Goal: Task Accomplishment & Management: Manage account settings

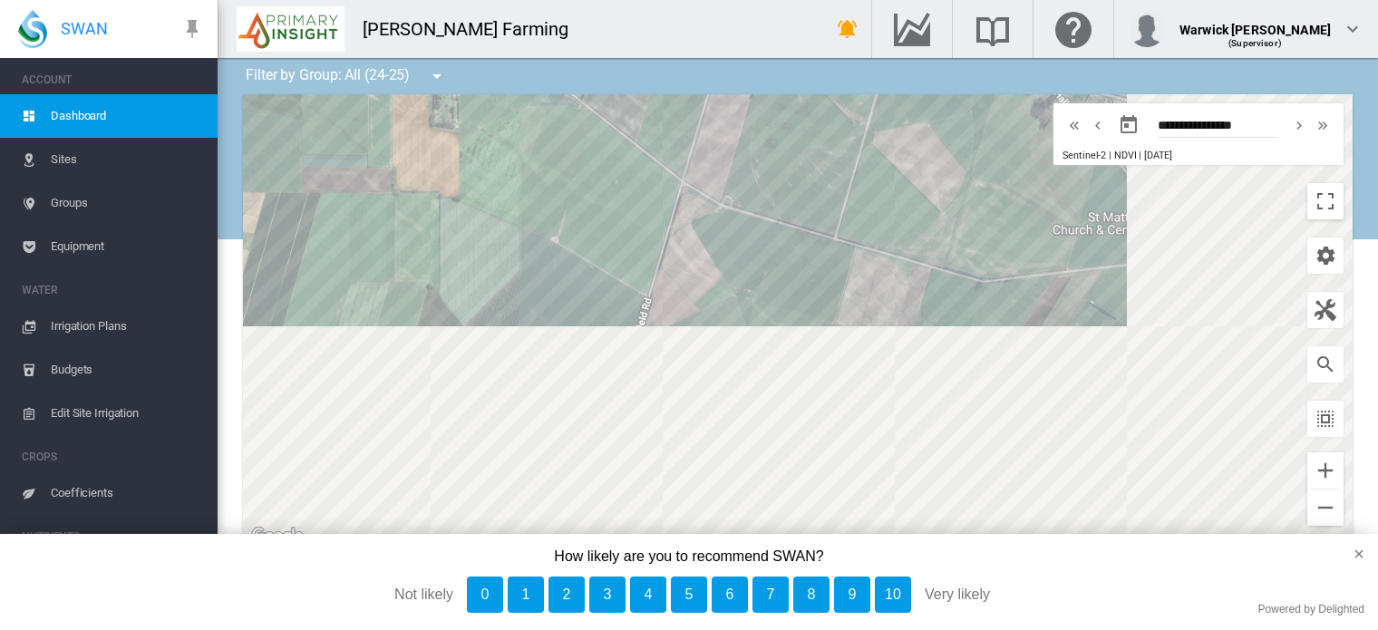
drag, startPoint x: 1150, startPoint y: 501, endPoint x: 823, endPoint y: 126, distance: 497.4
click at [823, 126] on div at bounding box center [798, 320] width 1110 height 453
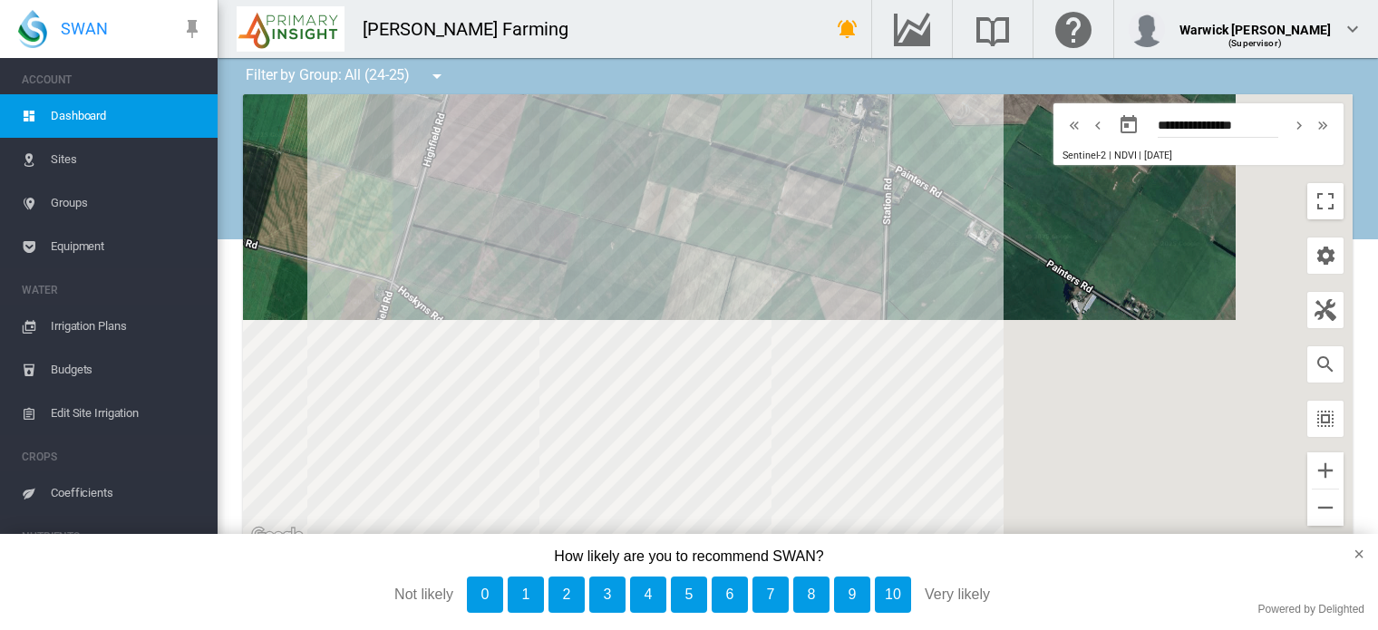
drag, startPoint x: 1069, startPoint y: 463, endPoint x: 894, endPoint y: 95, distance: 407.6
click at [894, 95] on div at bounding box center [798, 320] width 1110 height 453
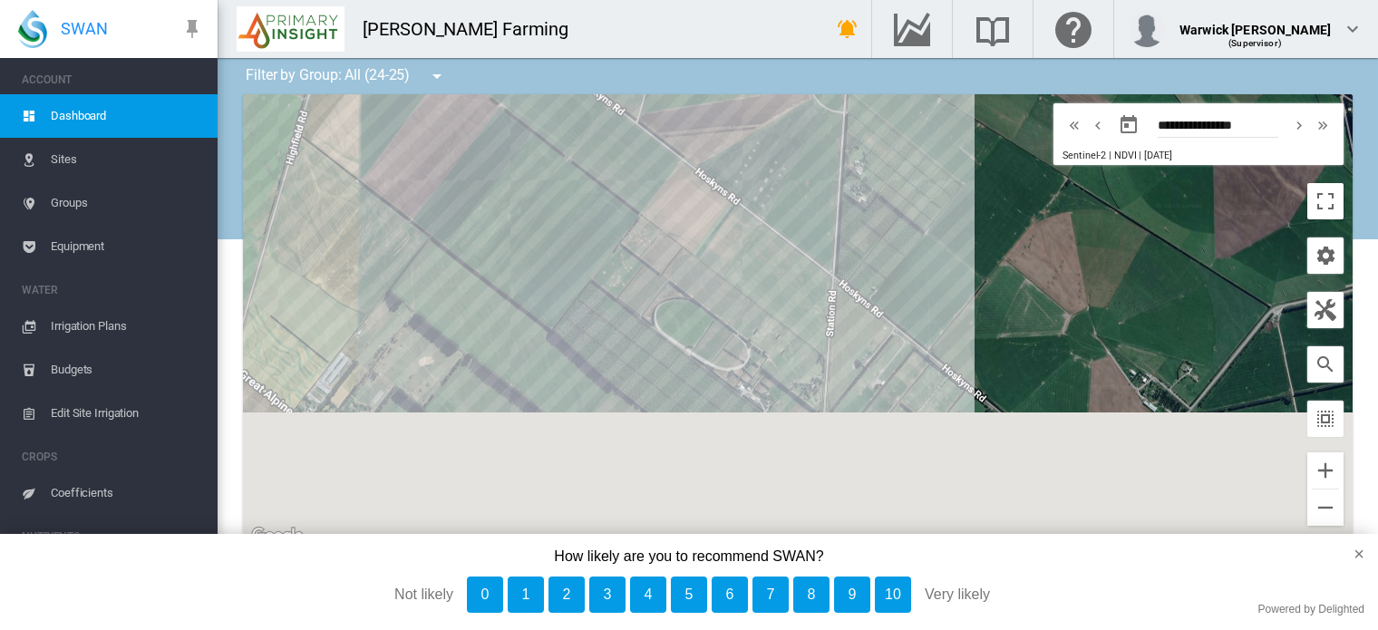
drag, startPoint x: 929, startPoint y: 369, endPoint x: 905, endPoint y: -24, distance: 394.2
click at [905, 0] on html "SWAN ACCOUNT Dashboard Sites Groups Equipment WATER Irrigation Plans" at bounding box center [689, 315] width 1378 height 630
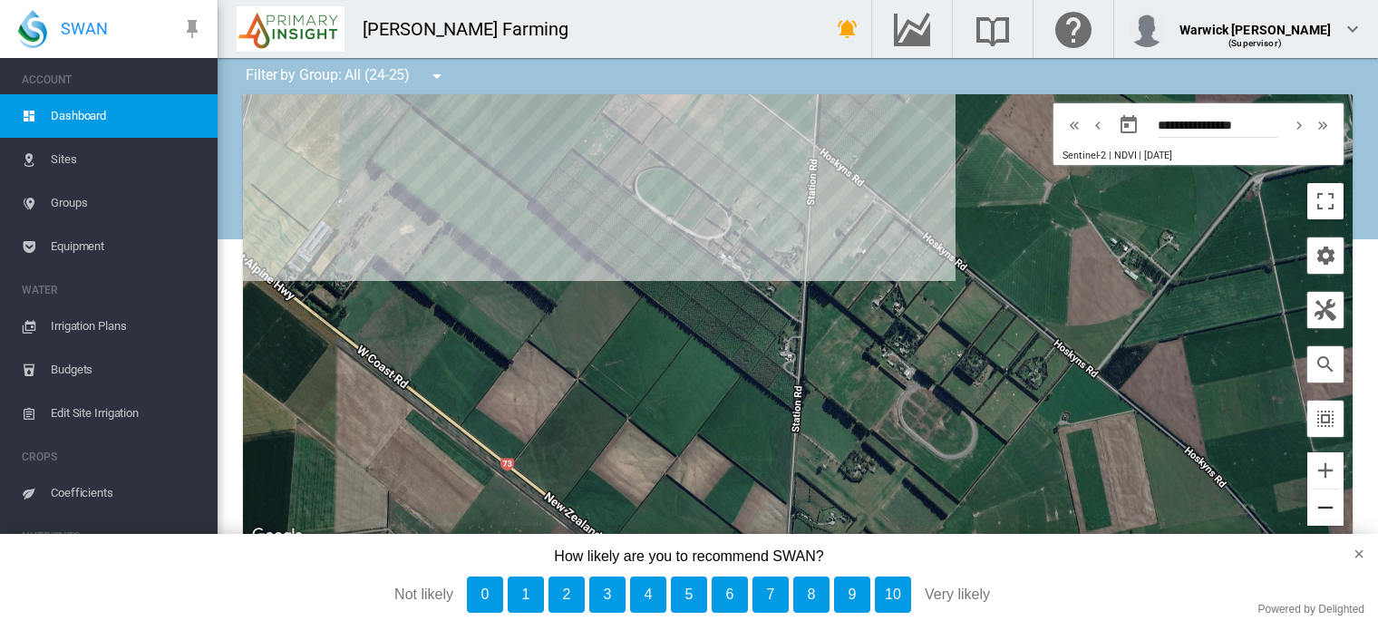
click at [1281, 502] on button "Zoom out" at bounding box center [1325, 508] width 36 height 36
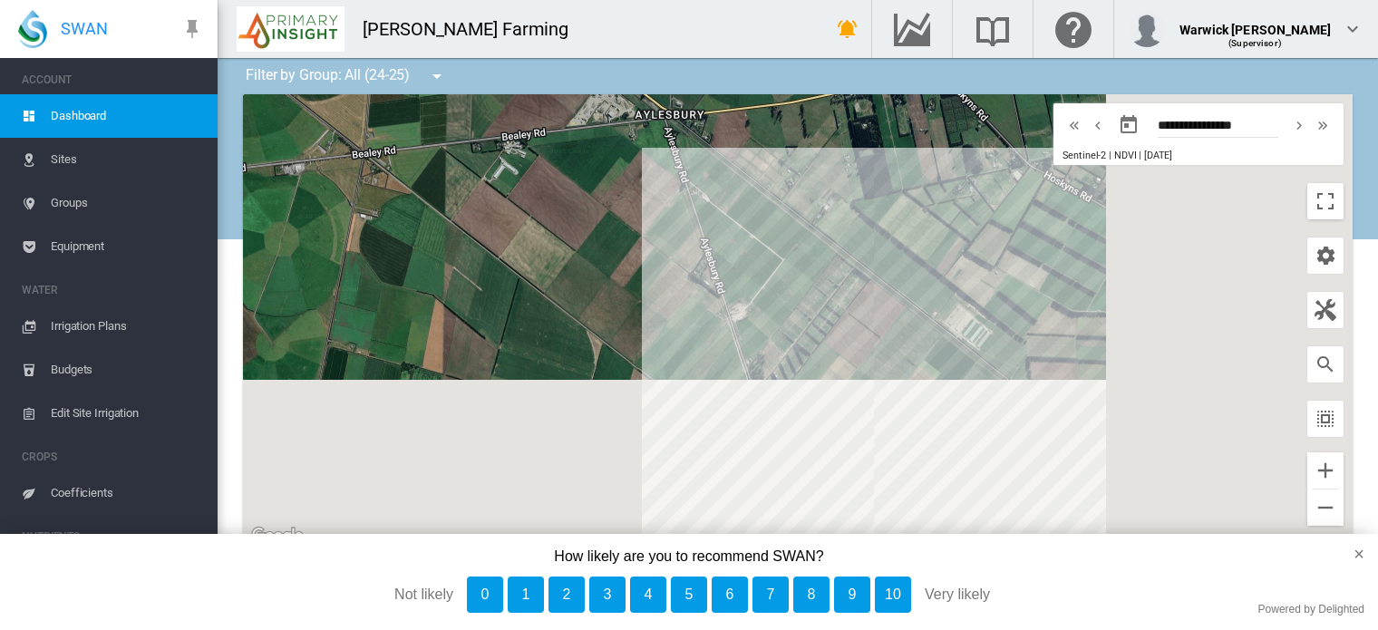
drag, startPoint x: 957, startPoint y: 461, endPoint x: 838, endPoint y: 69, distance: 409.5
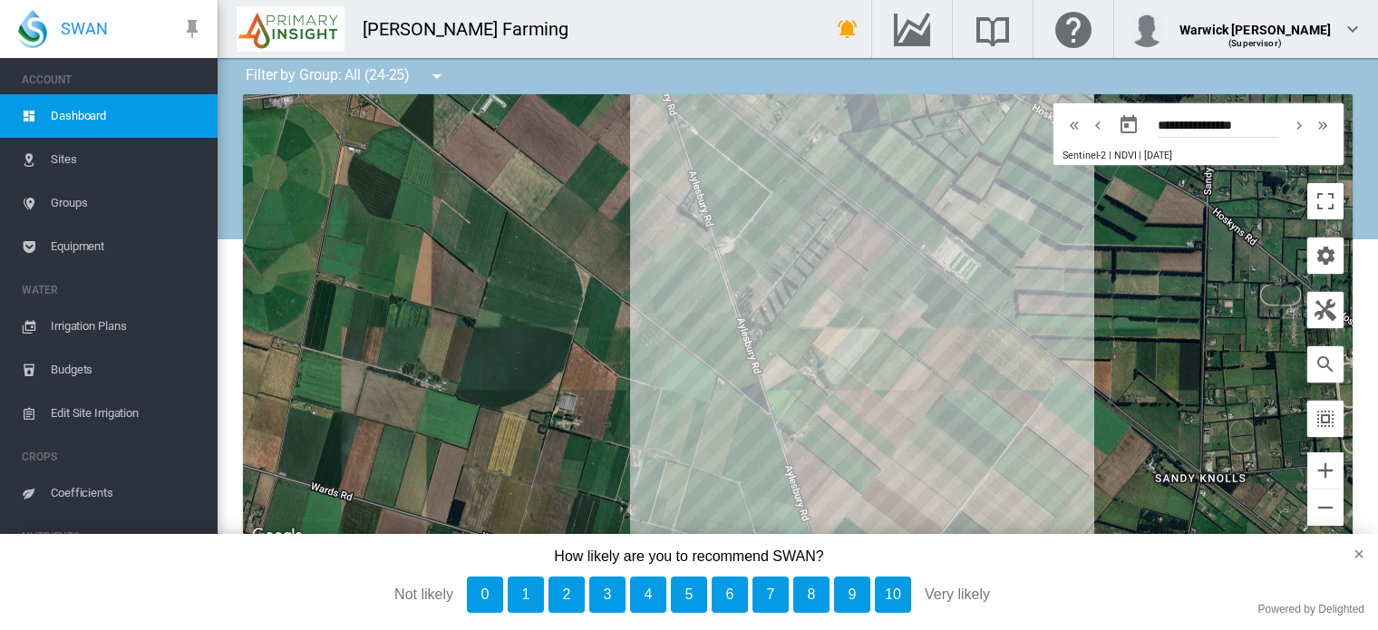
drag, startPoint x: 936, startPoint y: 280, endPoint x: 918, endPoint y: 184, distance: 97.8
click at [918, 184] on div at bounding box center [798, 320] width 1110 height 453
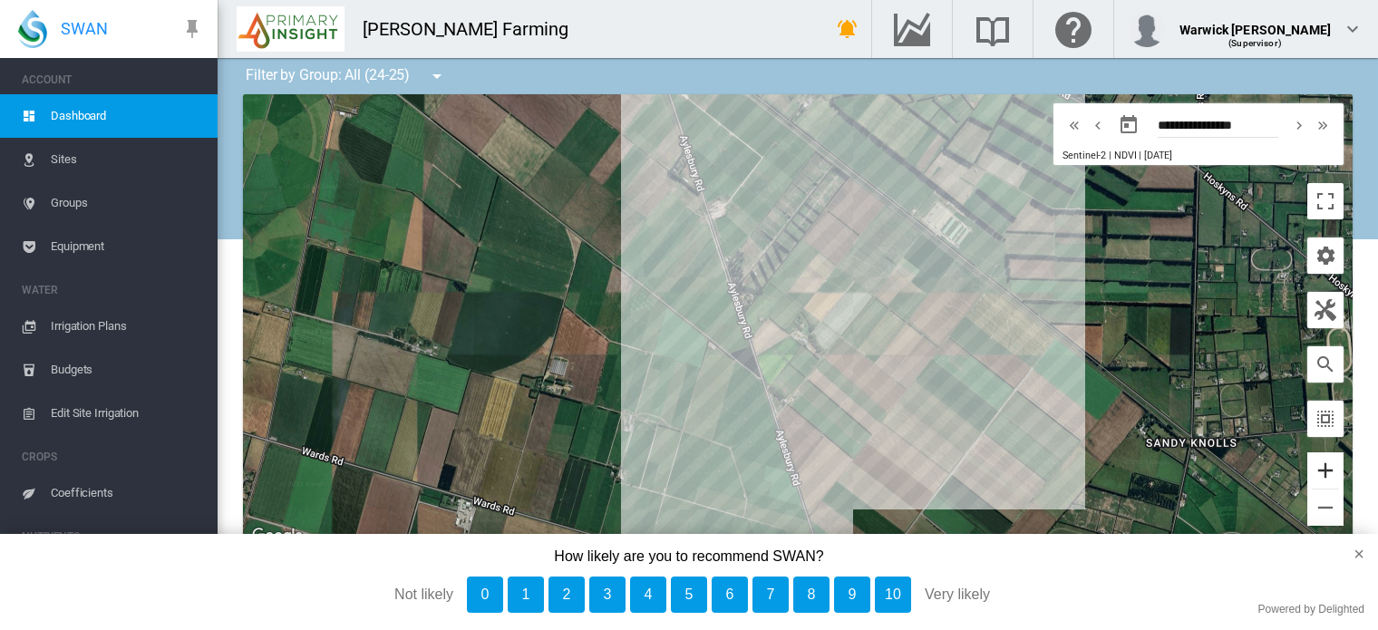
click at [1281, 475] on button "Zoom in" at bounding box center [1325, 470] width 36 height 36
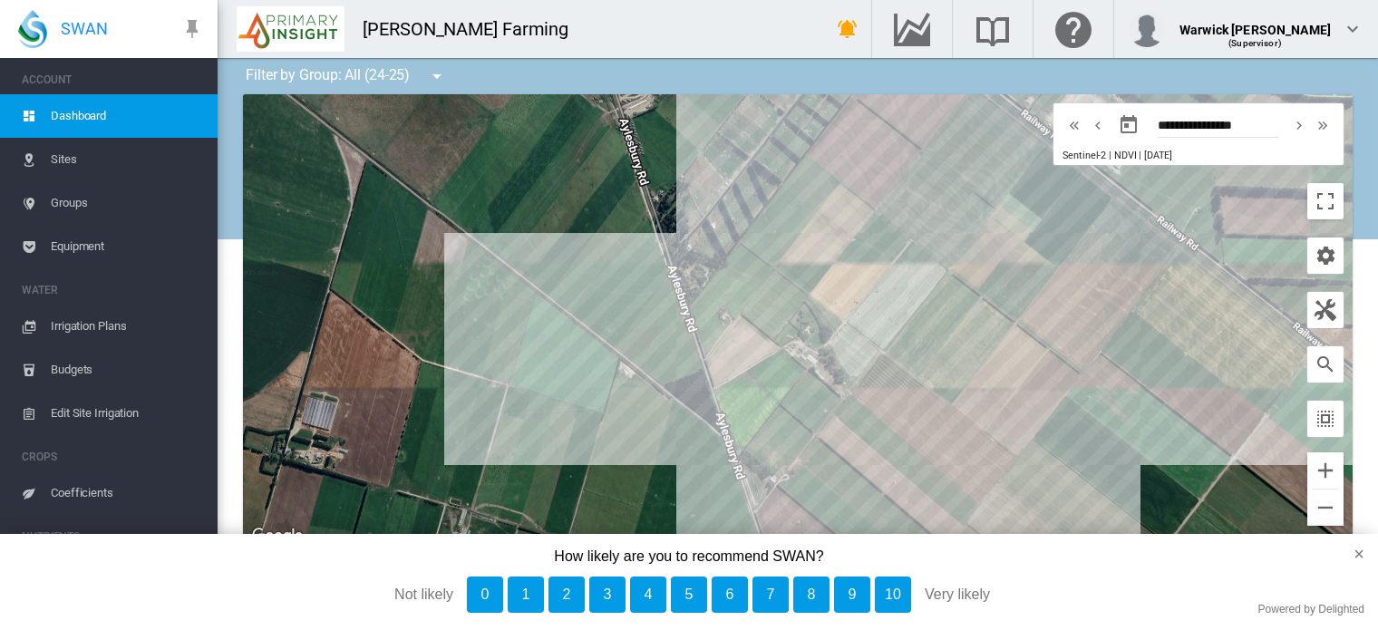
click at [87, 498] on span "Coefficients" at bounding box center [127, 493] width 152 height 44
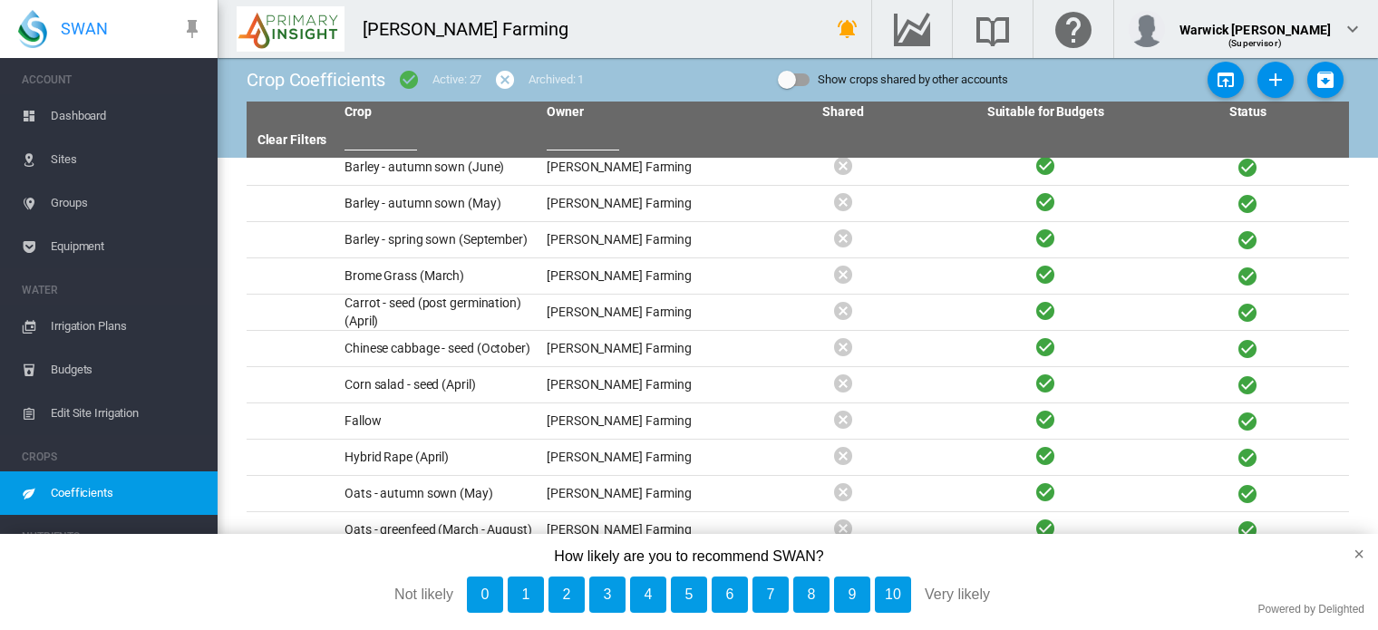
scroll to position [11, 0]
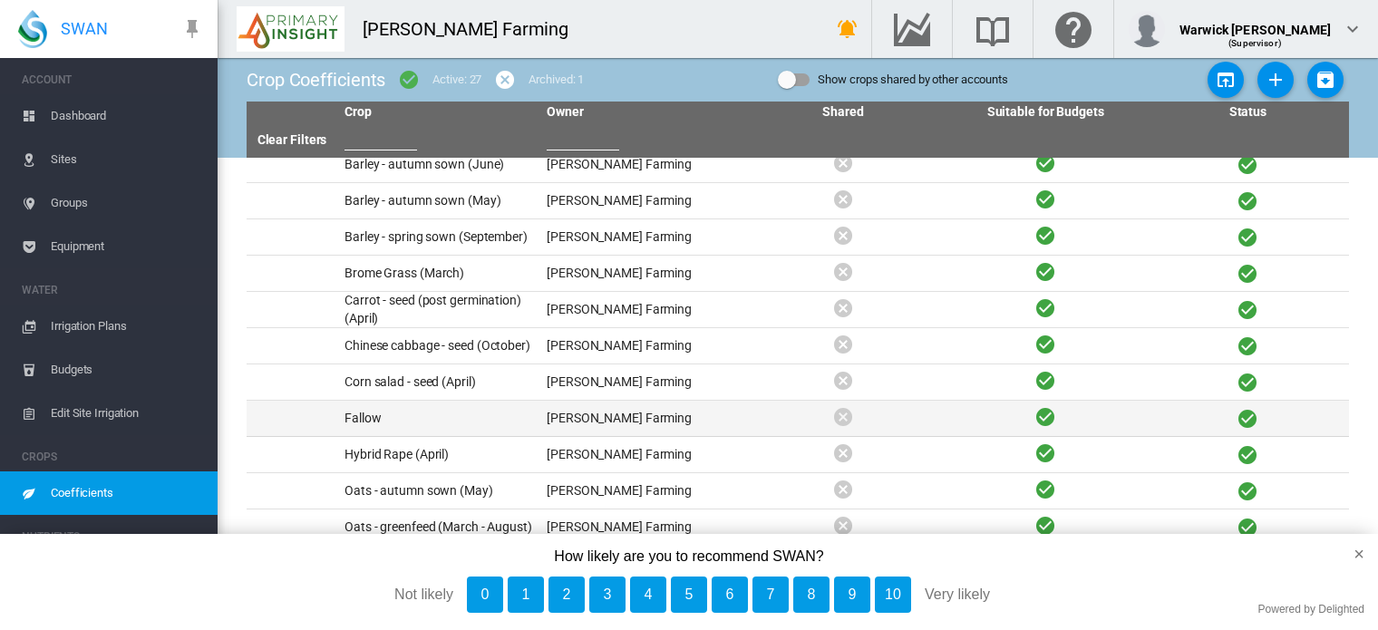
click at [371, 425] on td "Fallow" at bounding box center [438, 418] width 202 height 35
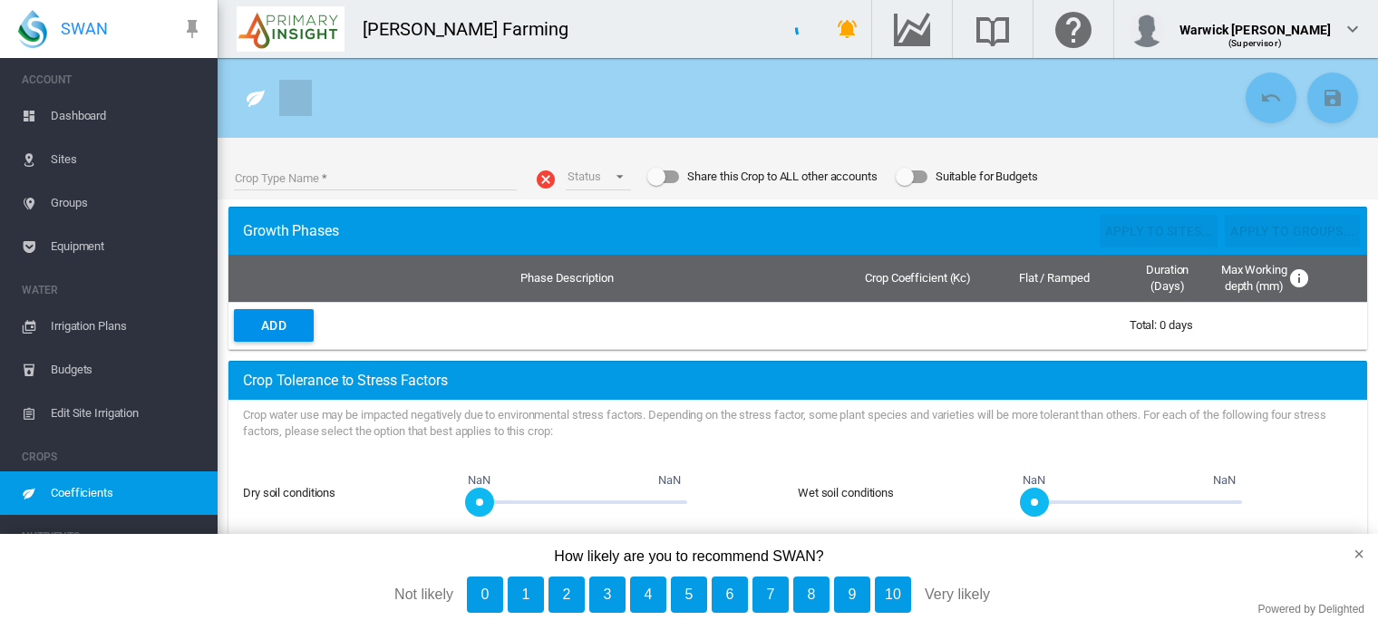
type input "******"
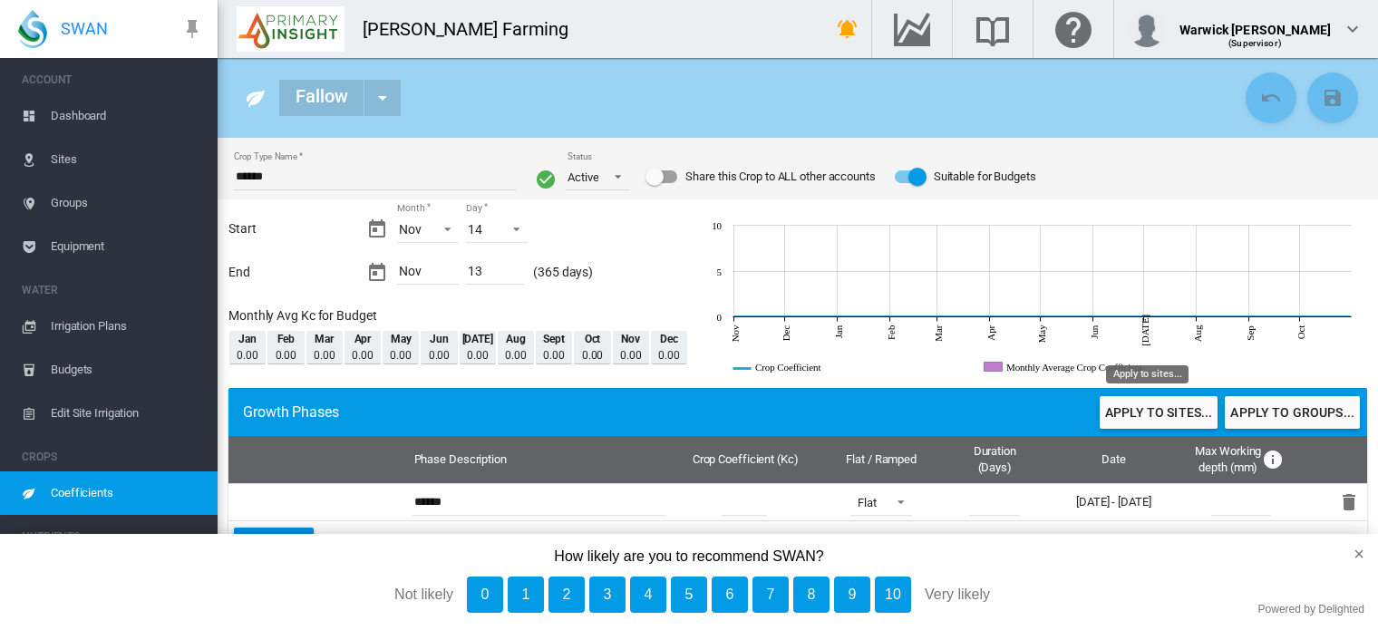
click at [1136, 413] on button "Apply to sites..." at bounding box center [1159, 412] width 118 height 33
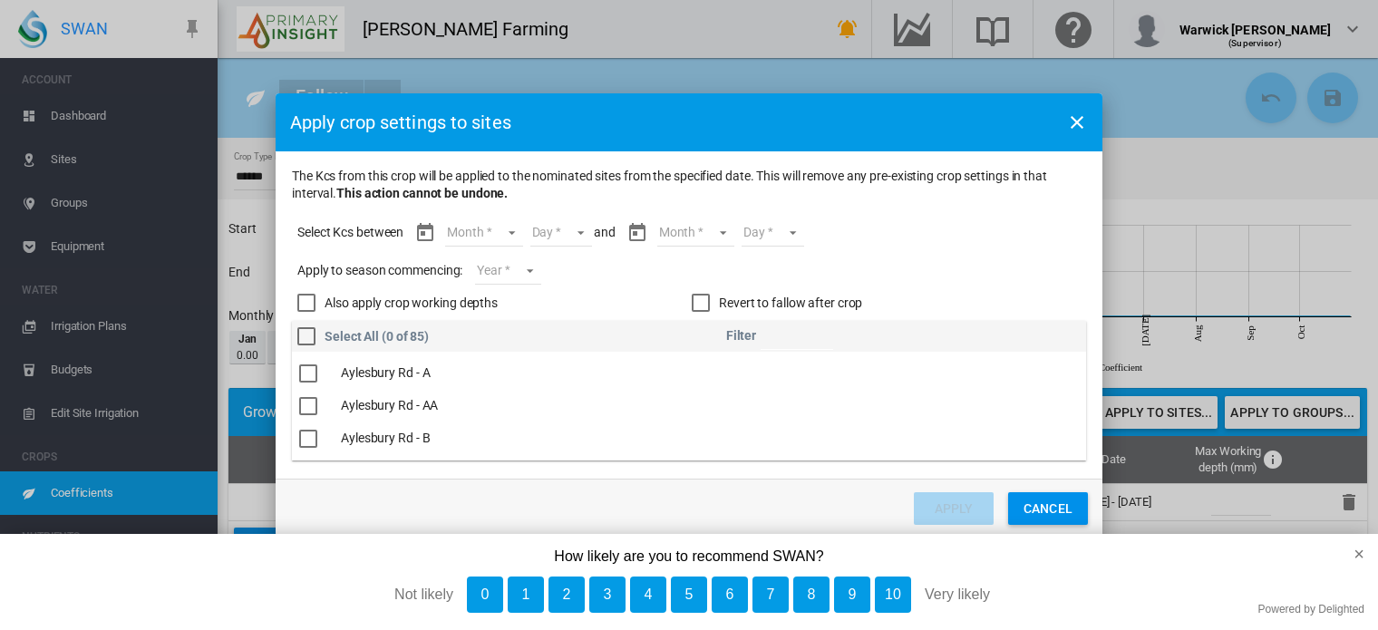
click at [511, 237] on md-select "Month Nov Dec Jan Feb Mar Apr May Jun Jul Aug Sept Oct Nov" at bounding box center [483, 232] width 77 height 27
click at [461, 342] on div "[DATE]" at bounding box center [467, 338] width 36 height 18
click at [562, 236] on md-select "Day 01 02 03 04 05 06 07 08 09 10 11 12 13 14 15 16 17 18 19 20 21 22 23 24 25 …" at bounding box center [553, 232] width 63 height 27
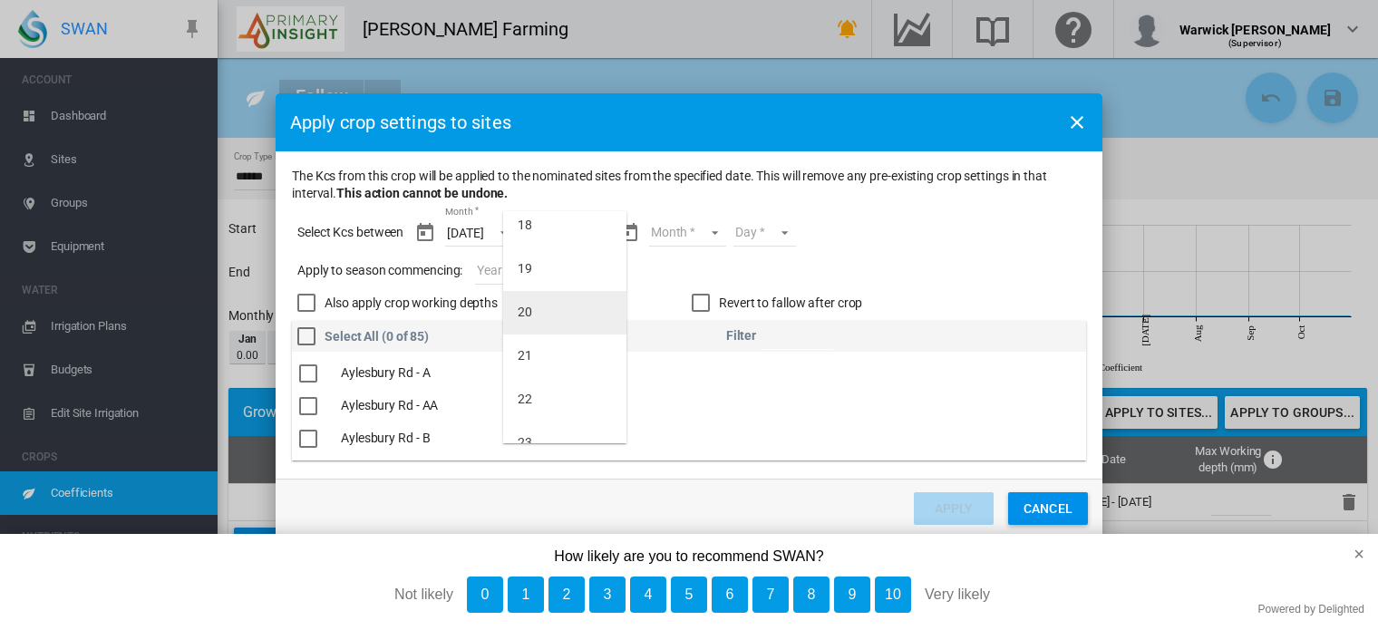
click at [529, 318] on div "20" at bounding box center [525, 313] width 15 height 18
click at [700, 233] on md-select "Month Jul Aug Sept Oct Nov" at bounding box center [686, 232] width 77 height 27
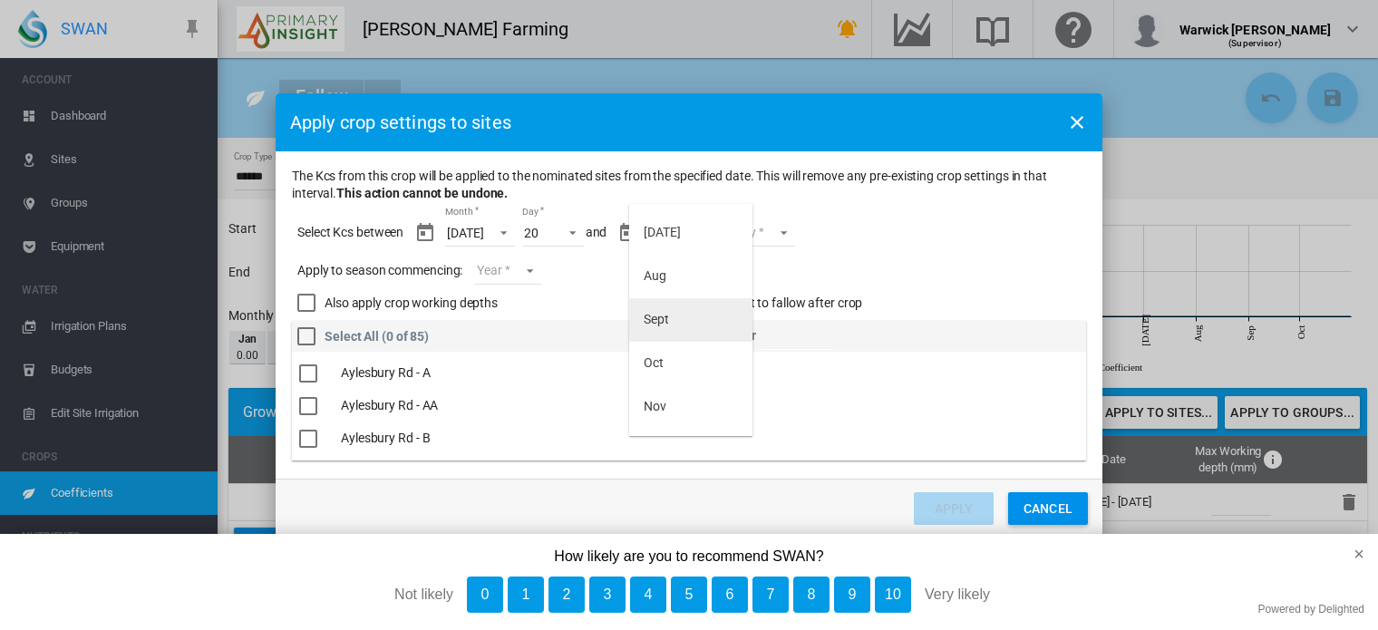
click at [662, 320] on div "Sept" at bounding box center [656, 320] width 25 height 18
click at [766, 237] on md-select "Day 01 02 03 04 05 06 07 08 09 10 11 12 13 14 15 16 17 18 19 20 21 22 23 24 25 …" at bounding box center [748, 232] width 63 height 27
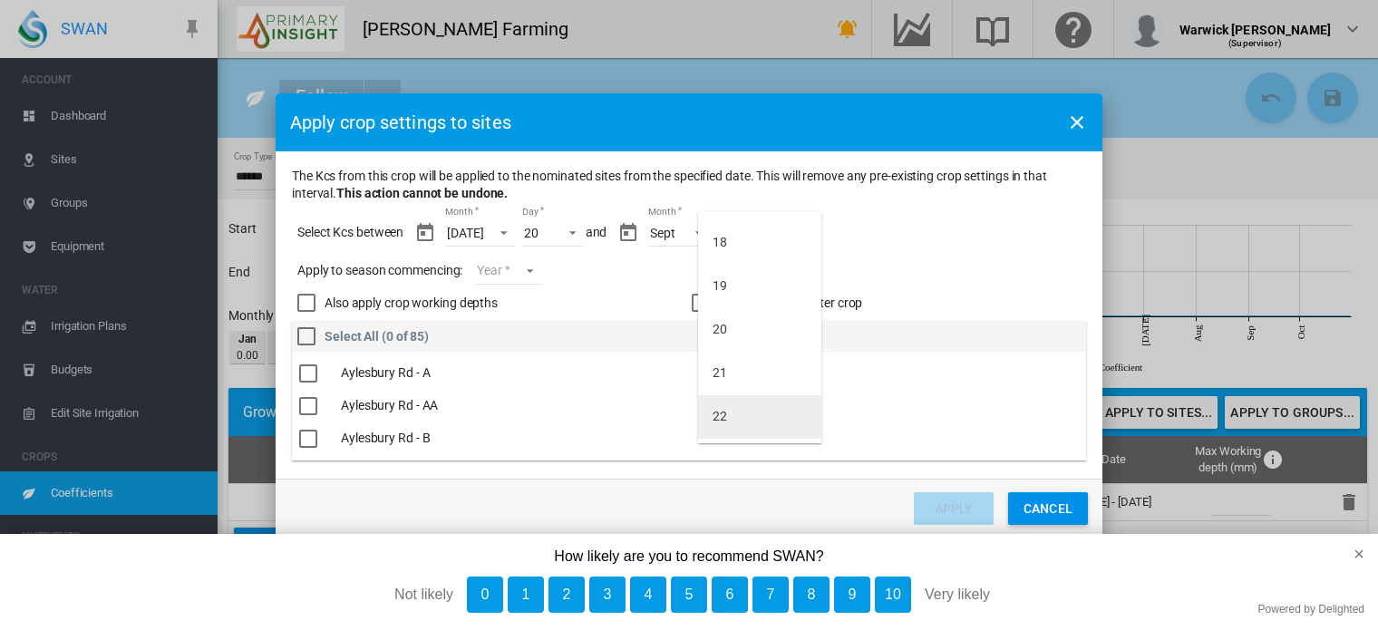
click at [747, 402] on md-option "22" at bounding box center [759, 417] width 123 height 44
click at [533, 269] on md-select "Year [DATE] [CREDIT_CARD_NUMBER]" at bounding box center [507, 270] width 65 height 27
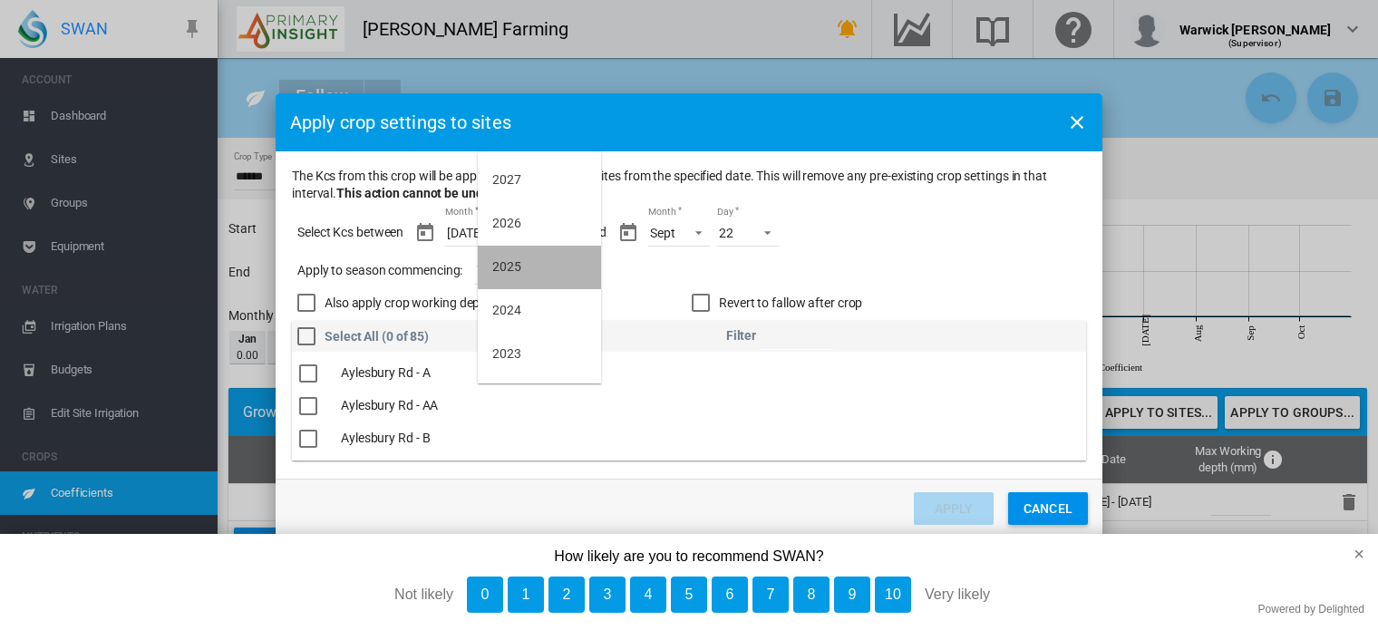
click at [526, 276] on md-option "2025" at bounding box center [539, 268] width 123 height 44
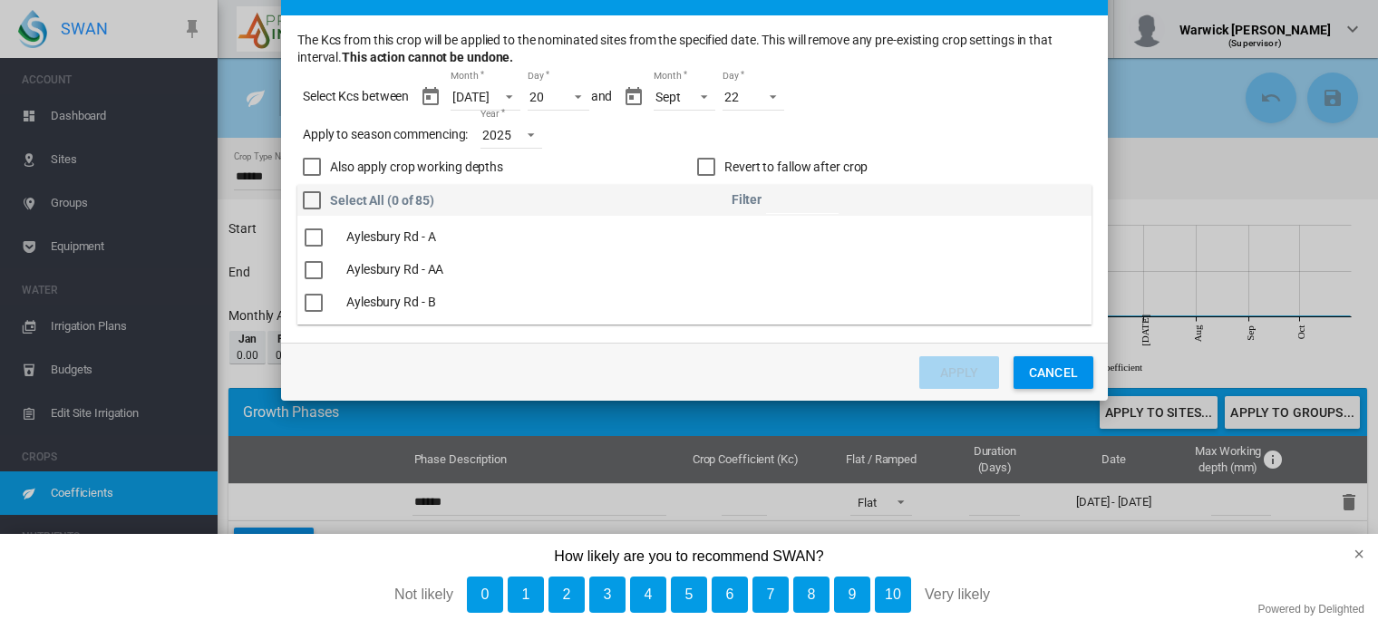
drag, startPoint x: 387, startPoint y: 416, endPoint x: 393, endPoint y: 275, distance: 141.6
click at [393, 275] on table "Select All (0 of 85) Filter Aylesbury Rd - A Aylesbury Rd - AA Aylesbury Rd - B…" at bounding box center [694, 255] width 794 height 140
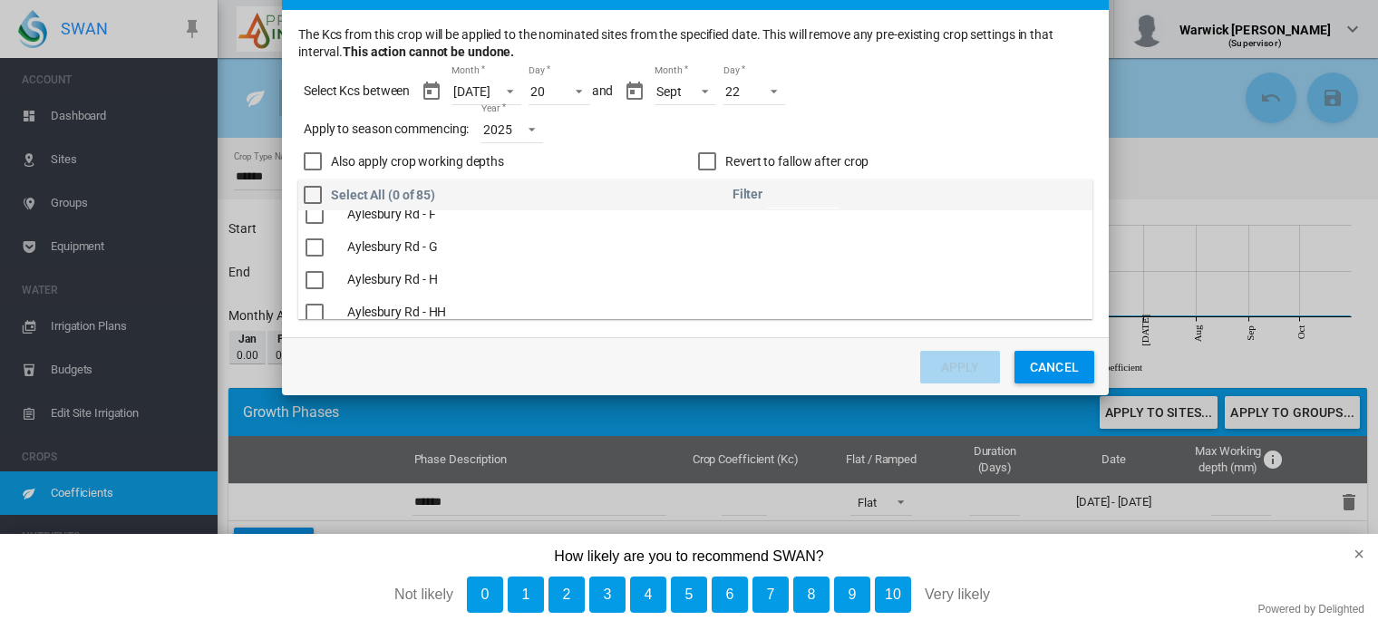
scroll to position [249, 0]
click at [308, 280] on div "The Kcs ..." at bounding box center [315, 276] width 18 height 18
click at [964, 371] on button "Apply" at bounding box center [960, 367] width 80 height 33
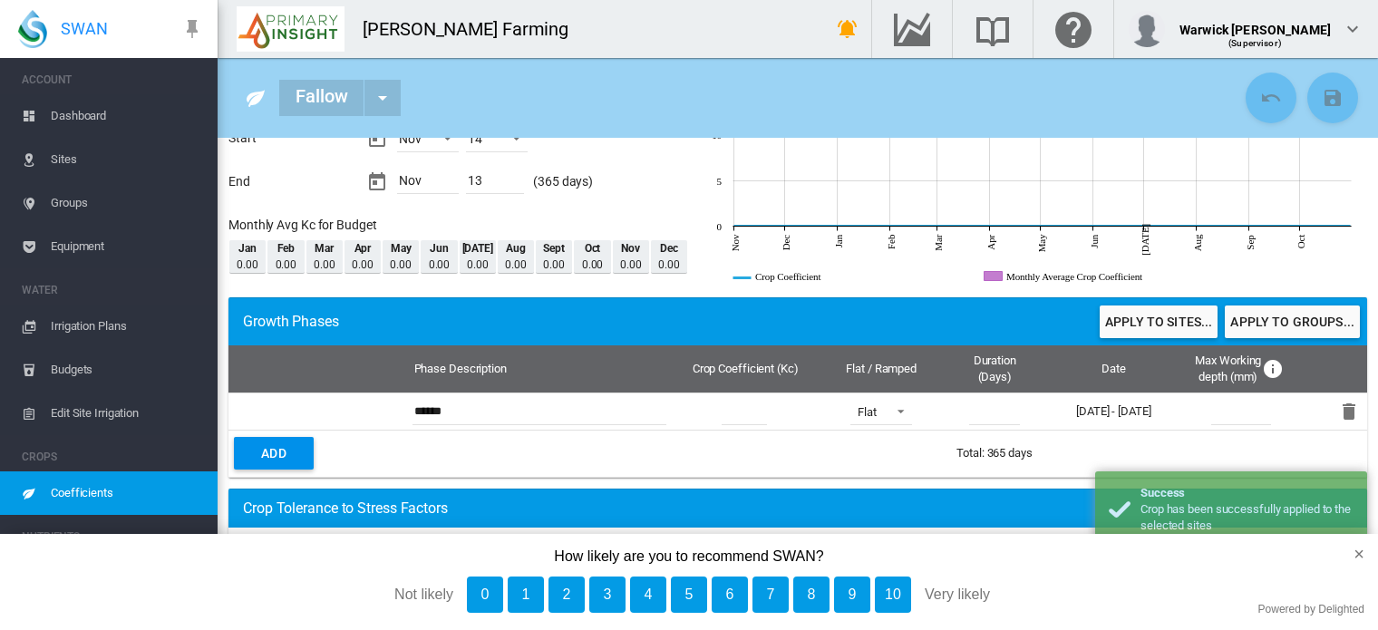
scroll to position [92, 0]
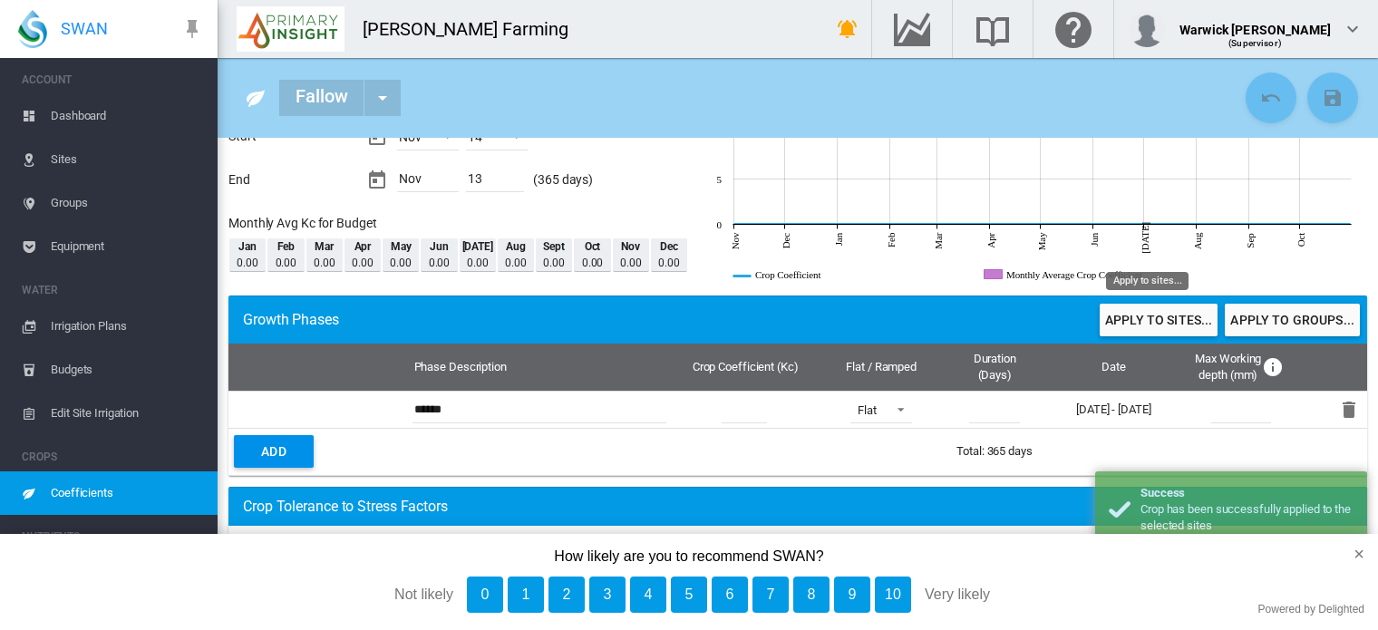
click at [1153, 324] on button "Apply to sites..." at bounding box center [1159, 320] width 118 height 33
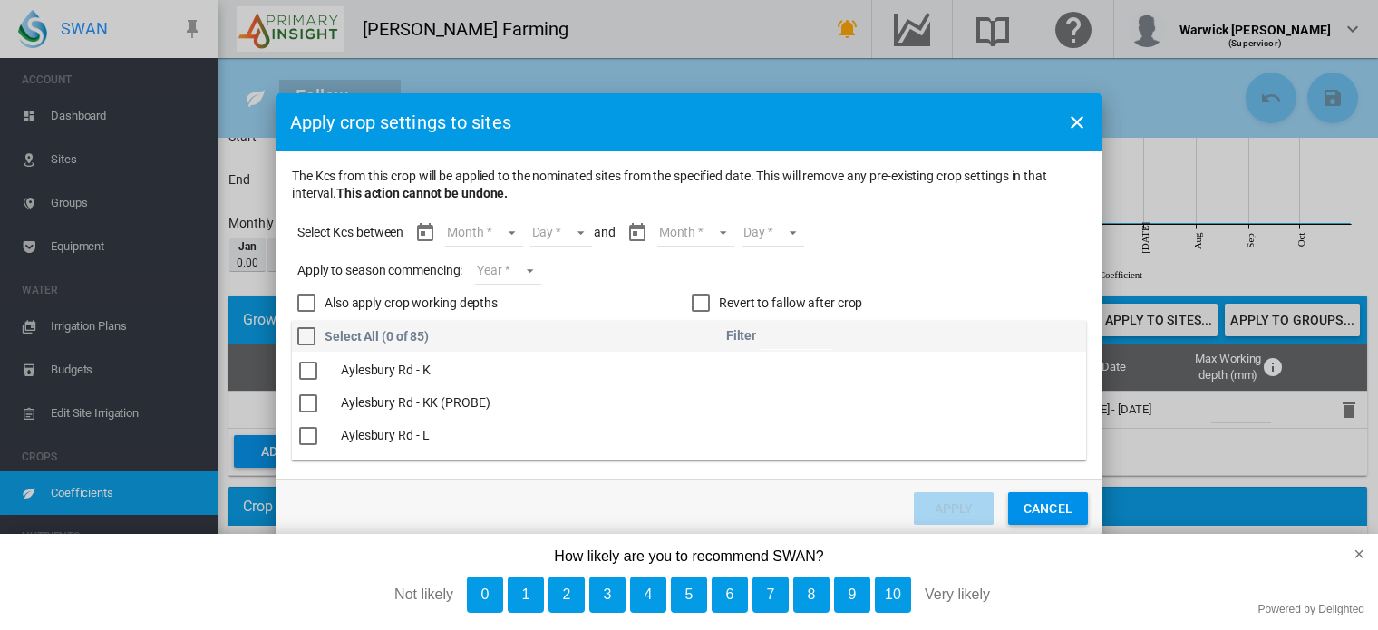
scroll to position [362, 0]
click at [311, 371] on div "The Kcs ..." at bounding box center [308, 371] width 18 height 18
click at [513, 238] on md-select "Month Nov Dec Jan Feb Mar Apr May Jun Jul Aug Sept Oct Nov" at bounding box center [483, 232] width 77 height 27
click at [471, 338] on md-option "Aug" at bounding box center [495, 333] width 123 height 44
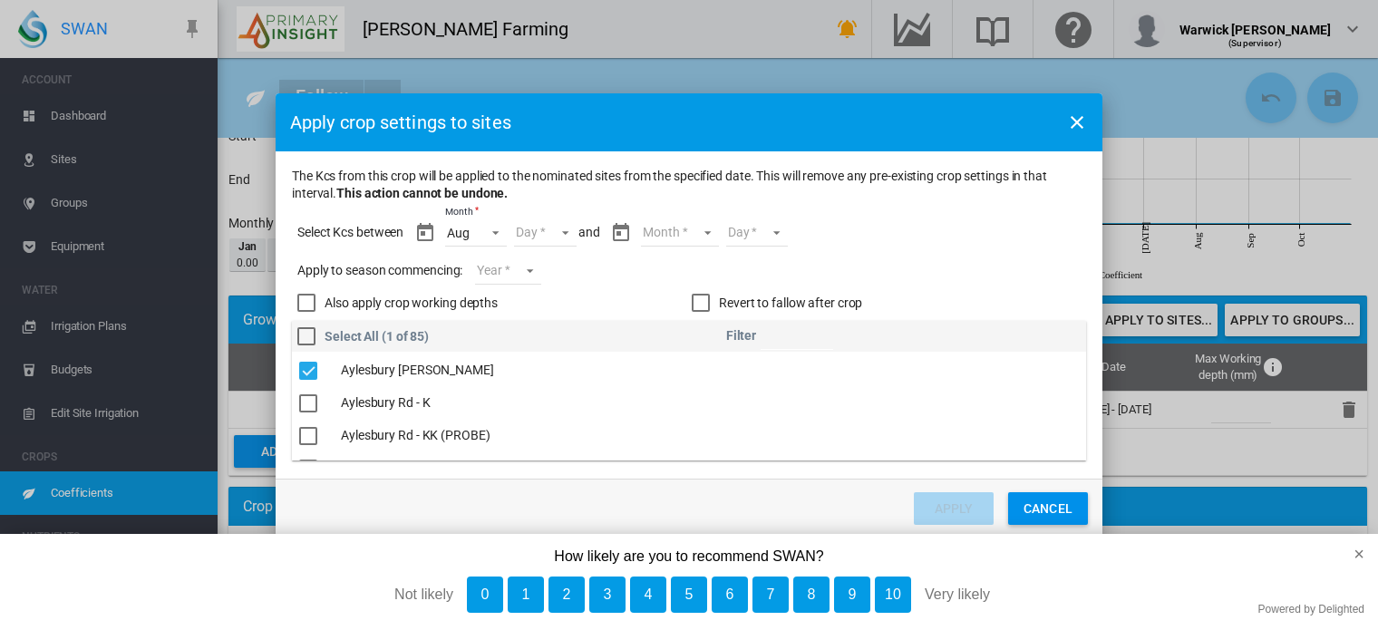
click at [566, 230] on md-select "Day 01 02 03 04 05 06 07 08 09 10 11 12 13 14 15 16 17 18 19 20 21 22 23 24 25 …" at bounding box center [545, 232] width 63 height 27
click at [546, 319] on md-option "16" at bounding box center [564, 316] width 123 height 44
click at [711, 229] on md-select "Month Aug Sept Oct Nov" at bounding box center [679, 232] width 77 height 27
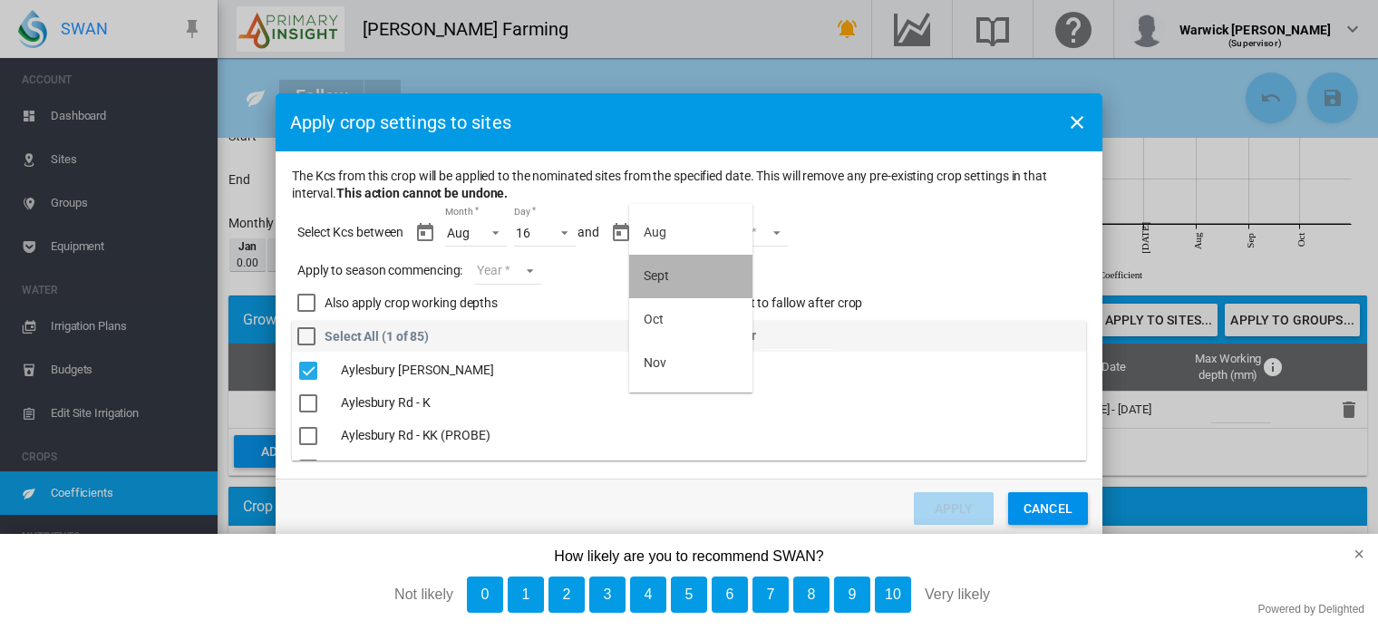
click at [694, 267] on md-option "Sept" at bounding box center [690, 277] width 123 height 44
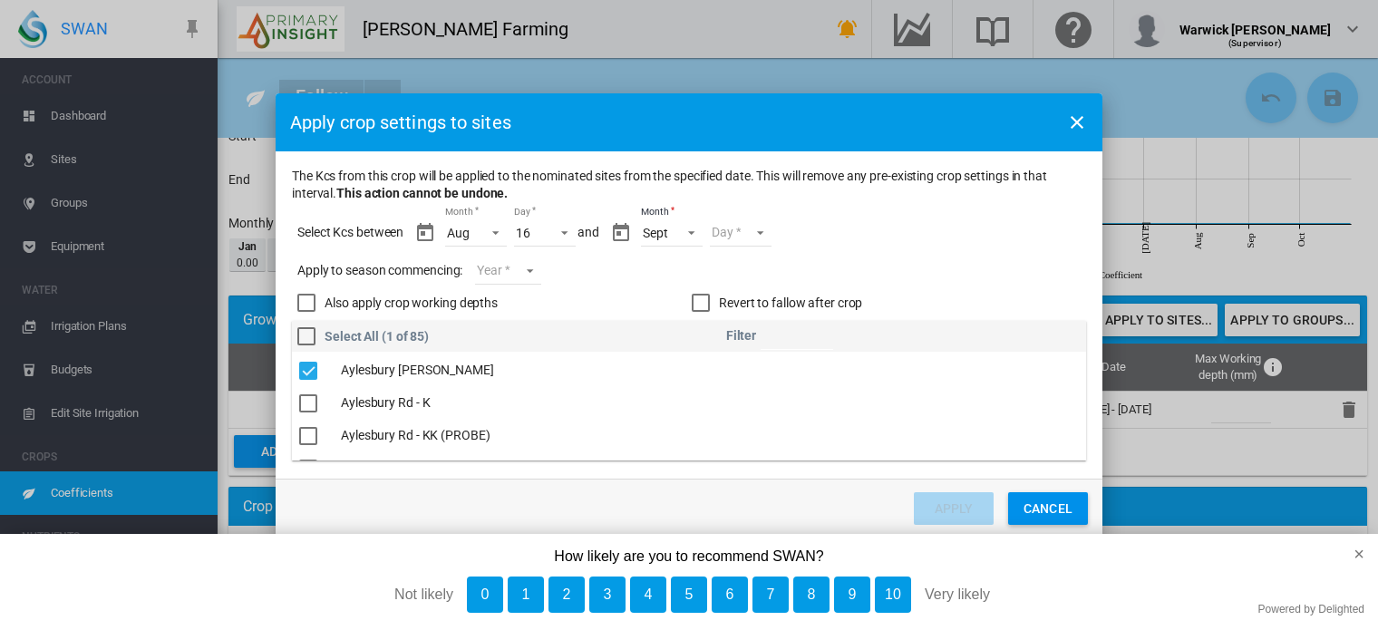
click at [753, 239] on md-select "Day 01 02 03 04 05 06 07 08 09 10 11 12 13 14 15 16 17 18 19 20 21 22 23 24 25 …" at bounding box center [741, 232] width 63 height 27
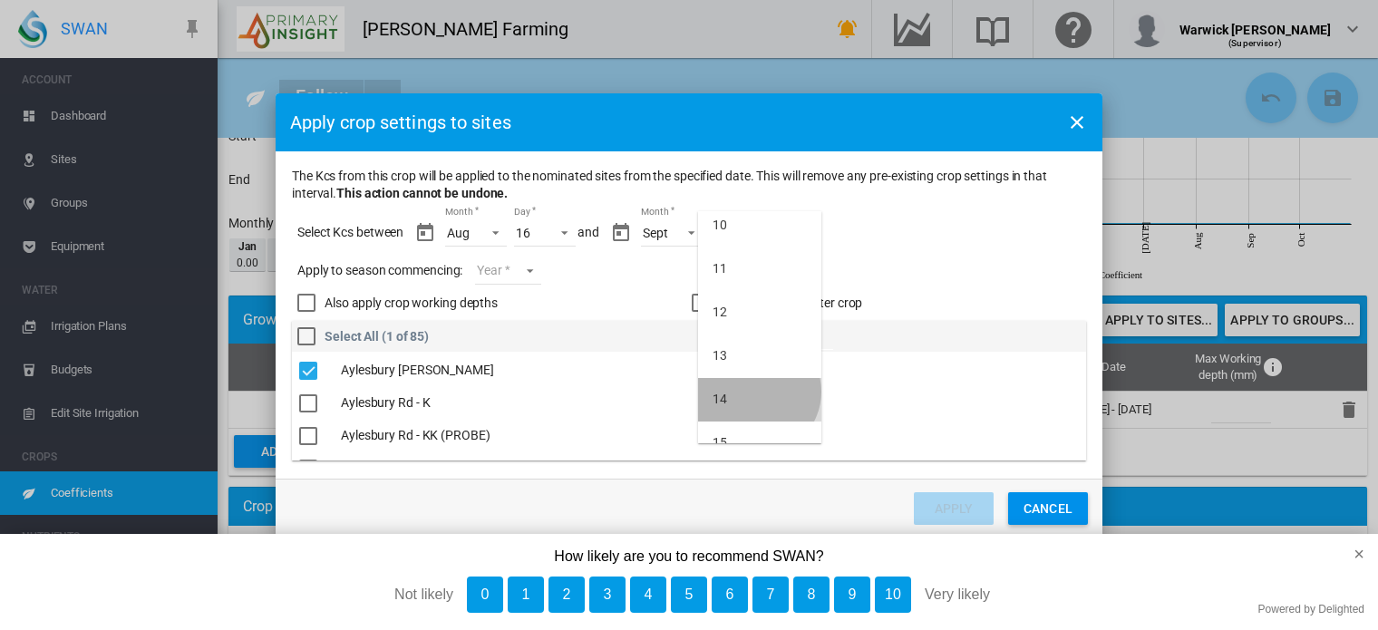
click at [756, 391] on md-option "14" at bounding box center [759, 400] width 123 height 44
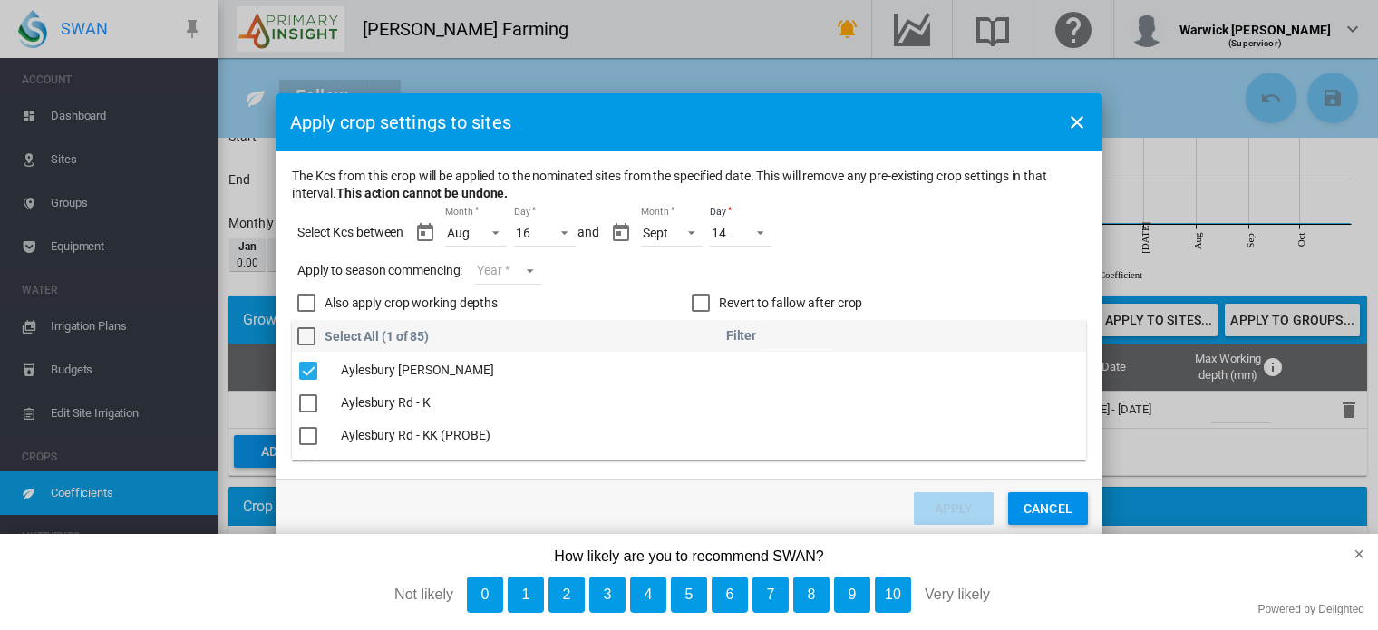
click at [528, 275] on md-select "Year [DATE] [CREDIT_CARD_NUMBER]" at bounding box center [507, 270] width 65 height 27
click at [526, 278] on md-option "2025" at bounding box center [539, 268] width 123 height 44
click at [943, 499] on button "Apply" at bounding box center [954, 508] width 80 height 33
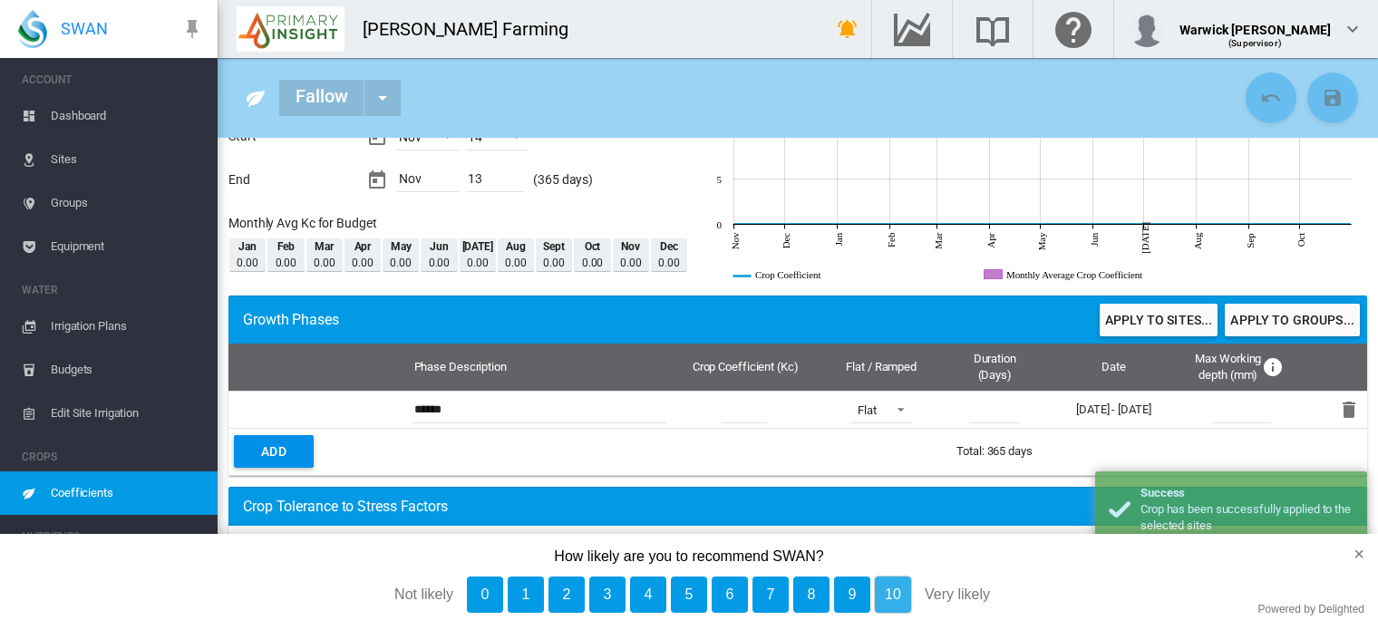
click at [885, 588] on button "10" at bounding box center [893, 595] width 36 height 36
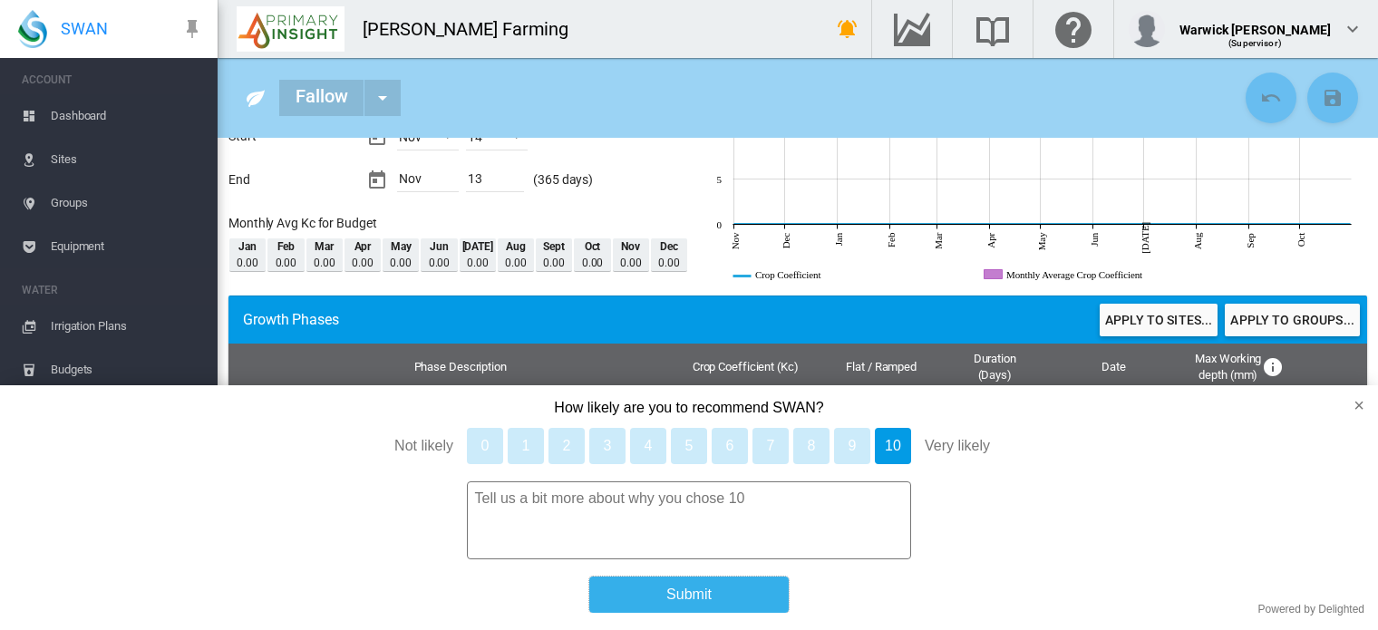
click at [672, 599] on button "Submit" at bounding box center [688, 595] width 199 height 36
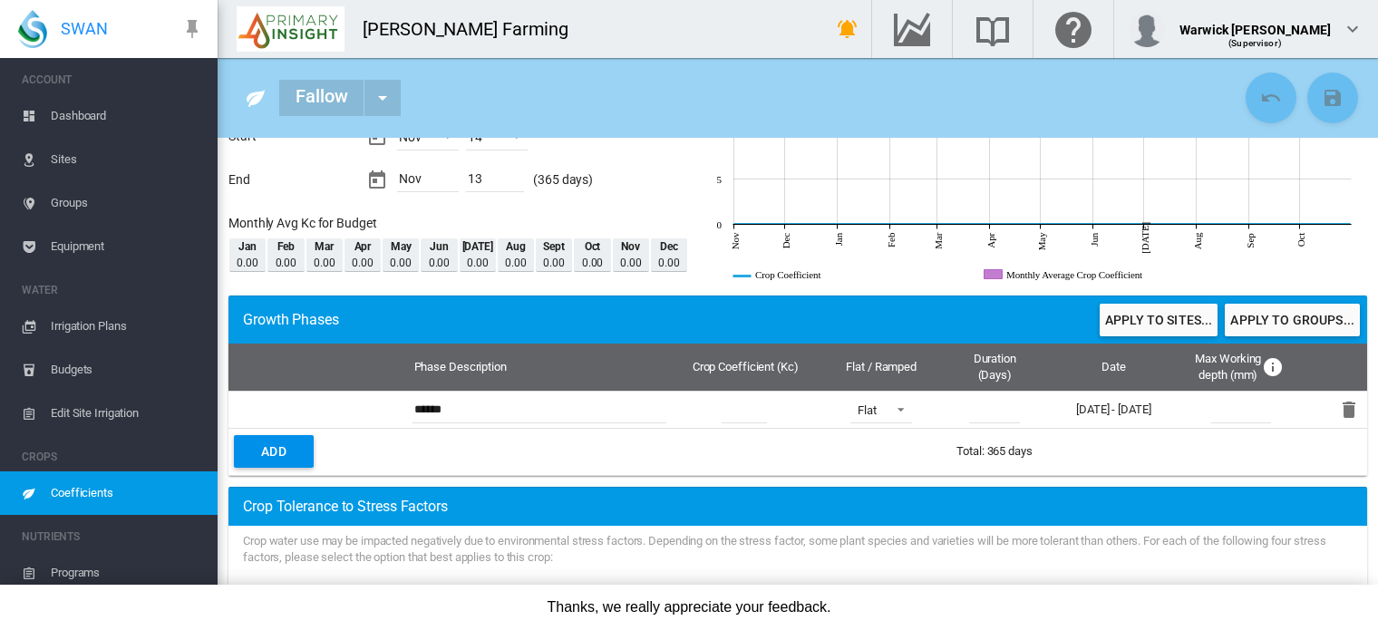
click at [81, 488] on span "Coefficients" at bounding box center [127, 493] width 152 height 44
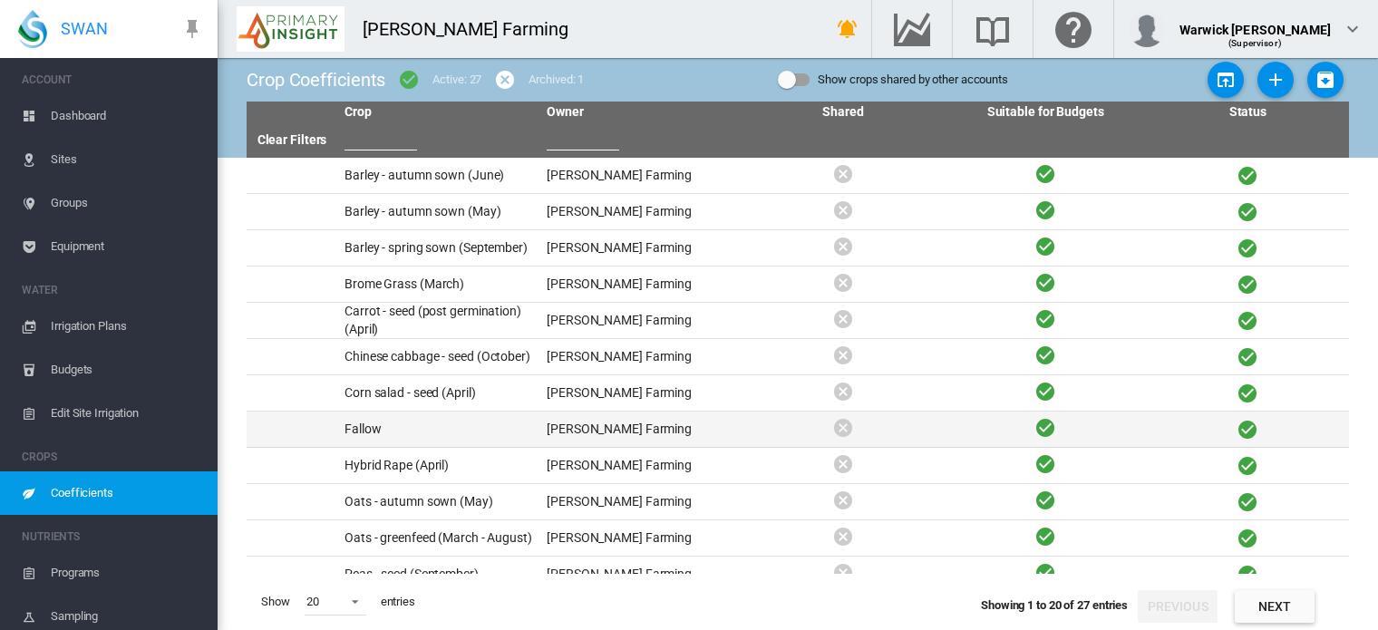
click at [374, 440] on td "Fallow" at bounding box center [438, 429] width 202 height 35
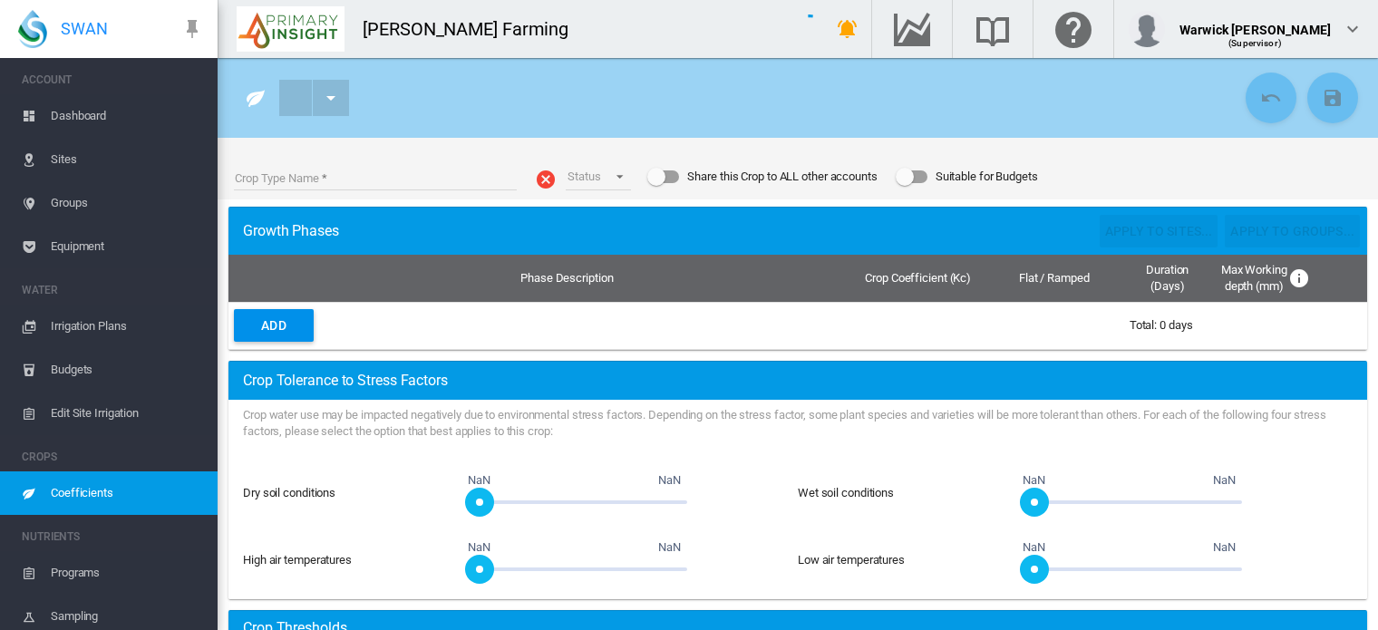
type input "******"
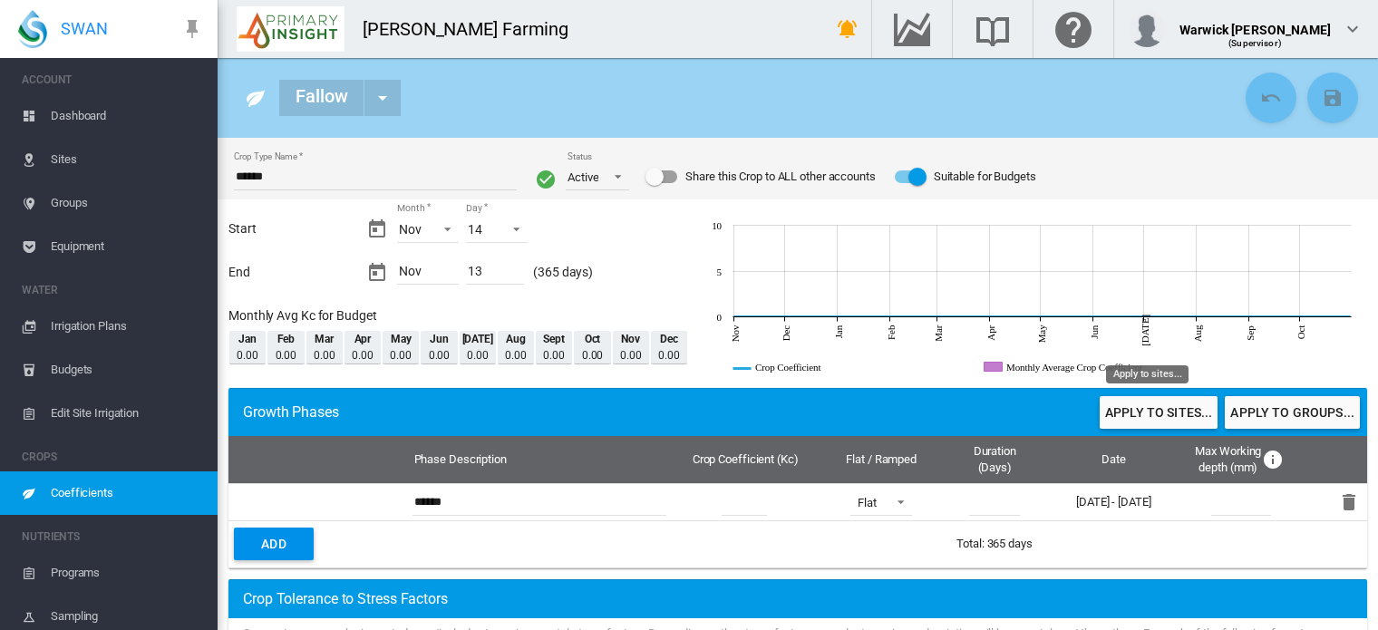
click at [1161, 423] on button "Apply to sites..." at bounding box center [1159, 412] width 118 height 33
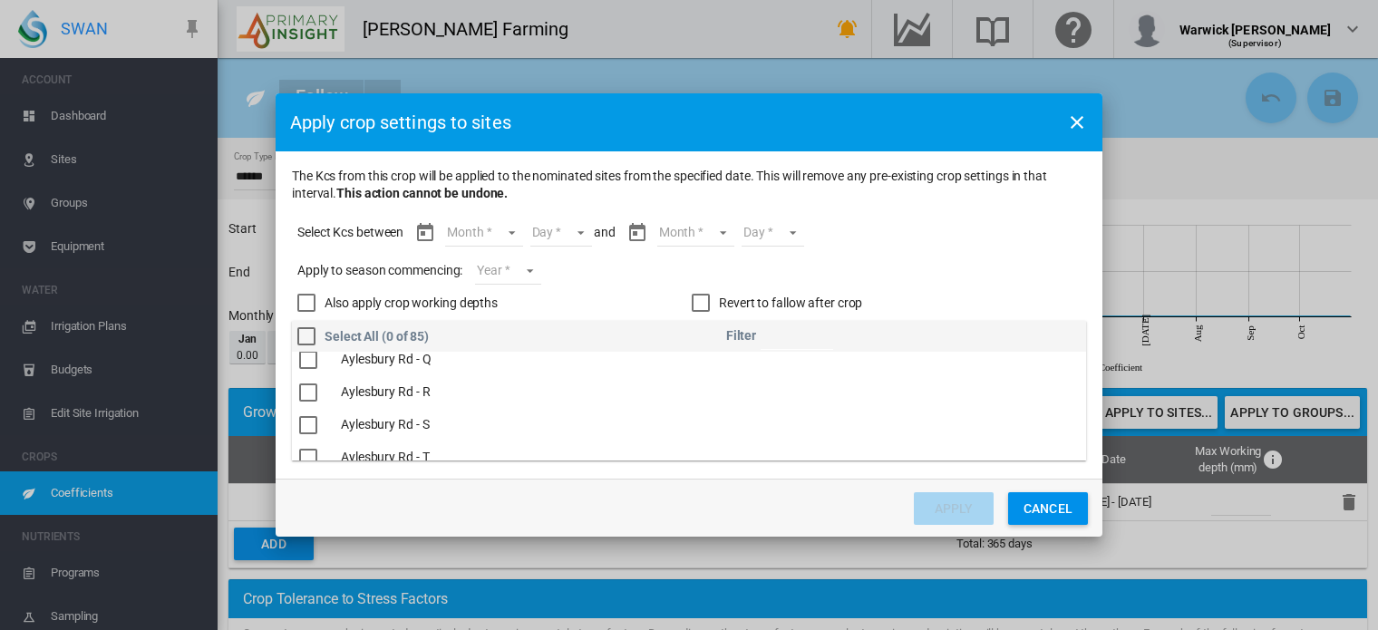
scroll to position [616, 0]
click at [316, 380] on div "The Kcs ..." at bounding box center [308, 378] width 18 height 18
click at [509, 231] on md-select "Month Nov Dec Jan Feb Mar Apr May Jun Jul Aug Sept Oct Nov" at bounding box center [483, 232] width 77 height 27
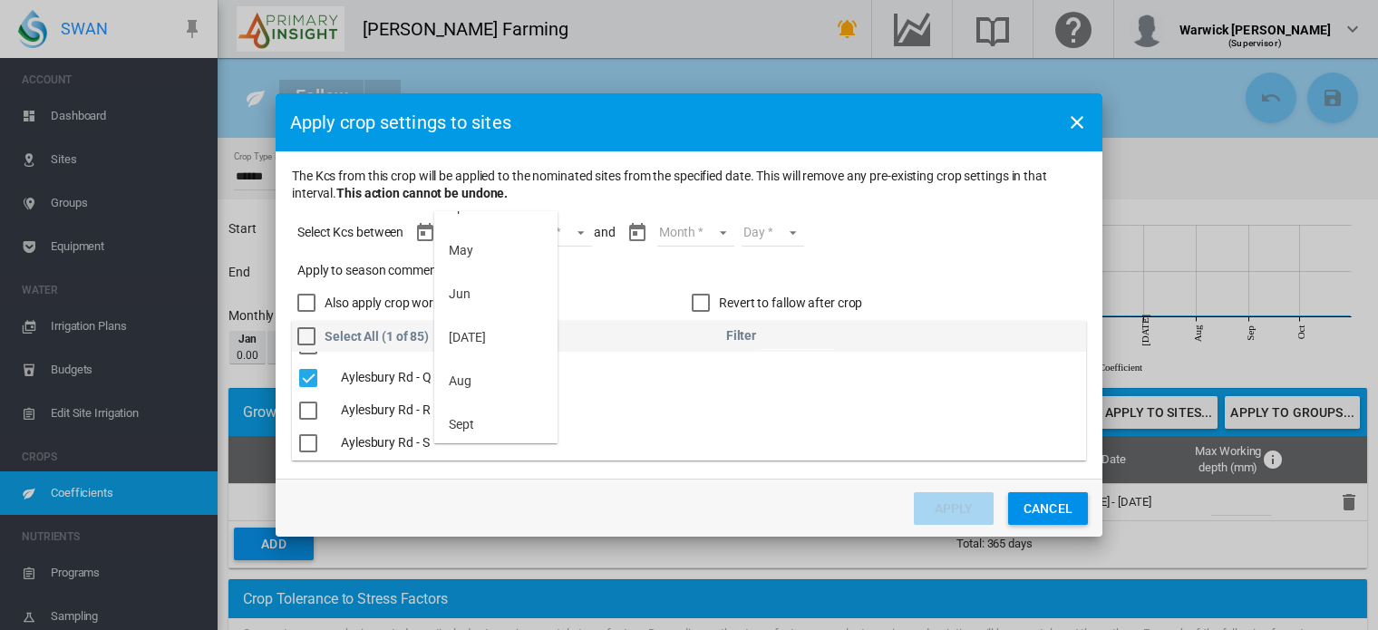
scroll to position [251, 0]
click at [479, 345] on md-option "[DATE]" at bounding box center [495, 330] width 123 height 44
click at [569, 238] on md-select "Day 01 02 03 04 05 06 07 08 09 10 11 12 13 14 15 16 17 18 19 20 21 22 23 24 25 …" at bounding box center [553, 232] width 63 height 27
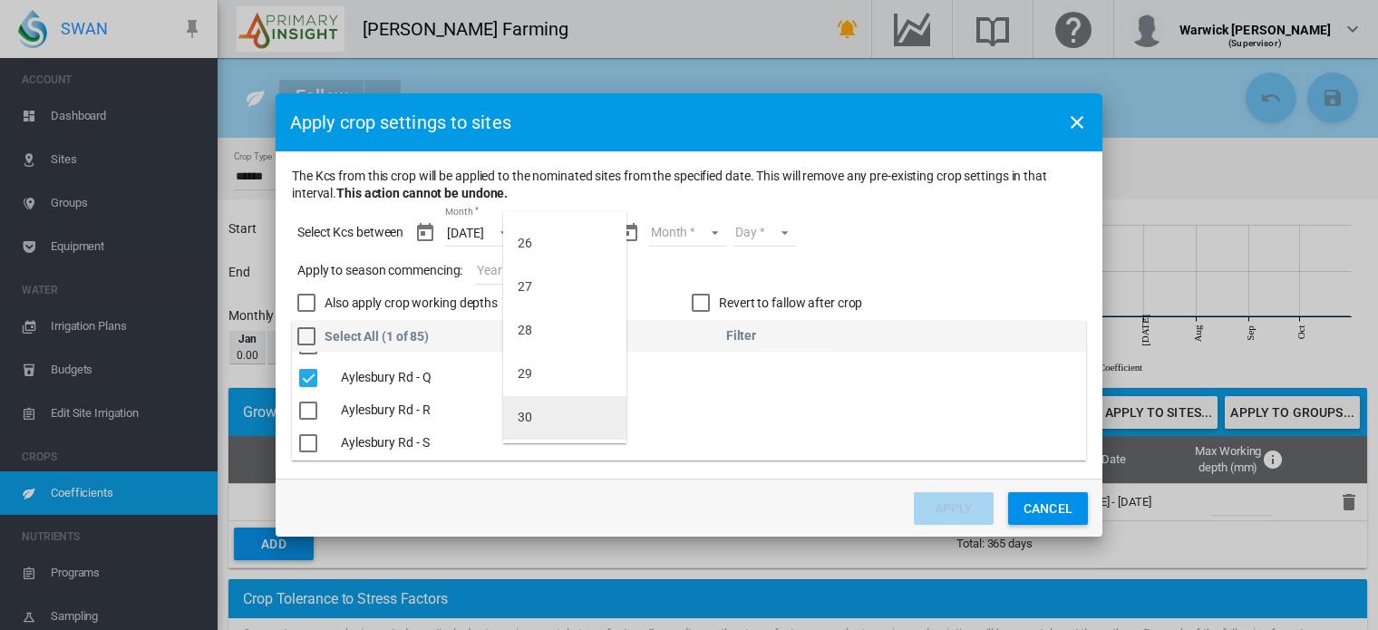
click at [551, 423] on md-option "30" at bounding box center [564, 418] width 123 height 44
click at [708, 239] on md-select "Month Jul Aug Sept Oct Nov" at bounding box center [686, 232] width 77 height 27
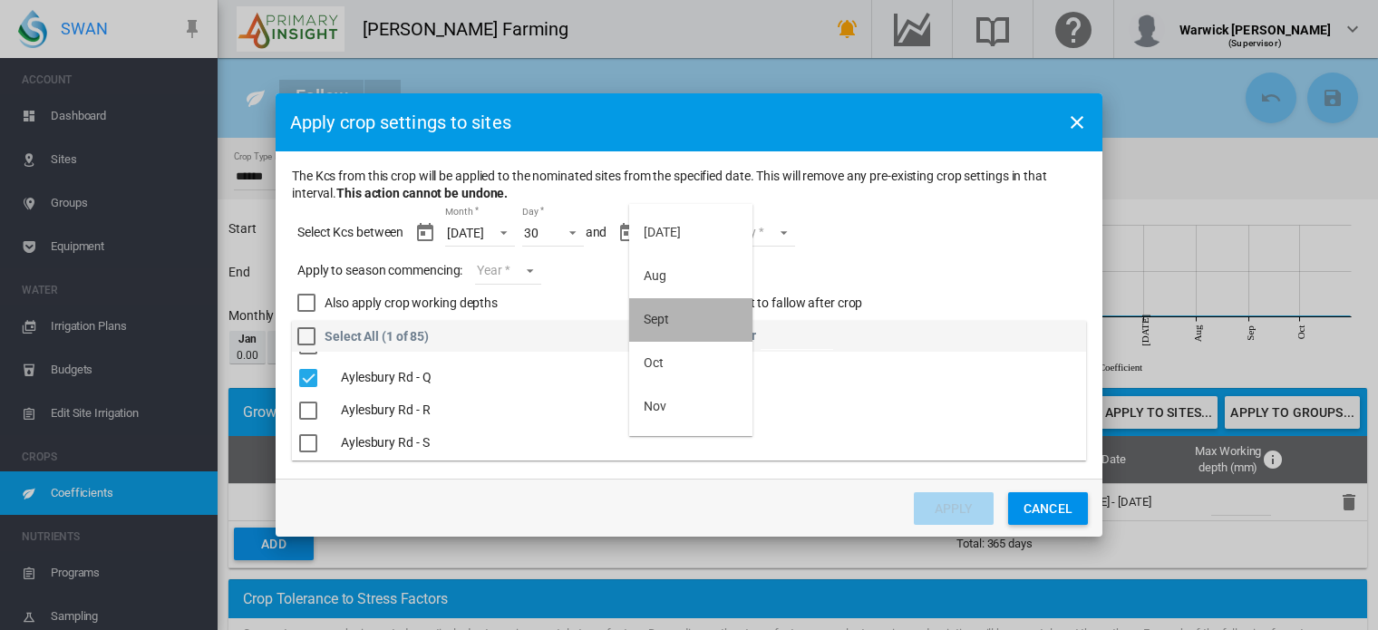
click at [684, 313] on md-option "Sept" at bounding box center [690, 320] width 123 height 44
click at [762, 228] on md-select "Day 01 02 03 04 05 06 07 08 09 10 11 12 13 14 15 16 17 18 19 20 21 22 23 24 25 …" at bounding box center [748, 232] width 63 height 27
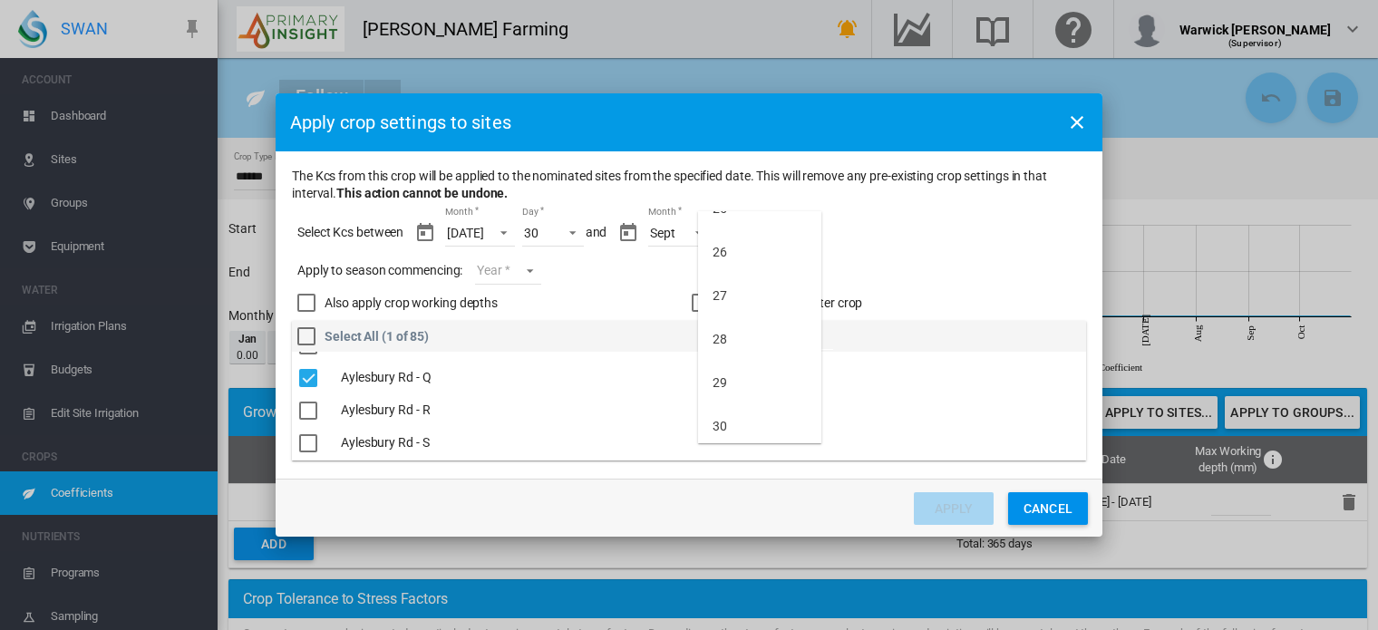
scroll to position [1073, 0]
click at [767, 428] on md-option "30" at bounding box center [759, 422] width 123 height 44
click at [534, 267] on md-select "Year [DATE] [CREDIT_CARD_NUMBER]" at bounding box center [507, 270] width 65 height 27
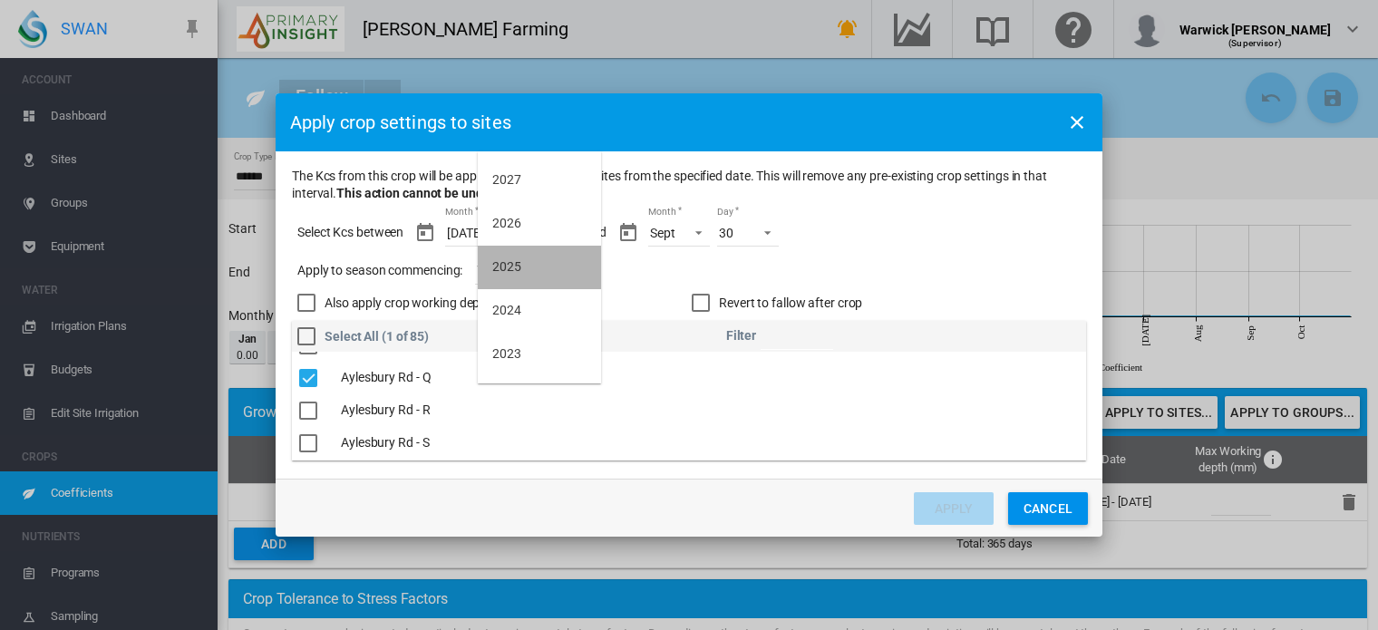
click at [543, 272] on md-option "2025" at bounding box center [539, 268] width 123 height 44
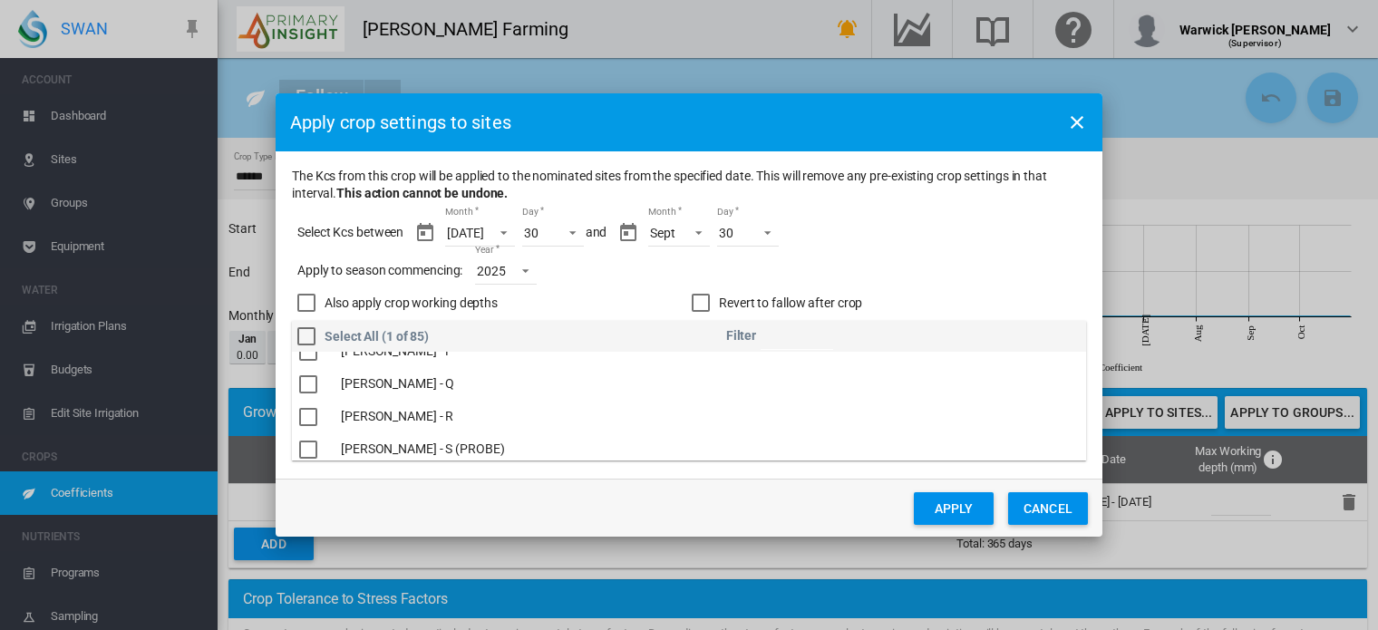
scroll to position [1686, 0]
click at [310, 415] on div "The Kcs ..." at bounding box center [308, 417] width 18 height 18
click at [306, 378] on div "The Kcs ..." at bounding box center [308, 381] width 18 height 18
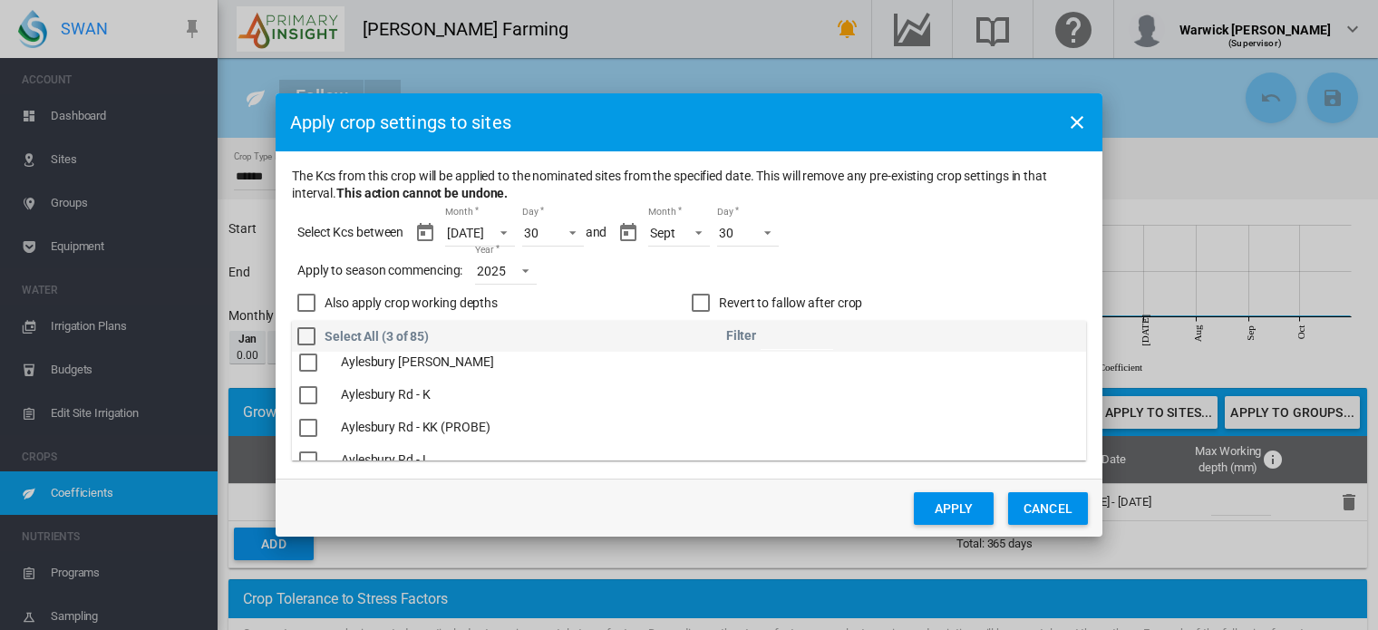
click at [302, 399] on div "The Kcs ..." at bounding box center [308, 395] width 18 height 18
click at [952, 496] on button "Apply" at bounding box center [954, 508] width 80 height 33
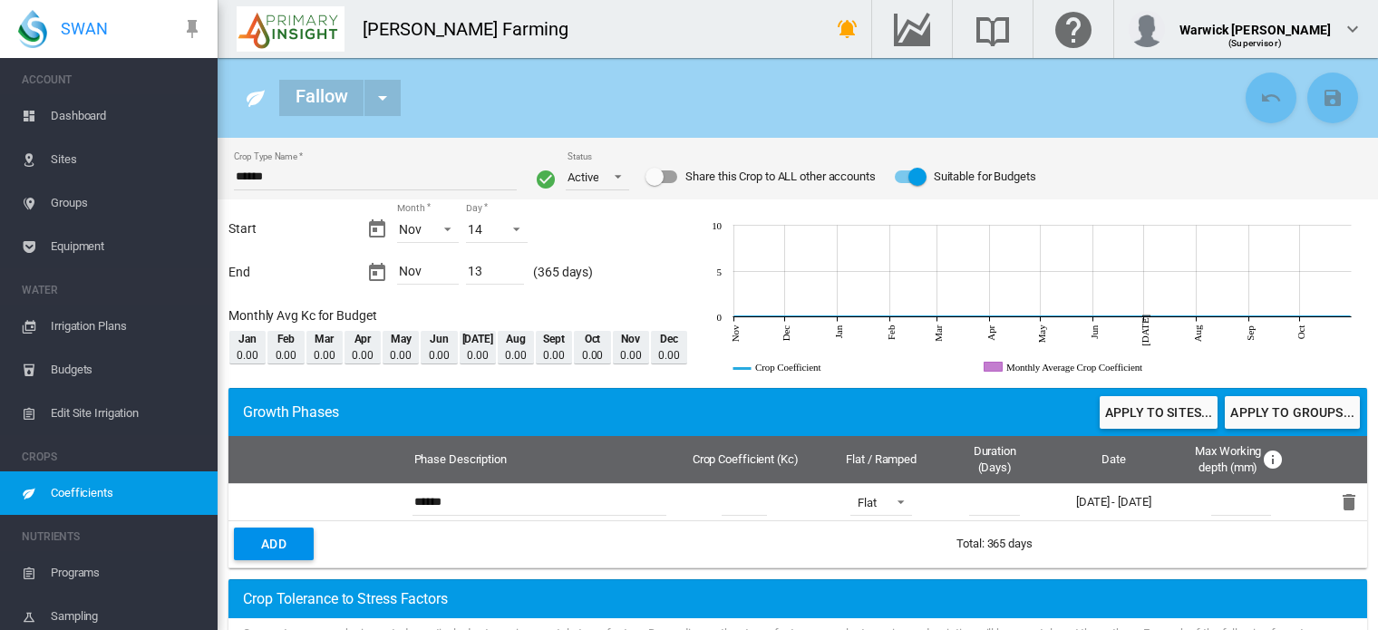
click at [73, 167] on span "Sites" at bounding box center [127, 160] width 152 height 44
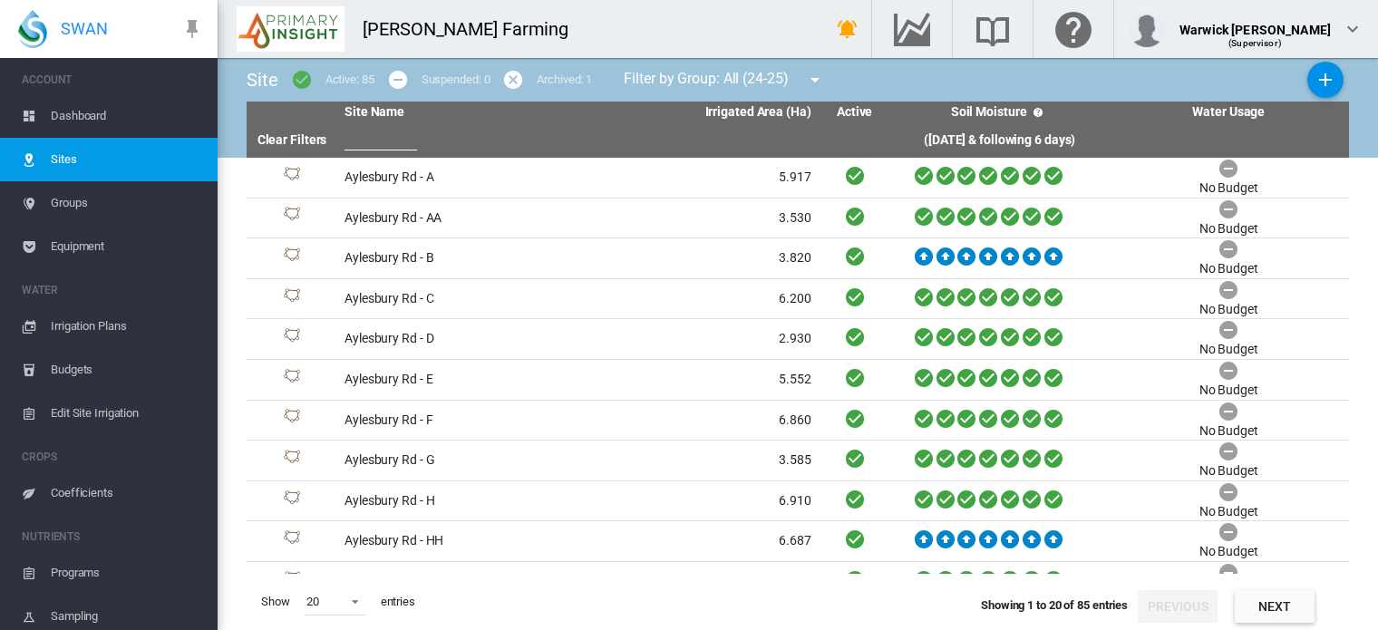
click at [63, 109] on span "Dashboard" at bounding box center [127, 116] width 152 height 44
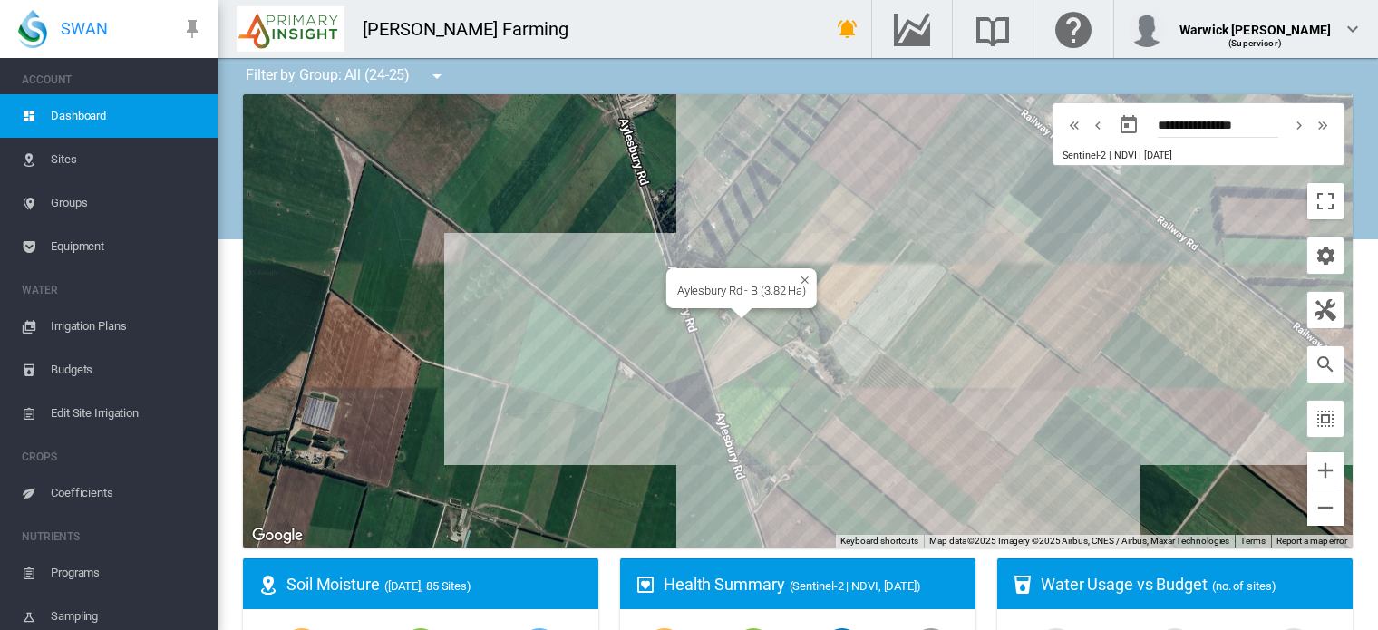
click at [733, 340] on div "Aylesbury Rd - B (3.82 Ha)" at bounding box center [798, 320] width 1110 height 453
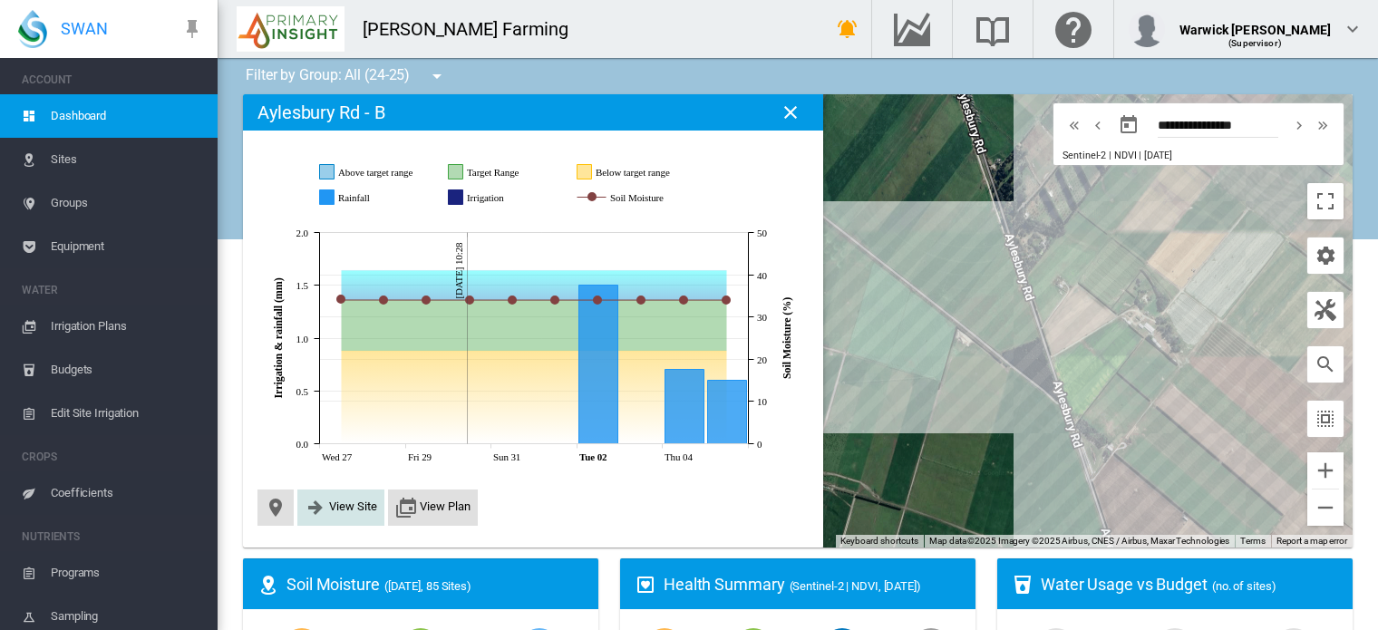
click at [331, 505] on span "View Site" at bounding box center [353, 507] width 48 height 14
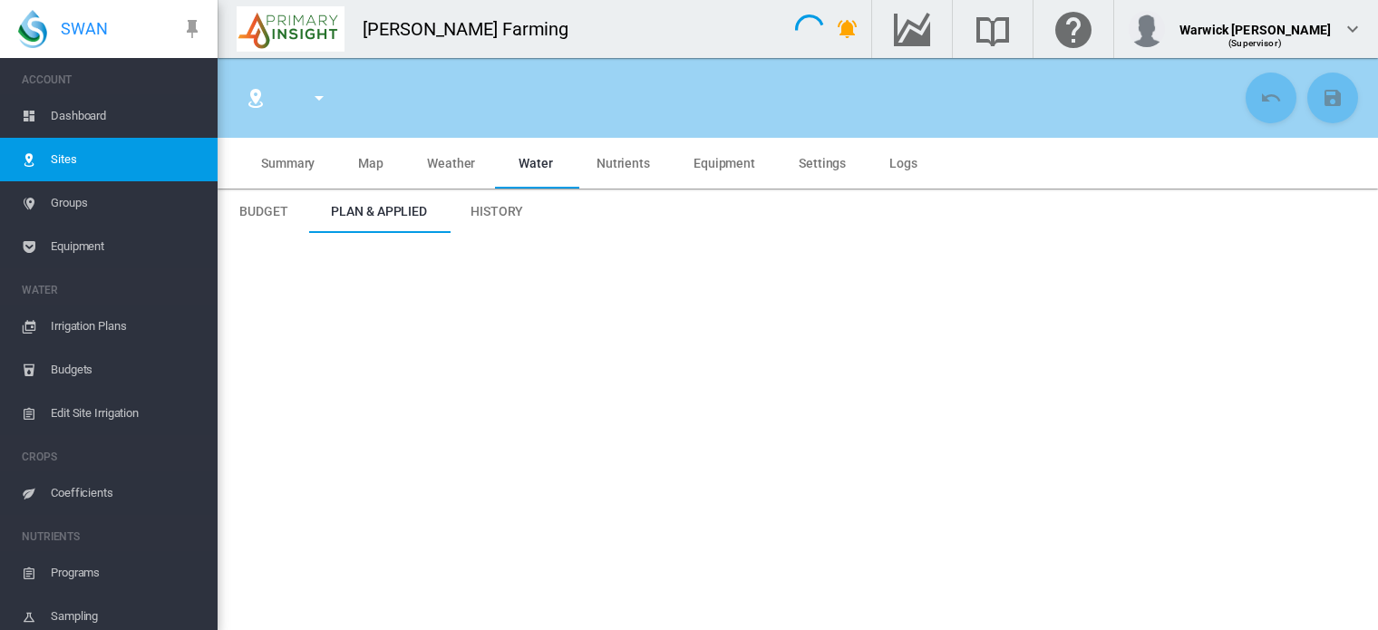
type input "**********"
type input "*****"
type input "*********"
type input "***"
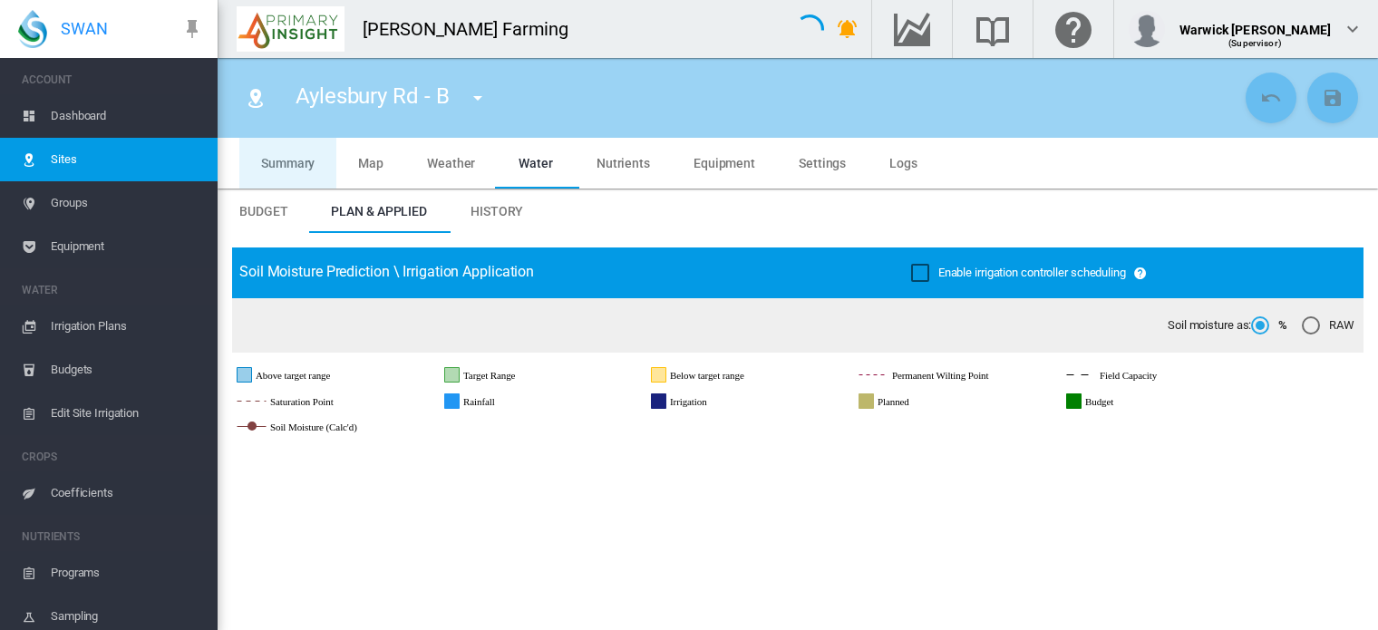
click at [286, 151] on md-tab-item "Summary" at bounding box center [287, 163] width 97 height 51
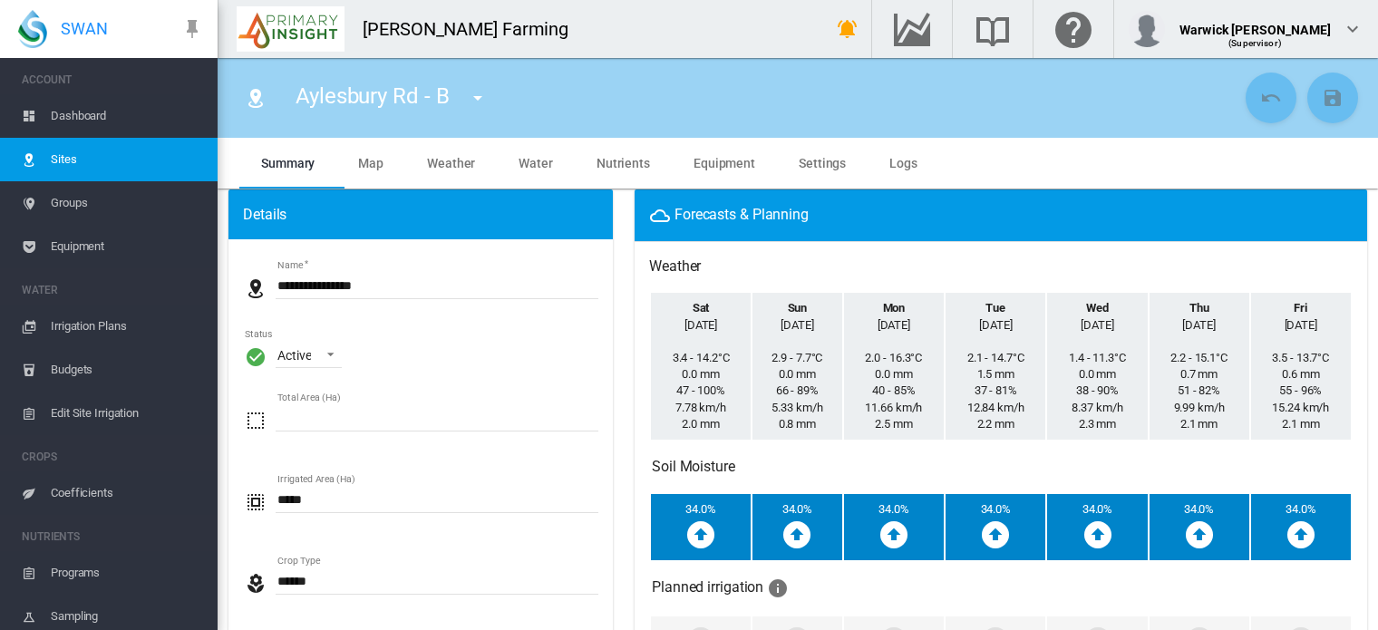
click at [76, 491] on span "Coefficients" at bounding box center [127, 493] width 152 height 44
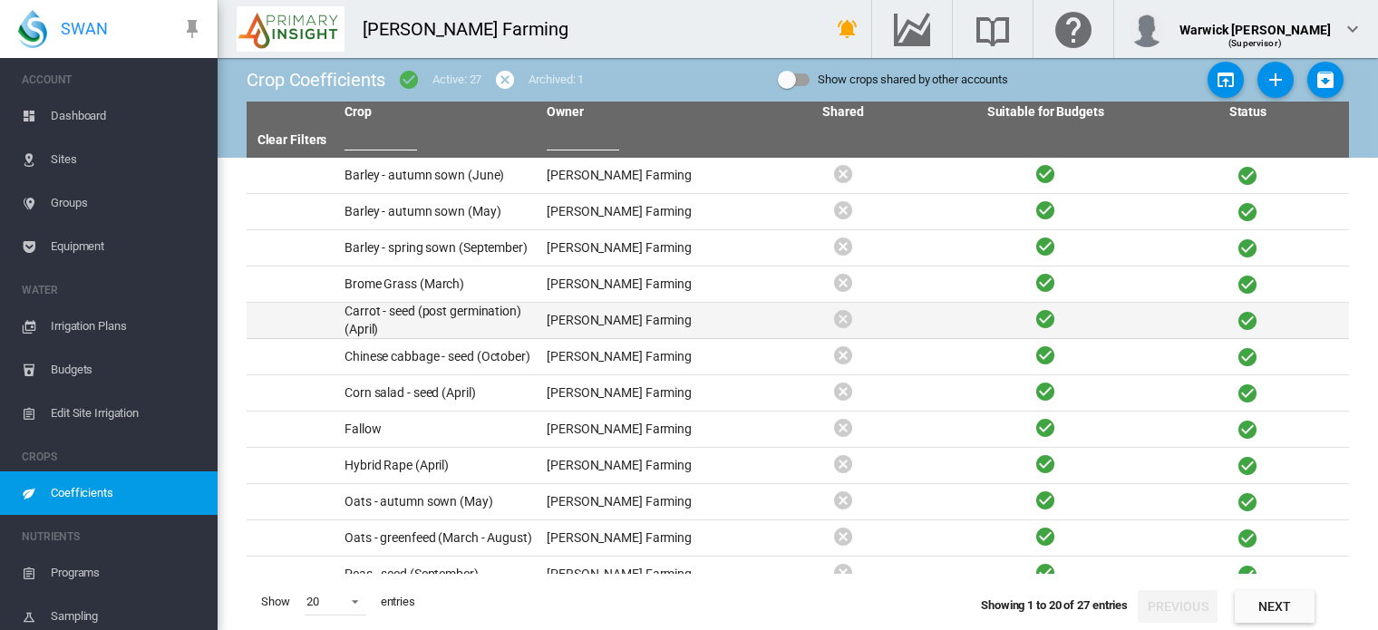
click at [399, 319] on td "Carrot - seed (post germination) (April)" at bounding box center [438, 320] width 202 height 35
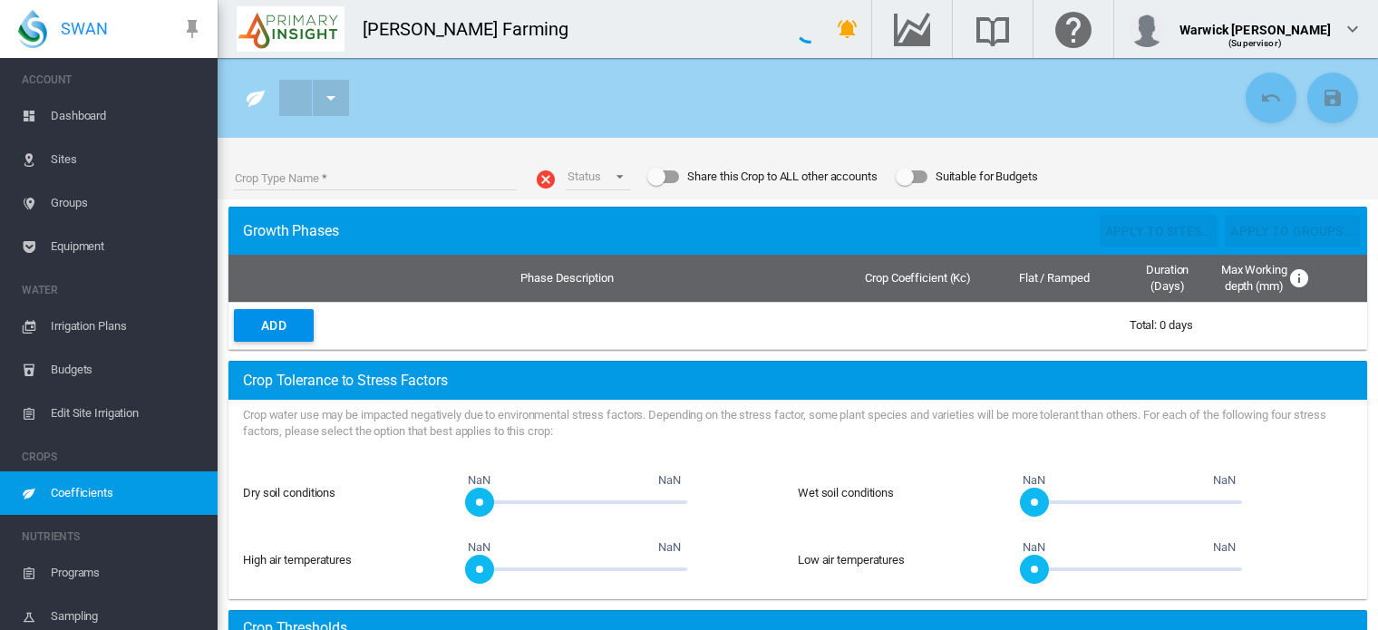
type input "**********"
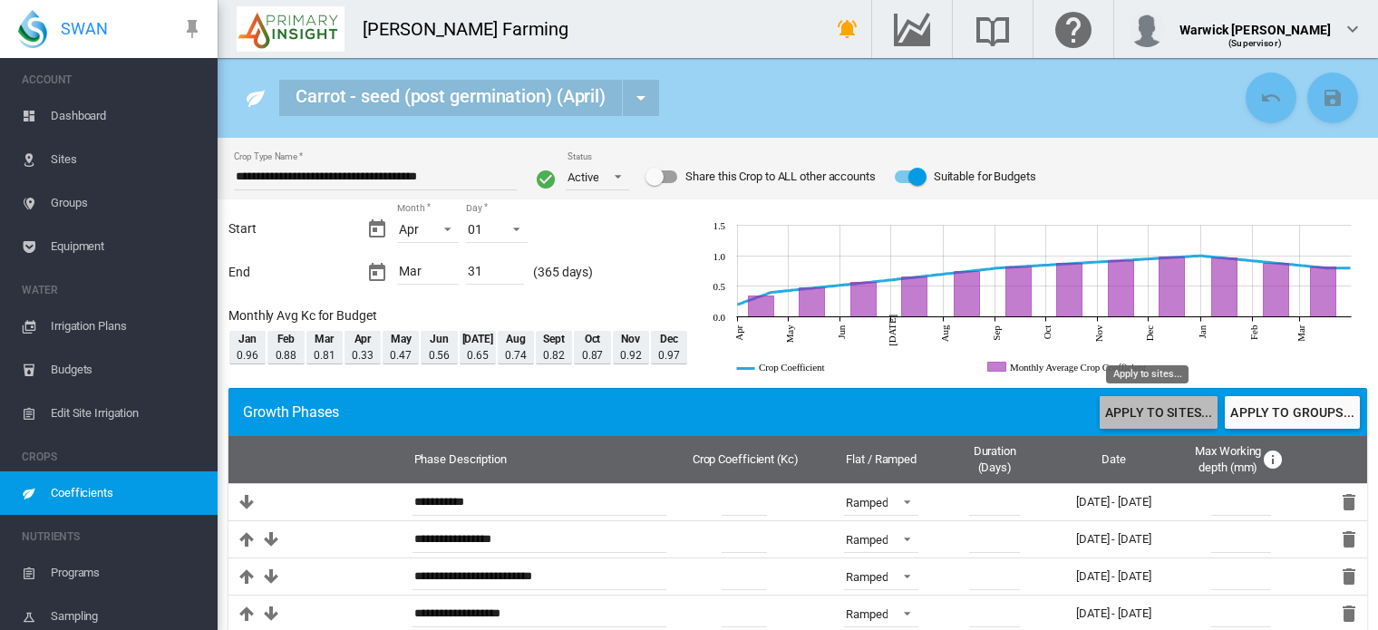
click at [1146, 417] on button "Apply to sites..." at bounding box center [1159, 412] width 118 height 33
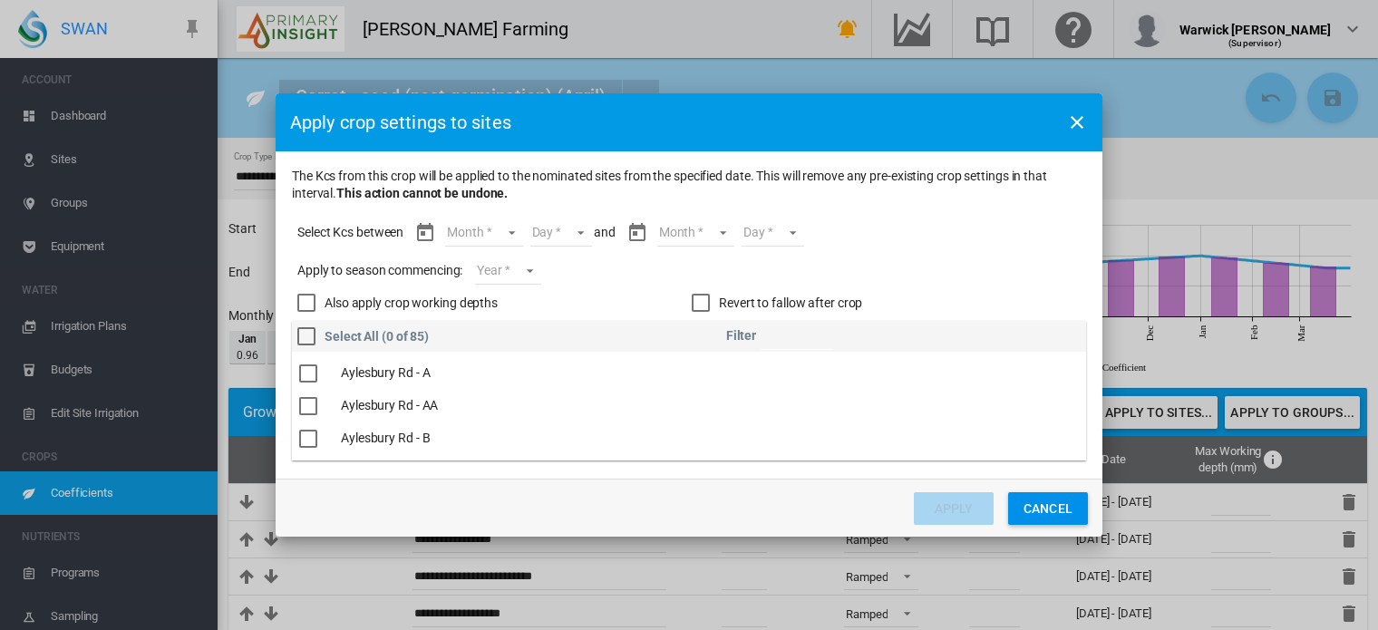
click at [507, 229] on md-select "Month Apr May Jun Jul Aug Sept Oct Nov Dec Jan Feb Mar" at bounding box center [483, 232] width 77 height 27
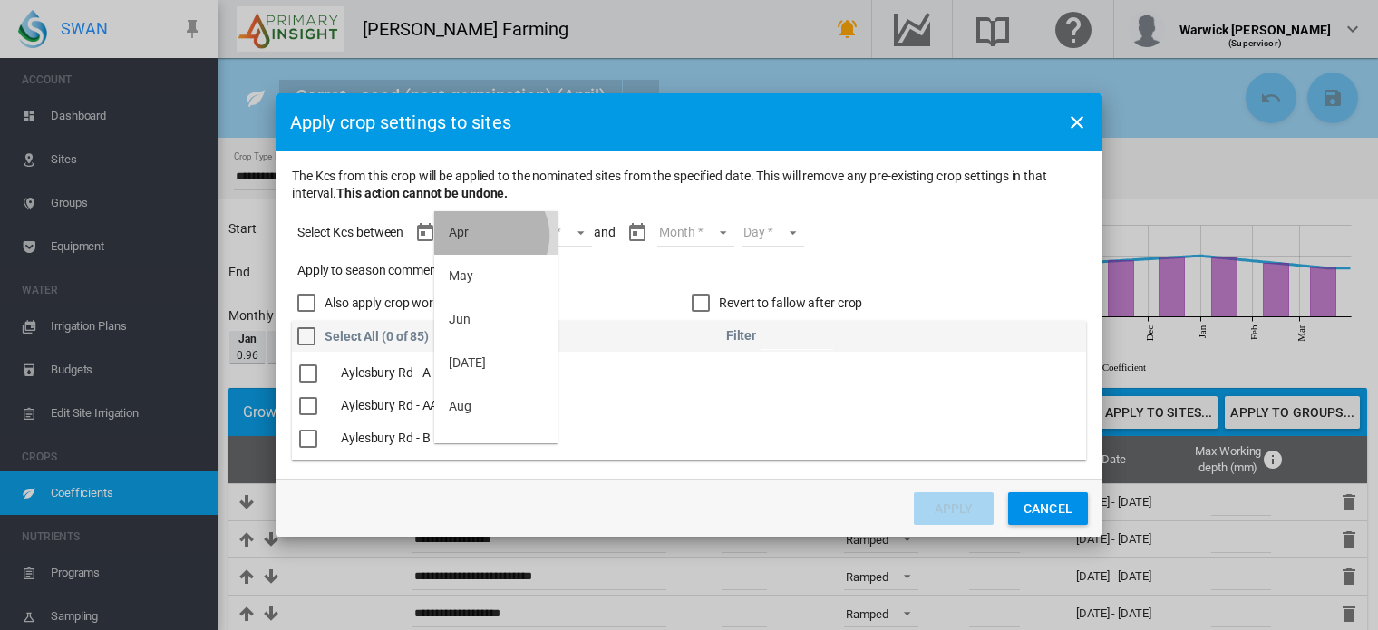
click at [490, 235] on md-option "Apr" at bounding box center [495, 233] width 123 height 44
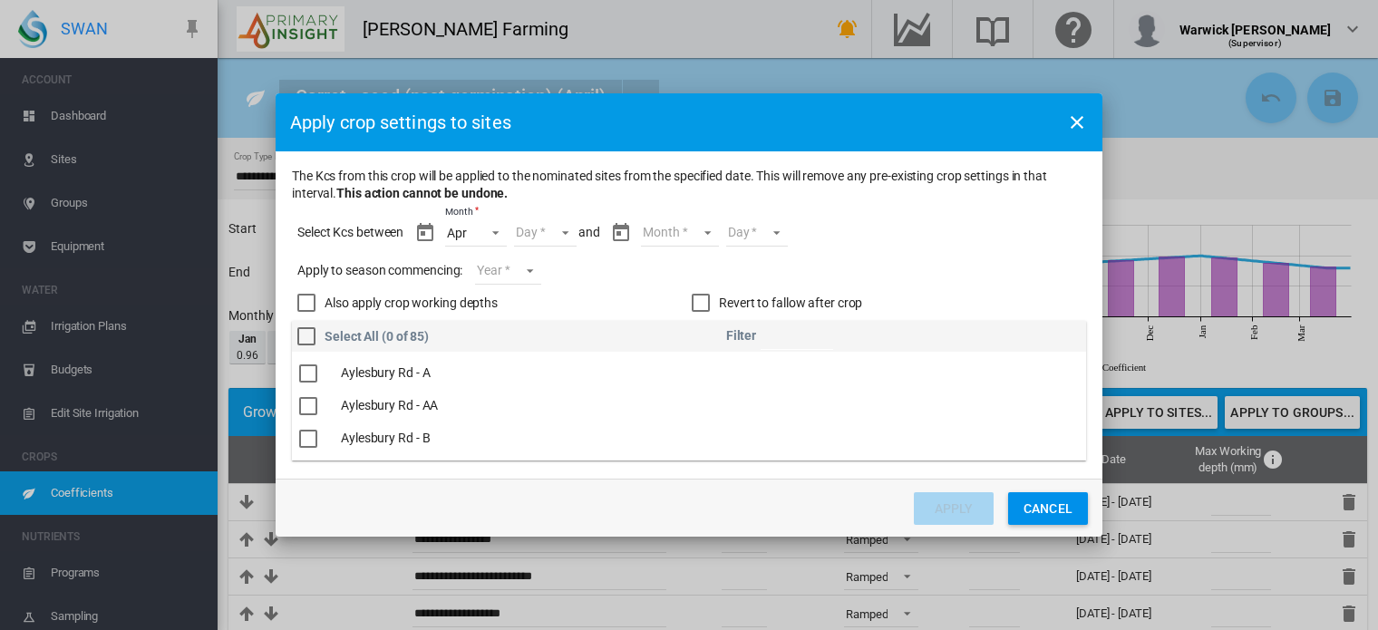
click at [566, 228] on md-select "Day 01 02 03 04 05 06 07 08 09 10 11 12 13 14 15 16 17 18 19 20 21 22 23 24 25 …" at bounding box center [545, 232] width 63 height 27
click at [555, 242] on md-option "01" at bounding box center [564, 233] width 123 height 44
click at [710, 227] on md-select "Month Apr May Jun Jul Aug Sept Oct Nov Dec Jan Feb Mar" at bounding box center [679, 232] width 77 height 27
click at [699, 429] on md-option "Mar" at bounding box center [690, 422] width 123 height 44
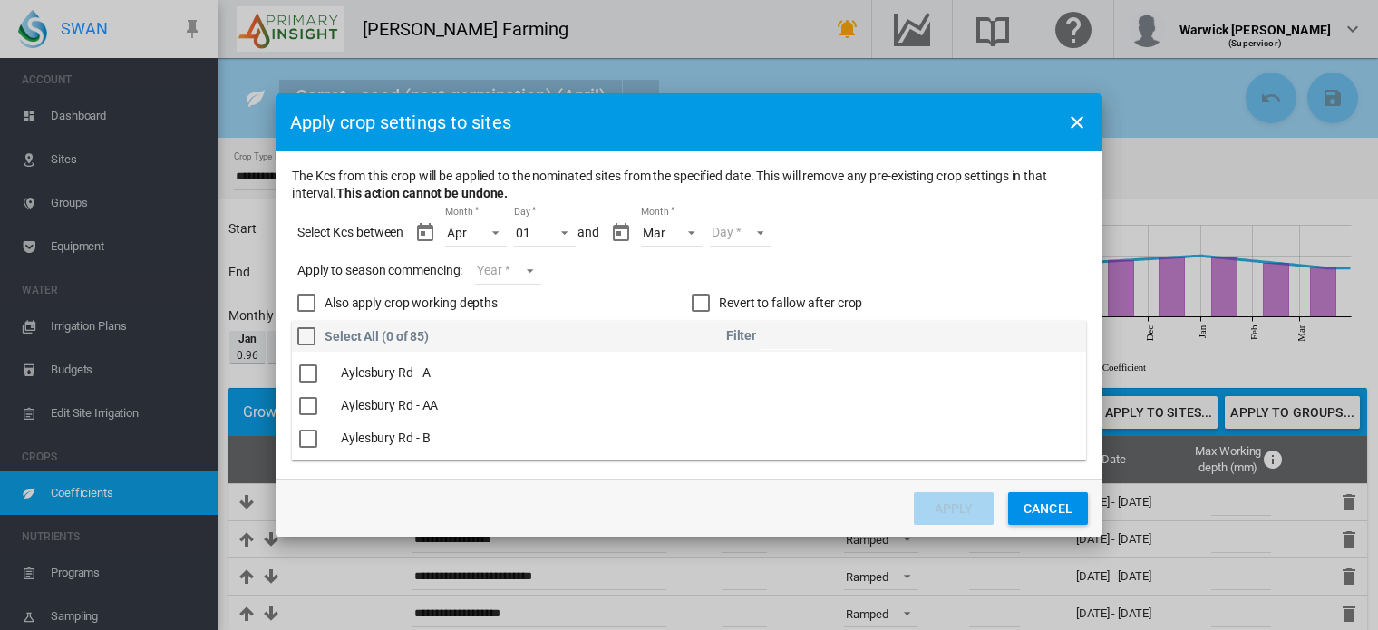
click at [756, 231] on md-select "Day 01 02 03 04 05 06 07 08 09 10 11 12 13 14 15 16 17 18 19 20 21 22 23 24 25 …" at bounding box center [741, 232] width 63 height 27
click at [734, 417] on md-option "31" at bounding box center [759, 422] width 123 height 44
click at [703, 299] on div "Revert to fallow after crop" at bounding box center [701, 303] width 18 height 18
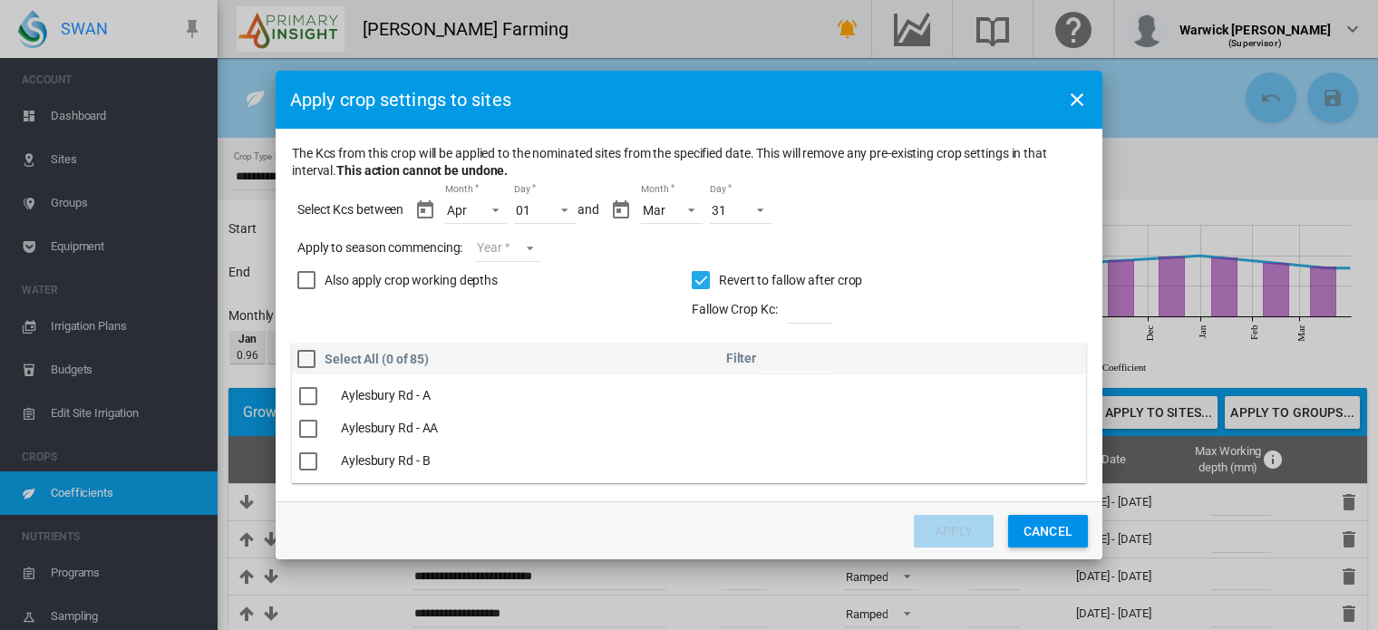
click at [489, 253] on md-select "Year 2027 2026 2025 2024 2023" at bounding box center [507, 248] width 65 height 27
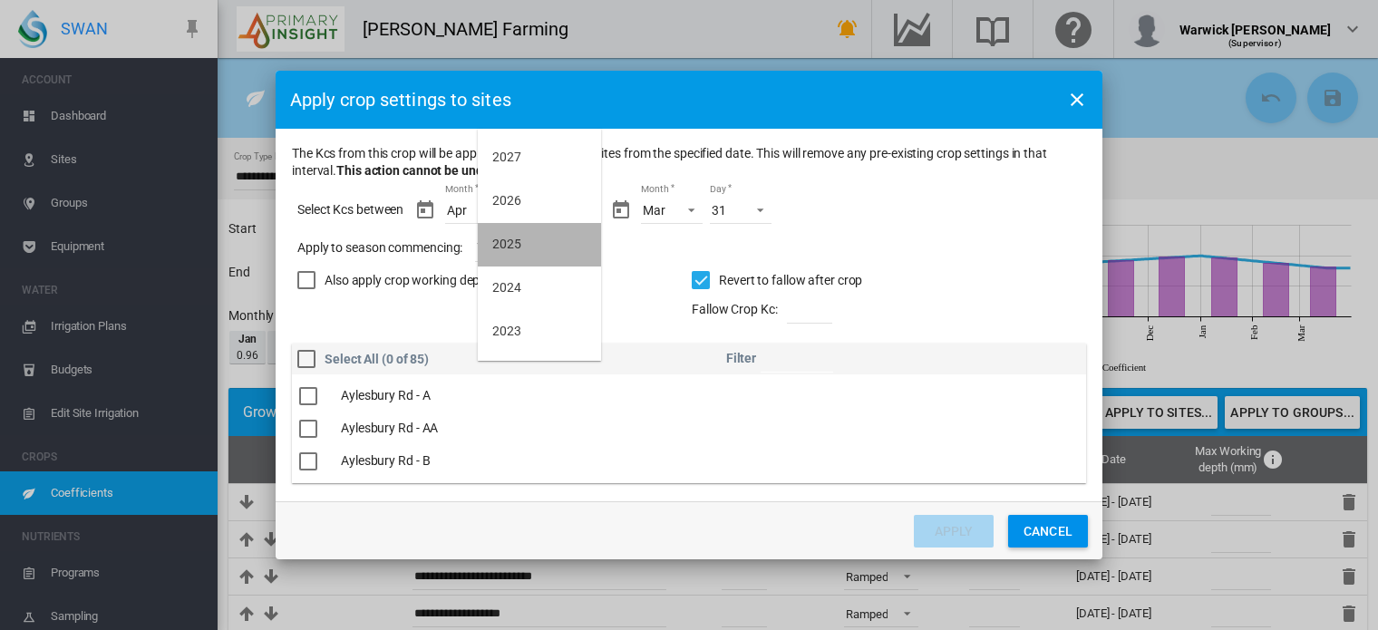
click at [522, 258] on md-option "2025" at bounding box center [539, 245] width 123 height 44
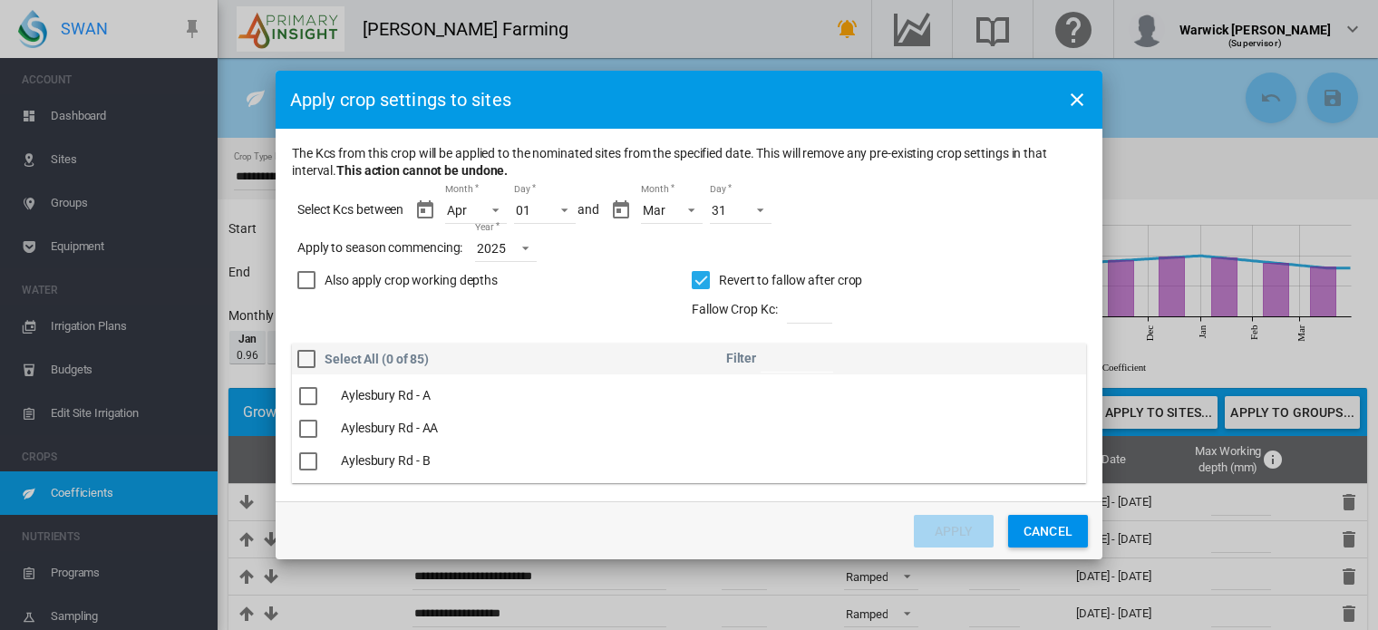
click at [682, 423] on tbody "Aylesbury Rd - A Aylesbury Rd - AA Aylesbury Rd - B Aylesbury Rd - C Aylesbury …" at bounding box center [689, 428] width 794 height 109
click at [308, 460] on div "The Kcs ..." at bounding box center [308, 461] width 18 height 18
click at [314, 398] on div "The Kcs ..." at bounding box center [308, 400] width 18 height 18
click at [963, 533] on button "Apply" at bounding box center [954, 531] width 80 height 33
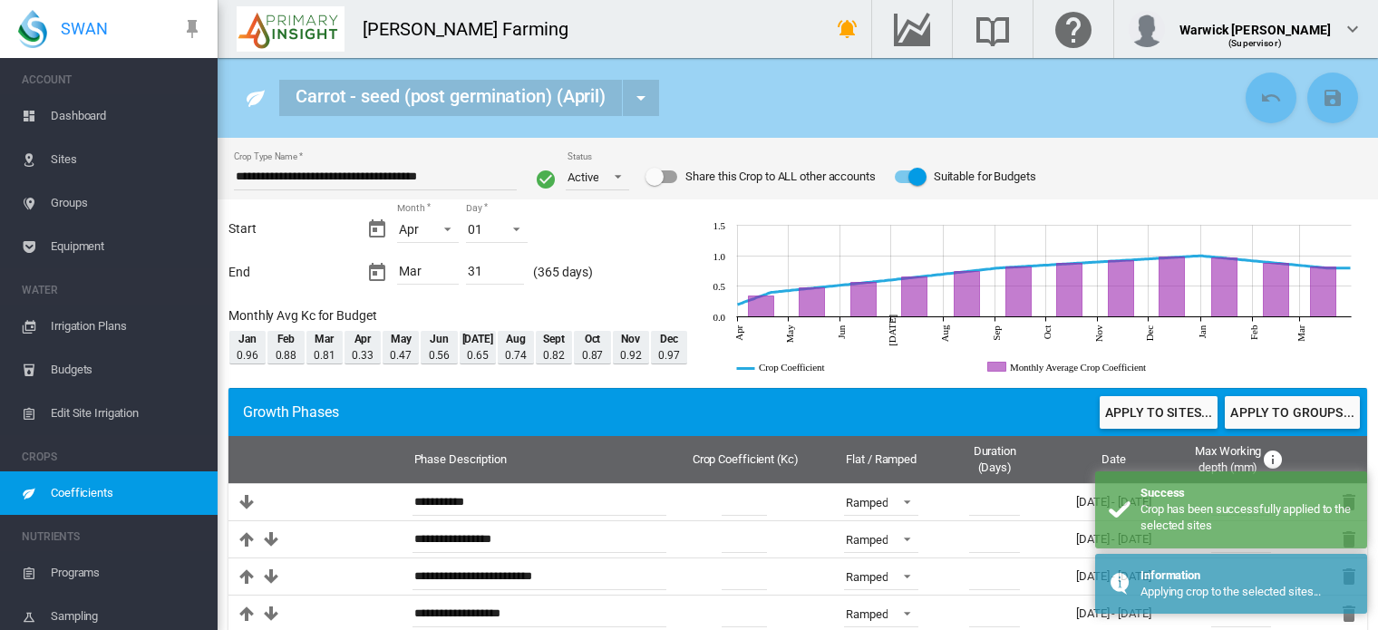
click at [92, 120] on span "Dashboard" at bounding box center [127, 116] width 152 height 44
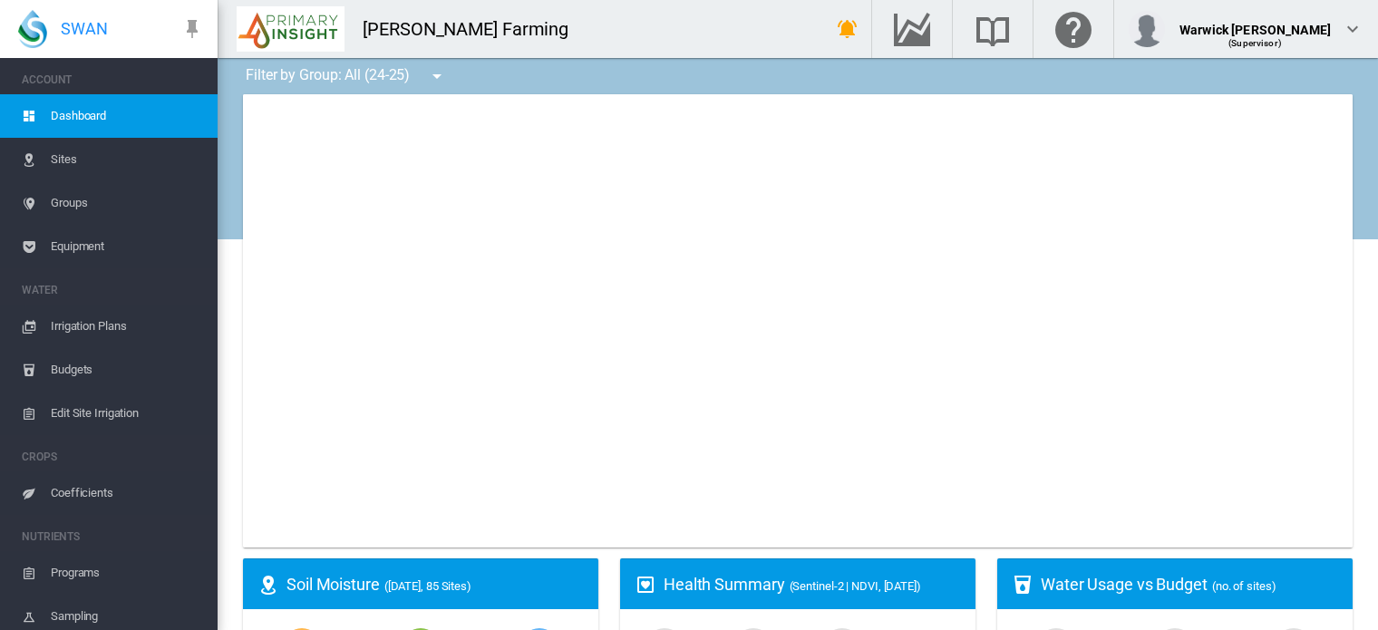
type input "**********"
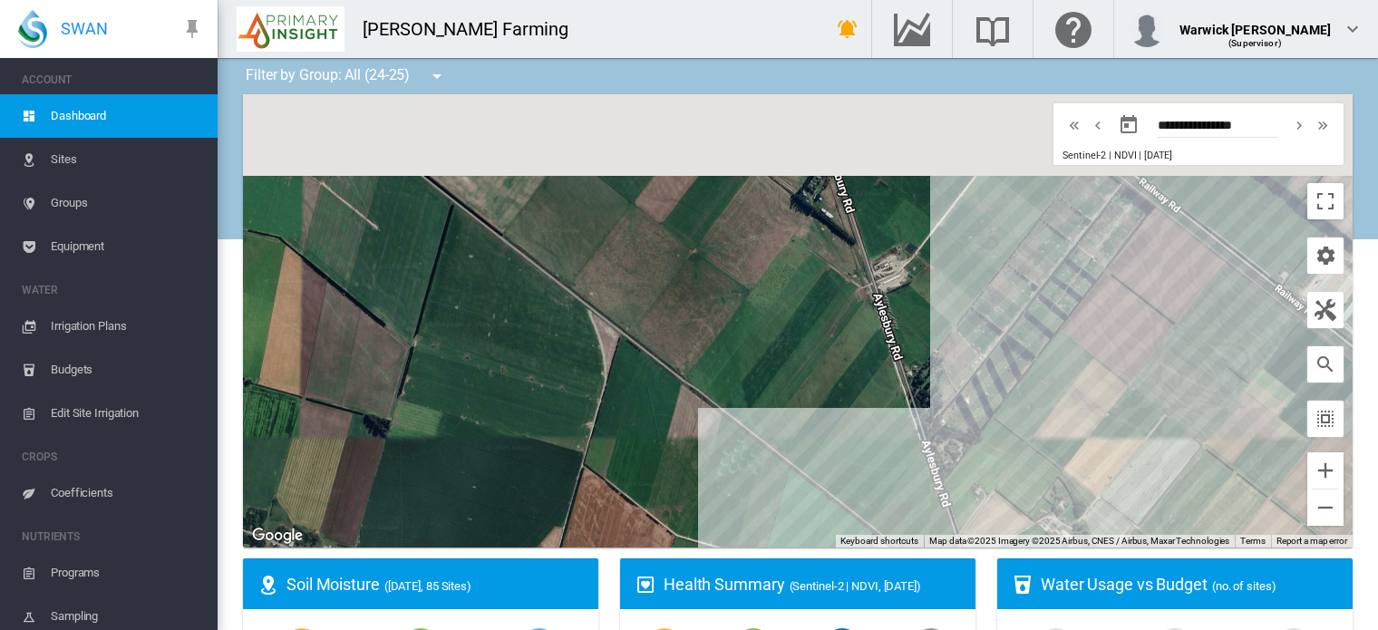
drag, startPoint x: 898, startPoint y: 160, endPoint x: 808, endPoint y: 521, distance: 372.9
click at [808, 521] on div at bounding box center [798, 320] width 1110 height 453
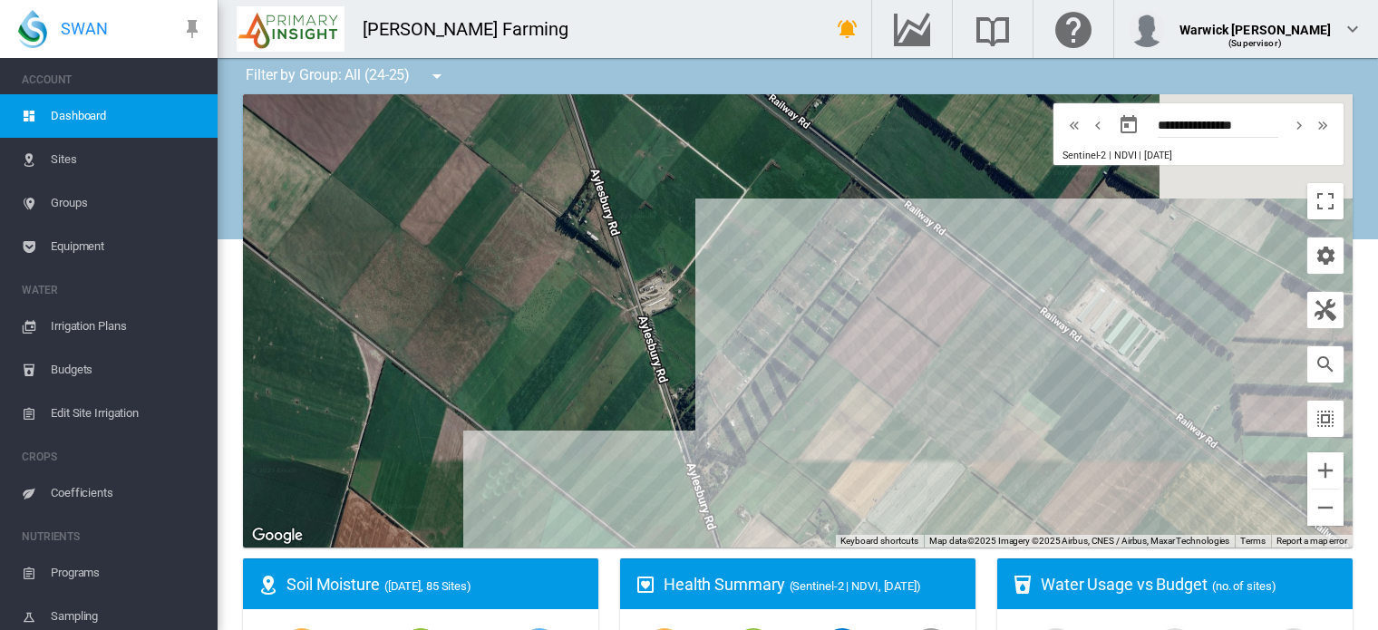
drag, startPoint x: 950, startPoint y: 454, endPoint x: 667, endPoint y: 175, distance: 397.5
click at [667, 175] on div at bounding box center [798, 320] width 1110 height 453
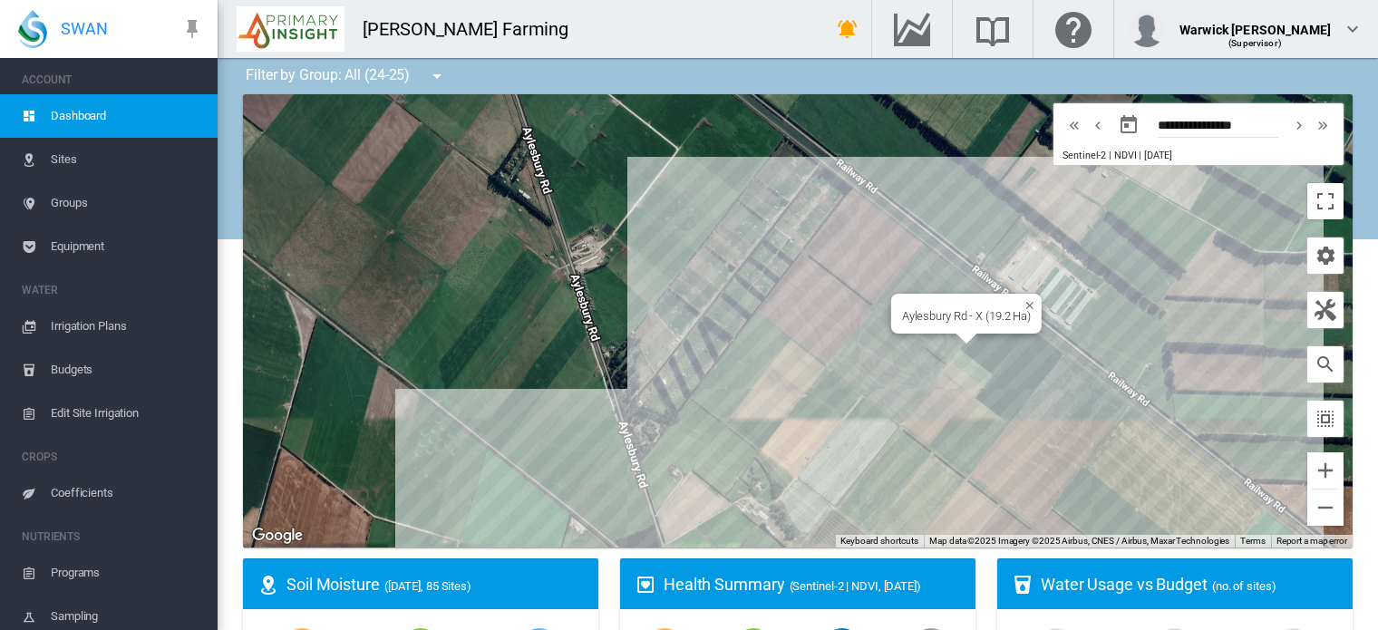
click at [983, 390] on div "Aylesbury Rd - X (19.2 Ha)" at bounding box center [798, 320] width 1110 height 453
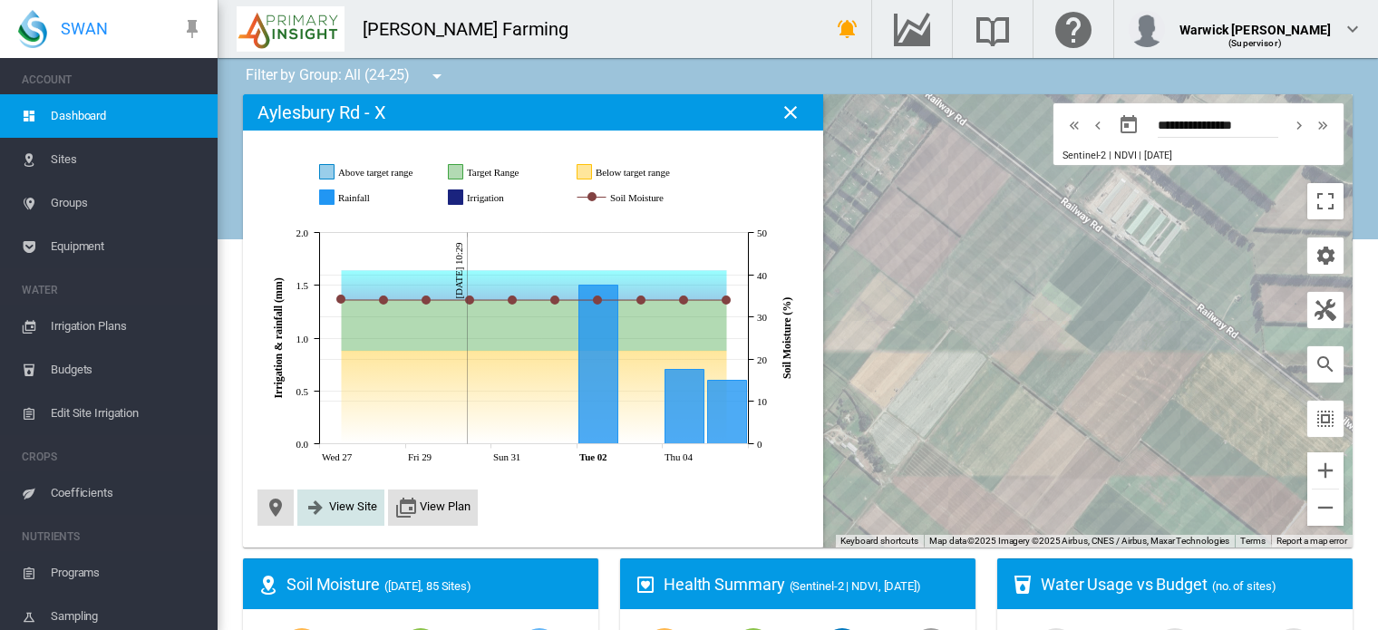
click at [355, 501] on span "View Site" at bounding box center [353, 507] width 48 height 14
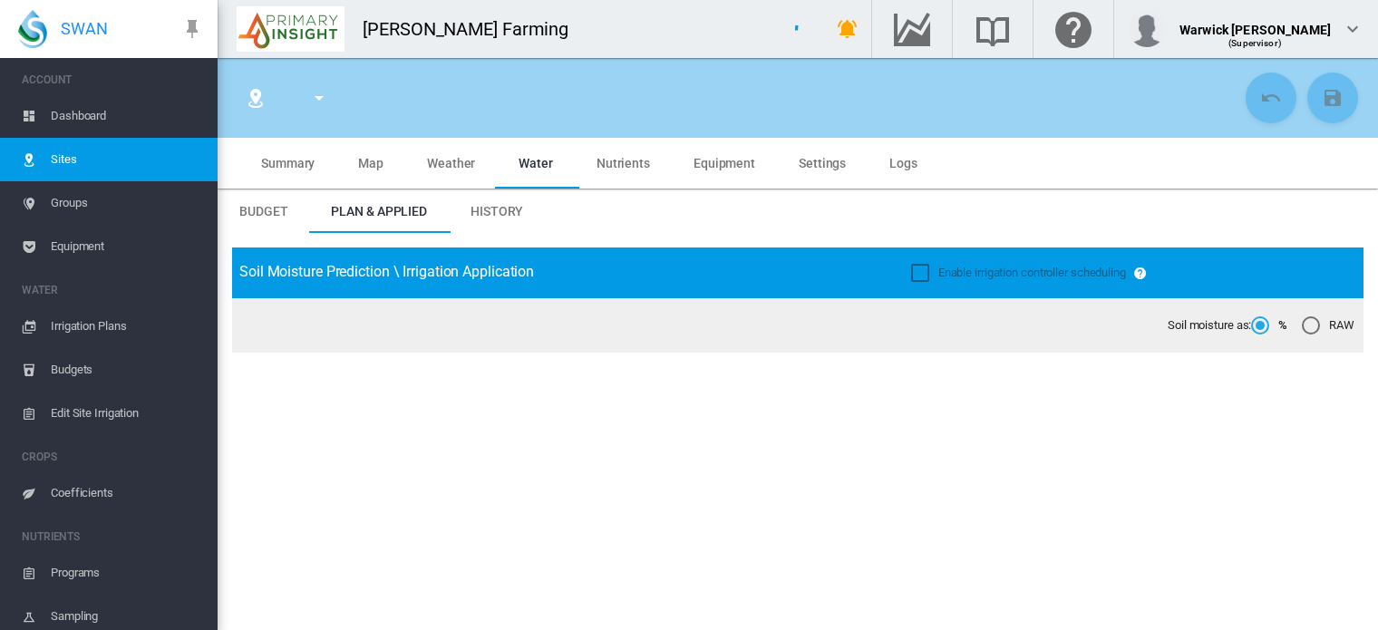
type input "**********"
type input "*********"
type input "***"
type input "******"
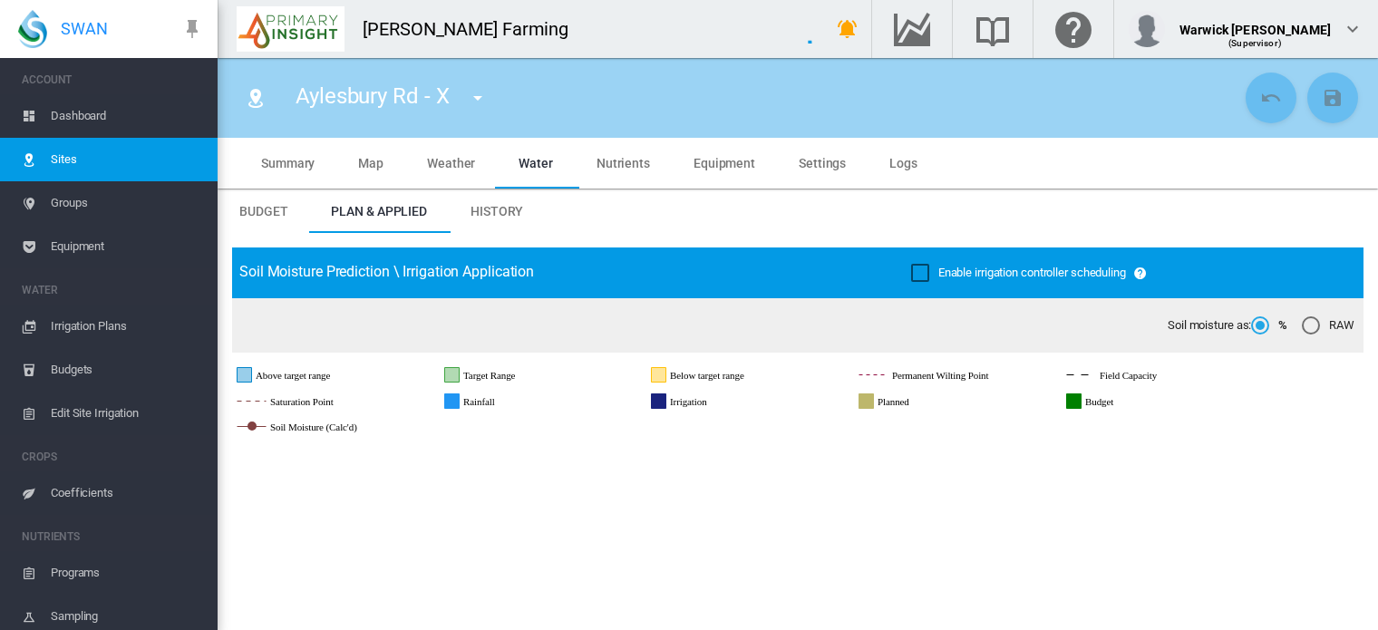
click at [276, 160] on span "Summary" at bounding box center [287, 163] width 53 height 15
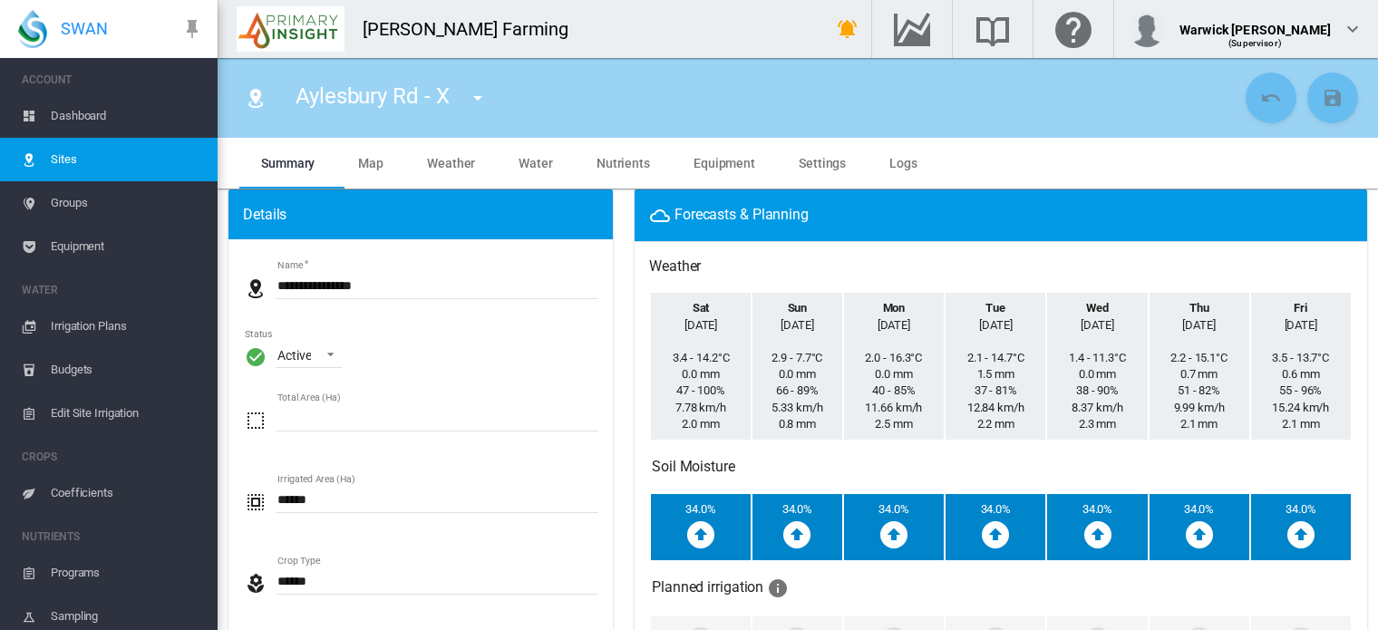
click at [74, 108] on span "Dashboard" at bounding box center [127, 116] width 152 height 44
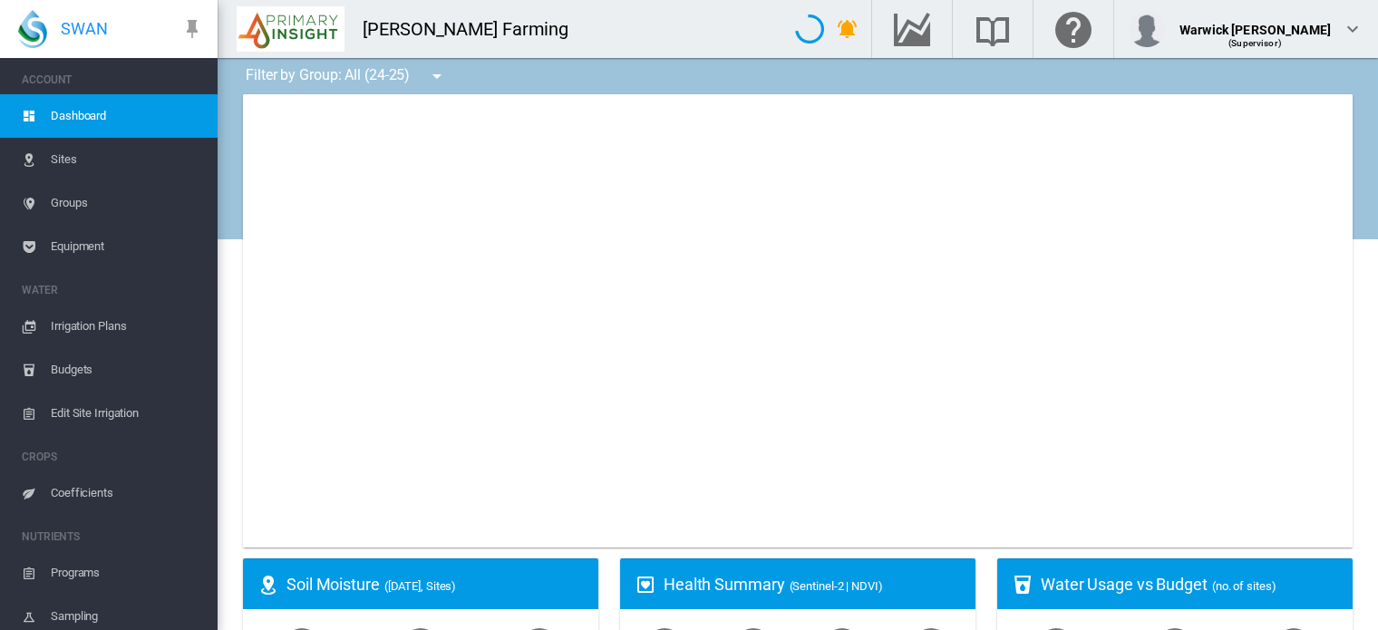
type input "**********"
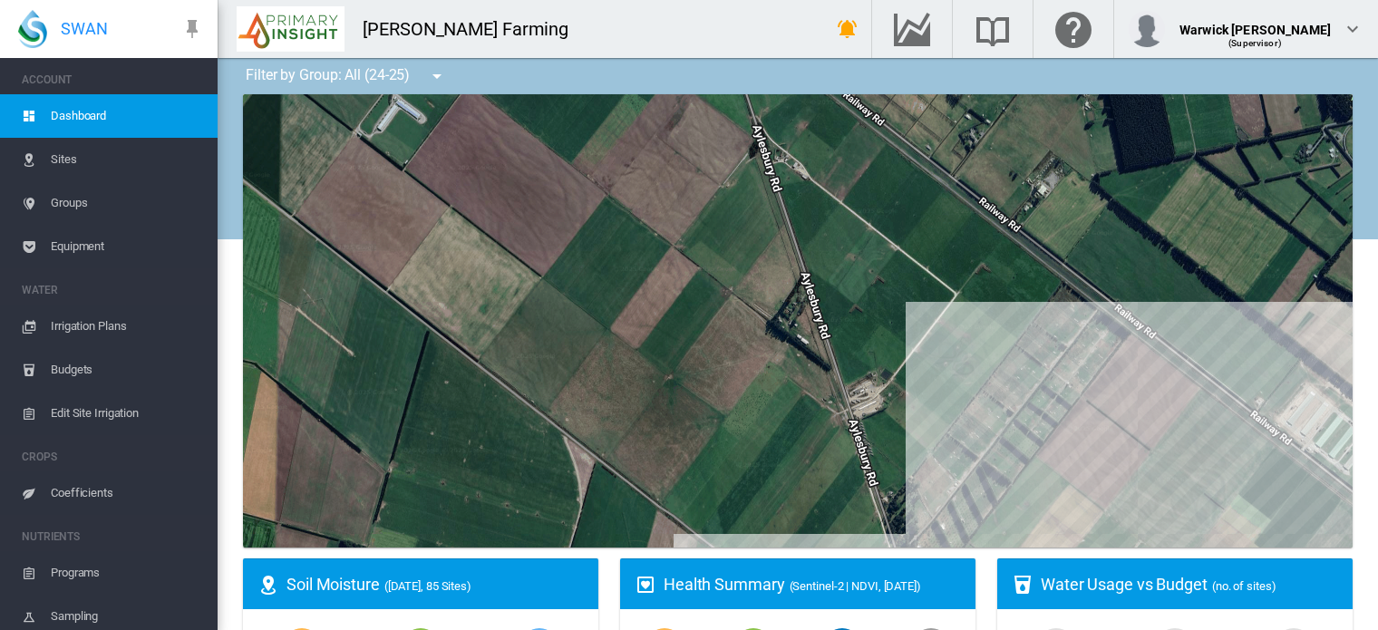
drag, startPoint x: 576, startPoint y: 196, endPoint x: 856, endPoint y: 519, distance: 427.4
click at [856, 519] on div at bounding box center [798, 320] width 1110 height 453
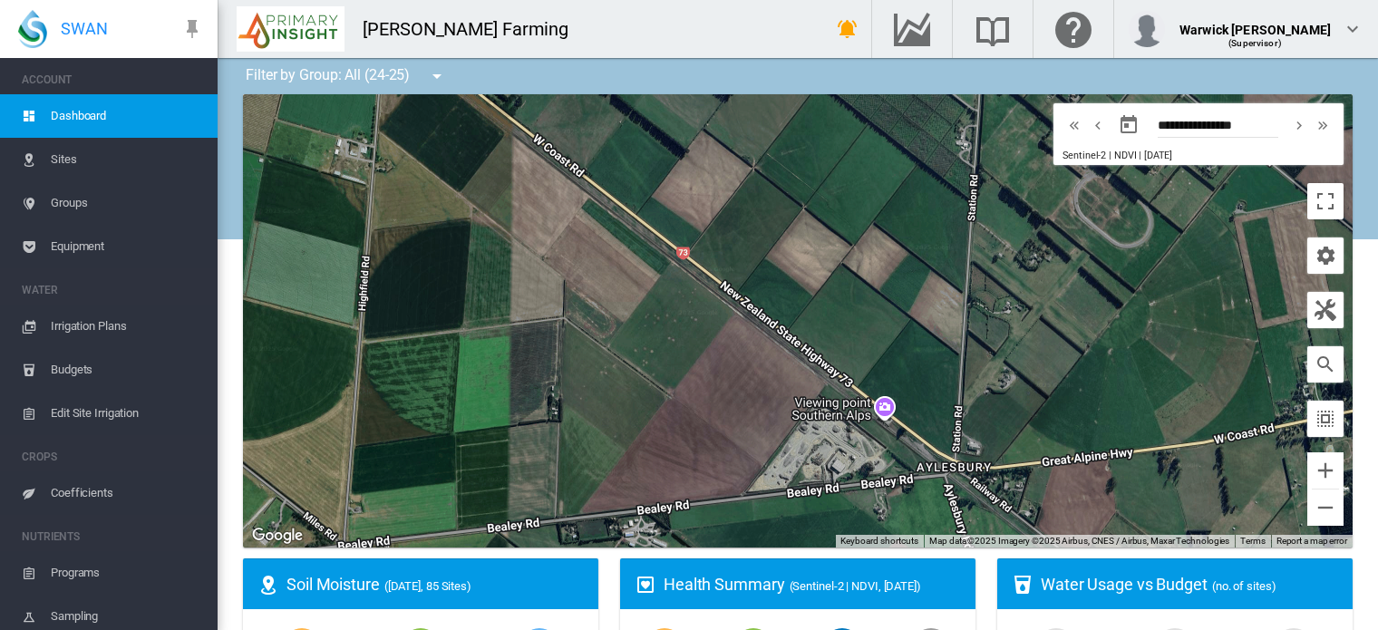
drag, startPoint x: 739, startPoint y: 142, endPoint x: 719, endPoint y: 583, distance: 441.1
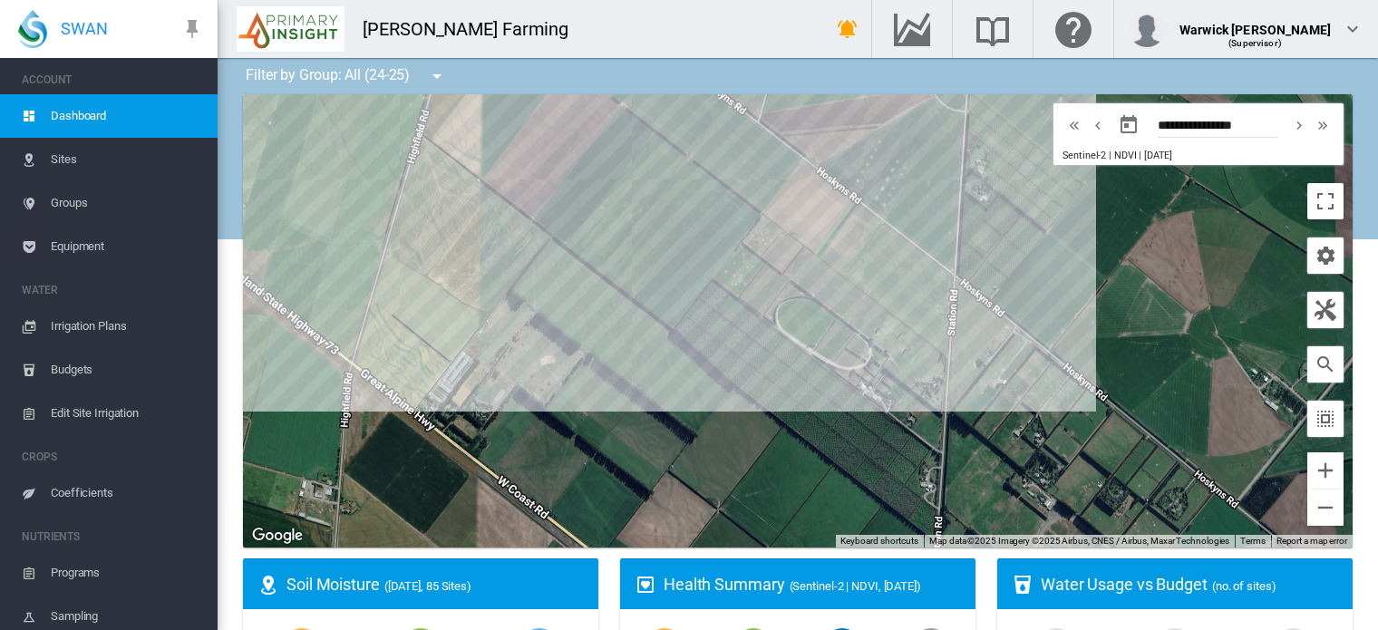
drag, startPoint x: 624, startPoint y: 203, endPoint x: 595, endPoint y: 478, distance: 276.2
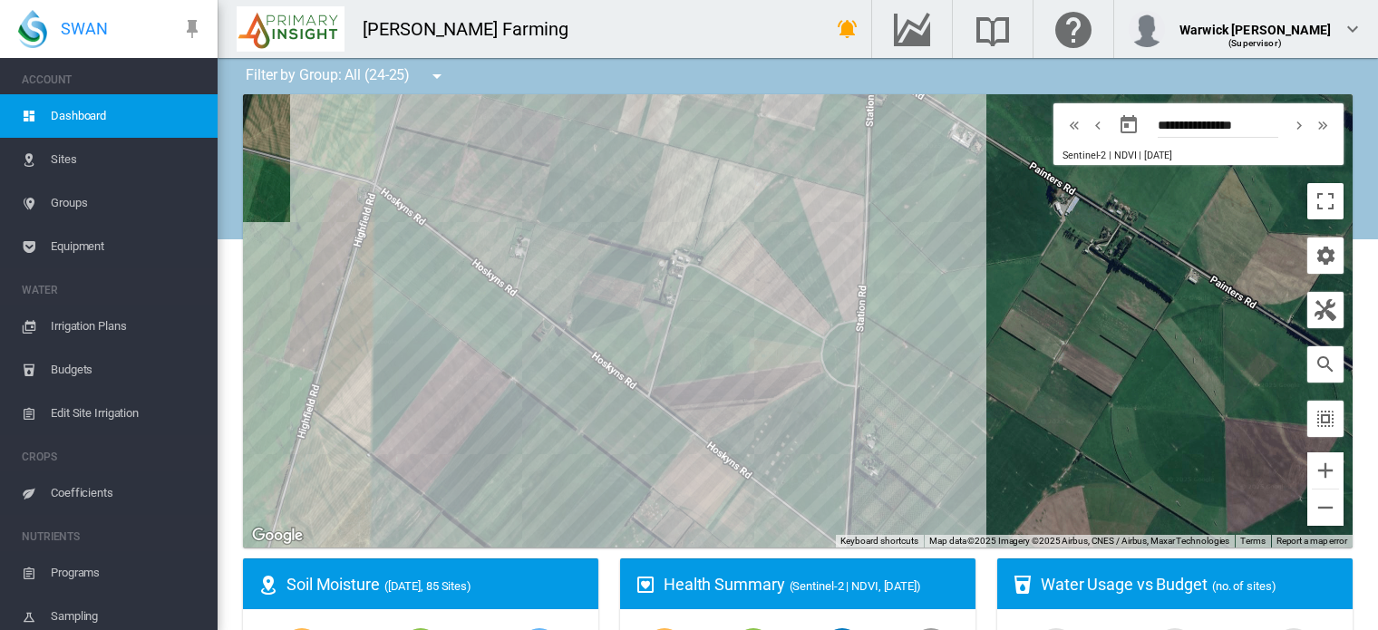
drag, startPoint x: 776, startPoint y: 325, endPoint x: 660, endPoint y: 616, distance: 313.3
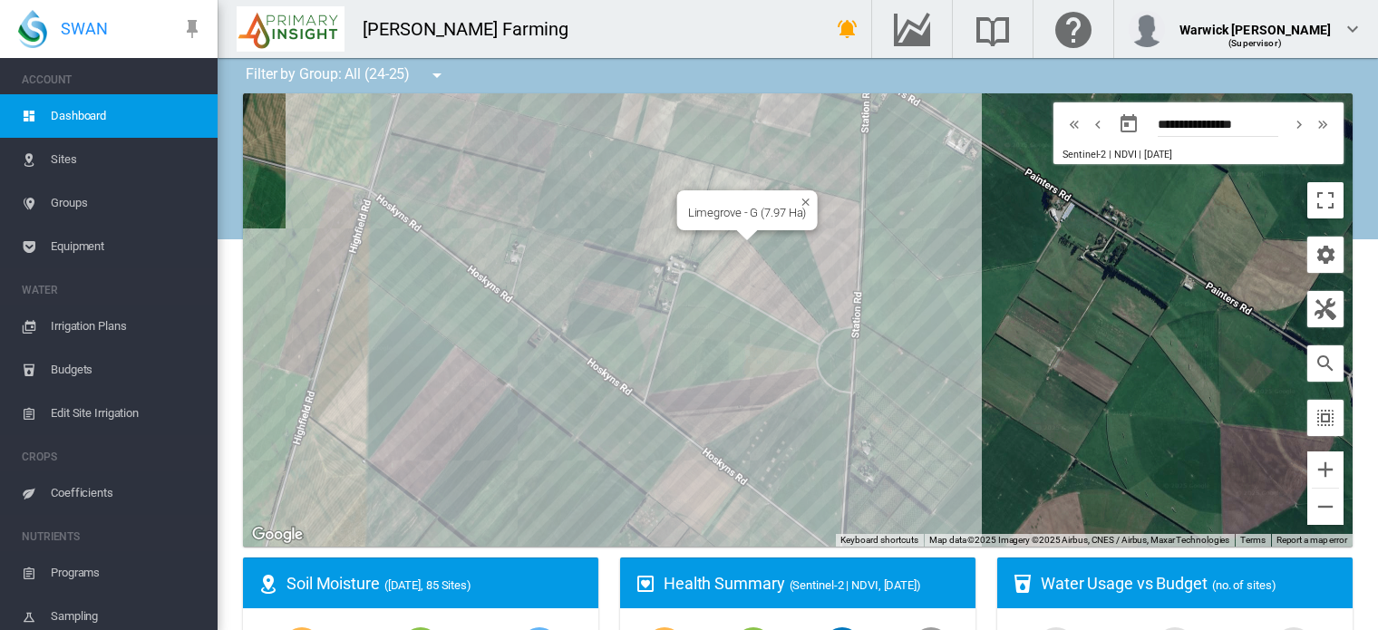
click at [725, 266] on div "Limegrove - G (7.97 Ha)" at bounding box center [798, 319] width 1110 height 453
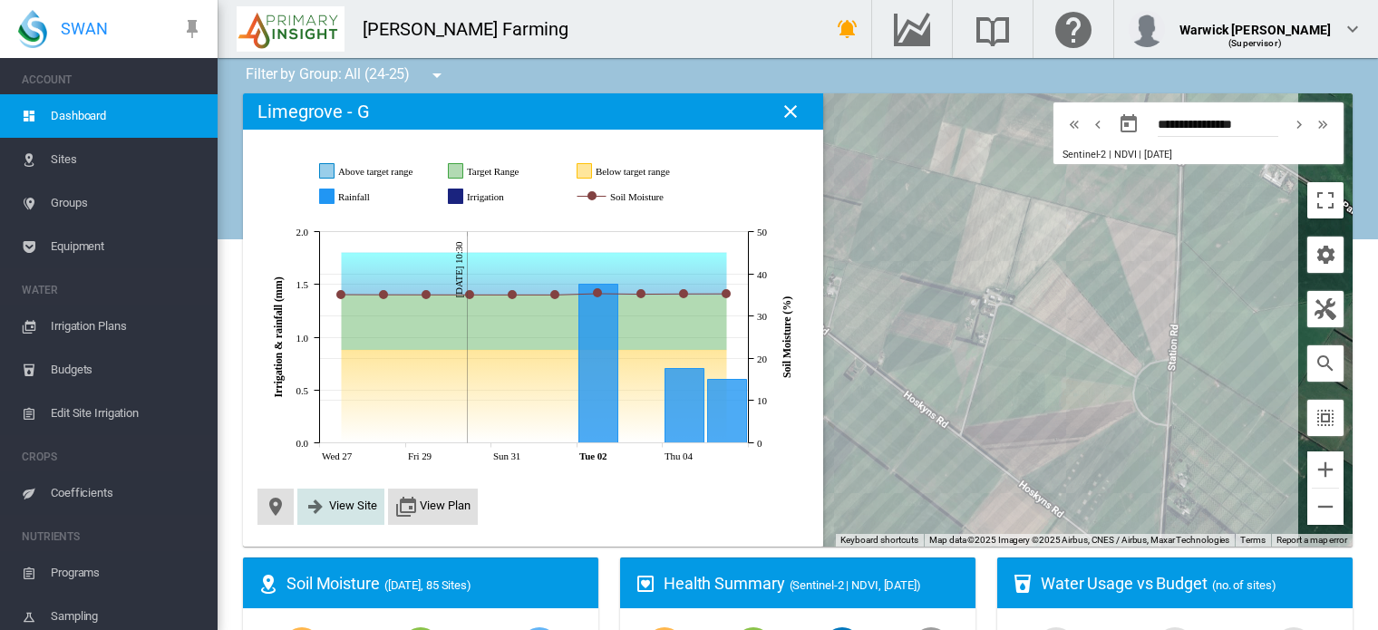
click at [340, 517] on button "View Site" at bounding box center [341, 507] width 73 height 22
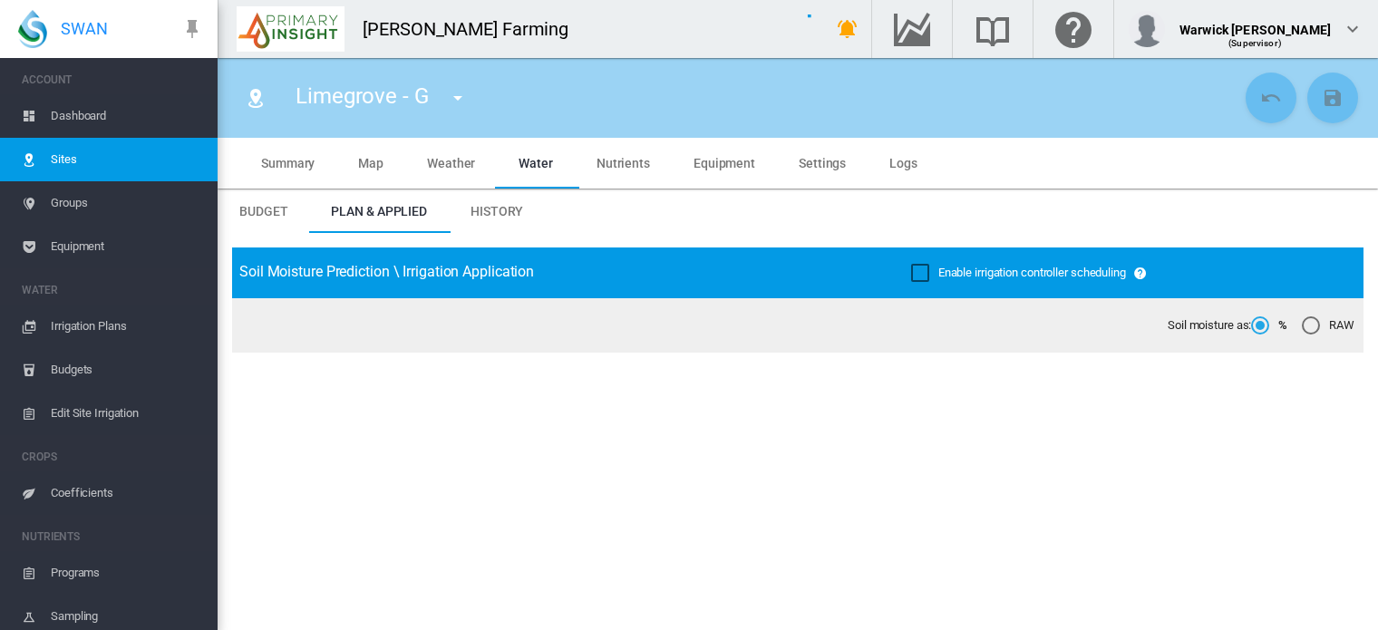
type input "*****"
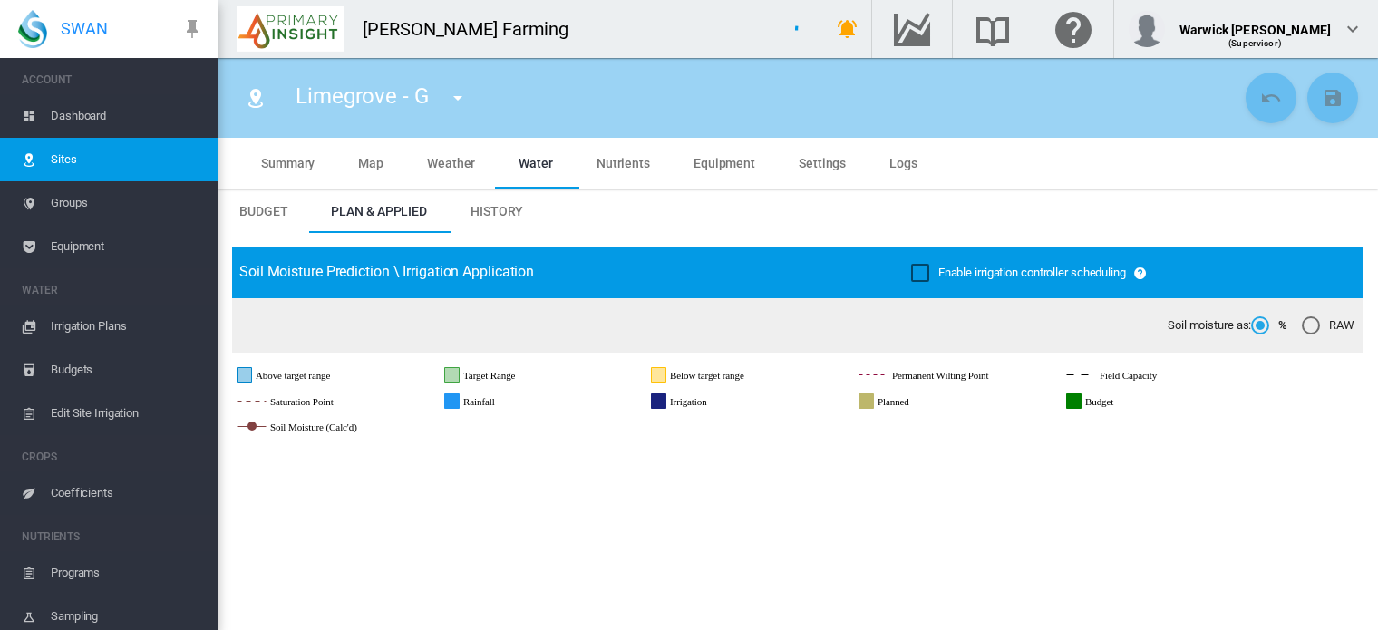
click span "Summary"
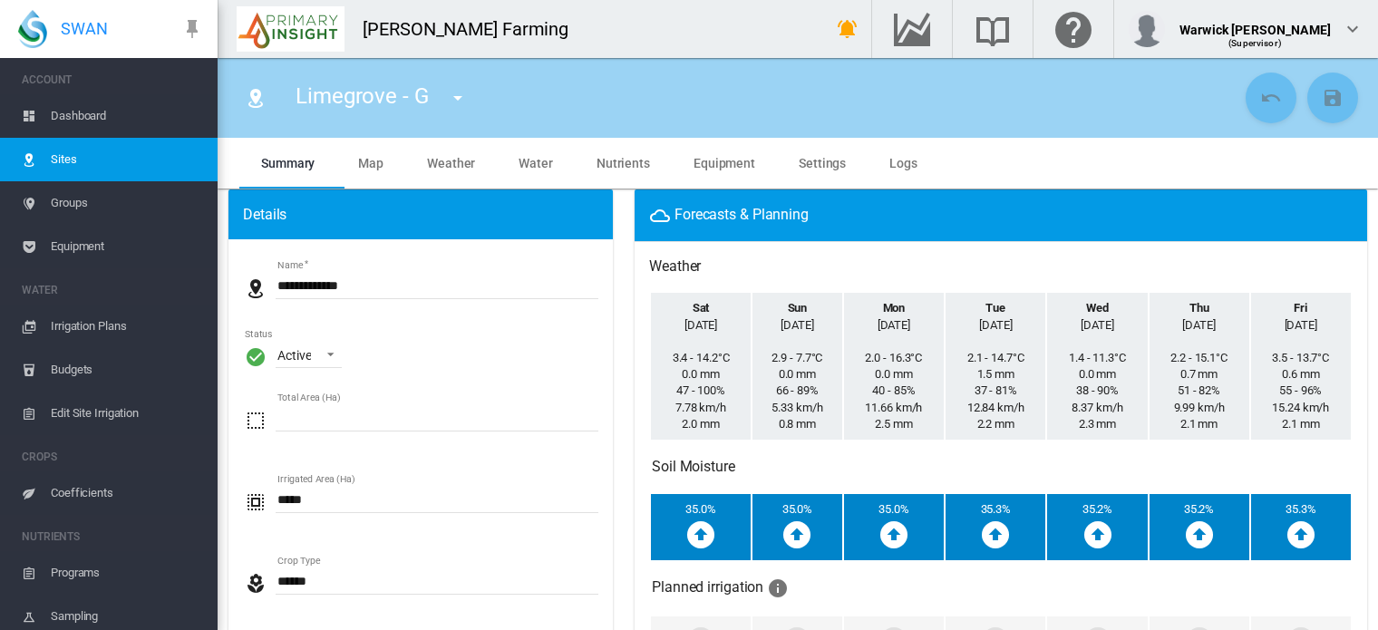
click span "Coefficients"
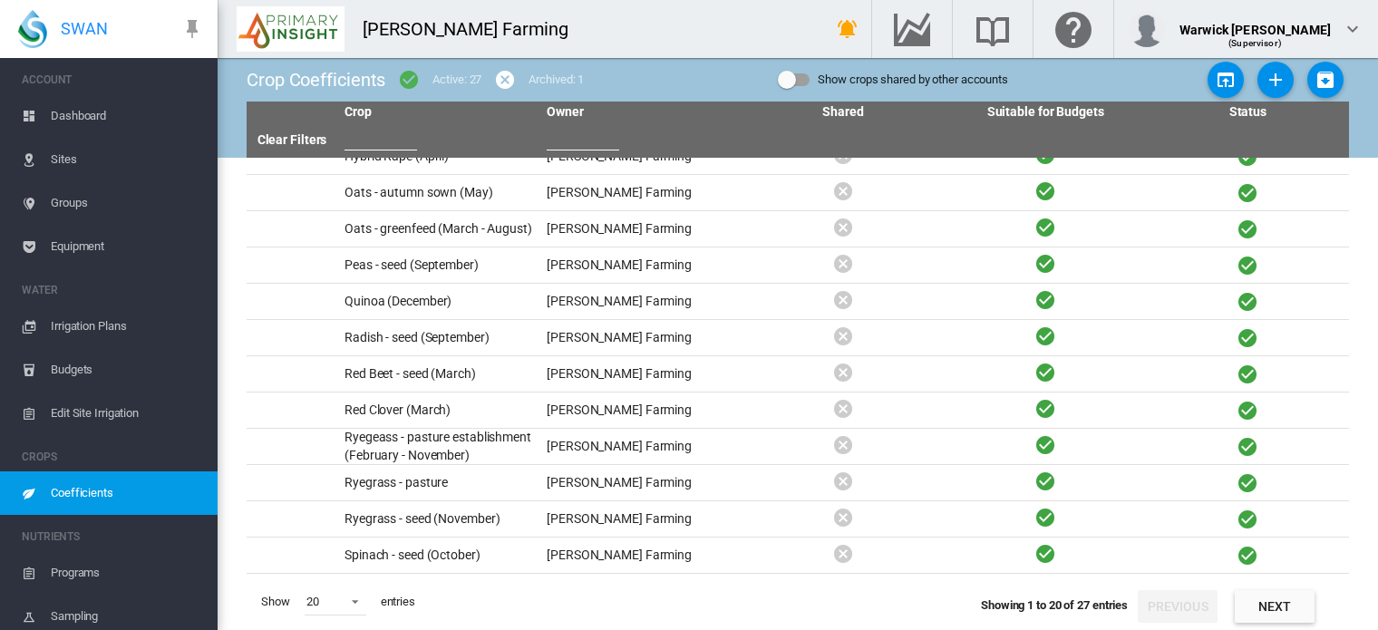
scroll to position [326, 0]
click span
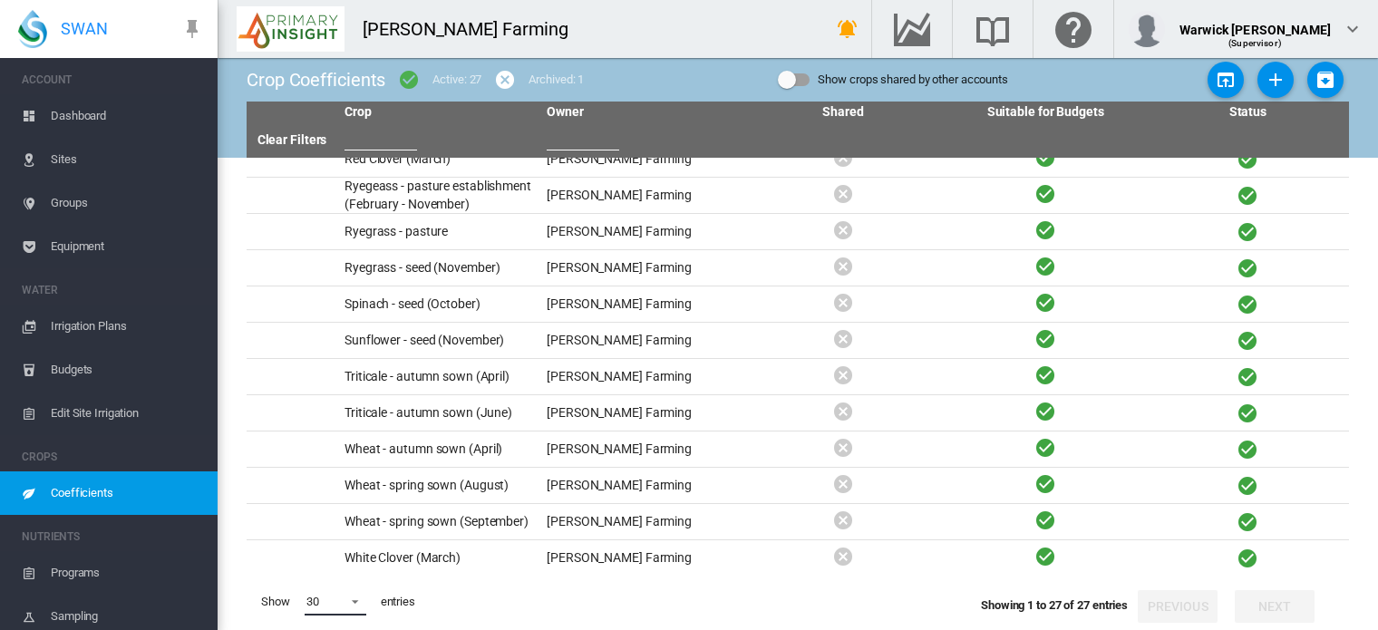
scroll to position [564, 0]
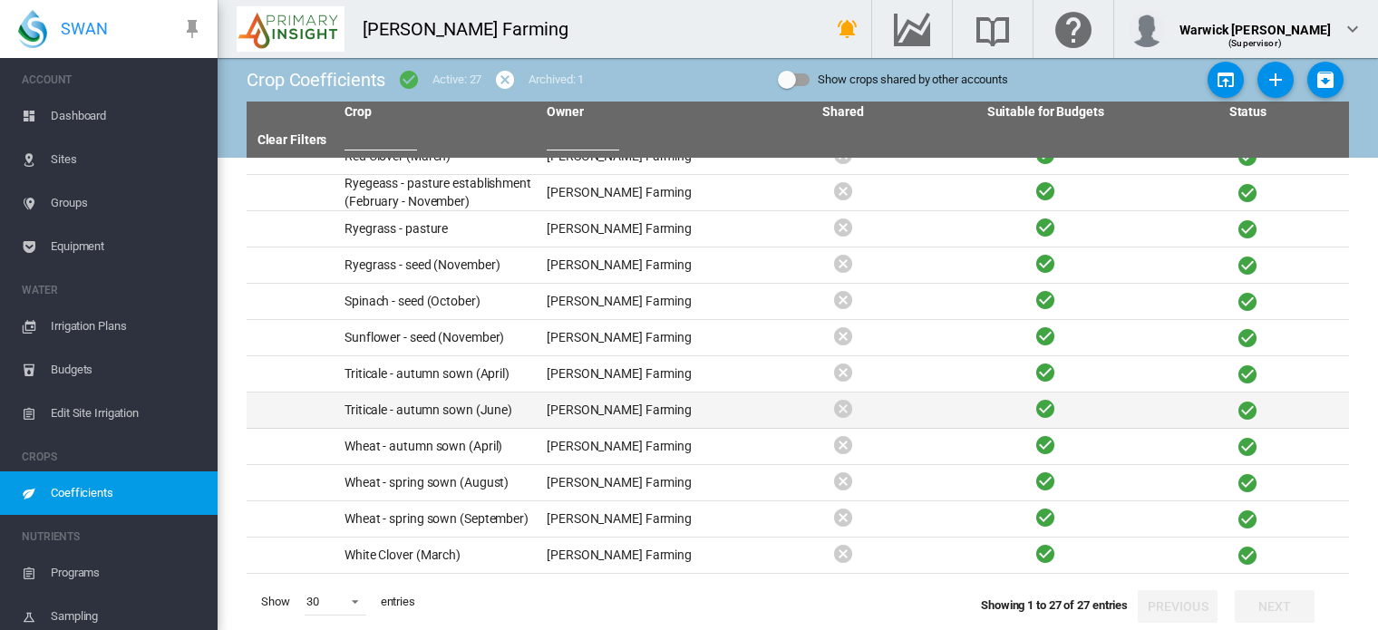
click at [400, 420] on td "Triticale - autumn sown (June)" at bounding box center [438, 410] width 202 height 35
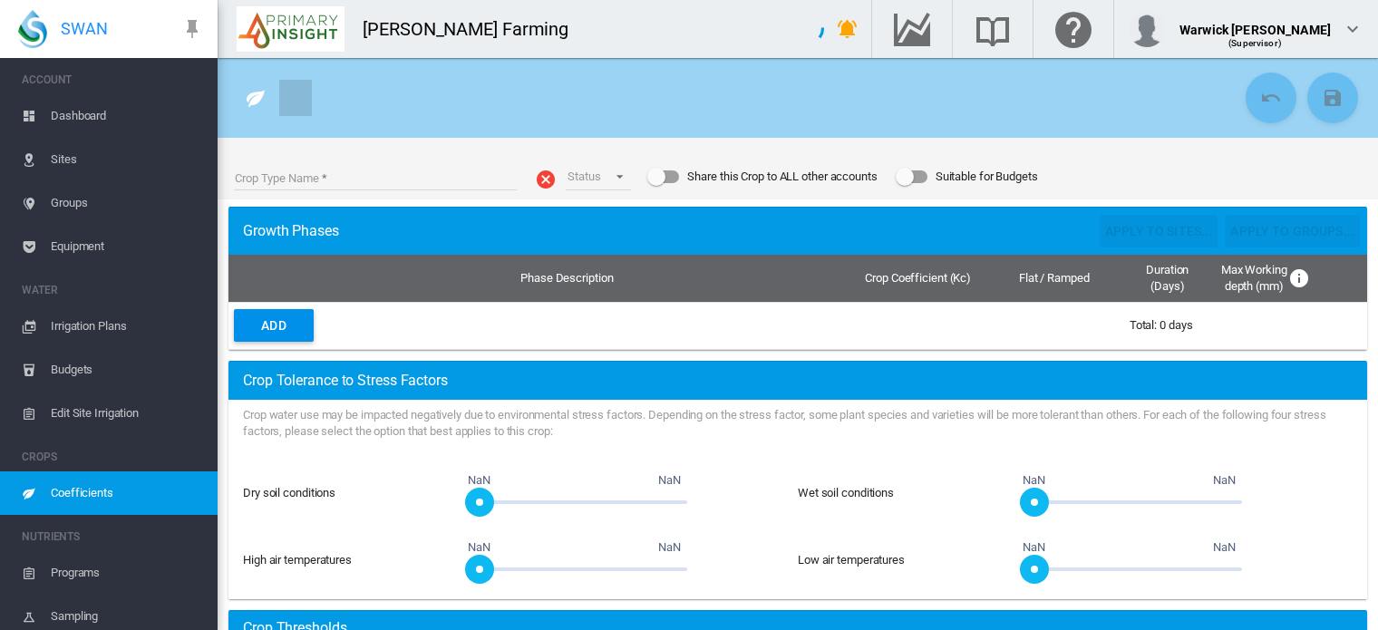
type input "**********"
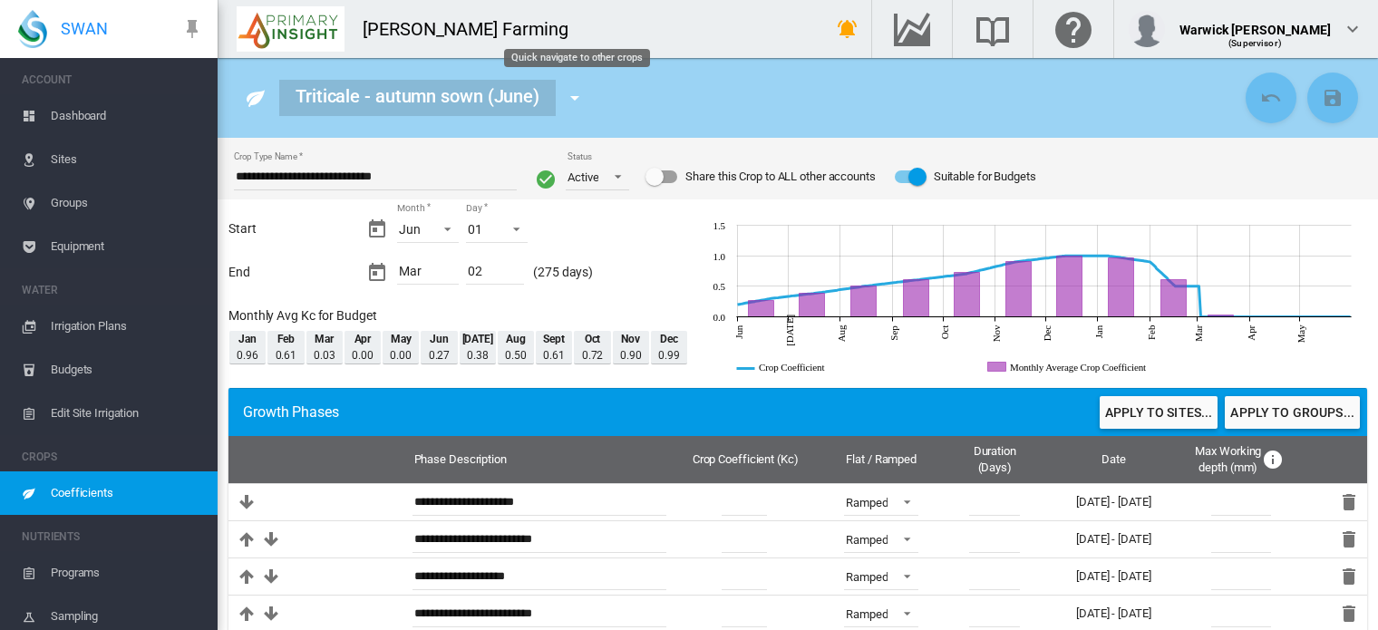
click at [588, 89] on button "Quick navigate to other crops" at bounding box center [575, 98] width 36 height 36
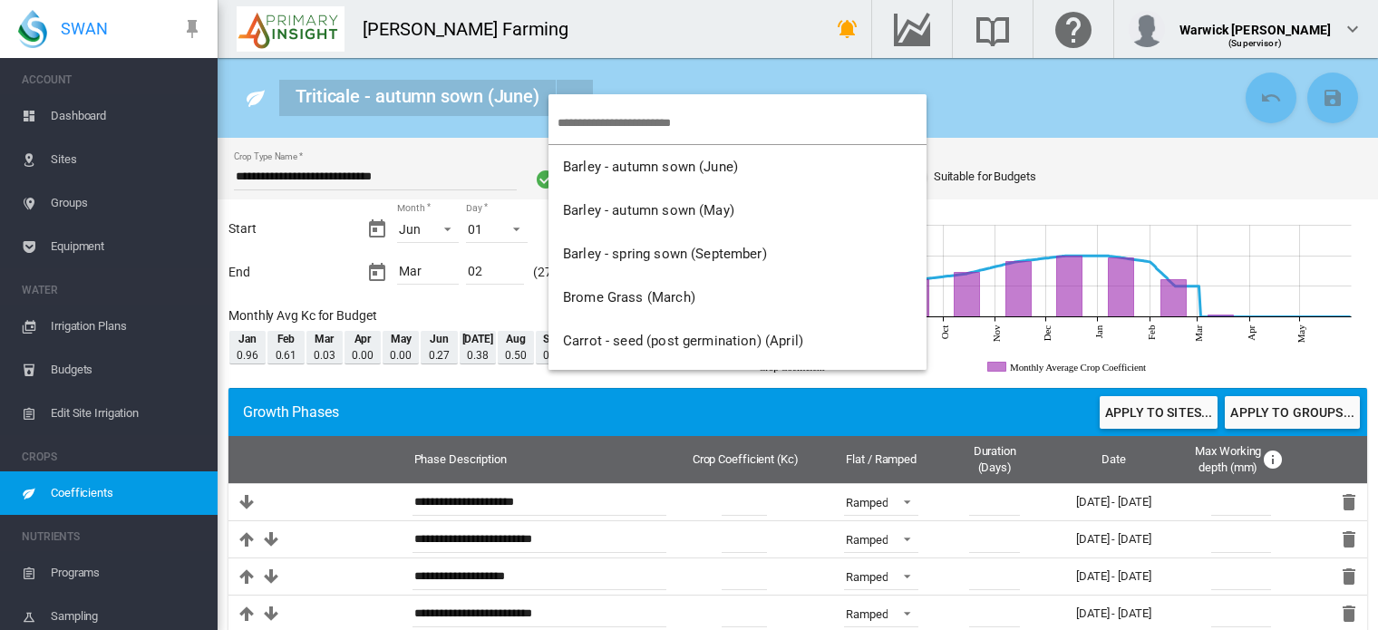
click at [635, 82] on md-backdrop at bounding box center [689, 315] width 1378 height 630
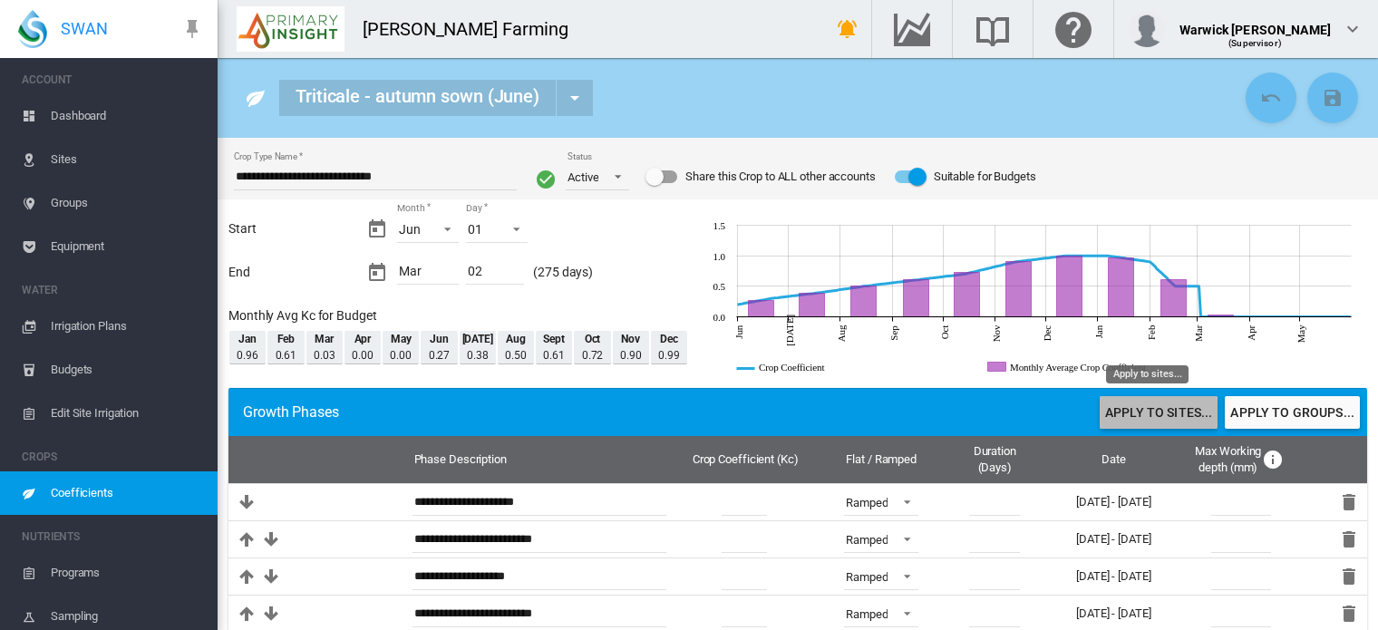
click at [1134, 420] on button "Apply to sites..." at bounding box center [1159, 412] width 118 height 33
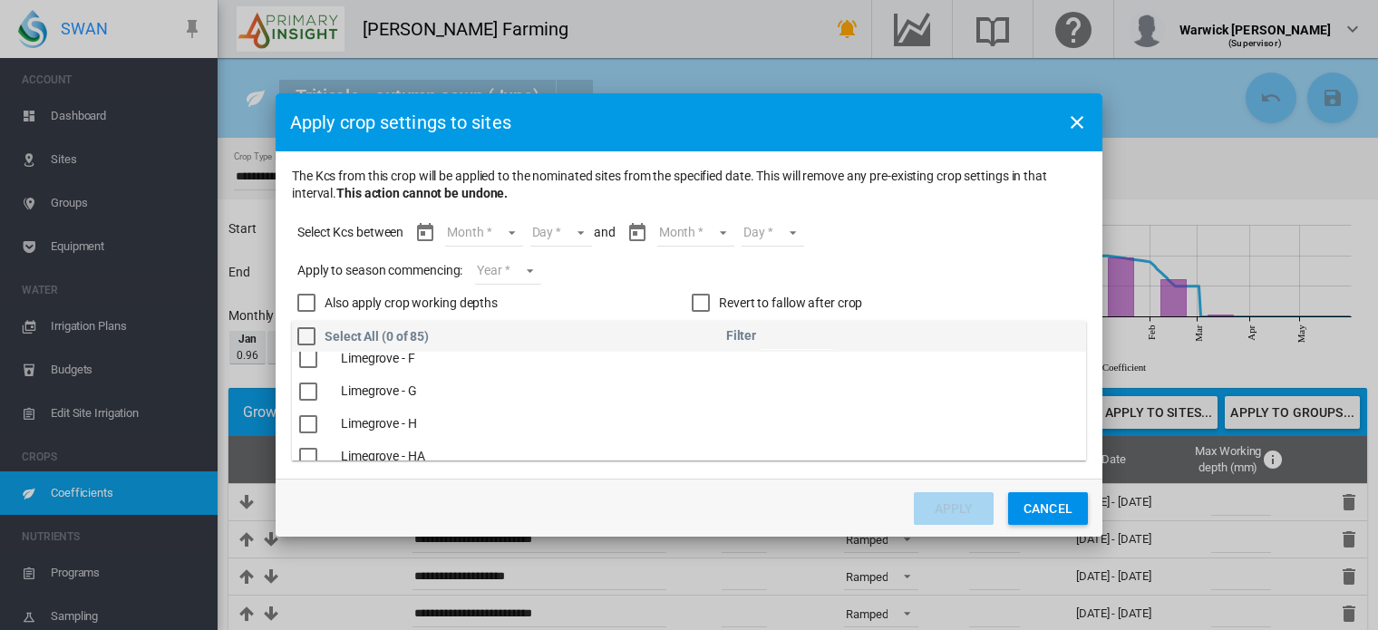
scroll to position [1940, 0]
click at [309, 363] on div "The Kcs ..." at bounding box center [308, 359] width 18 height 18
click at [511, 238] on md-select "Month Jun [DATE] Aug Sept Oct Nov Dec Jan Feb Mar" at bounding box center [483, 232] width 77 height 27
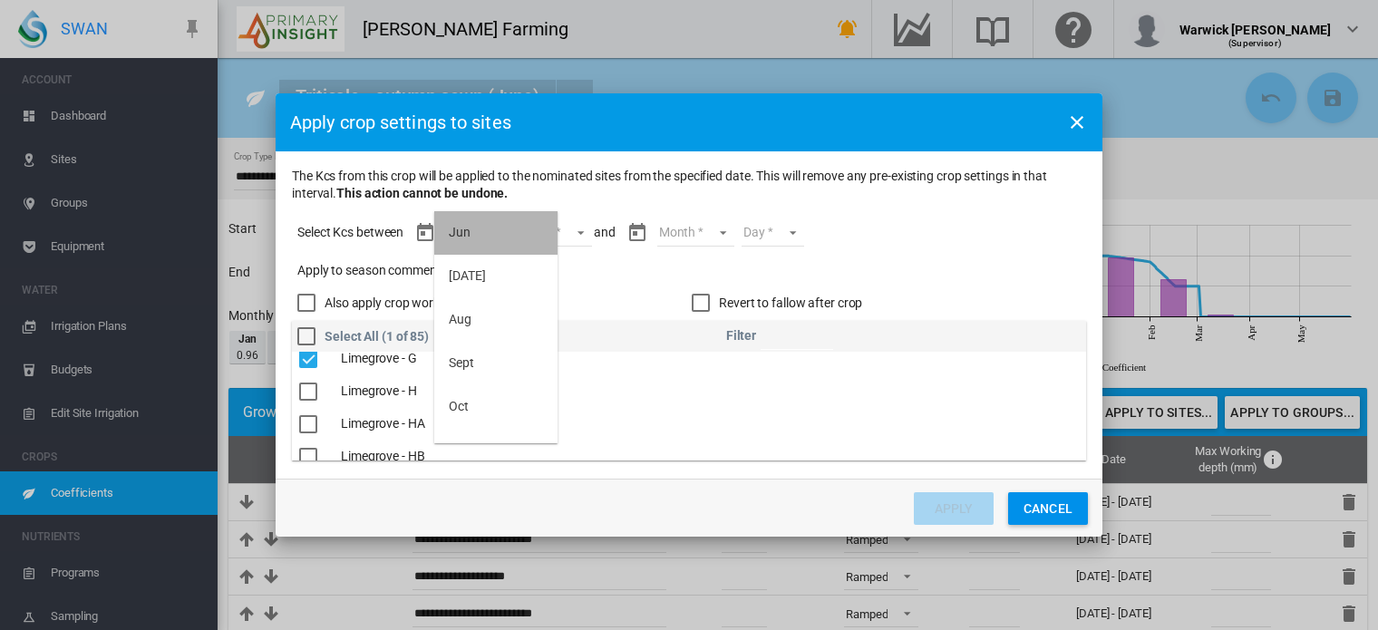
click at [510, 235] on md-option "Jun" at bounding box center [495, 233] width 123 height 44
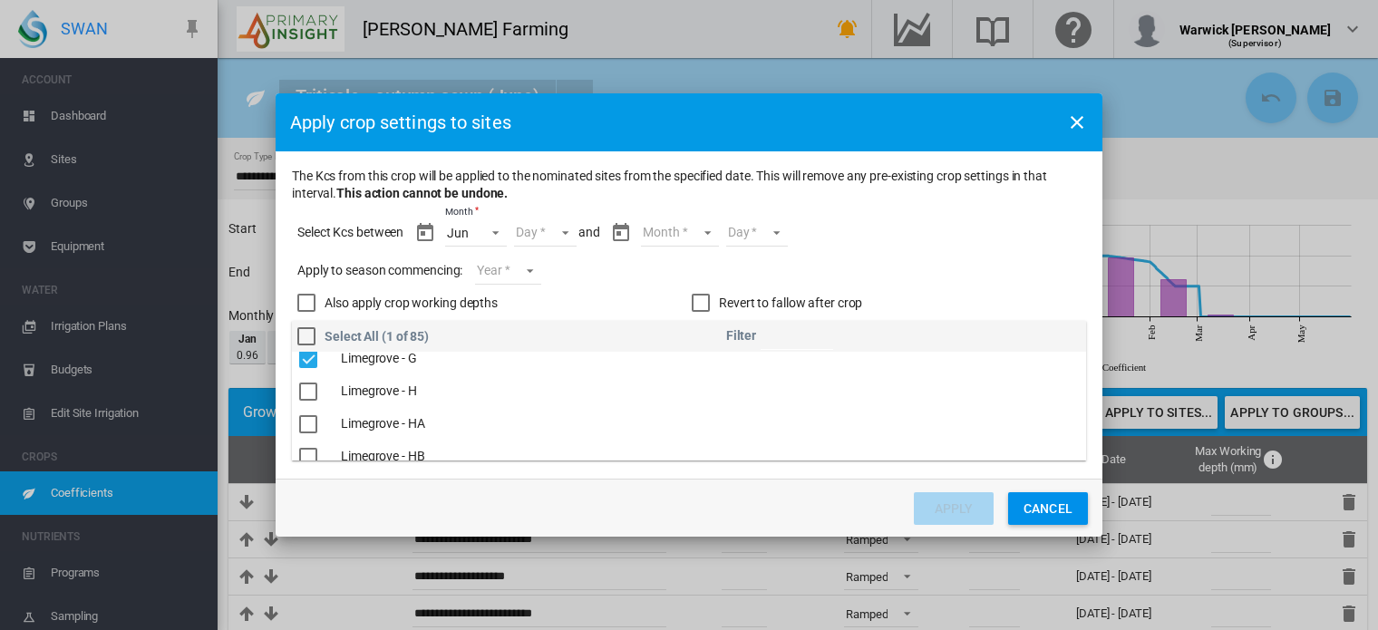
click at [564, 231] on md-select "Day 01 02 03 04 05 06 07 08 09 10 11 12 13 14 15 16 17 18 19 20 21 22 23 24 25 …" at bounding box center [545, 232] width 63 height 27
click at [564, 231] on md-option "01" at bounding box center [564, 233] width 123 height 44
click at [675, 228] on md-select "Month Jun [DATE] Aug Sept Oct Nov Dec Jan Feb Mar" at bounding box center [679, 232] width 77 height 27
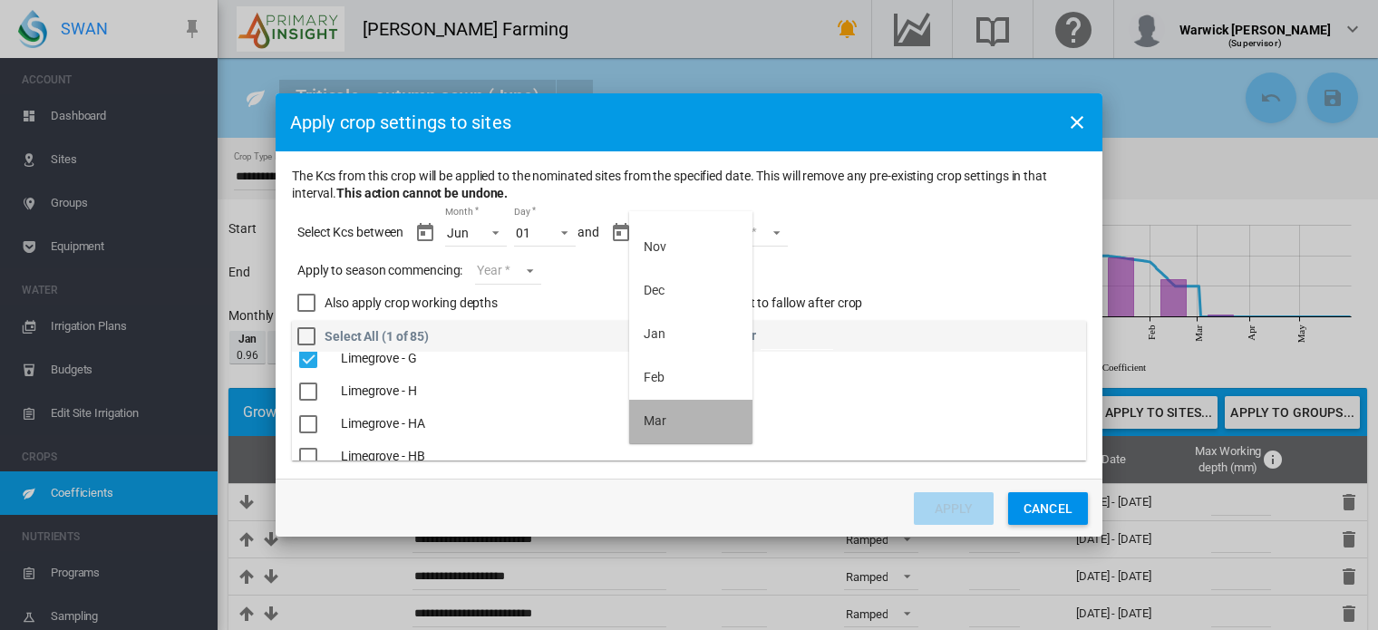
click at [693, 427] on md-option "Mar" at bounding box center [690, 422] width 123 height 44
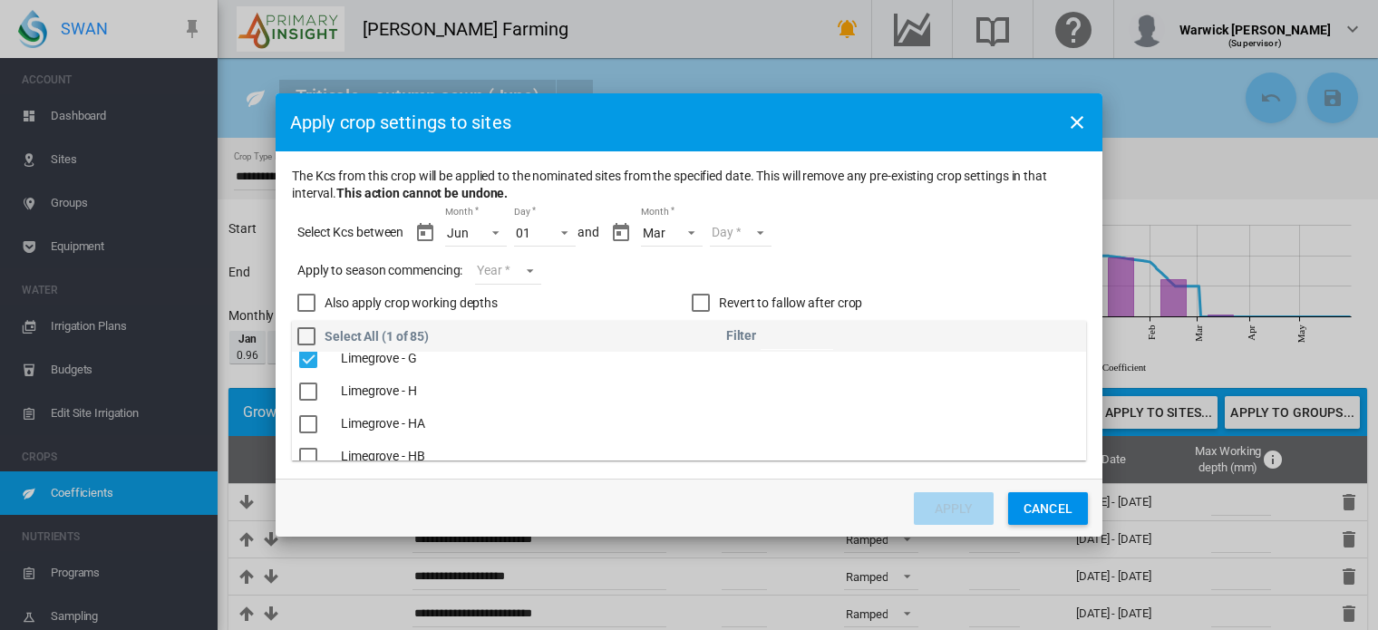
click at [759, 237] on md-select "Day 01 02" at bounding box center [741, 232] width 63 height 27
click at [768, 272] on md-option "02" at bounding box center [759, 277] width 123 height 44
click at [738, 308] on div "Revert to fallow after crop" at bounding box center [790, 304] width 143 height 18
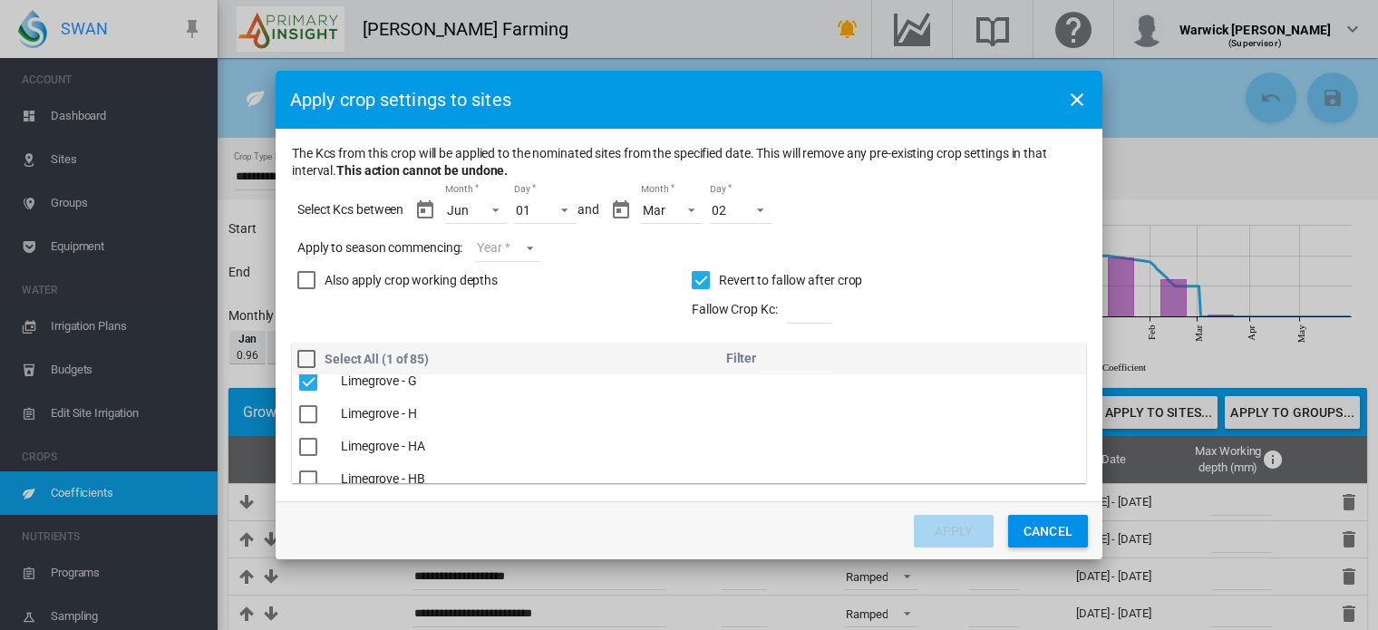
click at [523, 238] on md-select "Year [DATE] [CREDIT_CARD_NUMBER]" at bounding box center [507, 248] width 65 height 27
click at [522, 251] on md-option "2025" at bounding box center [539, 245] width 123 height 44
click at [918, 517] on button "Apply" at bounding box center [954, 531] width 80 height 33
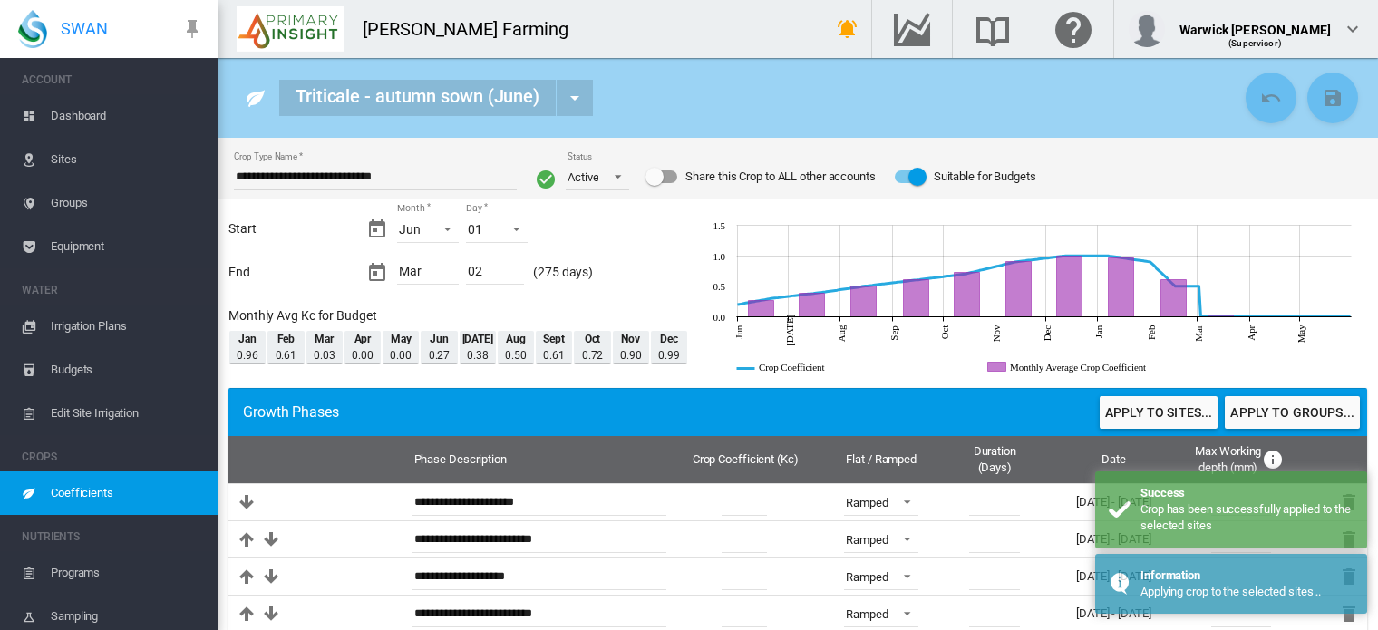
click at [90, 115] on span "Dashboard" at bounding box center [127, 116] width 152 height 44
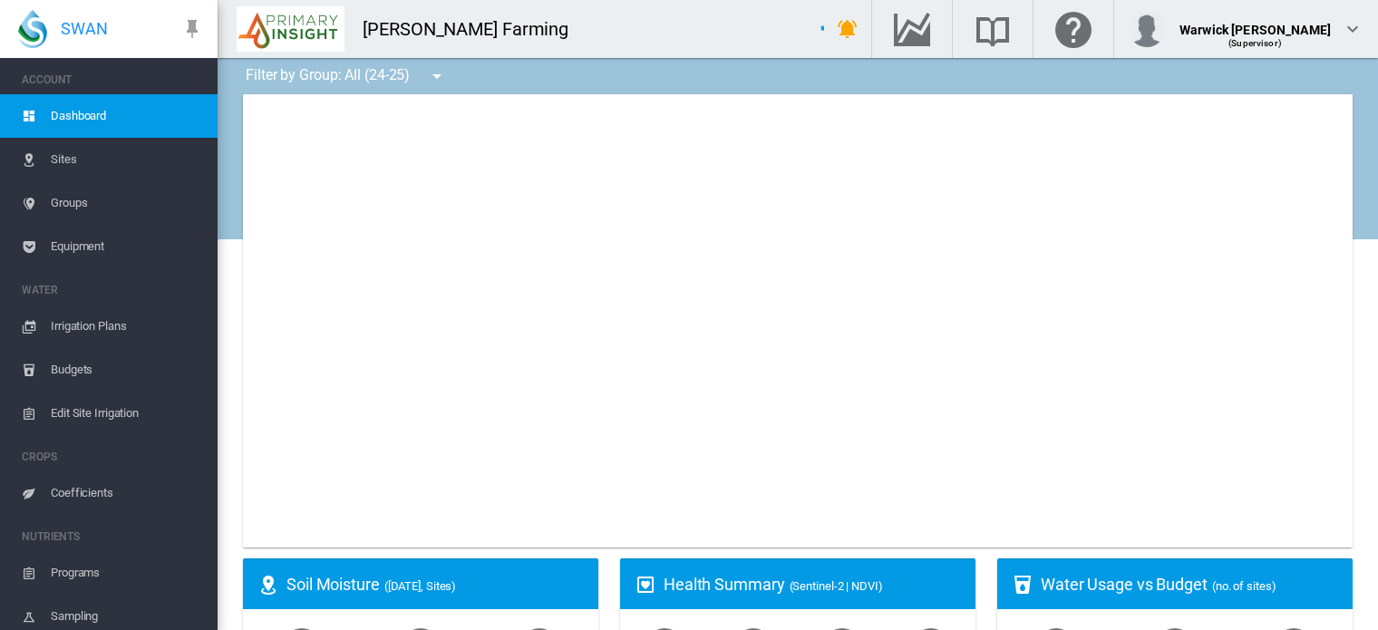
type input "**********"
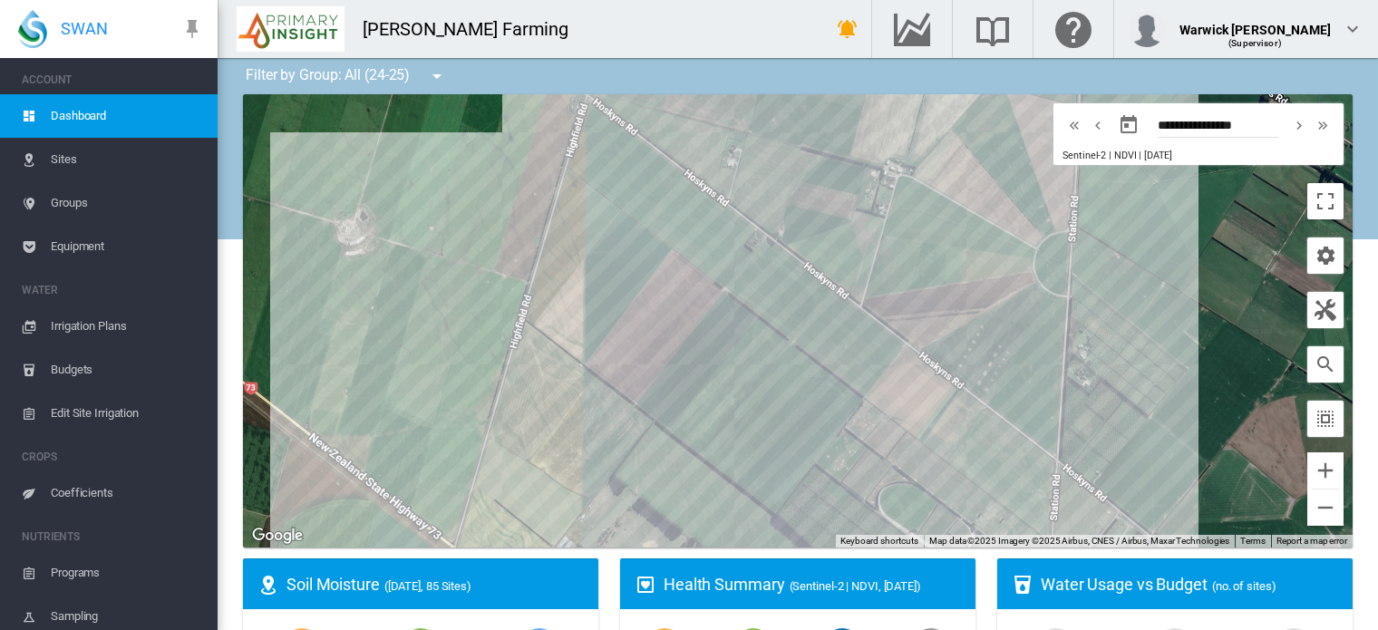
drag, startPoint x: 575, startPoint y: 348, endPoint x: 468, endPoint y: 213, distance: 172.3
click at [468, 213] on div at bounding box center [798, 320] width 1110 height 453
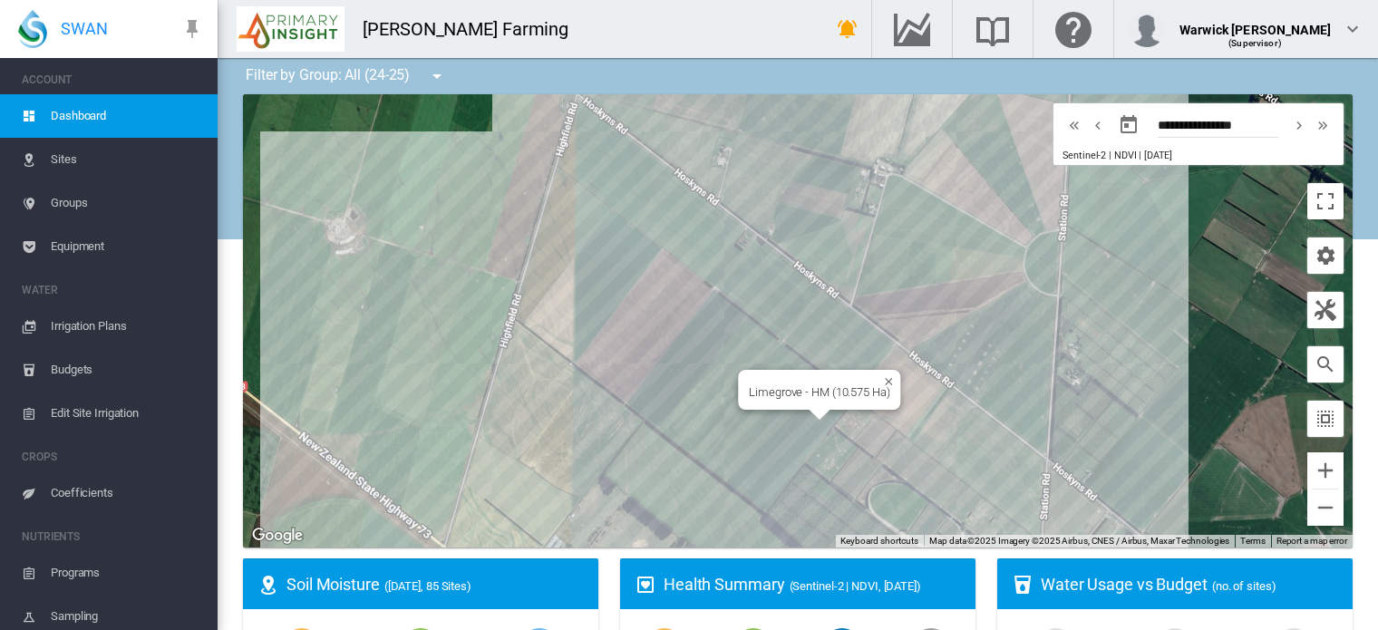
click at [793, 452] on div "Limegrove - HM (10.575 Ha)" at bounding box center [798, 320] width 1110 height 453
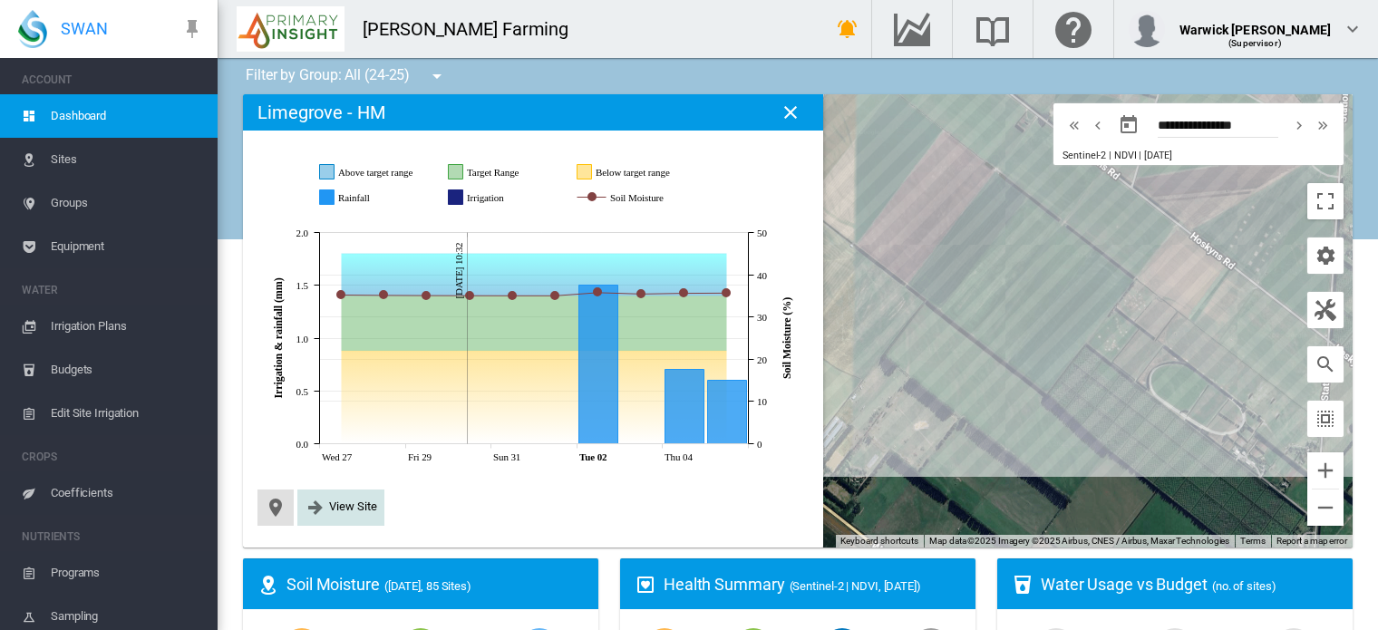
click at [345, 510] on span "View Site" at bounding box center [353, 507] width 48 height 14
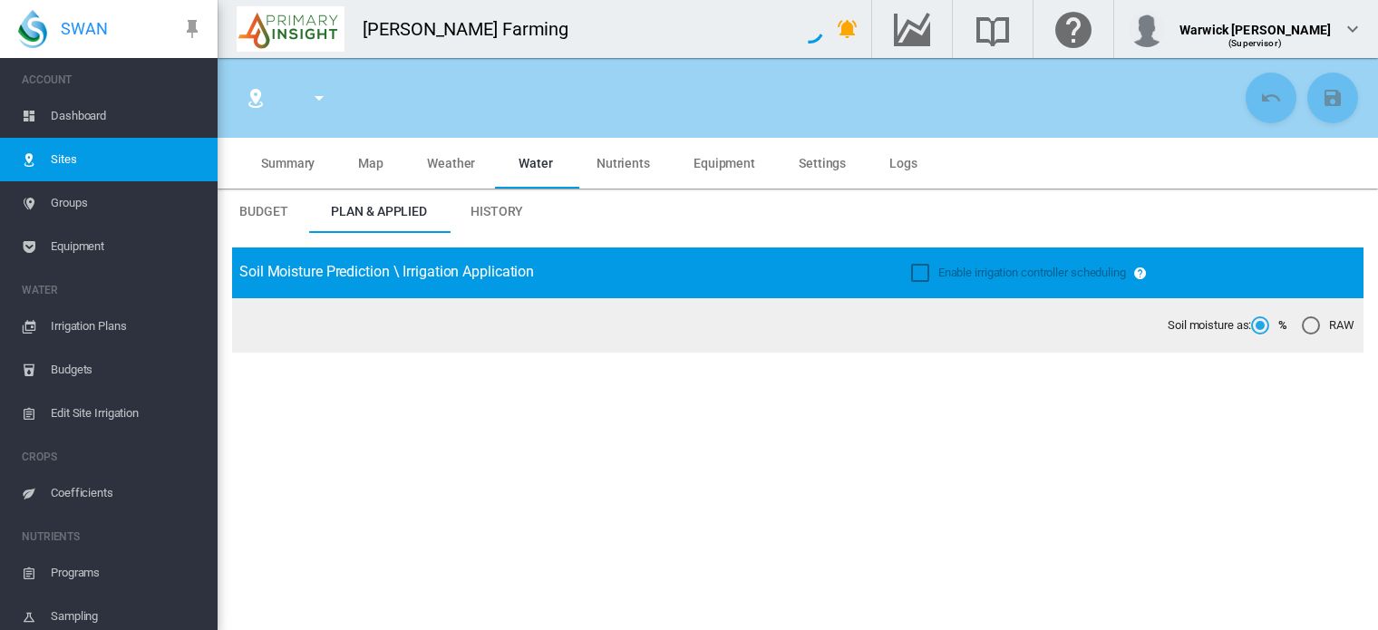
type input "******"
type input "**********"
type input "*********"
type input "***"
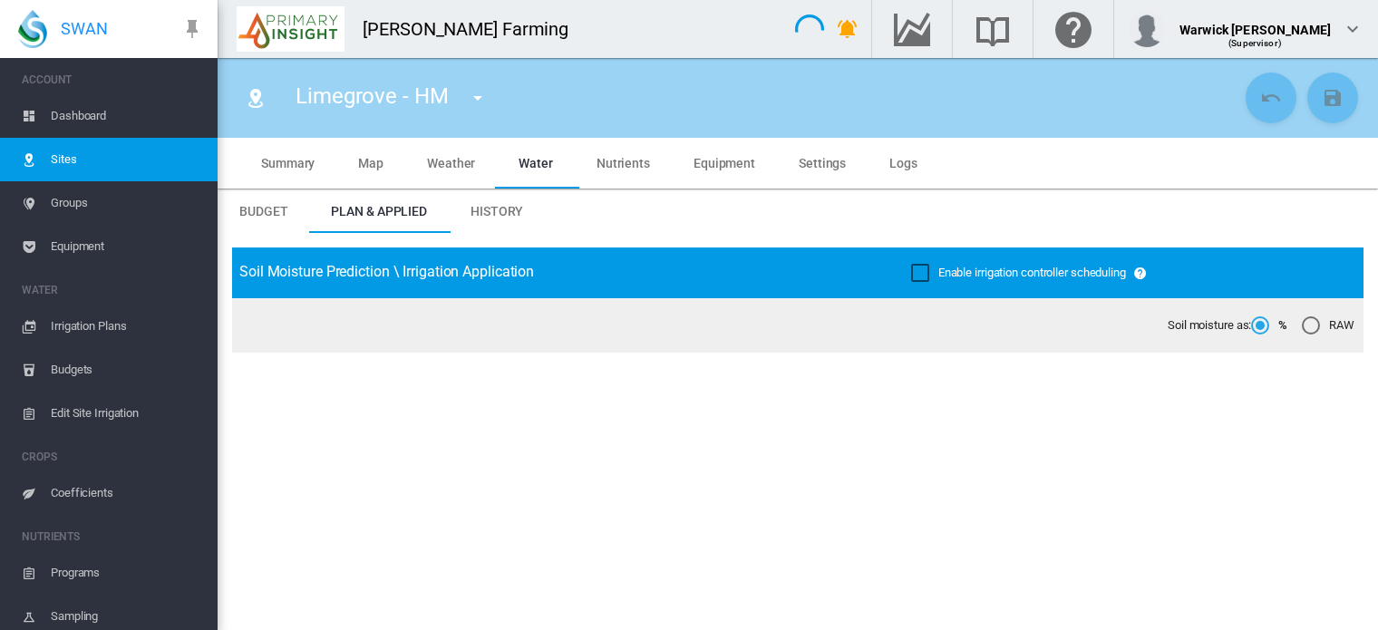
click at [283, 150] on md-tab-item "Summary" at bounding box center [287, 163] width 97 height 51
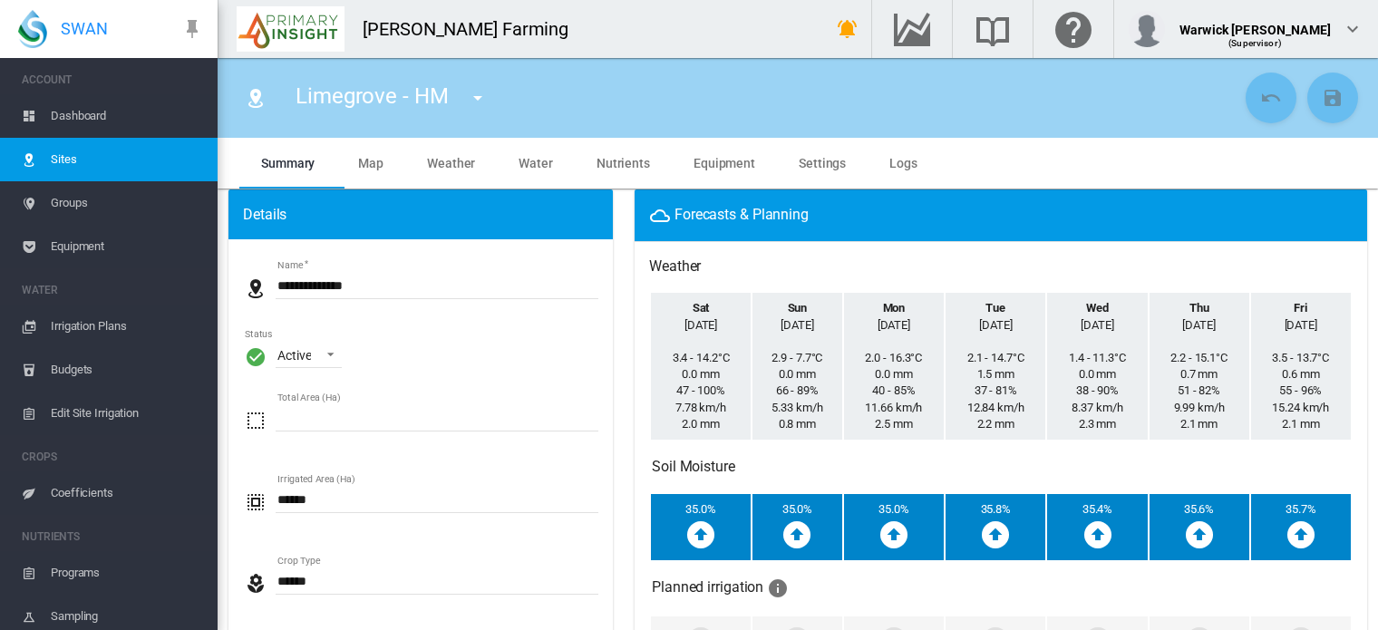
click at [86, 488] on span "Coefficients" at bounding box center [127, 493] width 152 height 44
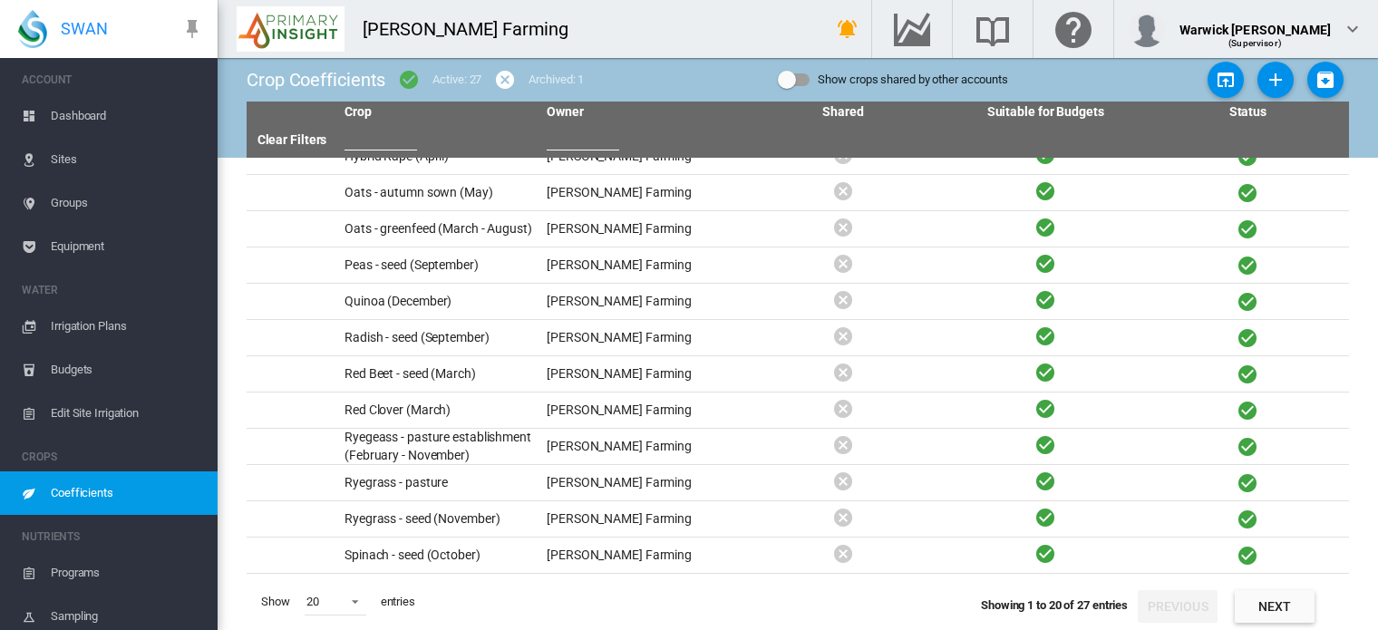
scroll to position [326, 0]
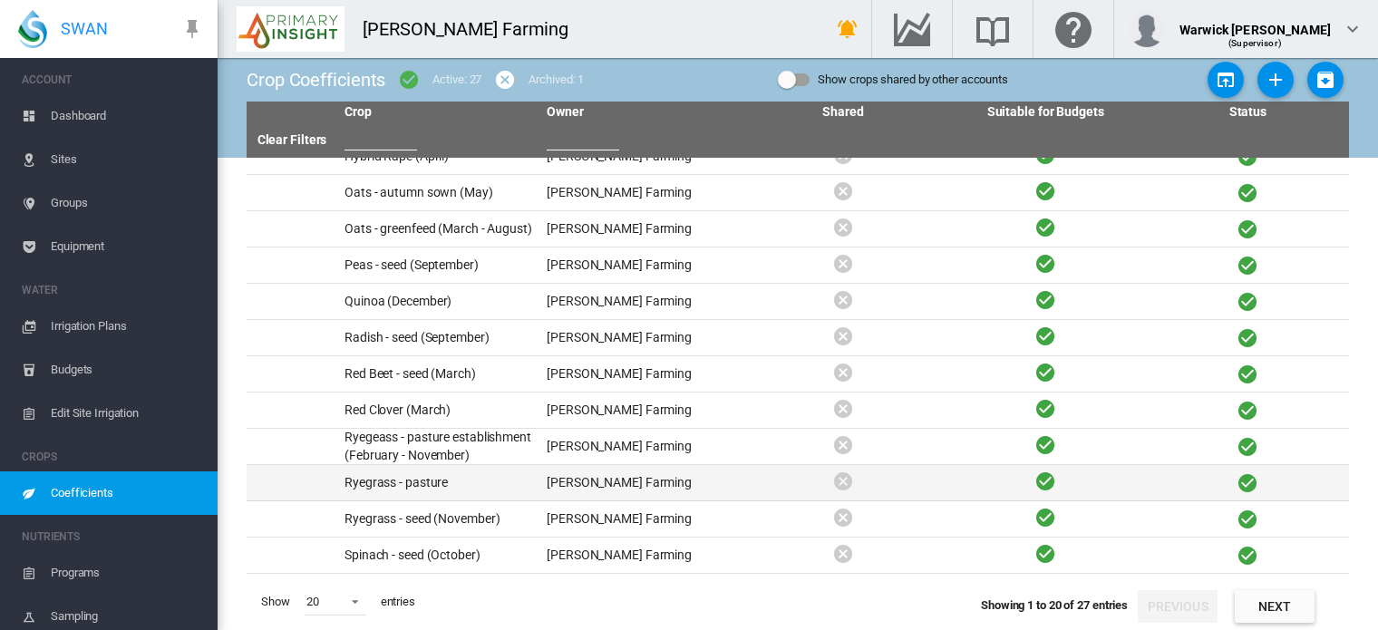
click at [389, 483] on td "Ryegrass - pasture" at bounding box center [438, 482] width 202 height 35
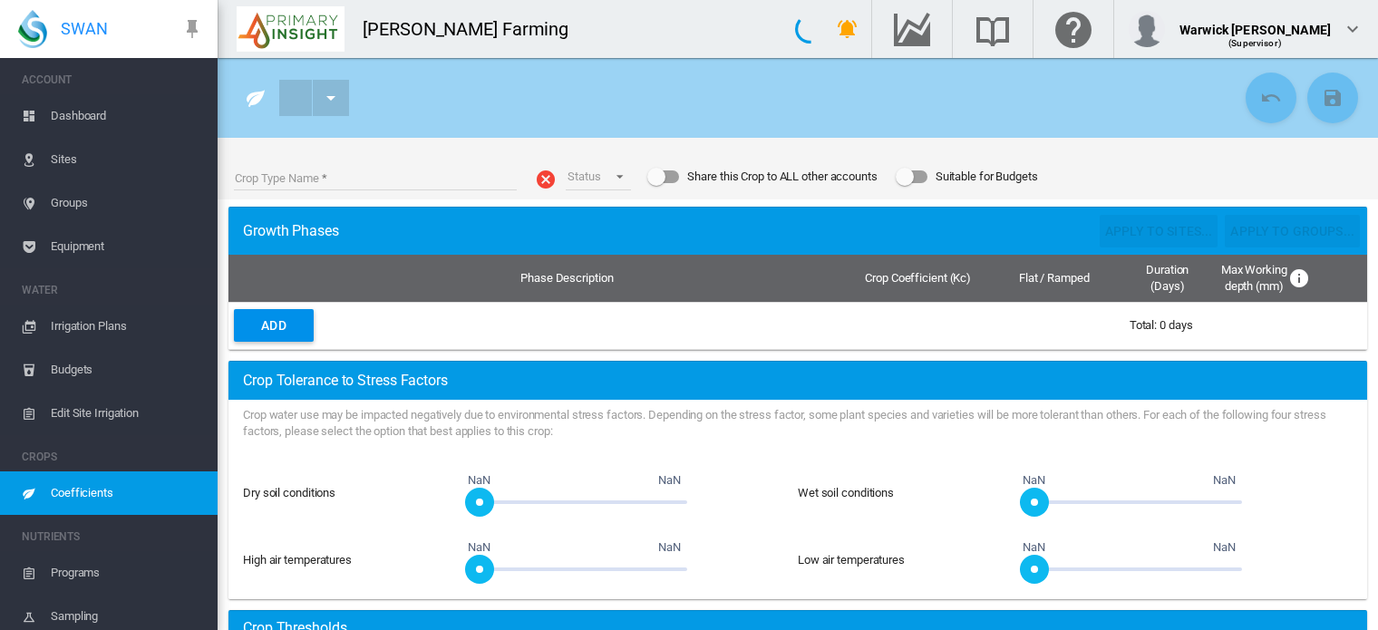
type input "**********"
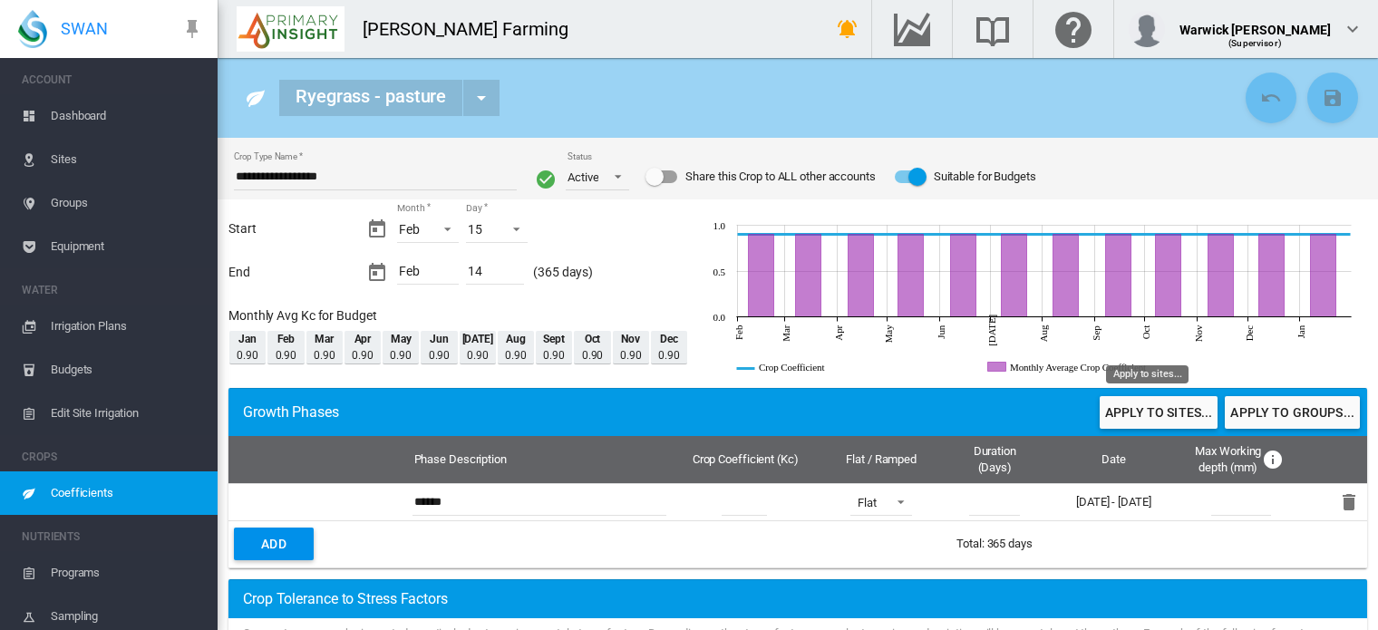
click at [1171, 422] on button "Apply to sites..." at bounding box center [1159, 412] width 118 height 33
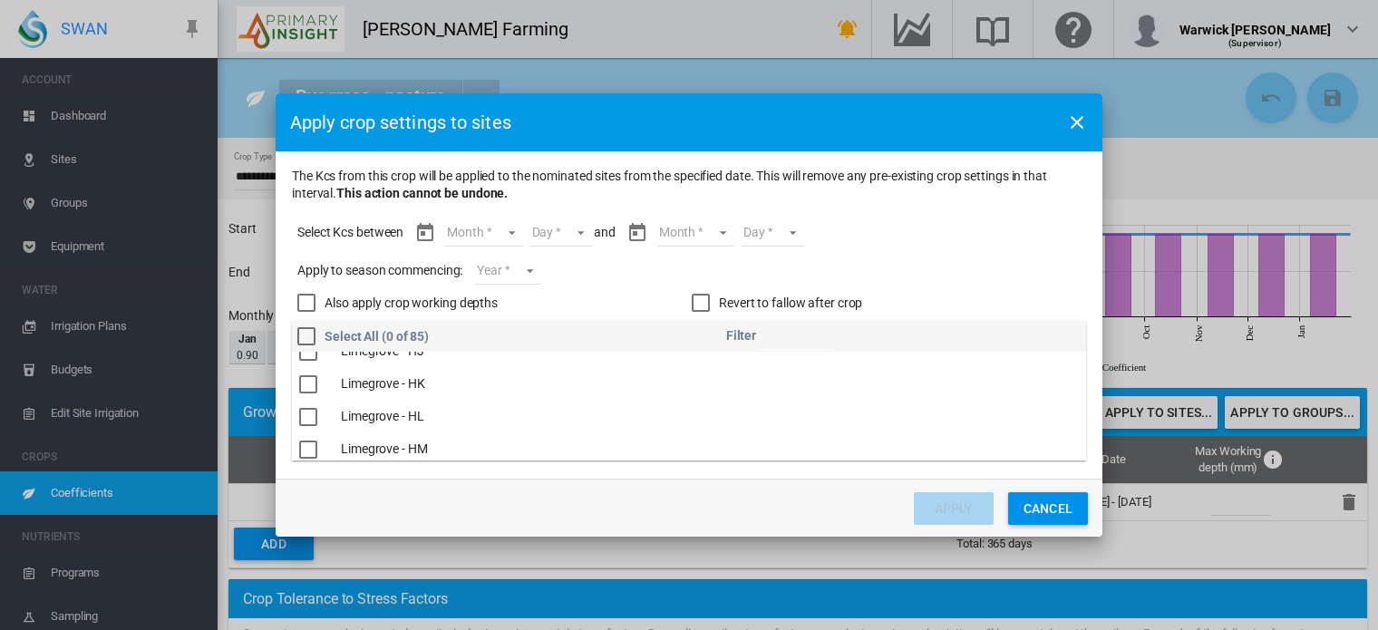
scroll to position [2343, 0]
click at [301, 415] on div "The Kcs ..." at bounding box center [308, 413] width 18 height 18
click at [513, 231] on md-select "Month Feb Mar Apr May Jun [DATE] Aug Sept Oct Nov Dec Jan Feb" at bounding box center [483, 232] width 77 height 27
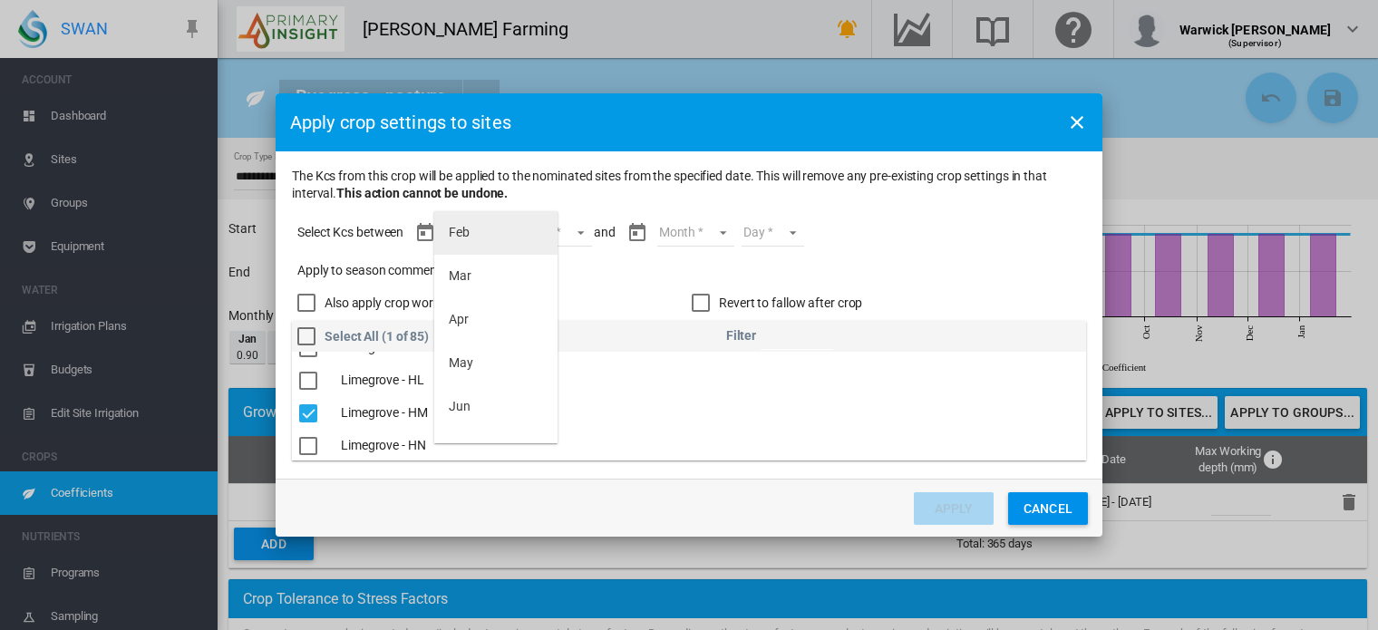
click at [493, 228] on md-option "Feb" at bounding box center [495, 233] width 123 height 44
click at [567, 233] on md-select "Day 15 16 17 18 19 20 21 22 23 24 25 26 27 28" at bounding box center [545, 232] width 63 height 27
click at [559, 236] on md-option "15" at bounding box center [564, 233] width 123 height 44
click at [693, 228] on md-select "Month Feb Mar Apr May Jun [DATE] Aug Sept Oct Nov Dec Jan Feb" at bounding box center [679, 232] width 77 height 27
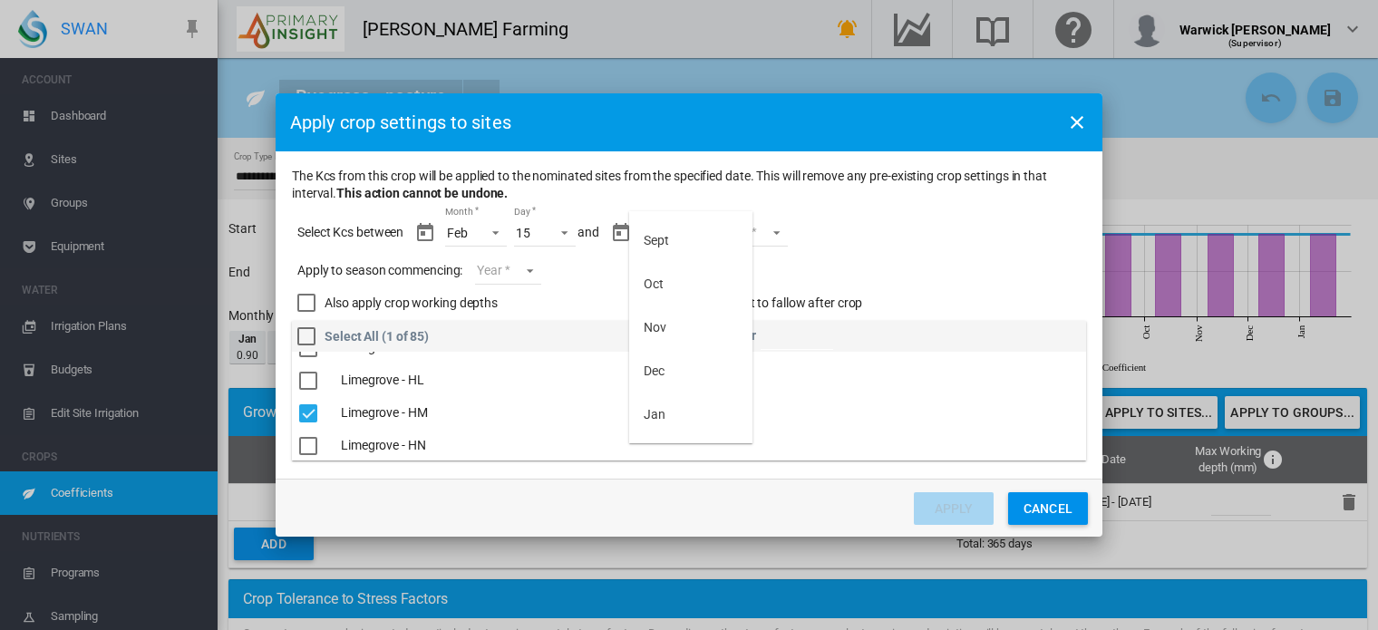
scroll to position [334, 0]
click at [695, 428] on md-option "Feb" at bounding box center [690, 422] width 123 height 44
click at [763, 225] on md-select "Day 01 02 03 04 05 06 07 08 09 10 11 12 13 14" at bounding box center [741, 232] width 63 height 27
click at [758, 433] on md-option "14" at bounding box center [759, 422] width 123 height 44
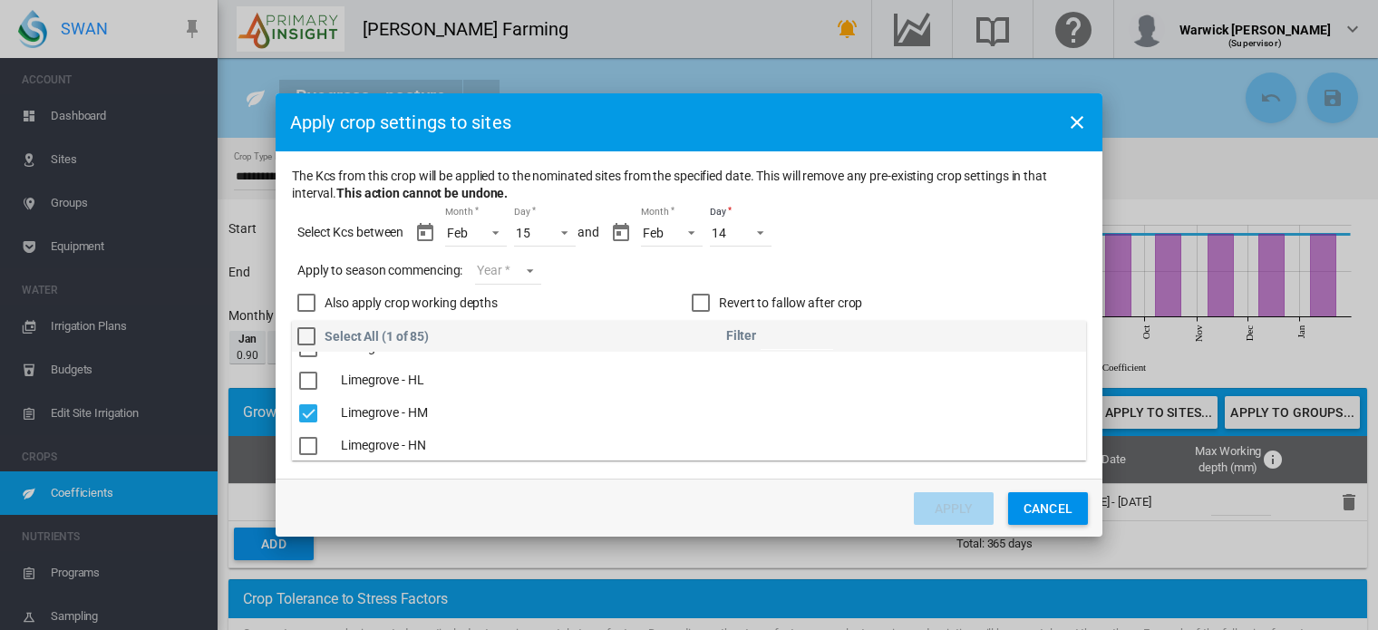
click at [530, 267] on md-select "Year [DATE] [CREDIT_CARD_NUMBER]" at bounding box center [507, 270] width 65 height 27
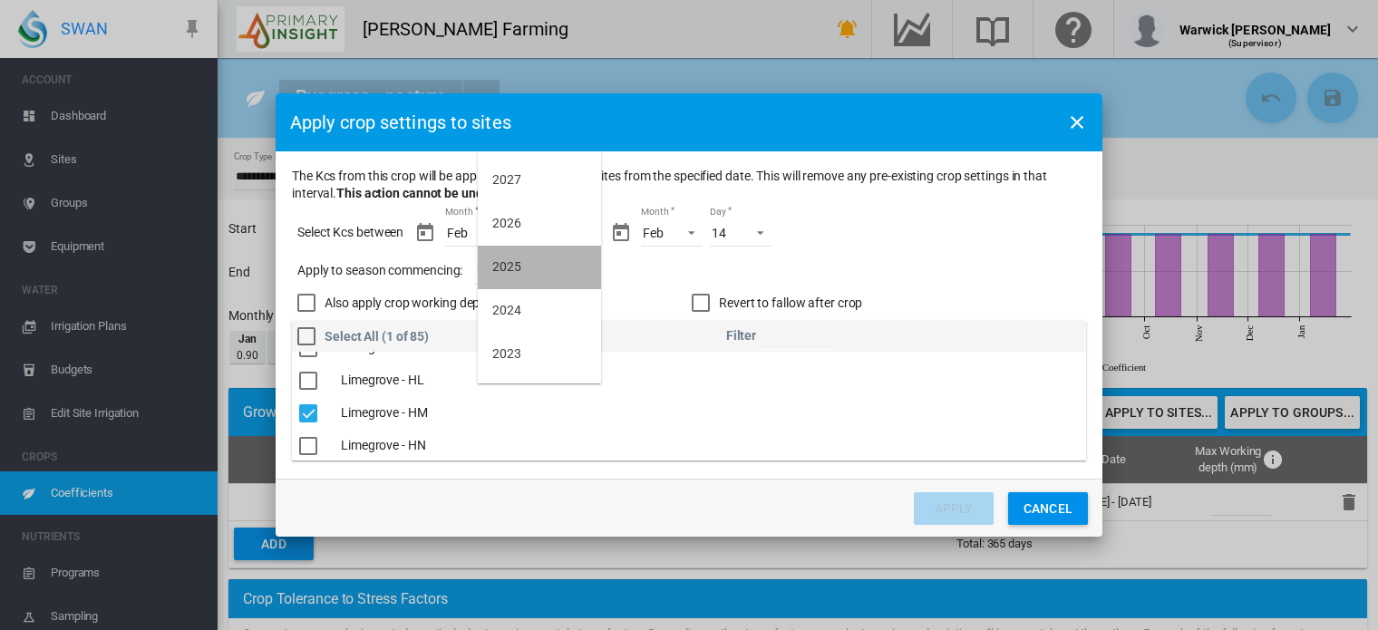
click at [529, 279] on md-option "2025" at bounding box center [539, 268] width 123 height 44
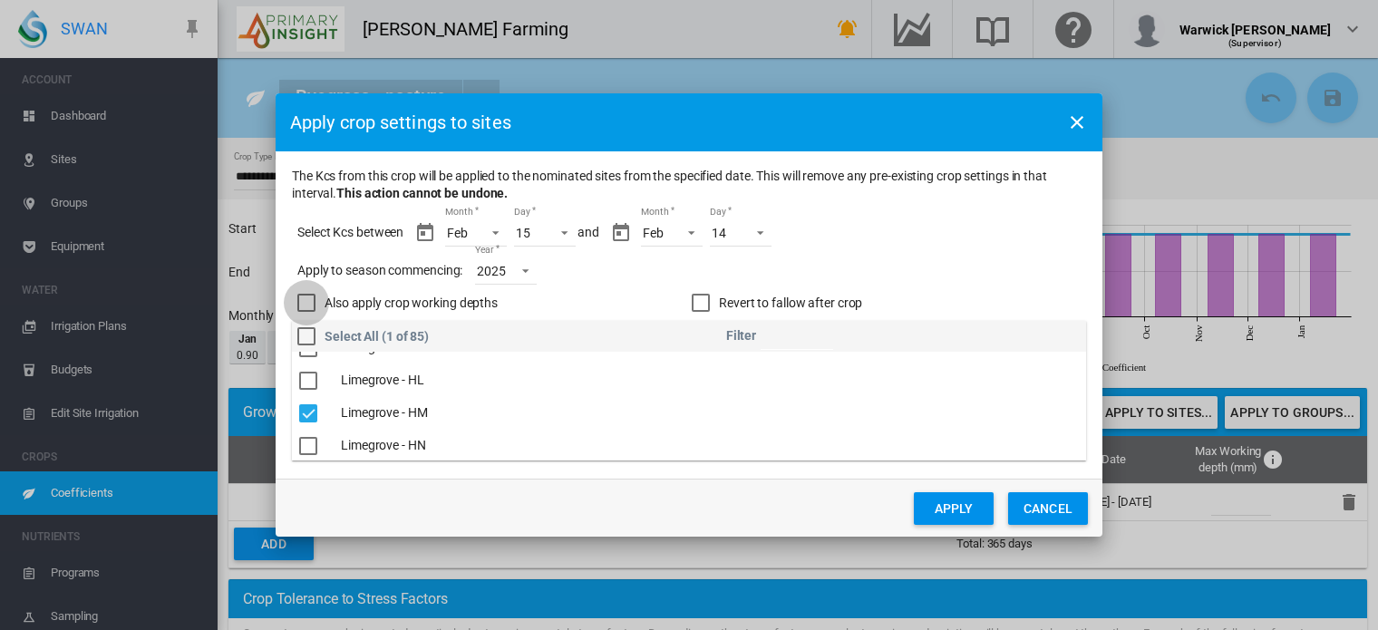
click at [316, 301] on div "Also apply crop working depths" at bounding box center [306, 303] width 18 height 18
click at [930, 490] on md-dialog-actions "Apply Cancel" at bounding box center [689, 508] width 827 height 58
click at [933, 504] on button "Apply" at bounding box center [954, 508] width 80 height 33
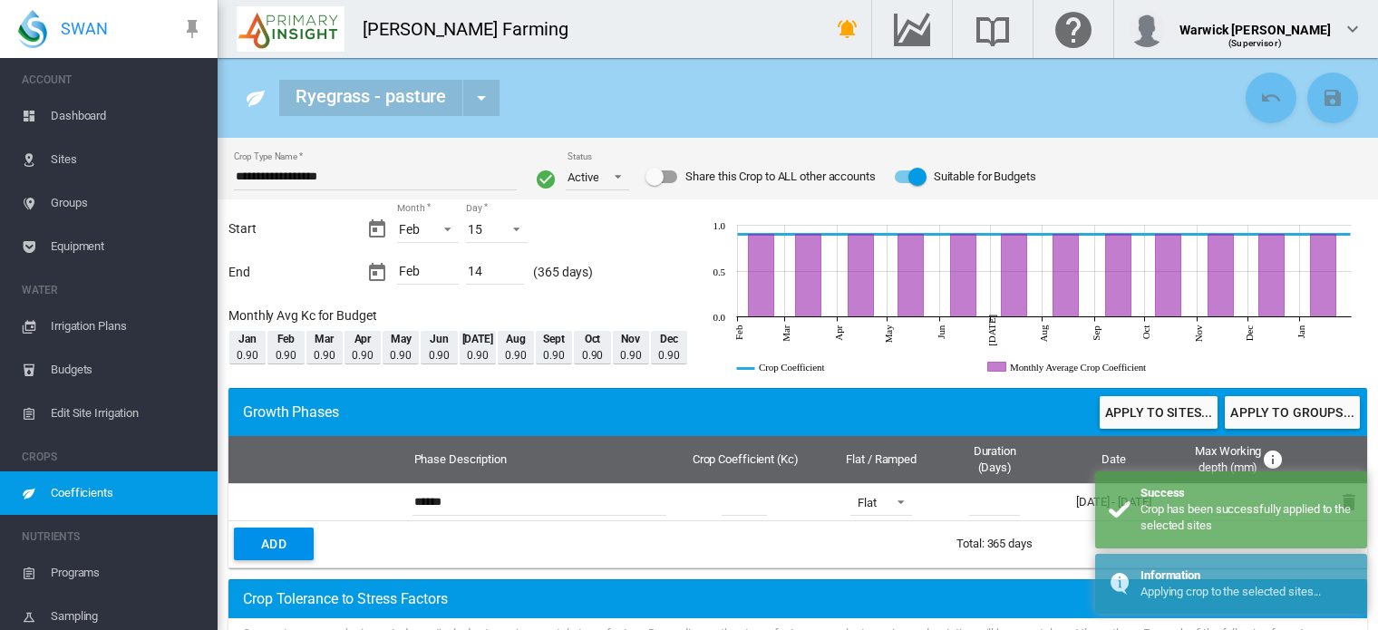
click at [80, 115] on span "Dashboard" at bounding box center [127, 116] width 152 height 44
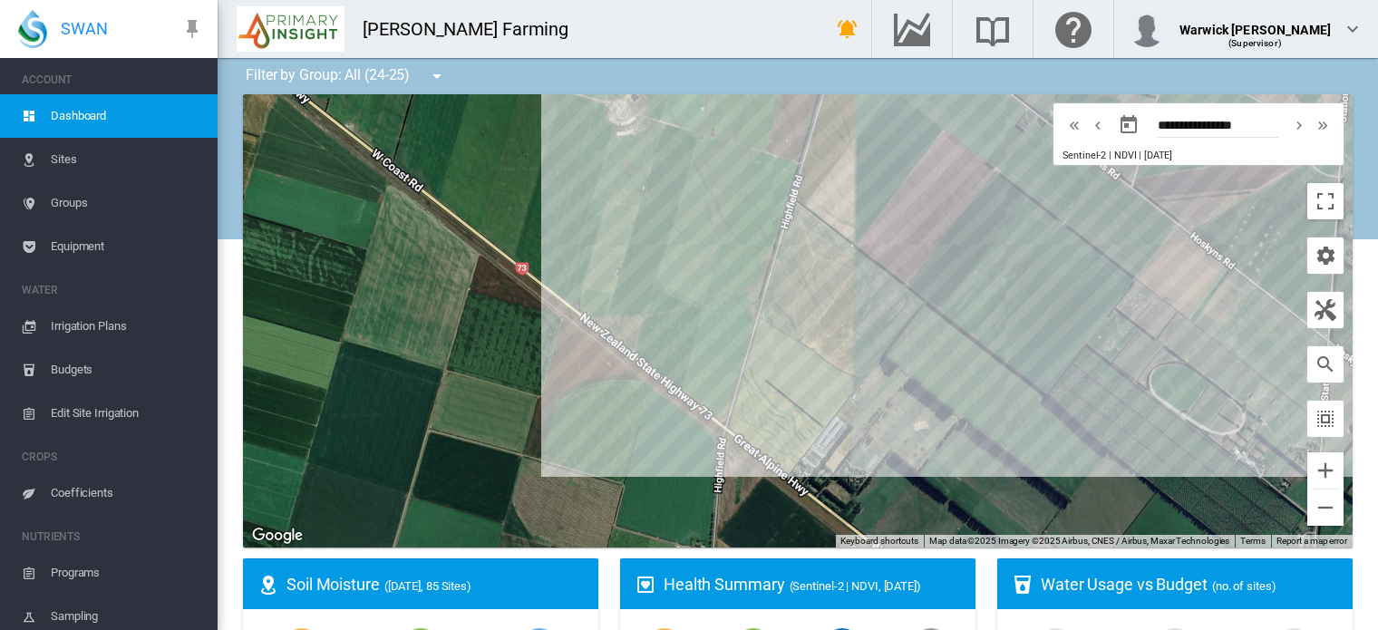
drag, startPoint x: 1010, startPoint y: 353, endPoint x: 626, endPoint y: 148, distance: 435.6
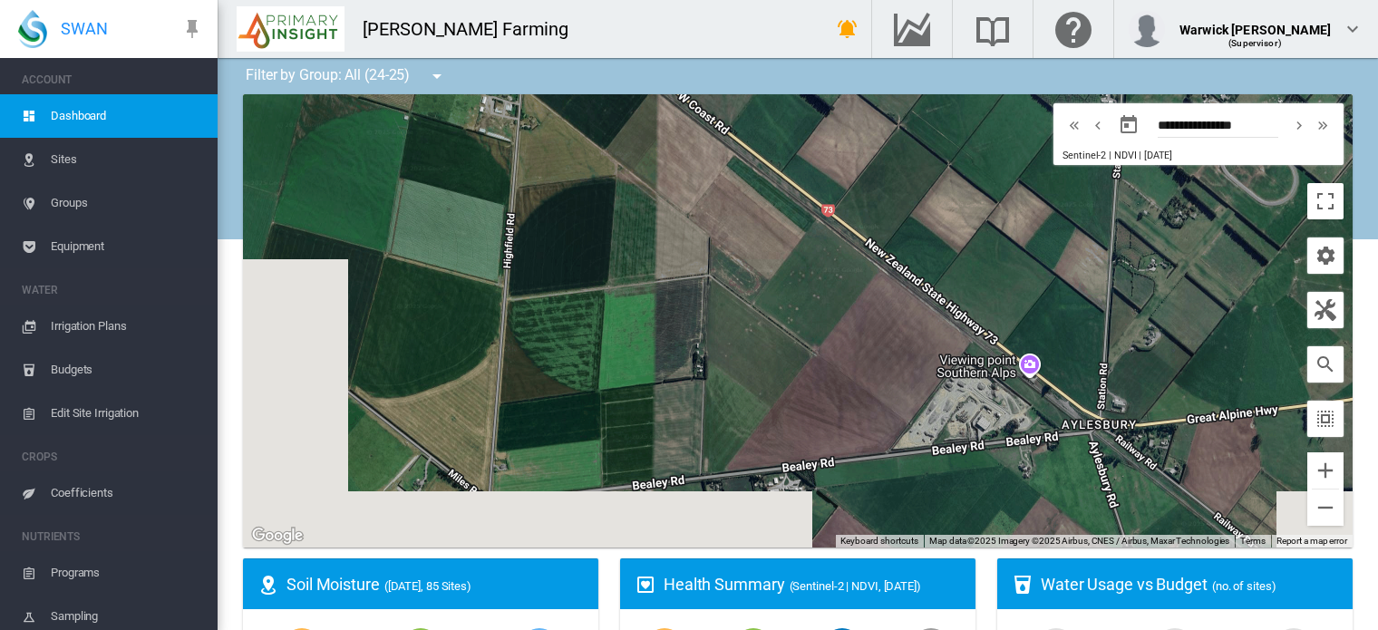
drag, startPoint x: 641, startPoint y: 407, endPoint x: 446, endPoint y: -66, distance: 511.8
click at [446, 0] on html "SWAN ACCOUNT Dashboard Sites Groups Equipment WATER Irrigation Plans" at bounding box center [689, 315] width 1378 height 630
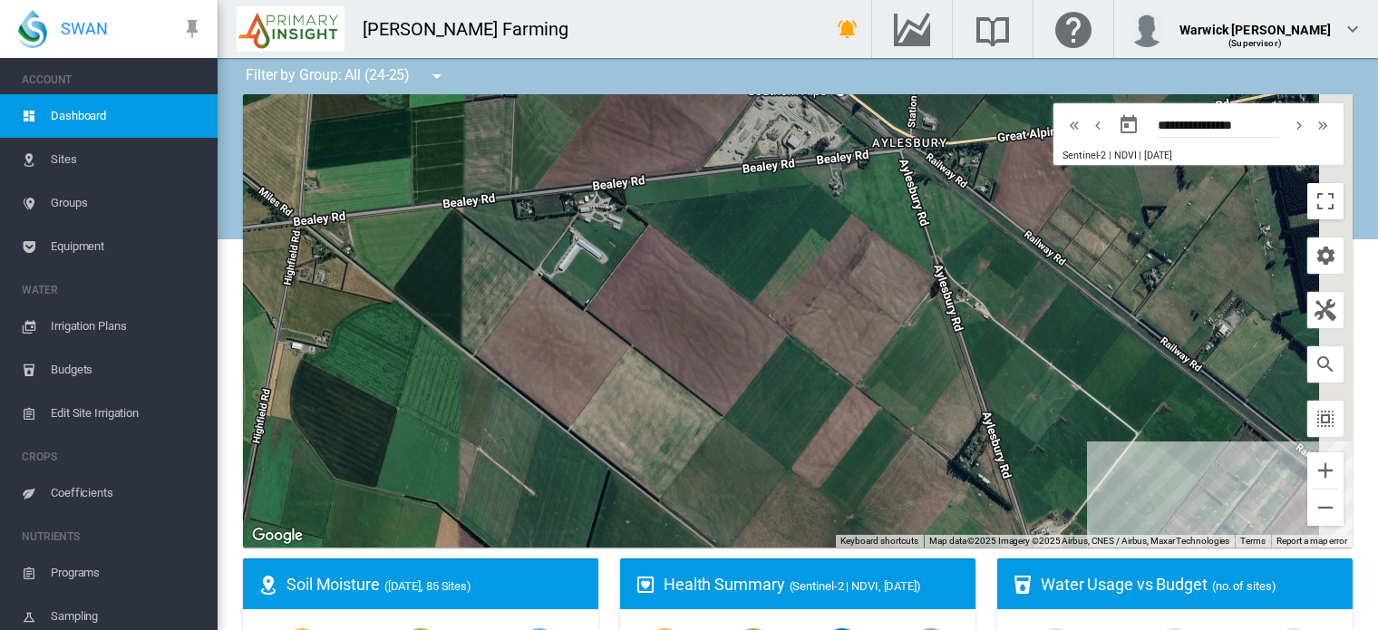
drag, startPoint x: 755, startPoint y: 243, endPoint x: 382, endPoint y: 78, distance: 408.4
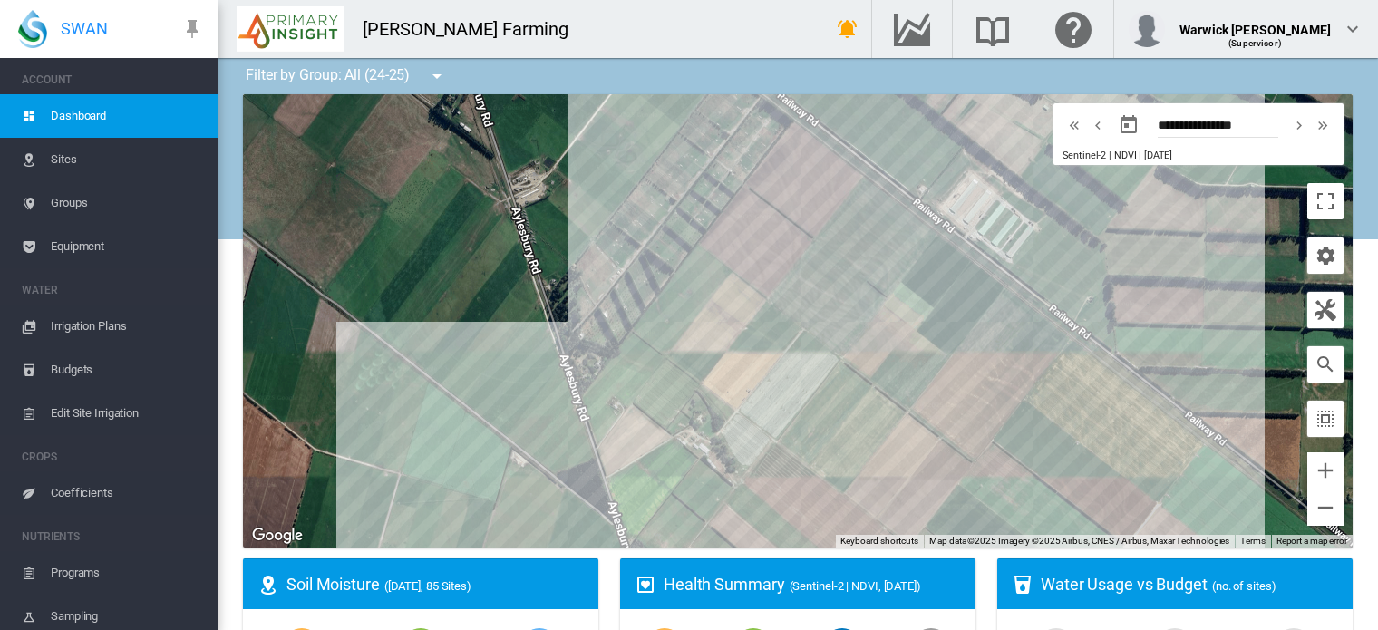
drag, startPoint x: 780, startPoint y: 375, endPoint x: 580, endPoint y: 117, distance: 326.4
click at [580, 117] on div at bounding box center [798, 320] width 1110 height 453
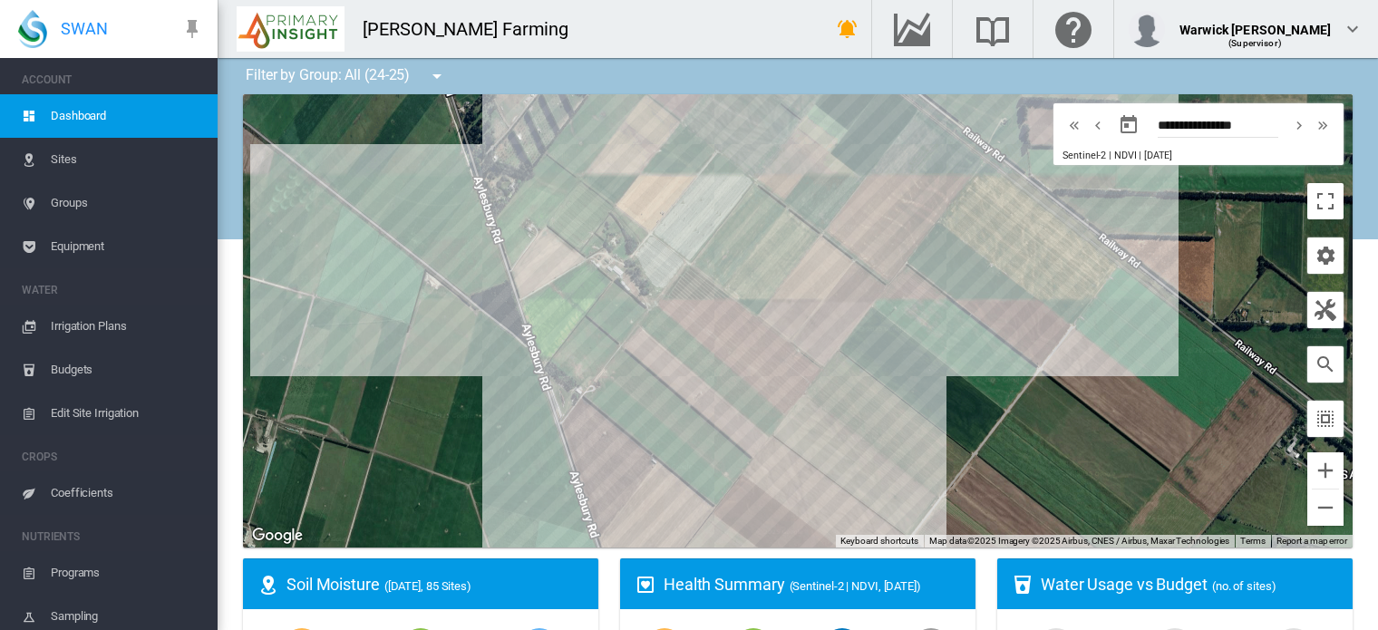
drag, startPoint x: 526, startPoint y: 384, endPoint x: 454, endPoint y: 229, distance: 170.8
click at [454, 229] on div at bounding box center [798, 320] width 1110 height 453
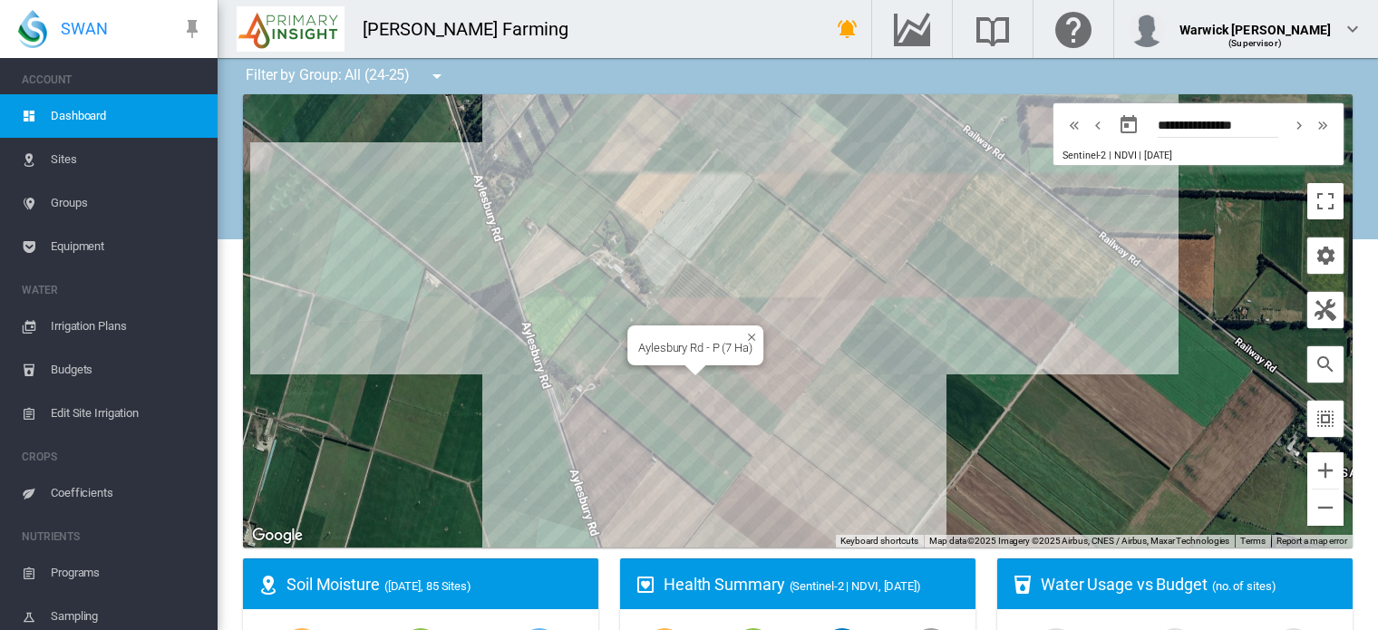
click at [688, 394] on div "Aylesbury Rd - P (7 Ha)" at bounding box center [798, 320] width 1110 height 453
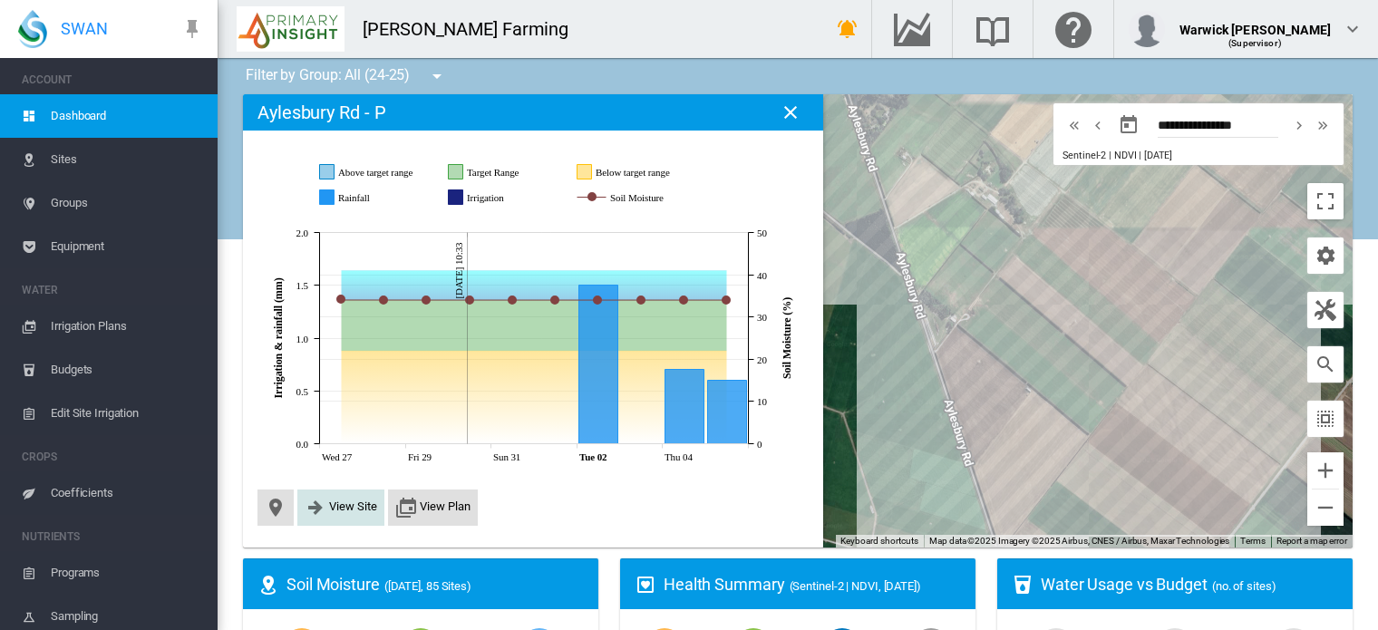
click at [334, 503] on span "View Site" at bounding box center [353, 507] width 48 height 14
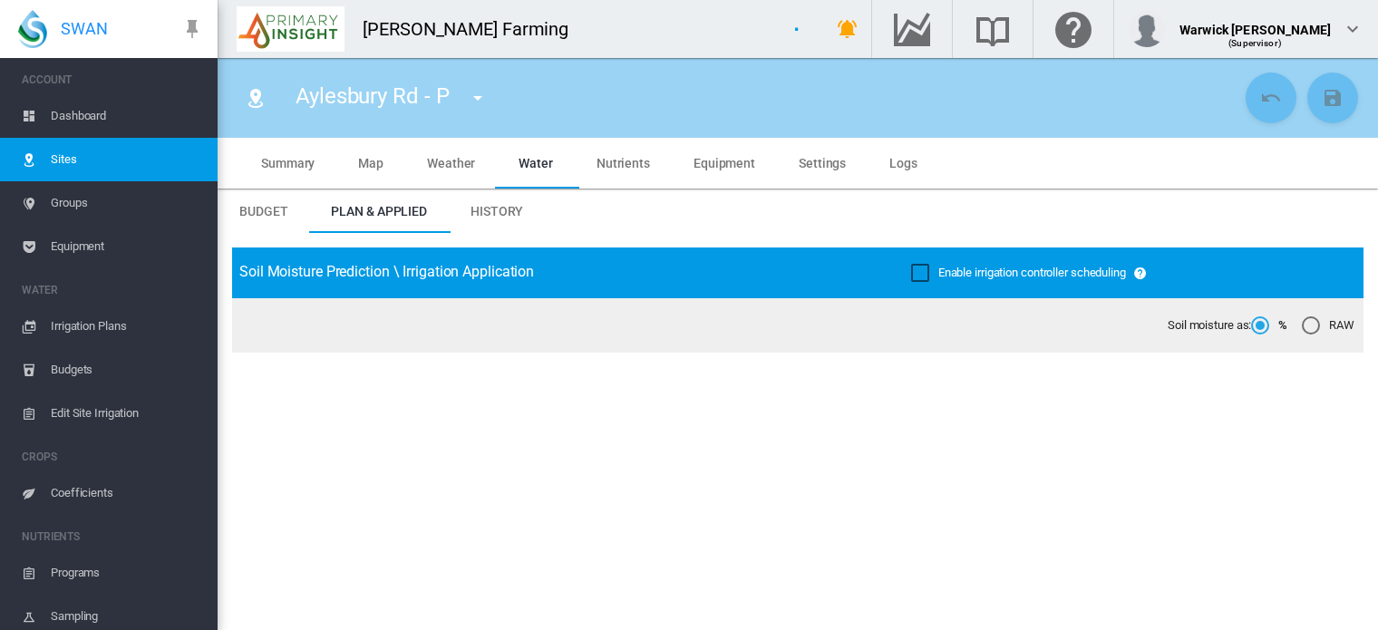
type input "**********"
type input "*****"
type input "*********"
type input "***"
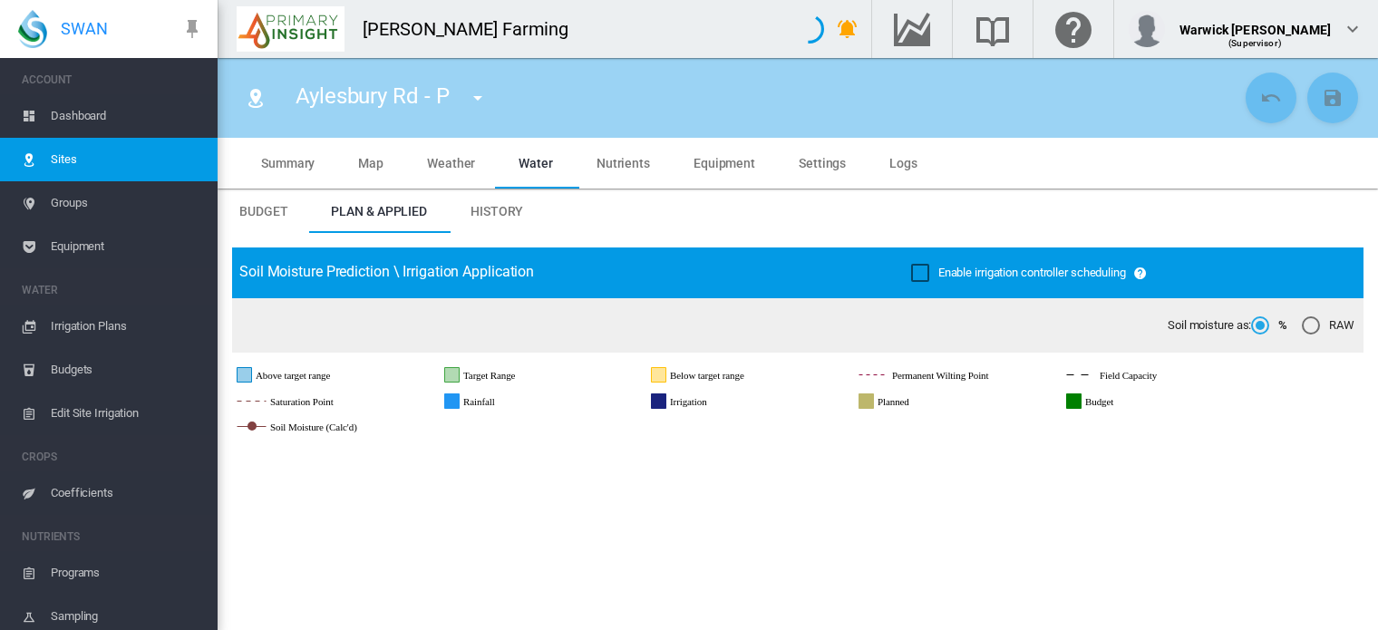
click at [296, 156] on span "Summary" at bounding box center [287, 163] width 53 height 15
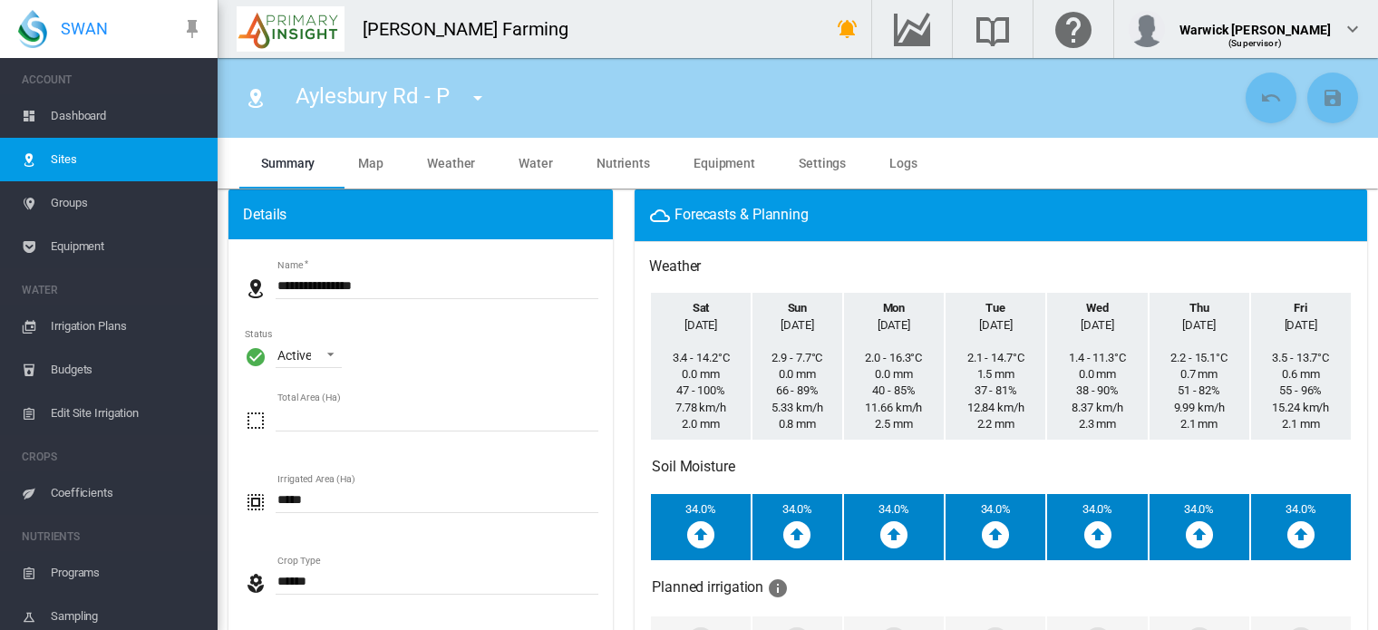
click at [91, 487] on span "Coefficients" at bounding box center [127, 493] width 152 height 44
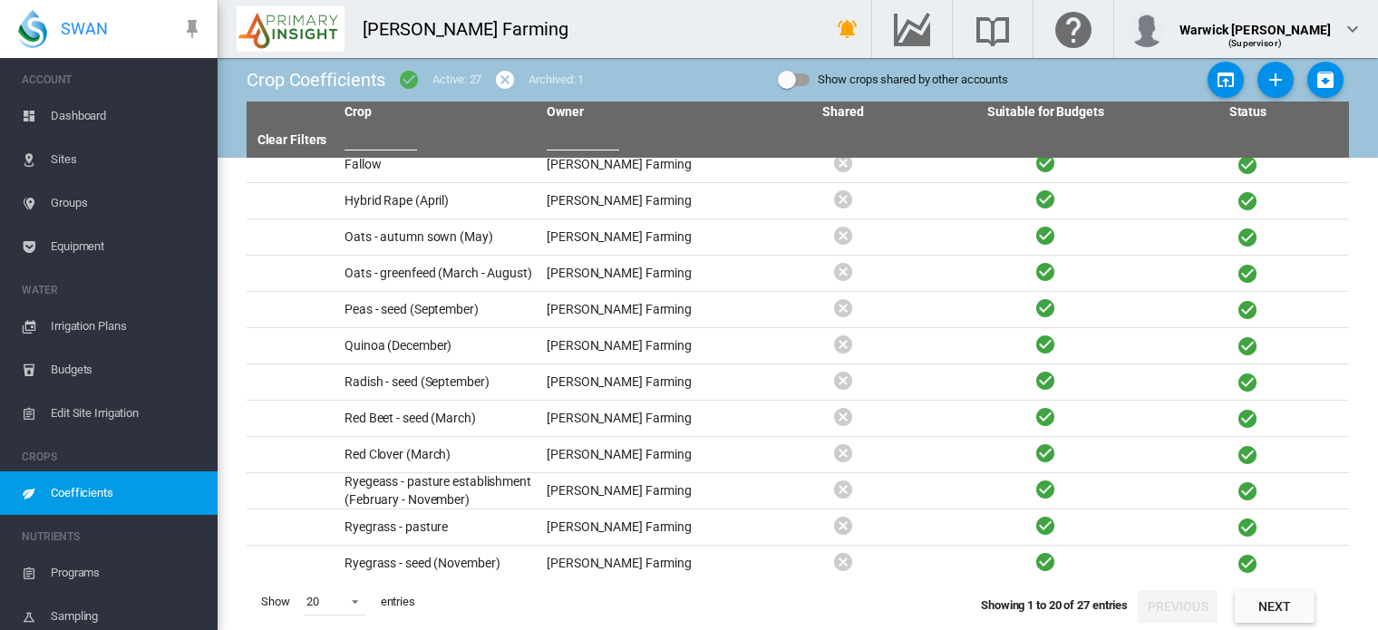
scroll to position [243, 0]
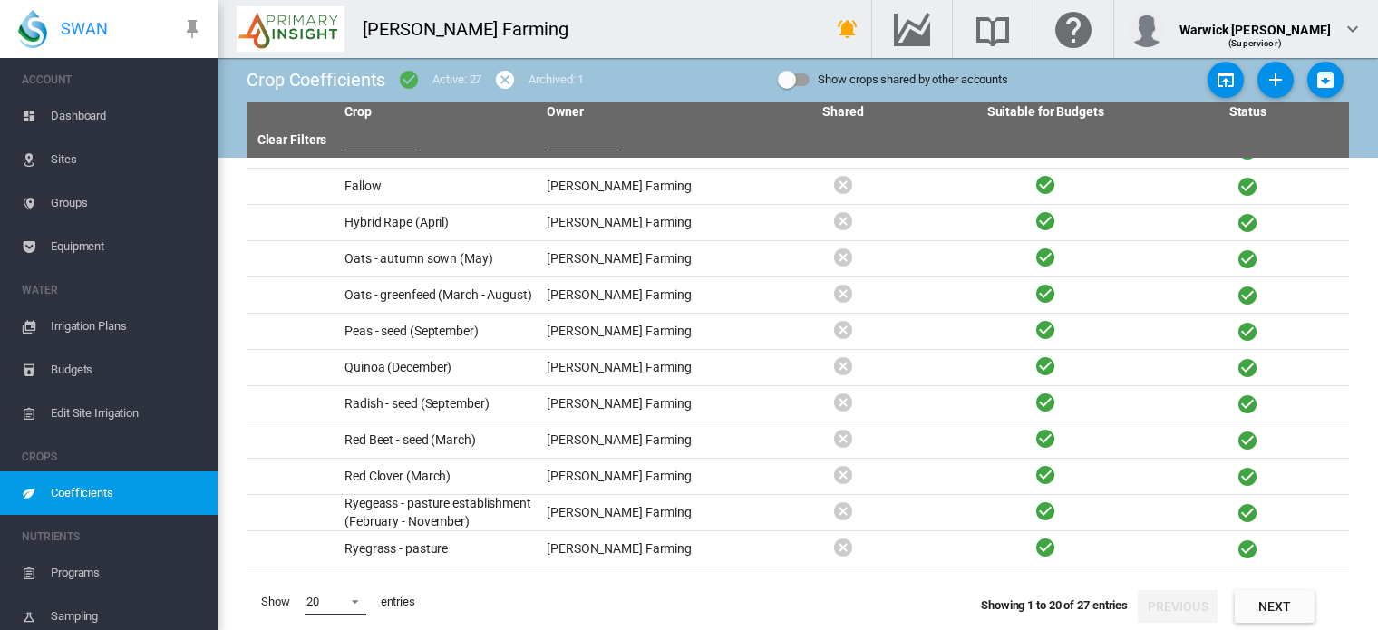
click at [355, 597] on span at bounding box center [350, 600] width 22 height 16
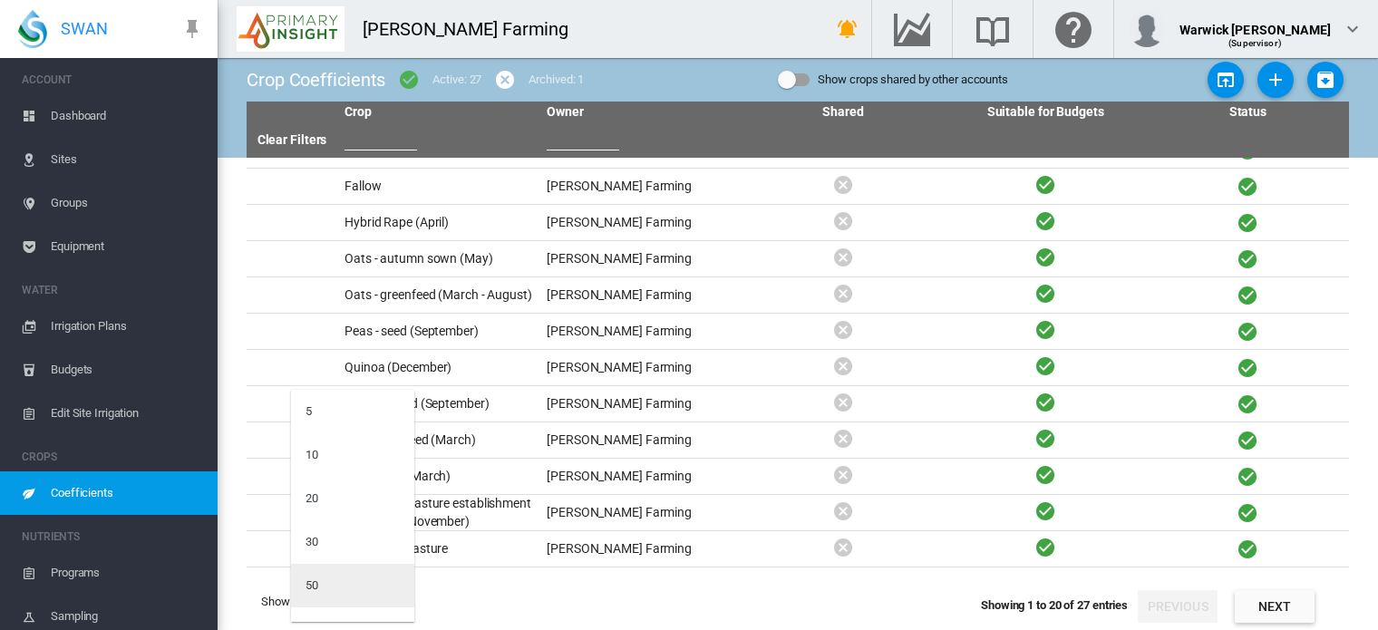
click at [349, 587] on md-option "50" at bounding box center [352, 586] width 123 height 44
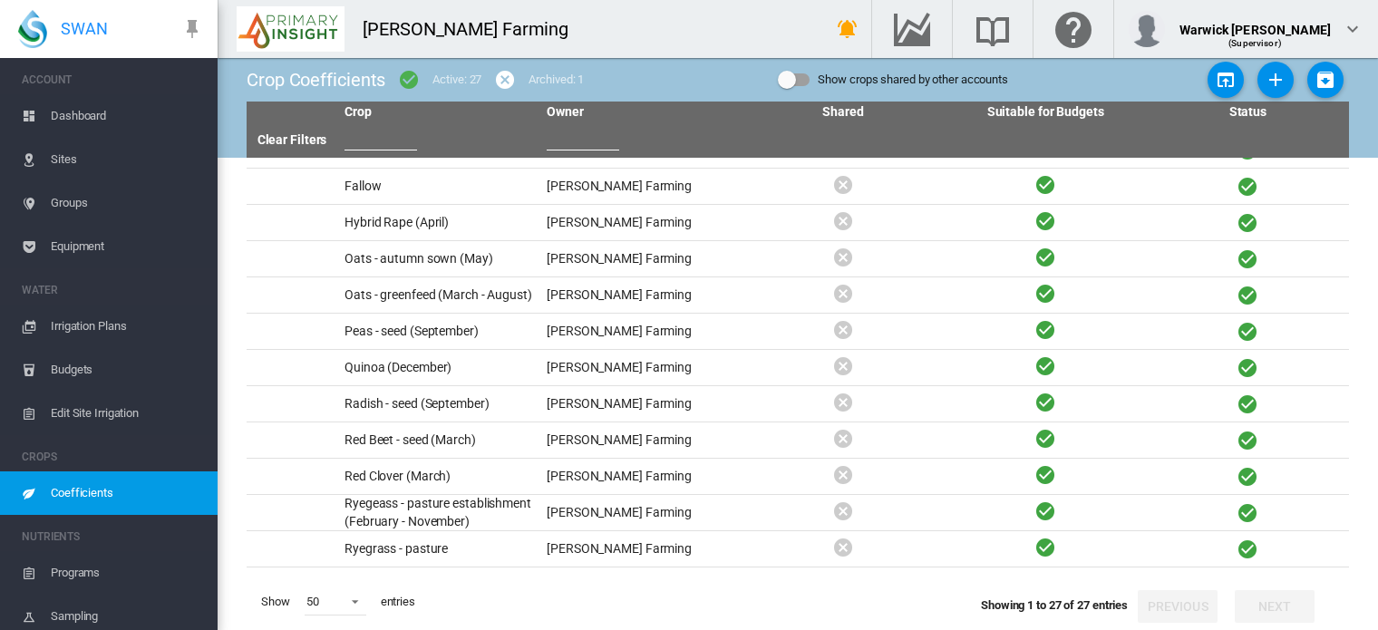
click at [349, 587] on body "SWAN ACCOUNT Dashboard Sites Groups Equipment WATER Irrigation Plans" at bounding box center [689, 315] width 1378 height 630
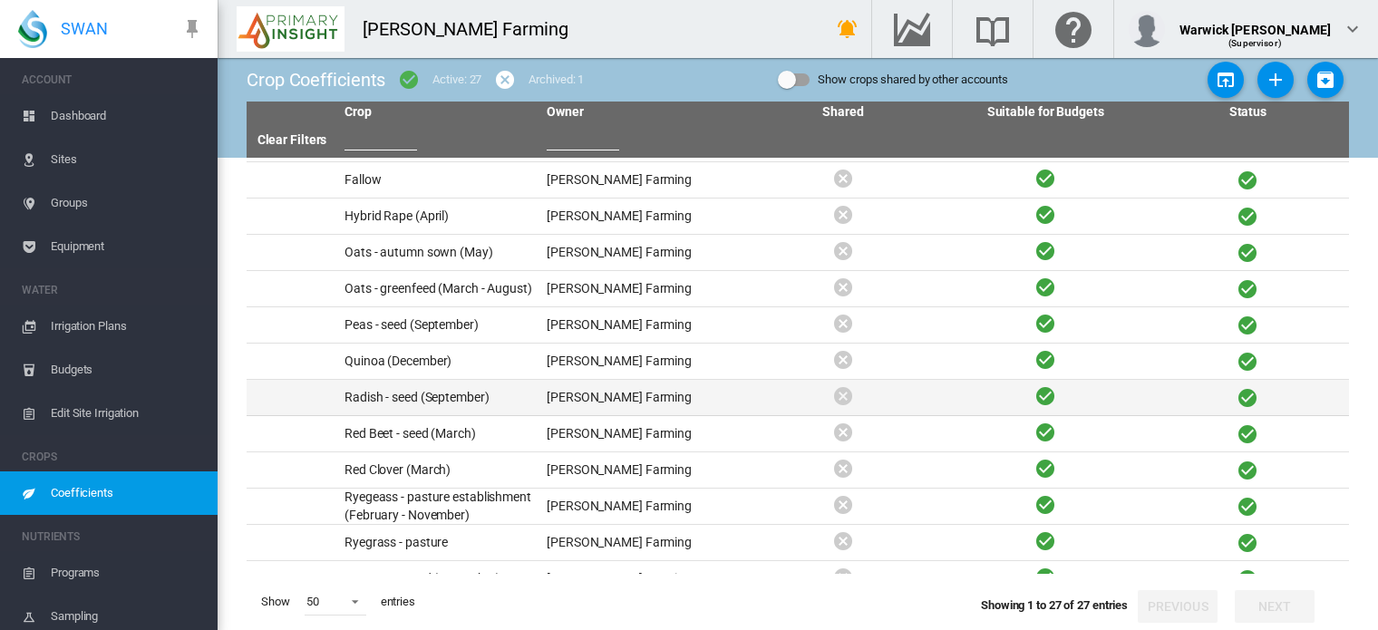
click at [392, 405] on td "Radish - seed (September)" at bounding box center [438, 397] width 202 height 35
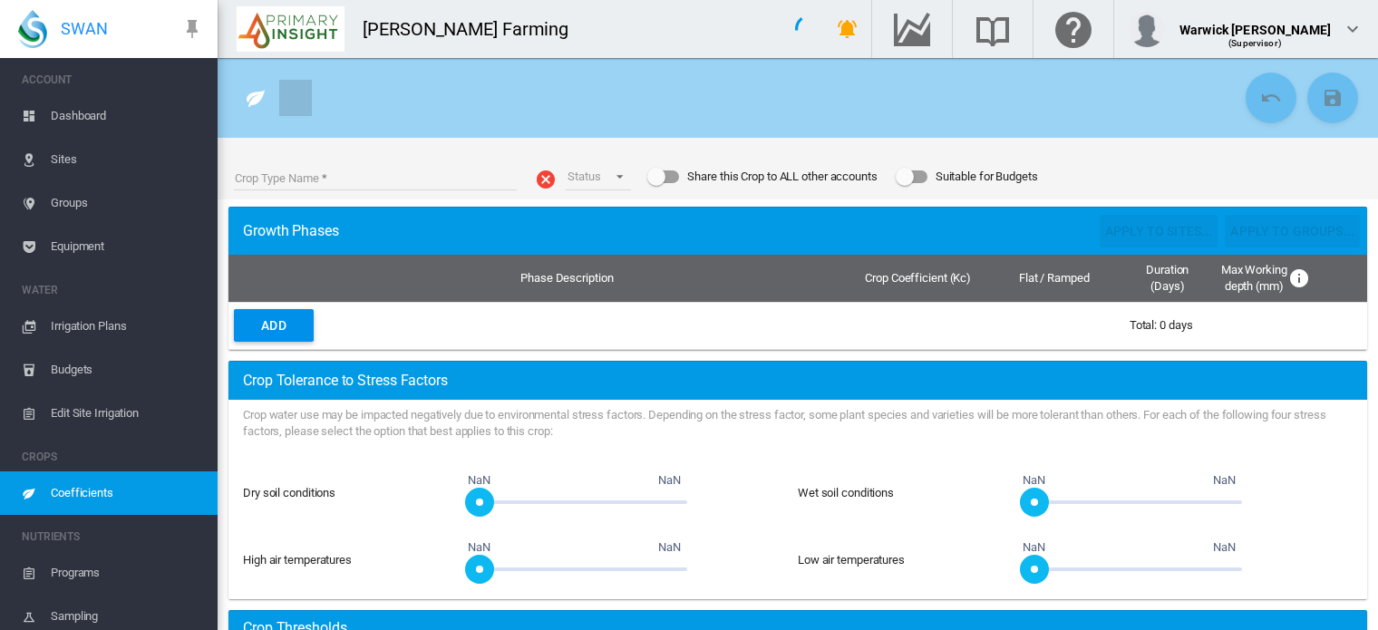
type input "**********"
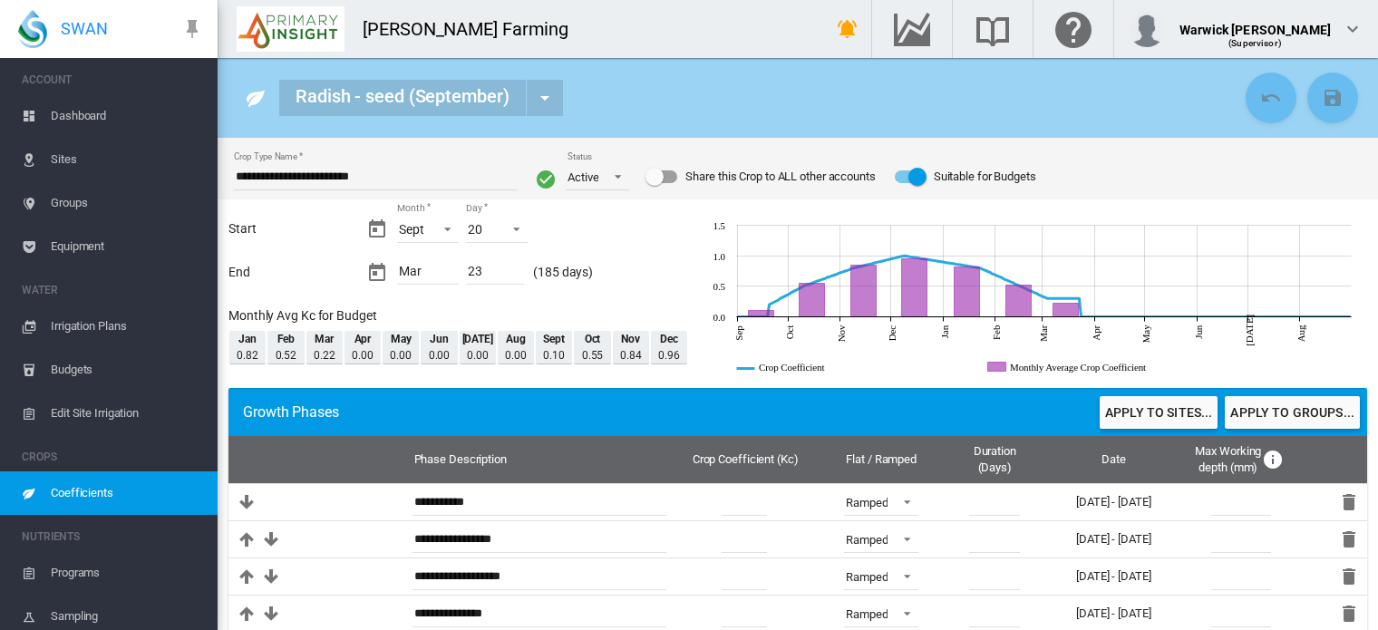
drag, startPoint x: 392, startPoint y: 405, endPoint x: 638, endPoint y: 340, distance: 255.1
click at [638, 340] on fieldset "**********" at bounding box center [798, 638] width 1161 height 1000
click at [929, 391] on div "Growth Phases Apply to sites... Apply to groups..." at bounding box center [797, 412] width 1139 height 48
click at [1157, 420] on button "Apply to sites..." at bounding box center [1159, 412] width 118 height 33
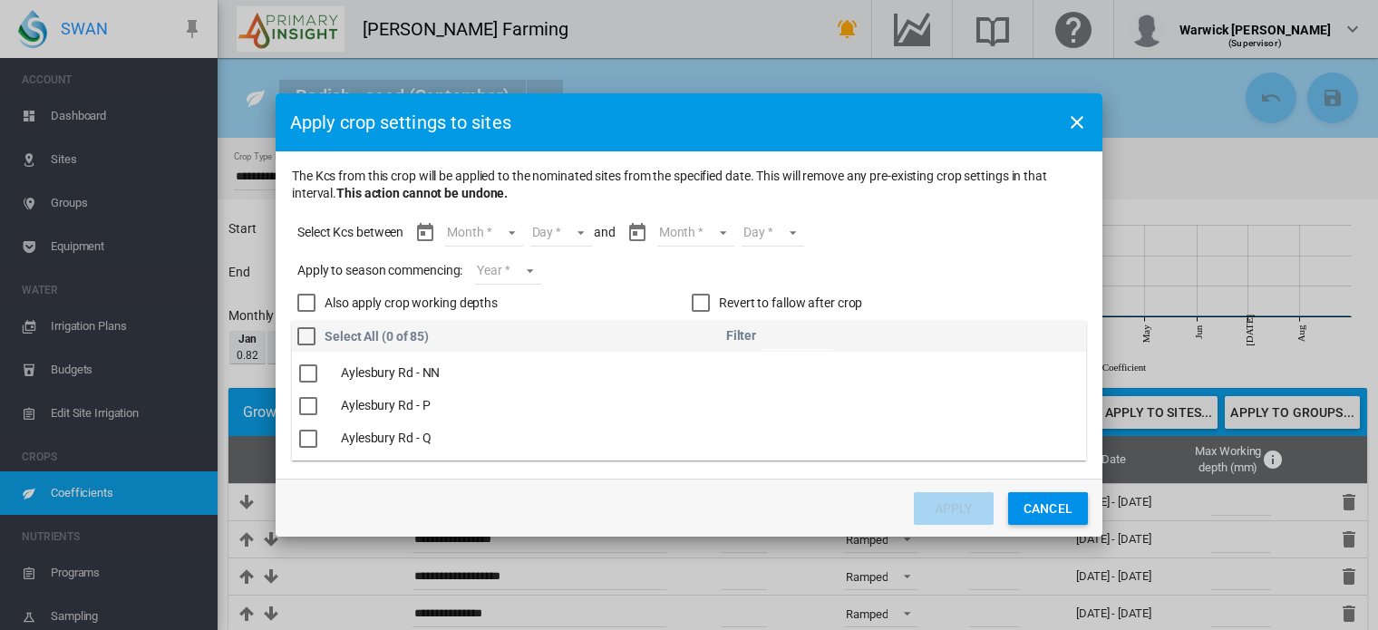
scroll to position [588, 0]
click at [306, 377] on div "The Kcs ..." at bounding box center [308, 373] width 18 height 18
click at [506, 225] on md-select "Month Sept Oct Nov Dec Jan Feb Mar" at bounding box center [483, 232] width 77 height 27
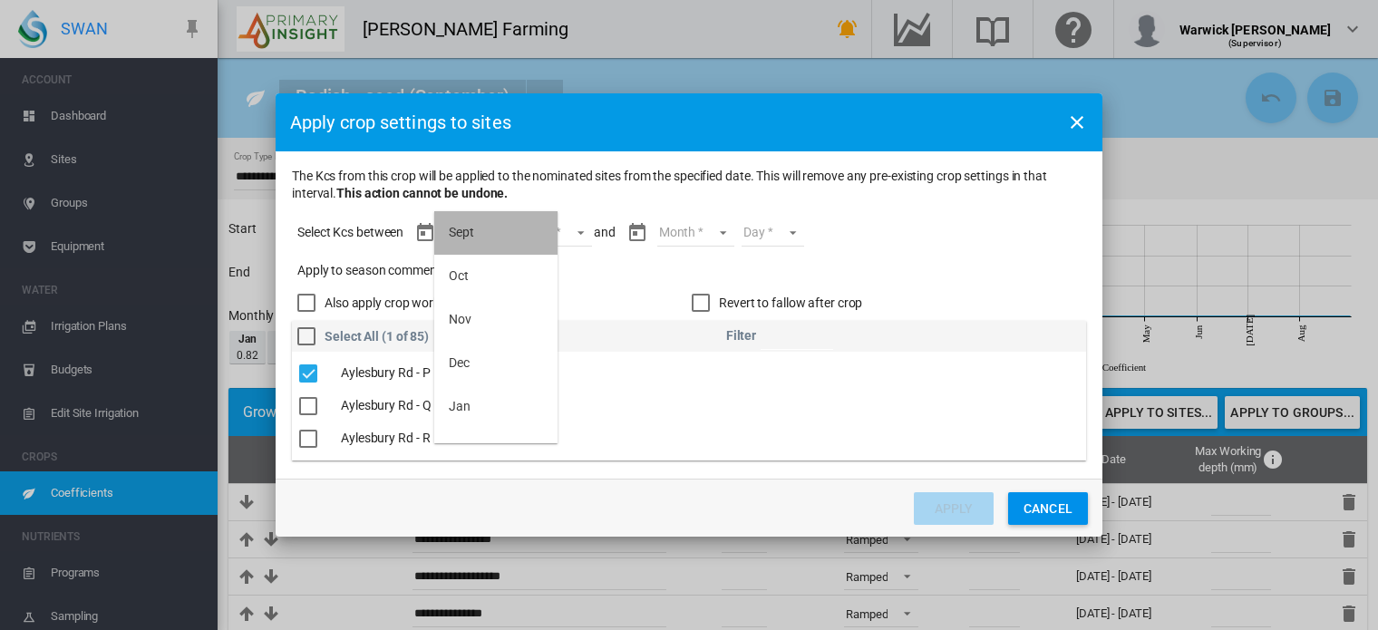
click at [497, 222] on md-option "Sept" at bounding box center [495, 233] width 123 height 44
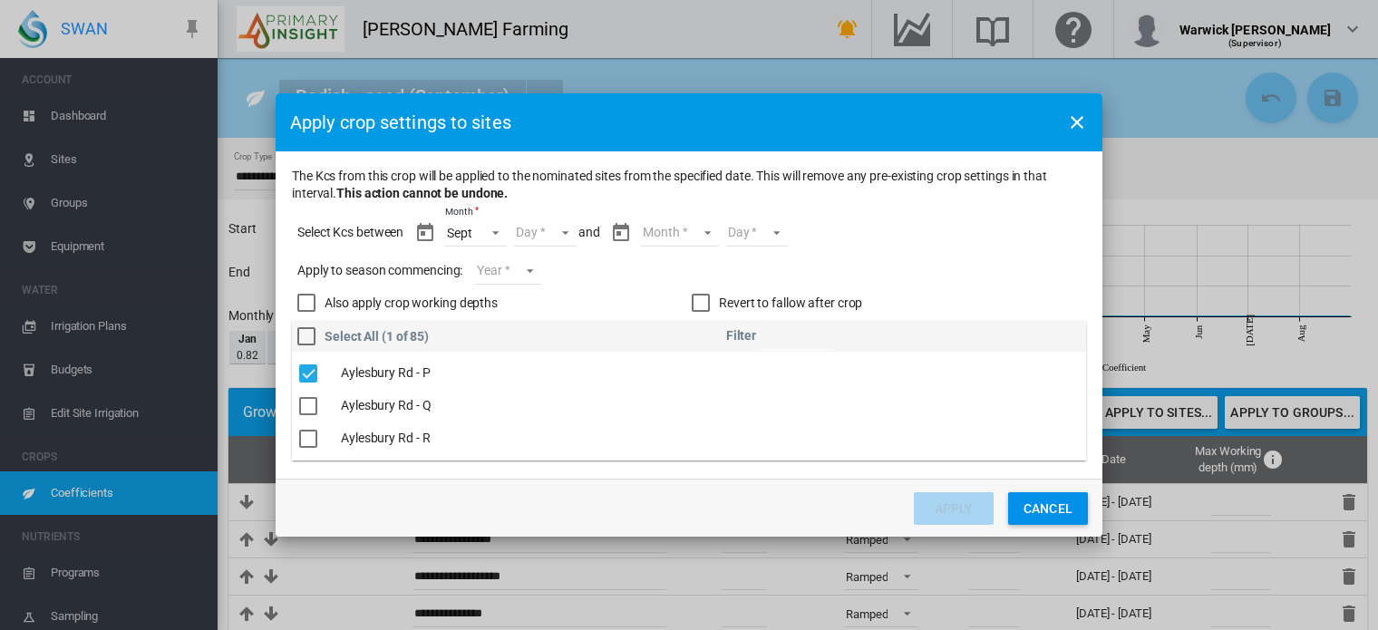
click at [564, 228] on md-select "Day 20 21 22 23 24 25 26 27 28 29 30" at bounding box center [545, 232] width 63 height 27
click at [567, 223] on md-option "20" at bounding box center [564, 233] width 123 height 44
click at [702, 231] on md-select "Month Sept Oct Nov Dec Jan Feb Mar" at bounding box center [679, 232] width 77 height 27
click at [681, 434] on md-option "Mar" at bounding box center [690, 422] width 123 height 44
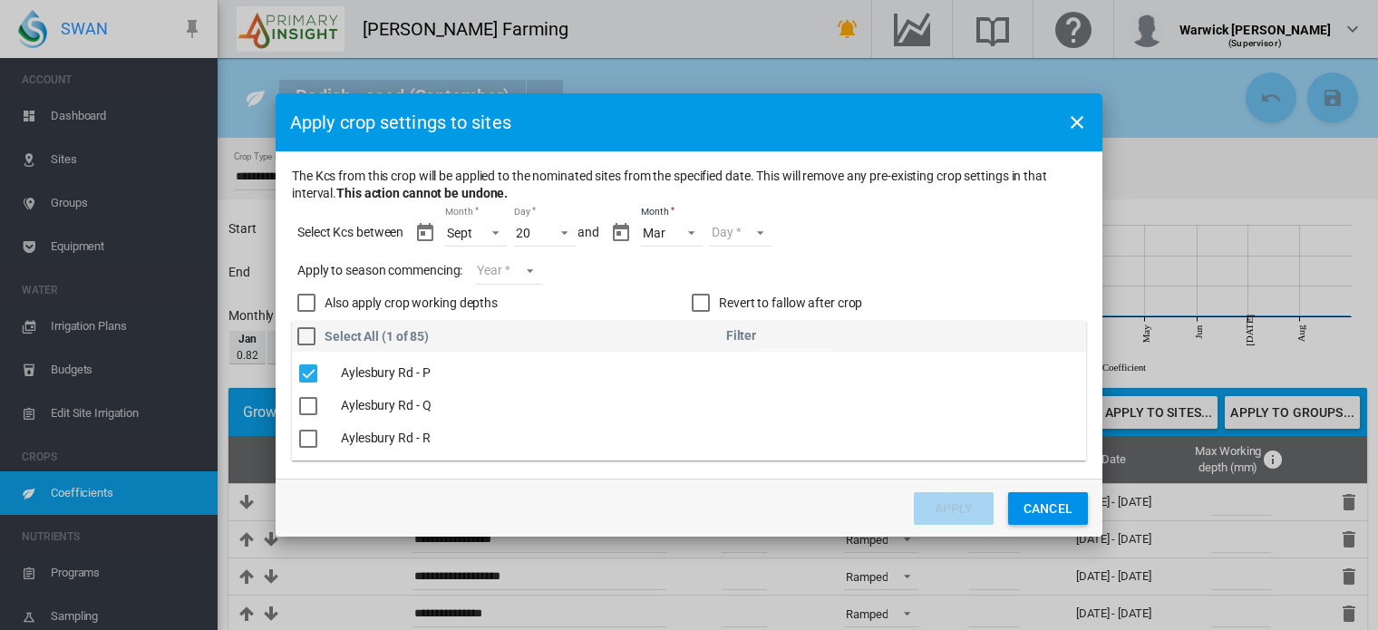
click at [762, 237] on md-select "Day 01 02 03 04 05 06 07 08 09 10 11 12 13 14 15 16 17 18 19 20 21 22 23" at bounding box center [741, 232] width 63 height 27
click at [743, 417] on md-option "23" at bounding box center [759, 422] width 123 height 44
click at [703, 296] on div "Revert to fallow after crop" at bounding box center [701, 303] width 18 height 18
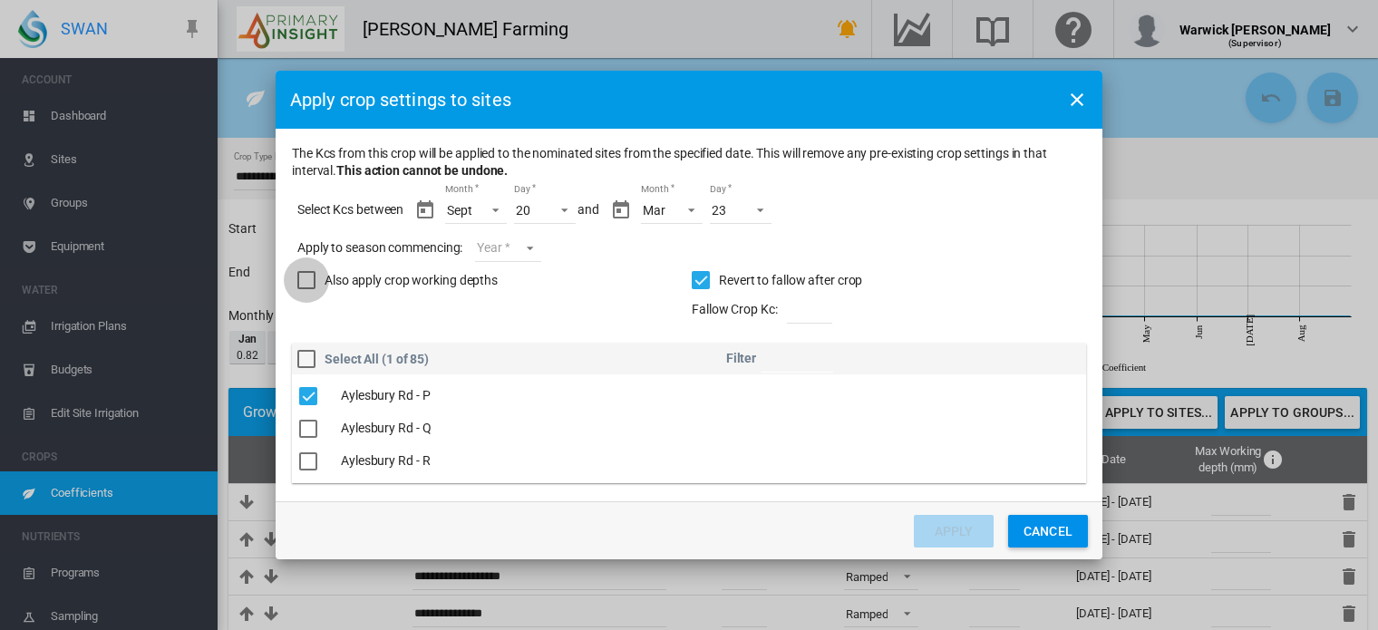
click at [315, 289] on div "Also apply crop working depths" at bounding box center [306, 280] width 18 height 18
click at [515, 252] on md-select "Year [DATE] [CREDIT_CARD_NUMBER]" at bounding box center [507, 248] width 65 height 27
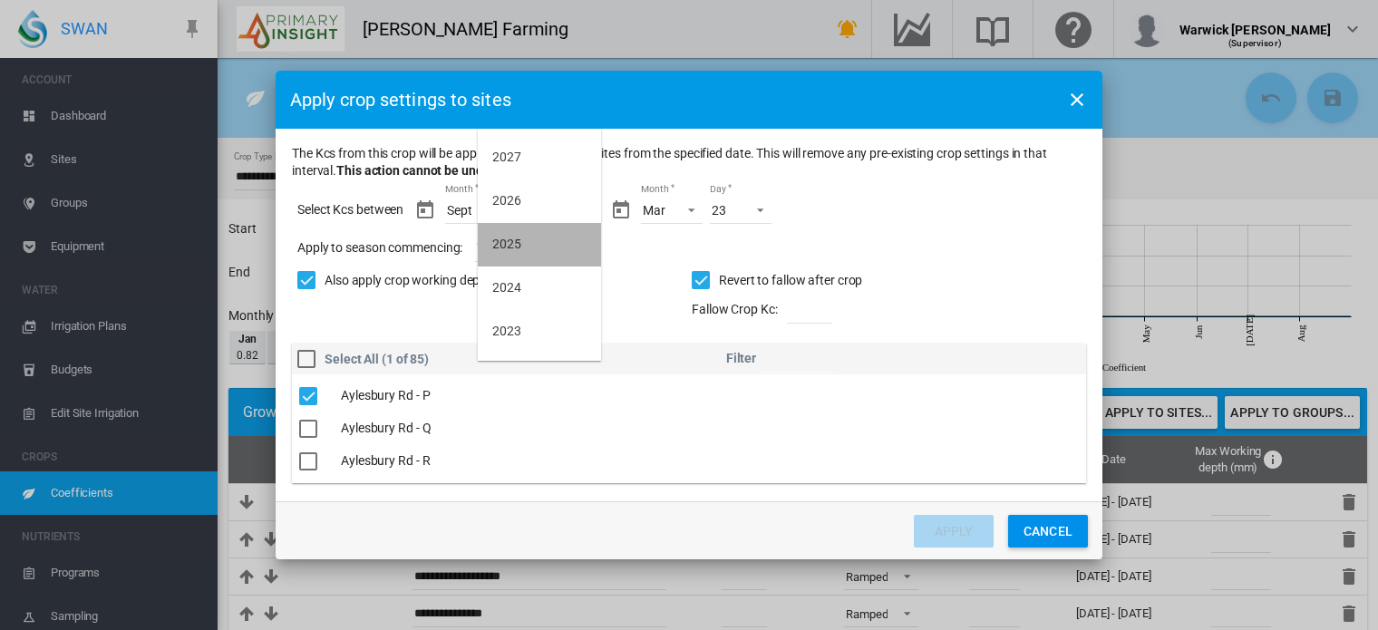
click at [519, 244] on div "2025" at bounding box center [506, 245] width 29 height 18
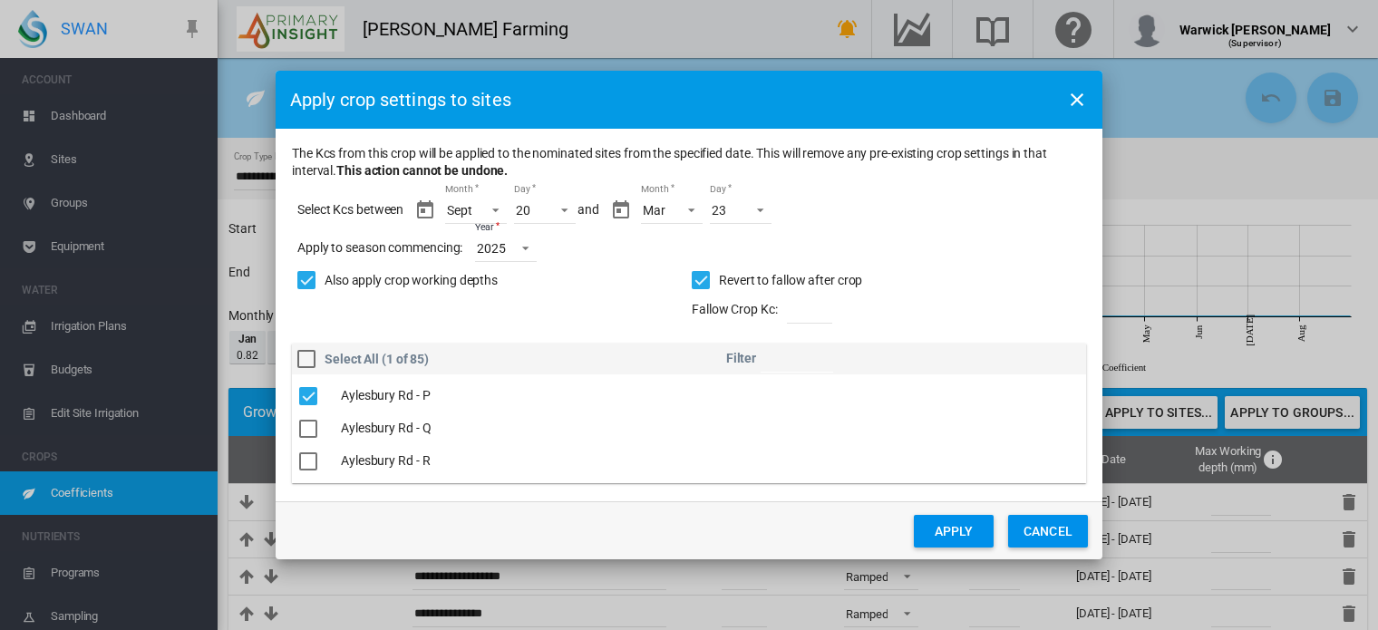
click at [942, 534] on button "Apply" at bounding box center [954, 531] width 80 height 33
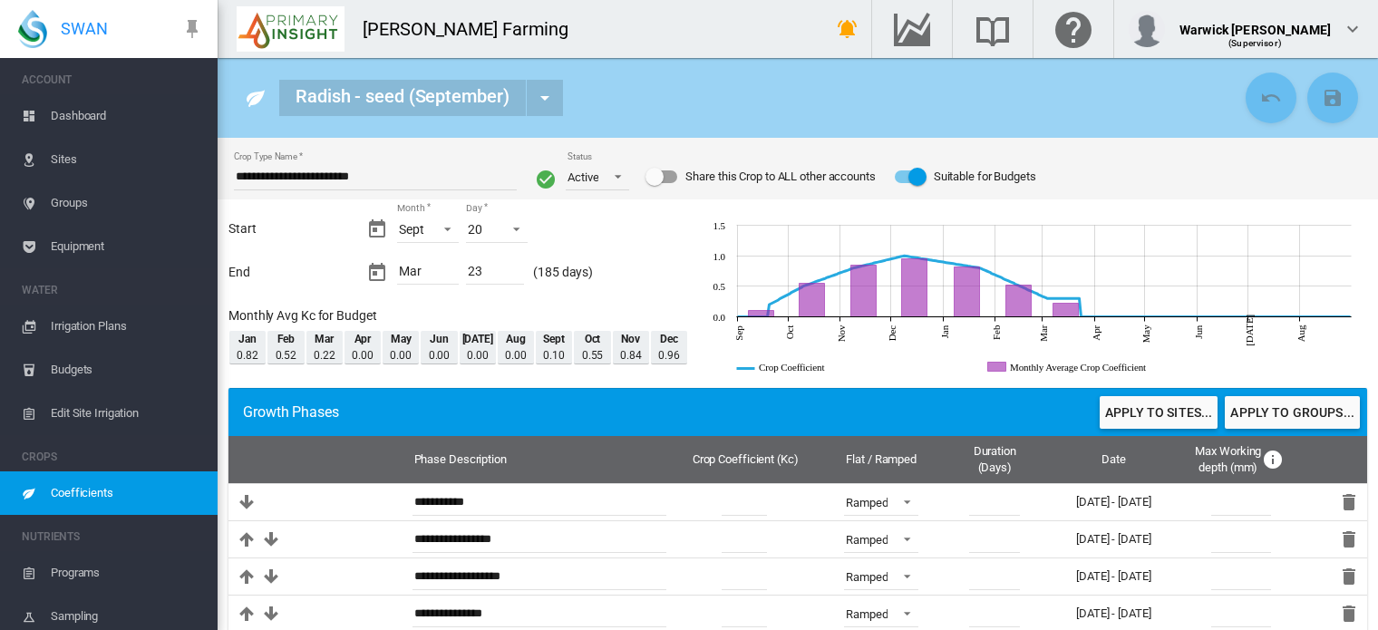
click at [103, 487] on span "Coefficients" at bounding box center [127, 493] width 152 height 44
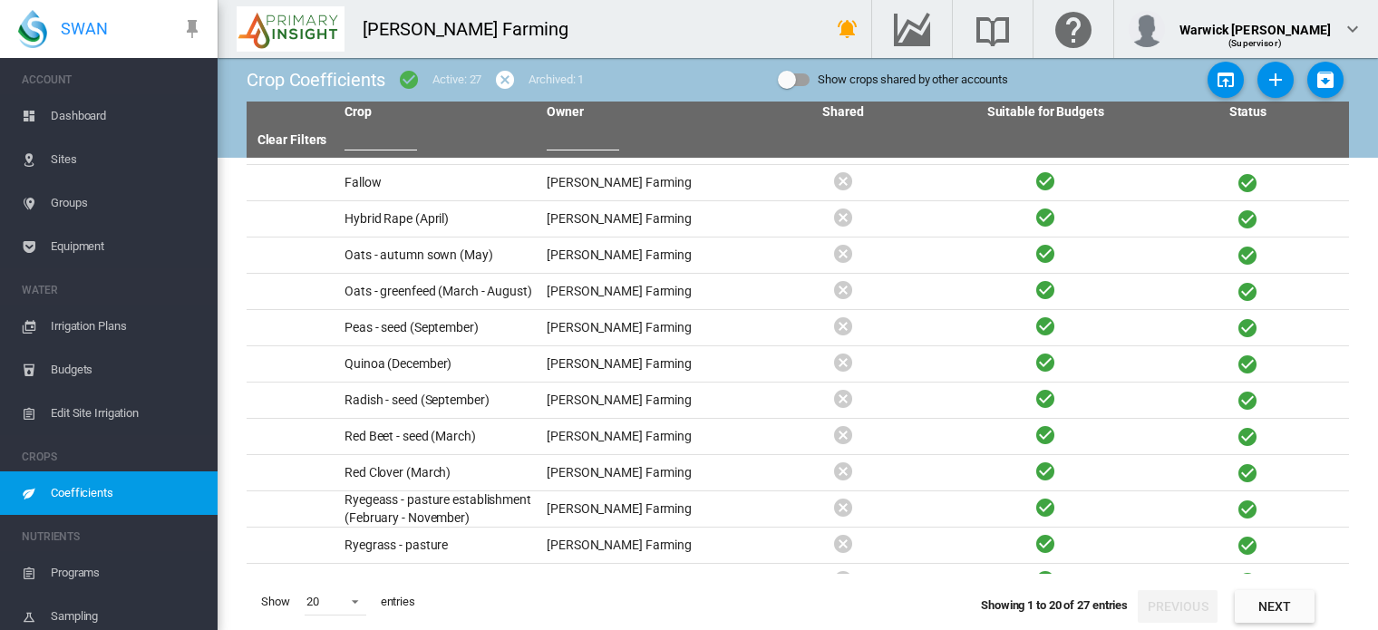
scroll to position [326, 0]
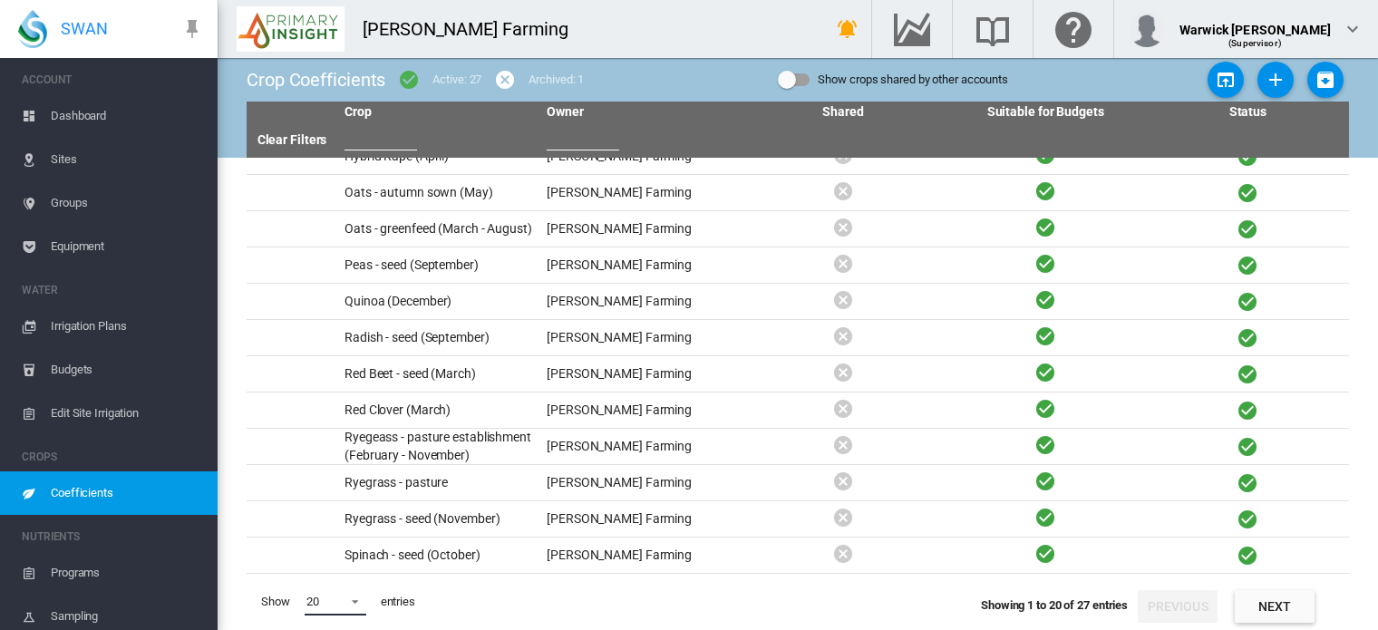
click at [360, 598] on span at bounding box center [350, 600] width 22 height 16
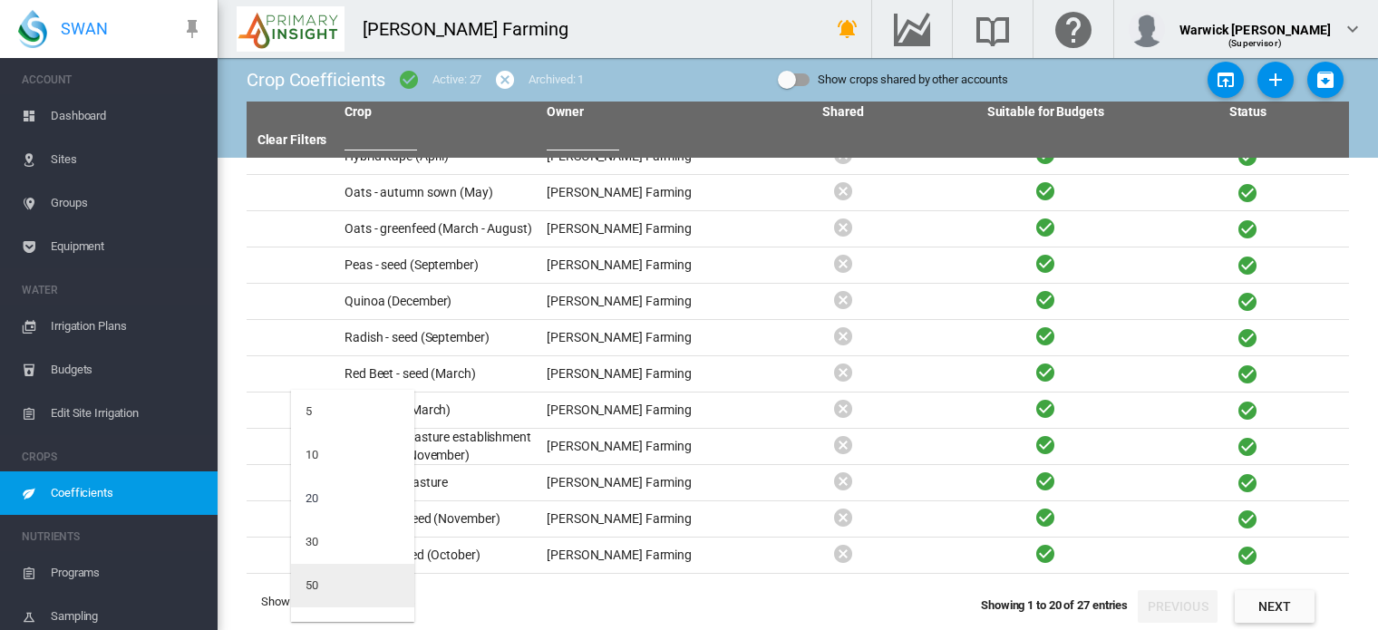
click at [355, 582] on md-option "50" at bounding box center [352, 586] width 123 height 44
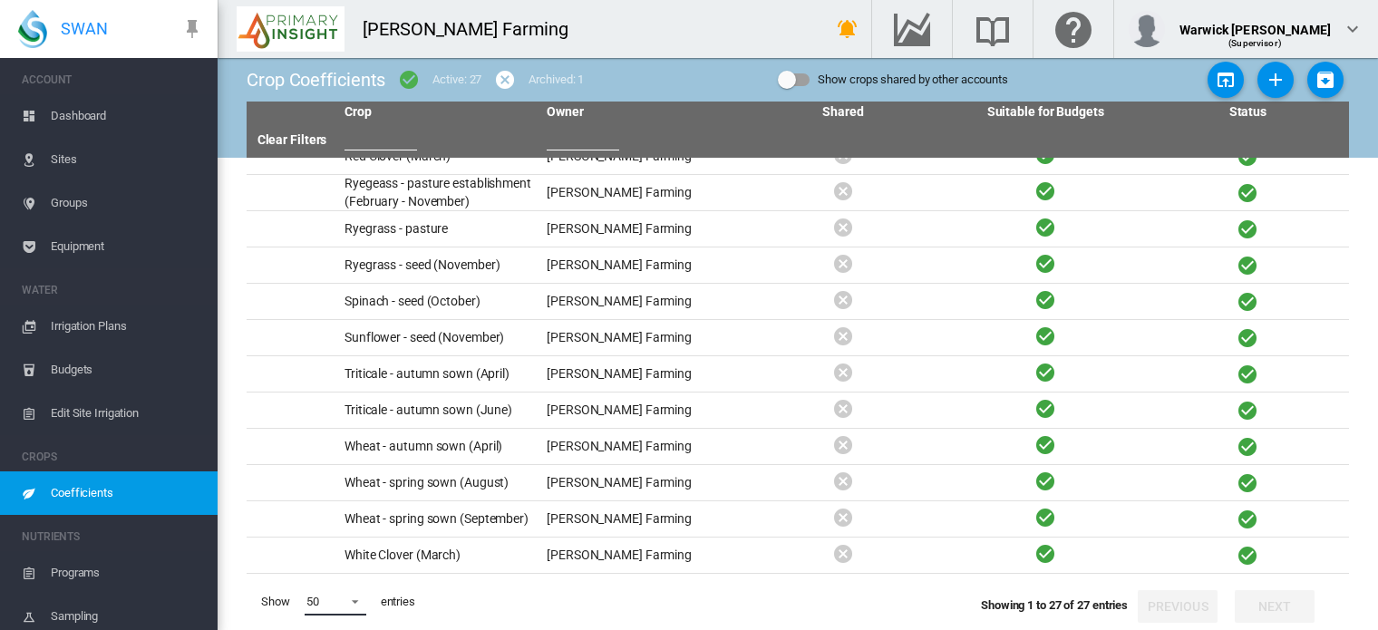
scroll to position [580, 0]
click at [70, 119] on span "Dashboard" at bounding box center [127, 116] width 152 height 44
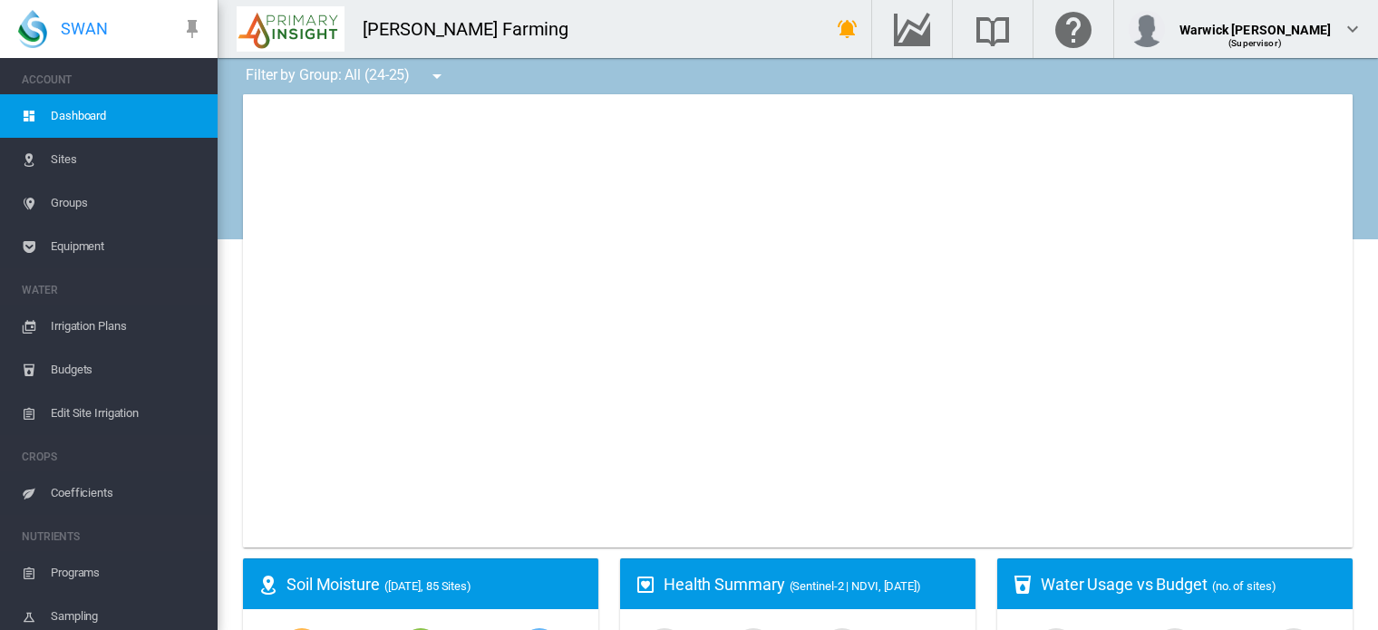
type input "**********"
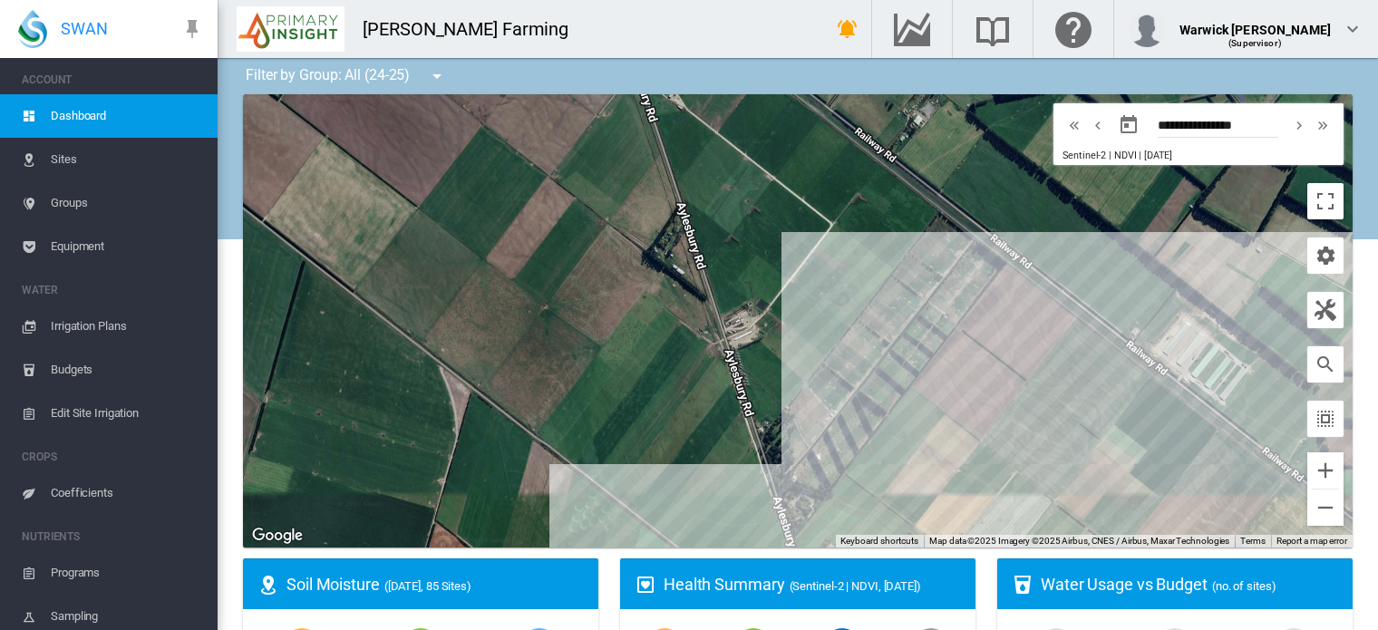
drag, startPoint x: 699, startPoint y: 183, endPoint x: 624, endPoint y: 579, distance: 403.3
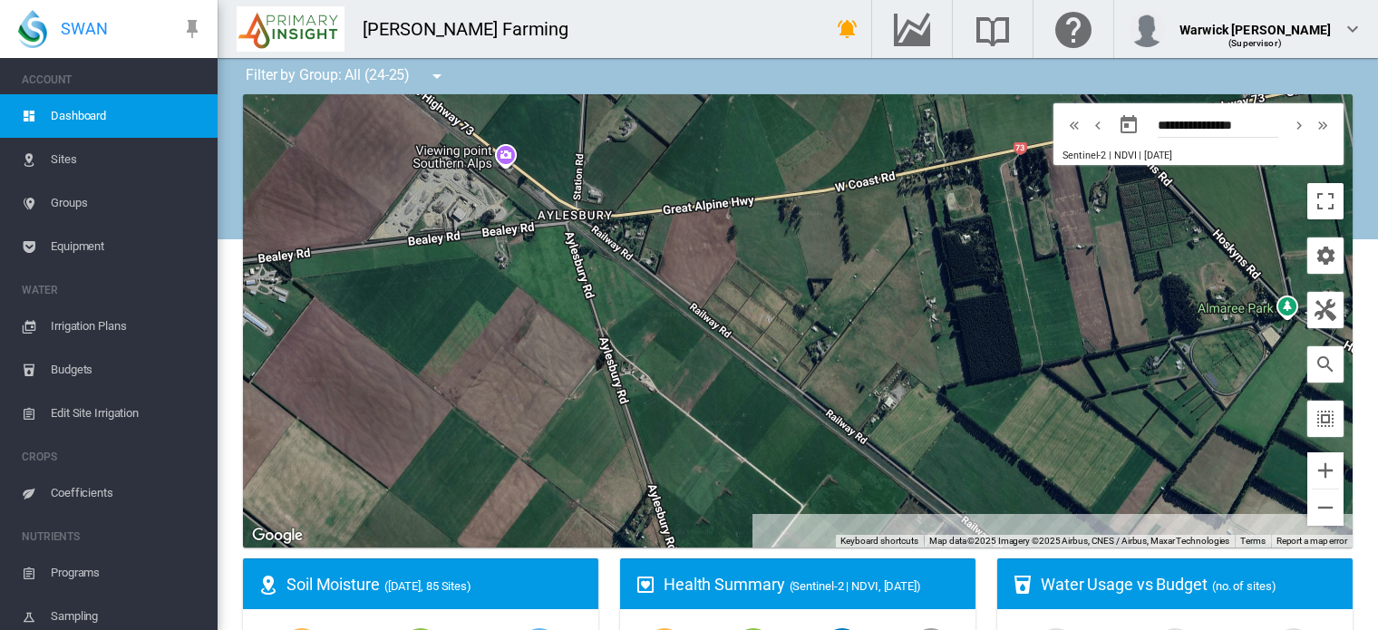
drag, startPoint x: 682, startPoint y: 267, endPoint x: 715, endPoint y: 626, distance: 359.7
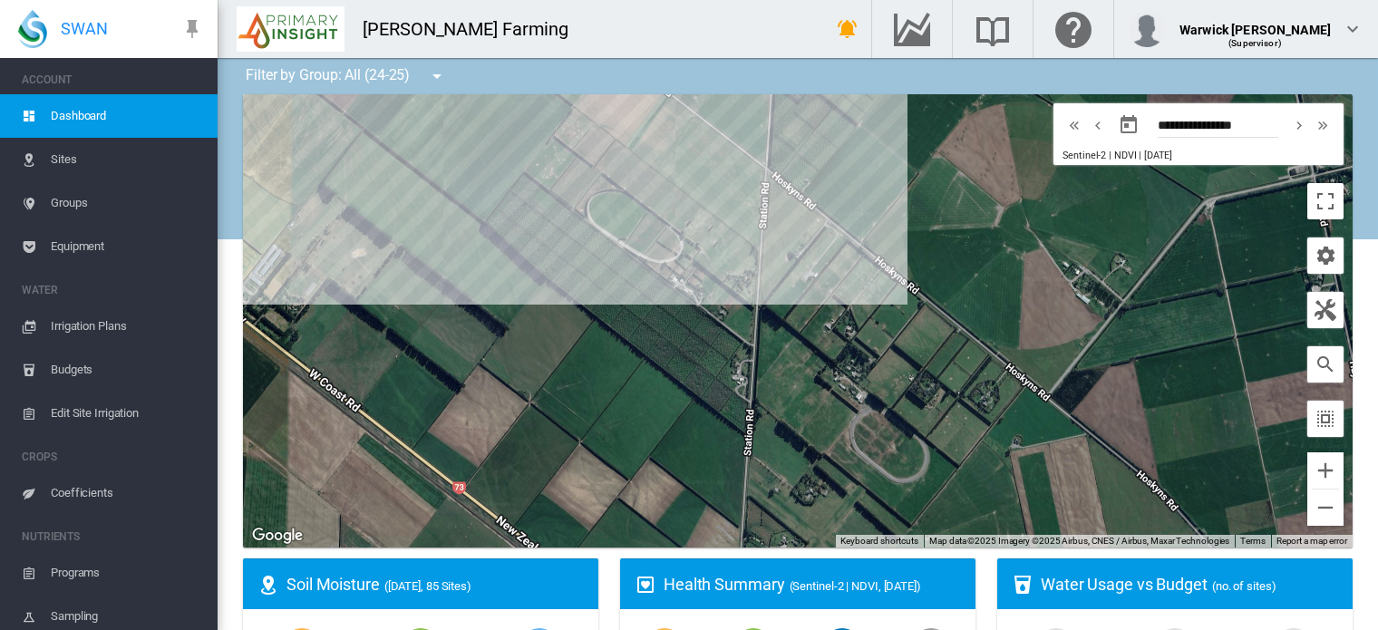
drag, startPoint x: 765, startPoint y: 229, endPoint x: 752, endPoint y: 523, distance: 294.1
click at [752, 523] on div at bounding box center [798, 320] width 1110 height 453
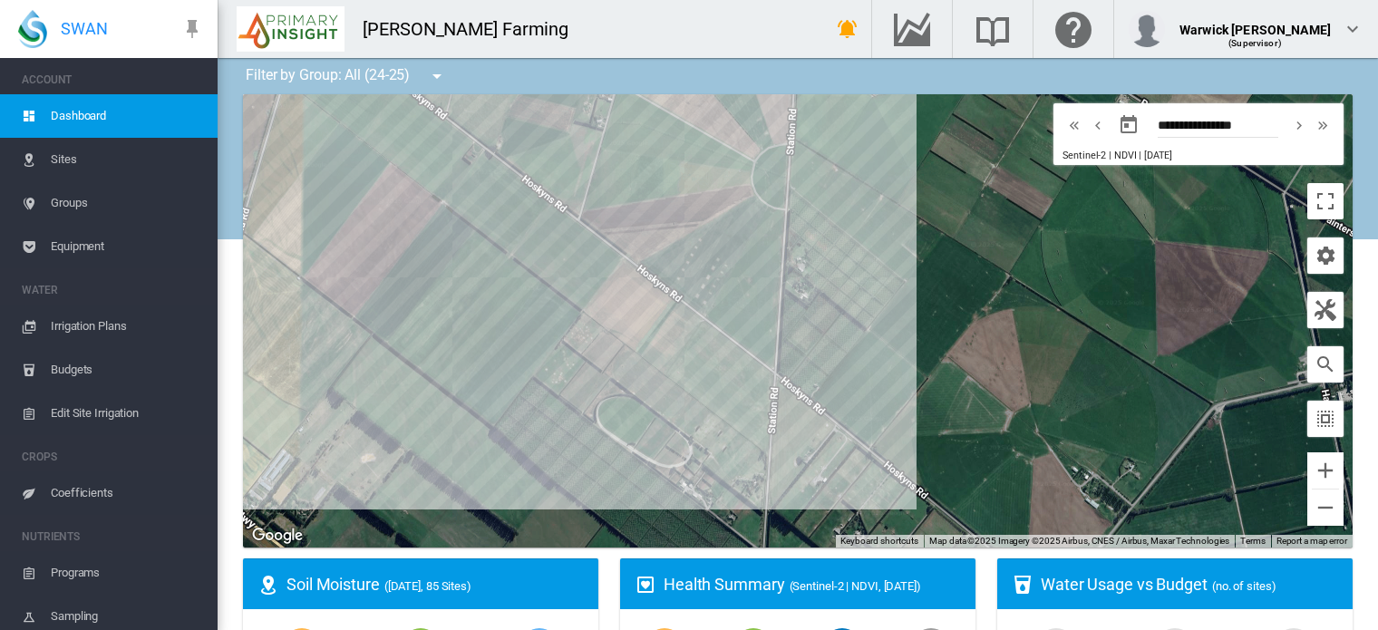
drag, startPoint x: 827, startPoint y: 235, endPoint x: 827, endPoint y: 361, distance: 126.0
click at [827, 361] on div at bounding box center [798, 320] width 1110 height 453
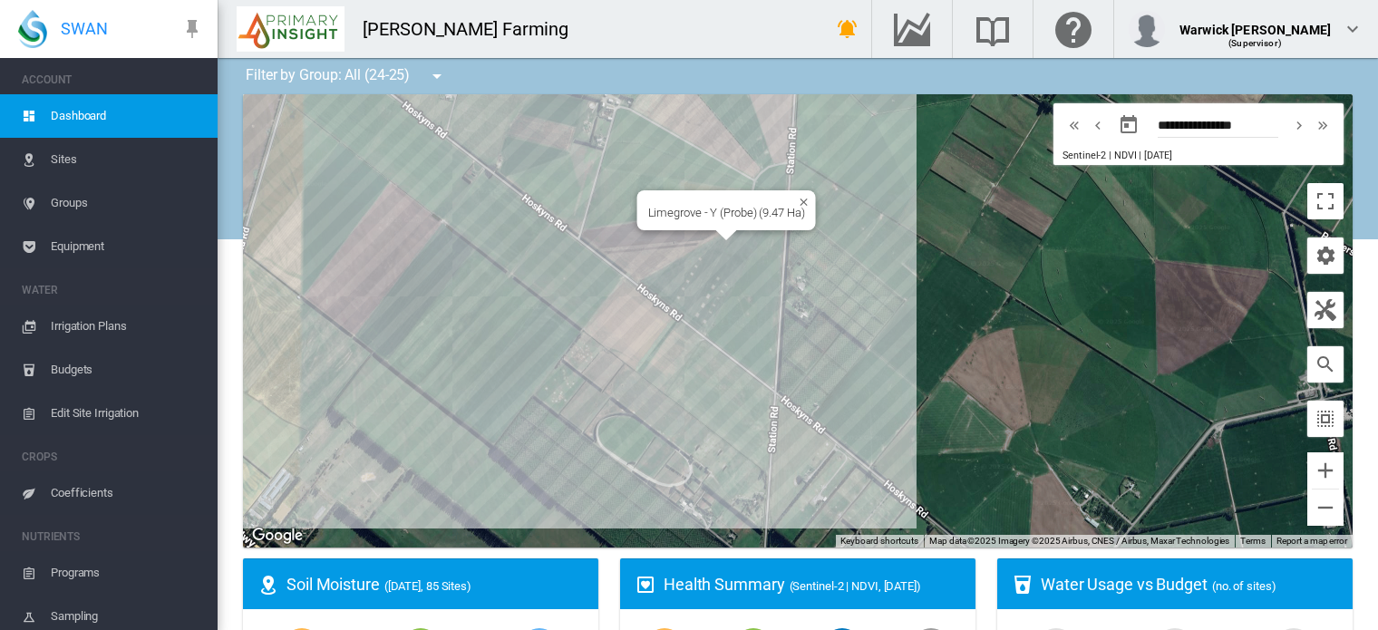
click at [708, 278] on div "Limegrove - Y (Probe) (9.47 Ha)" at bounding box center [798, 320] width 1110 height 453
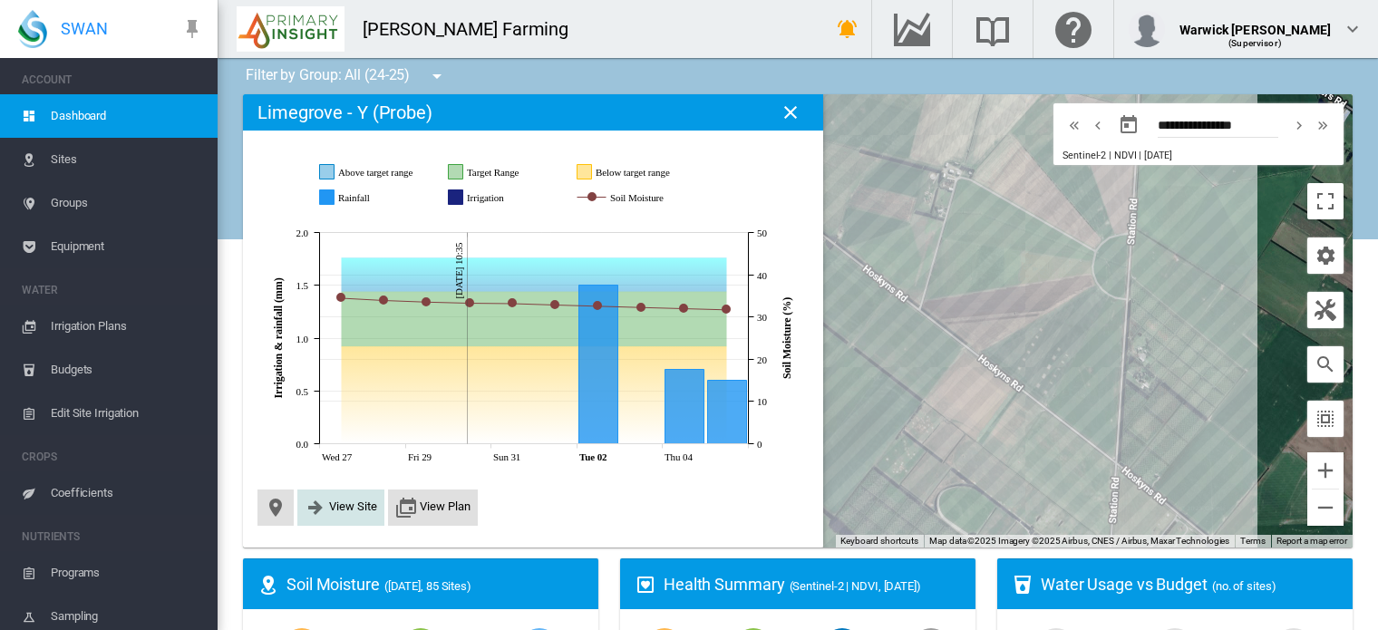
click at [336, 511] on span "View Site" at bounding box center [353, 507] width 48 height 14
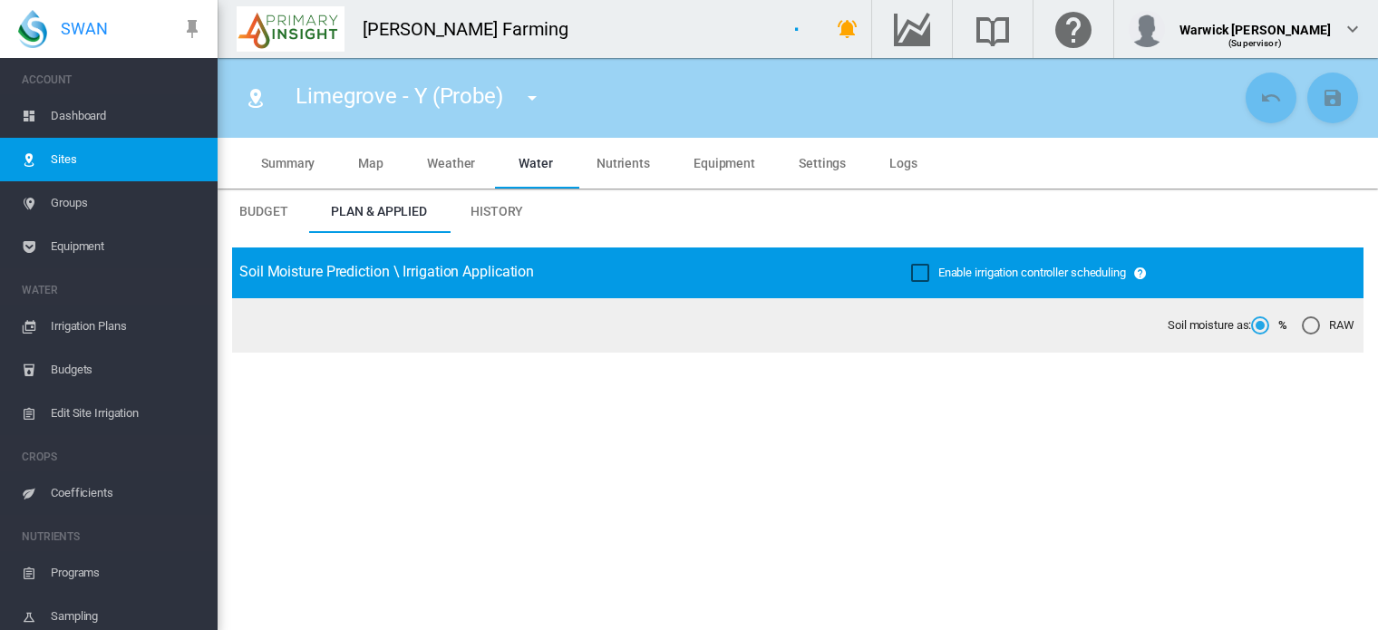
type input "*****"
click at [301, 162] on span "Summary" at bounding box center [287, 163] width 53 height 15
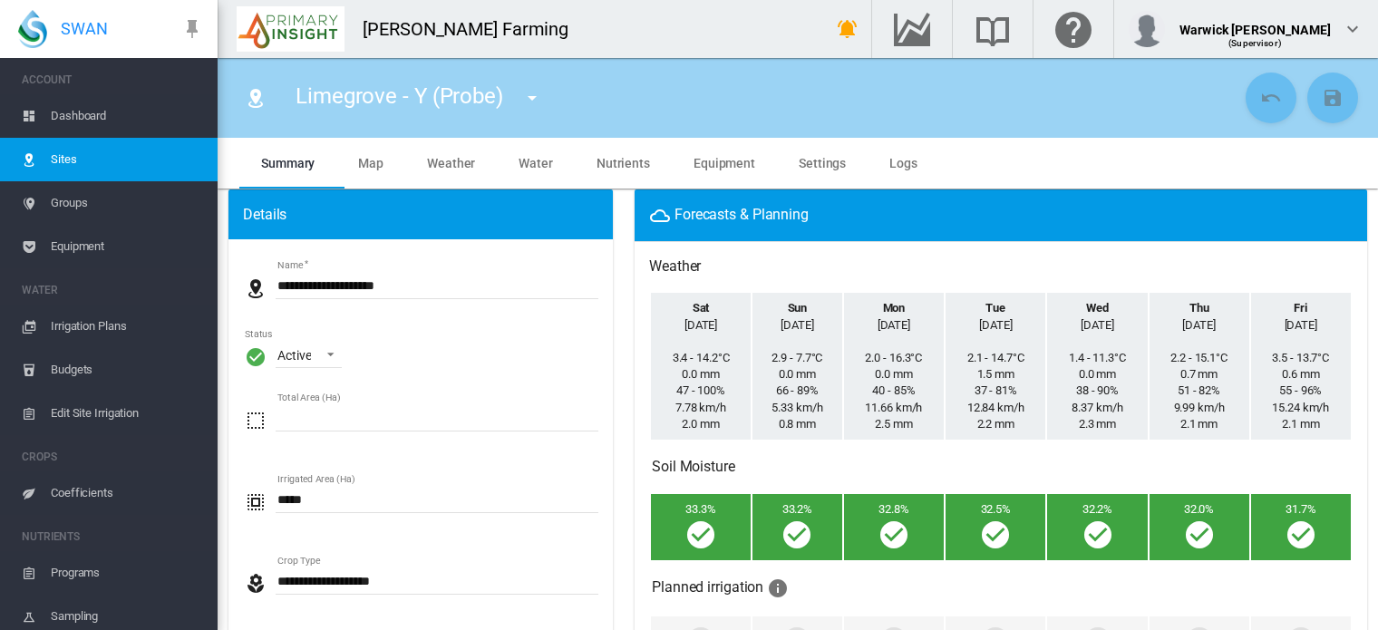
click at [84, 112] on span "Dashboard" at bounding box center [127, 116] width 152 height 44
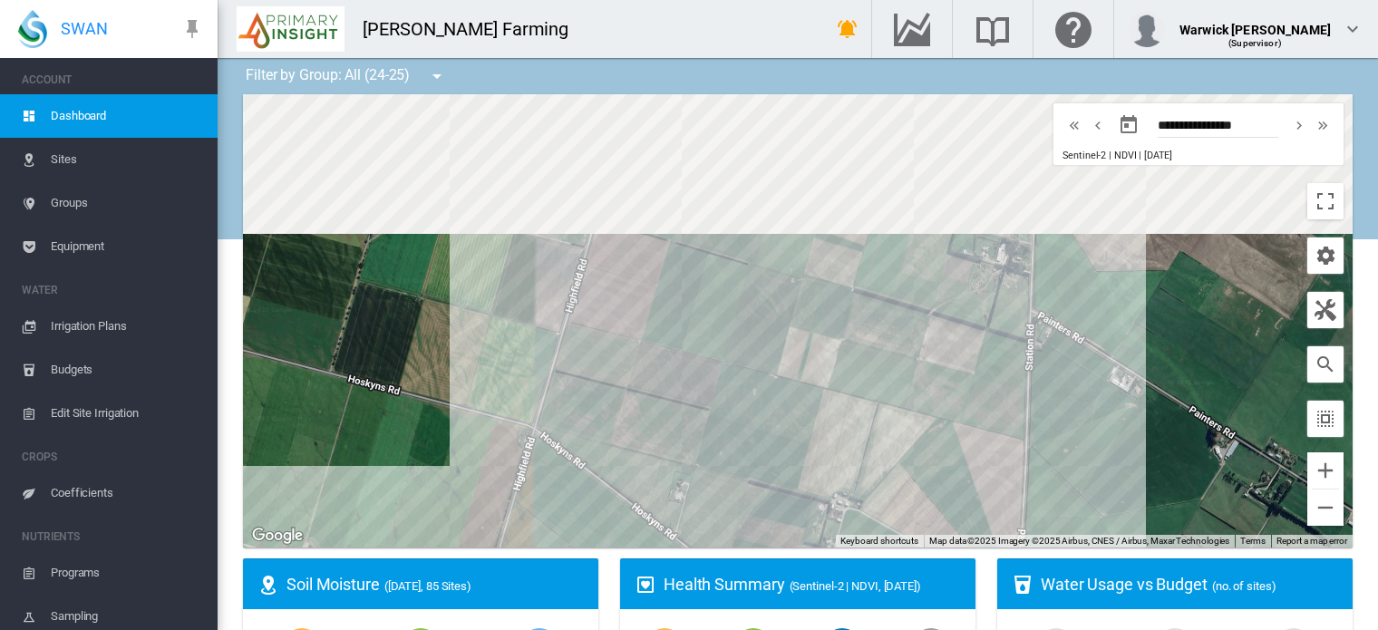
drag, startPoint x: 568, startPoint y: 166, endPoint x: 463, endPoint y: 529, distance: 377.3
click at [463, 529] on div at bounding box center [798, 320] width 1110 height 453
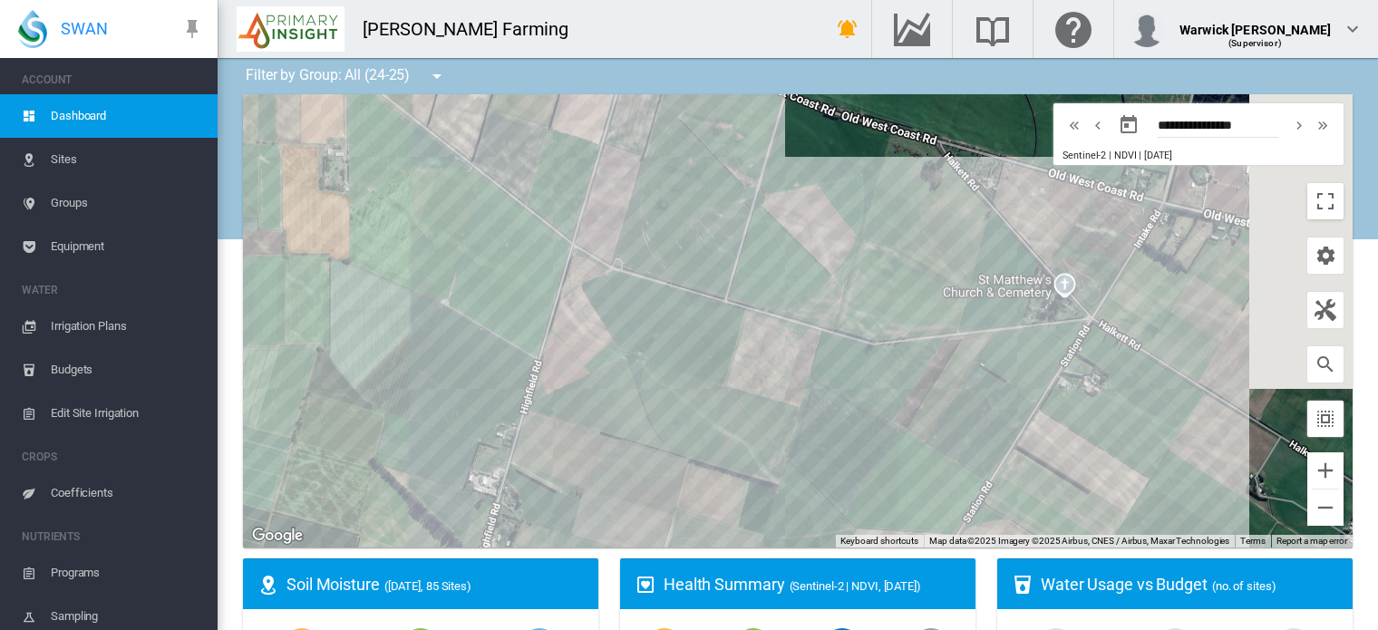
drag, startPoint x: 551, startPoint y: 164, endPoint x: 417, endPoint y: 540, distance: 399.5
click at [417, 540] on div at bounding box center [798, 320] width 1110 height 453
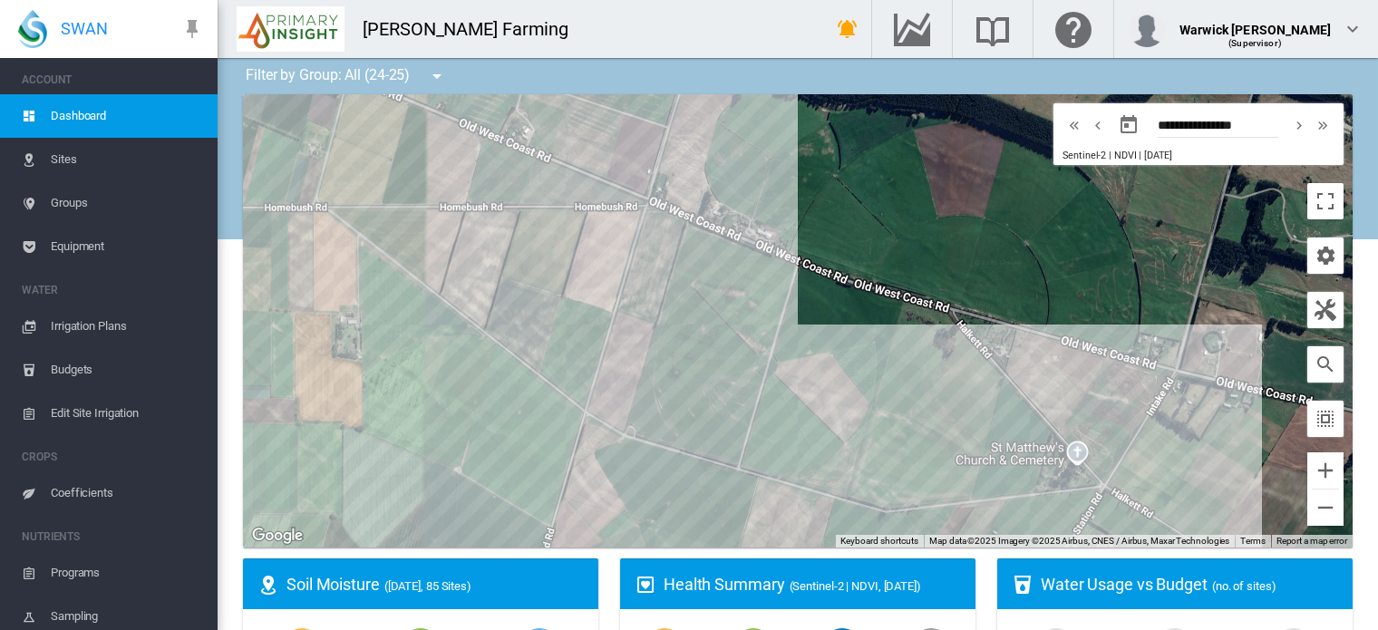
drag, startPoint x: 739, startPoint y: 228, endPoint x: 736, endPoint y: 377, distance: 149.6
click at [736, 377] on div at bounding box center [798, 320] width 1110 height 453
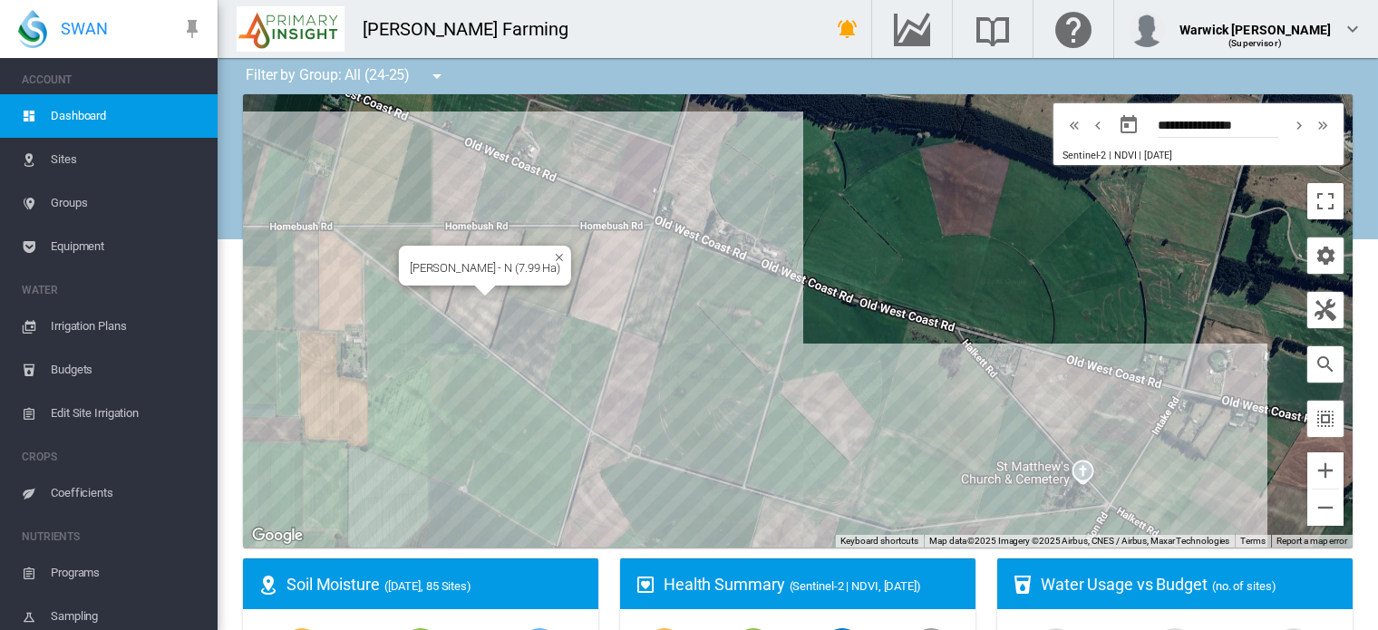
click at [475, 319] on div "Highfield Rd - N (7.99 Ha)" at bounding box center [798, 320] width 1110 height 453
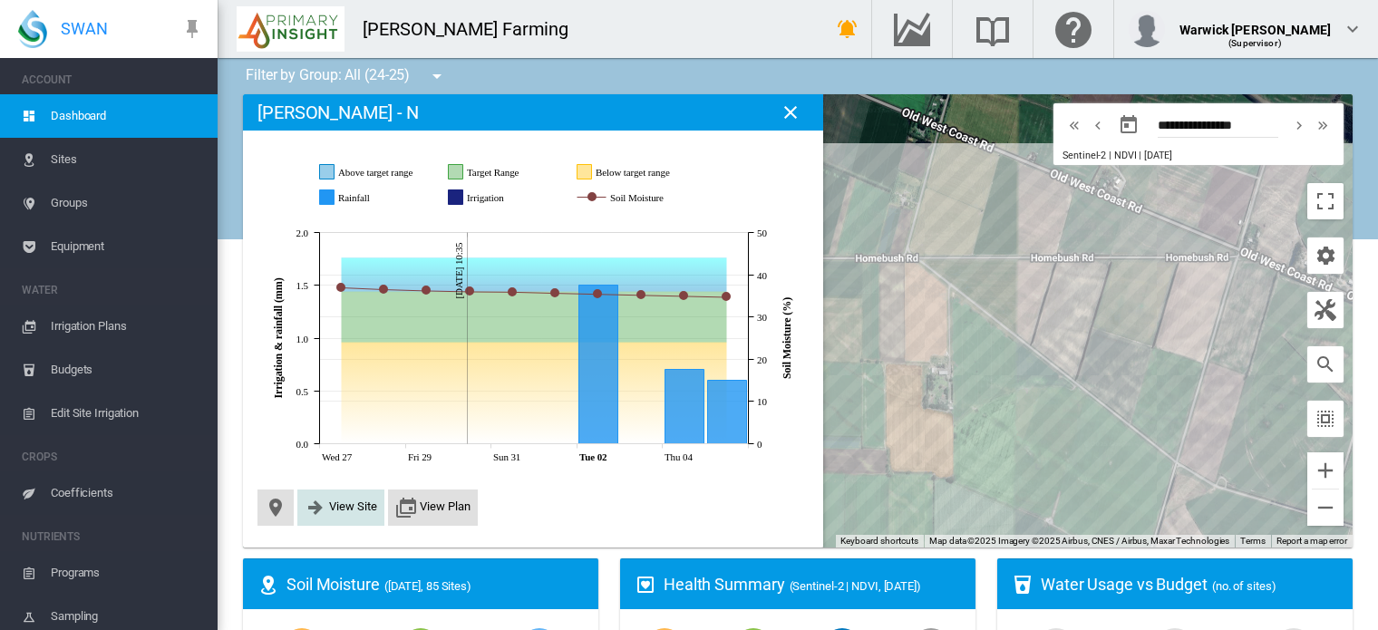
click at [345, 513] on span "View Site" at bounding box center [353, 507] width 48 height 14
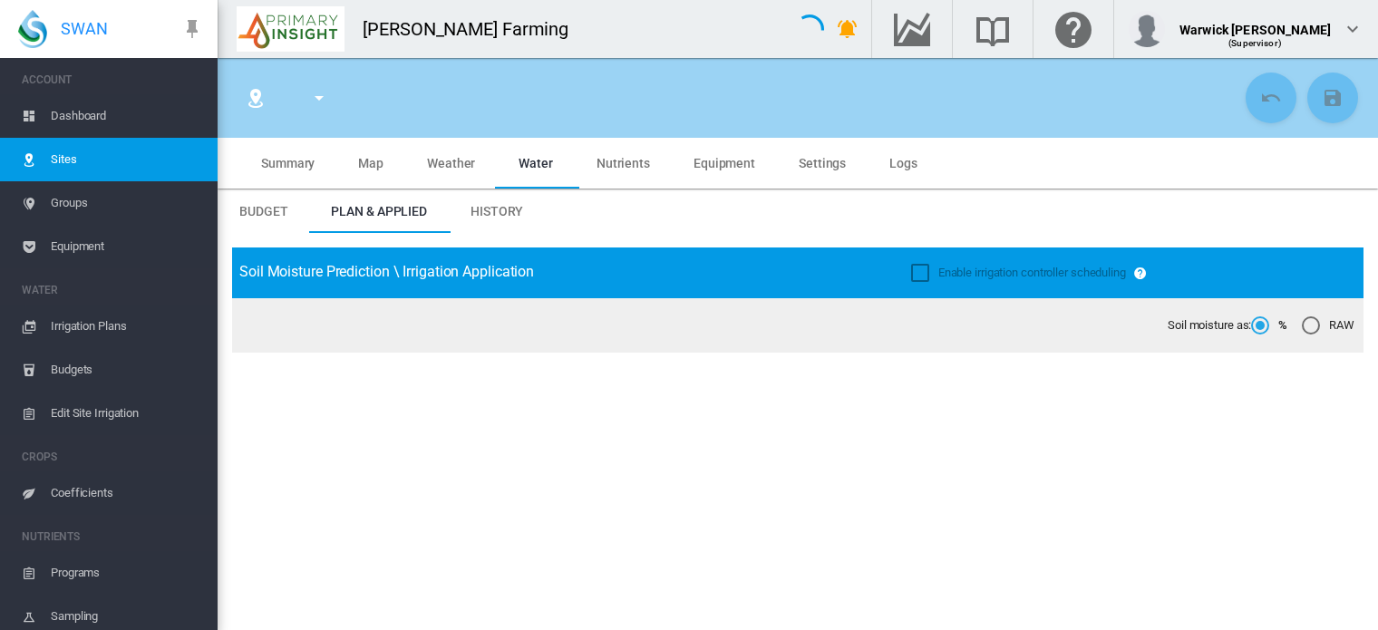
type input "**********"
type input "****"
type input "*********"
type input "***"
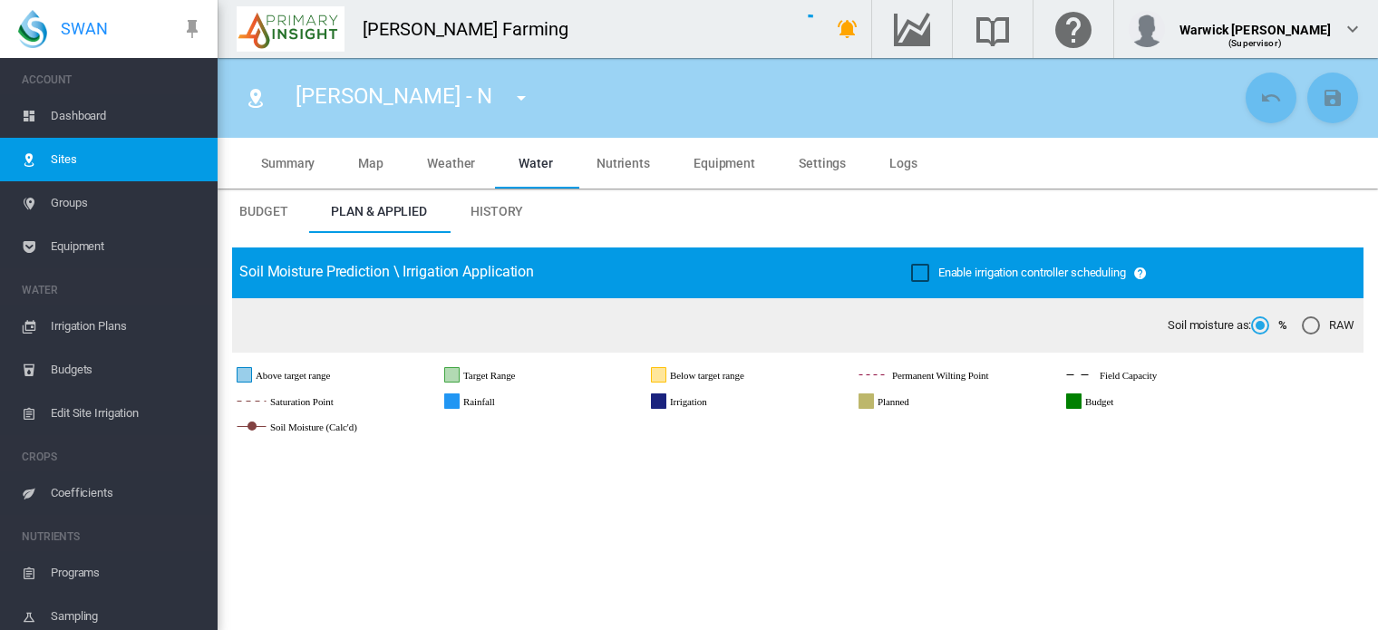
click at [286, 170] on span "Summary" at bounding box center [287, 163] width 53 height 15
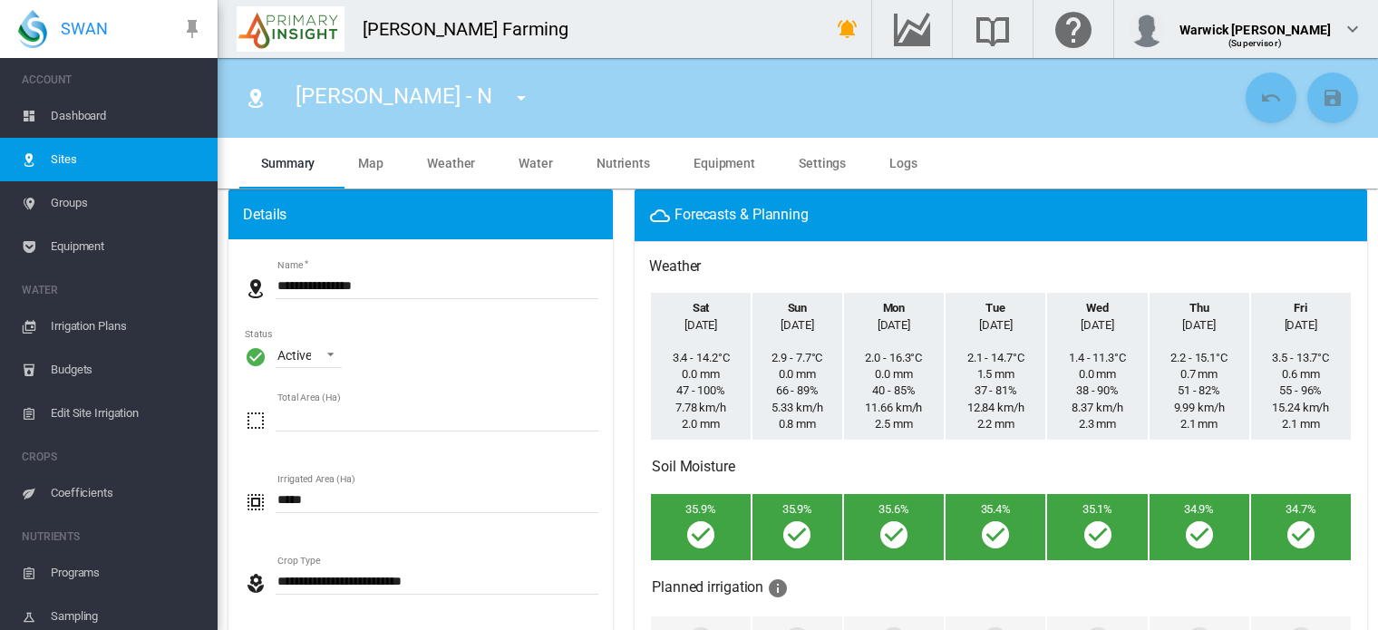
click at [102, 108] on span "Dashboard" at bounding box center [127, 116] width 152 height 44
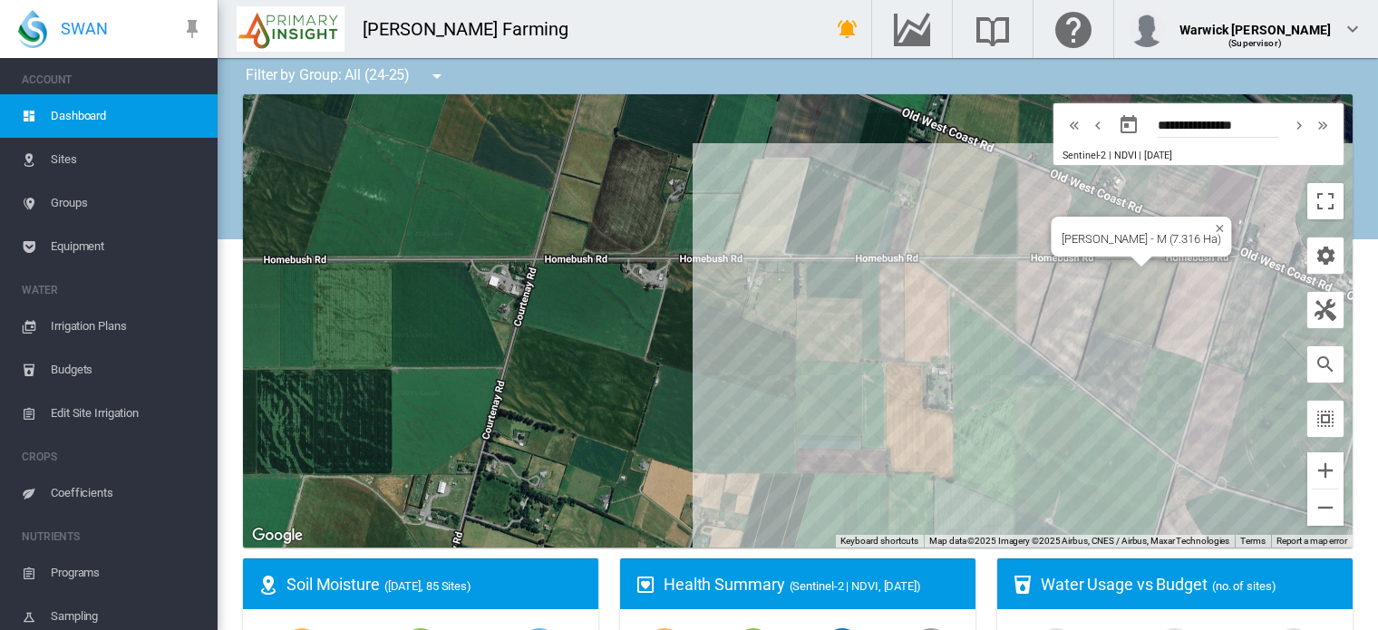
click at [1136, 286] on div "Highfield Rd - M (7.316 Ha)" at bounding box center [798, 320] width 1110 height 453
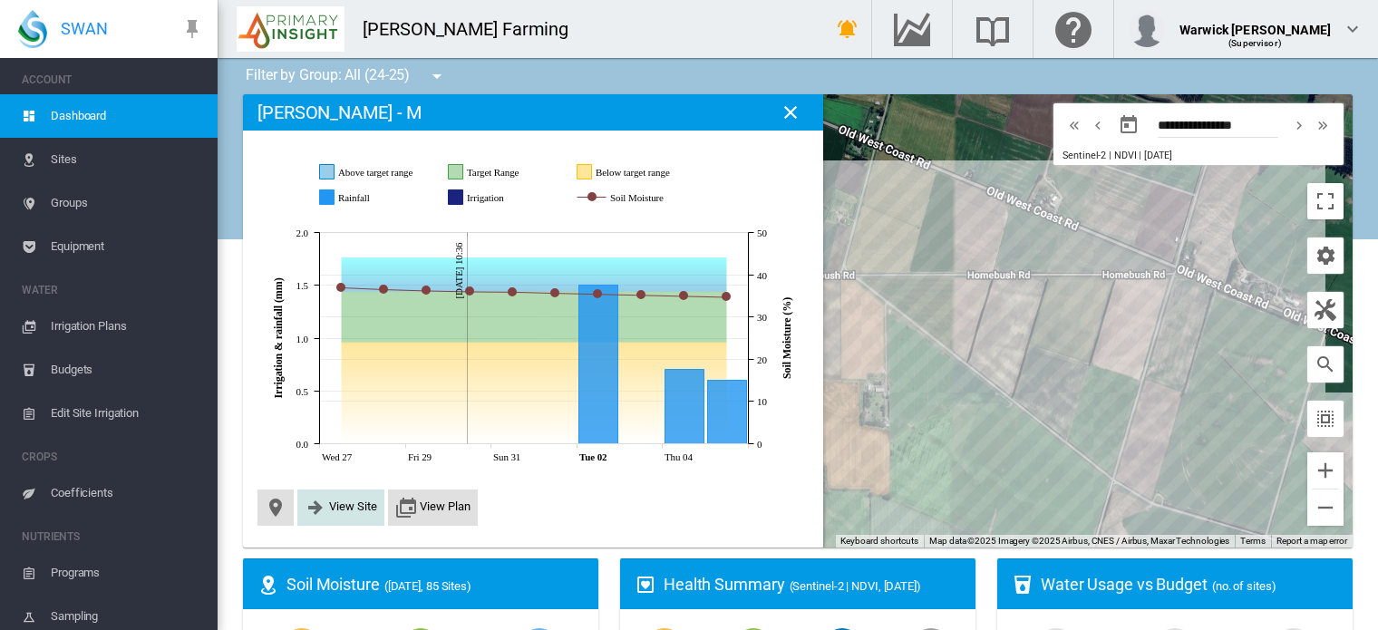
click at [338, 511] on span "View Site" at bounding box center [353, 507] width 48 height 14
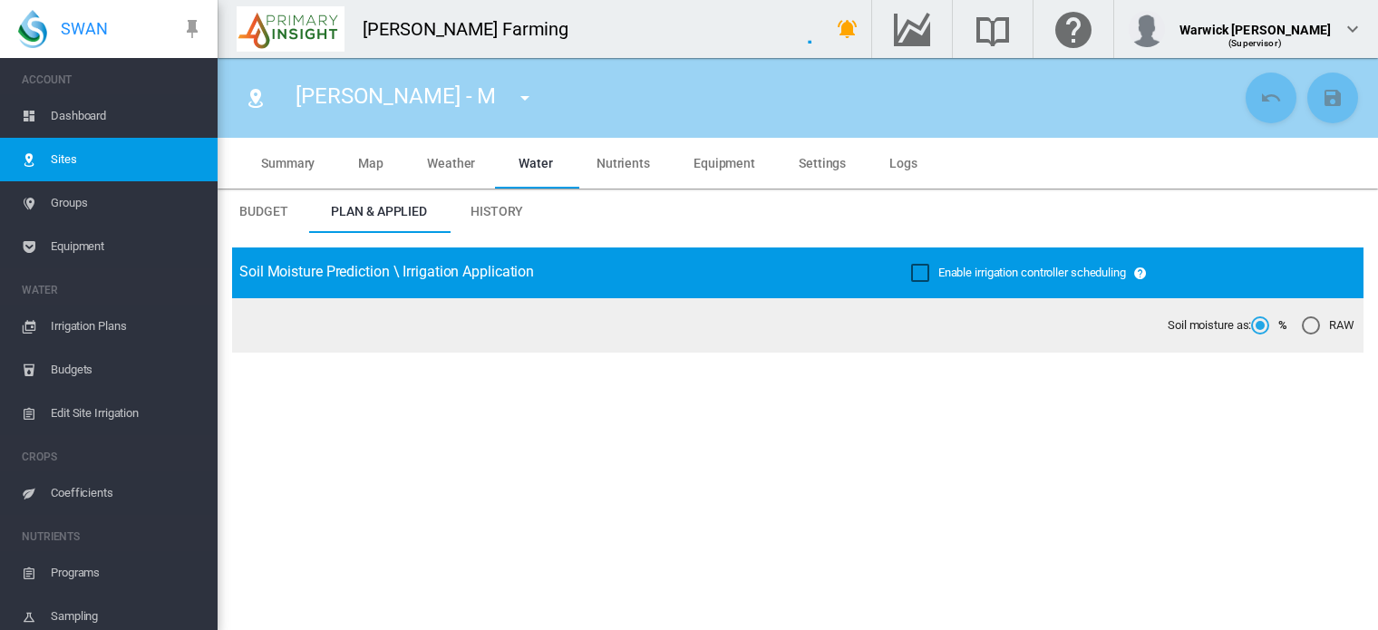
type input "**********"
type input "*********"
type input "***"
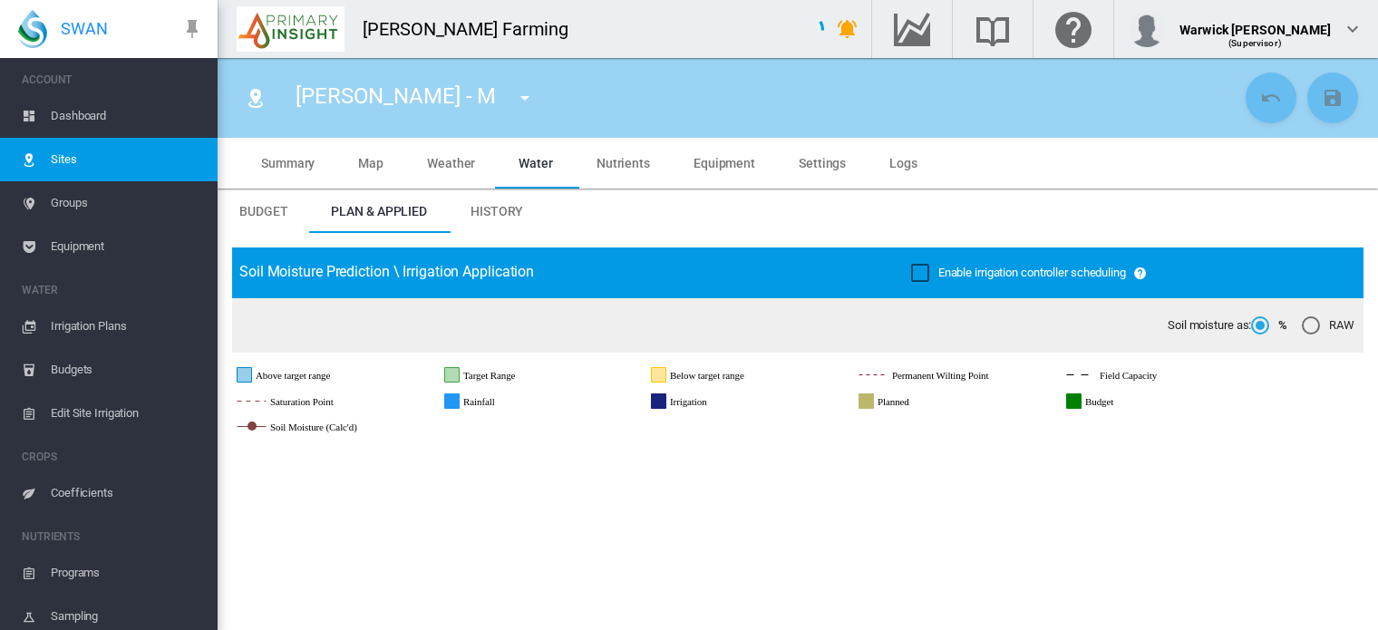
click at [289, 159] on span "Summary" at bounding box center [287, 163] width 53 height 15
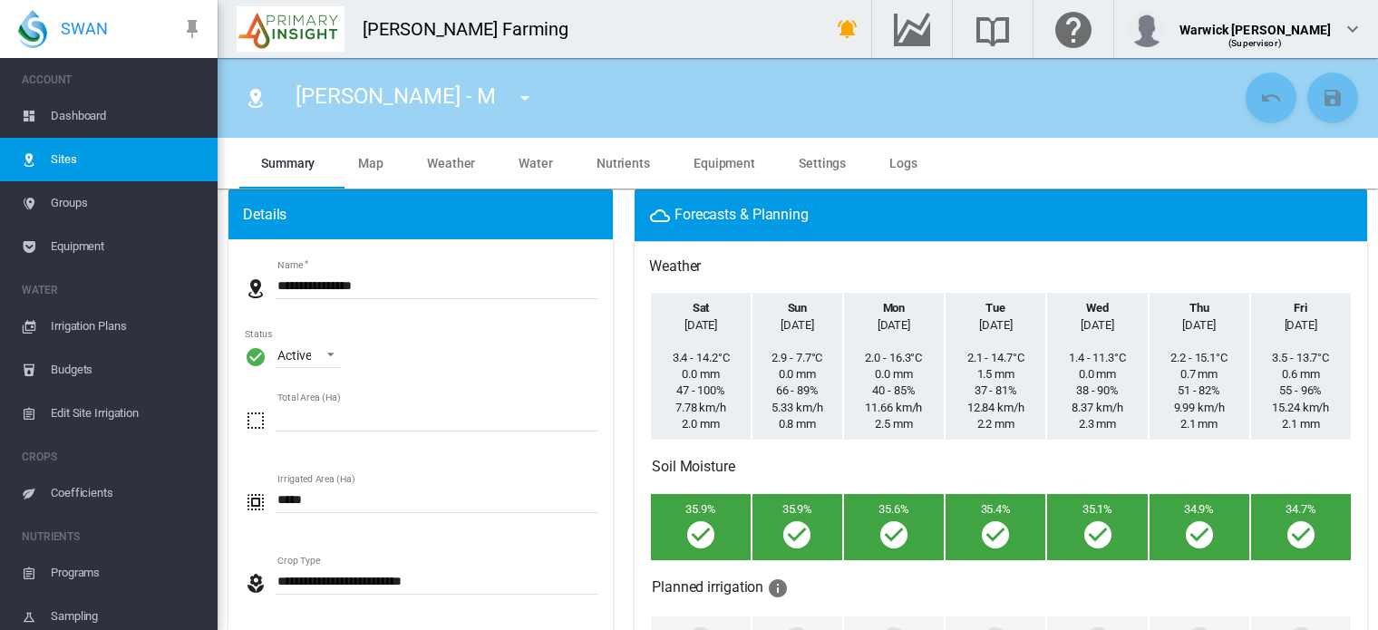
click at [76, 98] on span "Dashboard" at bounding box center [127, 116] width 152 height 44
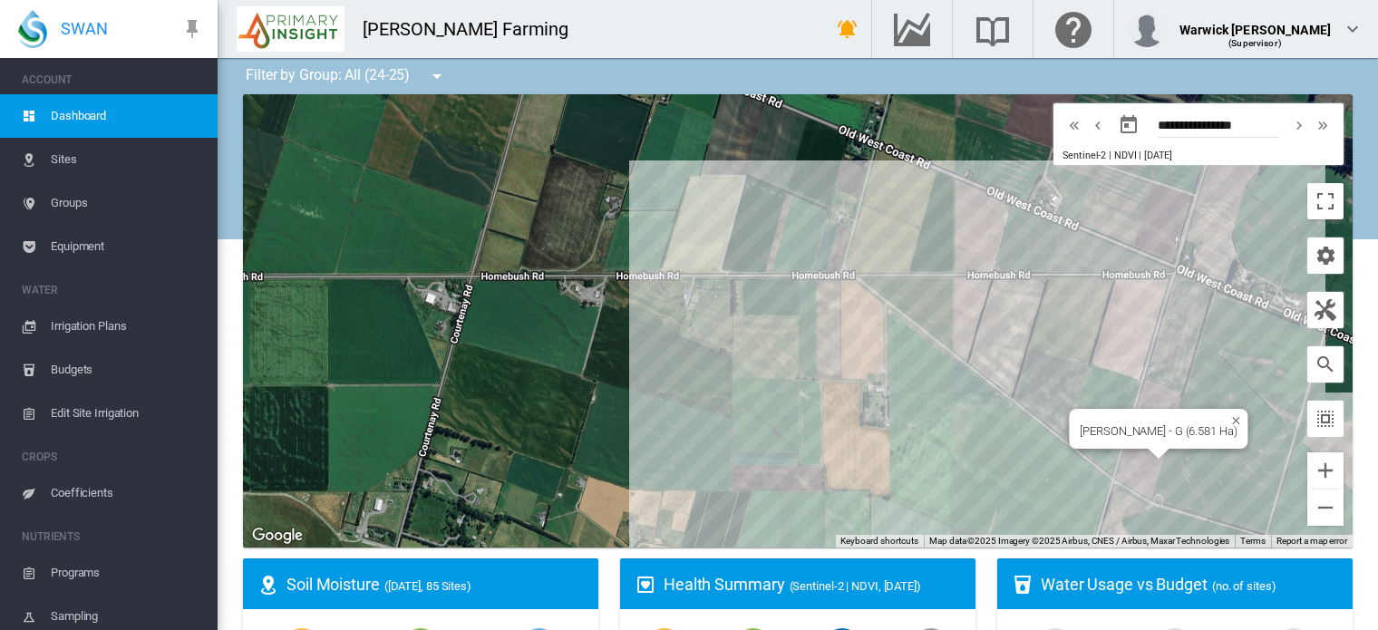
click at [1134, 457] on div "Highfield Rd - G (6.581 Ha)" at bounding box center [798, 320] width 1110 height 453
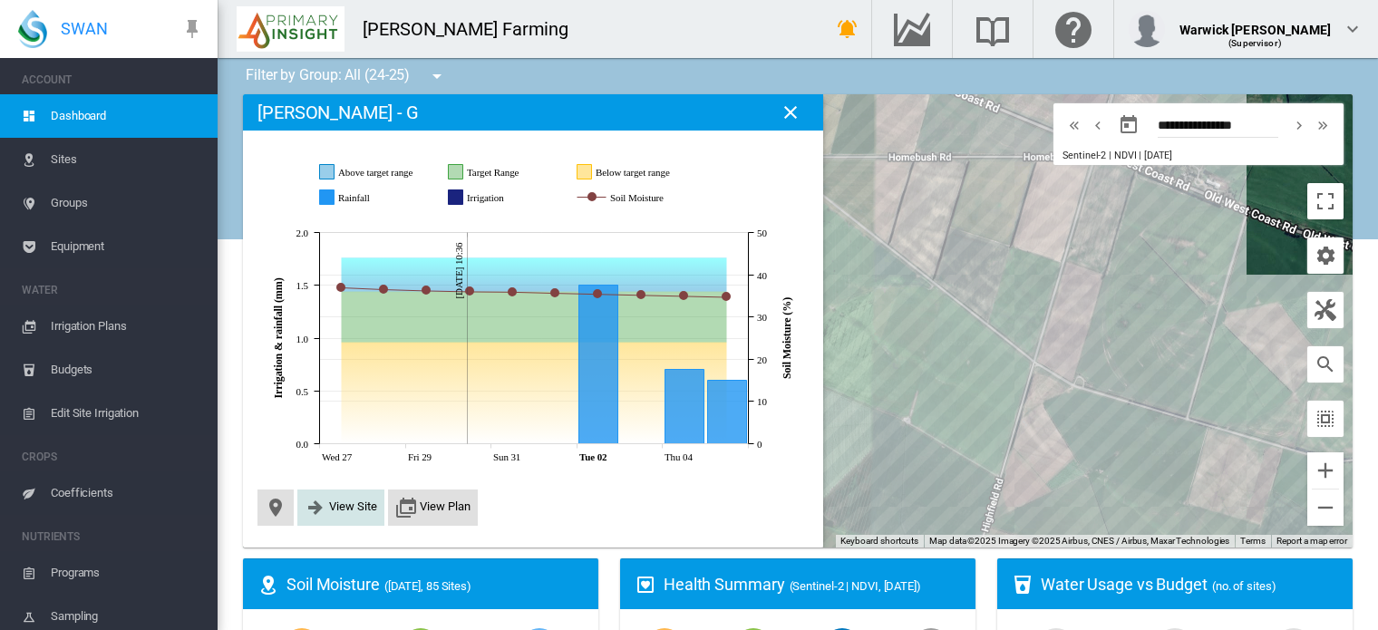
click at [329, 509] on span "View Site" at bounding box center [353, 507] width 48 height 14
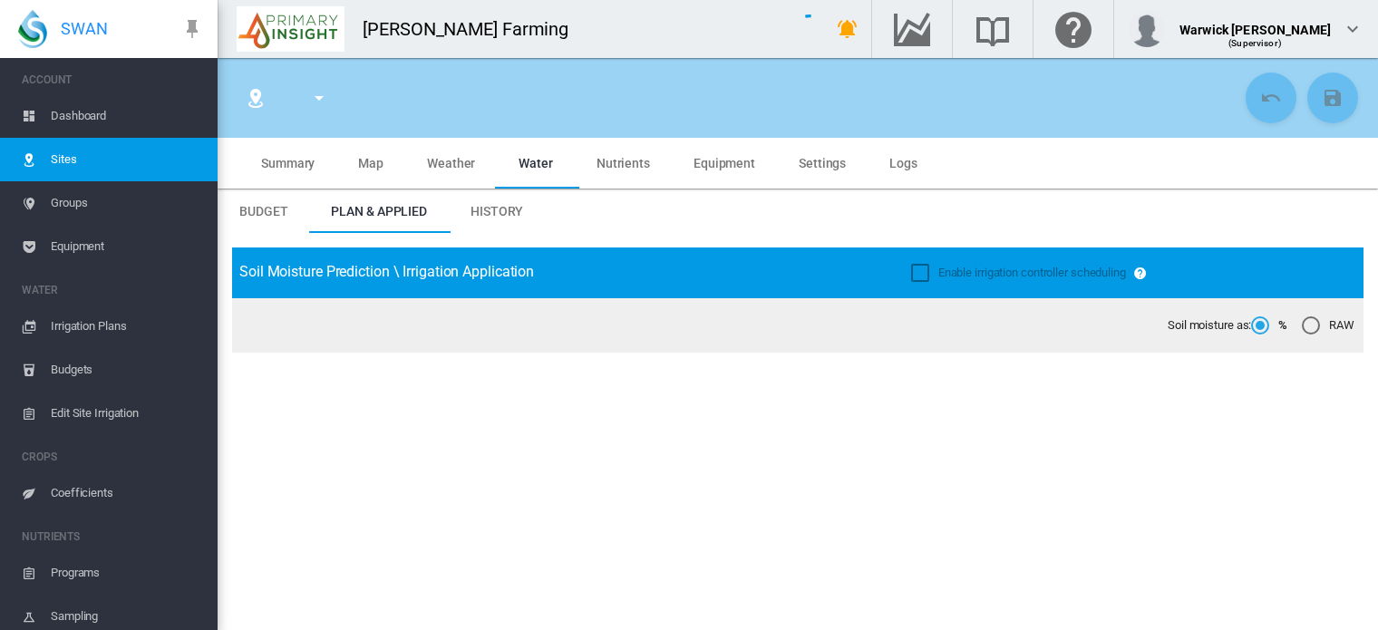
type input "**********"
type input "*********"
type input "***"
type input "*****"
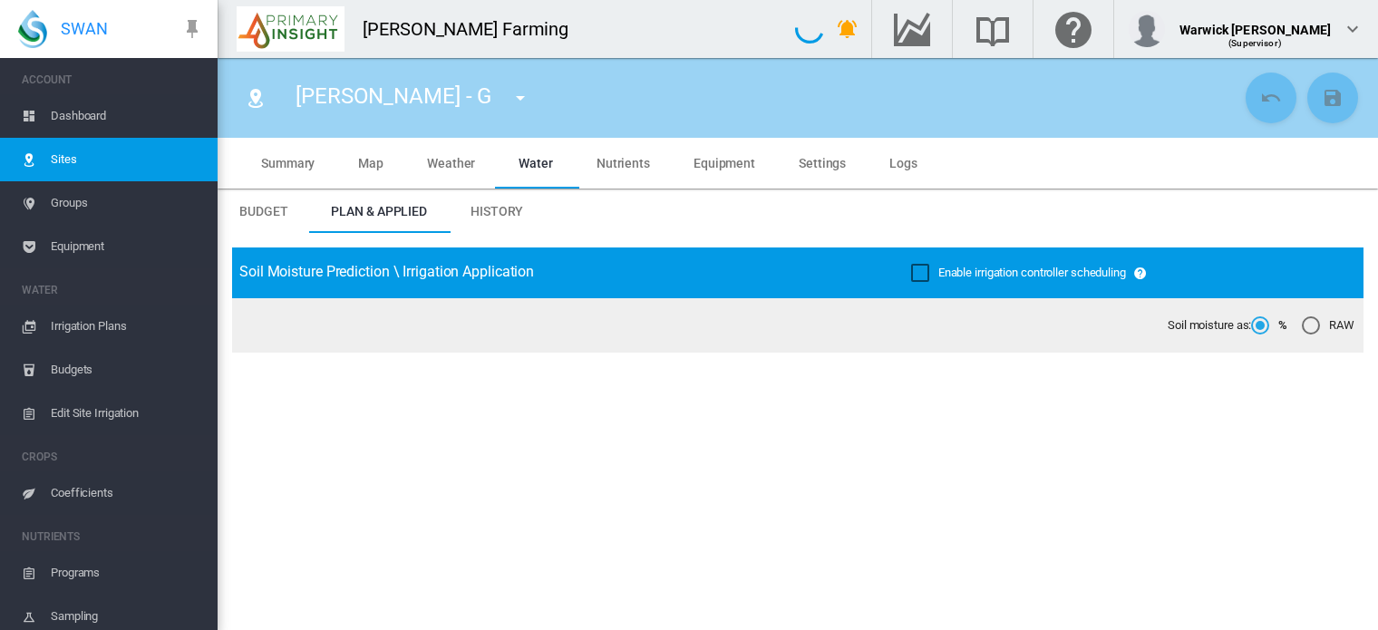
click at [295, 169] on span "Summary" at bounding box center [287, 163] width 53 height 15
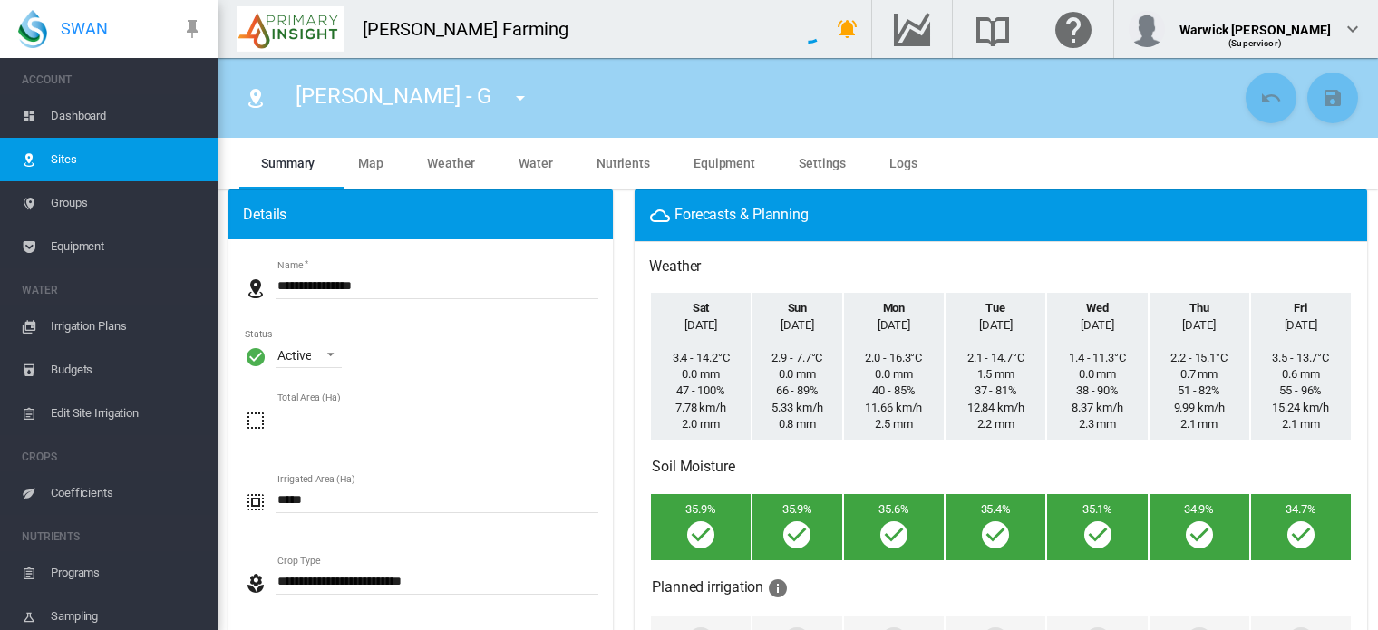
click at [89, 112] on span "Dashboard" at bounding box center [127, 116] width 152 height 44
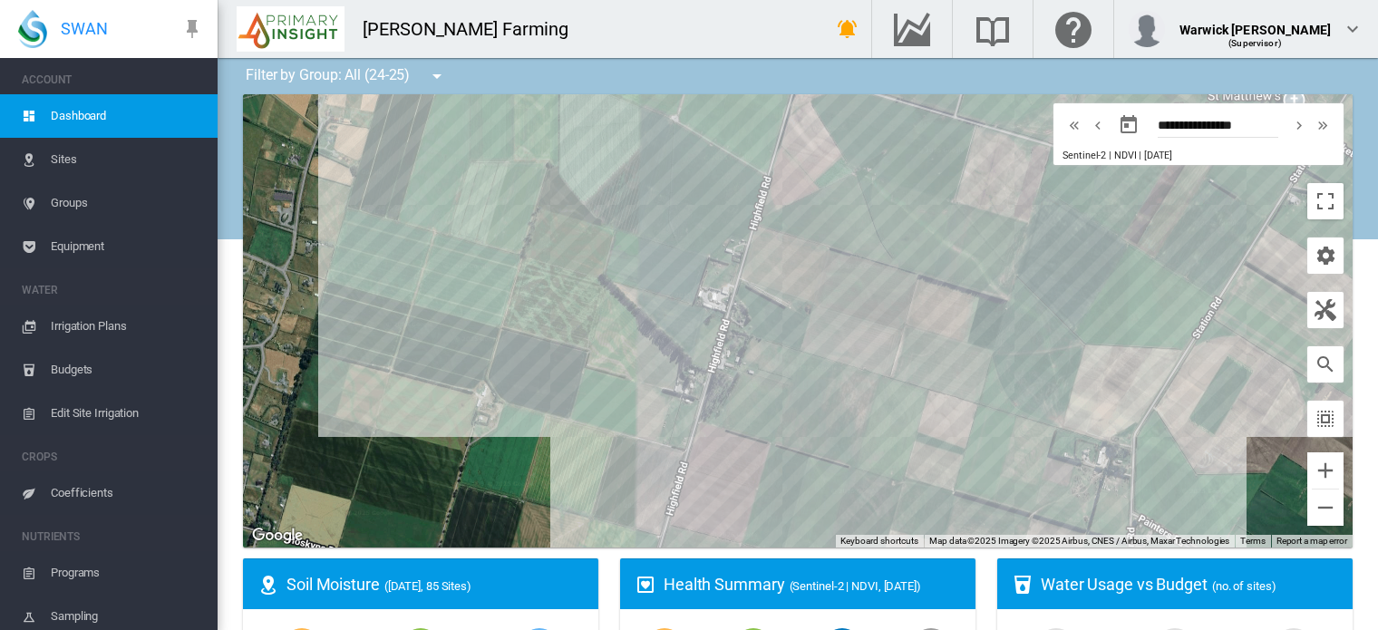
drag, startPoint x: 1163, startPoint y: 488, endPoint x: 917, endPoint y: 151, distance: 417.8
click at [917, 151] on div at bounding box center [798, 320] width 1110 height 453
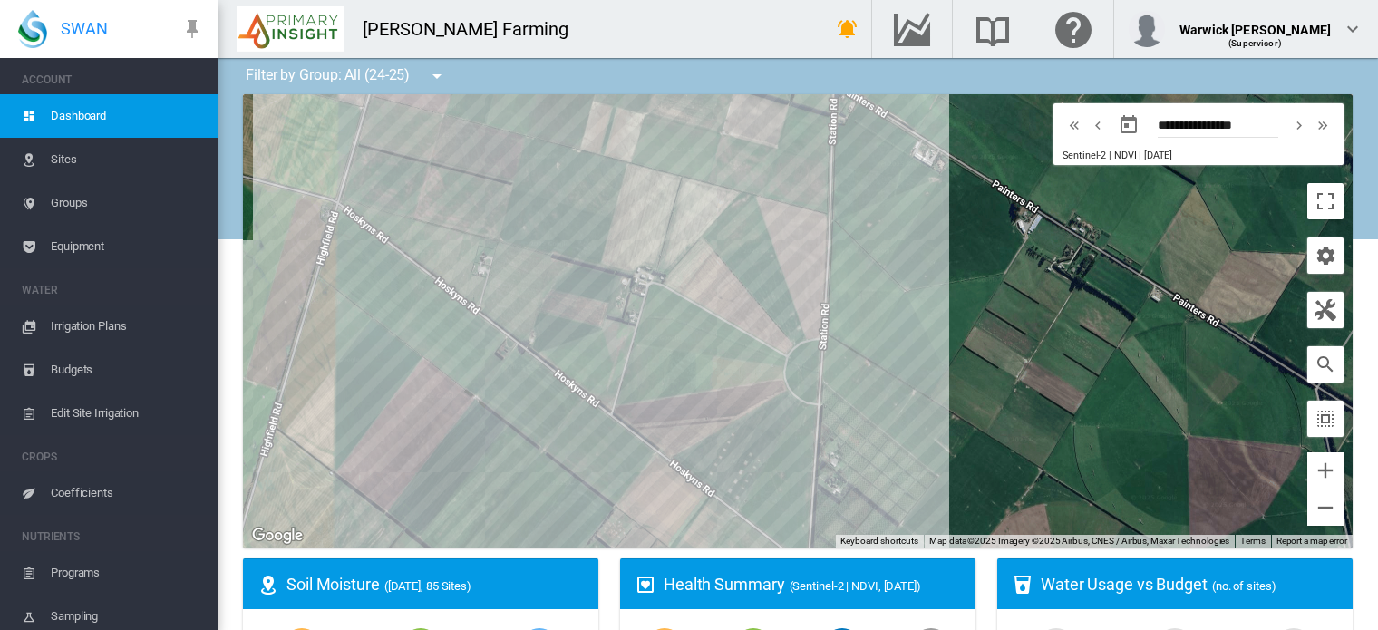
drag, startPoint x: 914, startPoint y: 432, endPoint x: 620, endPoint y: 24, distance: 503.5
click at [620, 24] on div "Seaton Farming Get Help Email SWAN support" at bounding box center [798, 315] width 1161 height 630
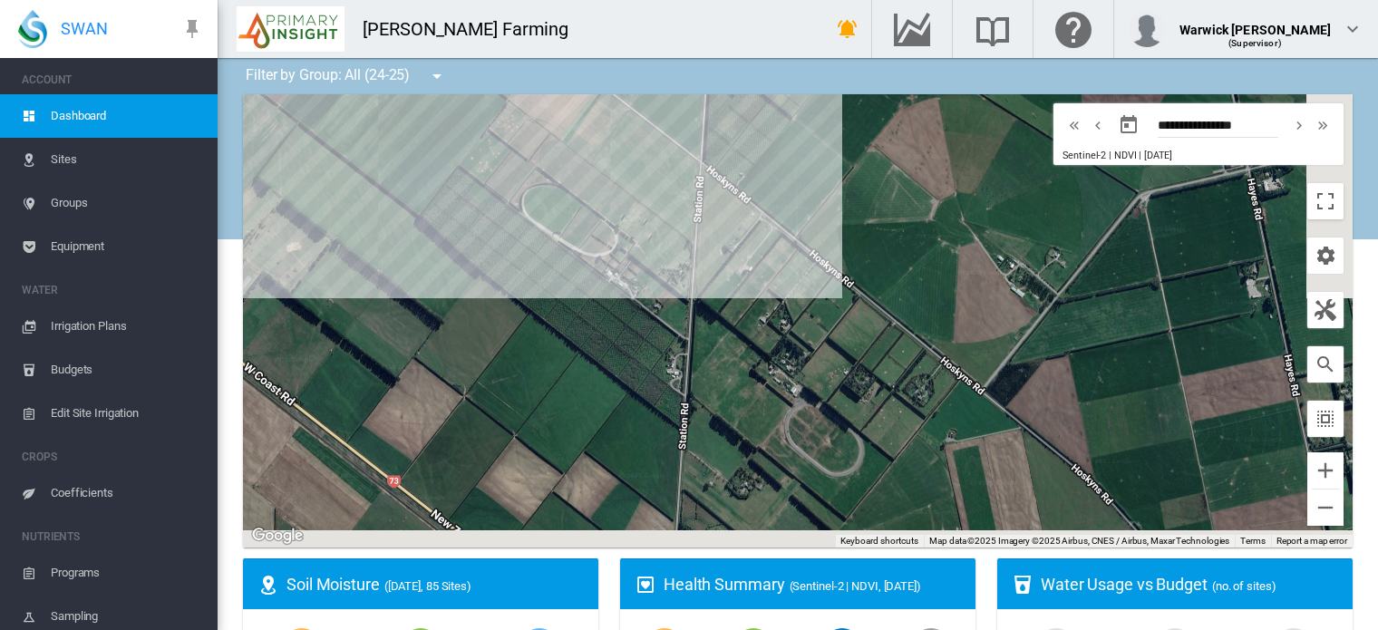
drag, startPoint x: 884, startPoint y: 418, endPoint x: 755, endPoint y: -92, distance: 525.5
click at [755, 0] on html "SWAN ACCOUNT Dashboard Sites Groups Equipment WATER Irrigation Plans" at bounding box center [689, 315] width 1378 height 630
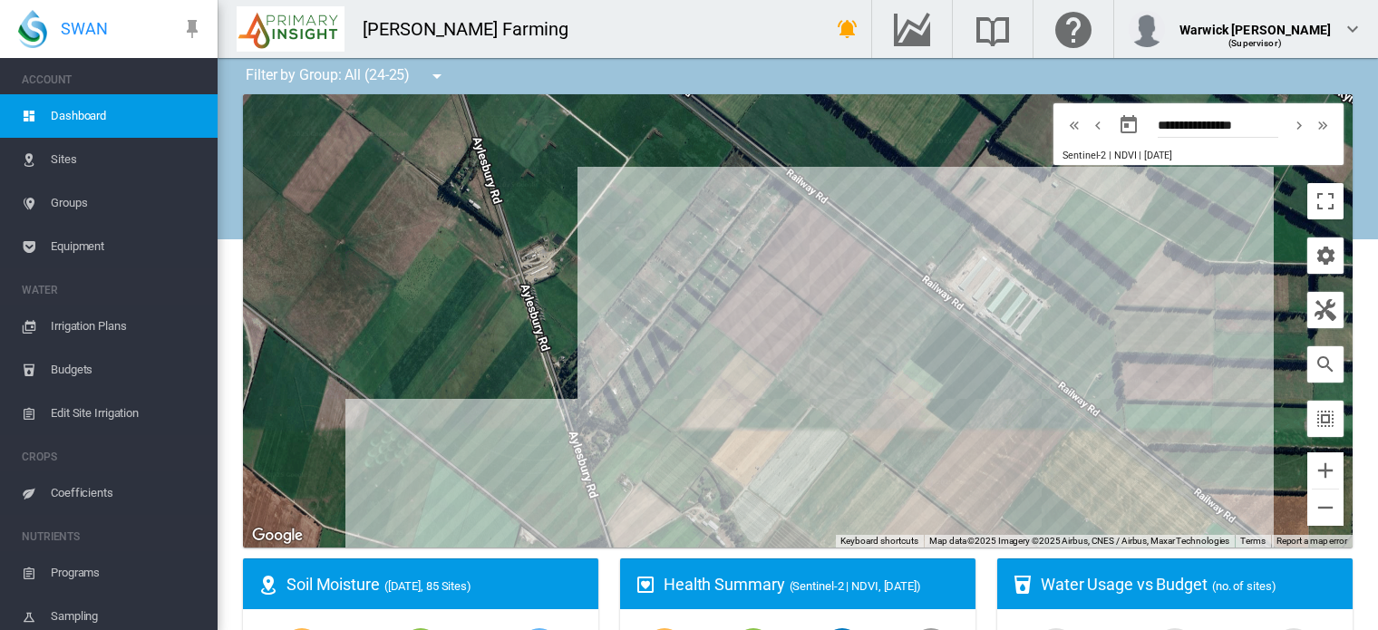
drag, startPoint x: 863, startPoint y: 433, endPoint x: 681, endPoint y: -8, distance: 477.7
click at [681, 0] on html "SWAN ACCOUNT Dashboard Sites Groups Equipment WATER Irrigation Plans" at bounding box center [689, 315] width 1378 height 630
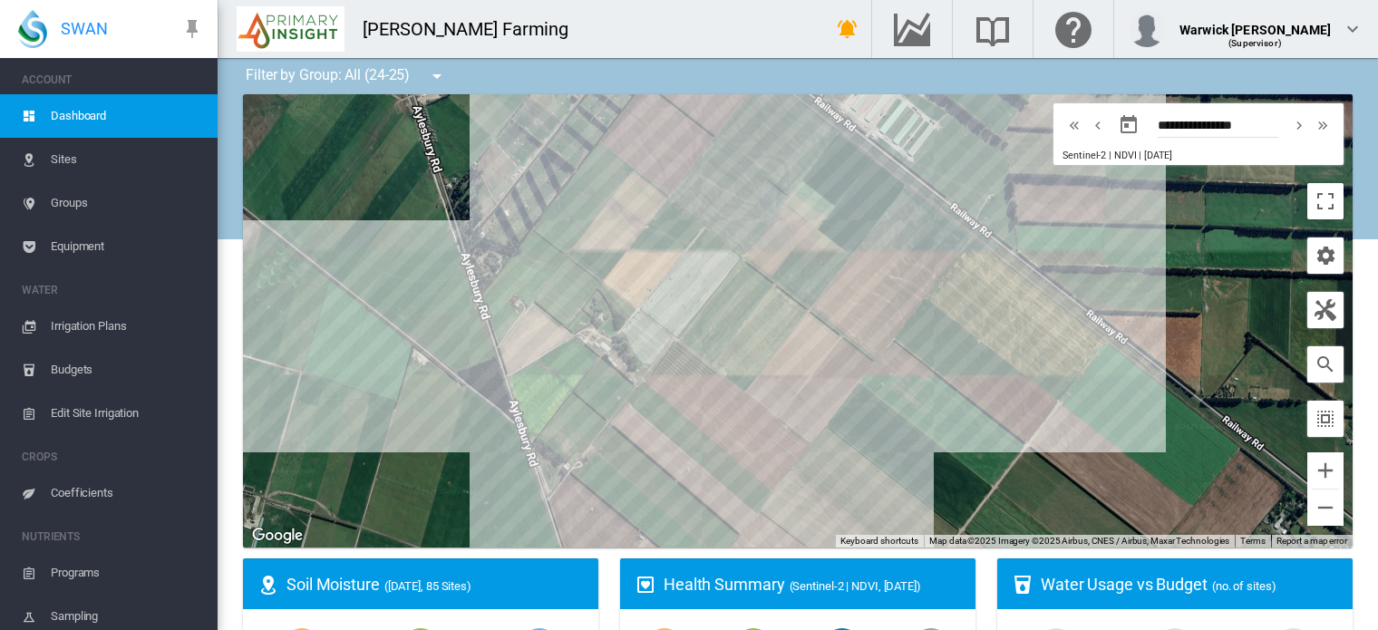
drag, startPoint x: 791, startPoint y: 311, endPoint x: 714, endPoint y: 213, distance: 124.0
click at [714, 213] on div at bounding box center [798, 320] width 1110 height 453
click at [778, 380] on div "Aylesbury Rd - S (6.325 Ha)" at bounding box center [798, 320] width 1110 height 453
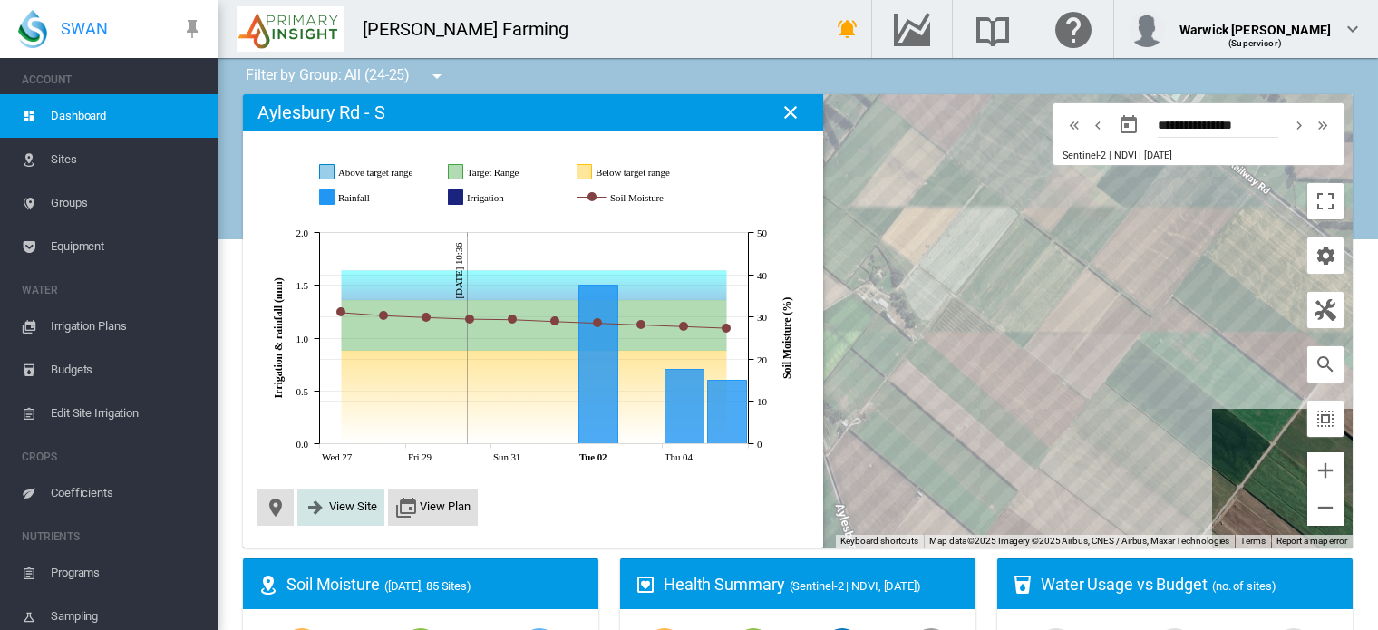
click at [330, 518] on button "View Site" at bounding box center [341, 508] width 73 height 22
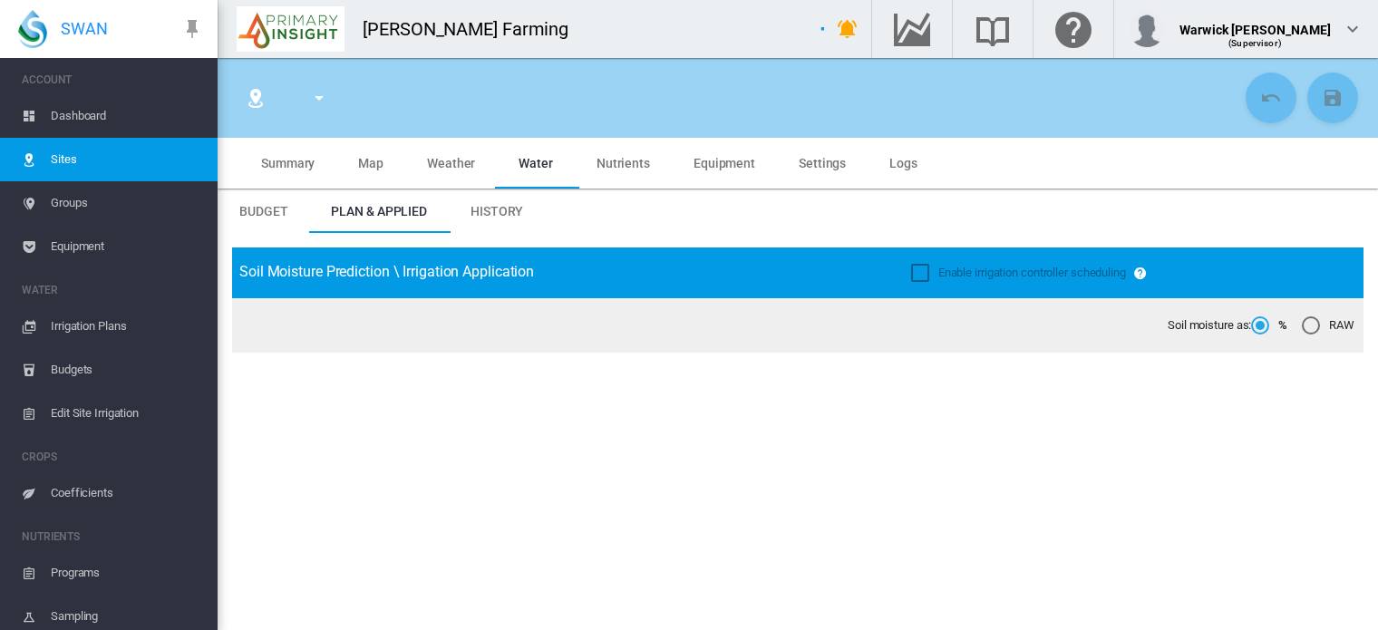
type input "**********"
type input "*********"
type input "***"
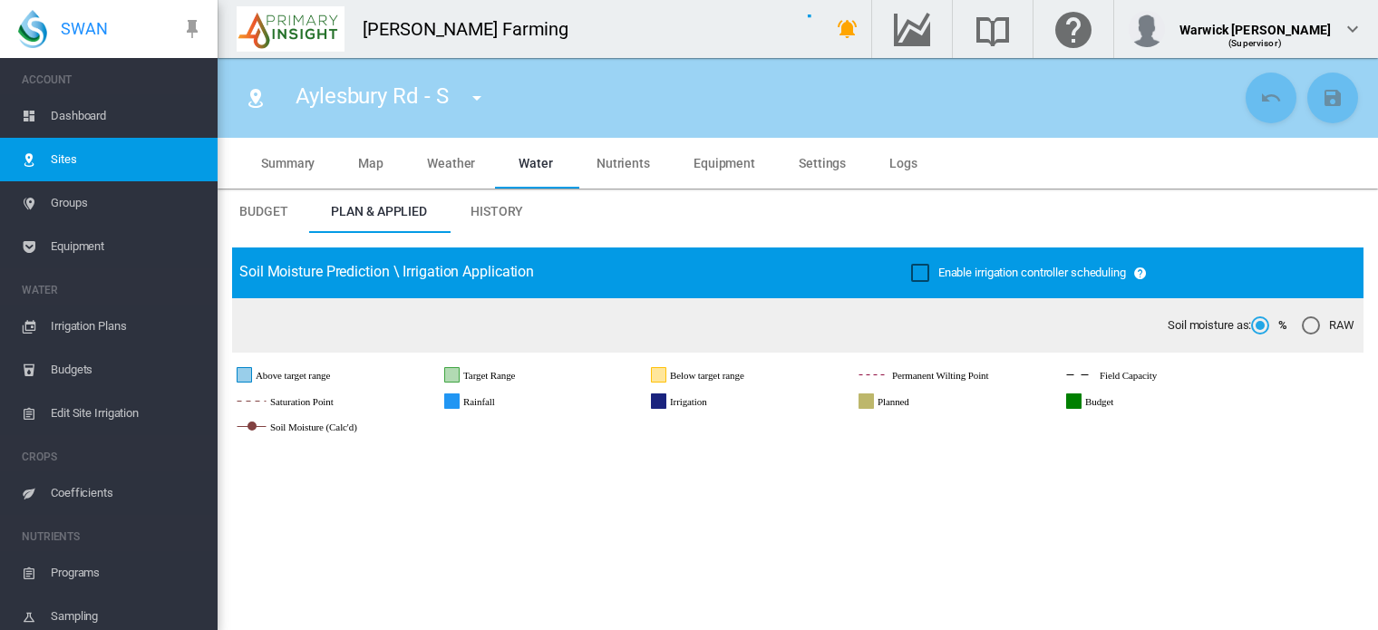
click at [286, 156] on span "Summary" at bounding box center [287, 163] width 53 height 15
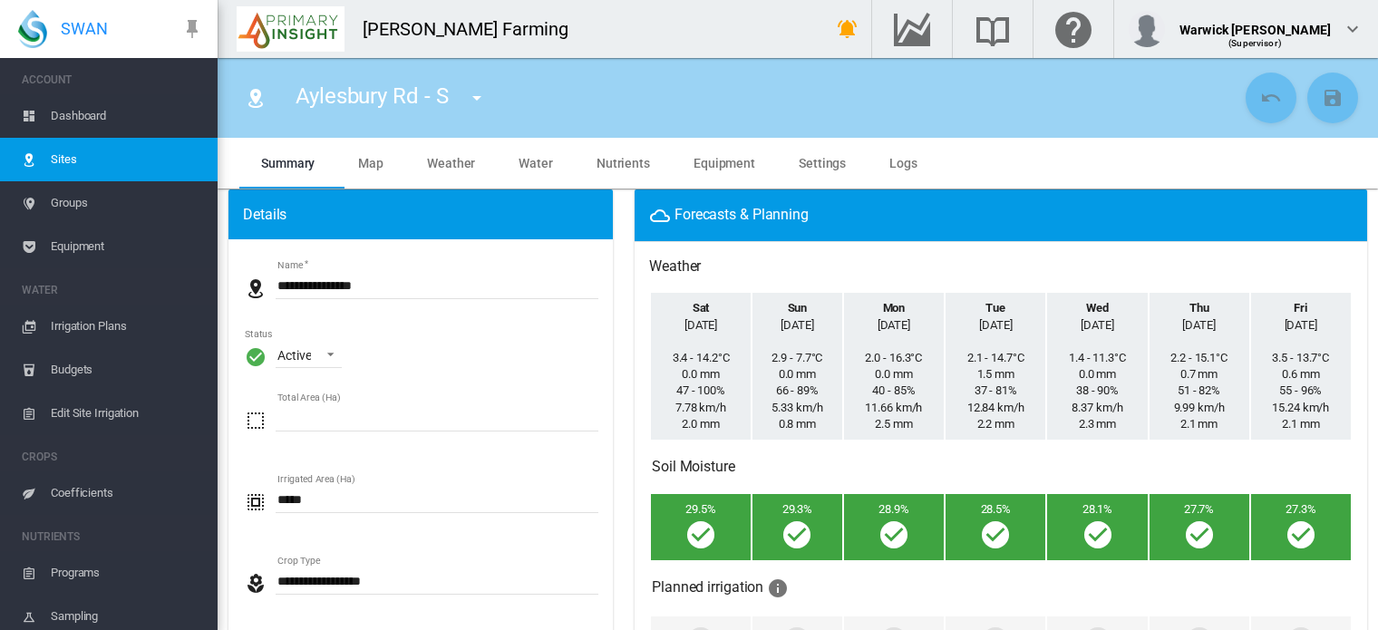
click at [73, 492] on span "Coefficients" at bounding box center [127, 493] width 152 height 44
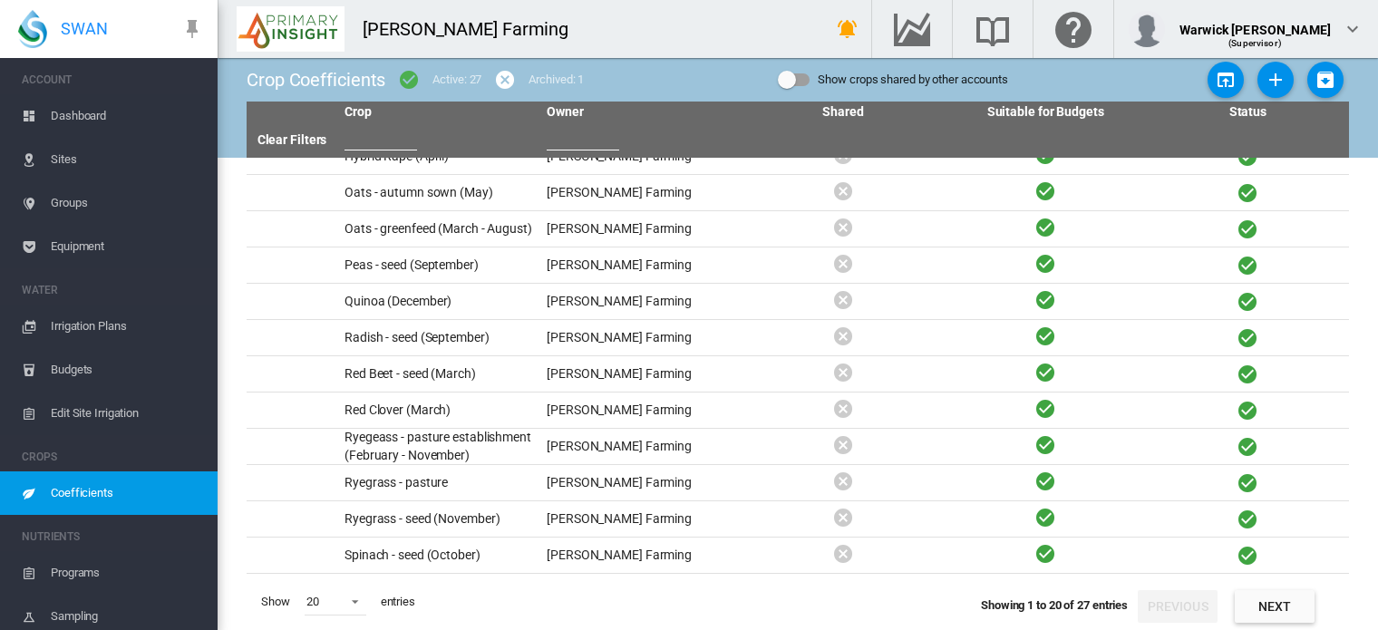
scroll to position [326, 0]
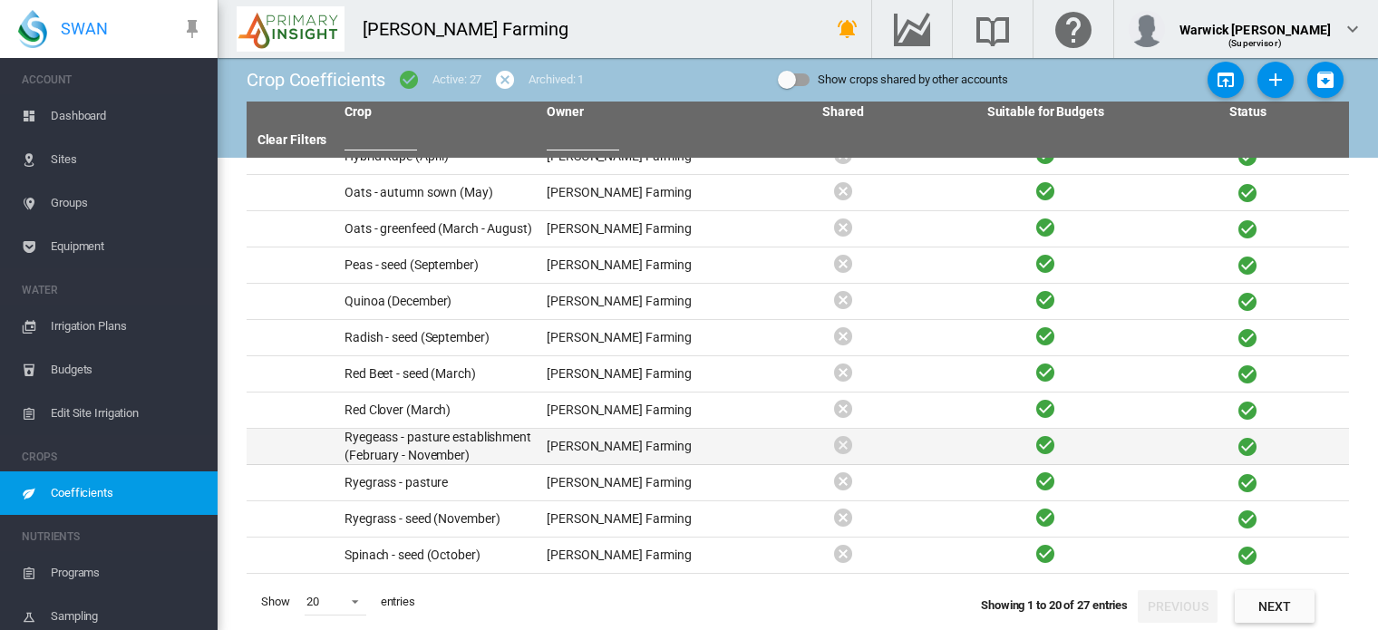
click at [366, 440] on td "Ryegeass - pasture establishment (February - November)" at bounding box center [438, 446] width 202 height 35
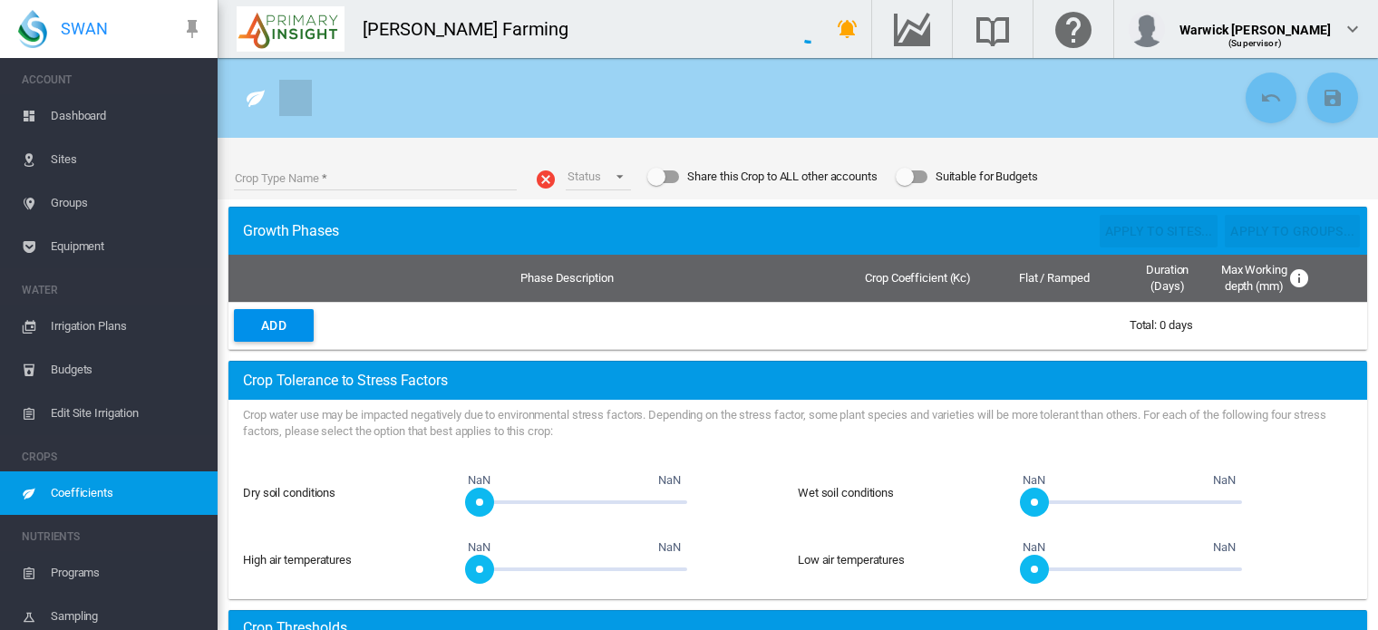
type input "**********"
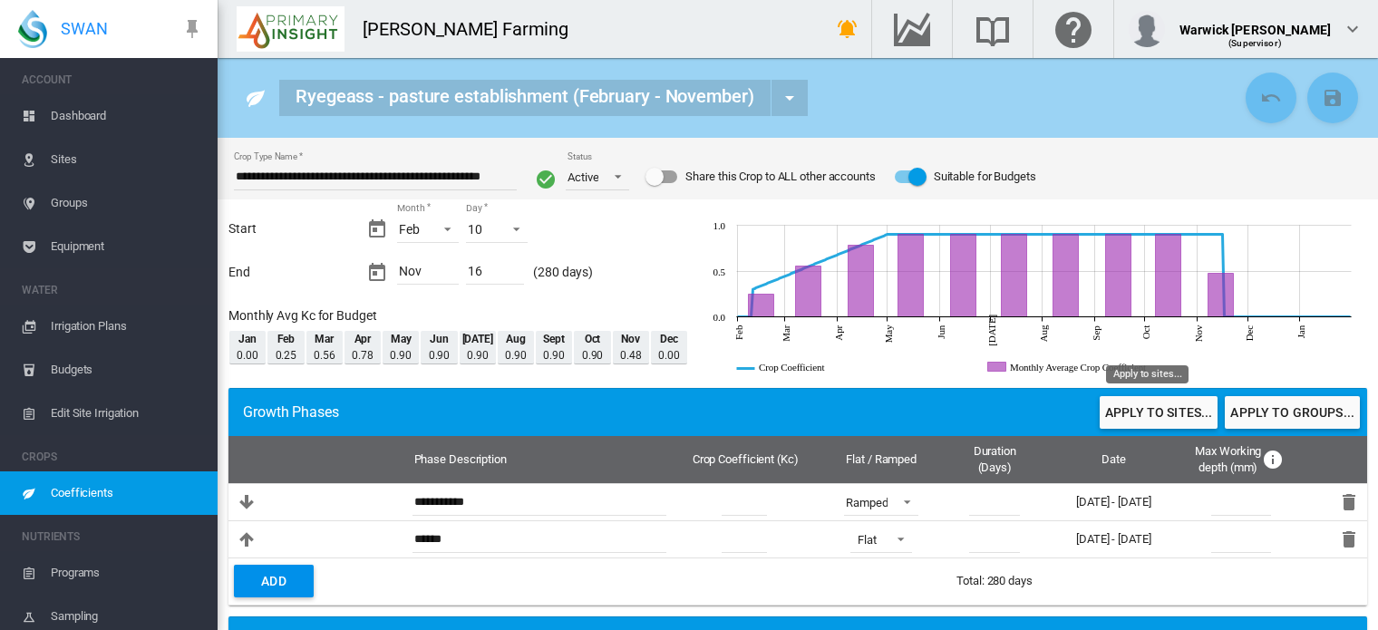
click at [1131, 415] on button "Apply to sites..." at bounding box center [1159, 412] width 118 height 33
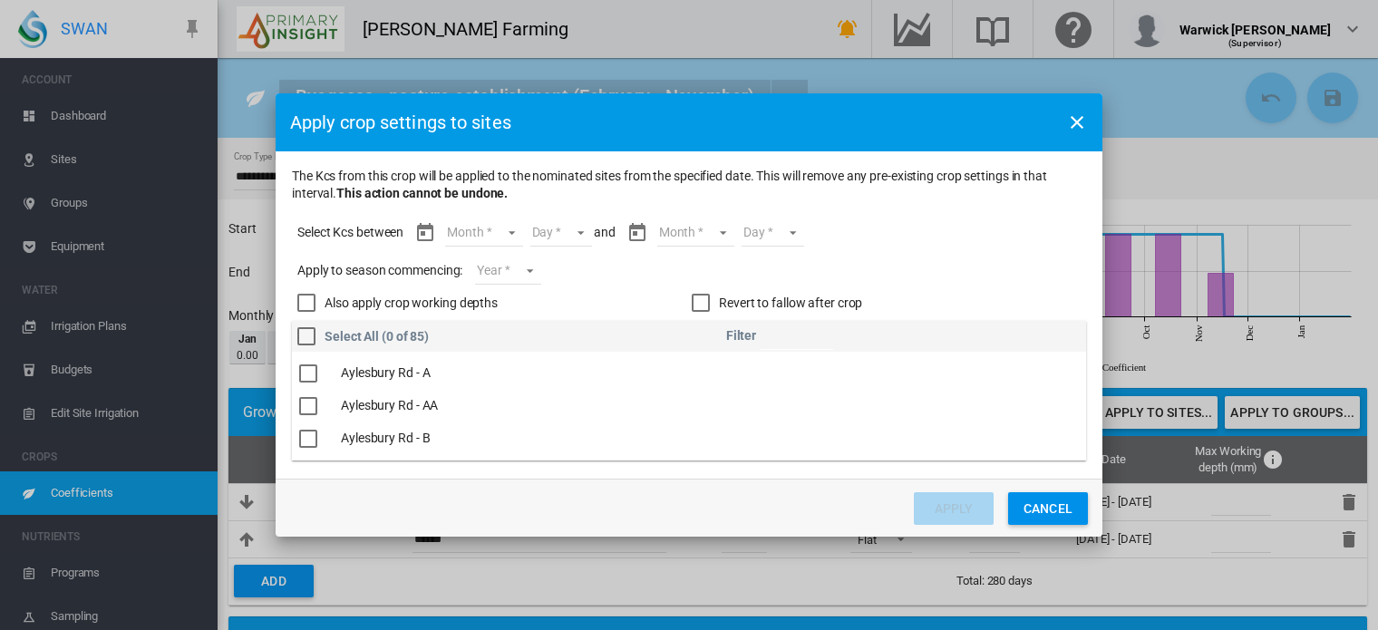
click at [510, 229] on md-select "Month Feb Mar Apr May Jun Jul Aug Sept Oct Nov" at bounding box center [483, 232] width 77 height 27
click at [501, 238] on md-option "Feb" at bounding box center [495, 233] width 123 height 44
click at [566, 231] on md-select "Day 10 11 12 13 14 15 16 17 18 19 20 21 22 23 24 25 26 27 28" at bounding box center [545, 232] width 63 height 27
click at [580, 238] on md-option "10" at bounding box center [564, 233] width 123 height 44
click at [695, 233] on md-select "Month Feb Mar Apr May Jun Jul Aug Sept Oct Nov" at bounding box center [679, 232] width 77 height 27
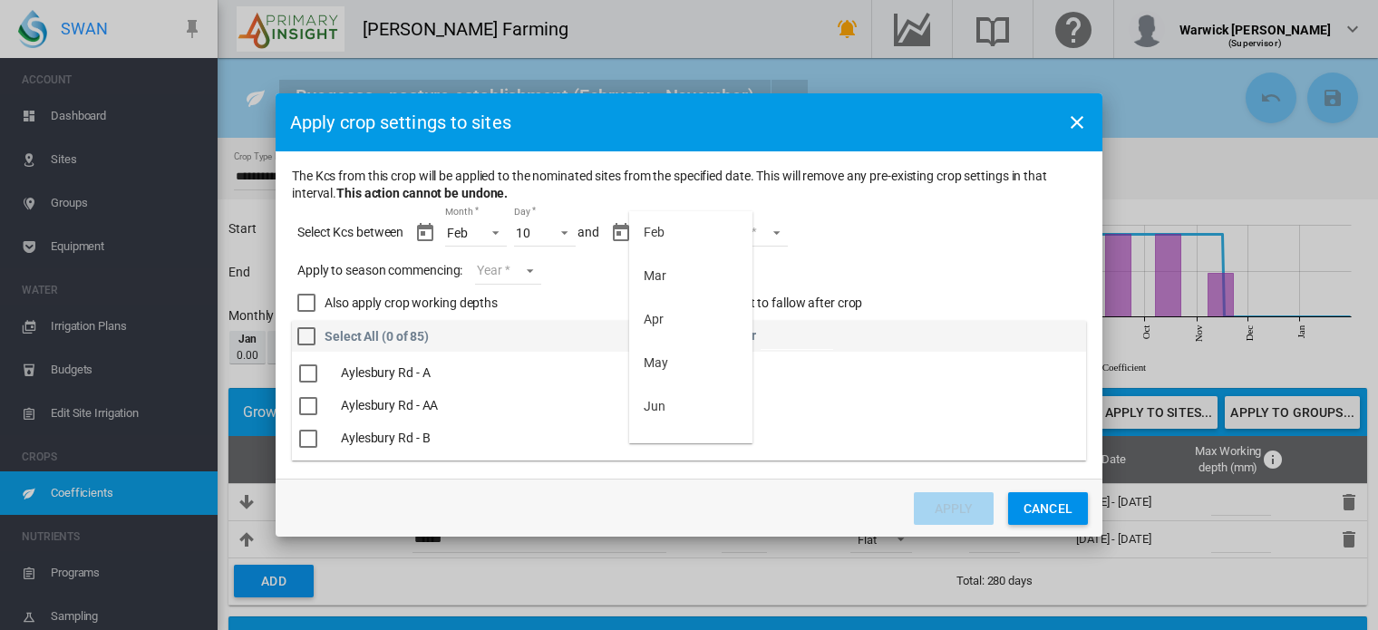
scroll to position [203, 0]
click at [708, 426] on md-option "Nov" at bounding box center [690, 422] width 123 height 44
click at [763, 233] on md-select "Day 01 02 03 04 05 06 07 08 09 10 11 12 13 14 15 16" at bounding box center [741, 232] width 63 height 27
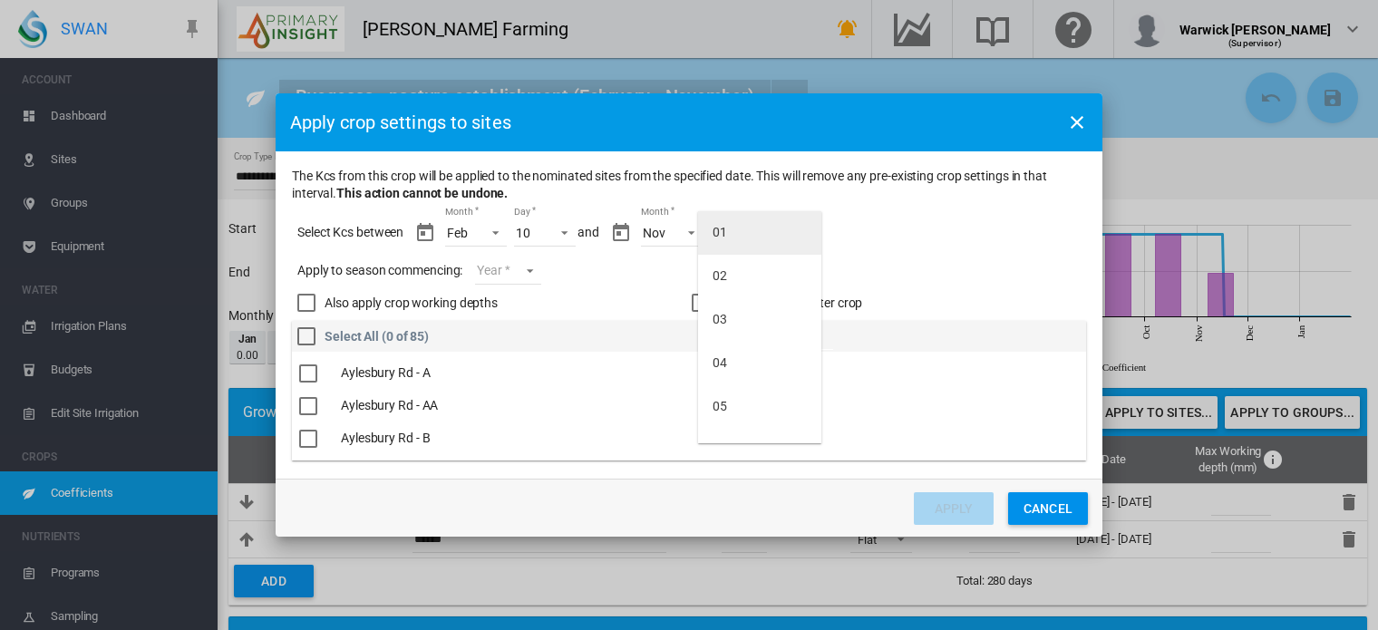
click at [754, 237] on md-option "01" at bounding box center [759, 233] width 123 height 44
click at [531, 271] on md-select "Year [DATE] [CREDIT_CARD_NUMBER]" at bounding box center [507, 270] width 65 height 27
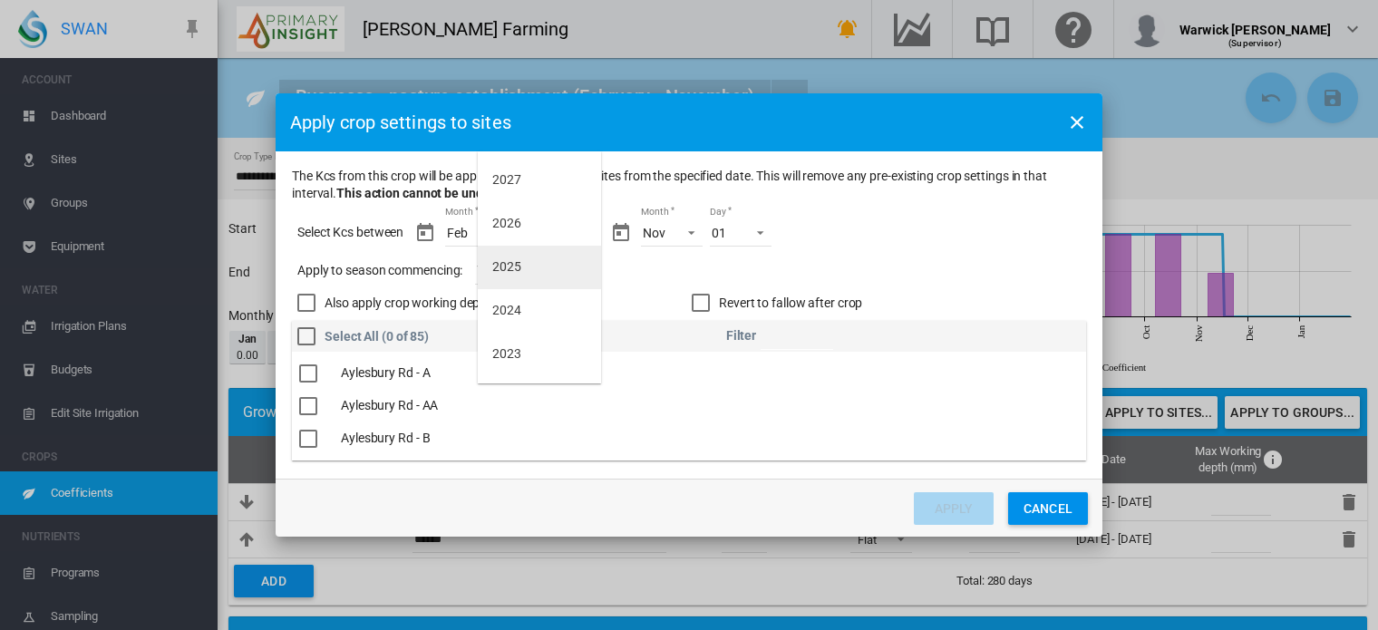
click at [528, 271] on md-option "2025" at bounding box center [539, 268] width 123 height 44
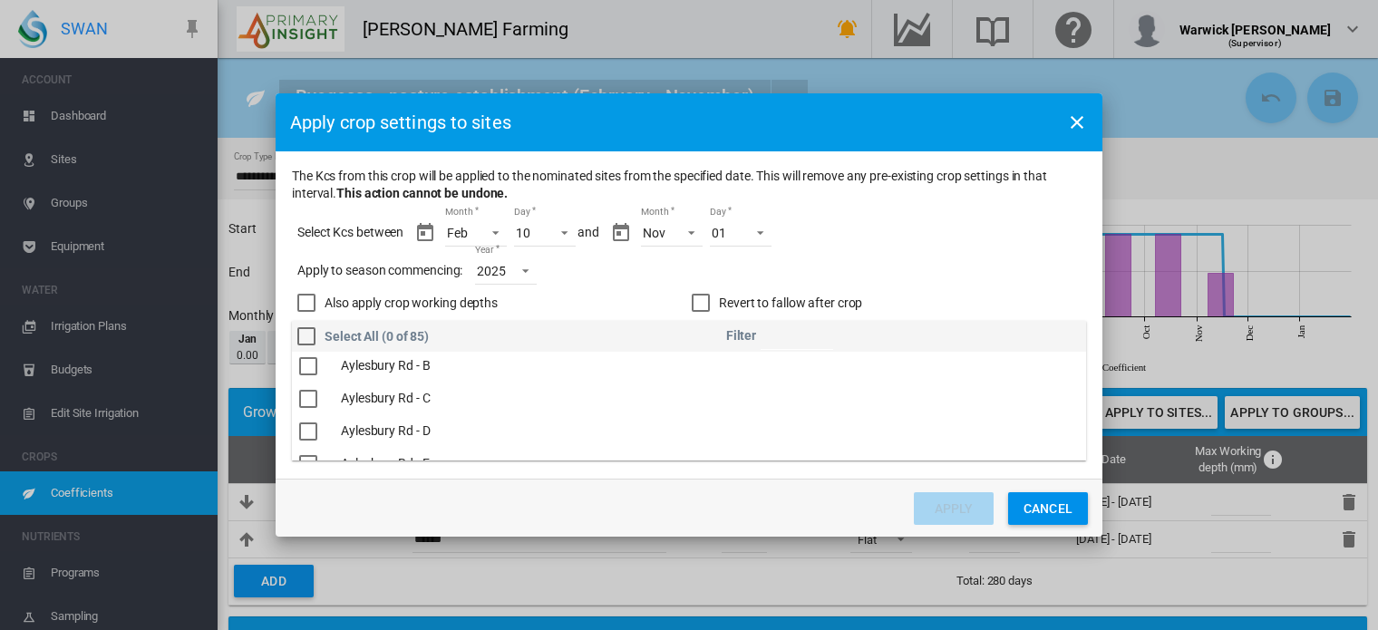
scroll to position [169, 0]
click at [308, 373] on div "The Kcs ..." at bounding box center [308, 368] width 18 height 18
click at [308, 406] on div "The Kcs ..." at bounding box center [308, 401] width 18 height 18
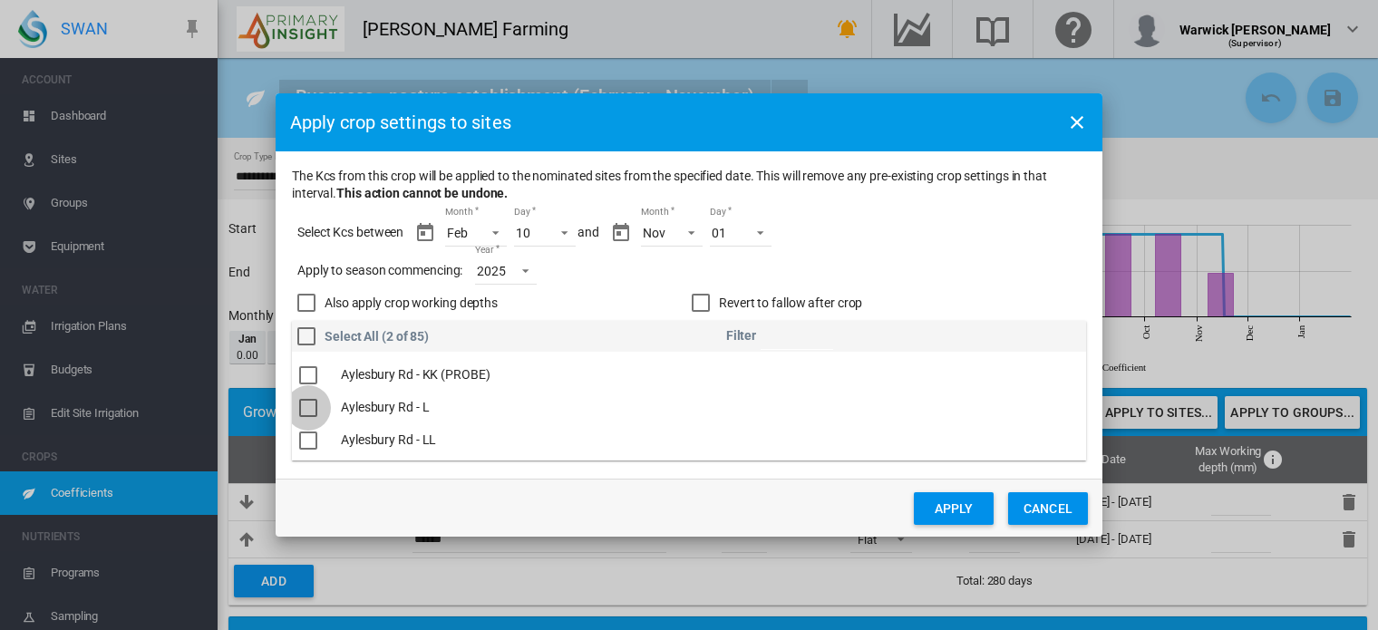
click at [306, 402] on div "The Kcs ..." at bounding box center [308, 408] width 18 height 18
click at [312, 375] on div "The Kcs ..." at bounding box center [308, 370] width 18 height 18
click at [309, 398] on div "The Kcs ..." at bounding box center [308, 402] width 18 height 18
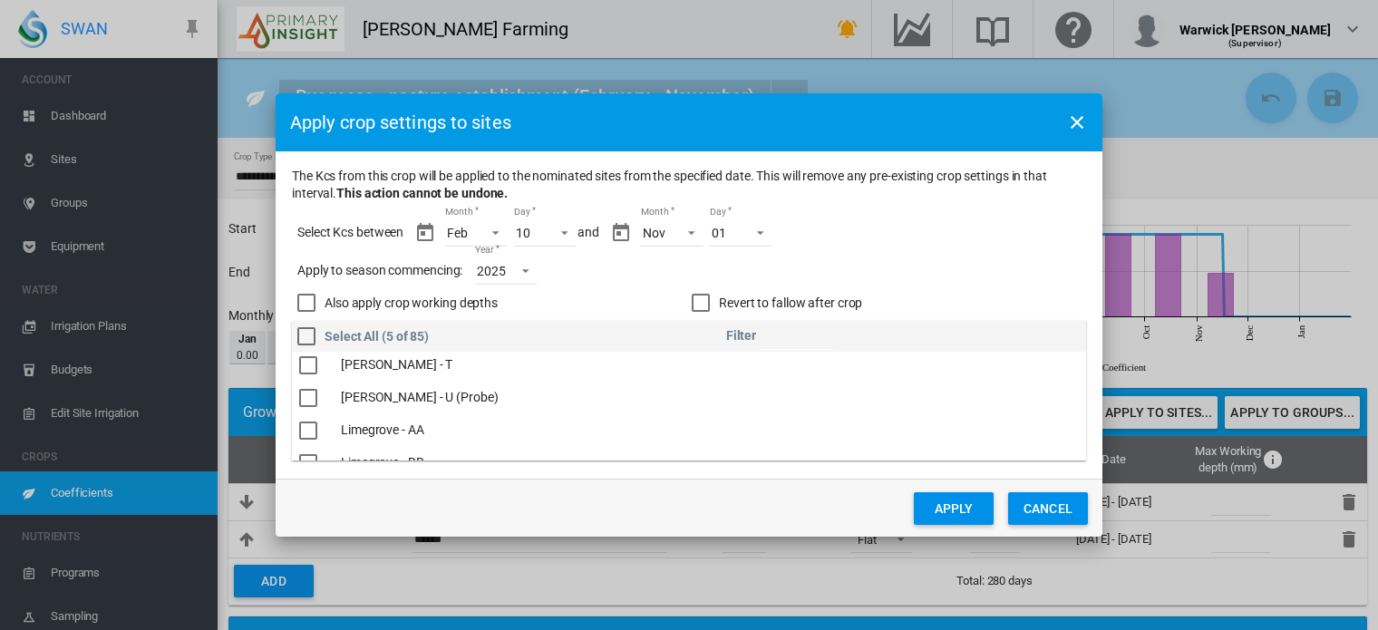
scroll to position [1740, 0]
click at [303, 392] on div "The Kcs ..." at bounding box center [308, 396] width 18 height 18
click at [309, 384] on div "The Kcs ..." at bounding box center [308, 378] width 18 height 18
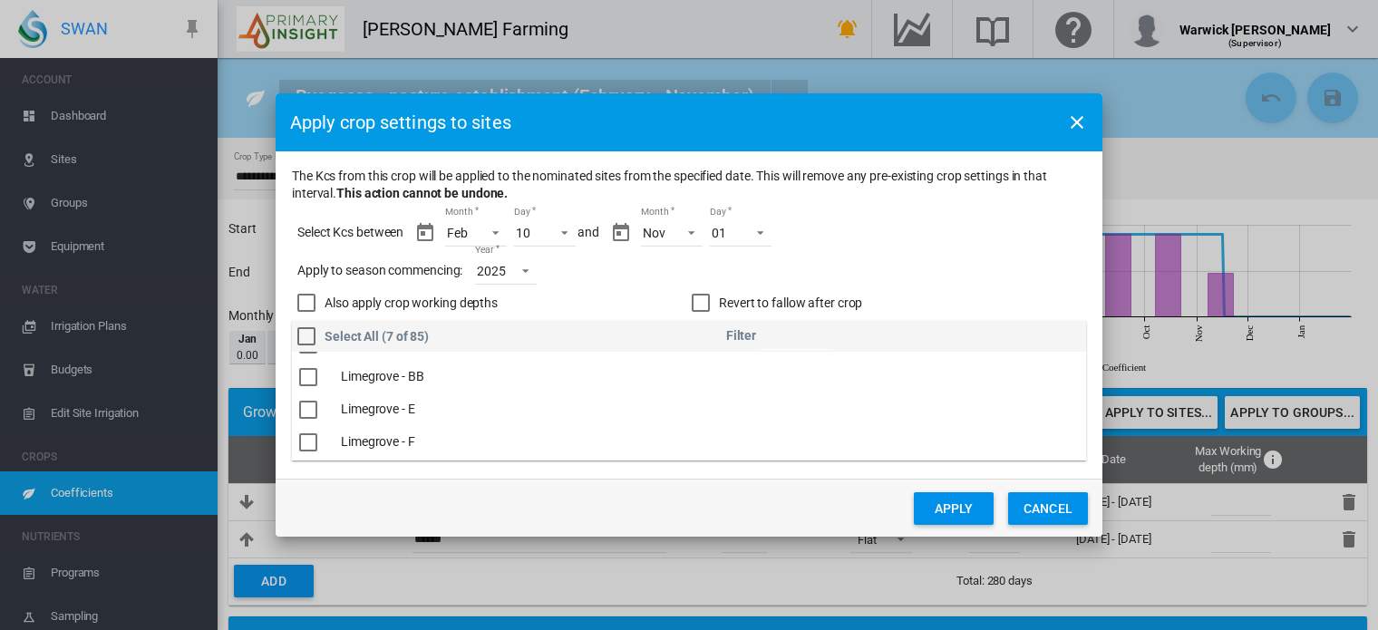
scroll to position [1873, 0]
click at [309, 366] on div "The Kcs ..." at bounding box center [308, 361] width 18 height 18
click at [308, 296] on div "Also apply crop working depths" at bounding box center [306, 303] width 18 height 18
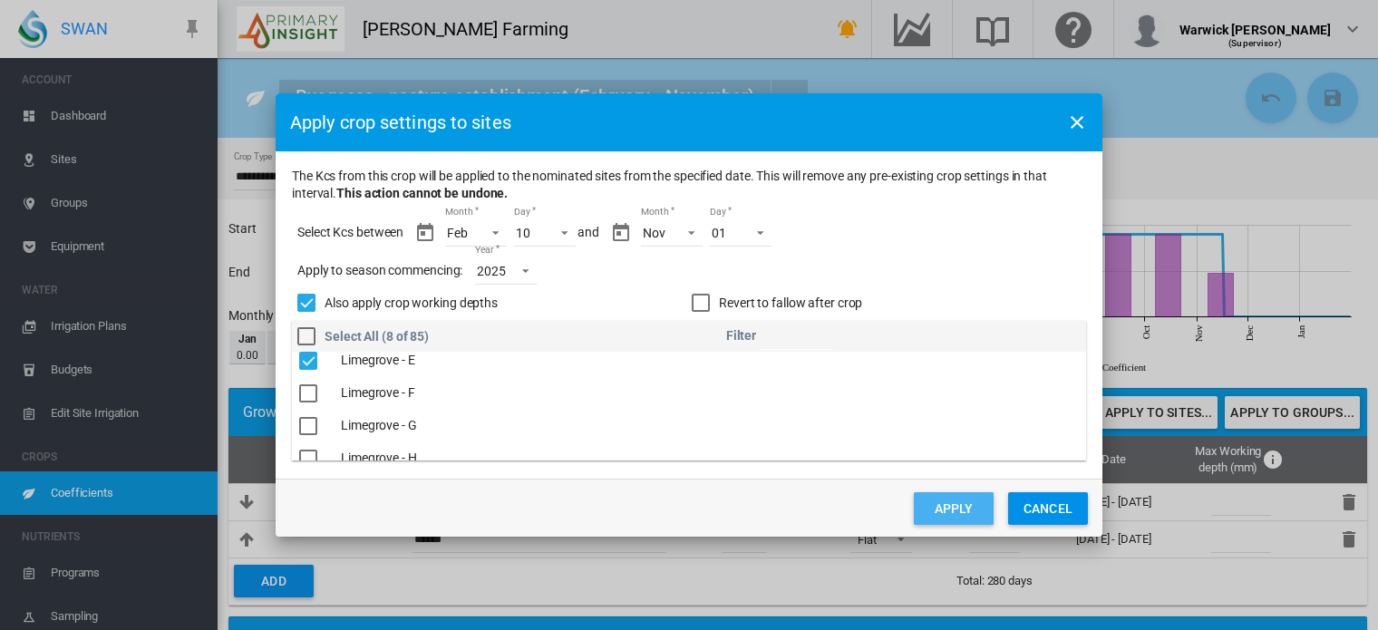
click at [945, 504] on button "Apply" at bounding box center [954, 508] width 80 height 33
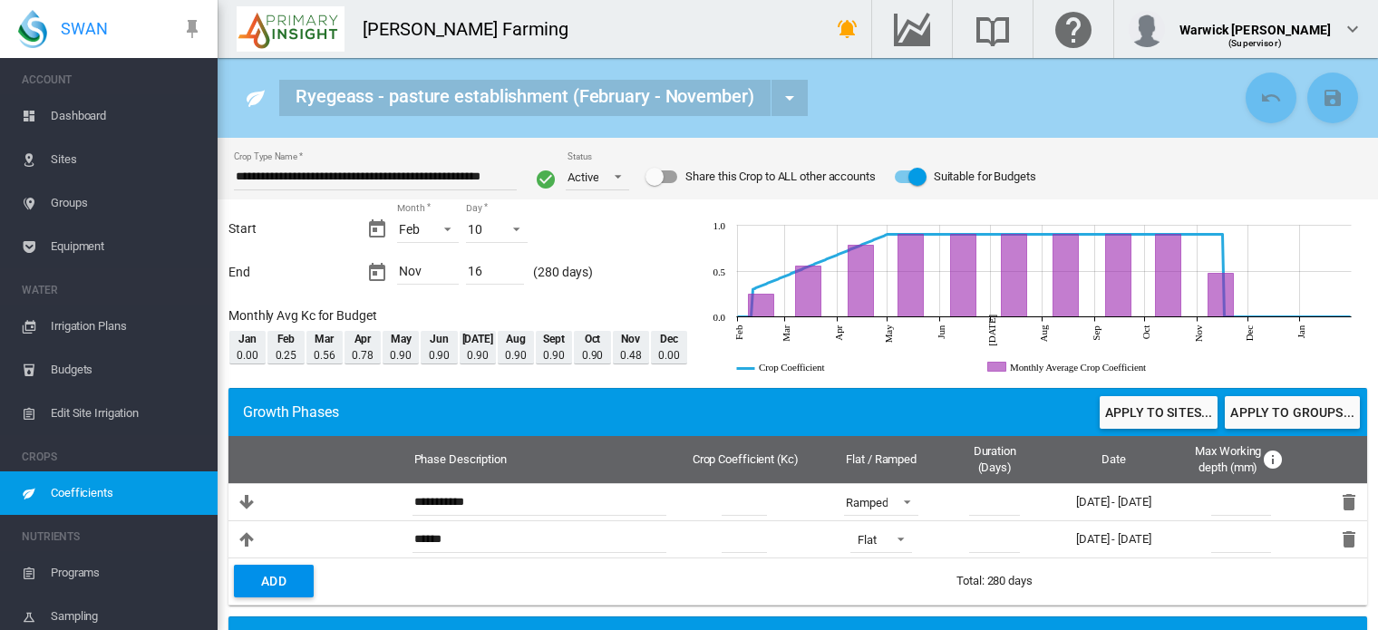
click at [91, 104] on span "Dashboard" at bounding box center [127, 116] width 152 height 44
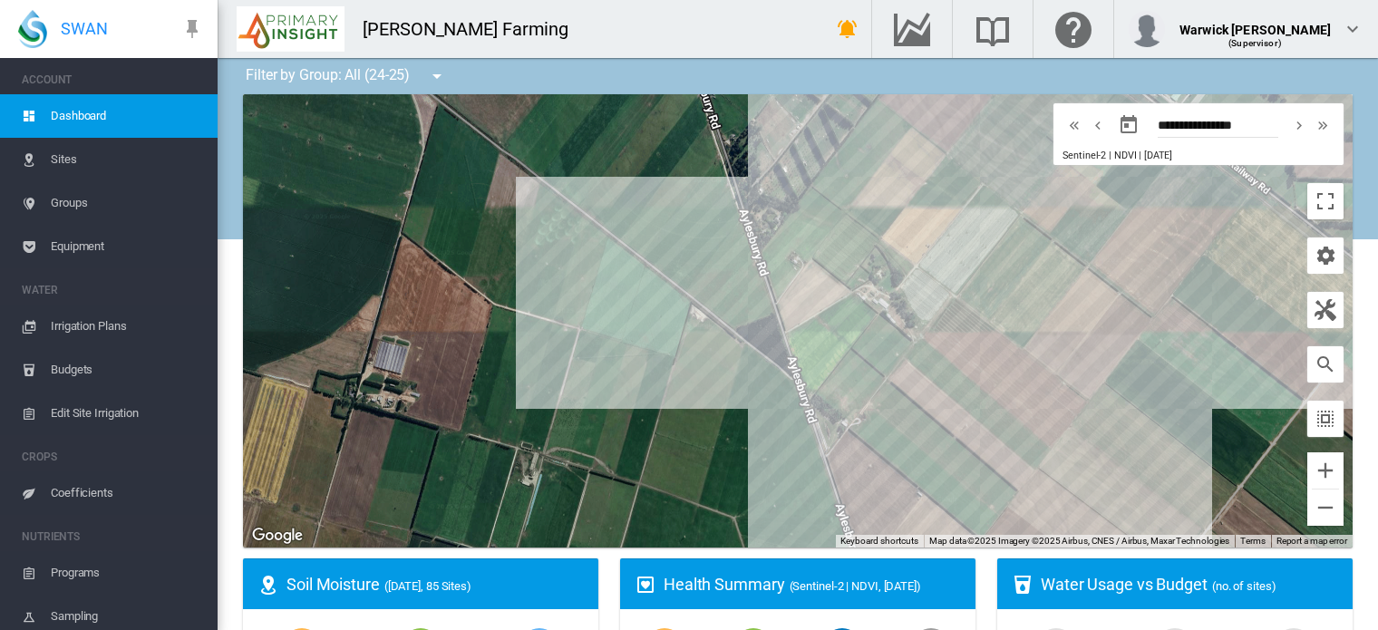
click at [73, 492] on span "Coefficients" at bounding box center [127, 493] width 152 height 44
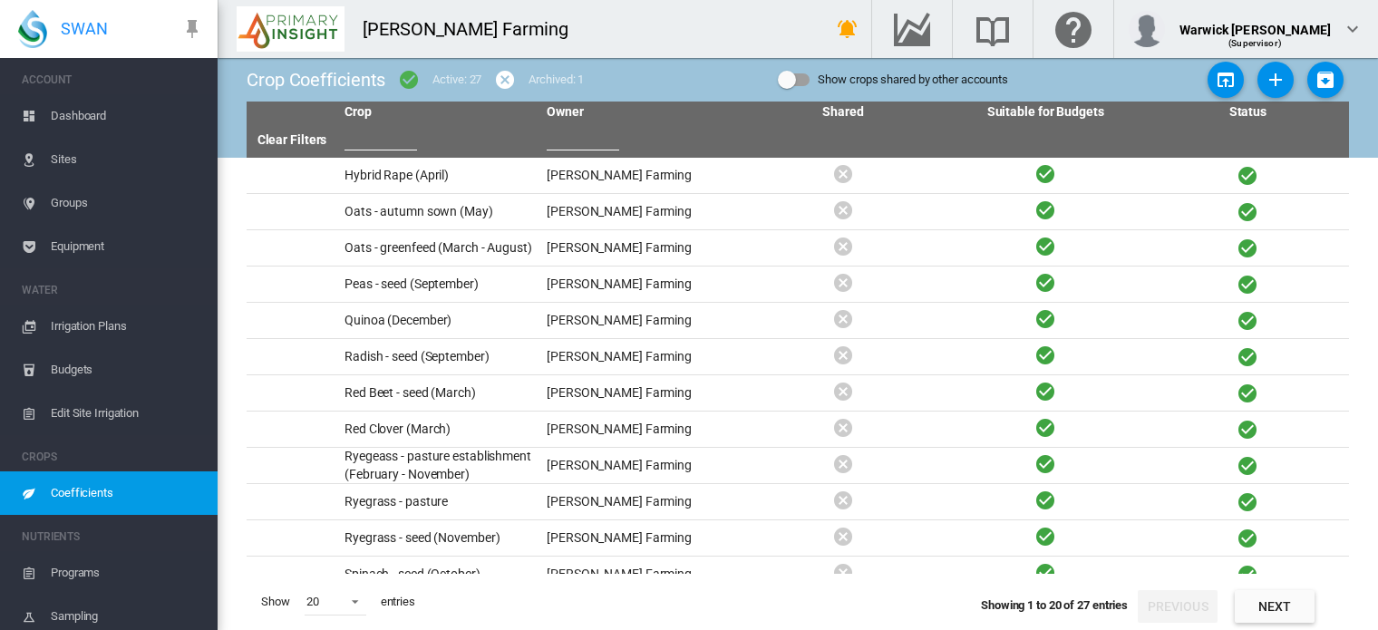
scroll to position [326, 0]
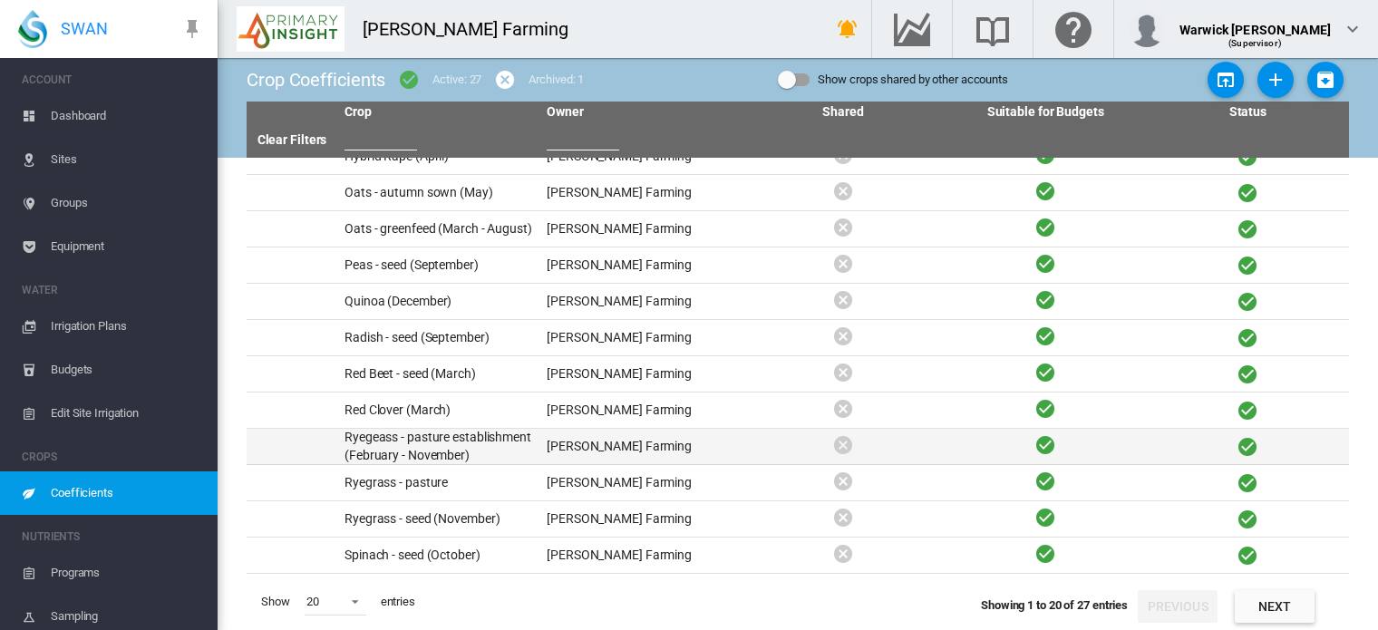
click at [422, 452] on td "Ryegeass - pasture establishment (February - November)" at bounding box center [438, 446] width 202 height 35
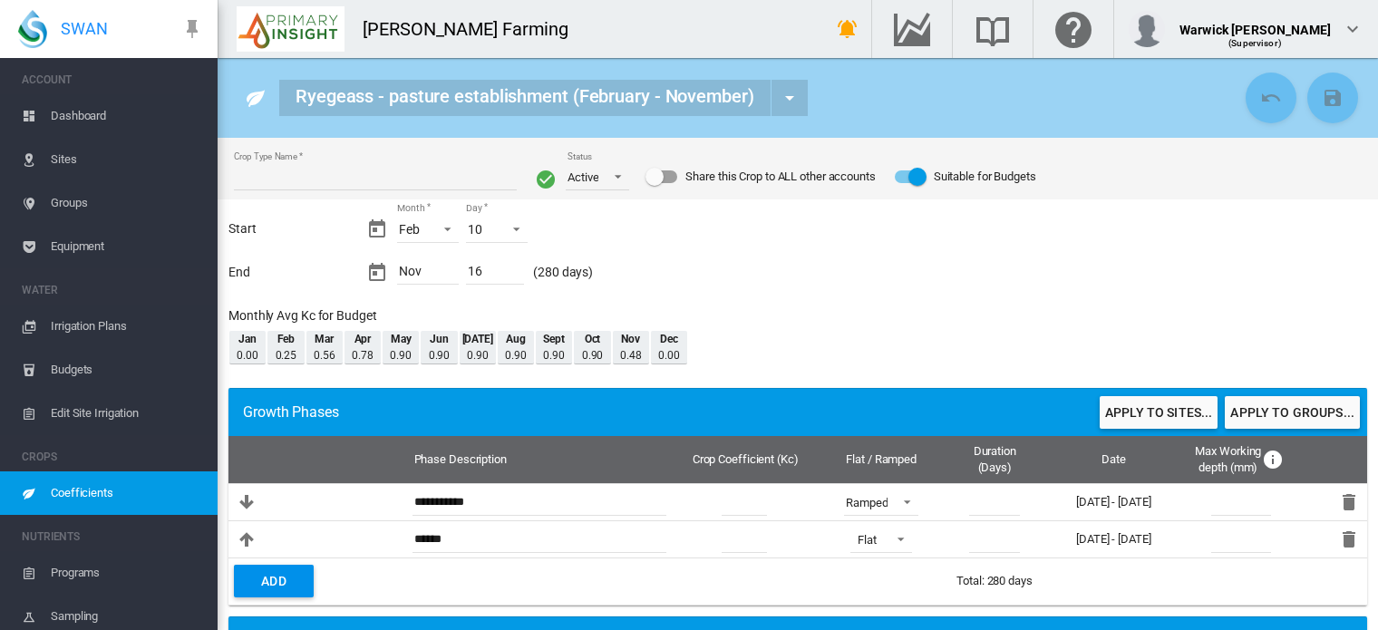
type input "**********"
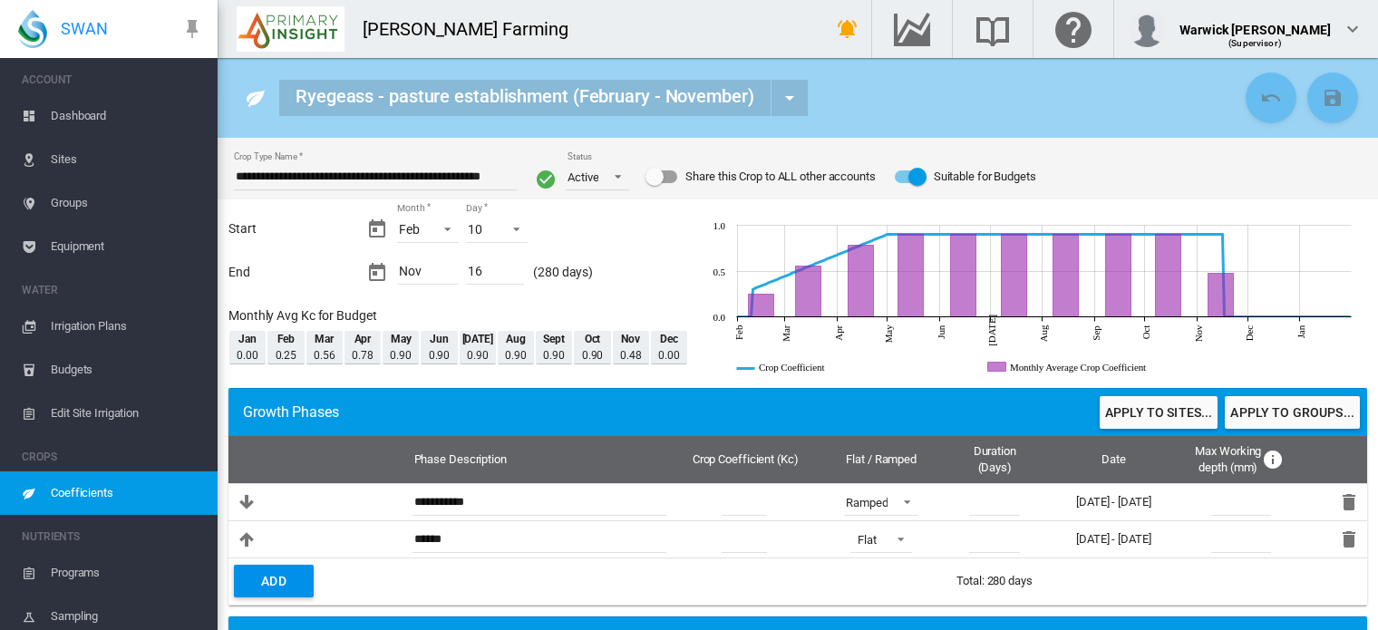
click at [1166, 422] on button "Apply to sites..." at bounding box center [1159, 412] width 118 height 33
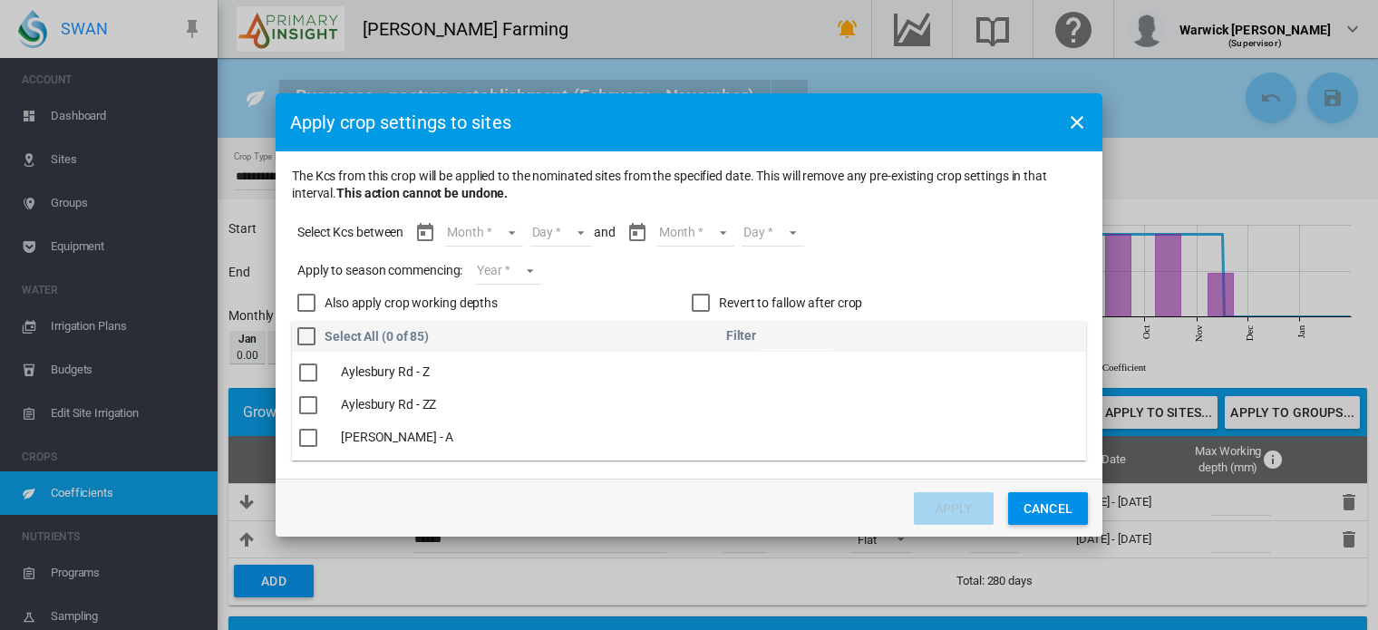
scroll to position [889, 0]
click at [311, 401] on div "The Kcs ..." at bounding box center [308, 398] width 18 height 18
click at [311, 385] on div "The Kcs ..." at bounding box center [308, 380] width 18 height 18
click at [515, 234] on md-select "Month Feb Mar Apr May Jun Jul Aug Sept Oct Nov" at bounding box center [483, 232] width 77 height 27
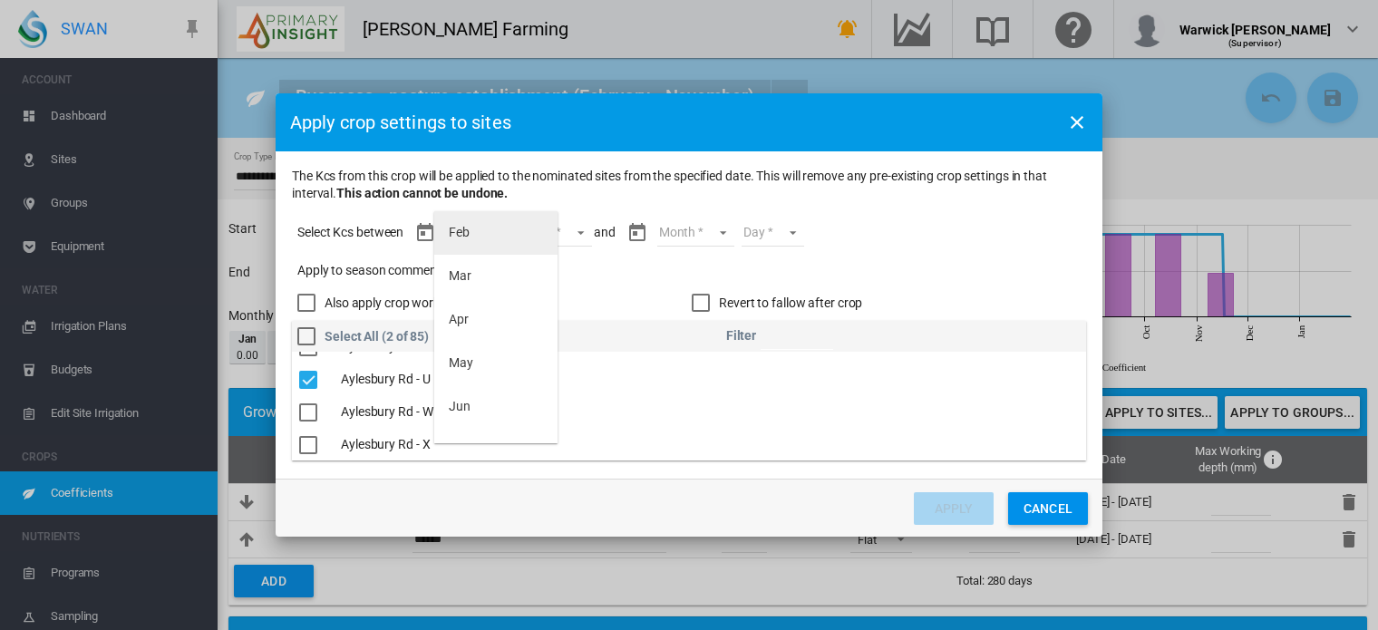
click at [491, 237] on md-option "Feb" at bounding box center [495, 233] width 123 height 44
click at [562, 235] on md-select "Day 10 11 12 13 14 15 16 17 18 19 20 21 22 23 24 25 26 27 28" at bounding box center [545, 232] width 63 height 27
click at [578, 242] on md-option "10" at bounding box center [564, 233] width 123 height 44
click at [687, 238] on md-select "Month Feb Mar Apr May Jun Jul Aug Sept Oct Nov" at bounding box center [679, 232] width 77 height 27
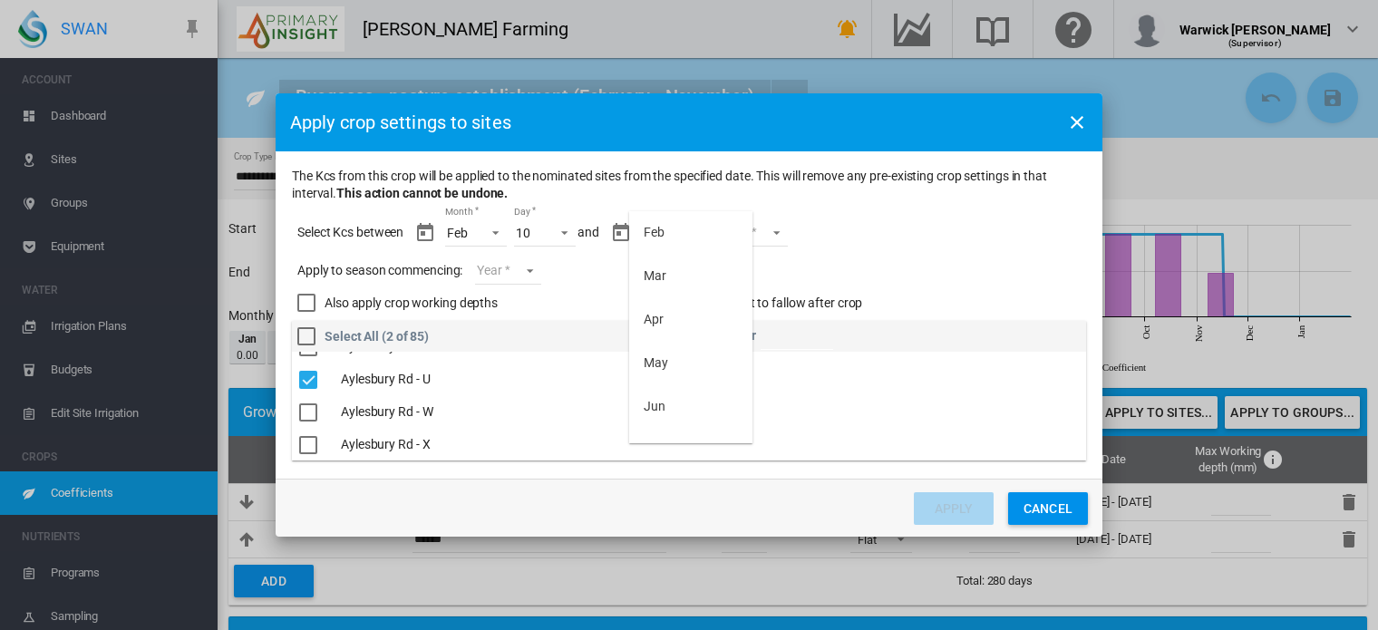
scroll to position [203, 0]
click at [675, 413] on md-option "Nov" at bounding box center [690, 422] width 123 height 44
click at [765, 236] on md-select "Day 01 02 03 04 05 06 07 08 09 10 11 12 13 14 15 16" at bounding box center [741, 232] width 63 height 27
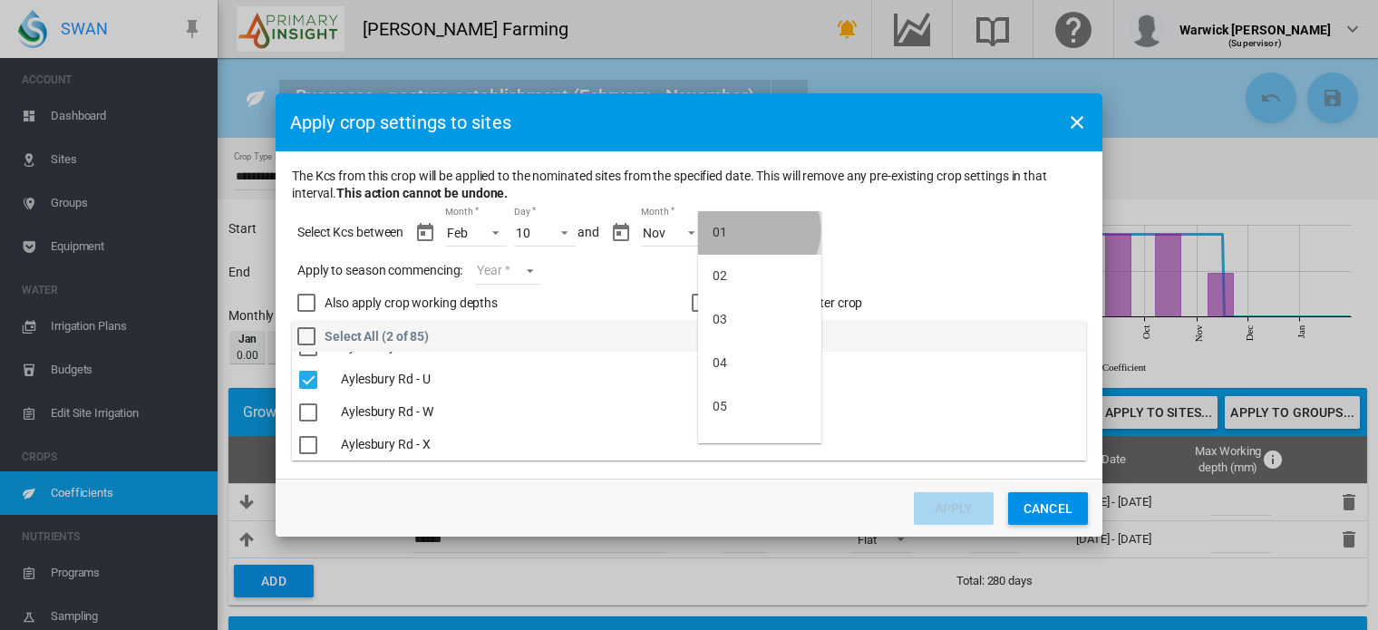
click at [757, 230] on md-option "01" at bounding box center [759, 233] width 123 height 44
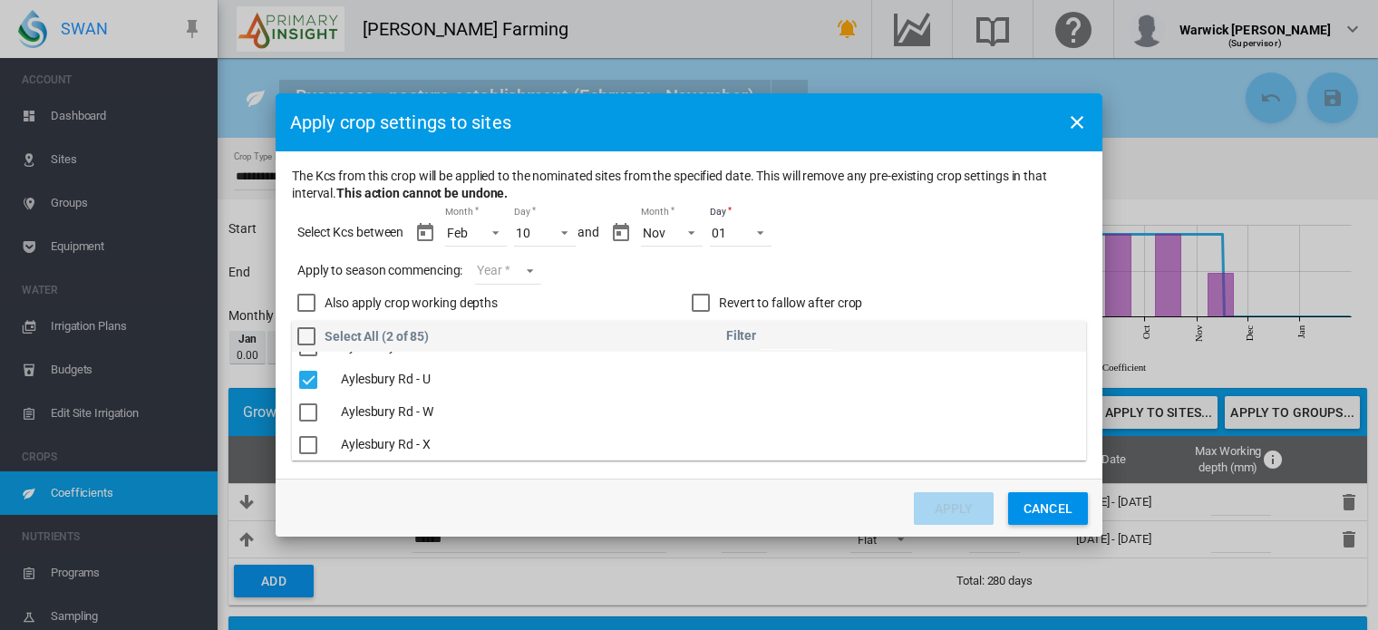
click at [533, 274] on md-select "Year [DATE] [CREDIT_CARD_NUMBER]" at bounding box center [507, 270] width 65 height 27
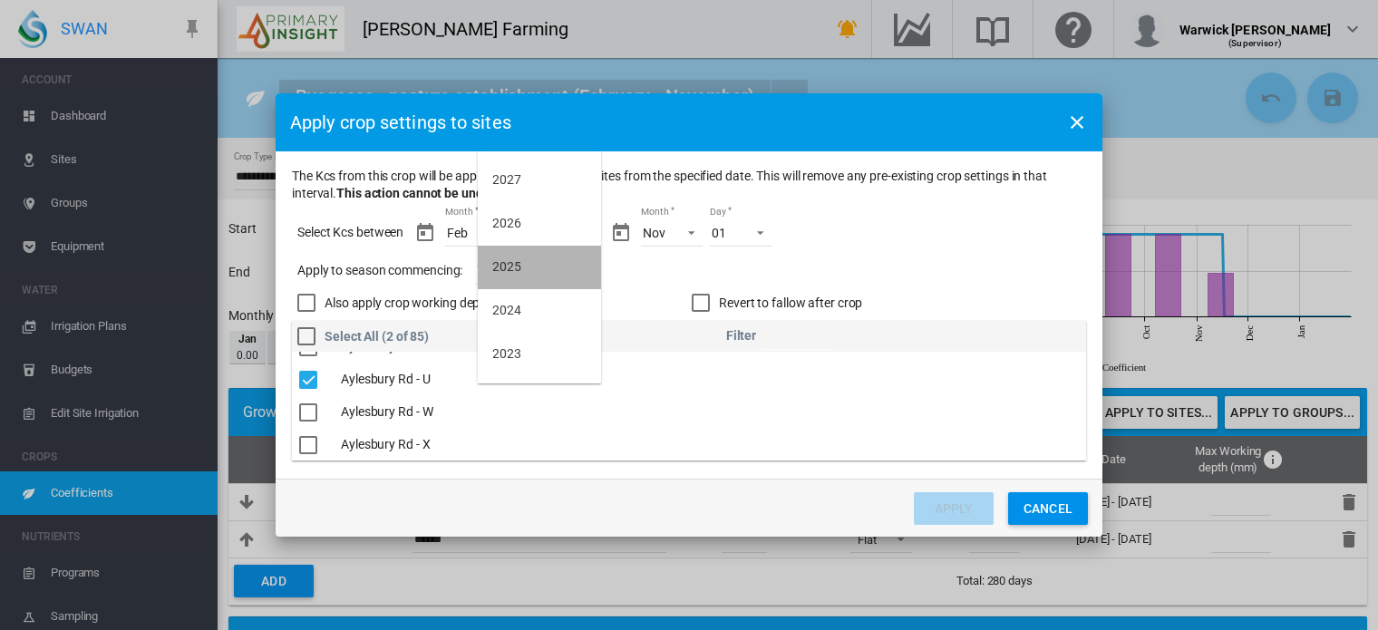
click at [514, 277] on md-option "2025" at bounding box center [539, 268] width 123 height 44
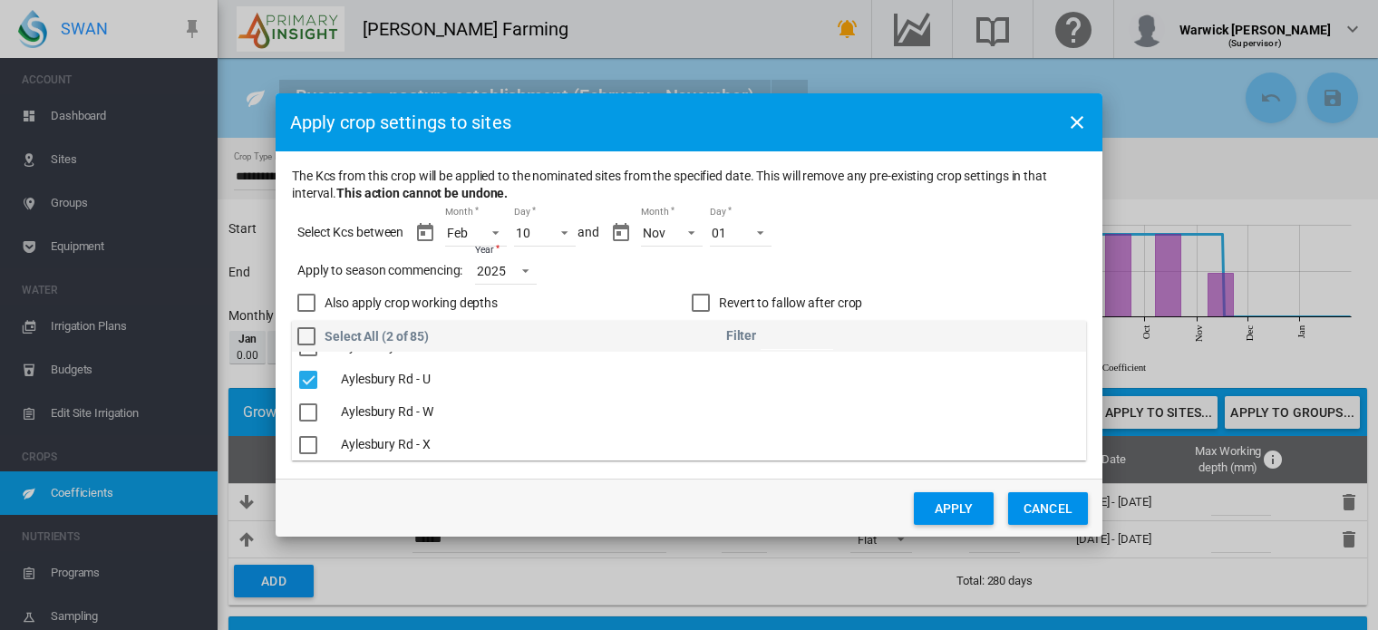
click at [316, 294] on div "Also apply crop working depths" at bounding box center [306, 303] width 18 height 18
click at [952, 507] on button "Apply" at bounding box center [954, 508] width 80 height 33
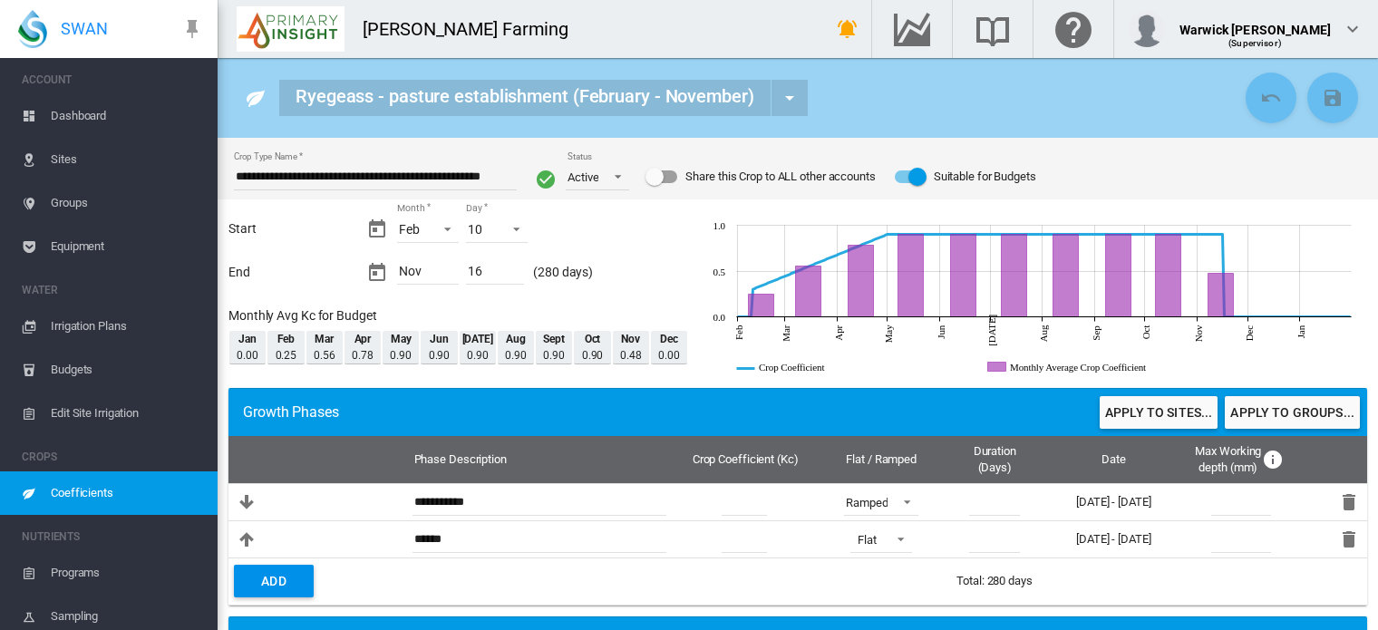
click at [79, 115] on span "Dashboard" at bounding box center [127, 116] width 152 height 44
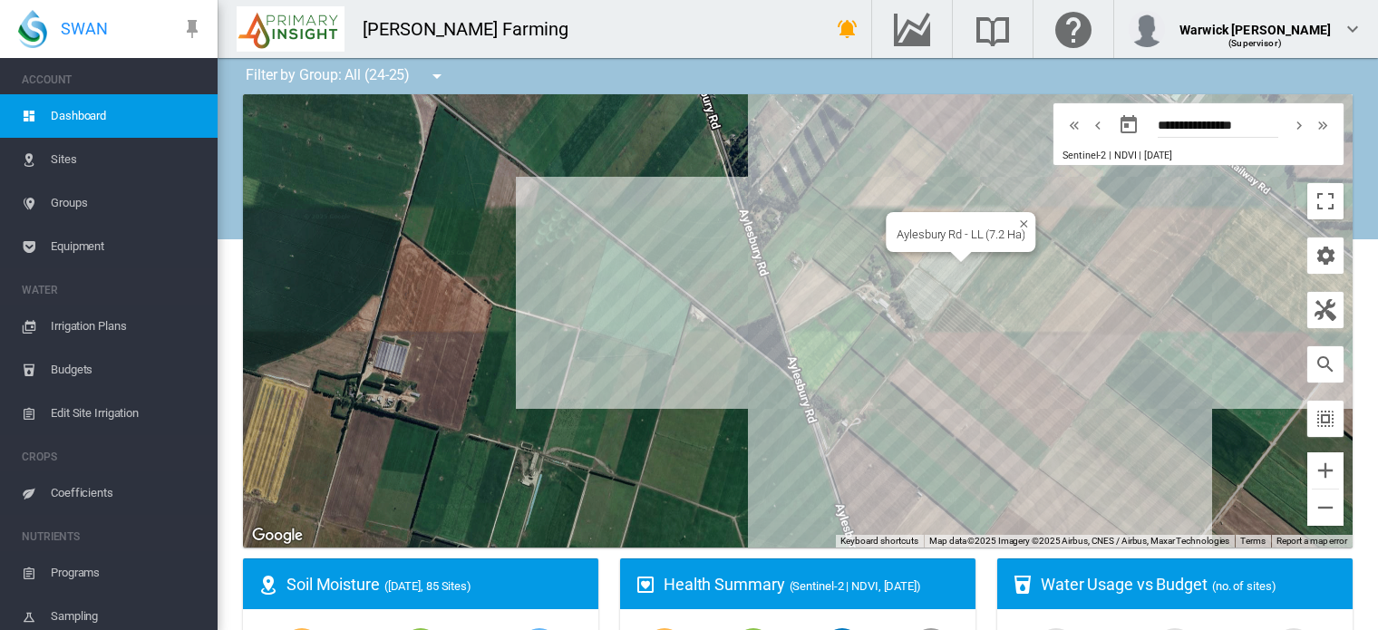
click at [947, 269] on div "Aylesbury Rd - LL (7.2 Ha)" at bounding box center [798, 320] width 1110 height 453
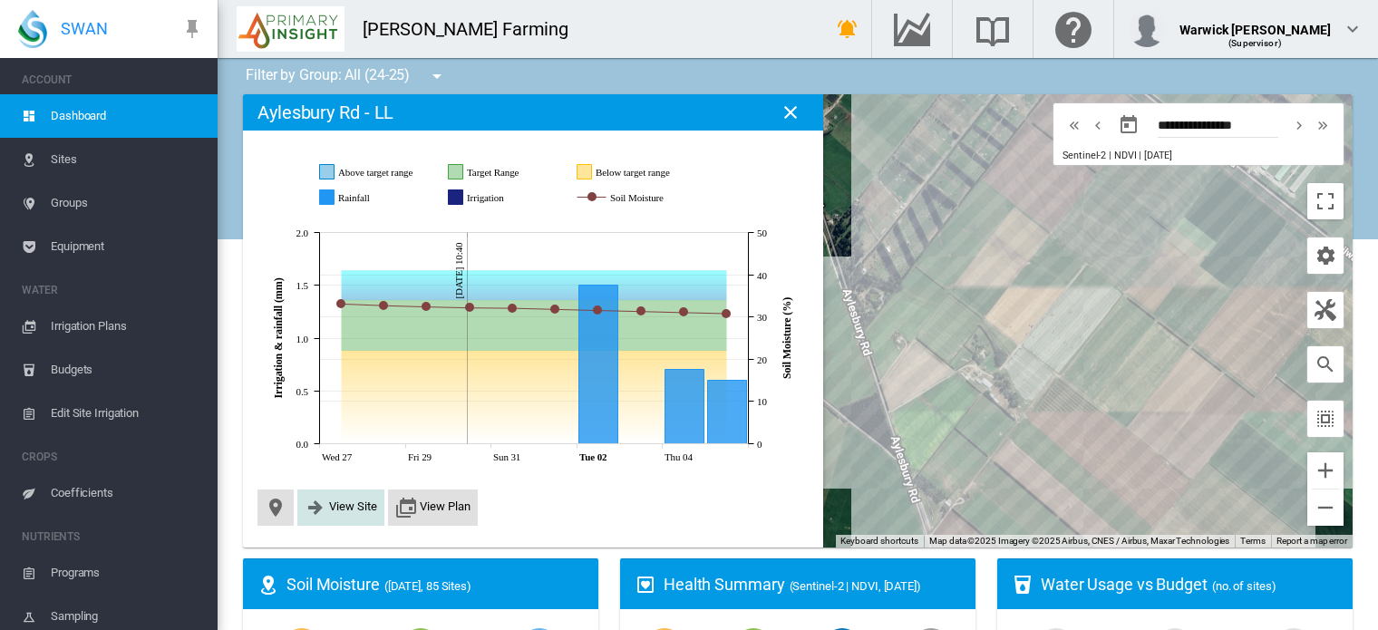
click at [348, 503] on span "View Site" at bounding box center [353, 507] width 48 height 14
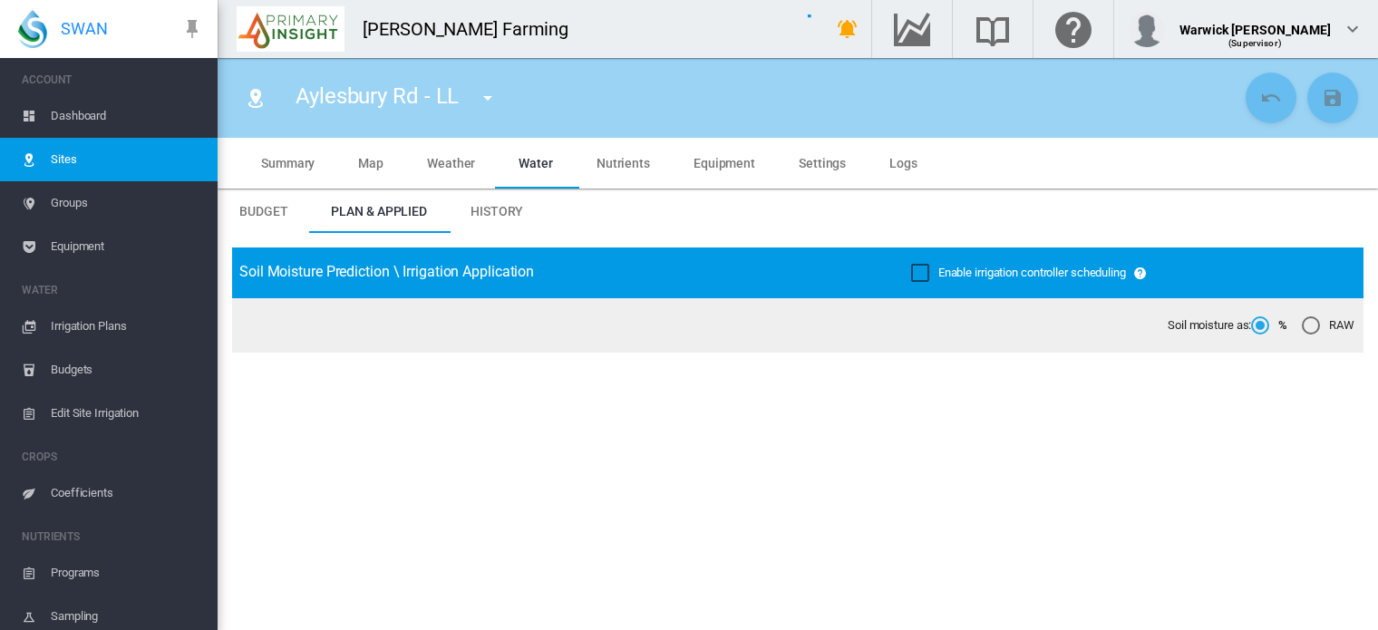
type input "**********"
type input "*********"
type input "***"
type input "*****"
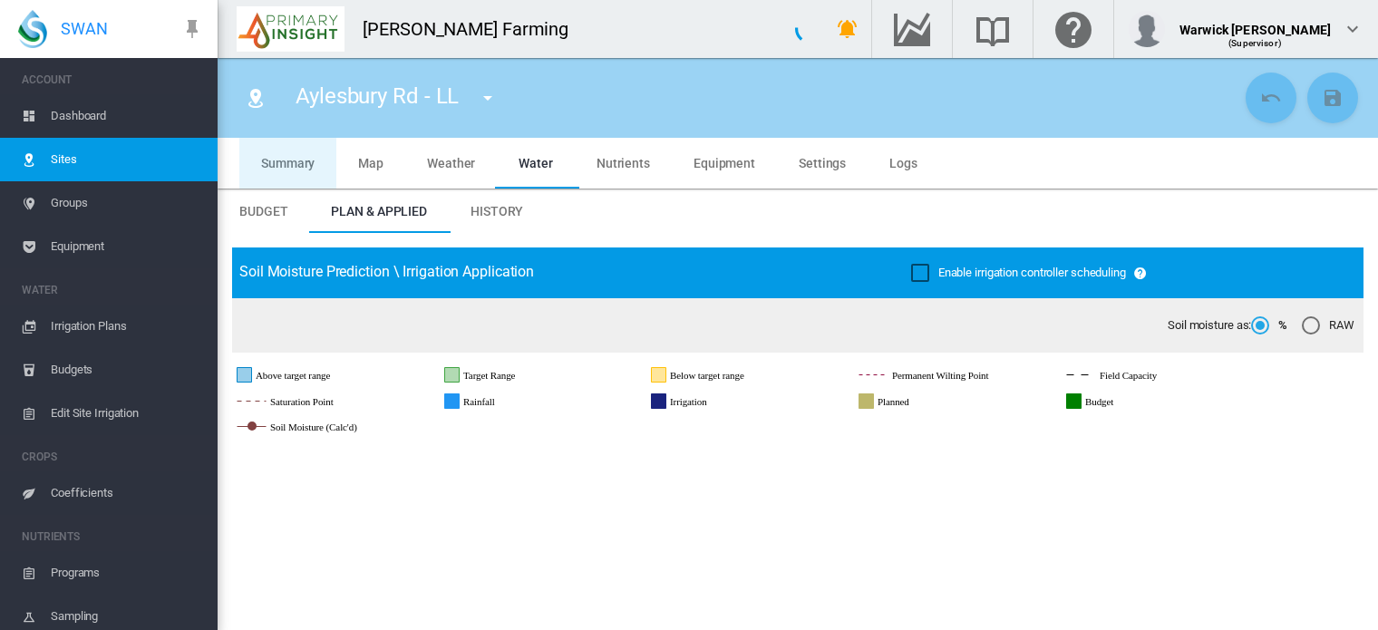
click at [294, 160] on span "Summary" at bounding box center [287, 163] width 53 height 15
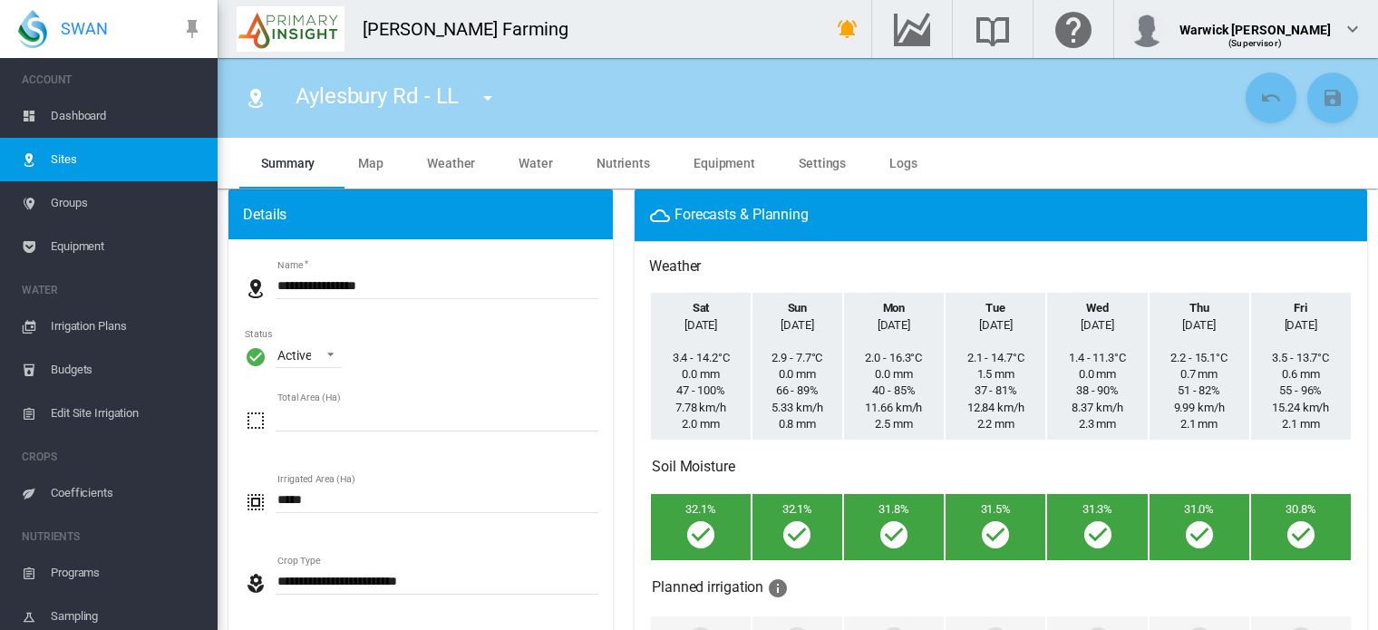
click at [84, 120] on span "Dashboard" at bounding box center [127, 116] width 152 height 44
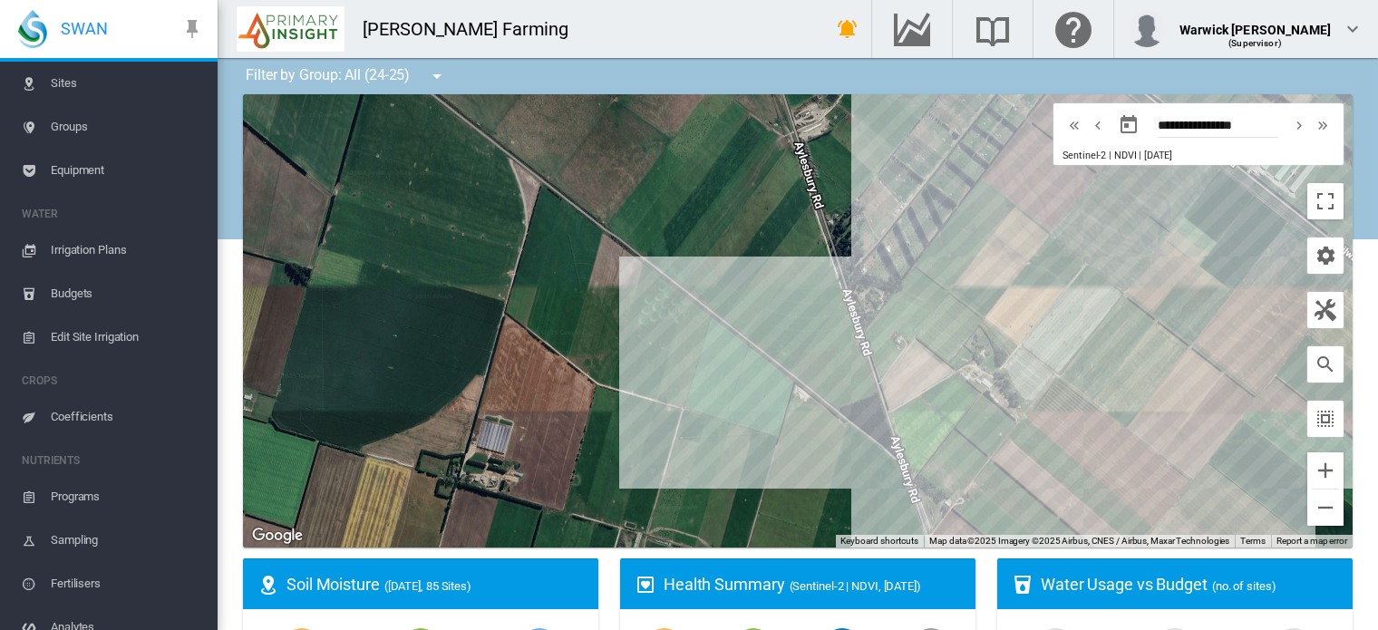
scroll to position [71, 0]
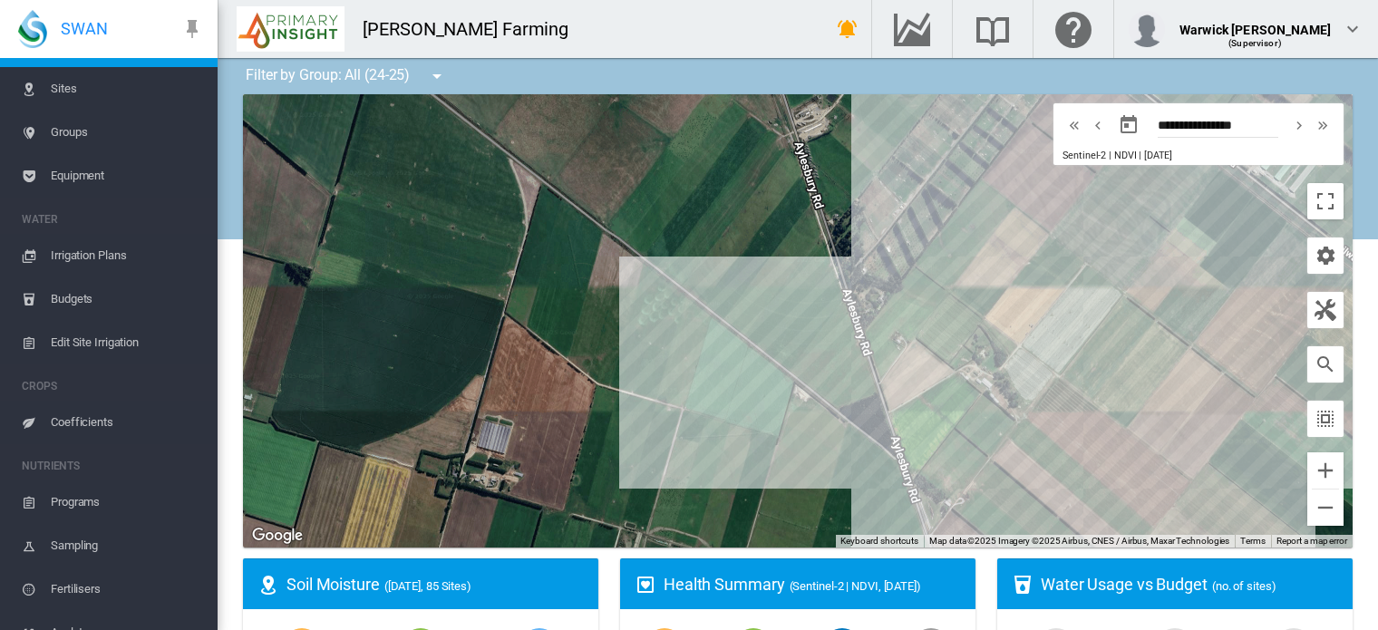
click at [76, 427] on span "Coefficients" at bounding box center [127, 423] width 152 height 44
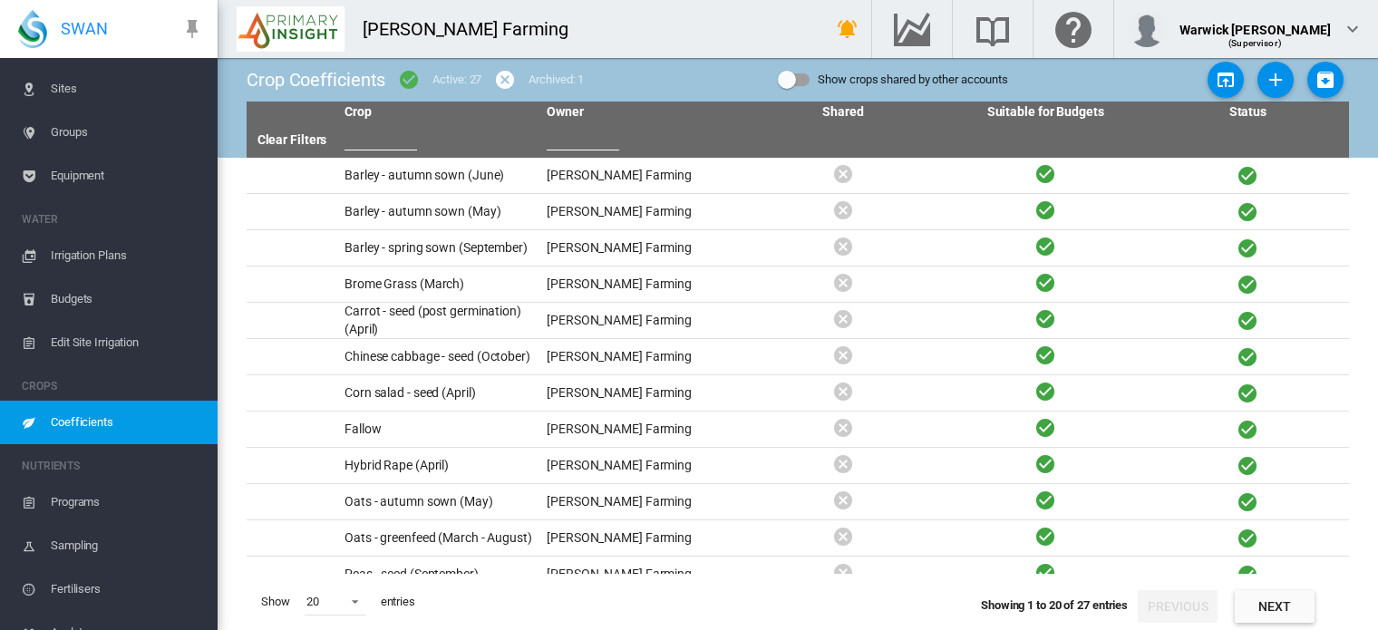
click at [91, 415] on span "Coefficients" at bounding box center [127, 423] width 152 height 44
click at [1271, 73] on md-icon "icon-plus" at bounding box center [1276, 80] width 22 height 22
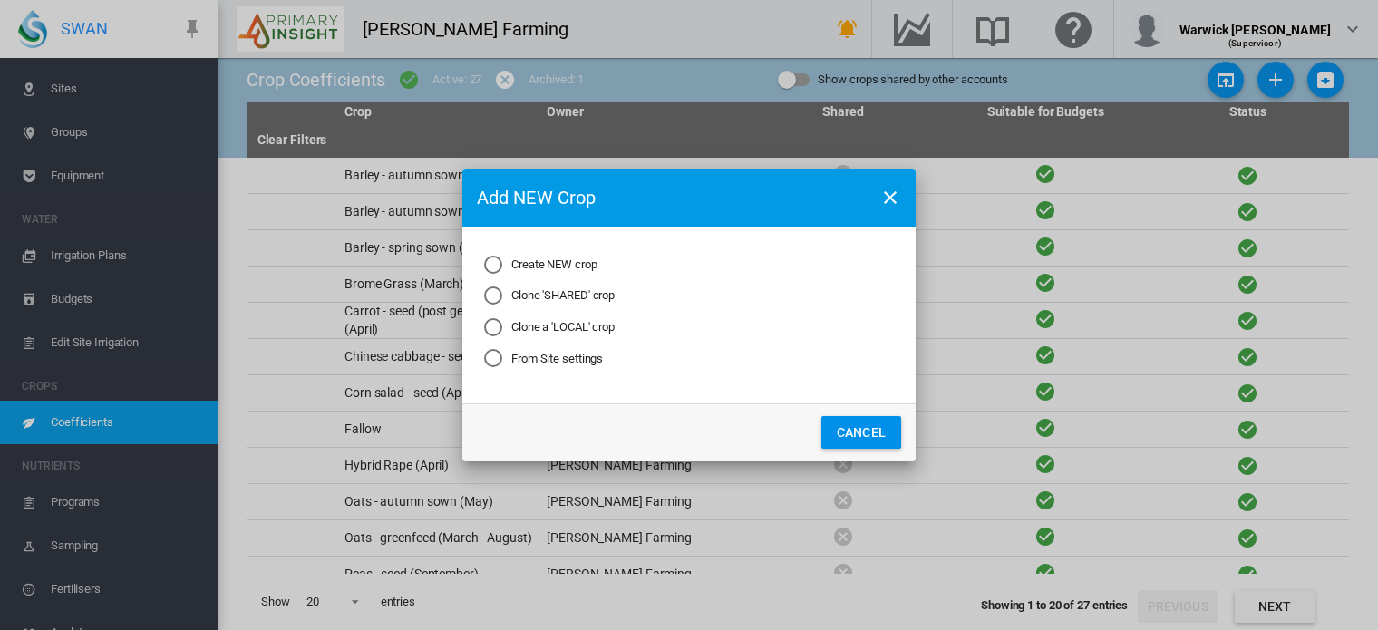
click at [497, 330] on div "Clone a 'LOCAL' crop" at bounding box center [493, 327] width 18 height 18
click at [758, 431] on button "Next..." at bounding box center [767, 432] width 80 height 33
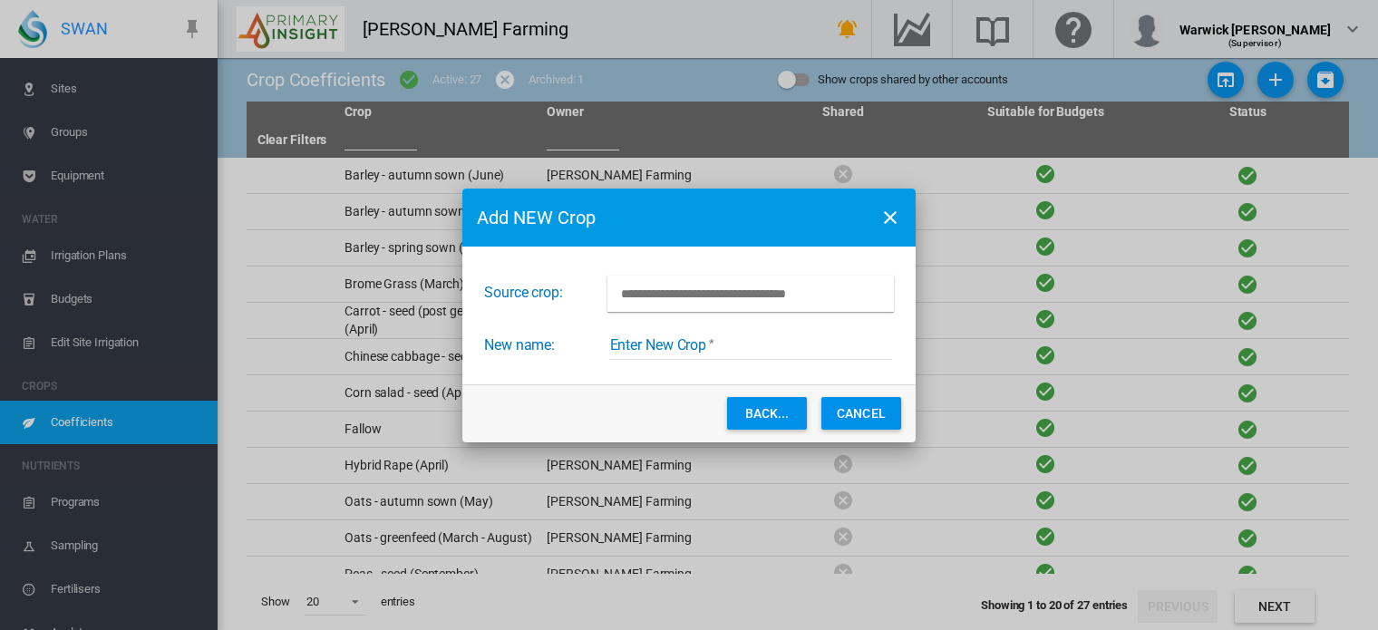
click at [770, 293] on input "Choose Crop from the current account" at bounding box center [750, 294] width 286 height 36
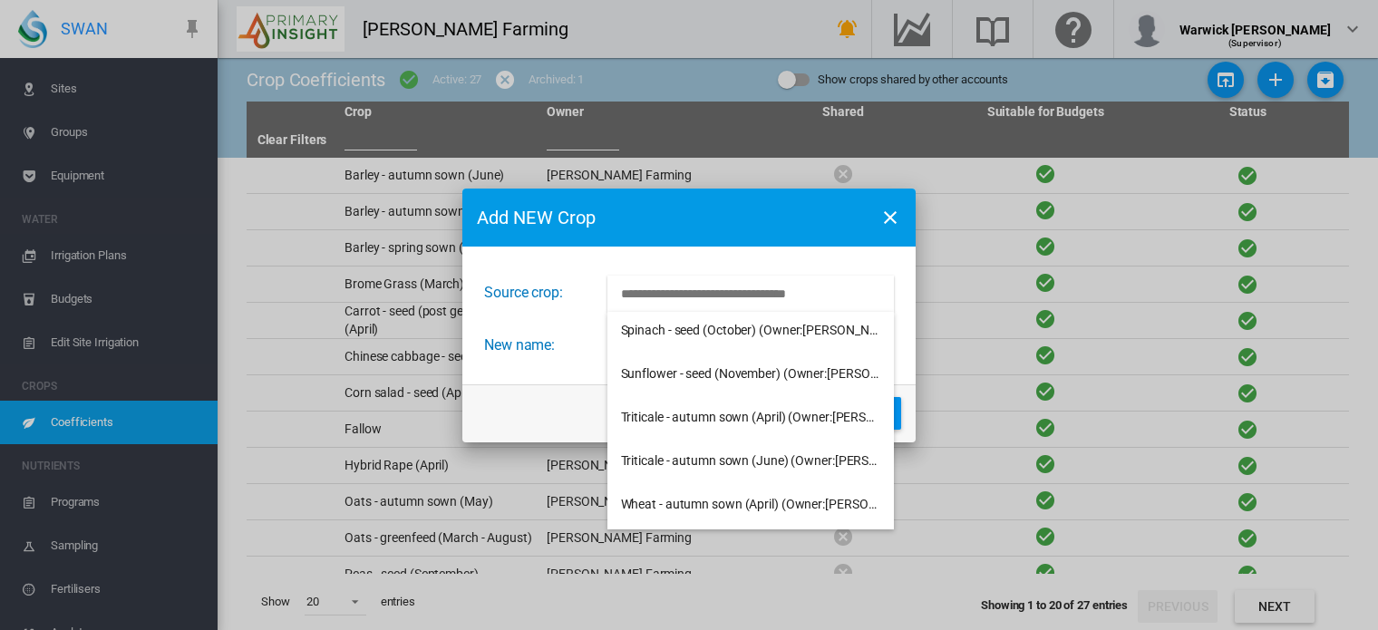
scroll to position [839, 0]
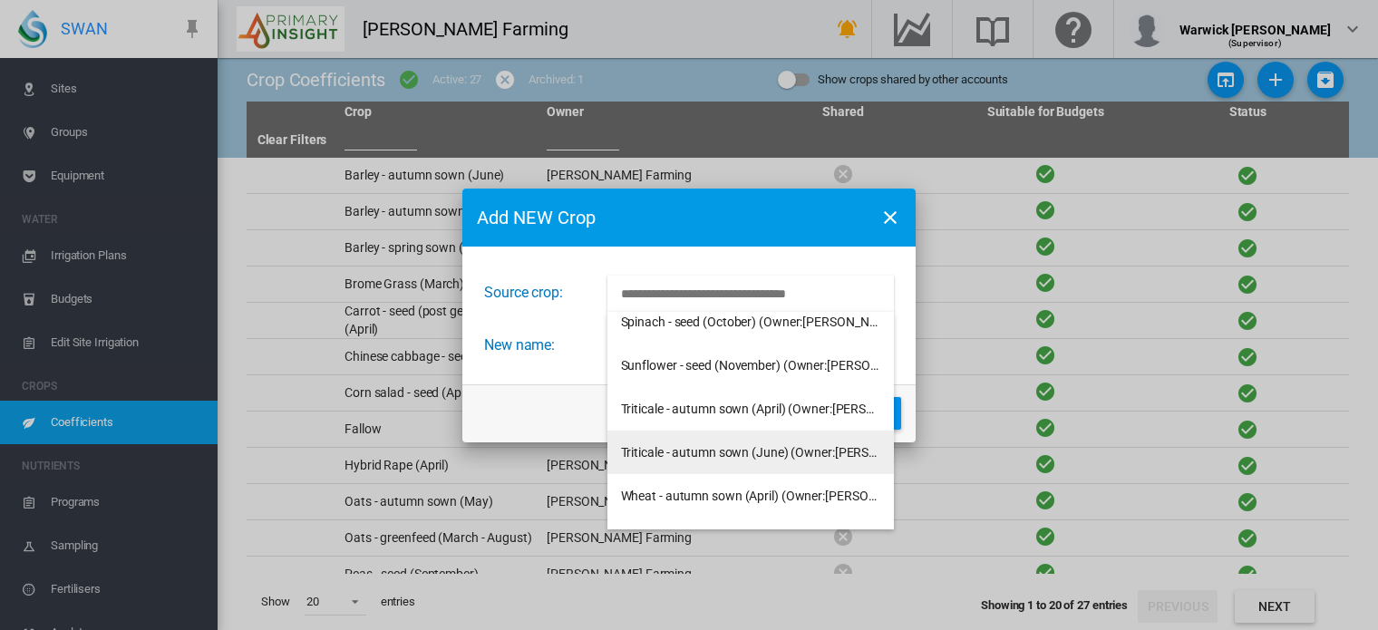
click at [782, 445] on span "Triticale - autumn sown (June) (Owner:Seaton Farming)" at bounding box center [803, 452] width 364 height 15
type input "**********"
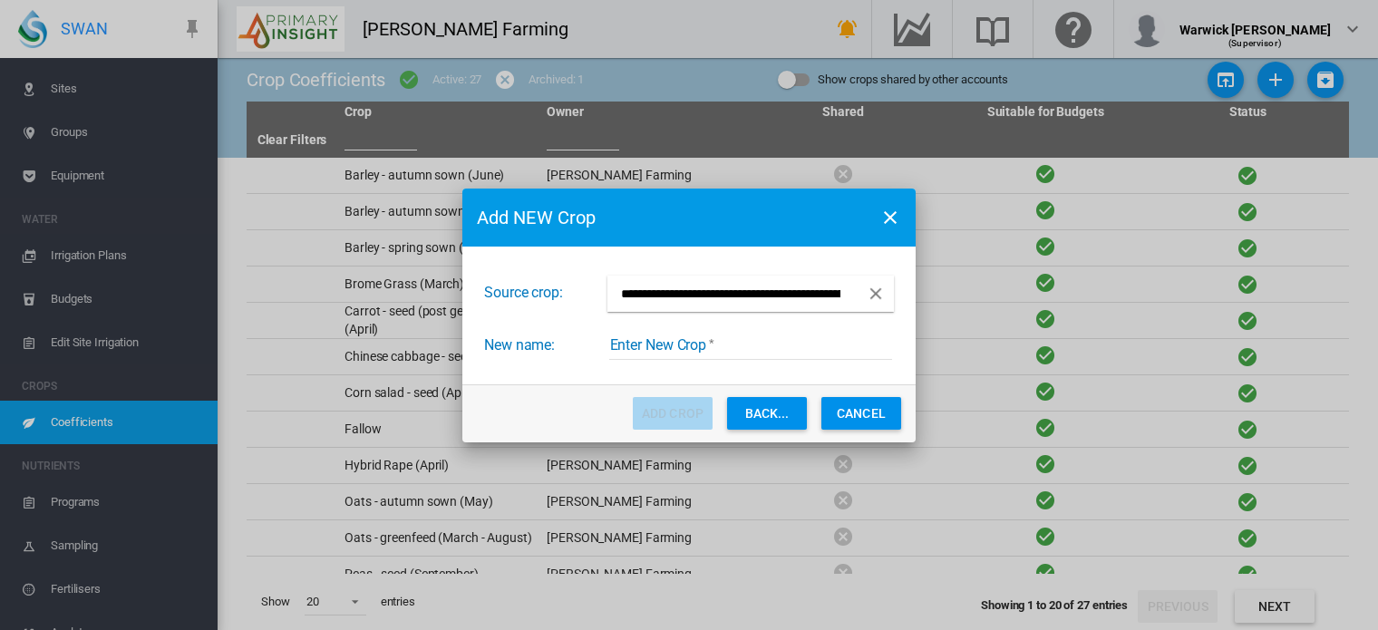
click at [714, 349] on input "Enter New Crop" at bounding box center [750, 346] width 283 height 27
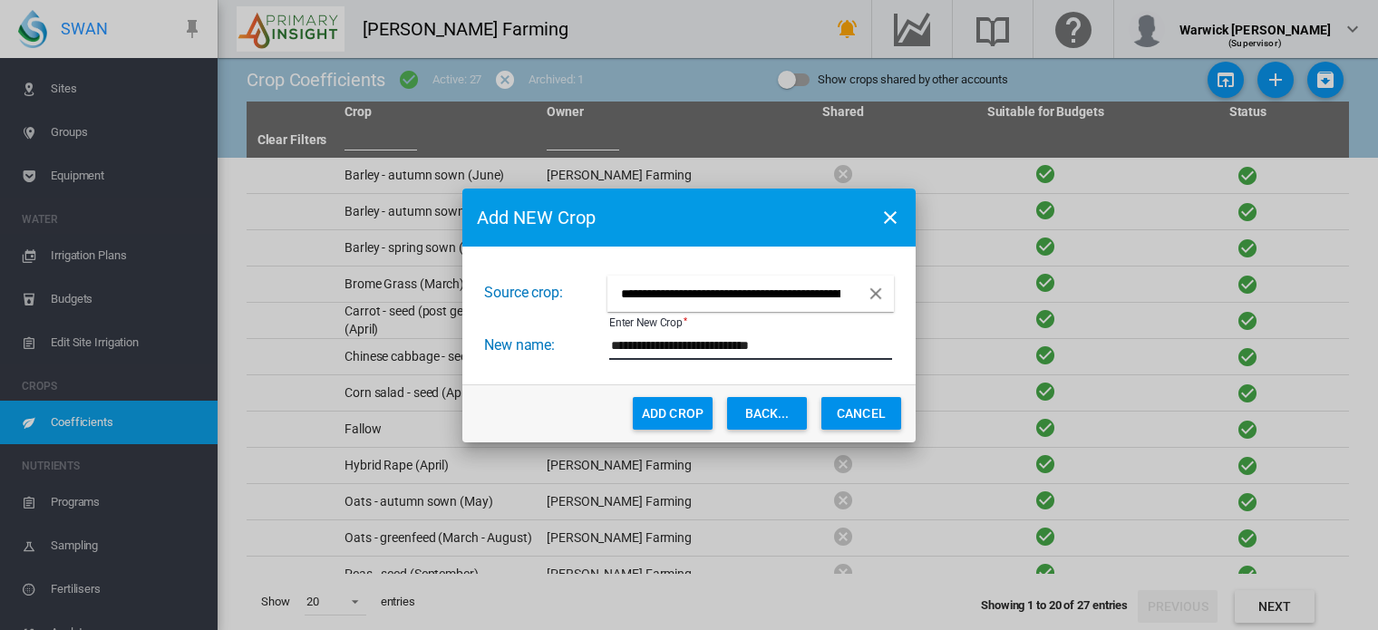
type input "**********"
click at [675, 409] on button "Add Crop" at bounding box center [673, 413] width 80 height 33
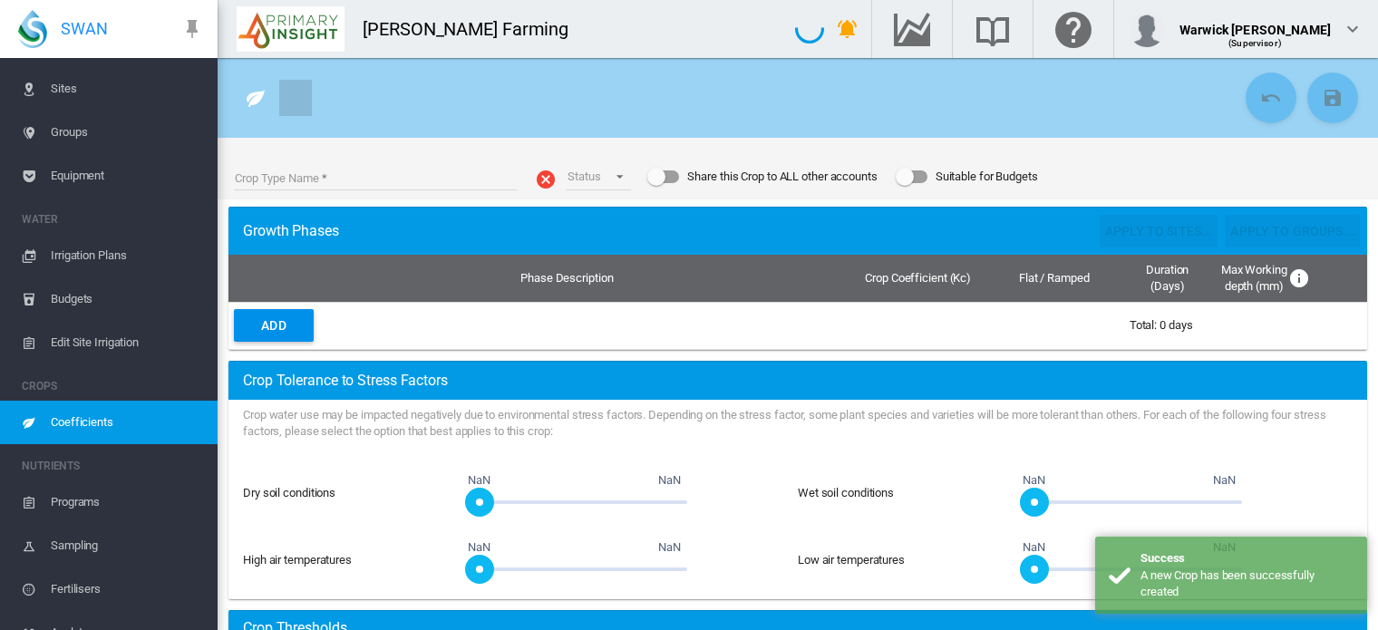
type input "**********"
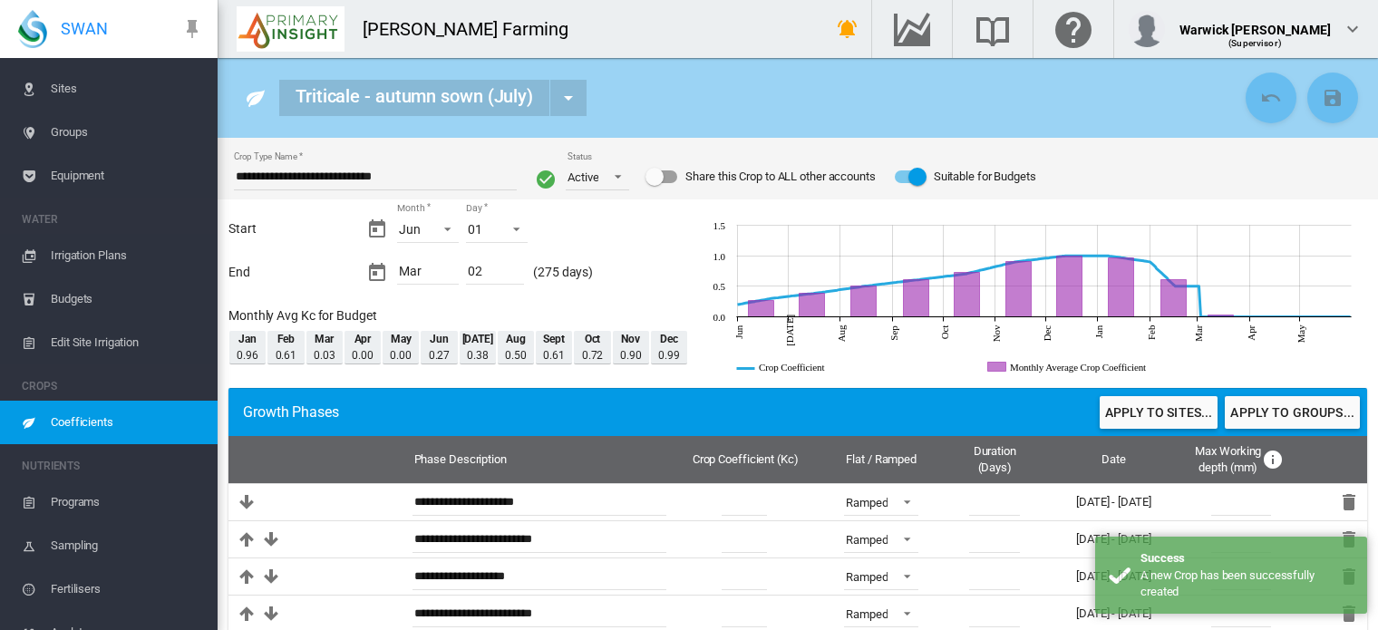
click at [77, 427] on span "Coefficients" at bounding box center [127, 423] width 152 height 44
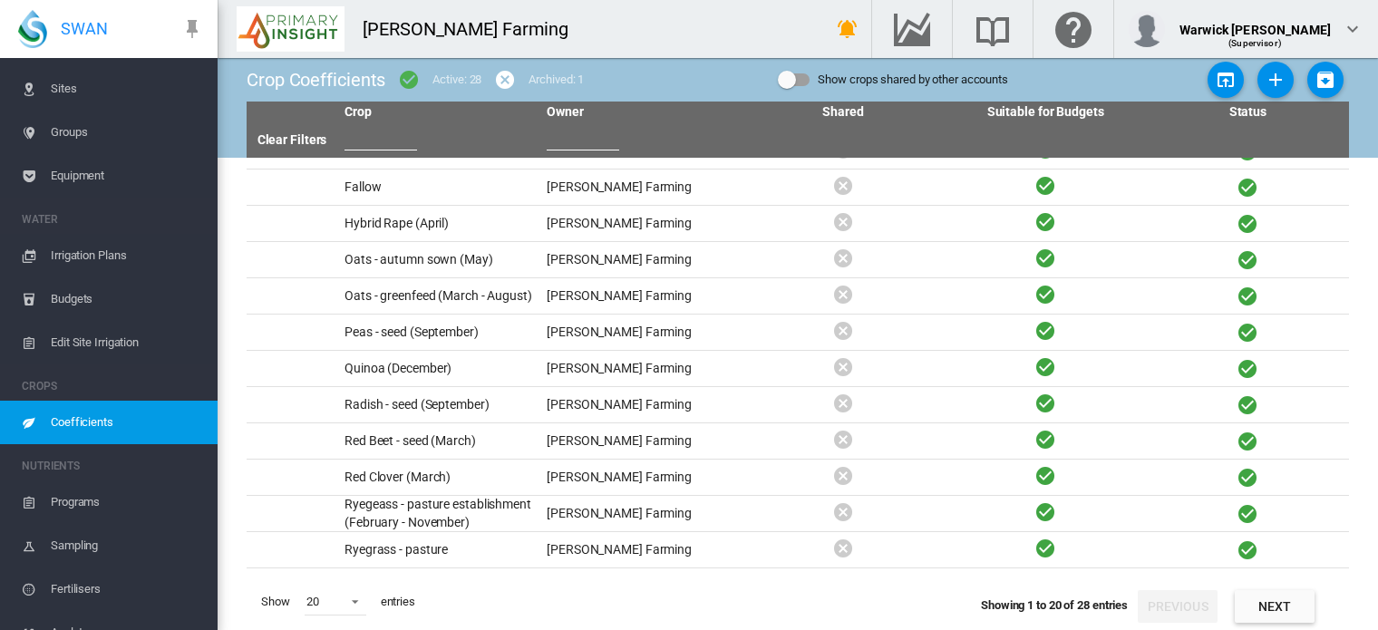
scroll to position [326, 0]
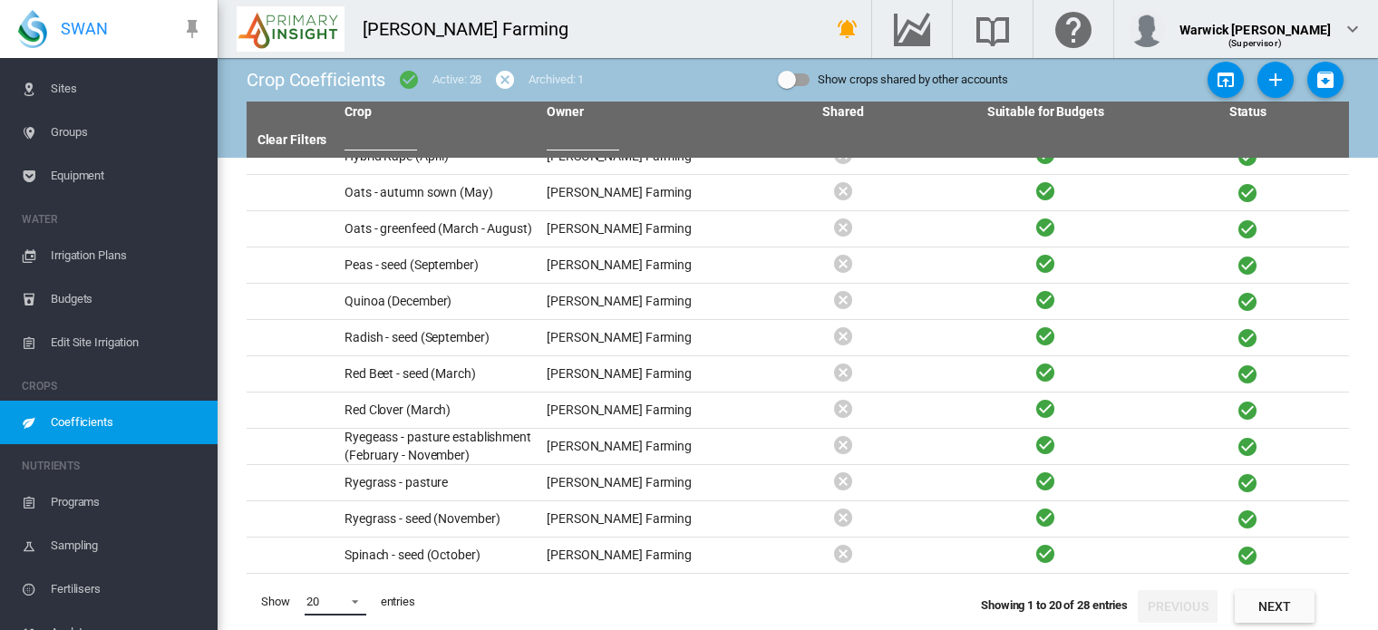
click at [351, 608] on span at bounding box center [350, 600] width 22 height 16
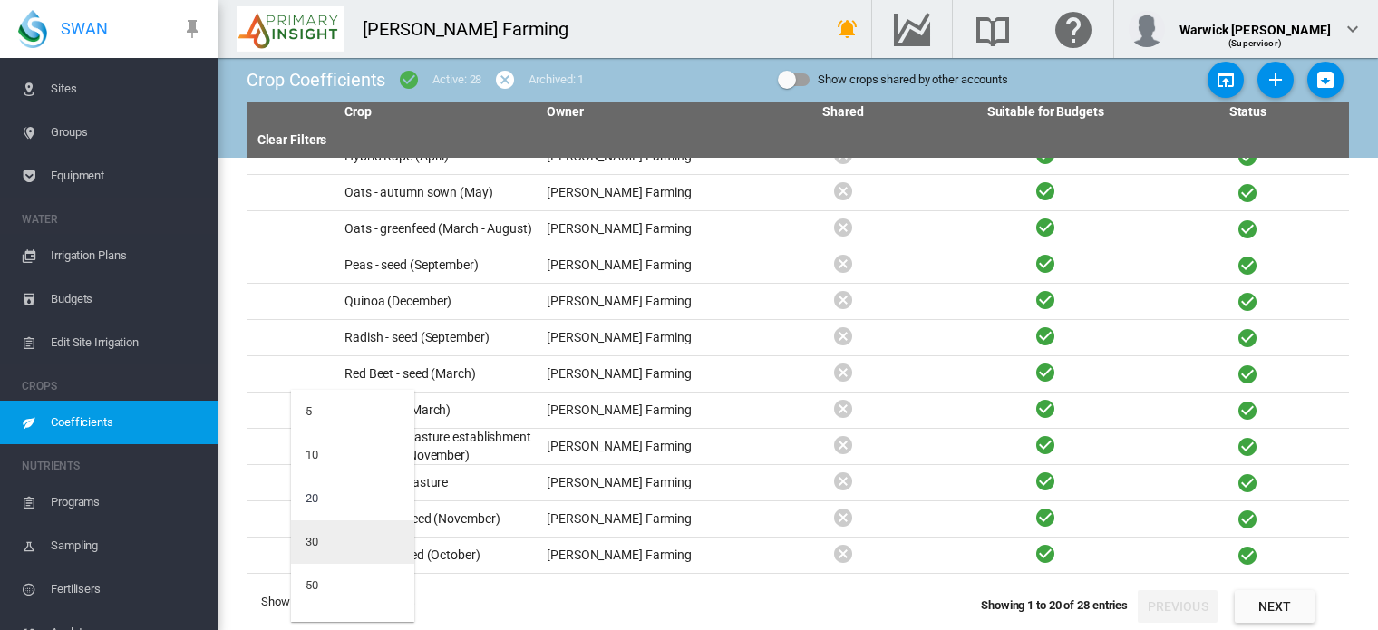
click at [369, 545] on md-option "30" at bounding box center [352, 542] width 123 height 44
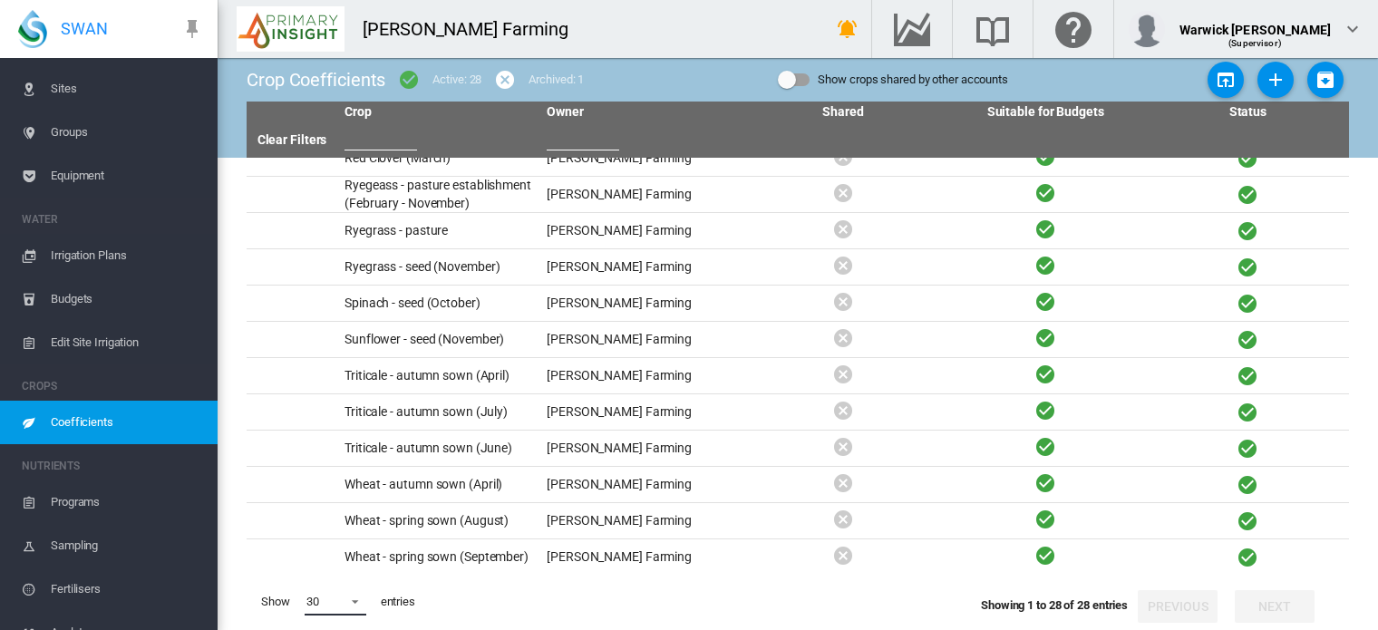
scroll to position [569, 0]
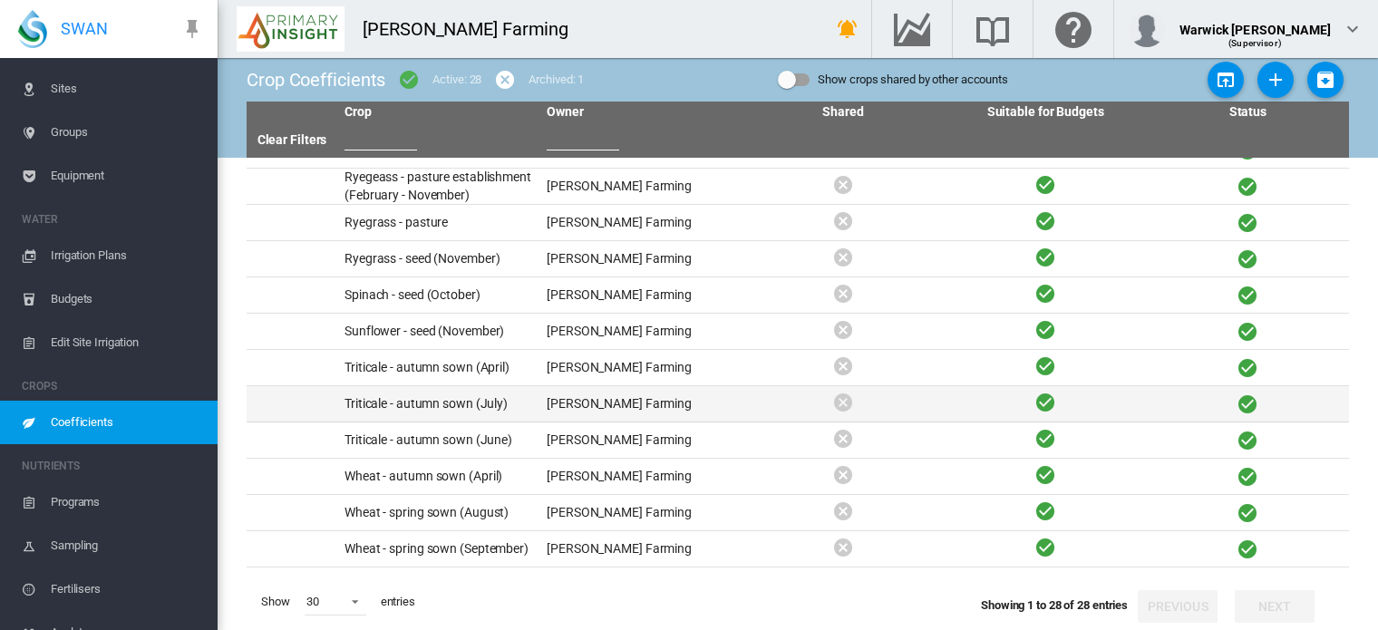
click at [415, 421] on td "Triticale - autumn sown (July)" at bounding box center [438, 403] width 202 height 35
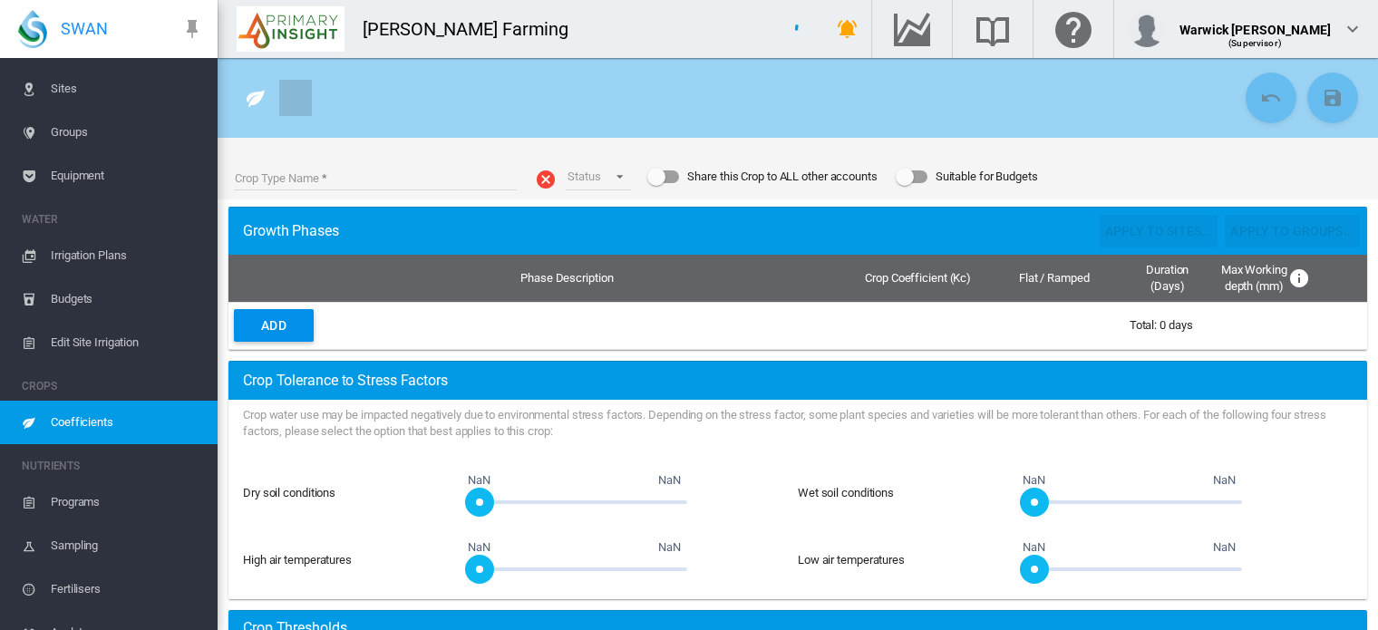
type input "**********"
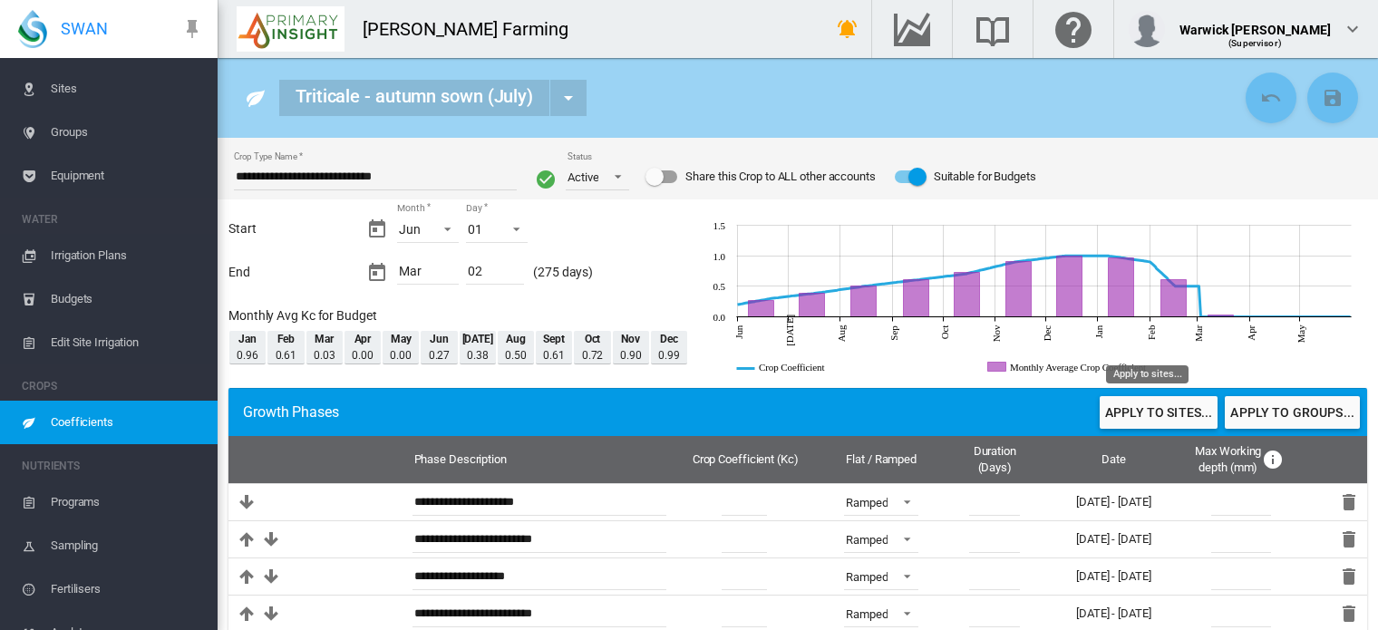
click at [1146, 415] on button "Apply to sites..." at bounding box center [1159, 412] width 118 height 33
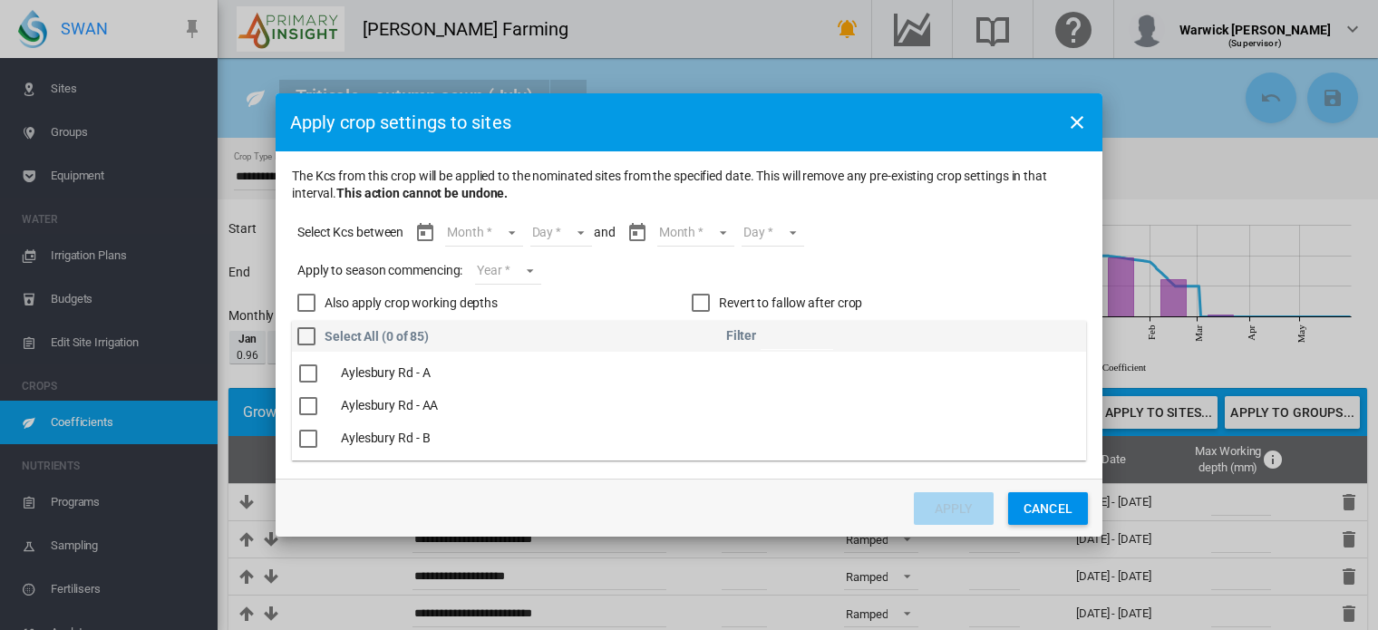
click at [511, 231] on md-select "Month Jun [DATE] Aug Sept Oct Nov Dec Jan Feb Mar" at bounding box center [483, 232] width 77 height 27
click at [1077, 121] on md-backdrop at bounding box center [689, 315] width 1378 height 630
click at [1073, 126] on md-icon "icon-close" at bounding box center [1077, 123] width 22 height 22
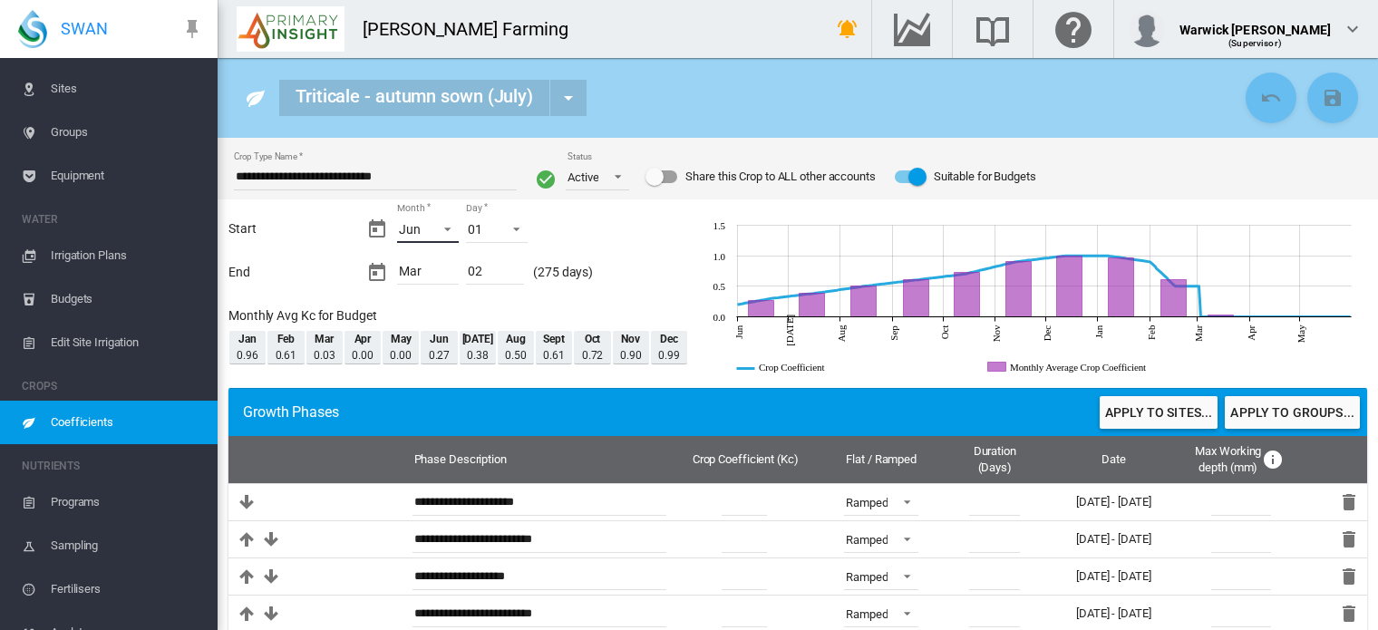
click at [443, 228] on span "Month: Jun" at bounding box center [443, 227] width 22 height 16
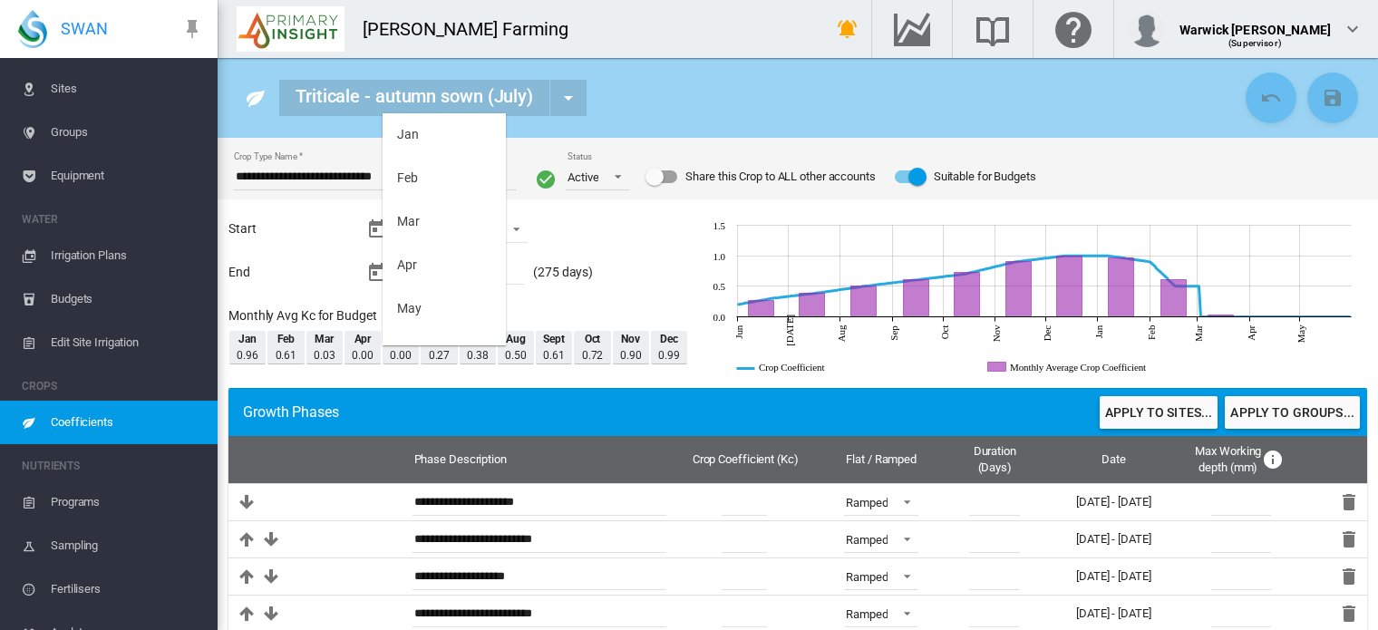
scroll to position [123, 0]
click at [433, 271] on md-option "[DATE]" at bounding box center [444, 273] width 123 height 44
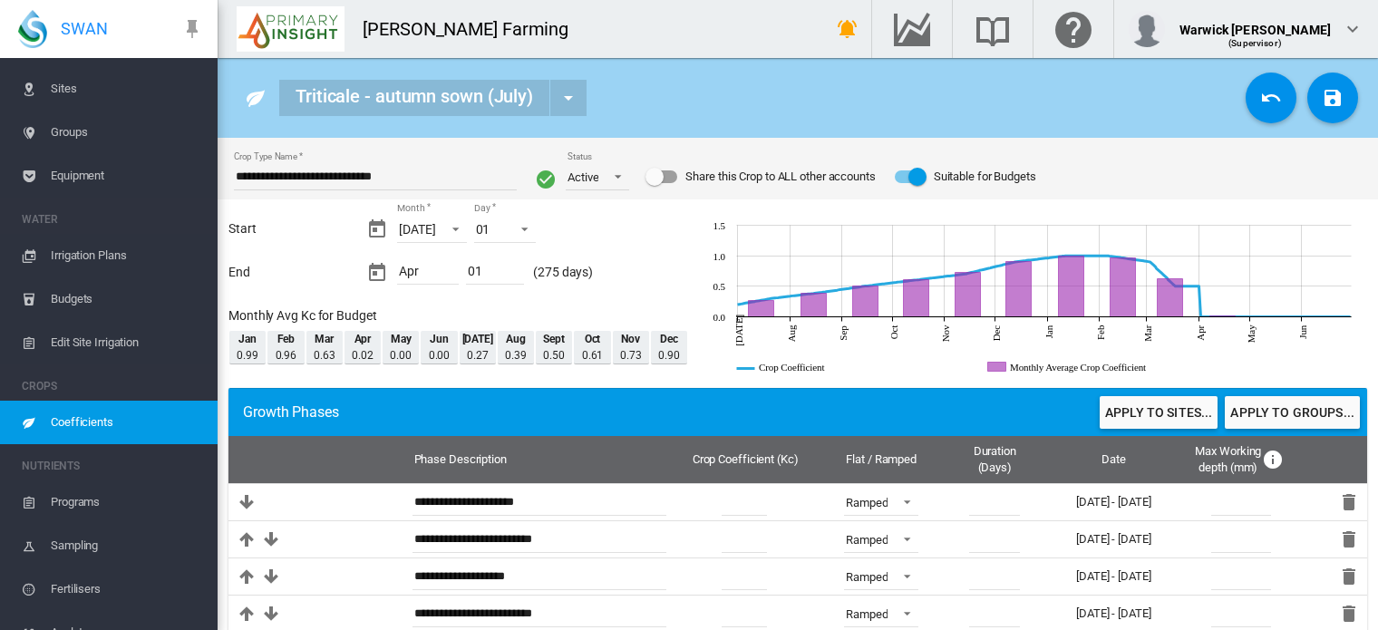
click at [417, 268] on div "Apr" at bounding box center [428, 273] width 62 height 24
click at [422, 275] on div "Apr" at bounding box center [428, 273] width 62 height 24
click at [421, 269] on div "Apr" at bounding box center [428, 273] width 62 height 24
click at [403, 273] on div "Apr" at bounding box center [428, 273] width 62 height 24
click at [374, 274] on md-icon "icon-calendar-today" at bounding box center [377, 273] width 22 height 22
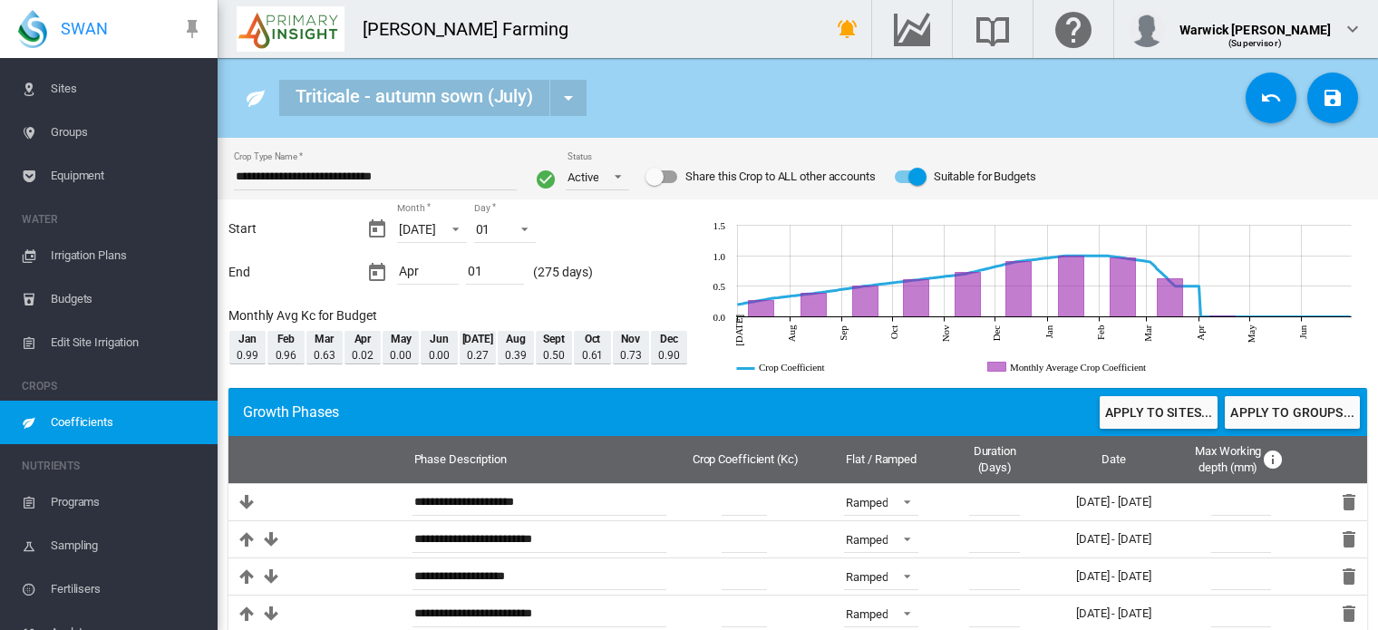
click at [474, 271] on div "01" at bounding box center [495, 273] width 58 height 24
click at [463, 252] on div "01" at bounding box center [493, 273] width 65 height 42
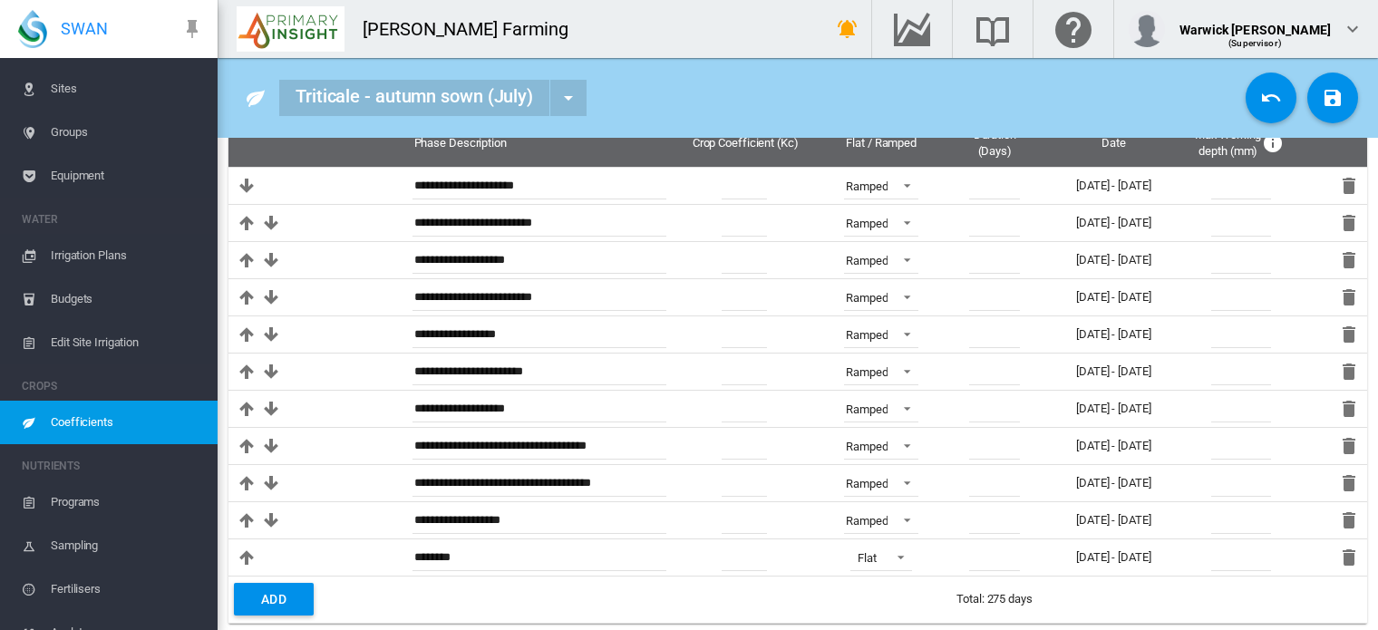
scroll to position [322, 0]
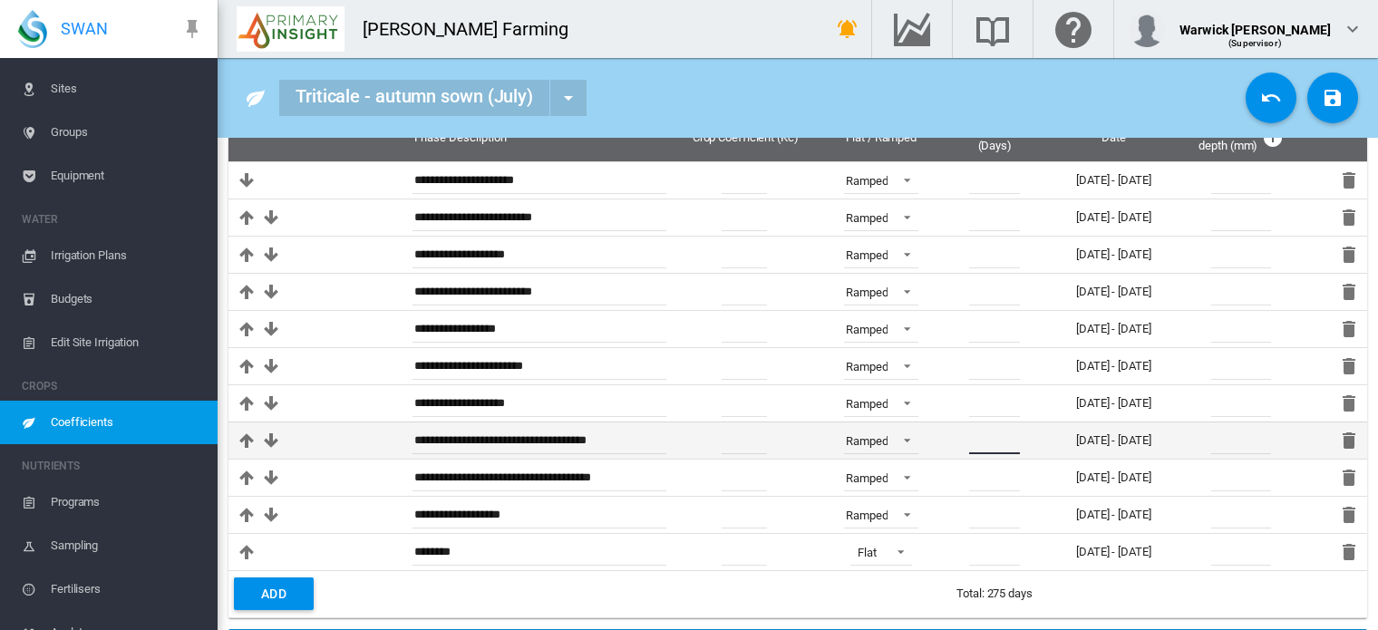
click at [976, 442] on input "**" at bounding box center [994, 440] width 51 height 27
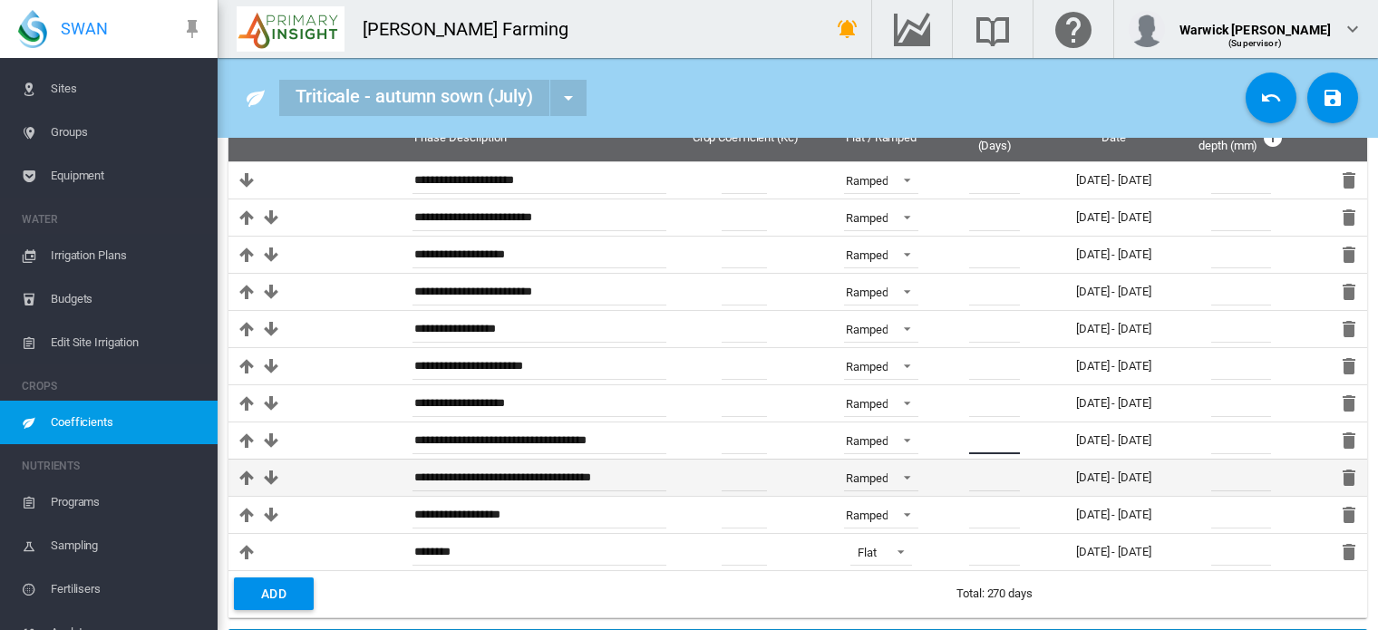
type input "**"
click at [969, 475] on input "**" at bounding box center [994, 477] width 51 height 27
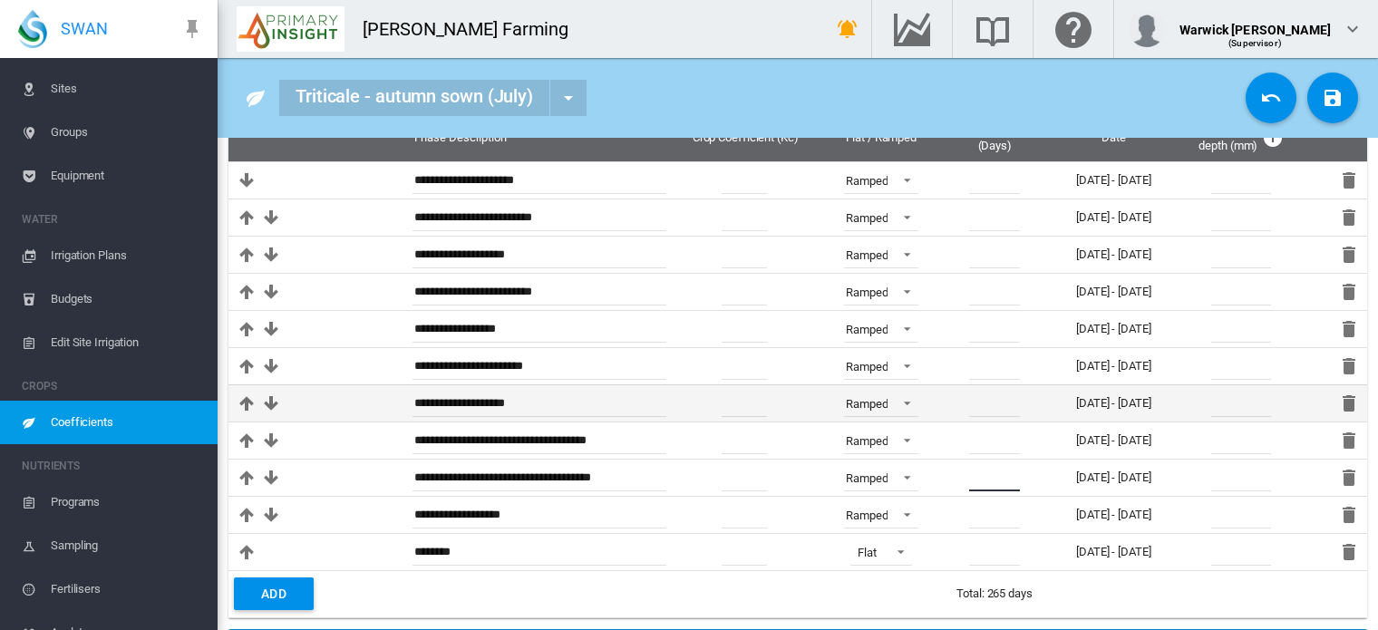
type input "**"
click at [976, 413] on input "**" at bounding box center [994, 403] width 51 height 27
type input "*"
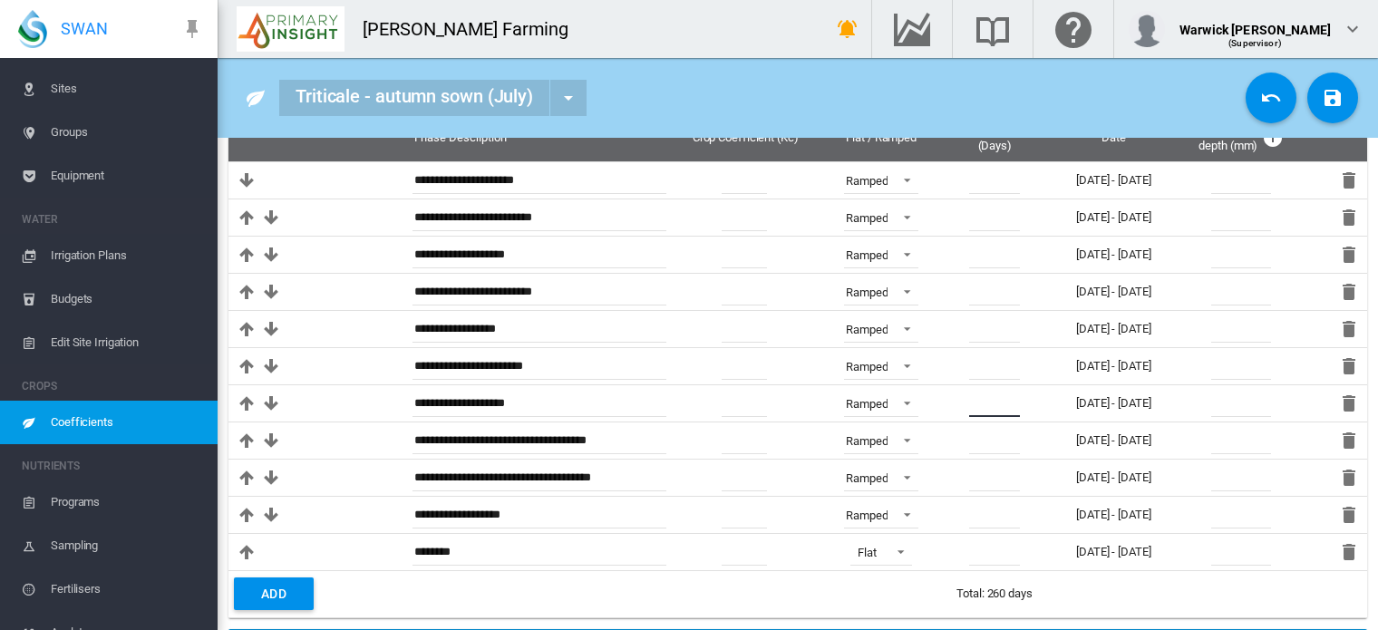
scroll to position [0, 0]
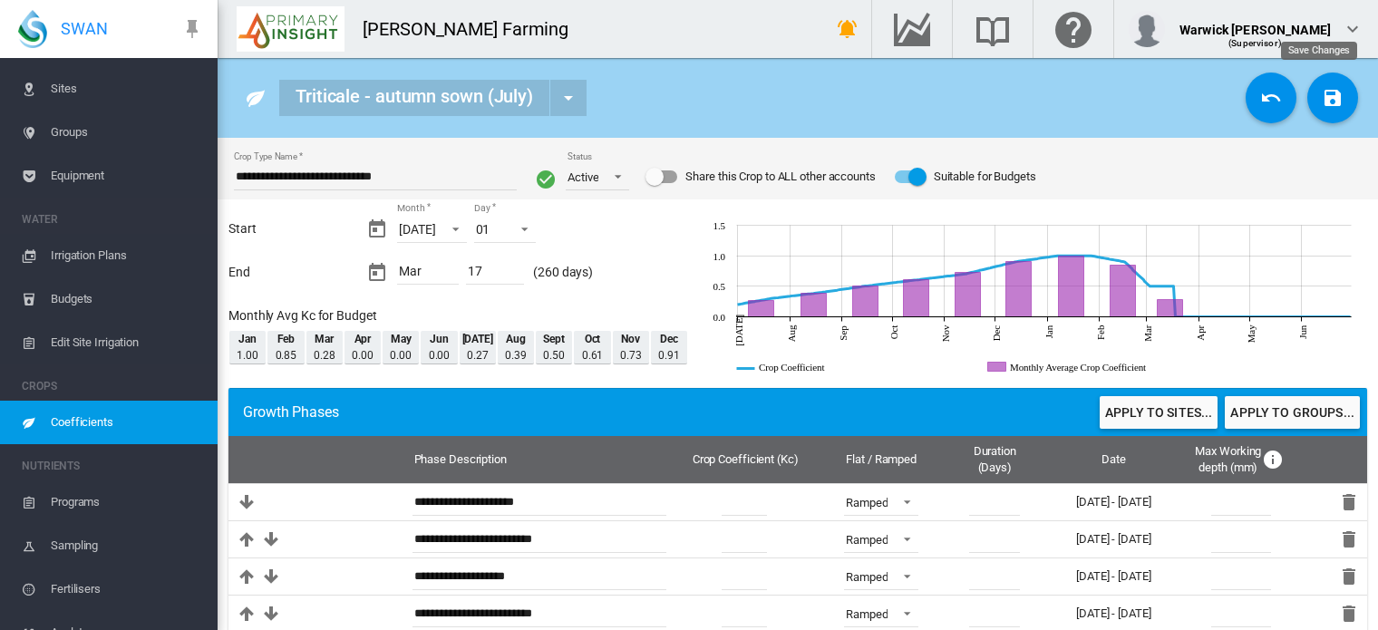
type input "**"
click at [1322, 97] on md-icon "icon-content-save" at bounding box center [1333, 98] width 22 height 22
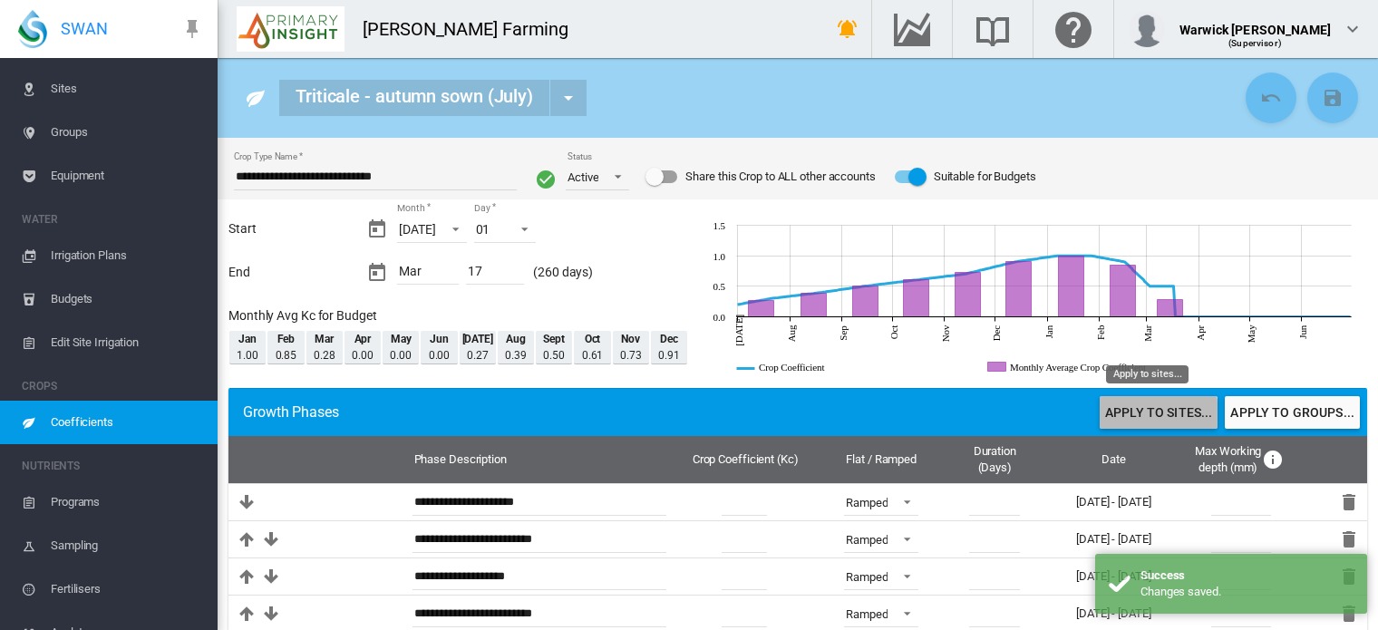
click at [1142, 420] on button "Apply to sites..." at bounding box center [1159, 412] width 118 height 33
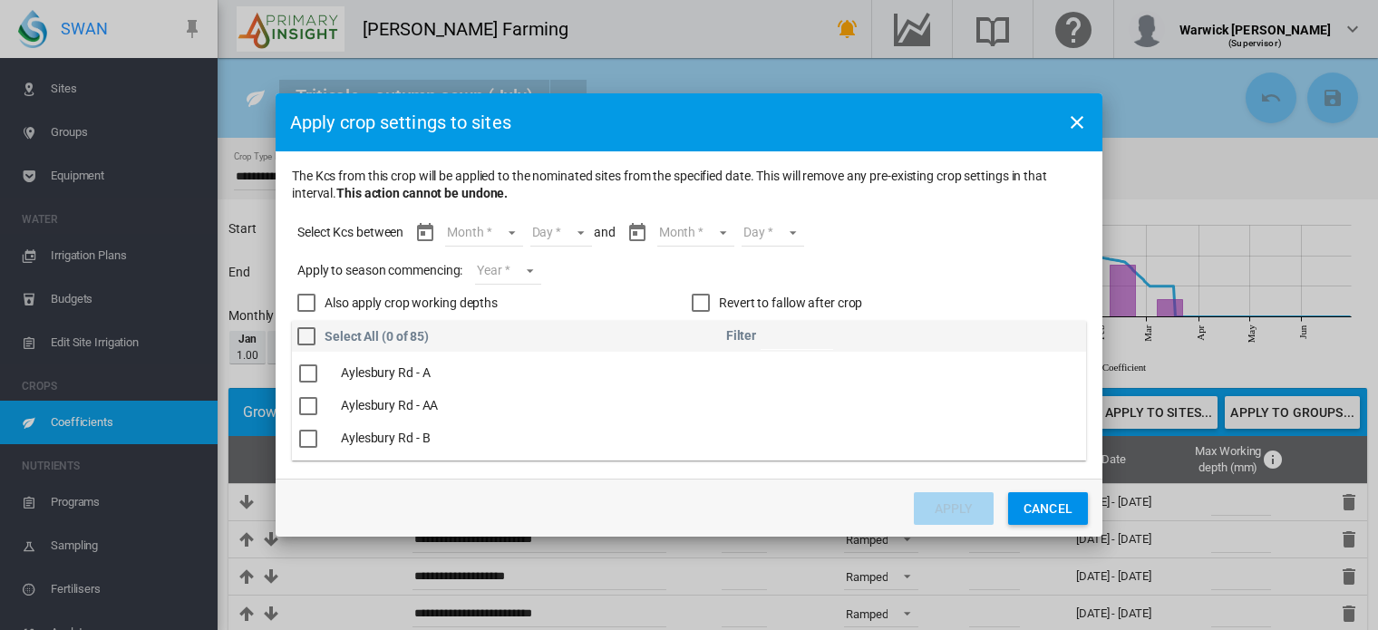
click at [512, 231] on md-select "Month Jul Aug Sept Oct Nov Dec Jan Feb Mar" at bounding box center [483, 232] width 77 height 27
click at [497, 236] on md-option "[DATE]" at bounding box center [495, 233] width 123 height 44
click at [568, 238] on md-select "Day 01 02 03 04 05 06 07 08 09 10 11 12 13 14 15 16 17 18 19 20 21 22 23 24 25 …" at bounding box center [553, 232] width 63 height 27
click at [568, 238] on md-option "01" at bounding box center [564, 233] width 123 height 44
click at [700, 237] on md-select "Month Jul Aug Sept Oct Nov Dec Jan Feb Mar" at bounding box center [686, 232] width 77 height 27
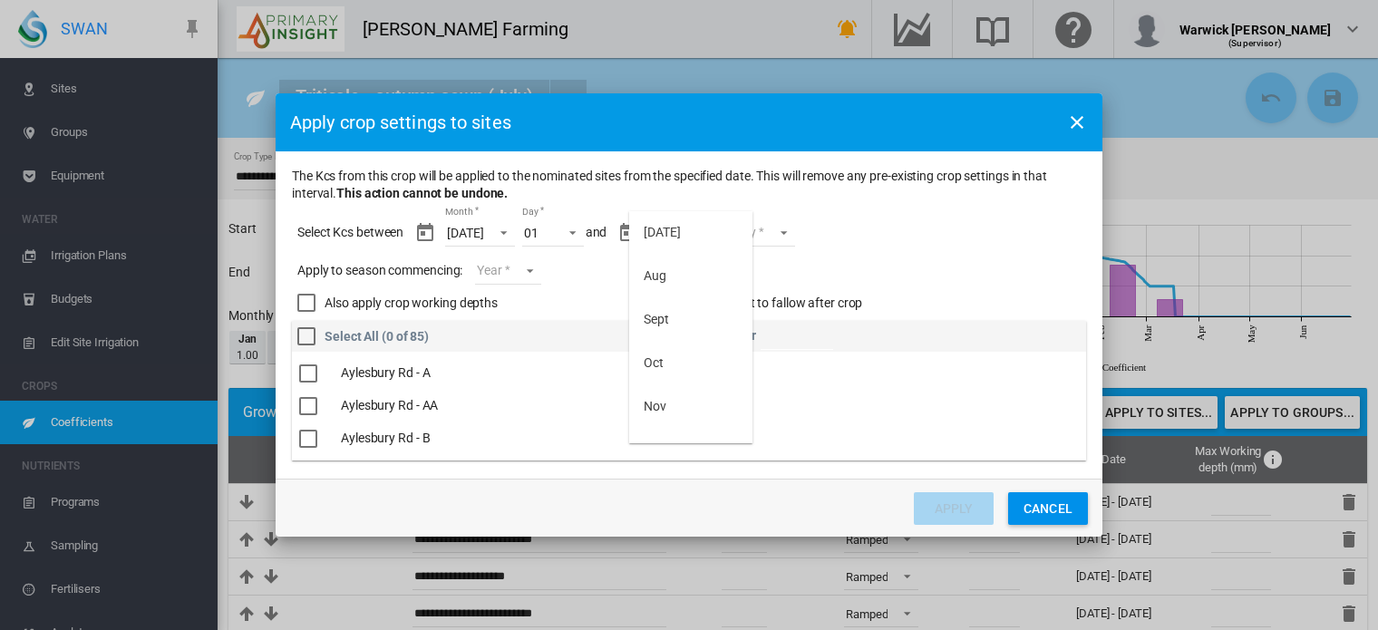
scroll to position [160, 0]
click at [698, 427] on md-option "Mar" at bounding box center [690, 422] width 123 height 44
click at [769, 235] on md-select "Day 01 02 03 04 05 06 07 08 09 10 11 12 13 14 15 16 17" at bounding box center [748, 232] width 63 height 27
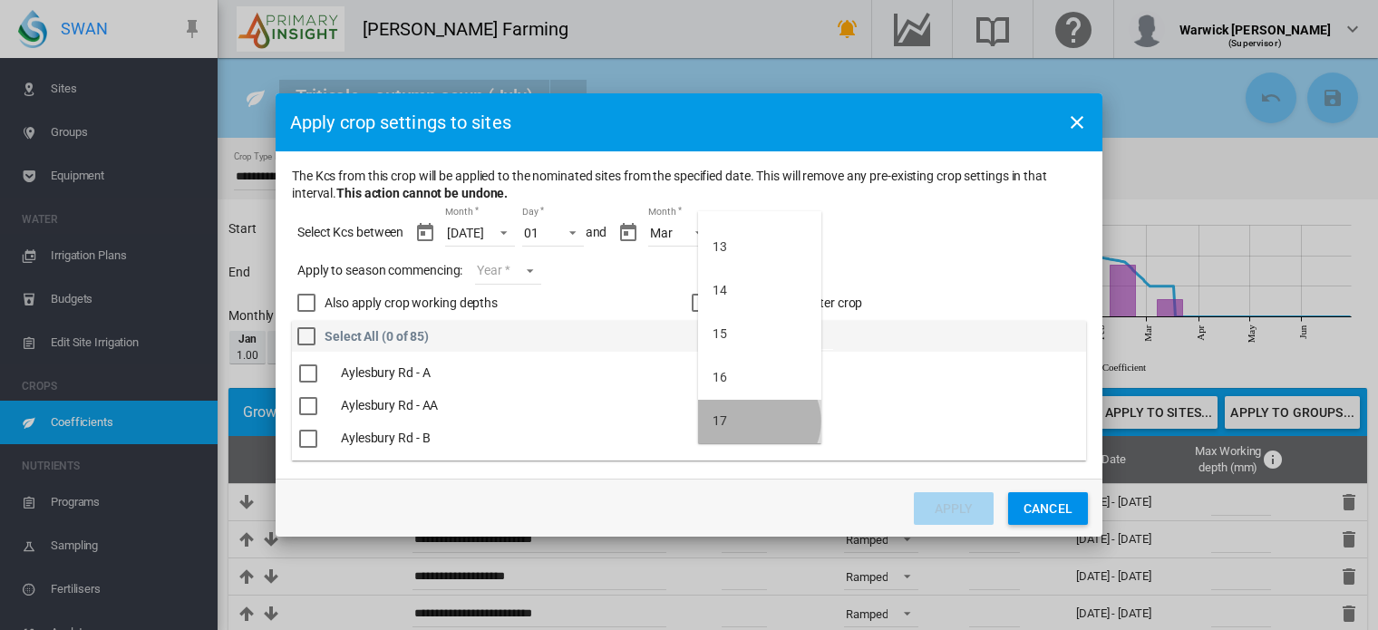
click at [758, 422] on md-option "17" at bounding box center [759, 422] width 123 height 44
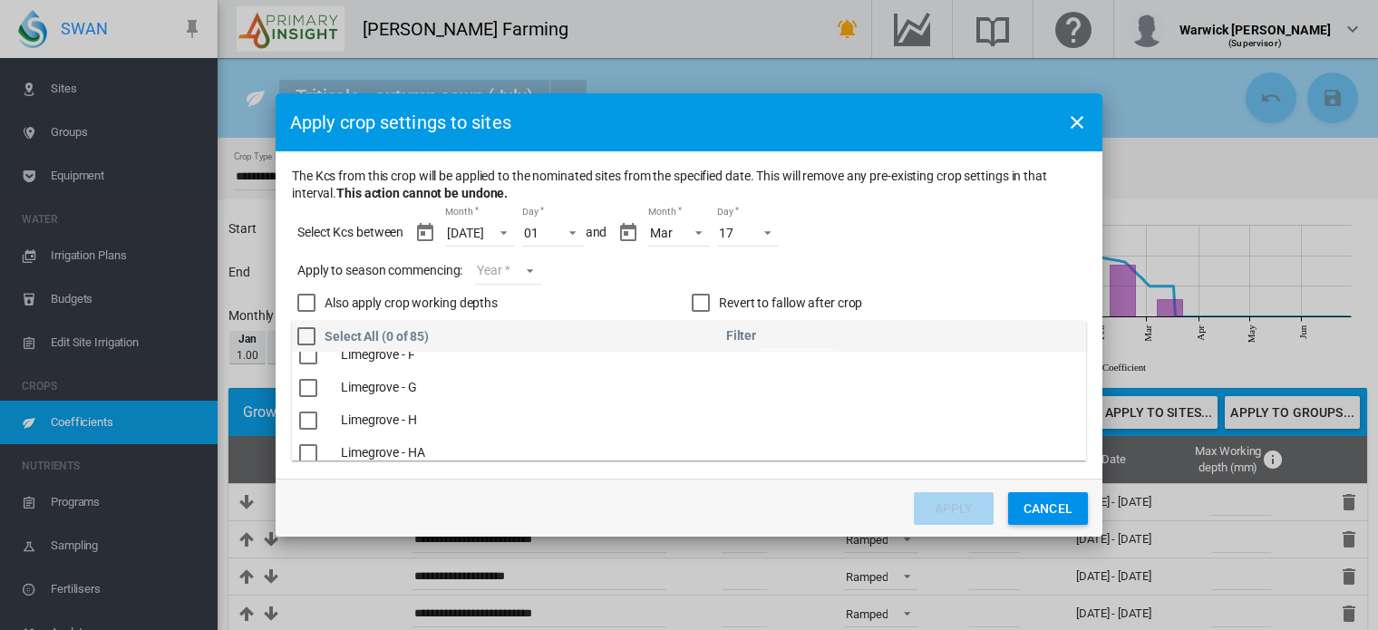
scroll to position [1875, 0]
click at [308, 422] on div "The Kcs ..." at bounding box center [308, 424] width 18 height 18
click at [522, 272] on md-select "Year [DATE] [CREDIT_CARD_NUMBER]" at bounding box center [507, 270] width 65 height 27
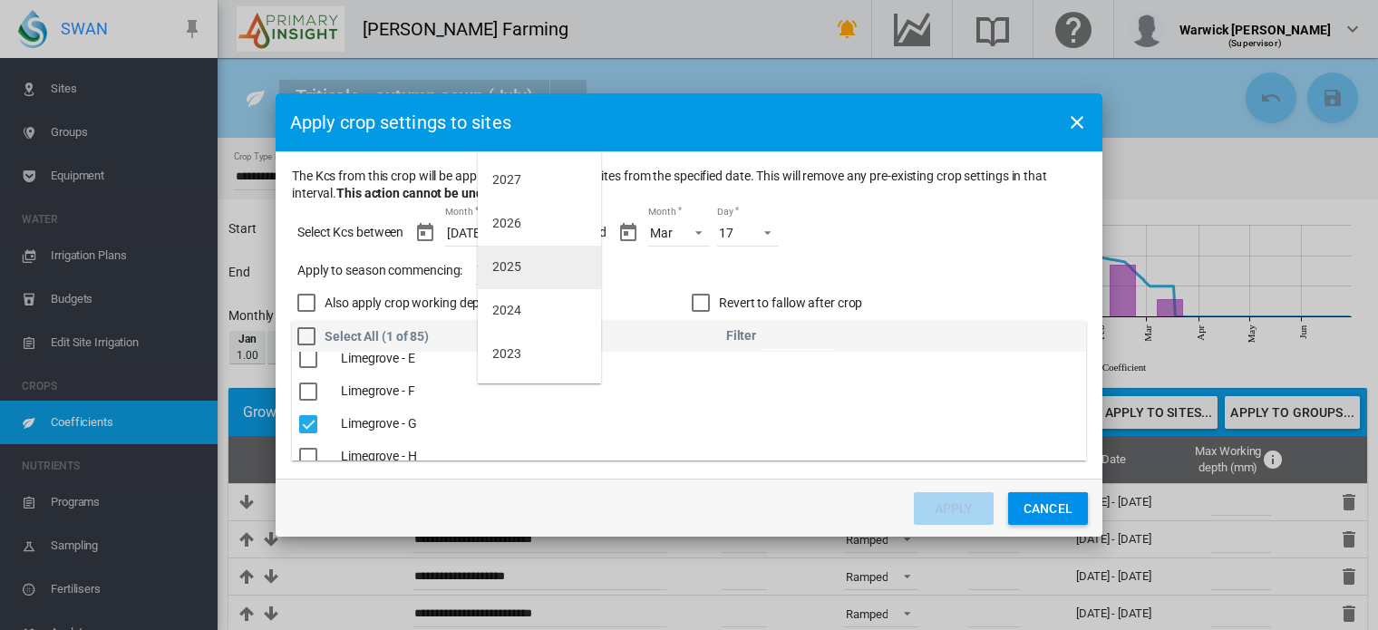
click at [537, 268] on md-option "2025" at bounding box center [539, 268] width 123 height 44
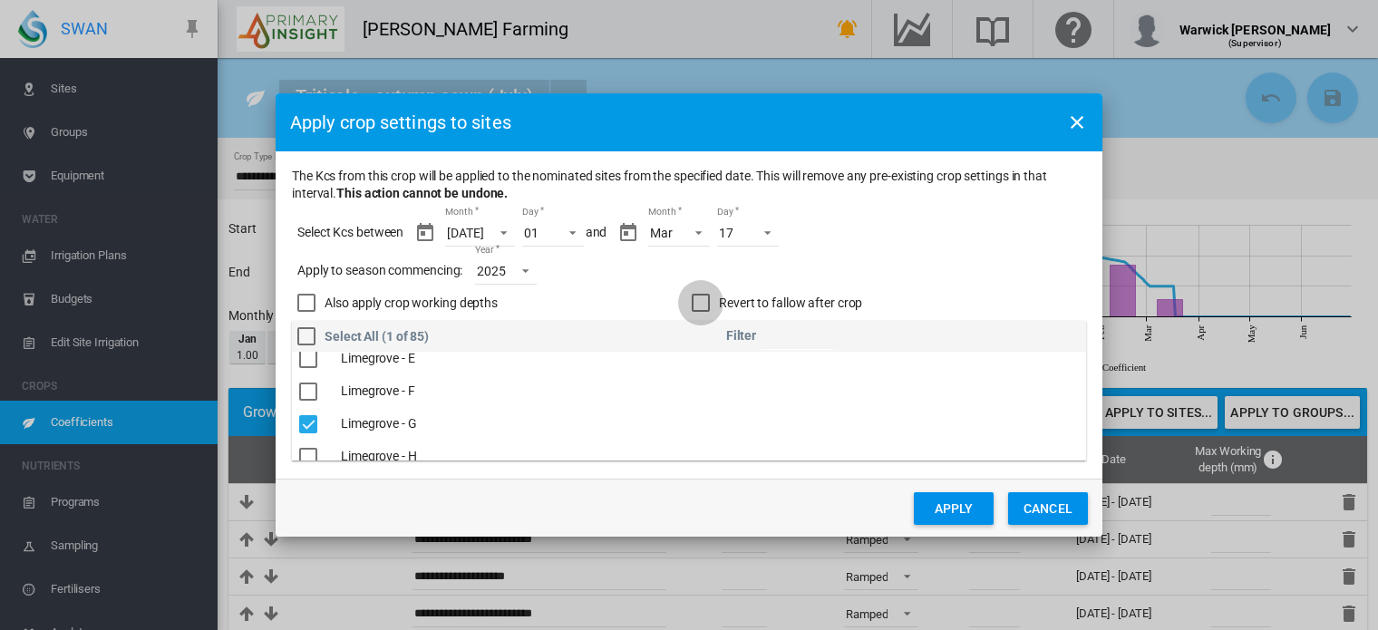
click at [704, 300] on div "Revert to fallow after crop" at bounding box center [701, 303] width 18 height 18
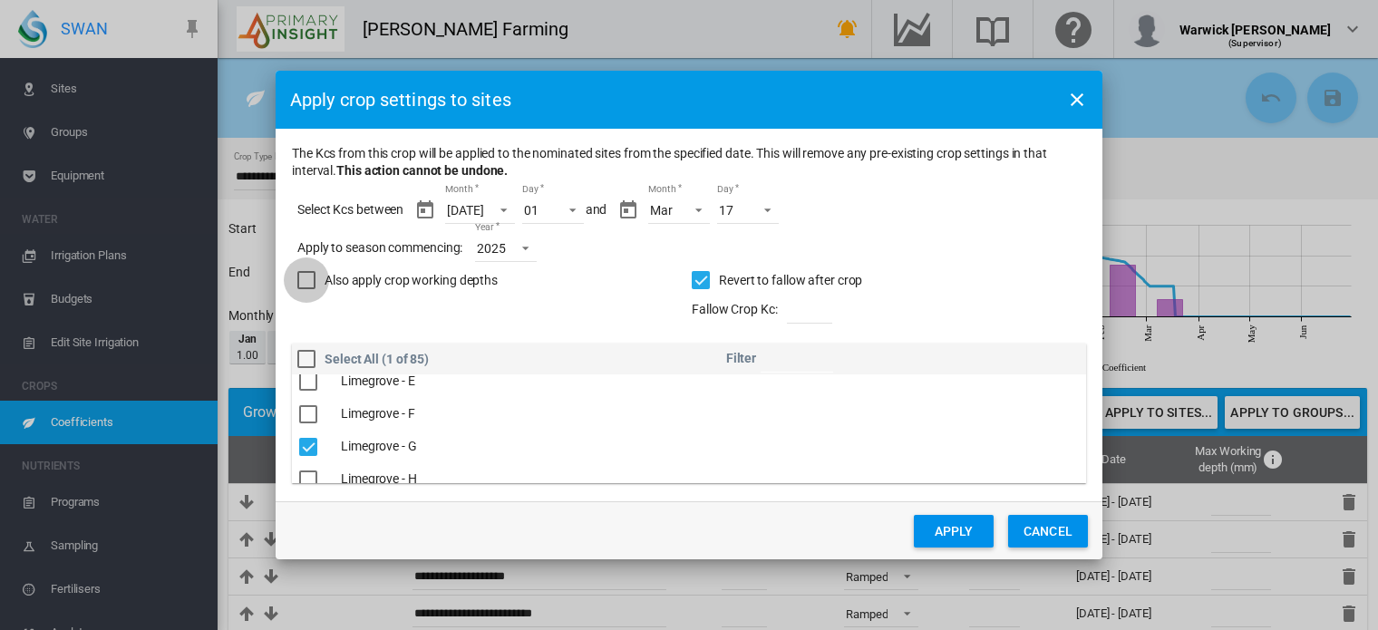
click at [306, 277] on div "Also apply crop working depths" at bounding box center [306, 280] width 18 height 18
click at [954, 539] on button "Apply" at bounding box center [954, 531] width 80 height 33
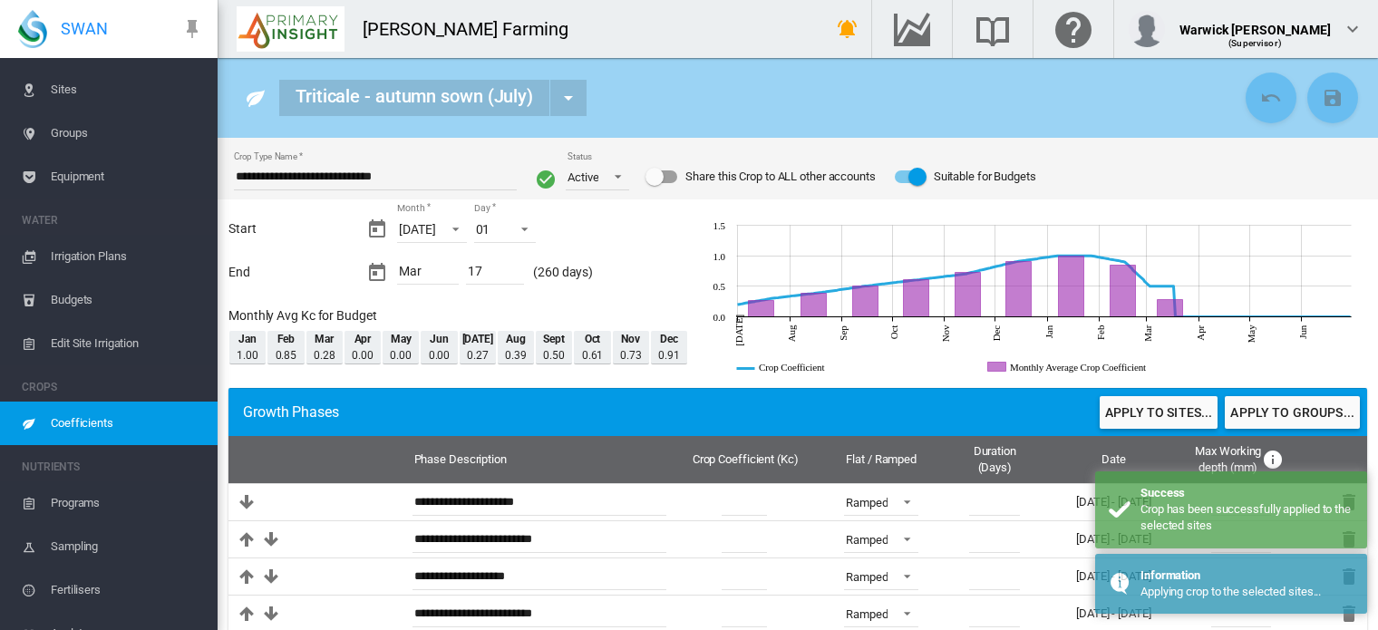
scroll to position [0, 0]
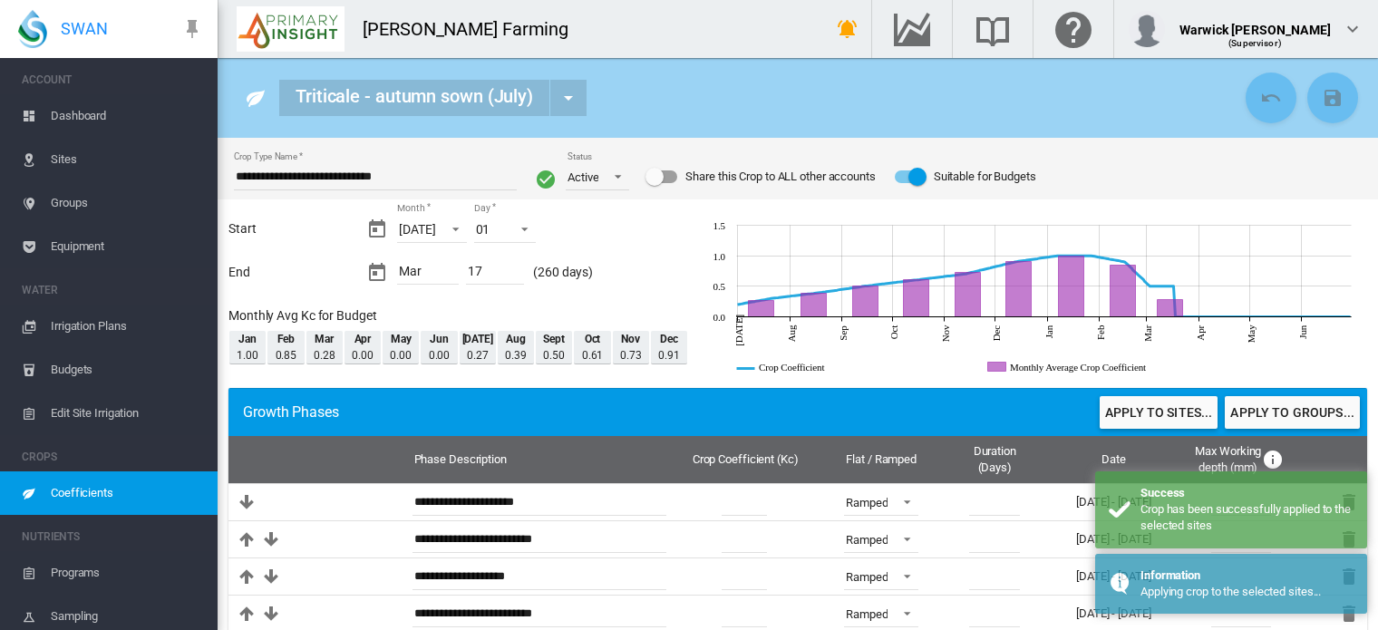
click at [101, 113] on span "Dashboard" at bounding box center [127, 116] width 152 height 44
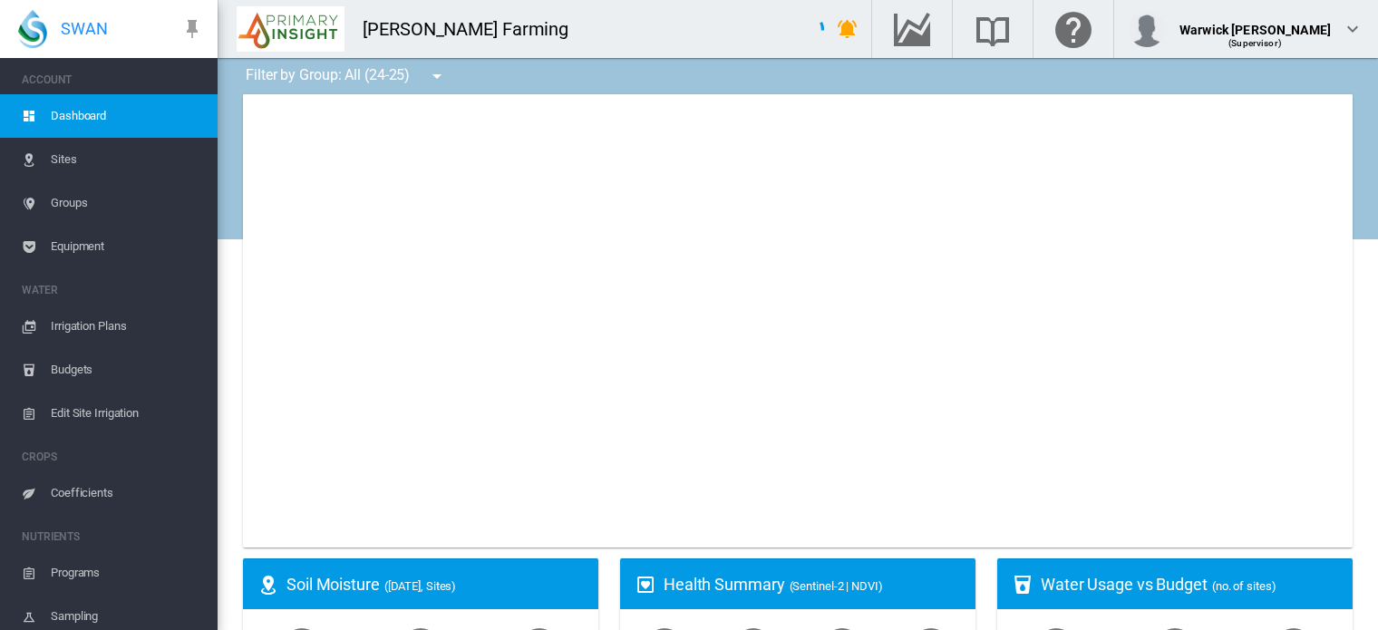
type input "**********"
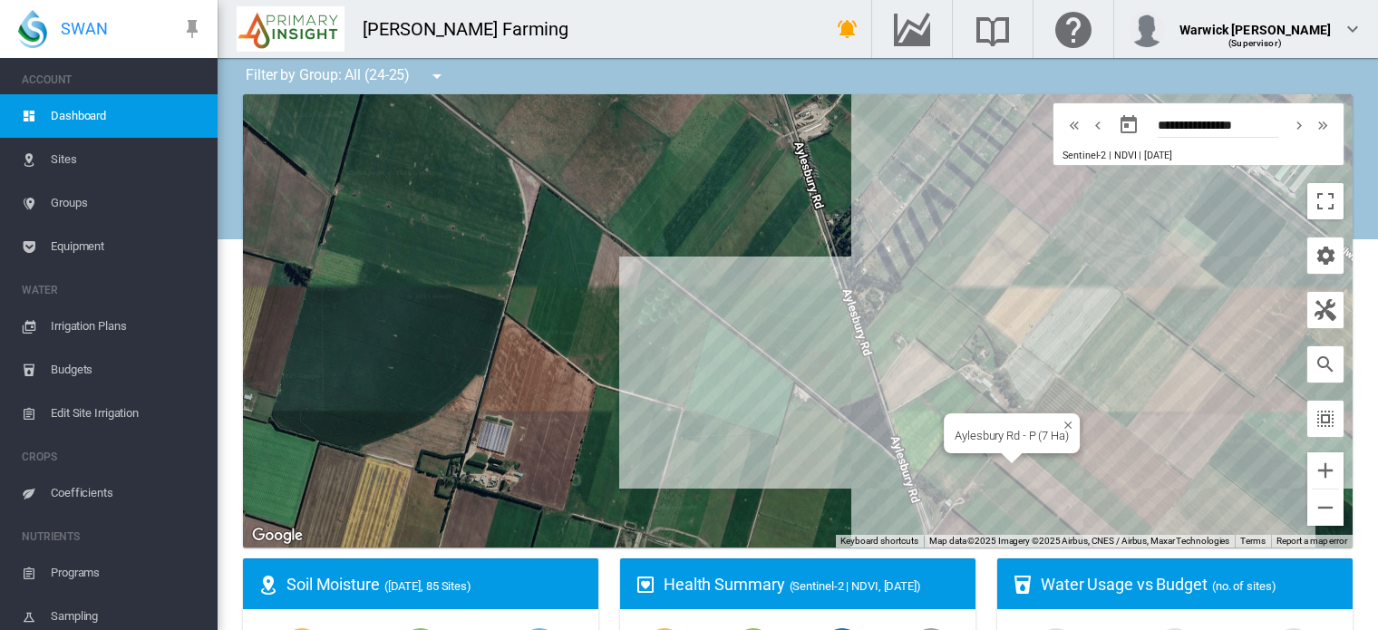
click at [1029, 472] on div "Aylesbury Rd - P (7 Ha)" at bounding box center [798, 320] width 1110 height 453
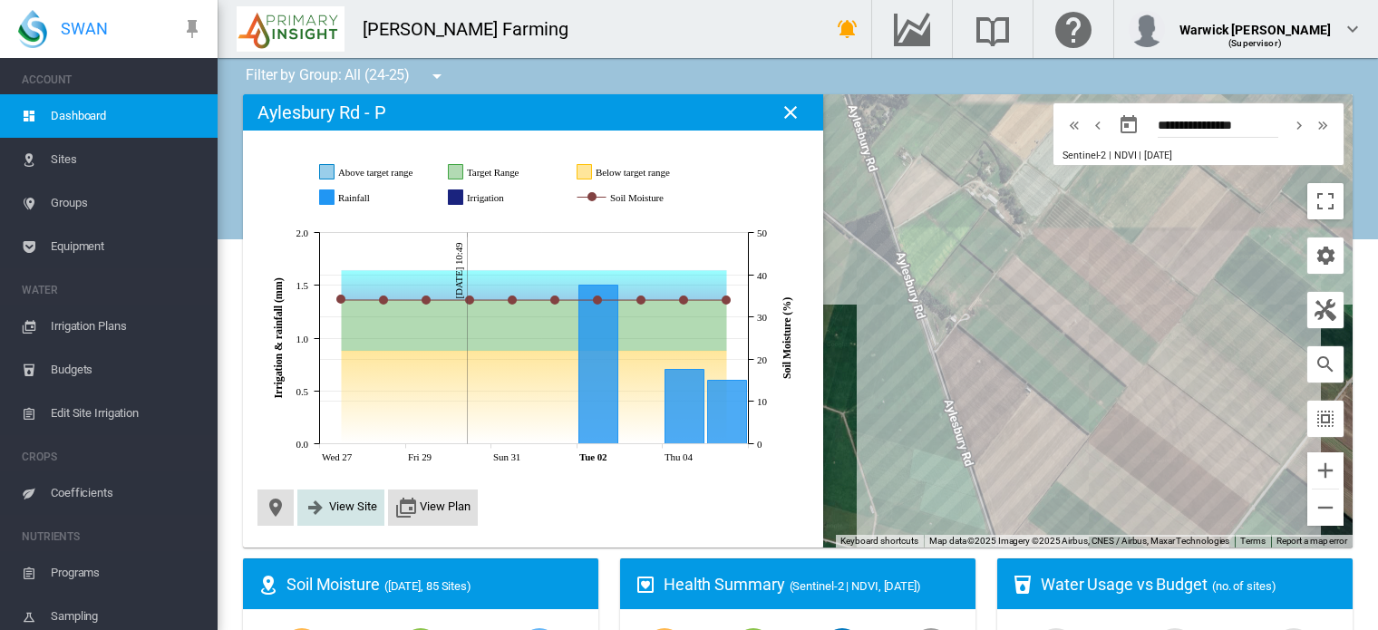
click at [354, 508] on span "View Site" at bounding box center [353, 507] width 48 height 14
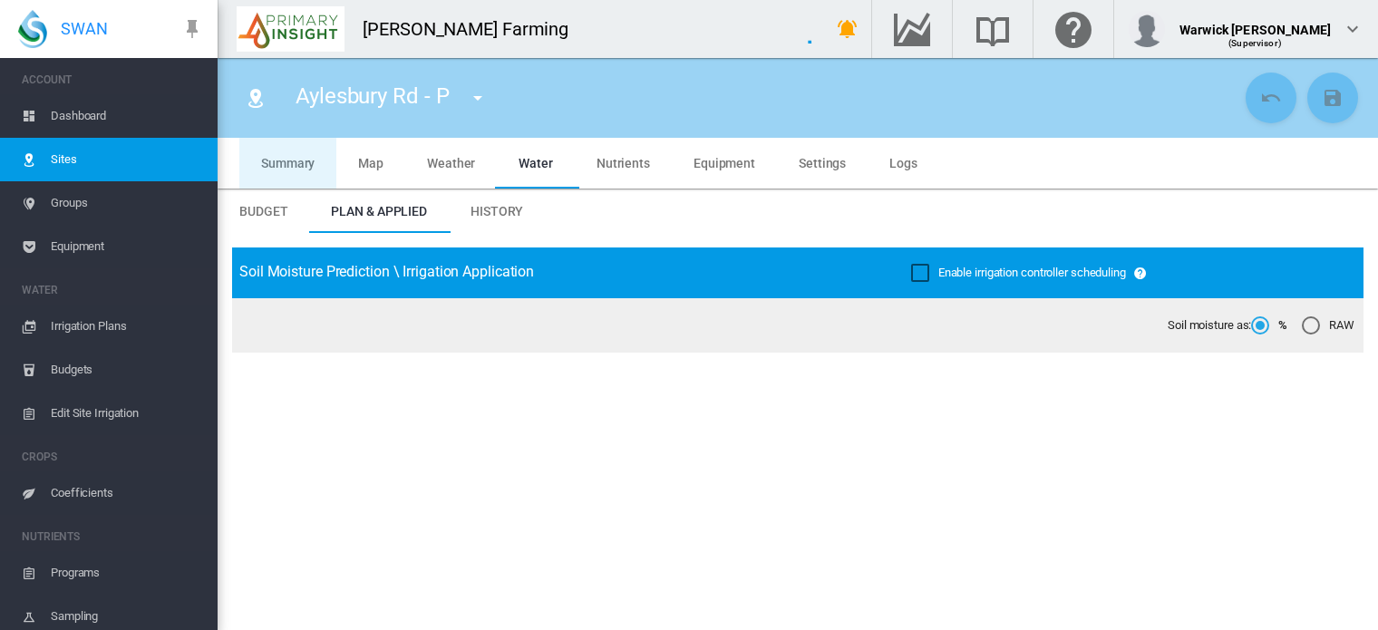
click at [290, 159] on span "Summary" at bounding box center [287, 163] width 53 height 15
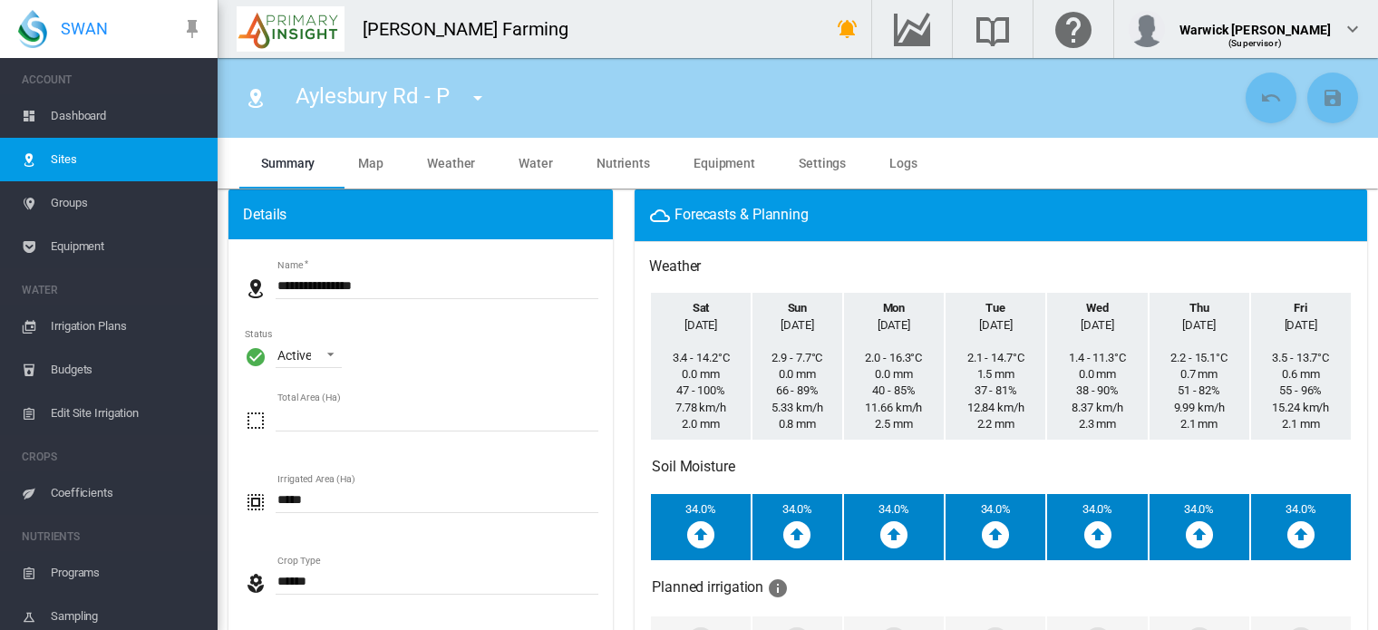
click at [76, 490] on span "Coefficients" at bounding box center [127, 493] width 152 height 44
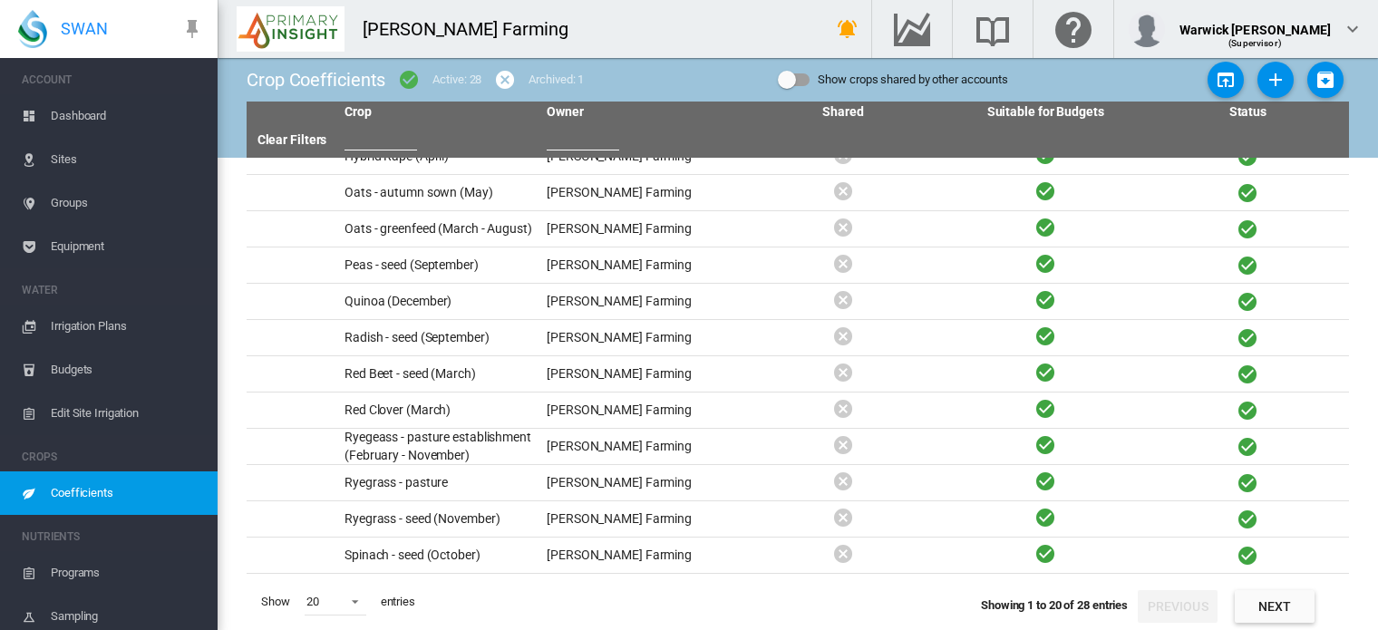
scroll to position [326, 0]
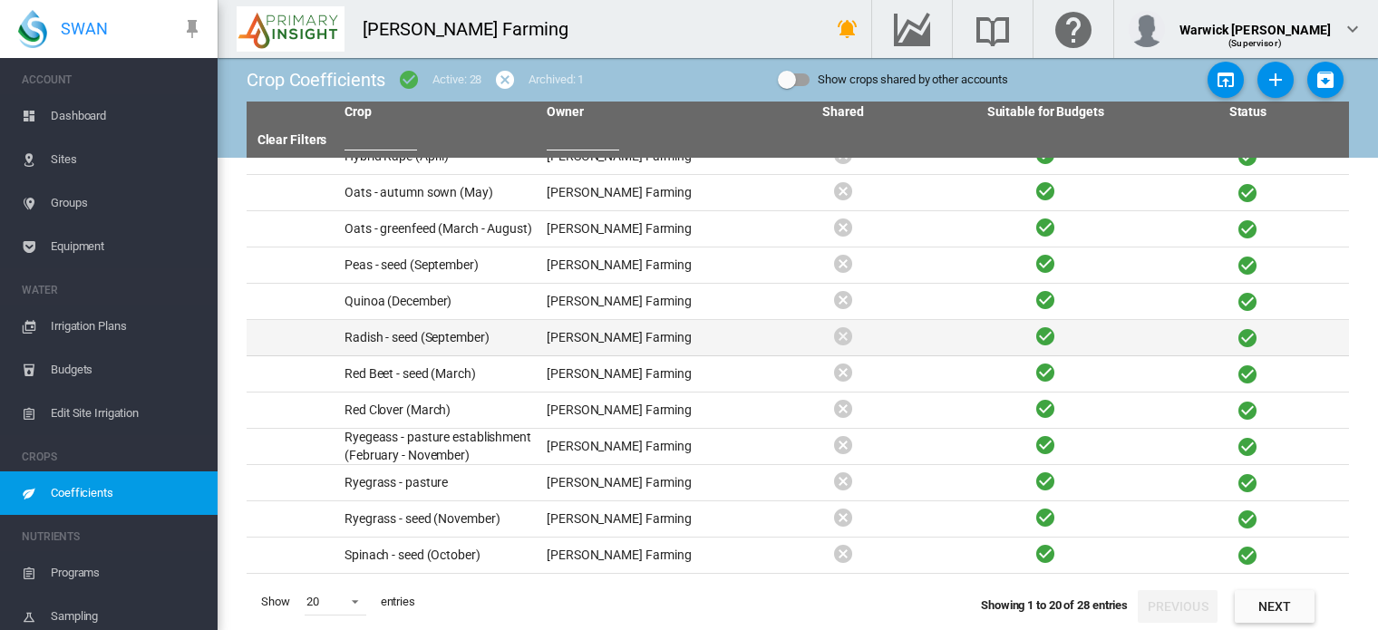
click at [439, 320] on td "Radish - seed (September)" at bounding box center [438, 337] width 202 height 35
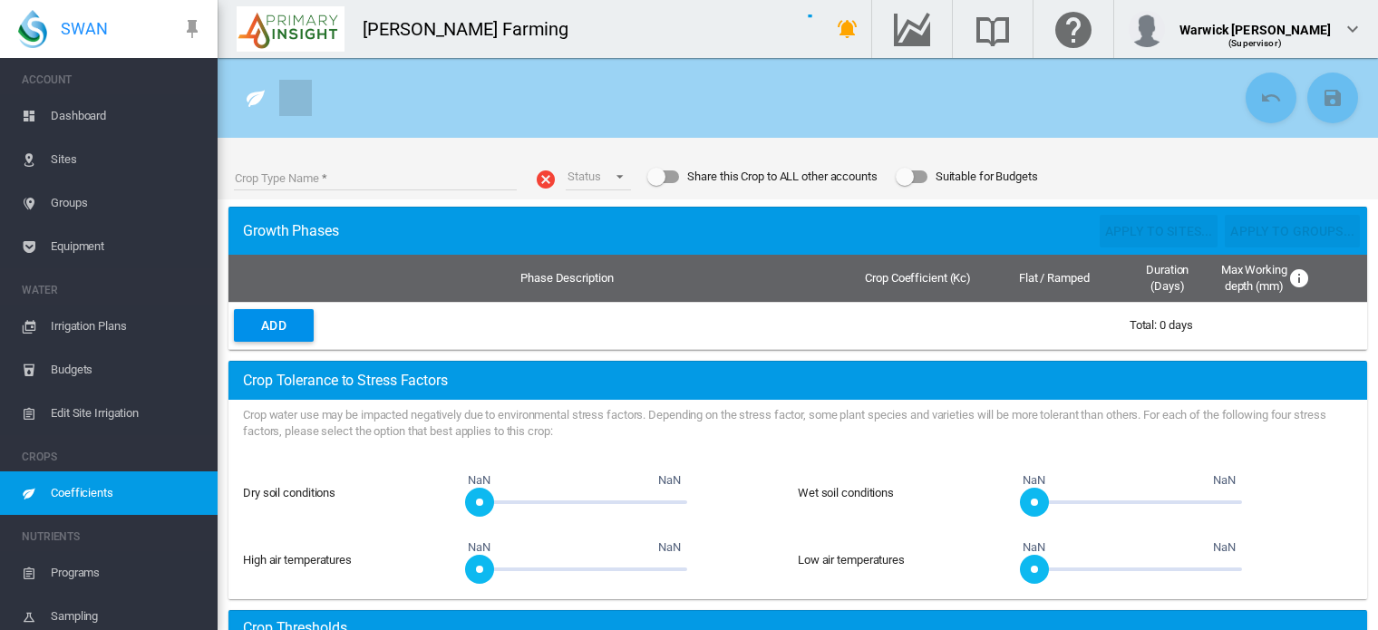
type input "**********"
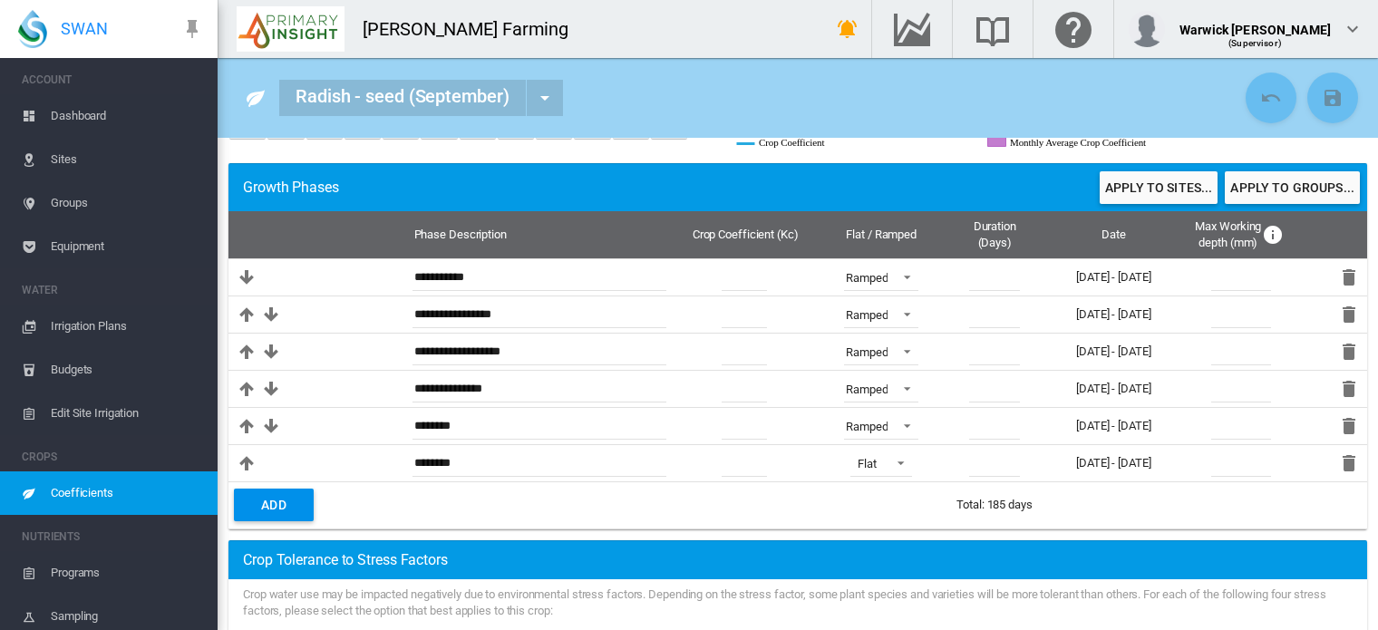
scroll to position [215, 0]
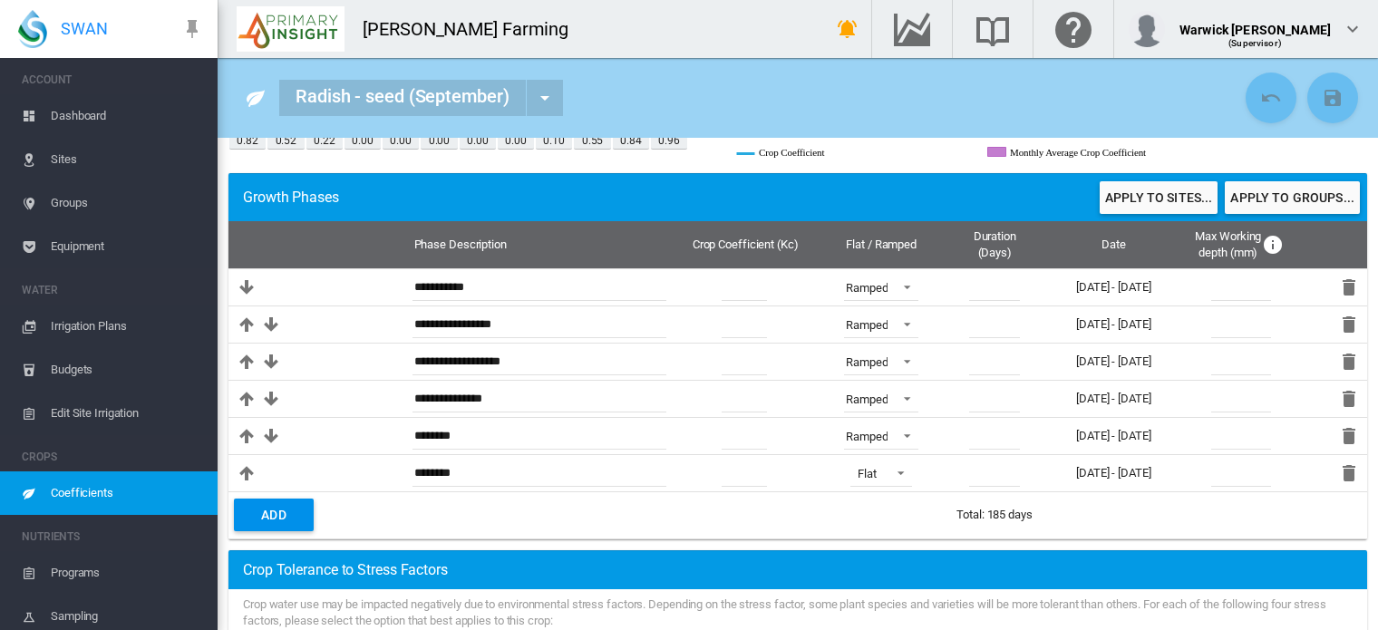
click at [76, 492] on span "Coefficients" at bounding box center [127, 493] width 152 height 44
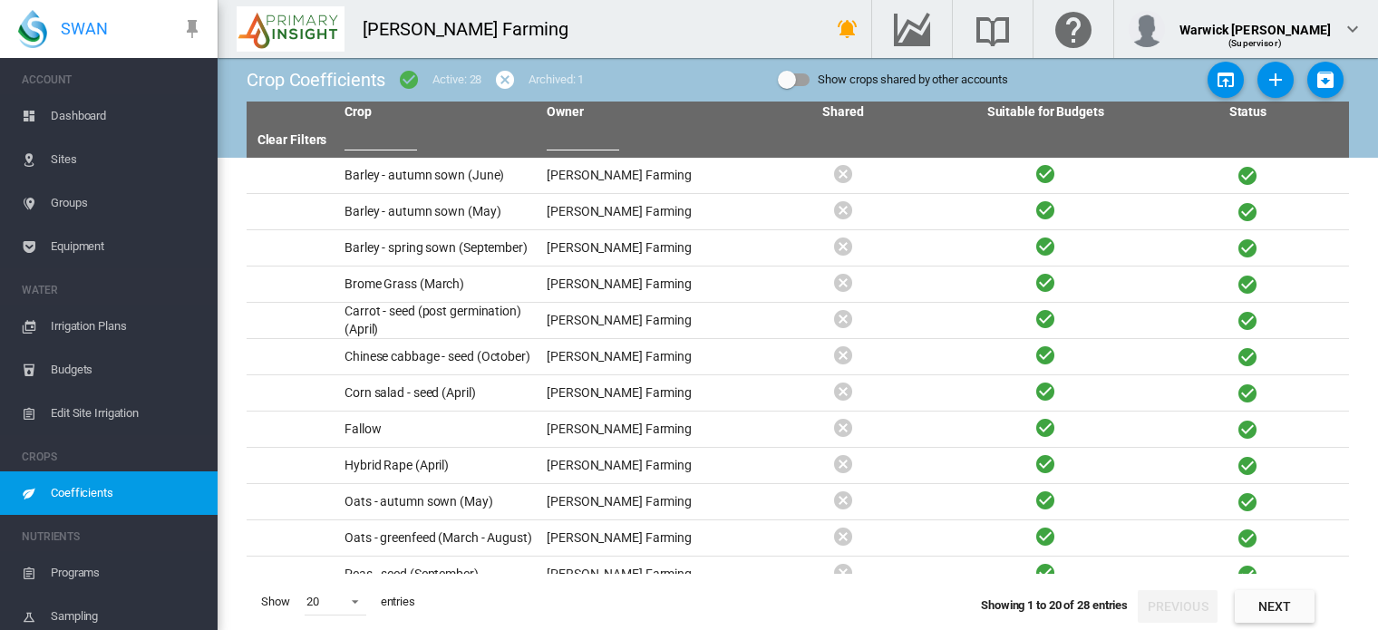
click at [1270, 82] on md-icon "icon-plus" at bounding box center [1276, 80] width 22 height 22
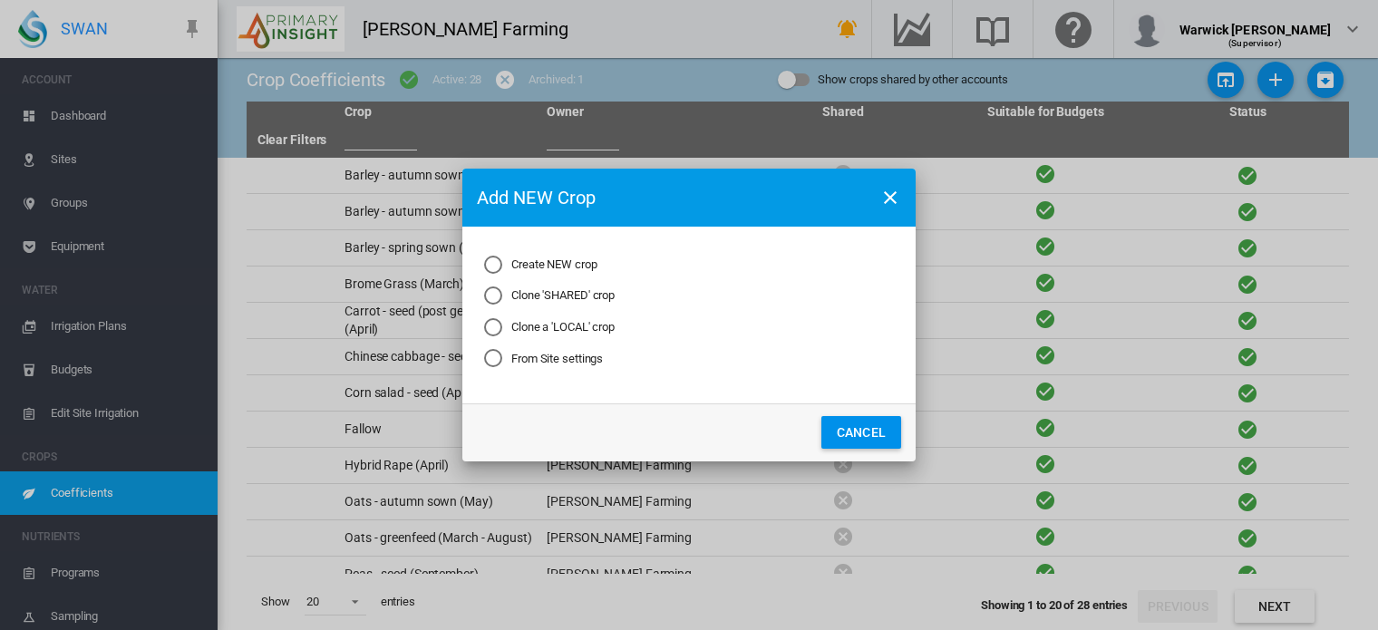
click at [505, 327] on md-radio-button "Clone a 'LOCAL' crop" at bounding box center [549, 327] width 131 height 17
click at [768, 429] on button "Next..." at bounding box center [767, 432] width 80 height 33
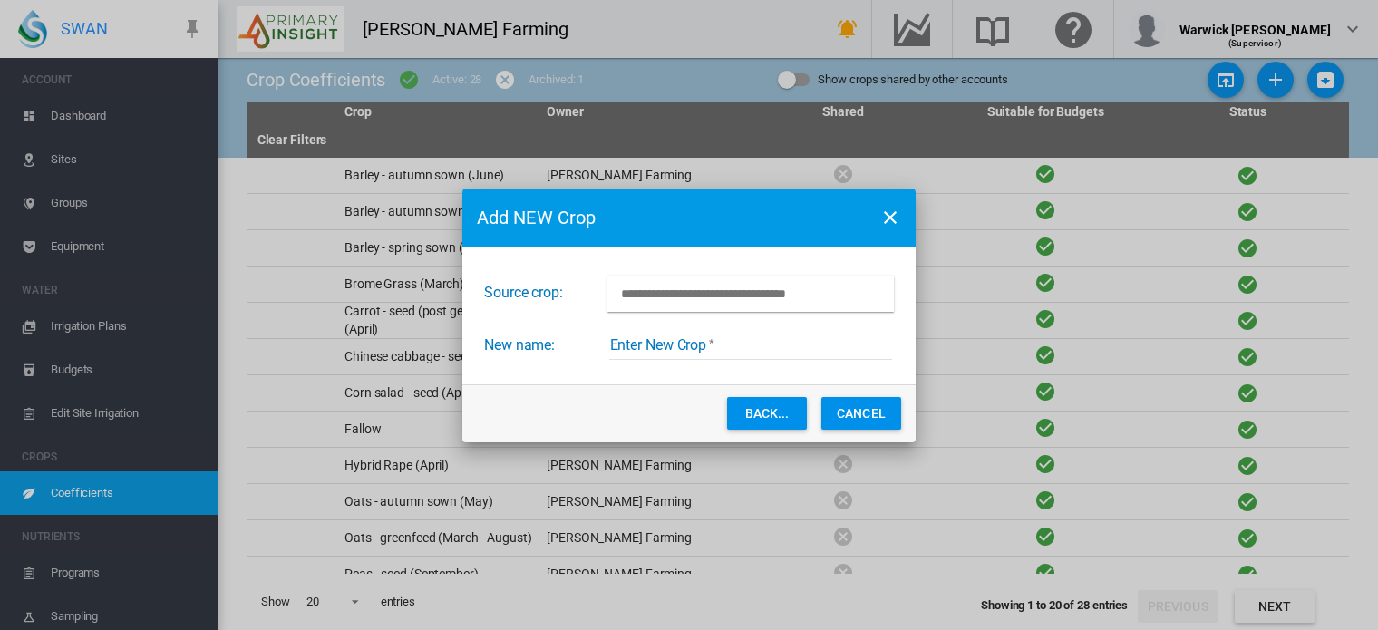
click at [743, 297] on input "Choose Crop from the current account" at bounding box center [750, 294] width 286 height 36
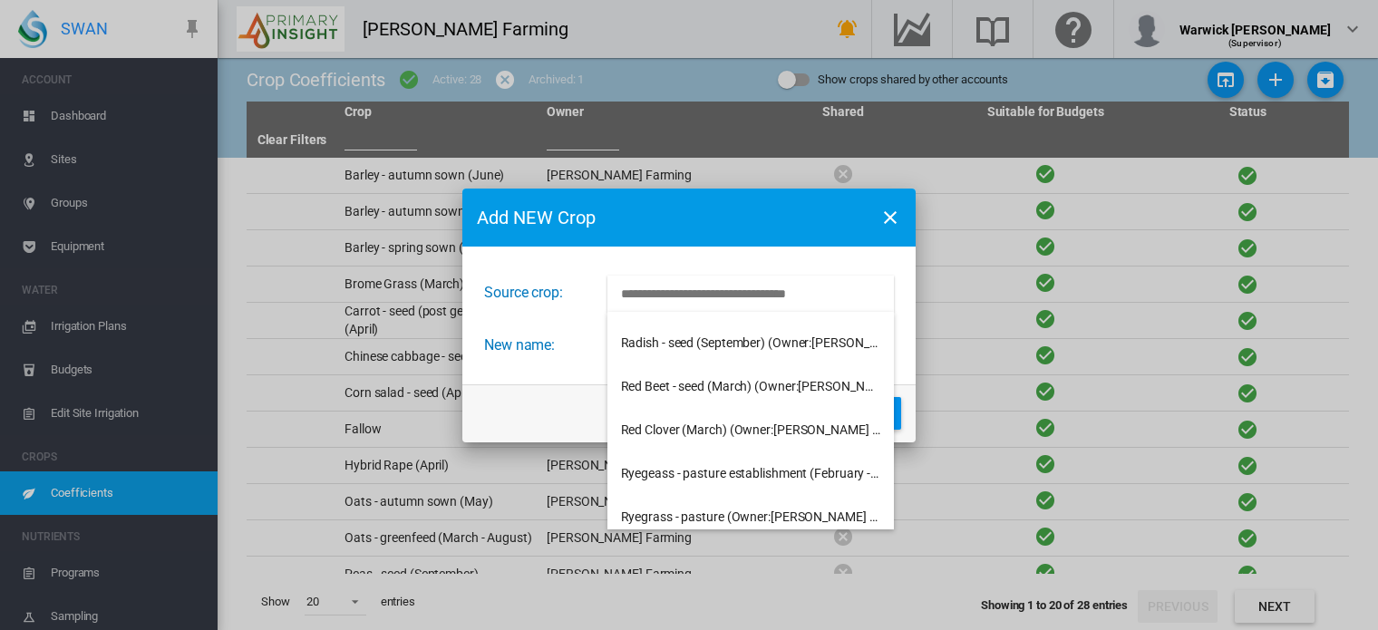
scroll to position [537, 0]
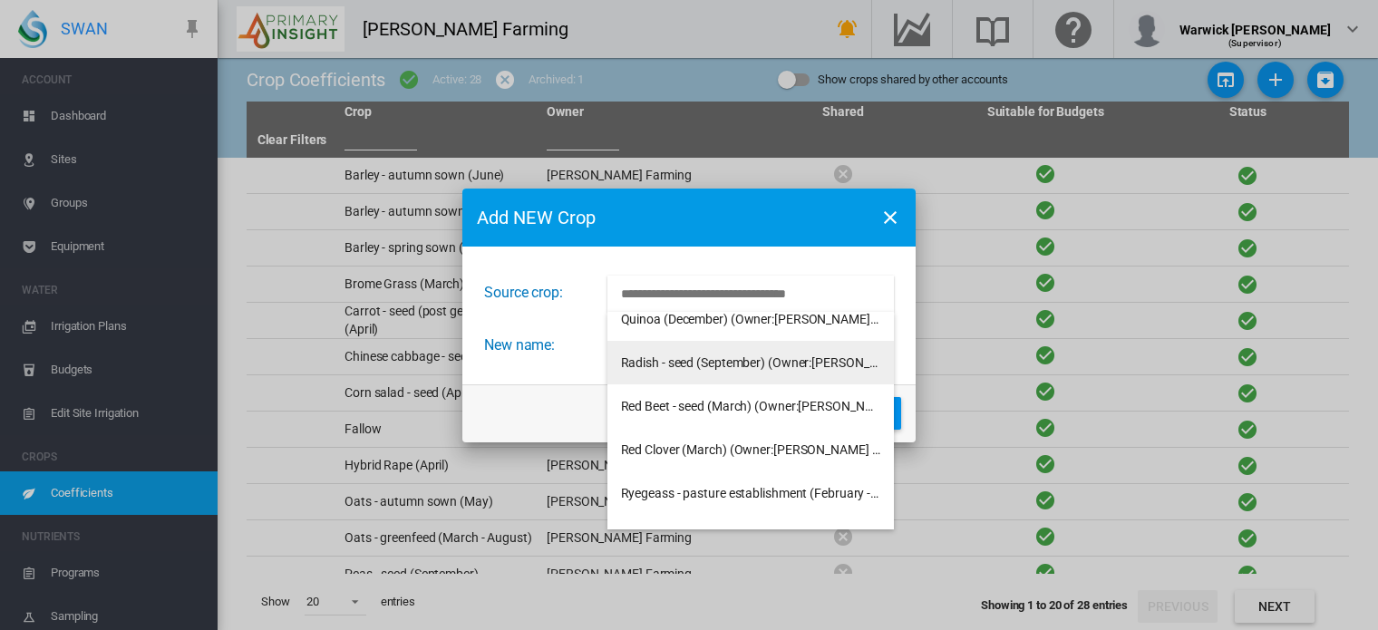
click at [758, 365] on span "Radish - seed (September) (Owner:[PERSON_NAME] Farming)" at bounding box center [791, 362] width 341 height 15
type input "**********"
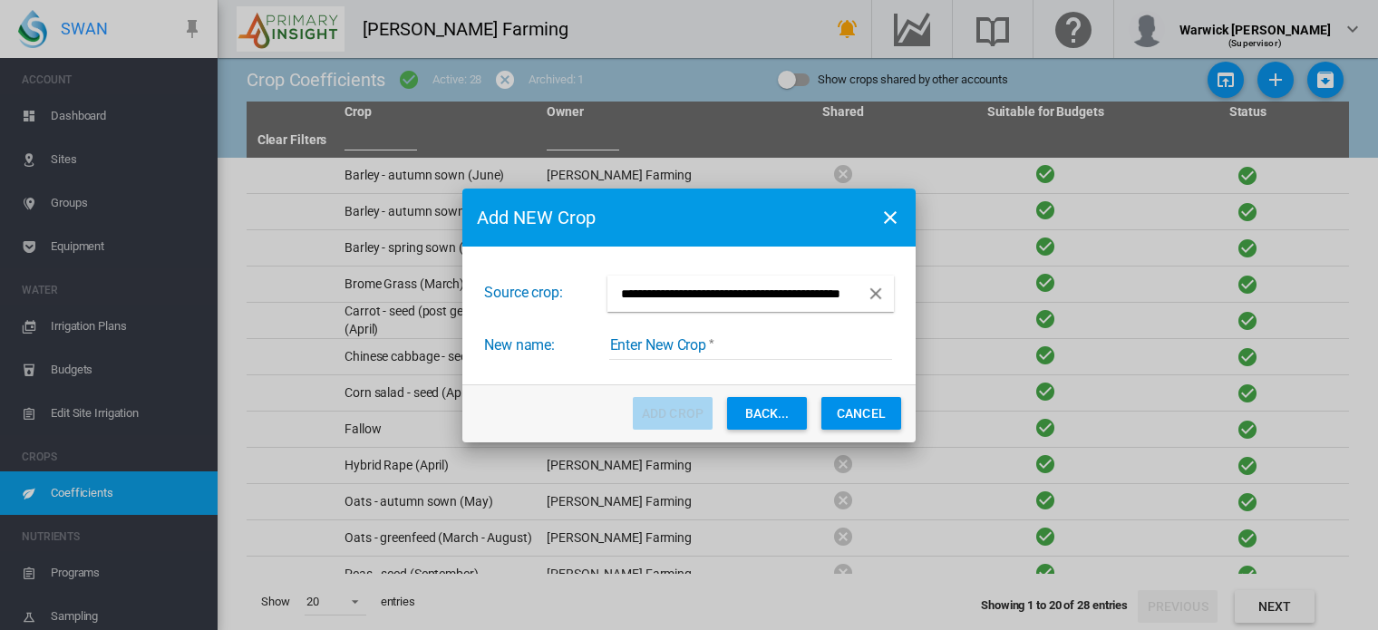
click at [742, 350] on input "Enter New Crop" at bounding box center [750, 346] width 283 height 27
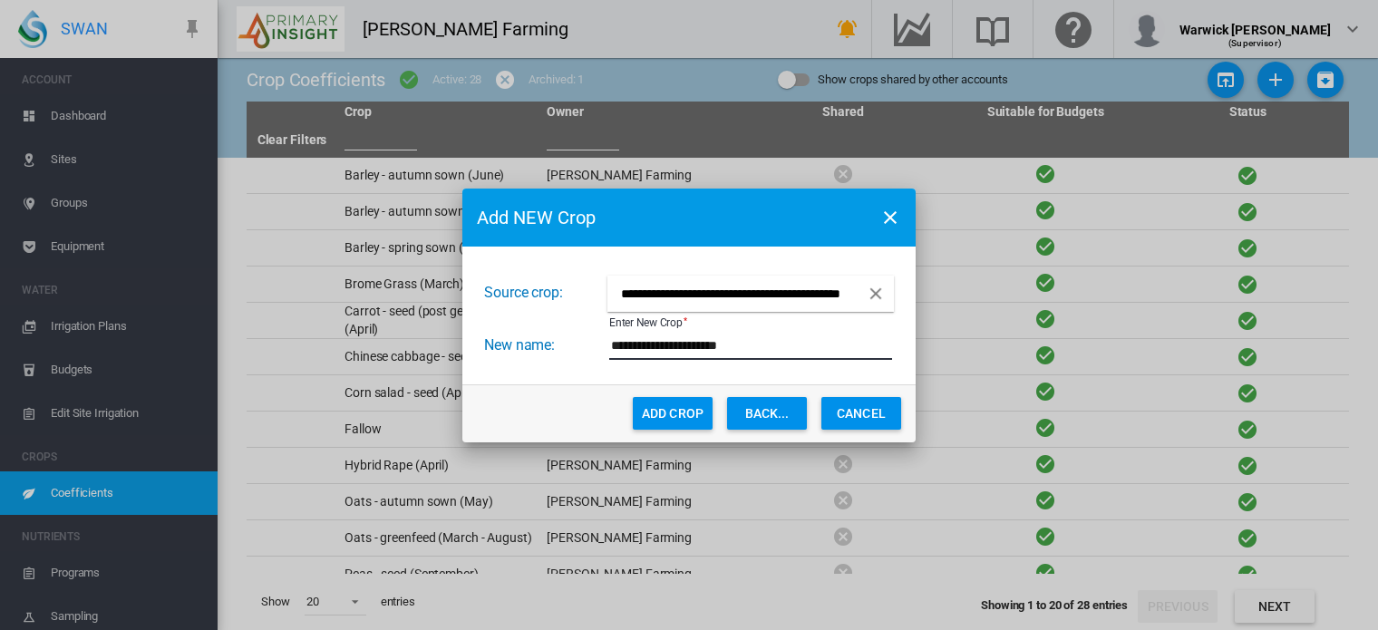
type input "**********"
click at [674, 417] on button "Add Crop" at bounding box center [673, 413] width 80 height 33
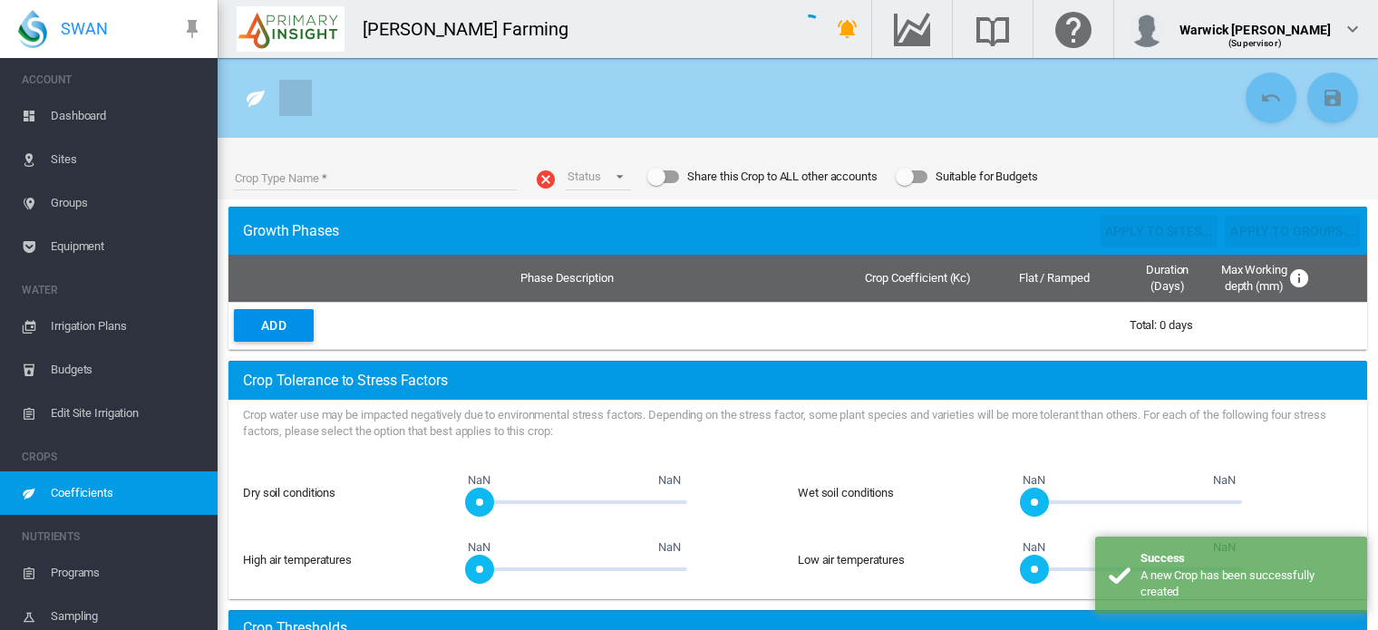
type input "**********"
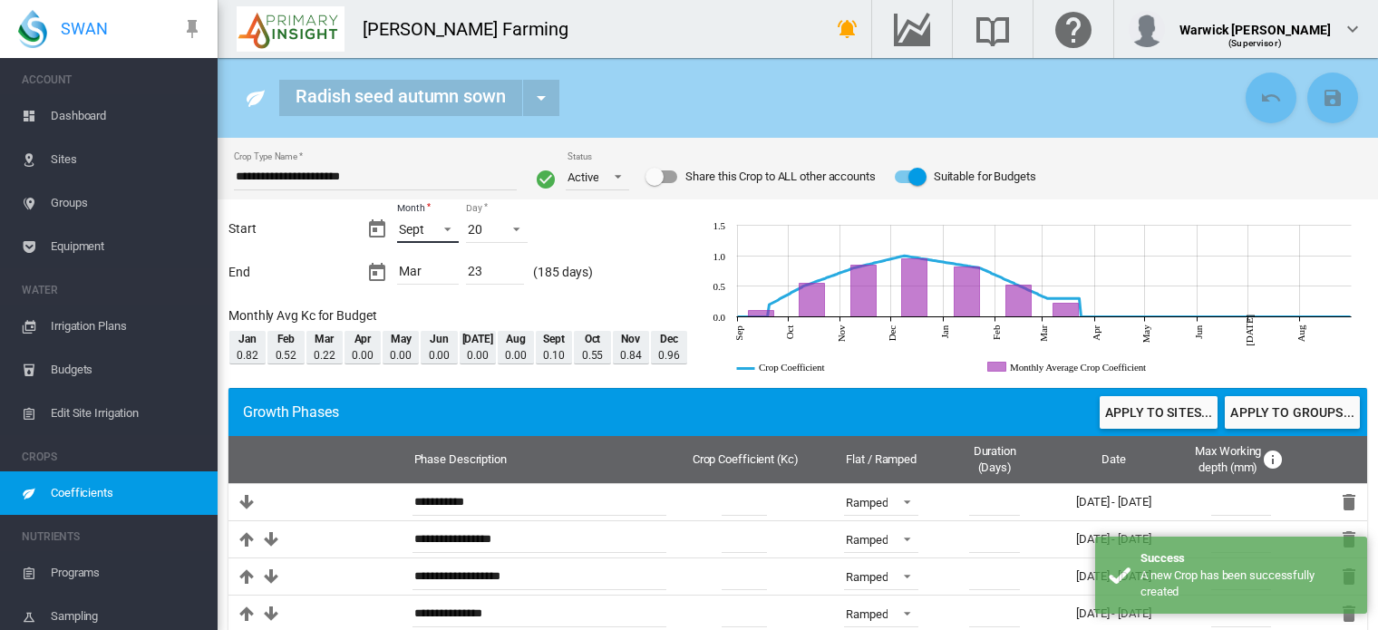
click at [446, 229] on span "Month: Sept" at bounding box center [443, 227] width 22 height 16
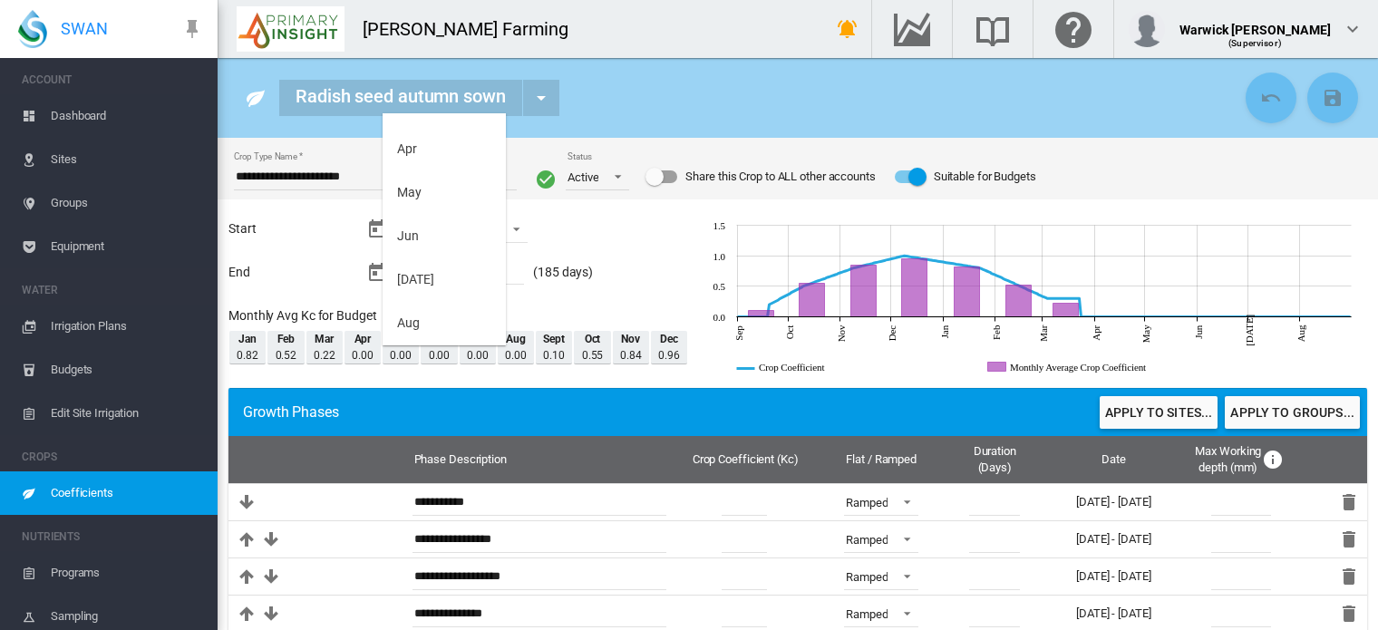
scroll to position [97, 0]
click at [448, 179] on md-option "Apr" at bounding box center [444, 169] width 123 height 44
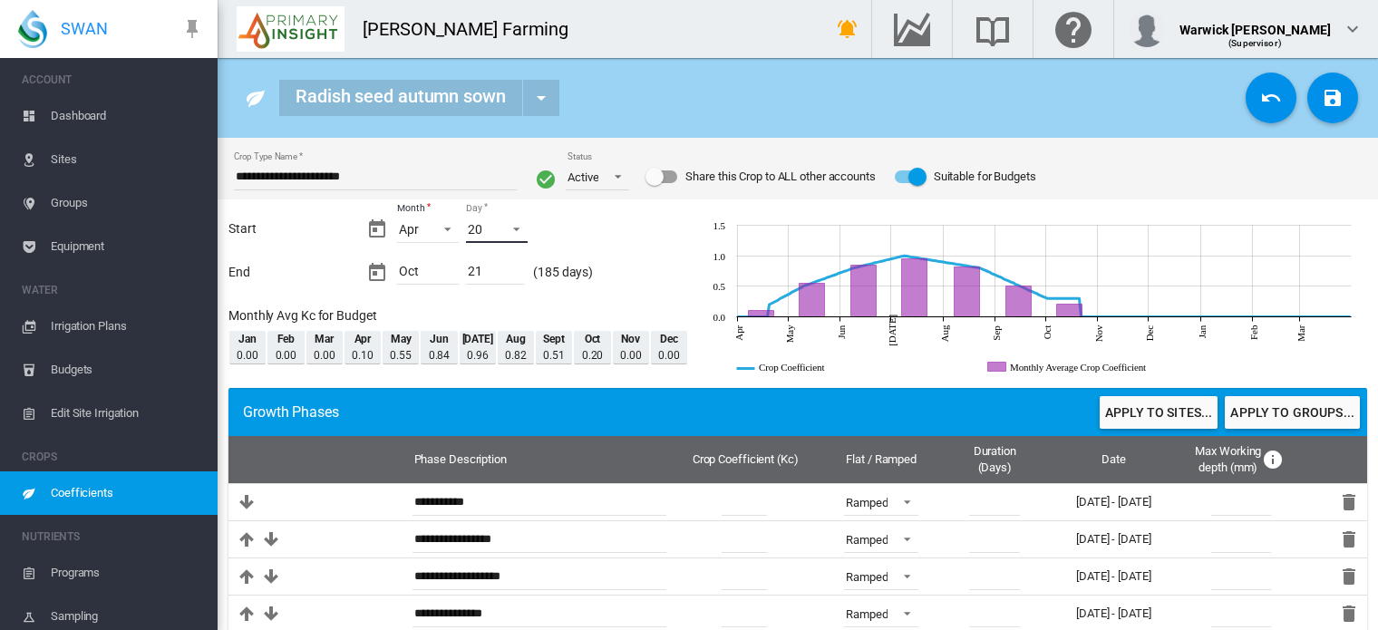
click at [511, 230] on span "Day: 20" at bounding box center [511, 227] width 22 height 16
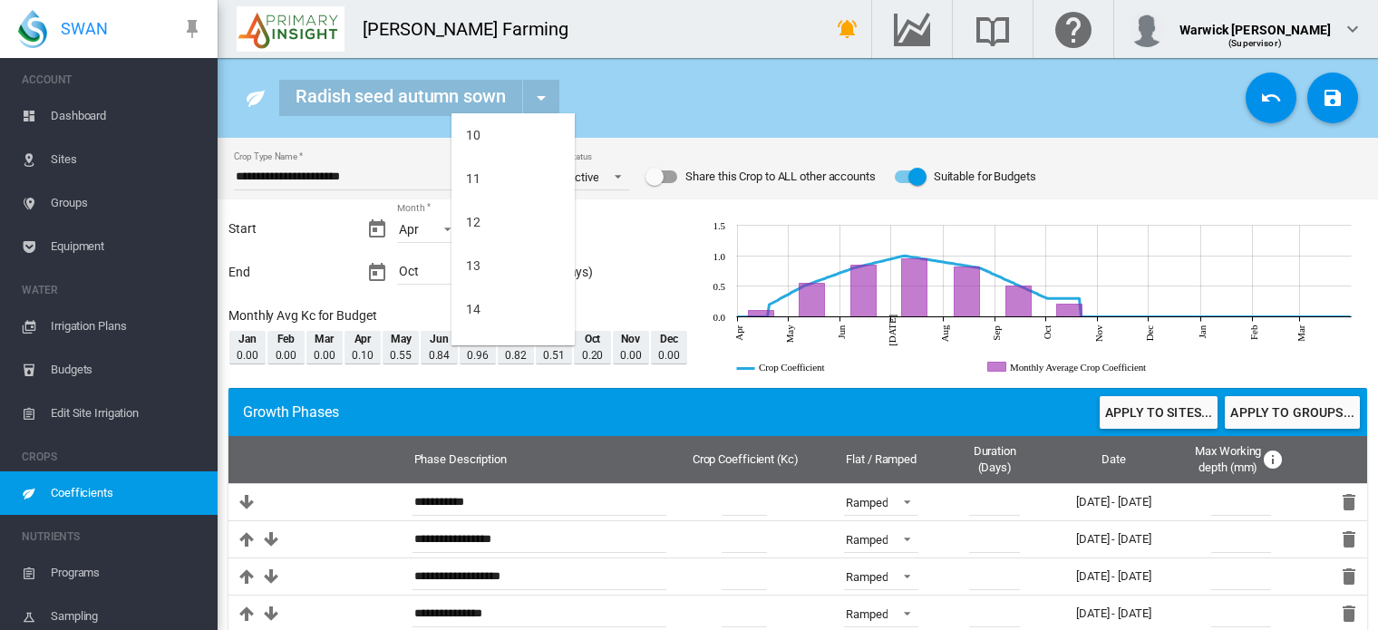
scroll to position [357, 0]
click at [511, 170] on md-option "10" at bounding box center [513, 170] width 123 height 44
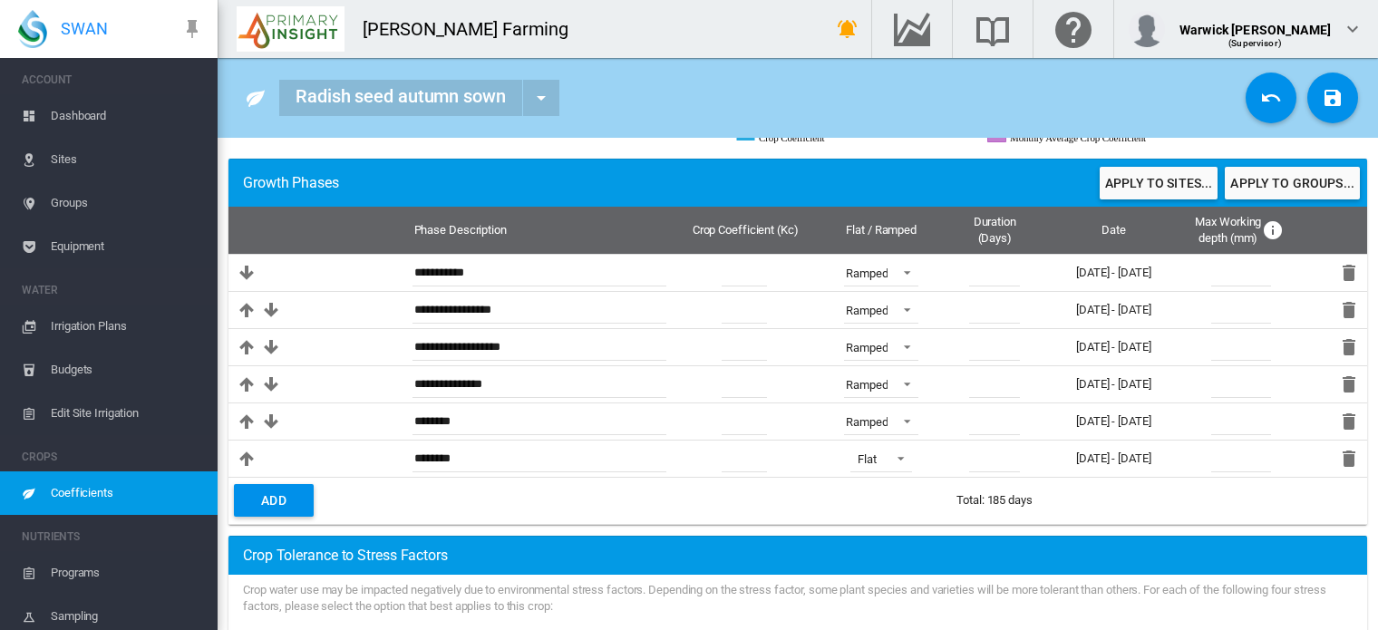
scroll to position [231, 0]
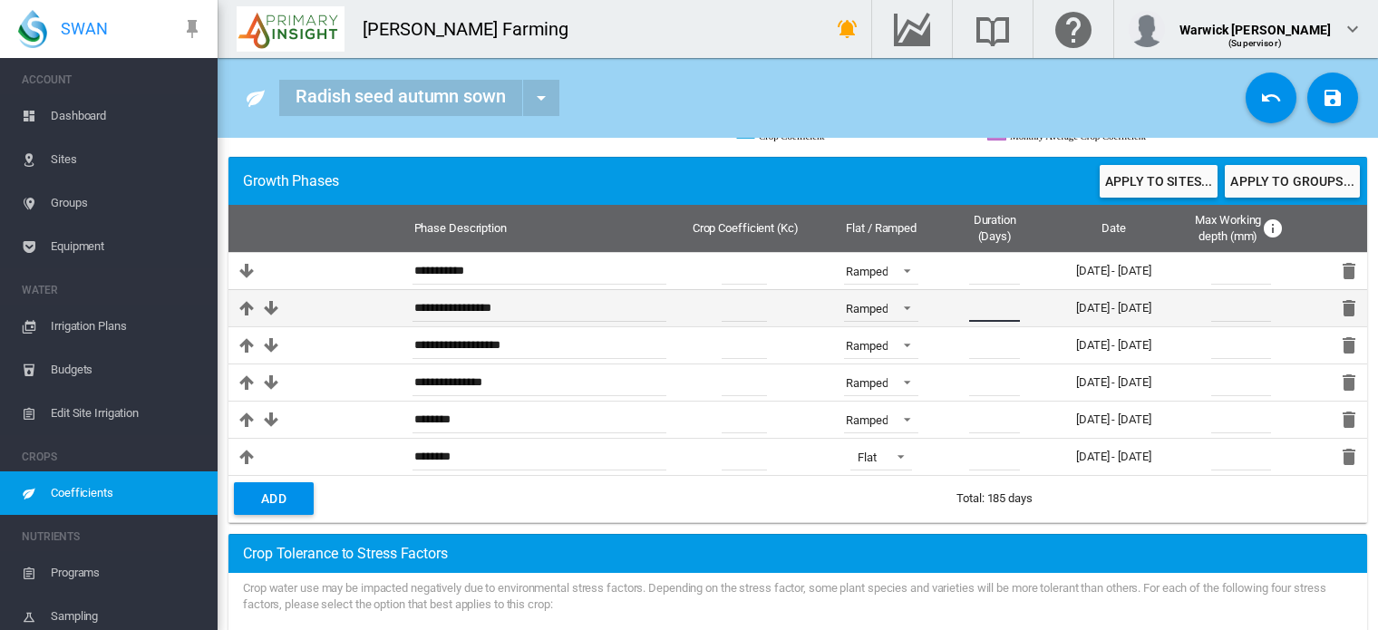
click at [979, 314] on input "**" at bounding box center [994, 308] width 51 height 27
type input "*"
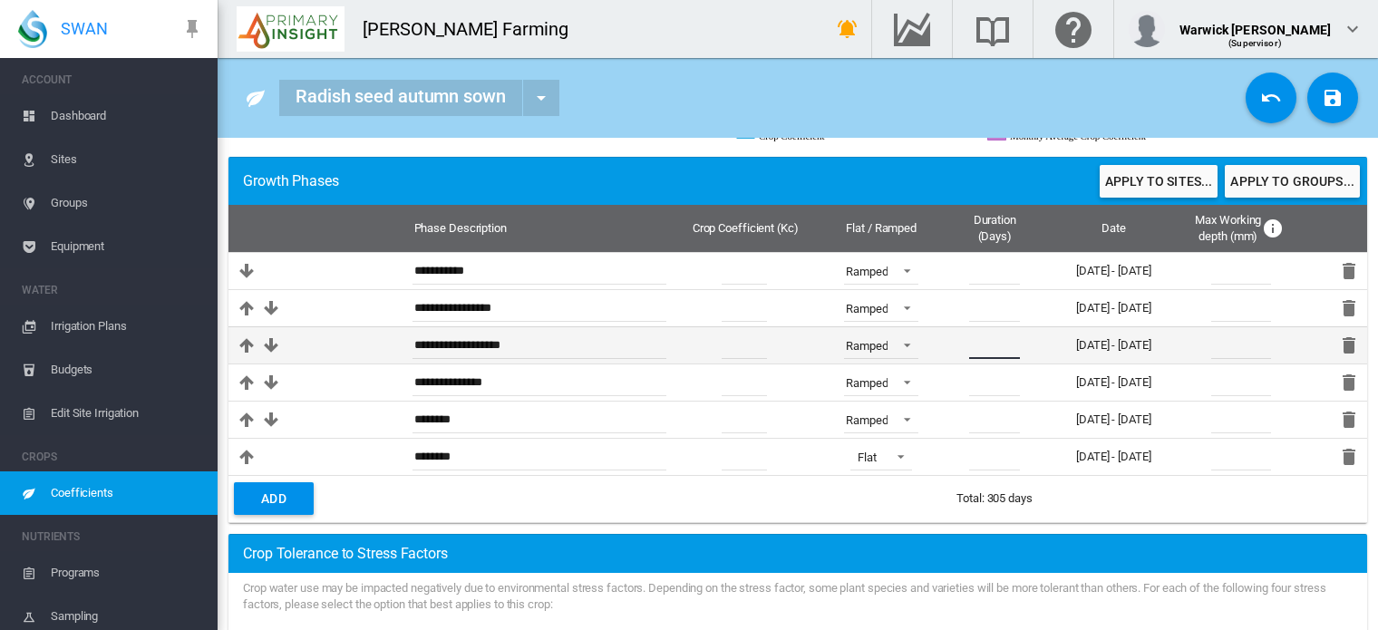
click at [983, 350] on input "**" at bounding box center [994, 345] width 51 height 27
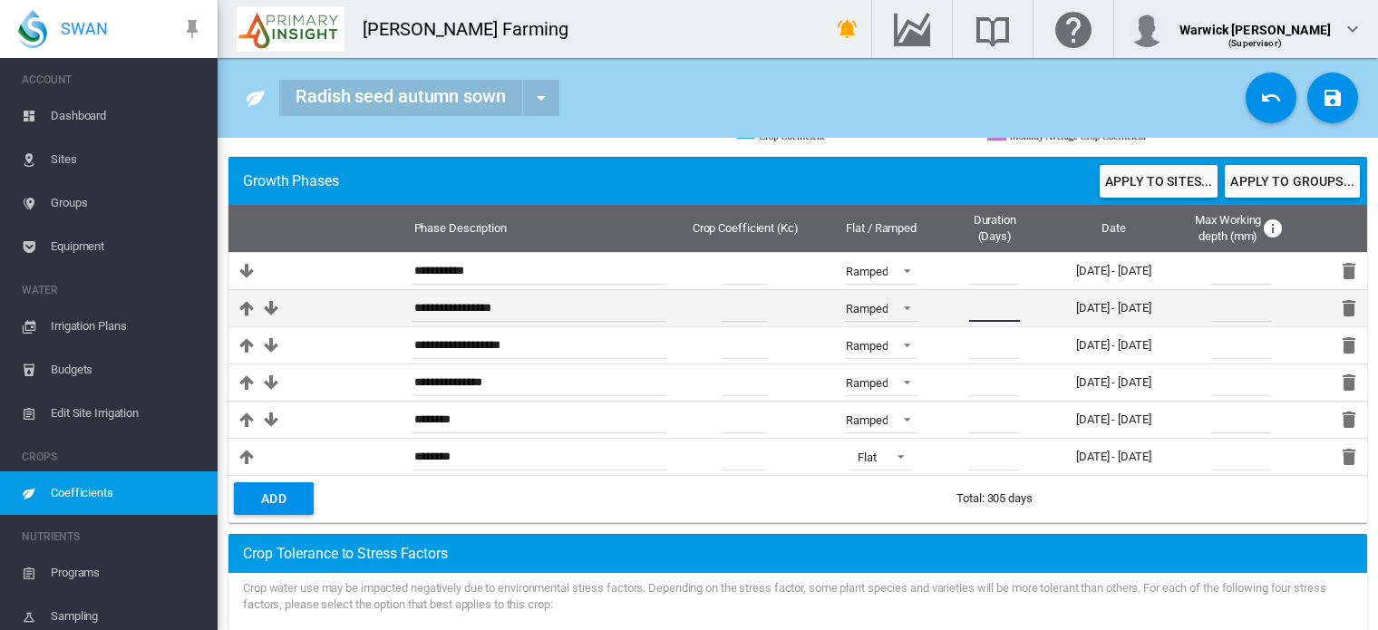
click at [981, 307] on input "***" at bounding box center [994, 308] width 51 height 27
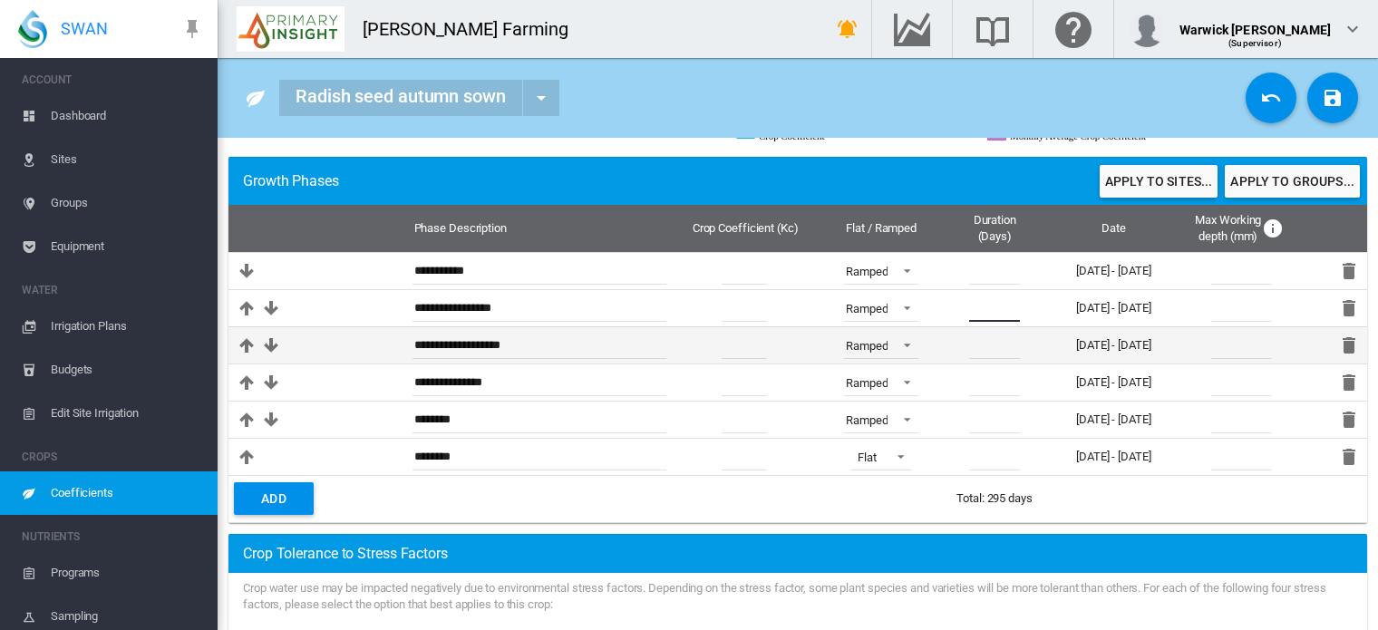
type input "***"
click at [982, 344] on input "**" at bounding box center [994, 345] width 51 height 27
type input "*"
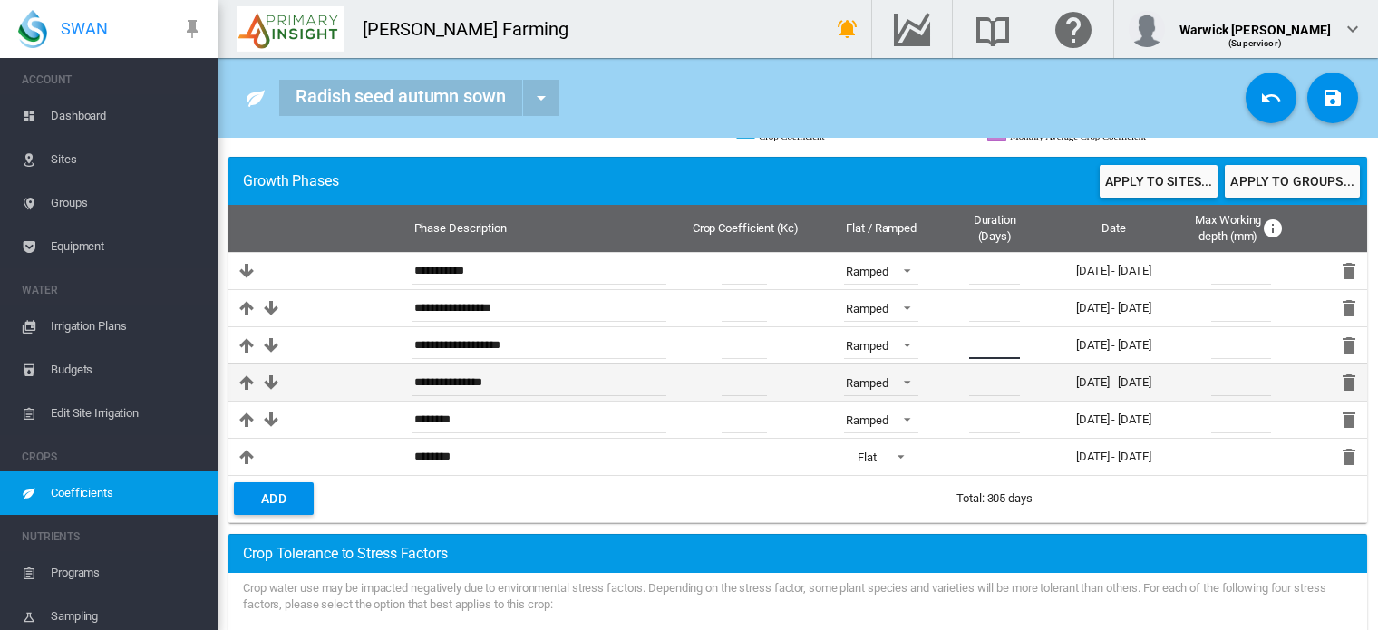
type input "**"
click at [980, 379] on input "**" at bounding box center [994, 382] width 51 height 27
type input "*"
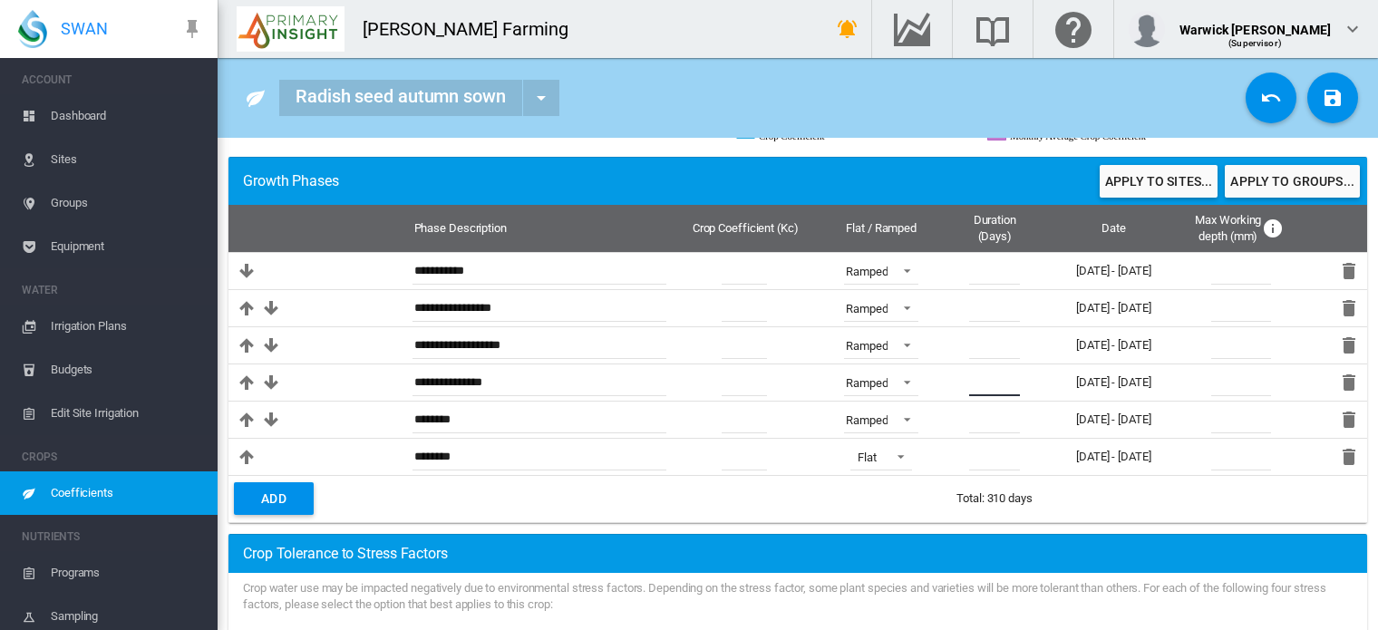
type input "**"
drag, startPoint x: 1034, startPoint y: 502, endPoint x: 1037, endPoint y: 520, distance: 18.5
click at [1037, 520] on td "* Total crop growth duration must not exceed 365 days Total: 310 days" at bounding box center [1122, 498] width 346 height 47
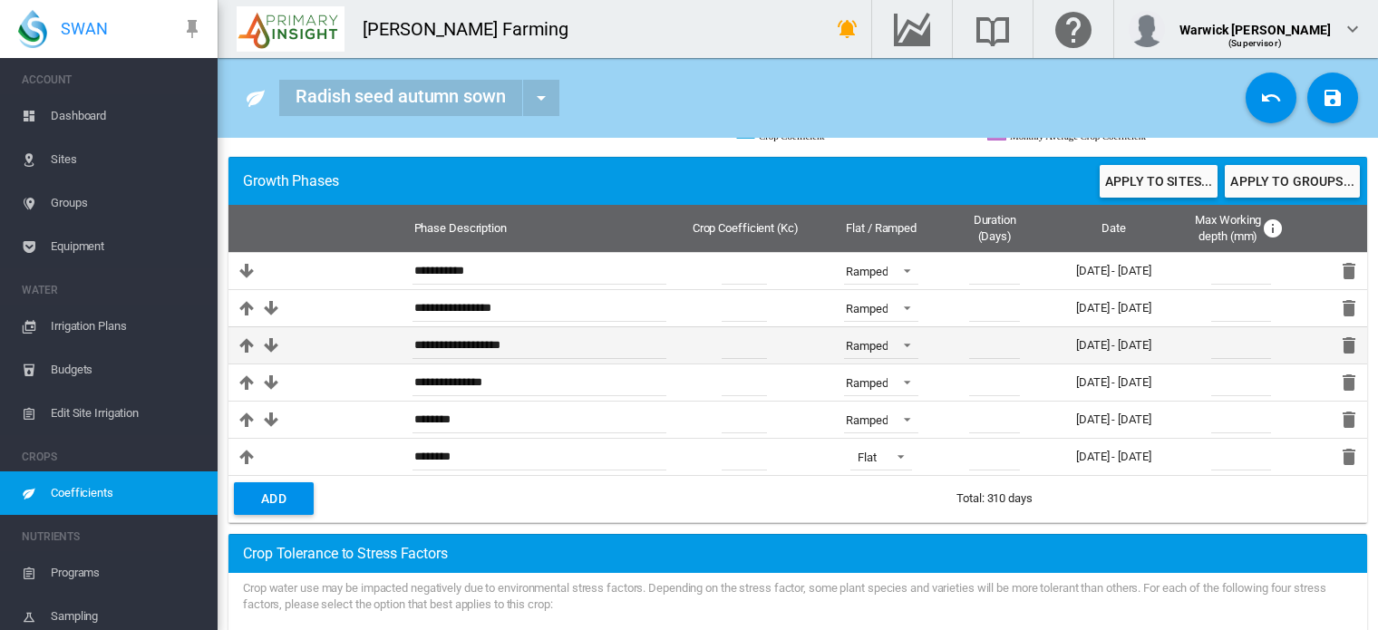
click at [991, 345] on input "**" at bounding box center [994, 345] width 51 height 27
type input "*"
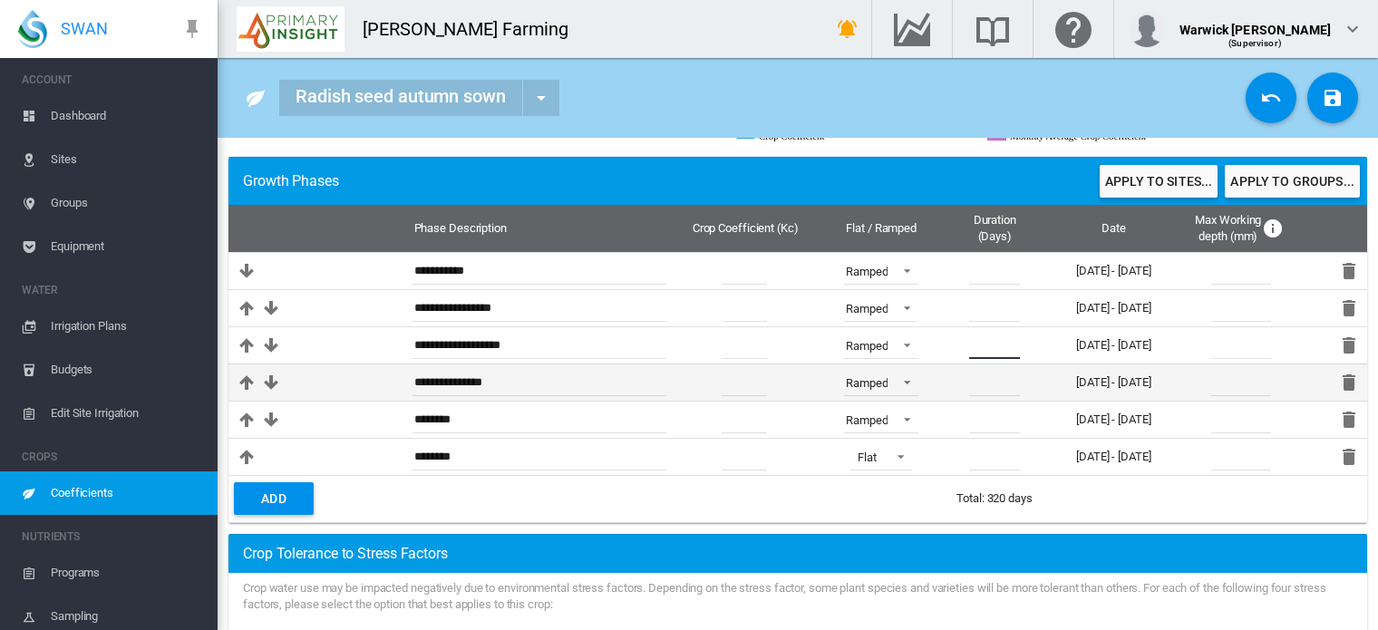
type input "**"
click at [996, 376] on input "**" at bounding box center [994, 382] width 51 height 27
type input "*"
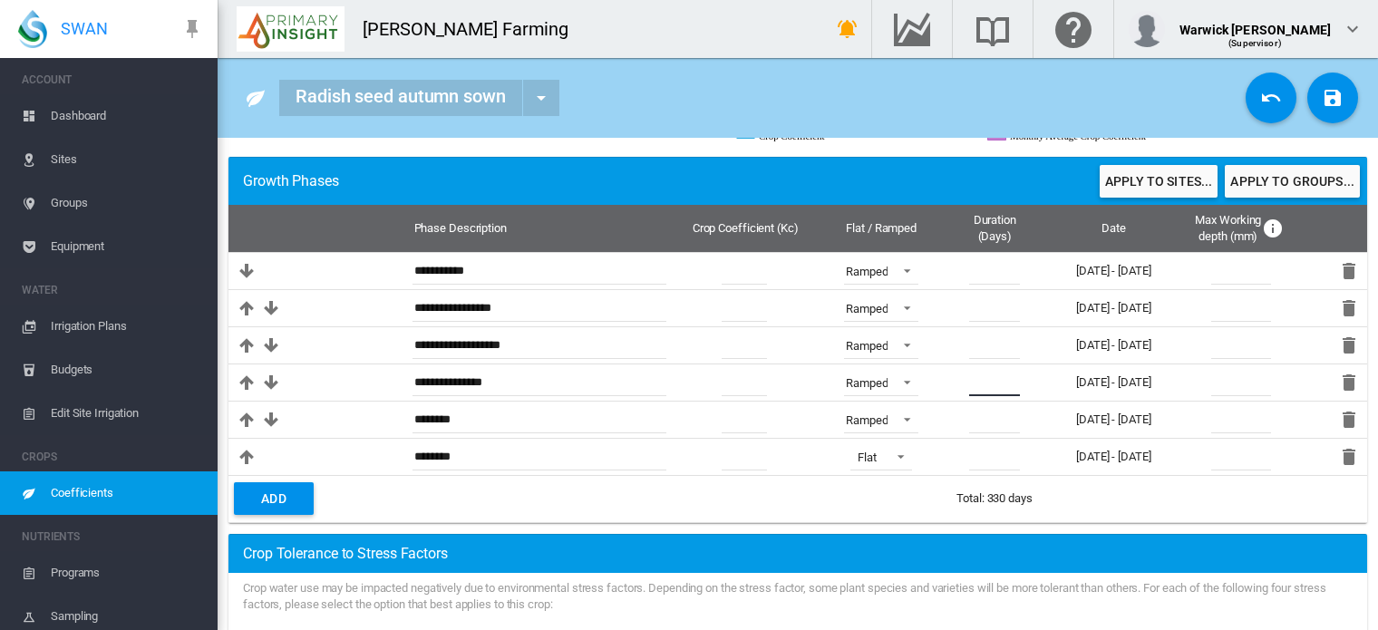
type input "**"
click at [1036, 492] on td "* Total crop growth duration must not exceed 365 days Total: 330 days" at bounding box center [1122, 498] width 346 height 47
click at [1322, 98] on md-icon "icon-content-save" at bounding box center [1333, 98] width 22 height 22
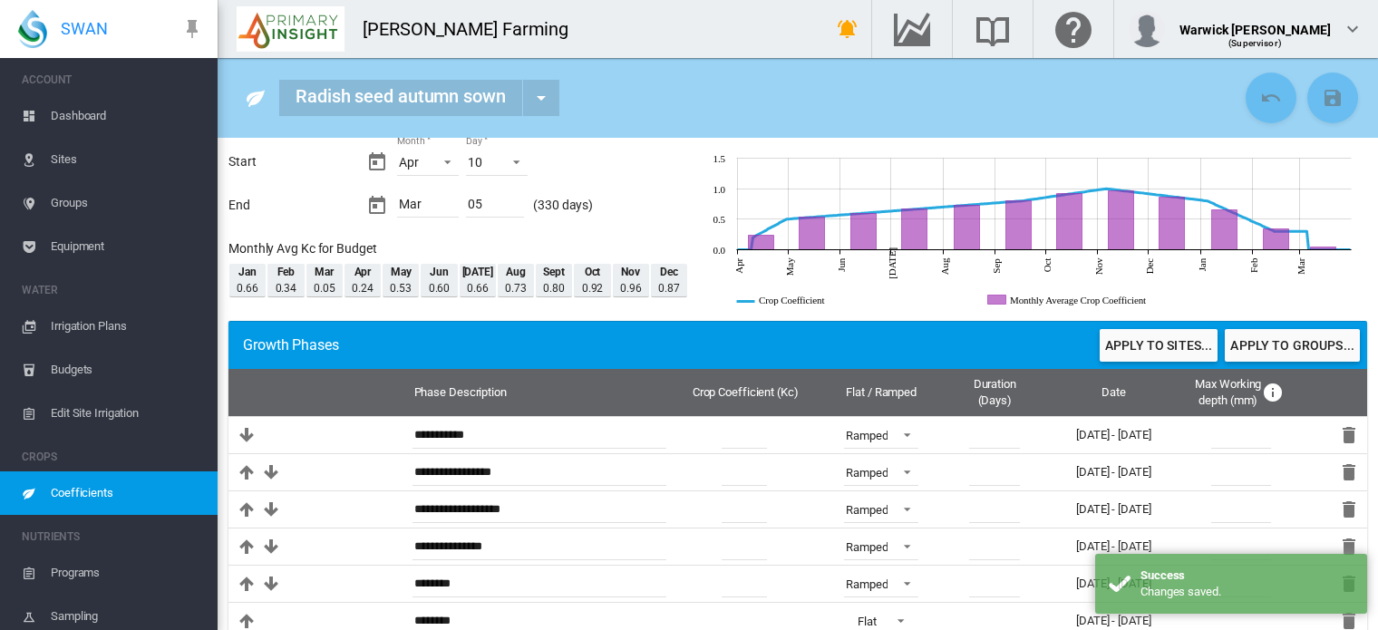
scroll to position [76, 0]
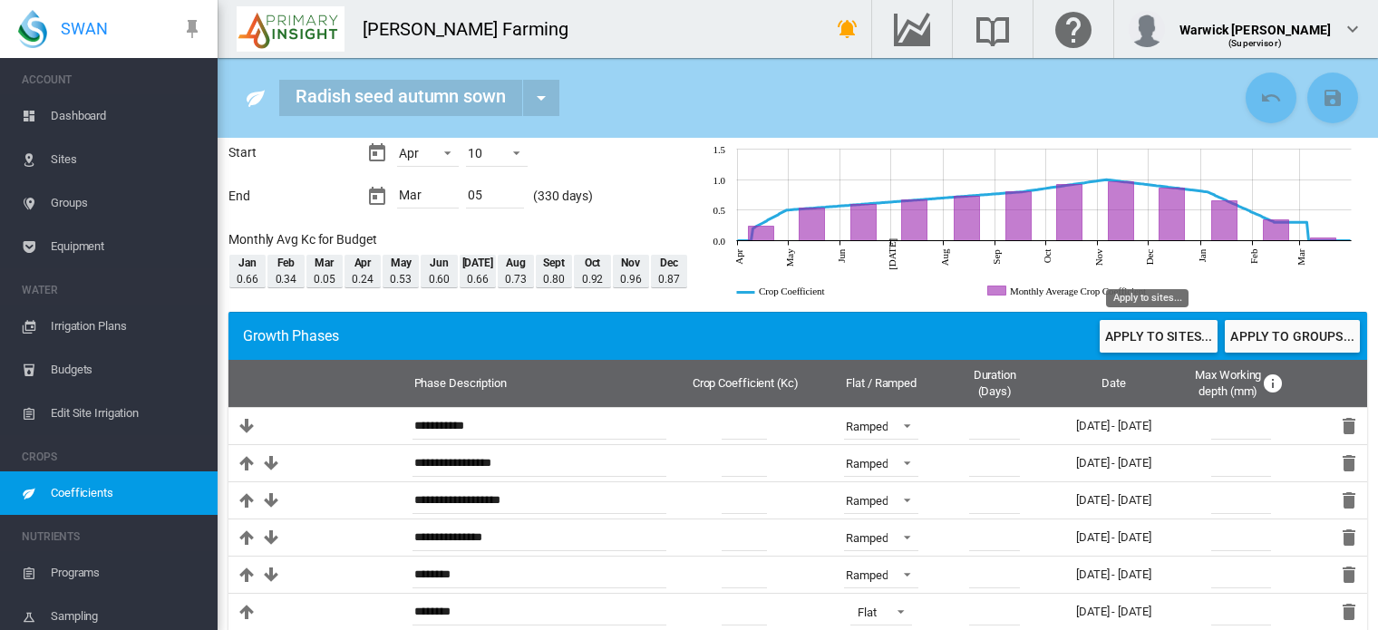
click at [1150, 336] on button "Apply to sites..." at bounding box center [1159, 336] width 118 height 33
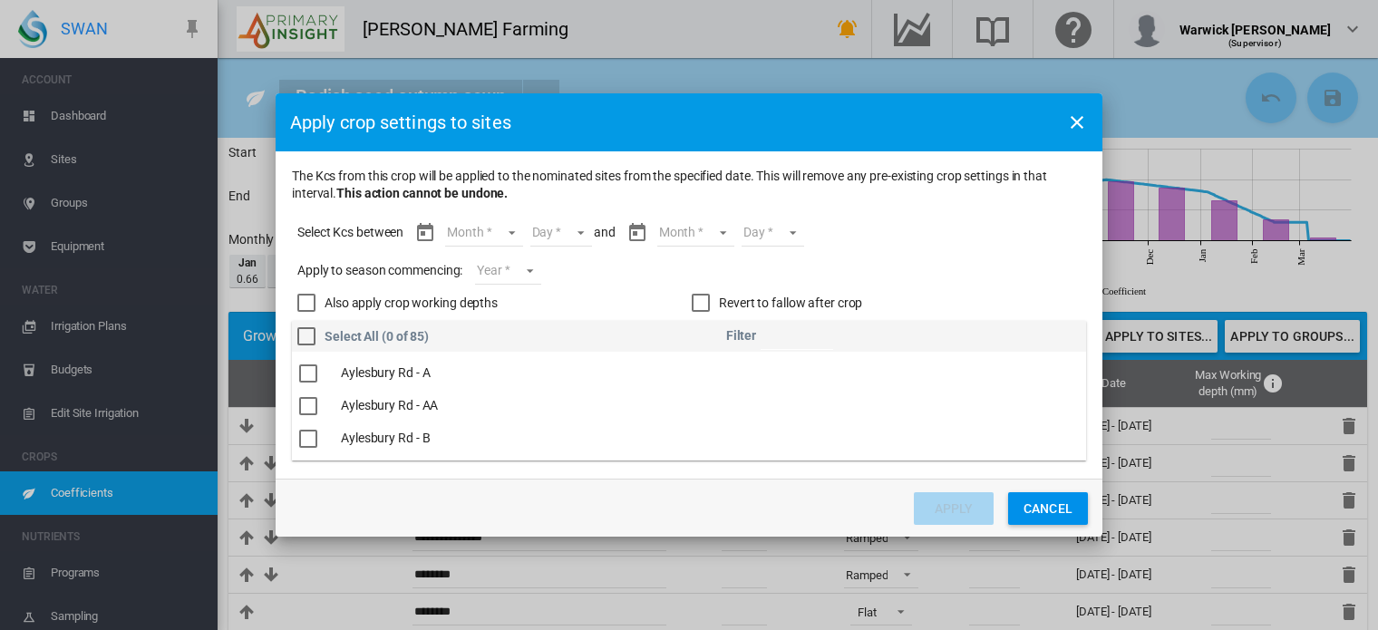
click at [511, 230] on md-select "Month Apr May Jun [DATE] Aug Sept Oct Nov Dec Jan Feb Mar" at bounding box center [483, 232] width 77 height 27
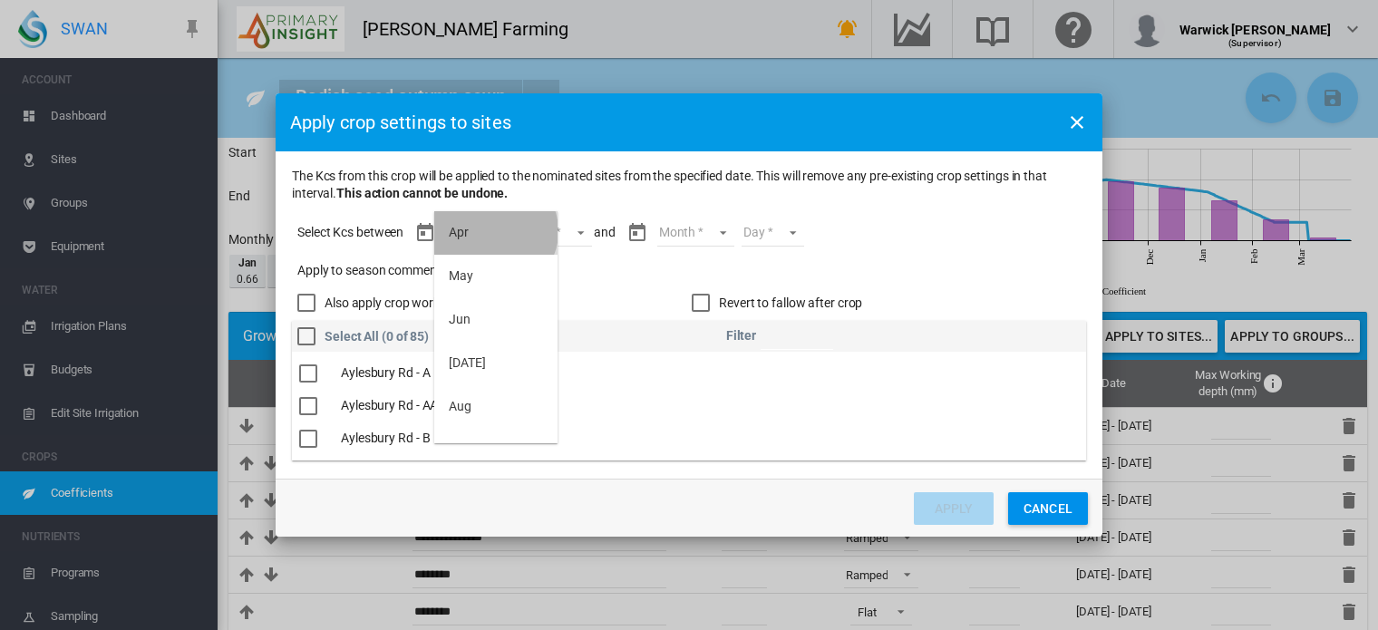
click at [493, 231] on md-option "Apr" at bounding box center [495, 233] width 123 height 44
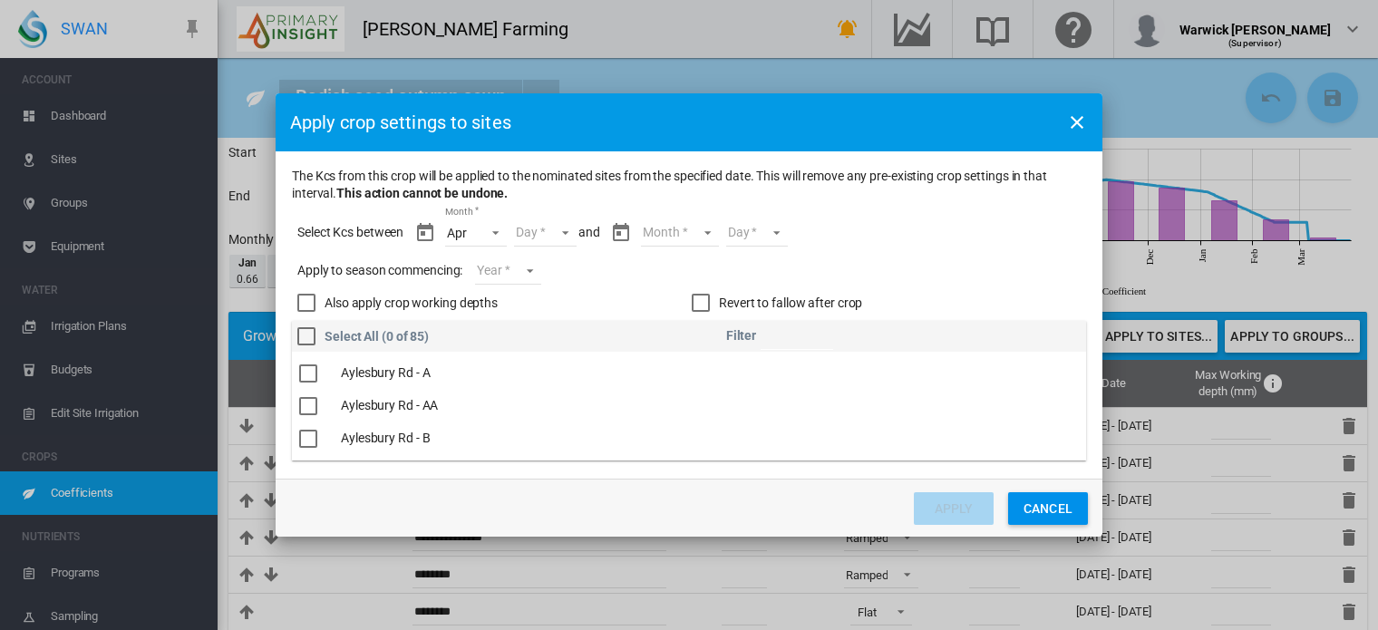
click at [573, 231] on md-select "Day 10 11 12 13 14 15 16 17 18 19 20 21 22 23 24 25 26 27 28 29 30" at bounding box center [545, 232] width 63 height 27
click at [570, 234] on md-option "10" at bounding box center [564, 233] width 123 height 44
click at [686, 235] on md-select "Month Apr May Jun [DATE] Aug Sept Oct Nov Dec Jan Feb Mar" at bounding box center [679, 232] width 77 height 27
click at [691, 425] on md-option "Mar" at bounding box center [690, 422] width 123 height 44
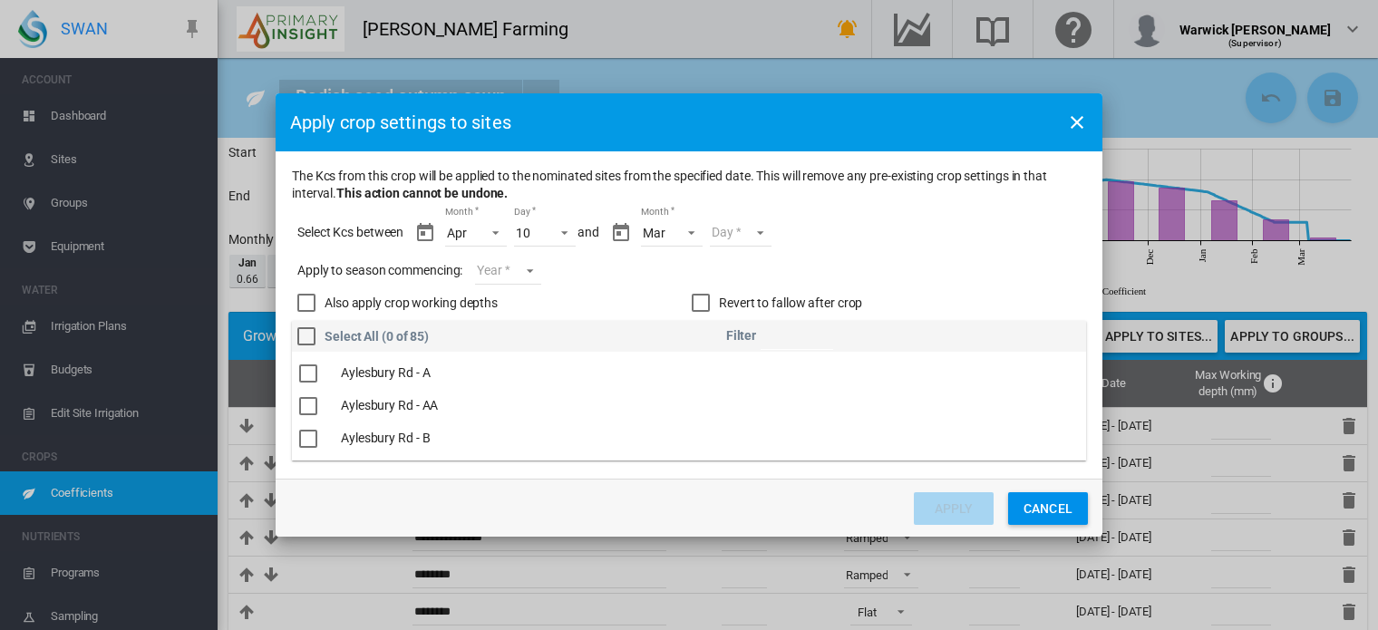
click at [762, 234] on md-select "Day 01 02 03 04 05" at bounding box center [741, 232] width 63 height 27
click at [725, 413] on div "05" at bounding box center [720, 407] width 15 height 18
click at [531, 265] on md-select "Year [DATE] [CREDIT_CARD_NUMBER]" at bounding box center [507, 270] width 65 height 27
click at [526, 267] on md-option "2025" at bounding box center [539, 268] width 123 height 44
click at [703, 302] on div "Revert to fallow after crop" at bounding box center [701, 303] width 18 height 18
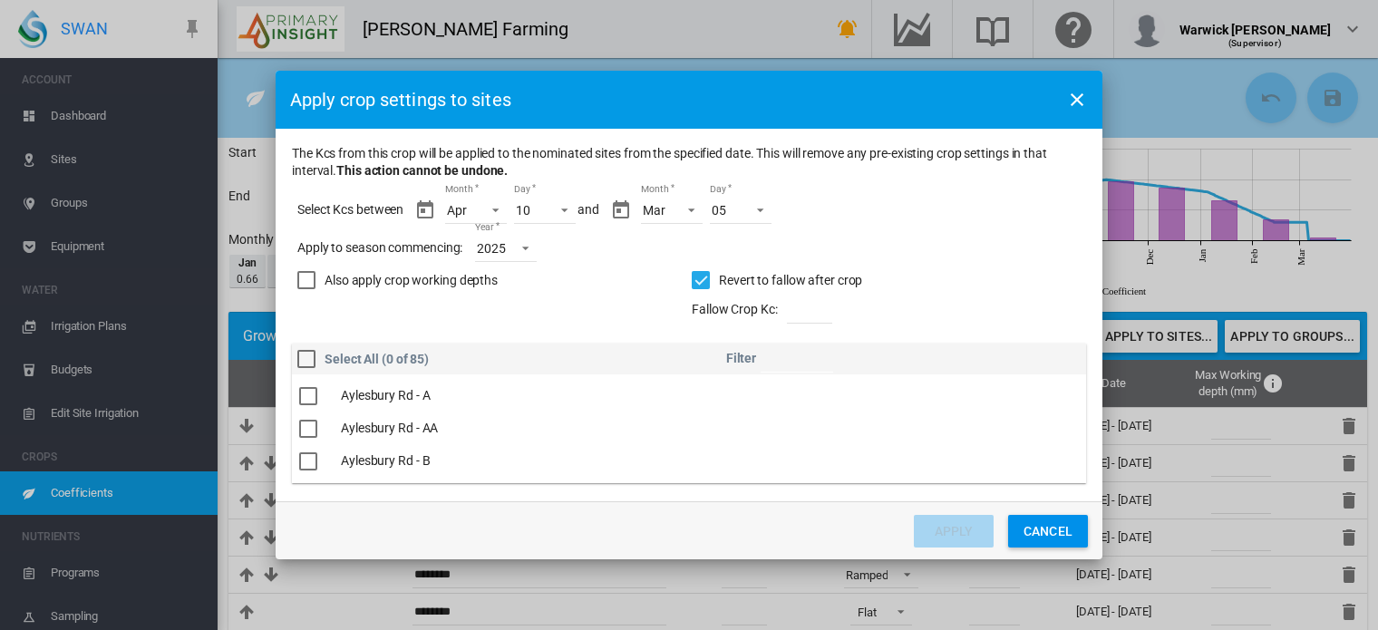
click at [307, 276] on div "Also apply crop working depths" at bounding box center [306, 280] width 18 height 18
click at [310, 398] on div "The Kcs ..." at bounding box center [308, 400] width 18 height 18
click at [939, 534] on button "Apply" at bounding box center [954, 531] width 80 height 33
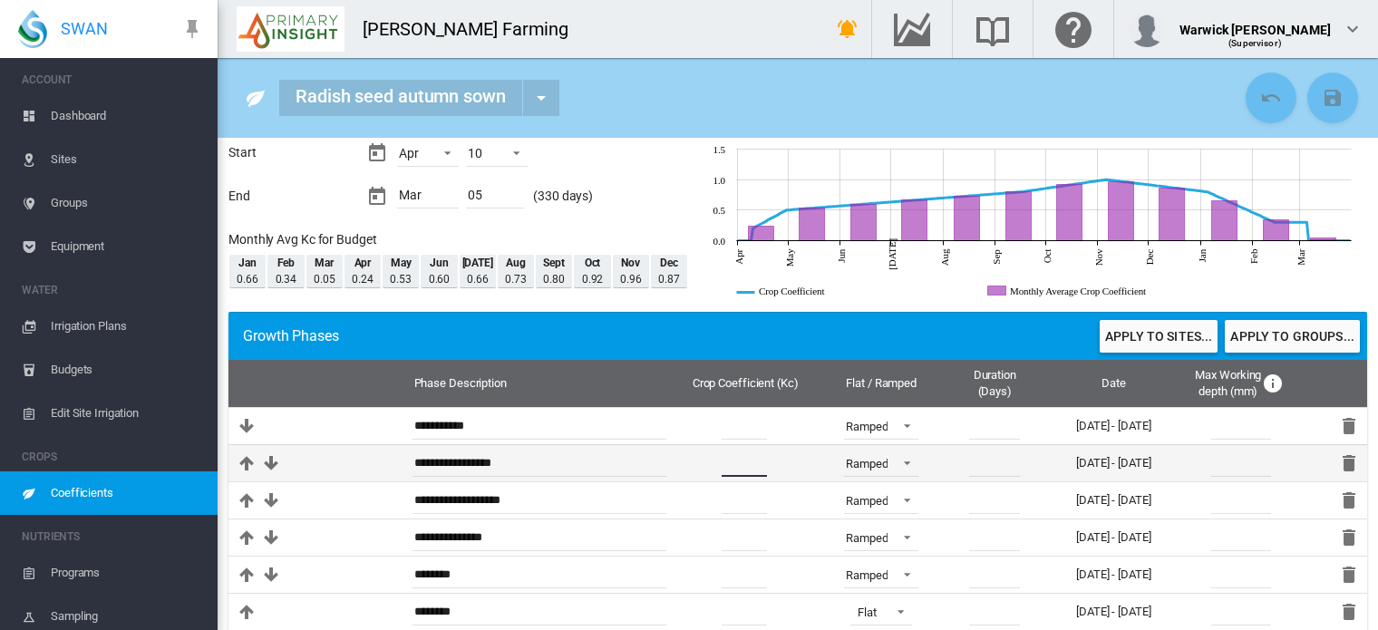
click at [739, 453] on input "***" at bounding box center [744, 463] width 45 height 27
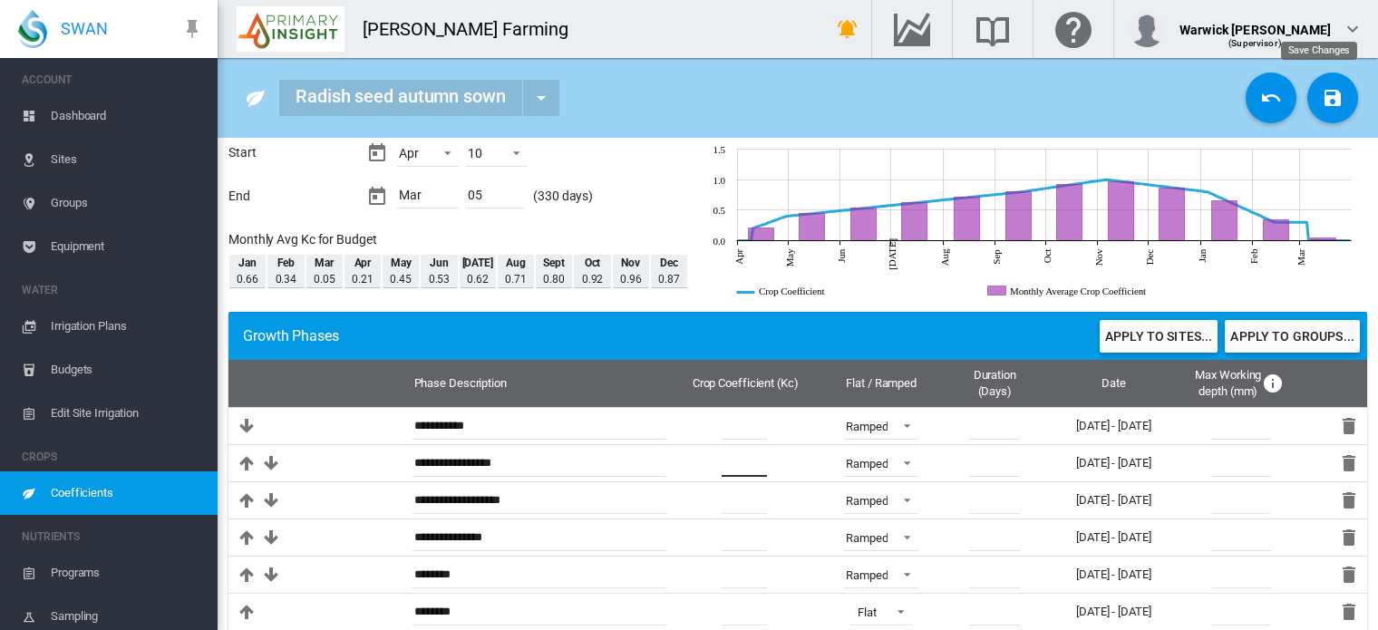
type input "***"
click at [1328, 93] on md-icon "icon-content-save" at bounding box center [1333, 98] width 22 height 22
drag, startPoint x: 762, startPoint y: 92, endPoint x: 816, endPoint y: 102, distance: 54.4
click at [816, 102] on div "Radish seed autumn sown Barley - autumn sown (June) Barley - autumn sown (May) …" at bounding box center [759, 98] width 961 height 36
click at [69, 114] on span "Dashboard" at bounding box center [127, 116] width 152 height 44
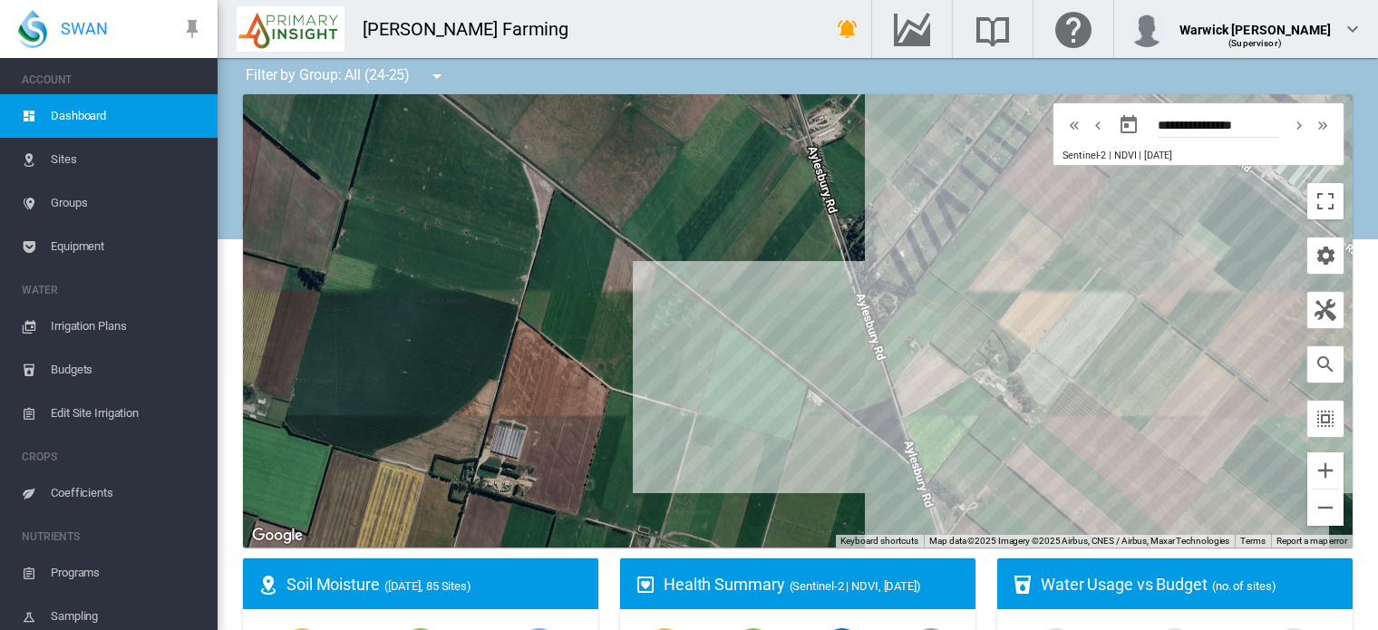
drag, startPoint x: 758, startPoint y: 202, endPoint x: 765, endPoint y: 400, distance: 197.8
click at [765, 400] on div at bounding box center [798, 320] width 1110 height 453
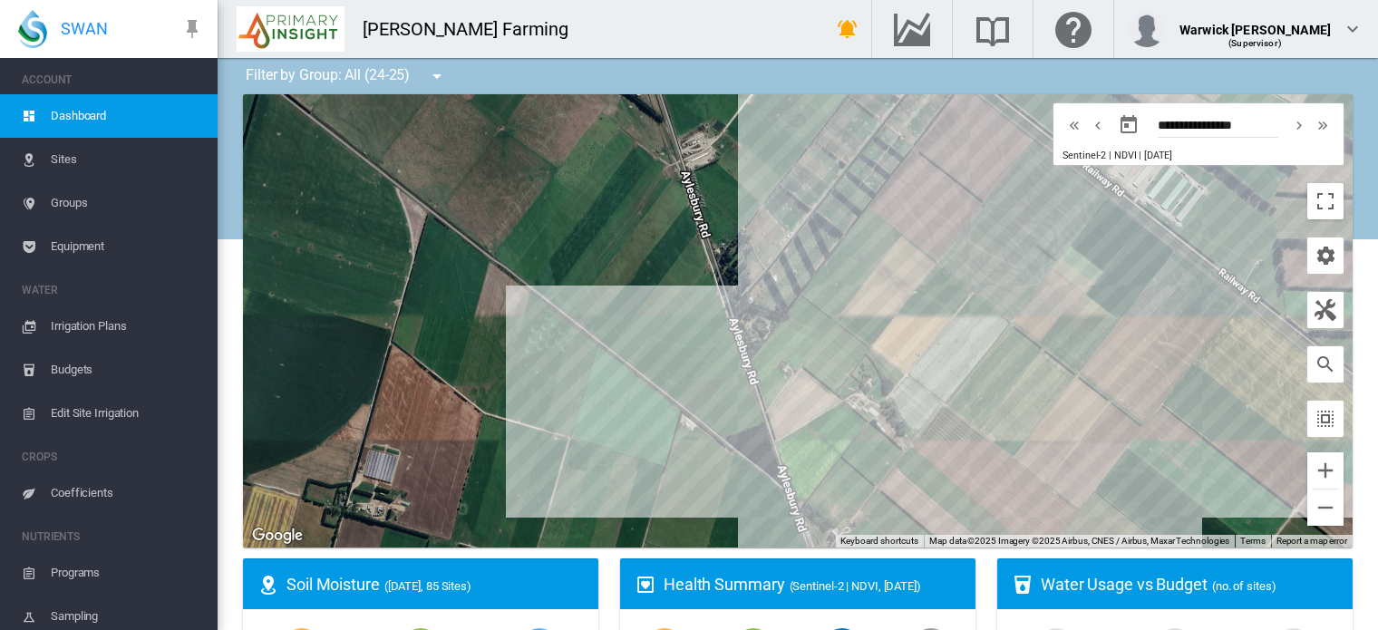
drag, startPoint x: 848, startPoint y: 263, endPoint x: 724, endPoint y: 282, distance: 125.7
click at [724, 282] on div at bounding box center [798, 320] width 1110 height 453
click at [1307, 508] on button "Zoom out" at bounding box center [1325, 508] width 36 height 36
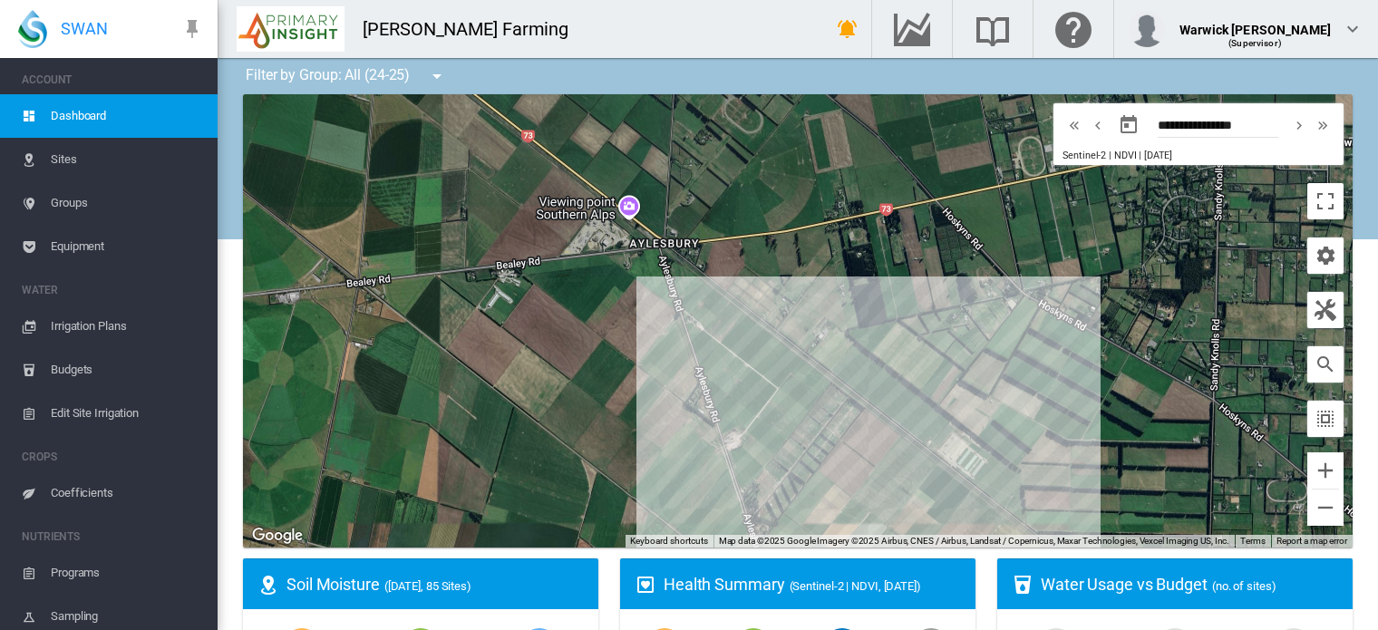
drag, startPoint x: 990, startPoint y: 224, endPoint x: 981, endPoint y: 540, distance: 316.5
click at [981, 540] on div "Site Health Indexes - × Name of current Site Health Area in chart. Click on a d…" at bounding box center [798, 320] width 1110 height 453
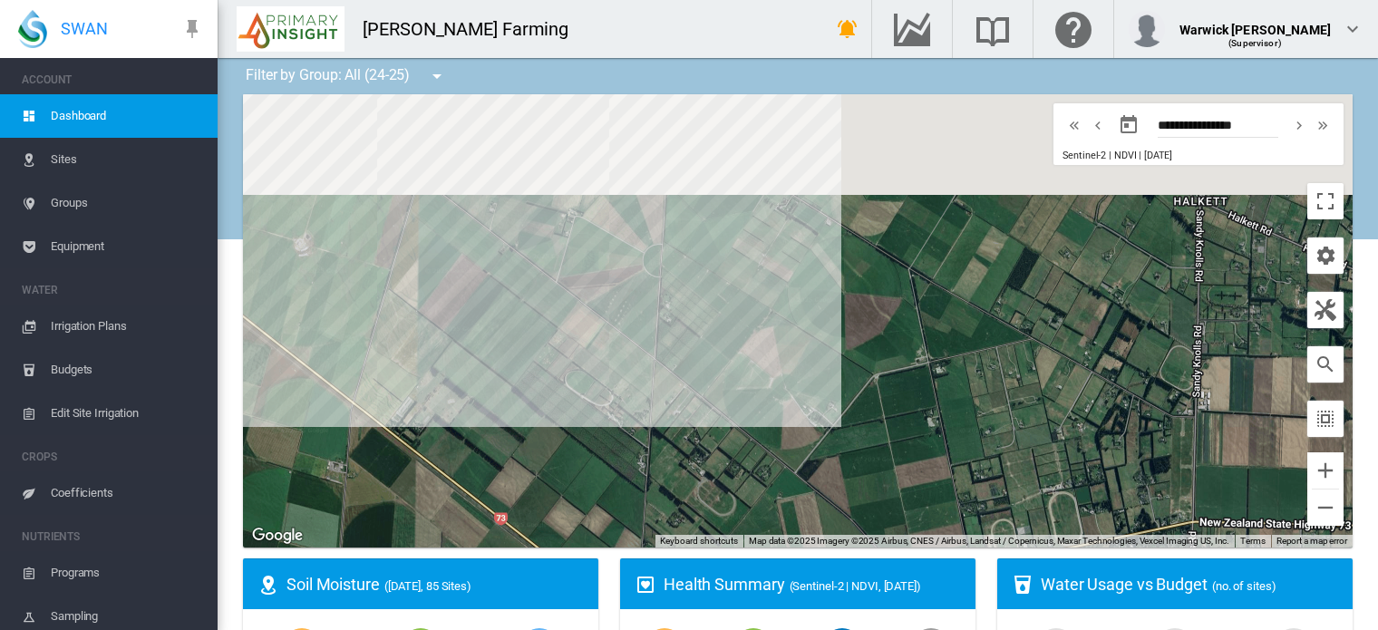
drag, startPoint x: 748, startPoint y: 228, endPoint x: 731, endPoint y: 428, distance: 200.2
click at [731, 428] on div at bounding box center [798, 320] width 1110 height 453
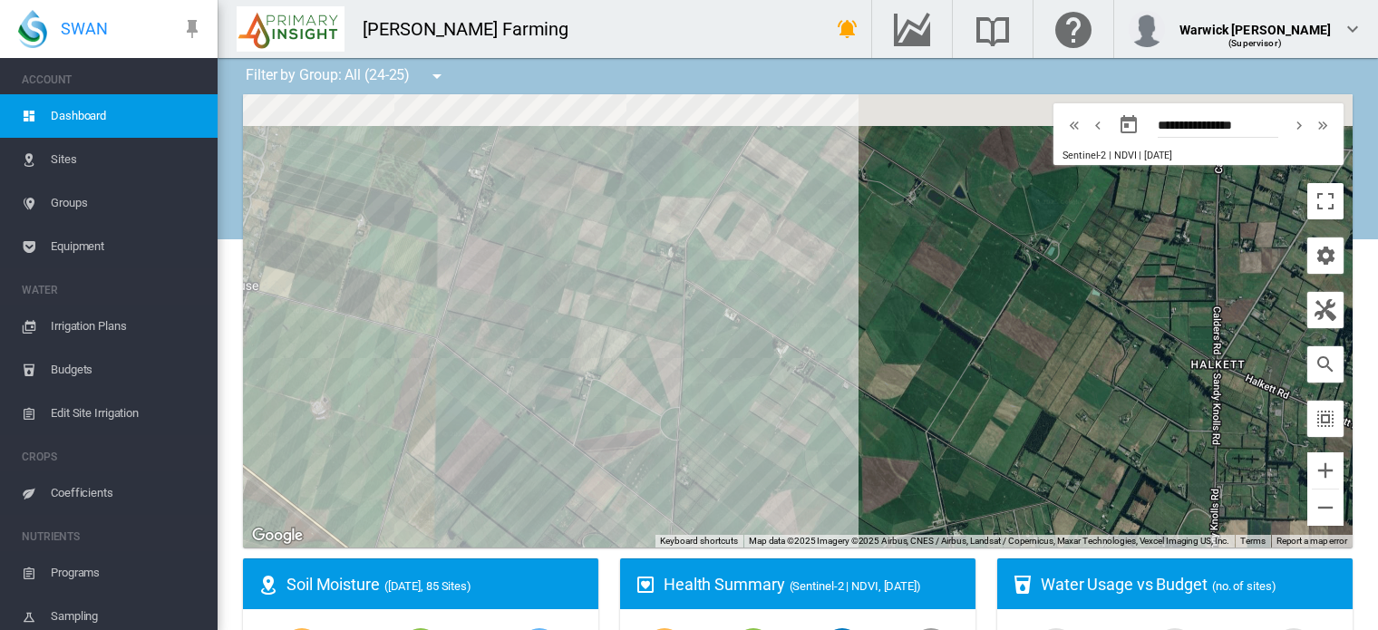
drag, startPoint x: 705, startPoint y: 195, endPoint x: 724, endPoint y: 374, distance: 180.5
click at [724, 374] on div at bounding box center [798, 320] width 1110 height 453
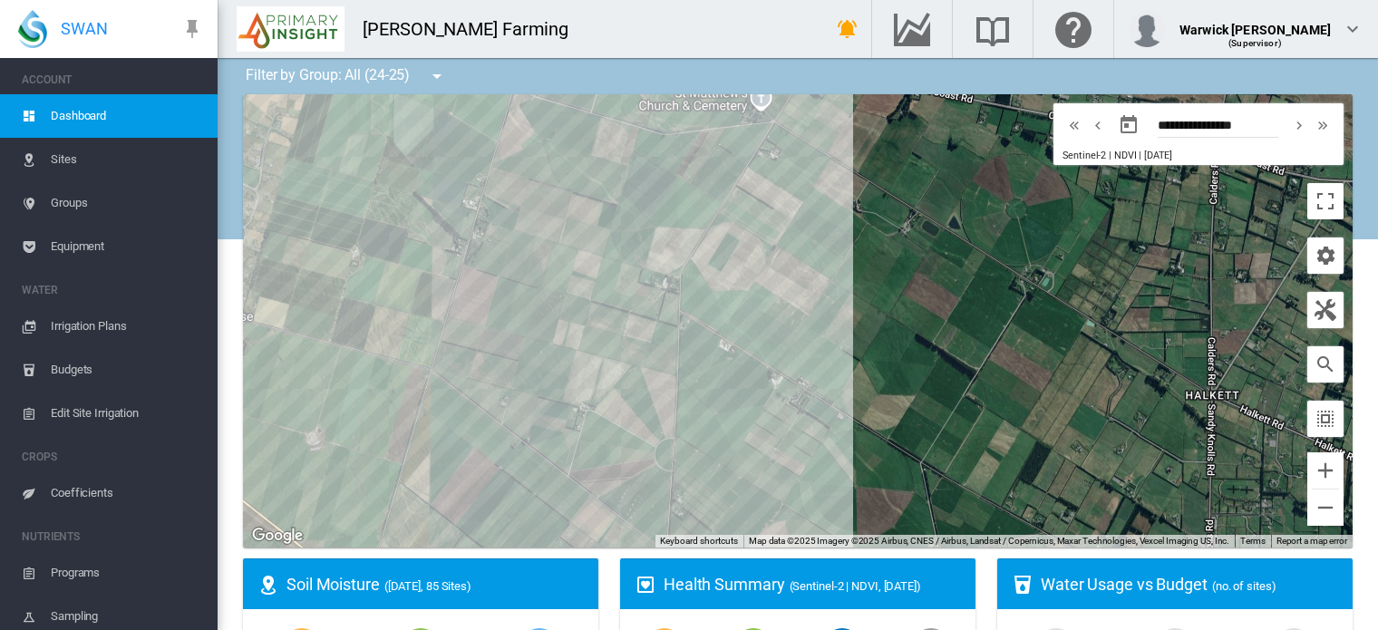
drag, startPoint x: 724, startPoint y: 374, endPoint x: 689, endPoint y: 490, distance: 121.3
click at [689, 490] on div at bounding box center [798, 320] width 1110 height 453
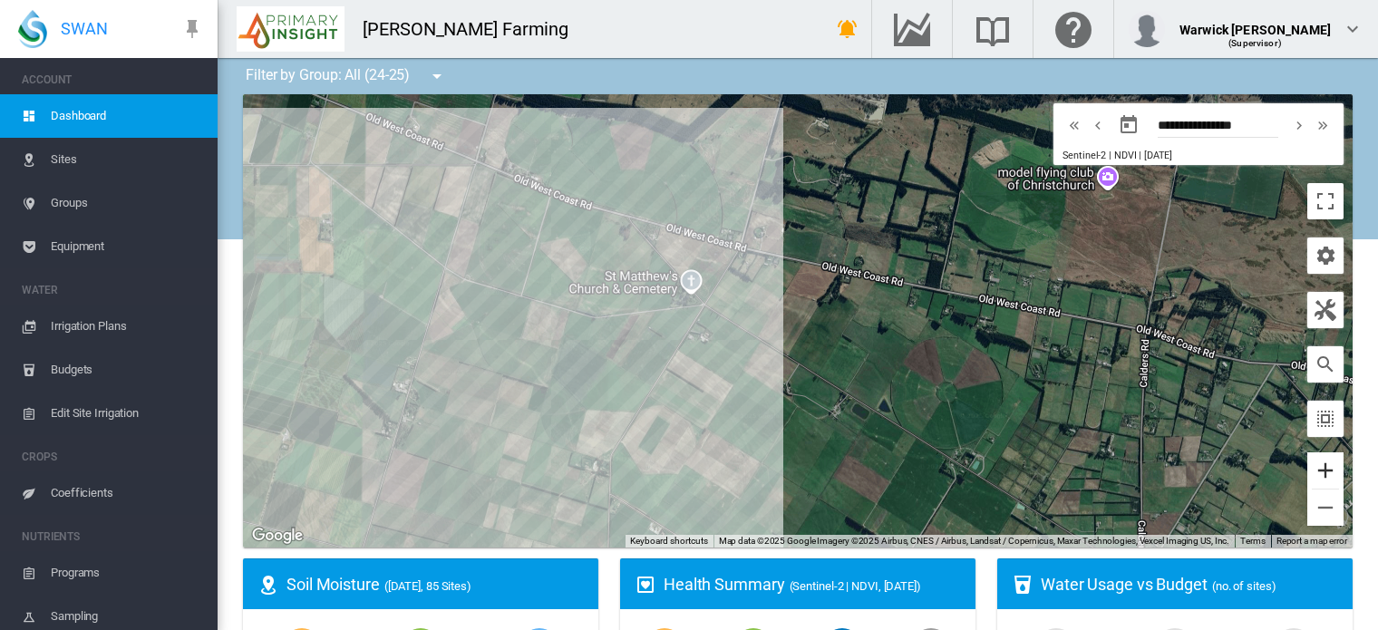
click at [1307, 468] on button "Zoom in" at bounding box center [1325, 470] width 36 height 36
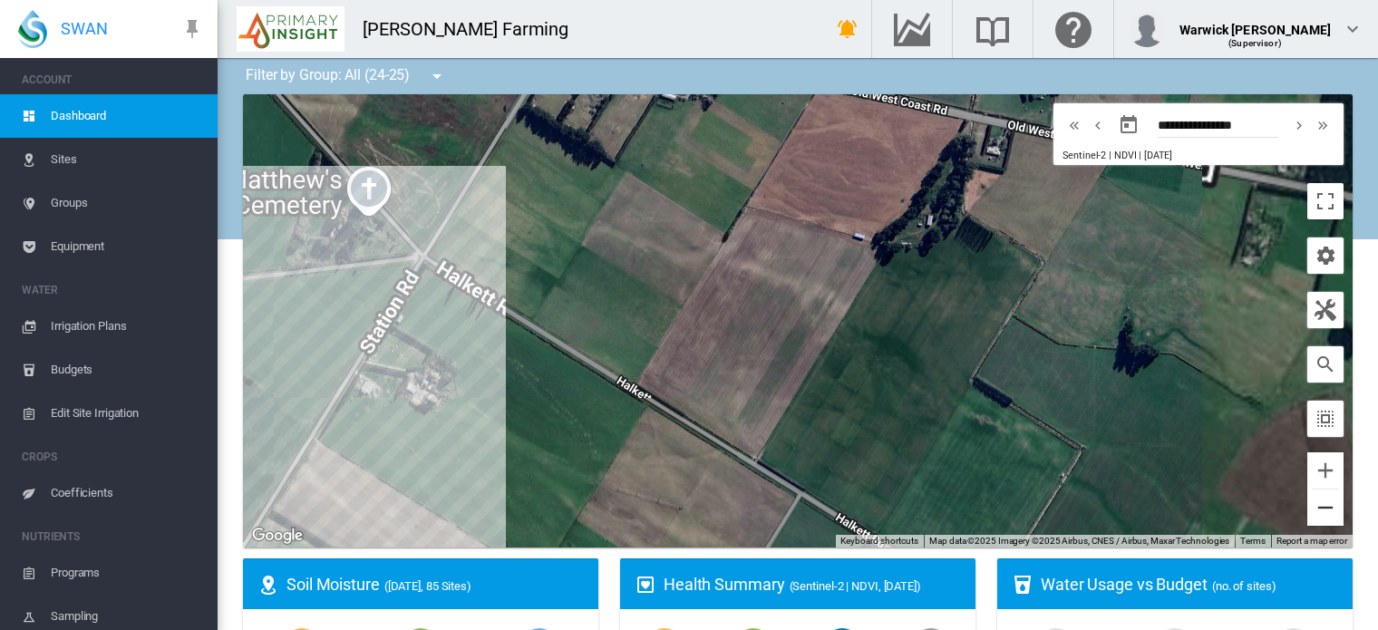
click at [1307, 509] on button "Zoom out" at bounding box center [1325, 508] width 36 height 36
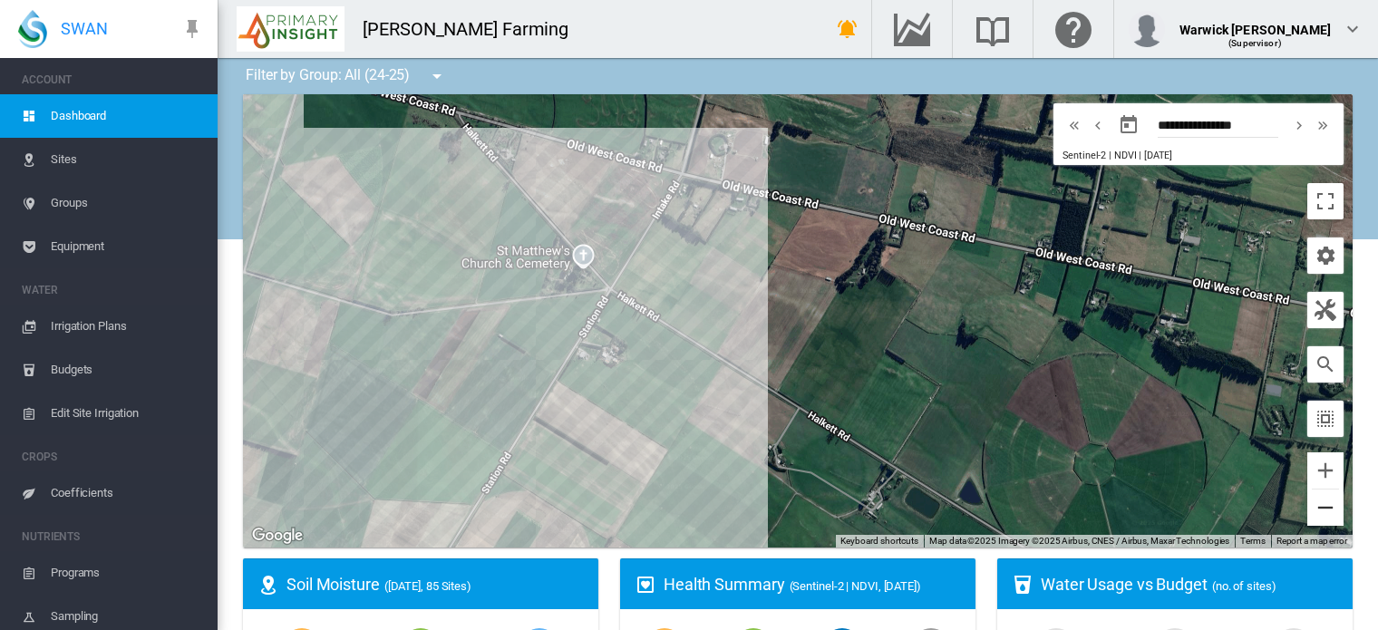
click at [1307, 509] on button "Zoom out" at bounding box center [1325, 508] width 36 height 36
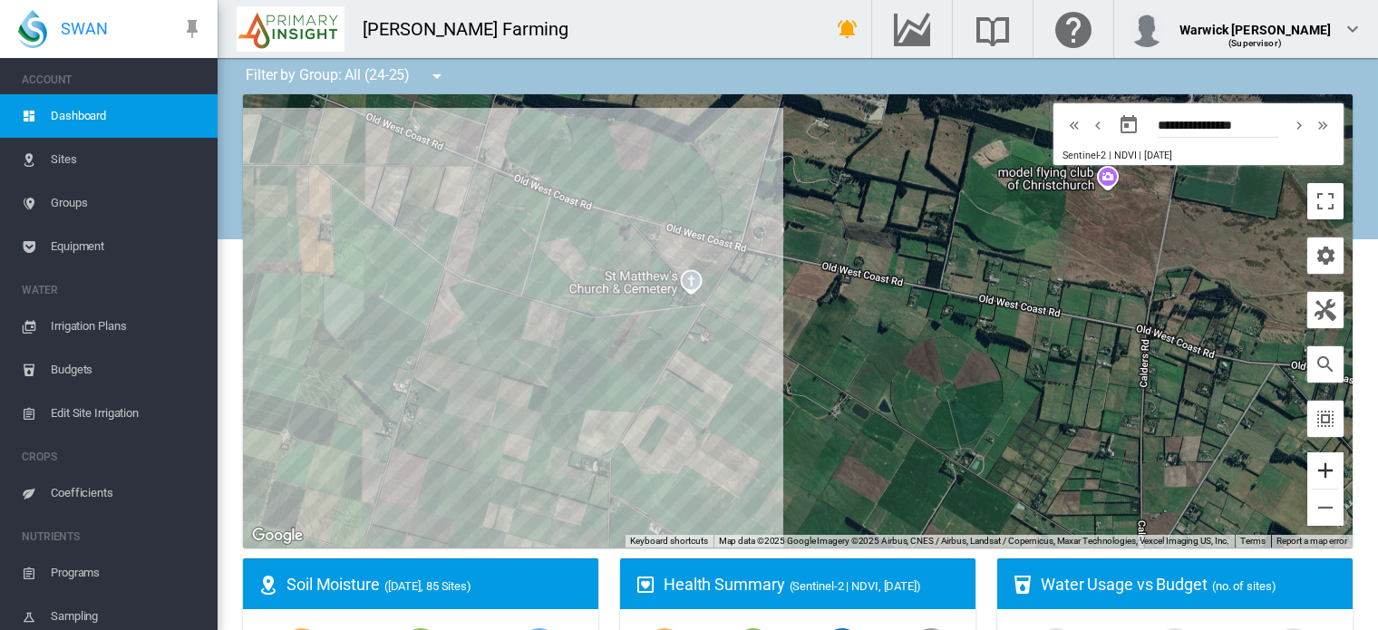
click at [1309, 471] on button "Zoom in" at bounding box center [1325, 470] width 36 height 36
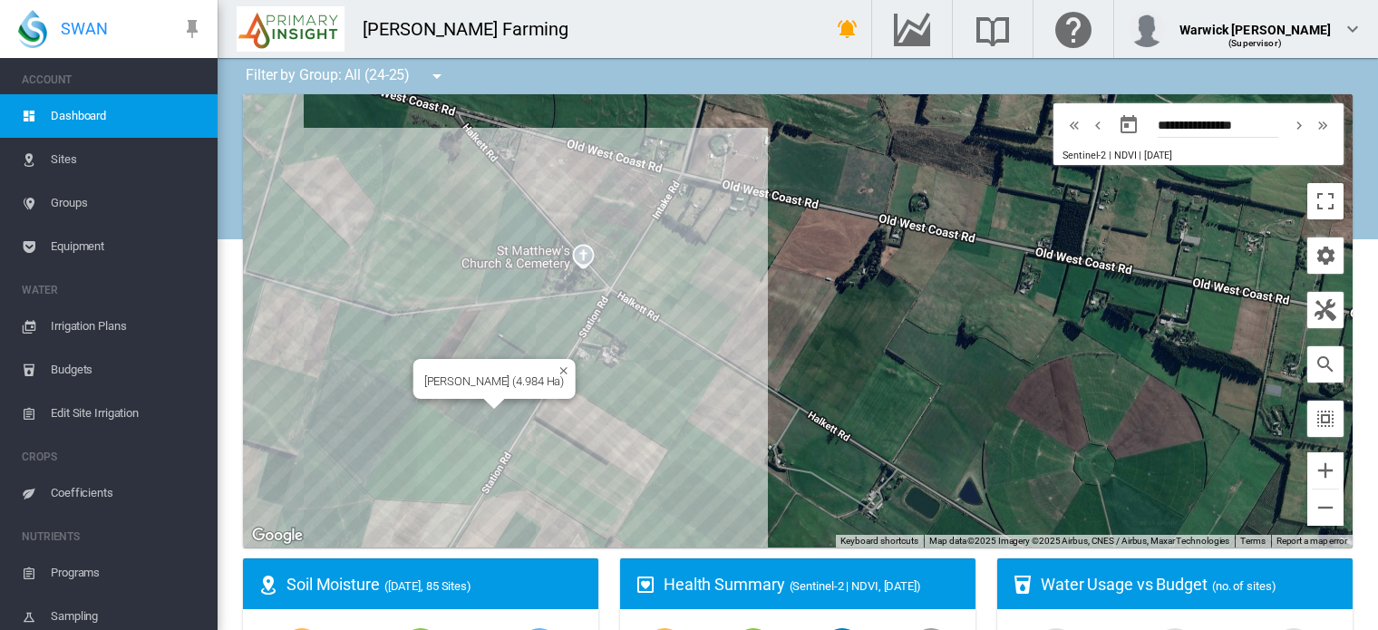
click at [500, 418] on div "Highfield Rd - FE (4.984 Ha)" at bounding box center [798, 320] width 1110 height 453
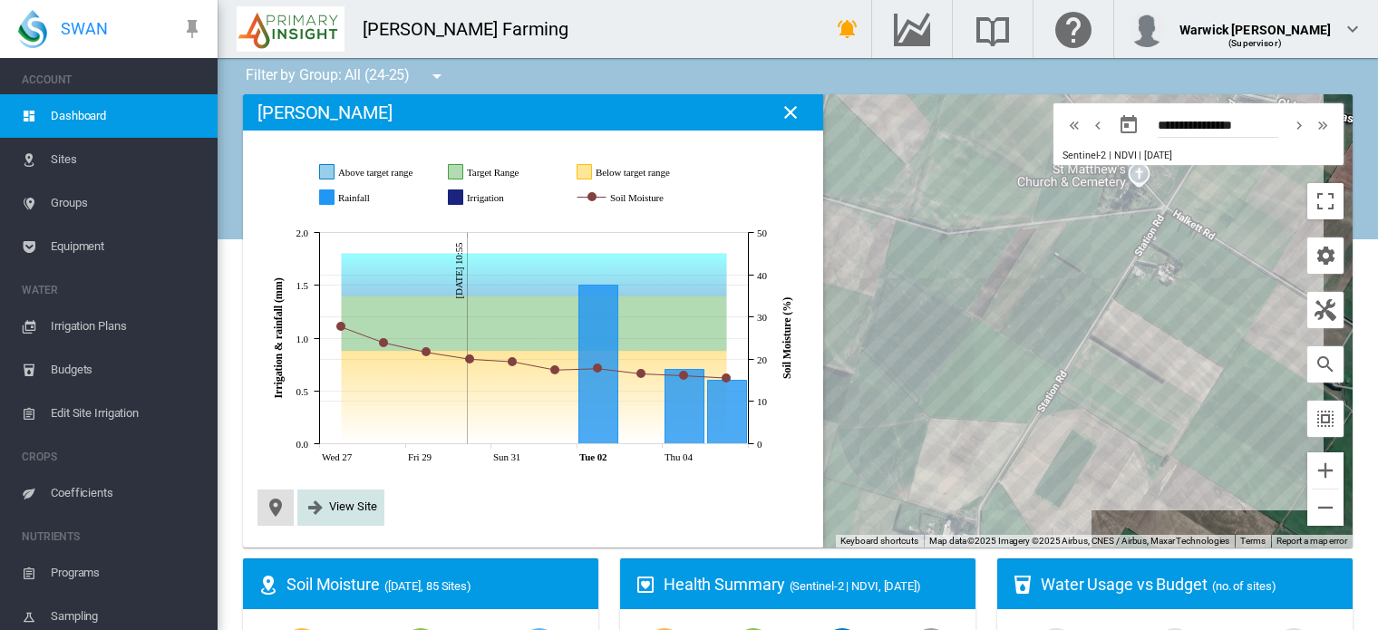
click at [344, 508] on span "View Site" at bounding box center [353, 507] width 48 height 14
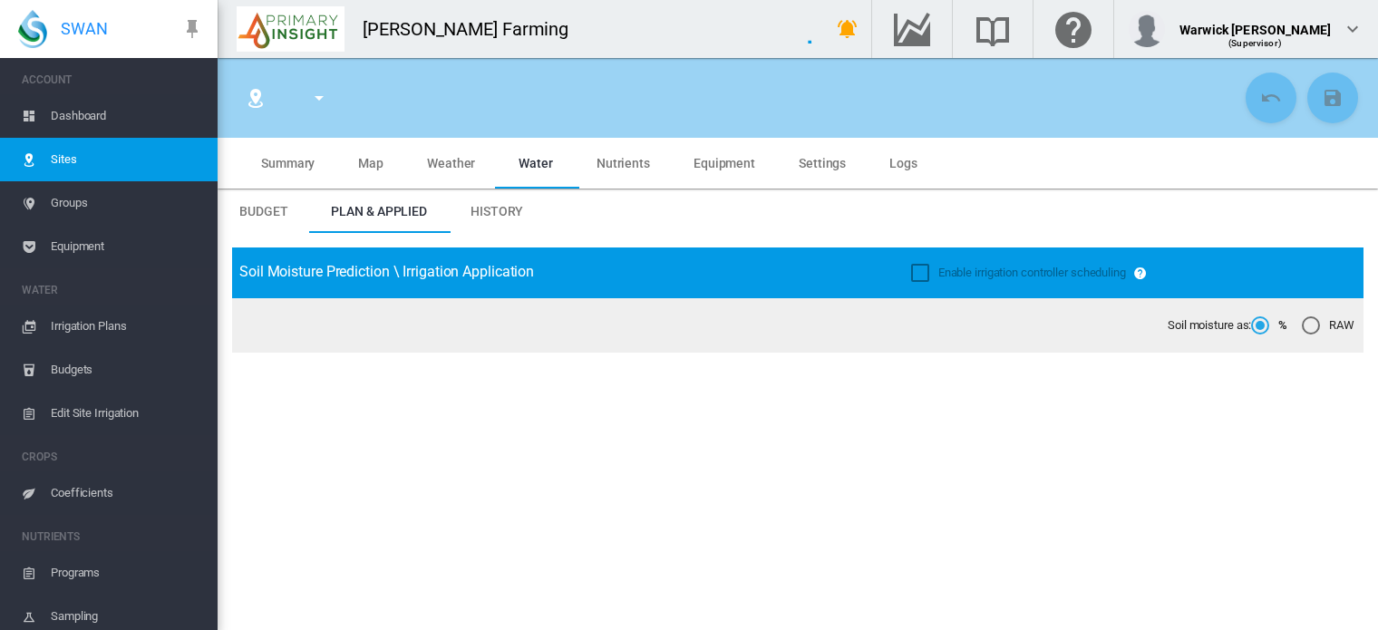
type input "**********"
type input "*****"
type input "*********"
type input "***"
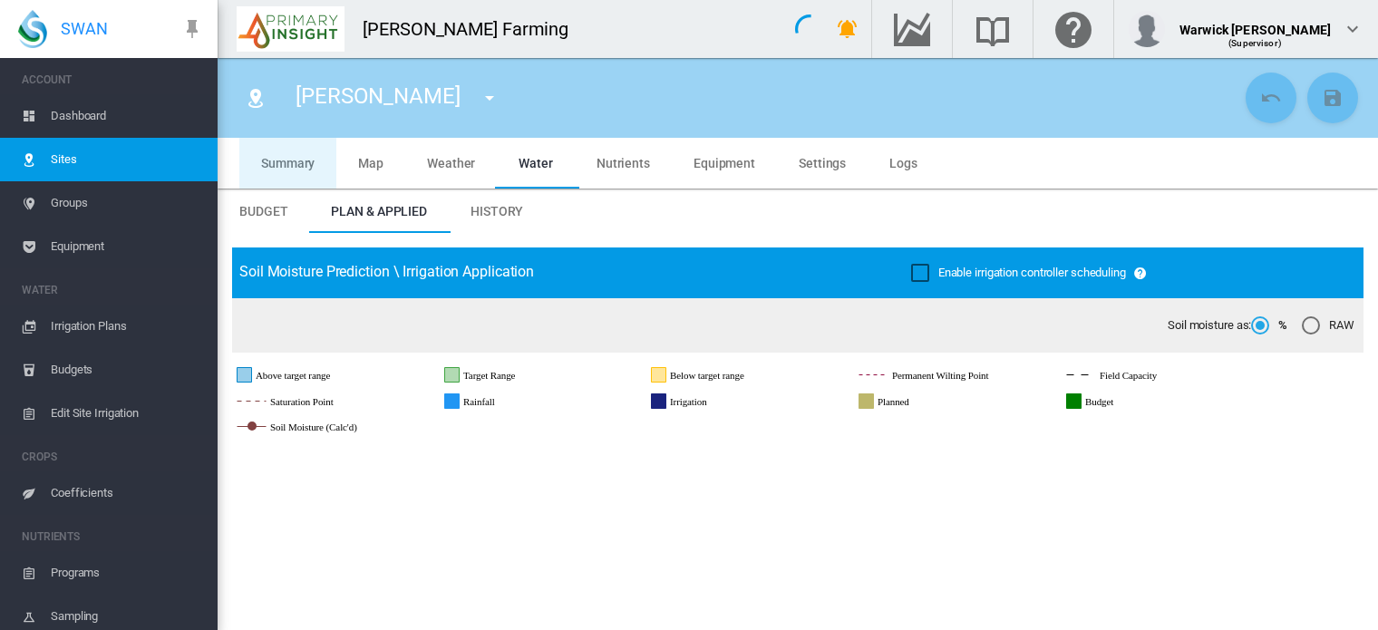
click at [287, 168] on span "Summary" at bounding box center [287, 163] width 53 height 15
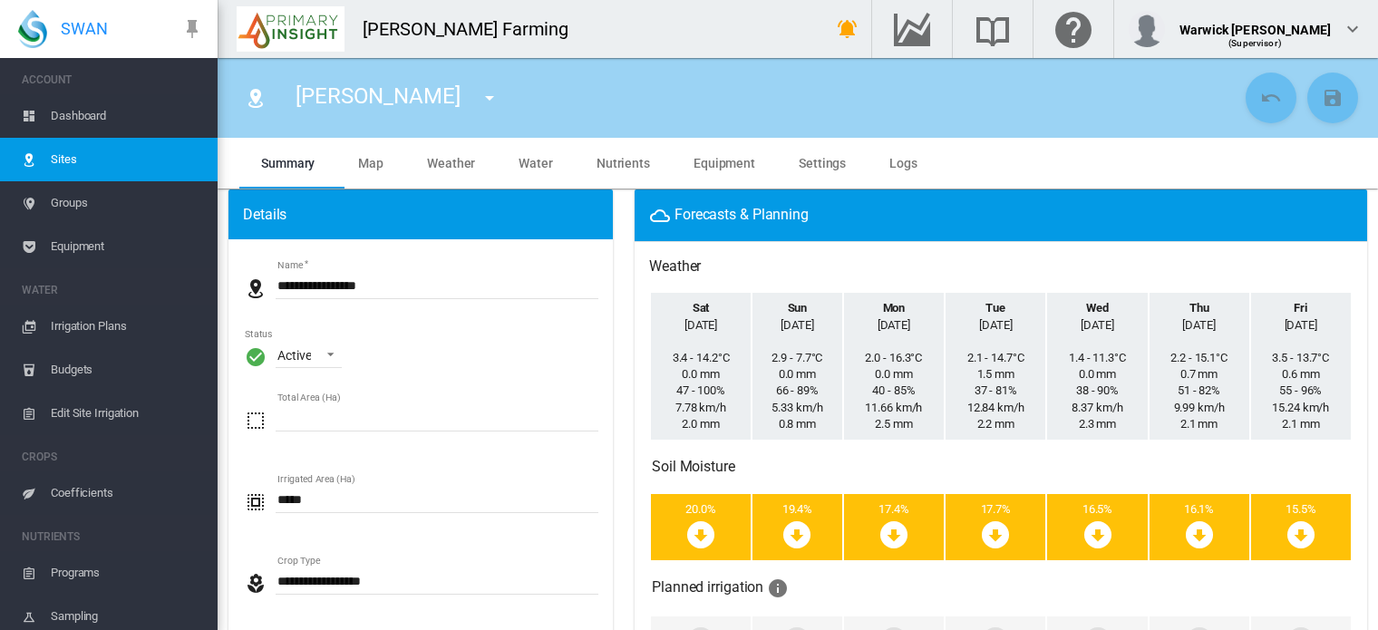
click at [73, 487] on span "Coefficients" at bounding box center [127, 493] width 152 height 44
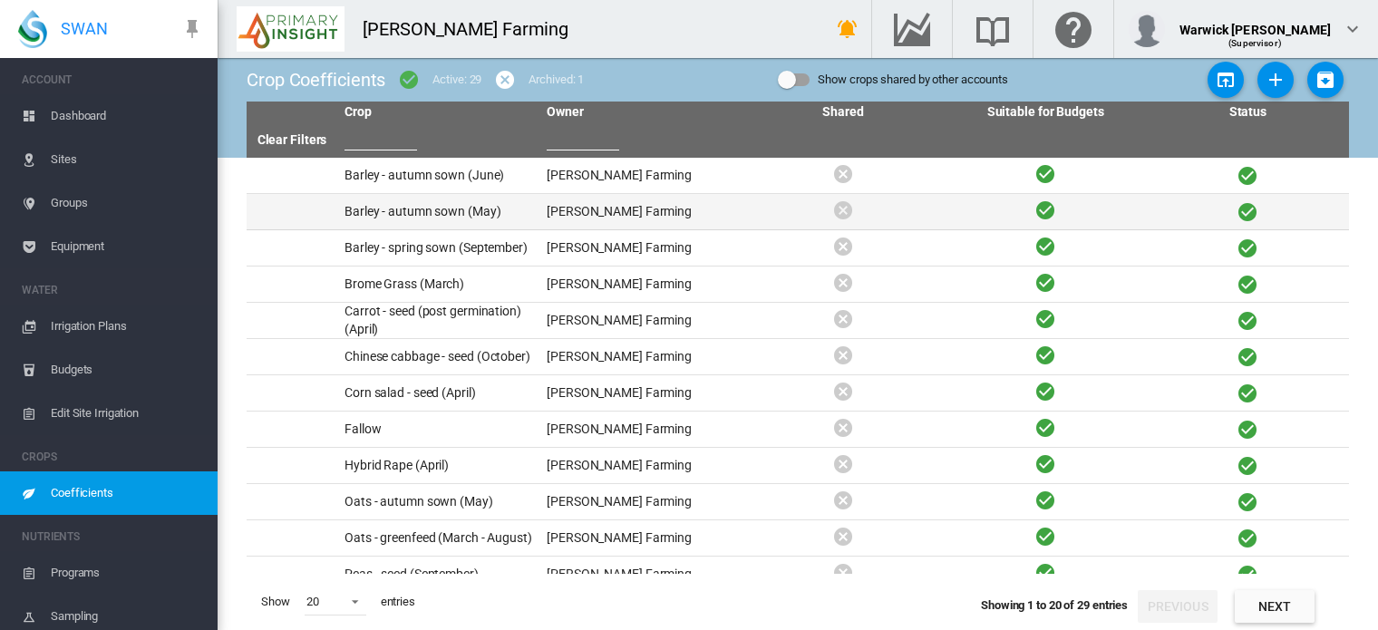
click at [440, 209] on td "Barley - autumn sown (May)" at bounding box center [438, 211] width 202 height 35
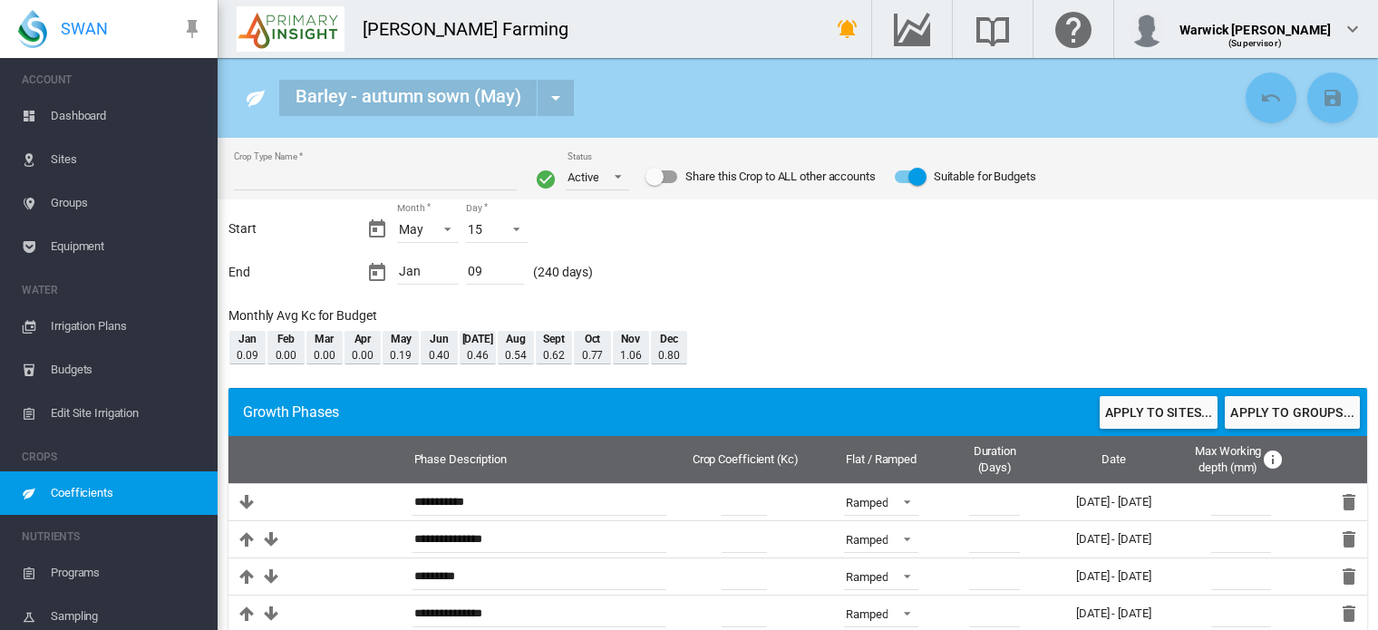
type input "**********"
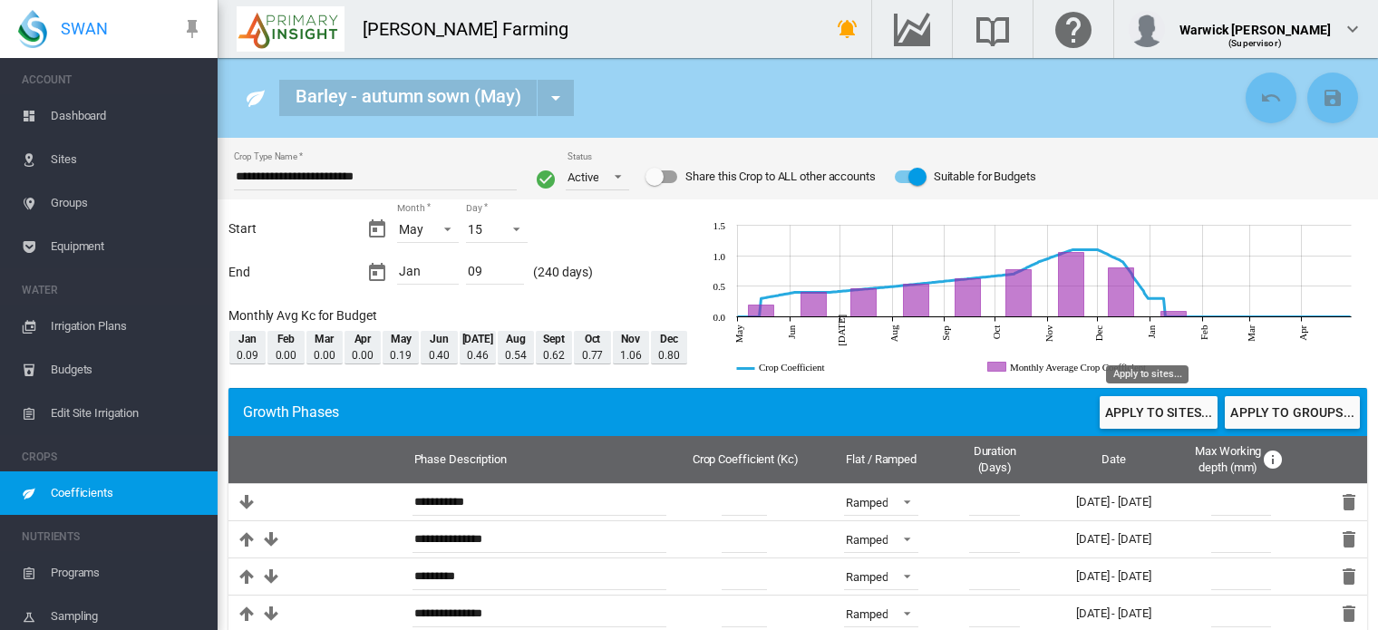
click at [1142, 412] on button "Apply to sites..." at bounding box center [1159, 412] width 118 height 33
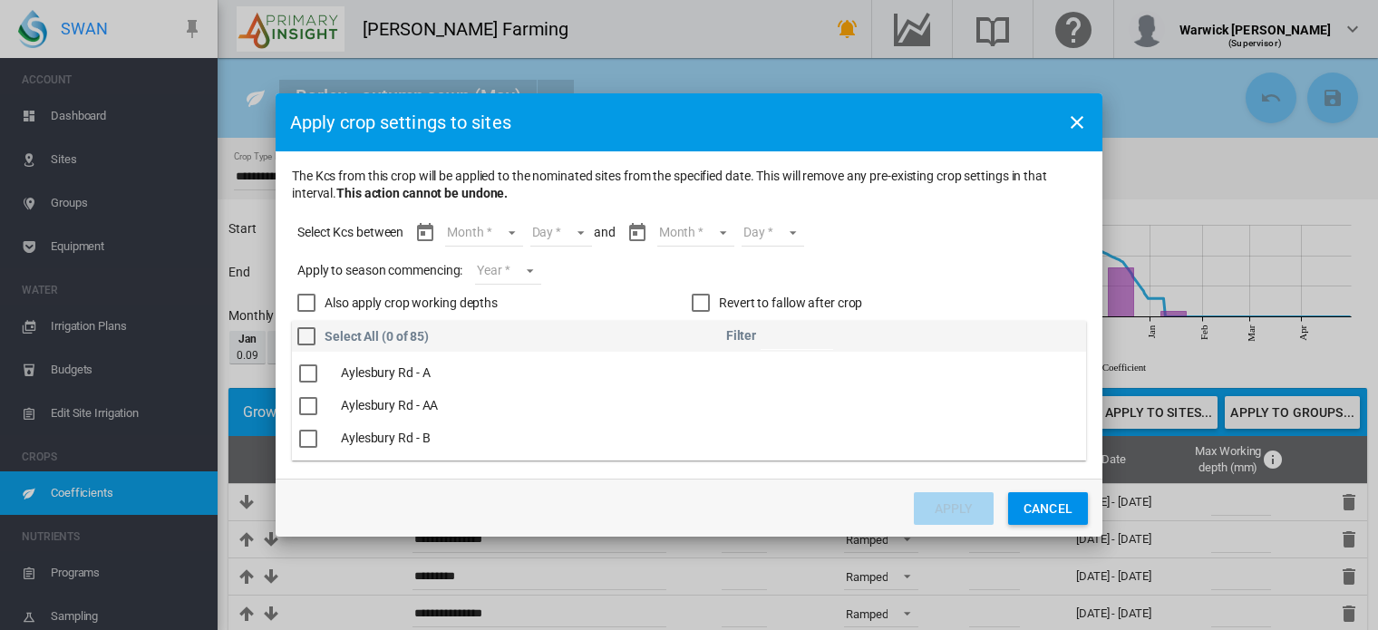
click at [512, 238] on md-select "Month May Jun Jul Aug Sept Oct Nov Dec Jan" at bounding box center [483, 232] width 77 height 27
click at [510, 238] on md-option "May" at bounding box center [495, 233] width 123 height 44
click at [556, 231] on md-select "Day 15 16 17 18 19 20 21 22 23 24 25 26 27 28 29 30 31" at bounding box center [545, 232] width 63 height 27
click at [569, 242] on md-option "15" at bounding box center [564, 233] width 123 height 44
click at [699, 229] on md-select "Month May Jun Jul Aug Sept Oct Nov Dec Jan" at bounding box center [679, 232] width 77 height 27
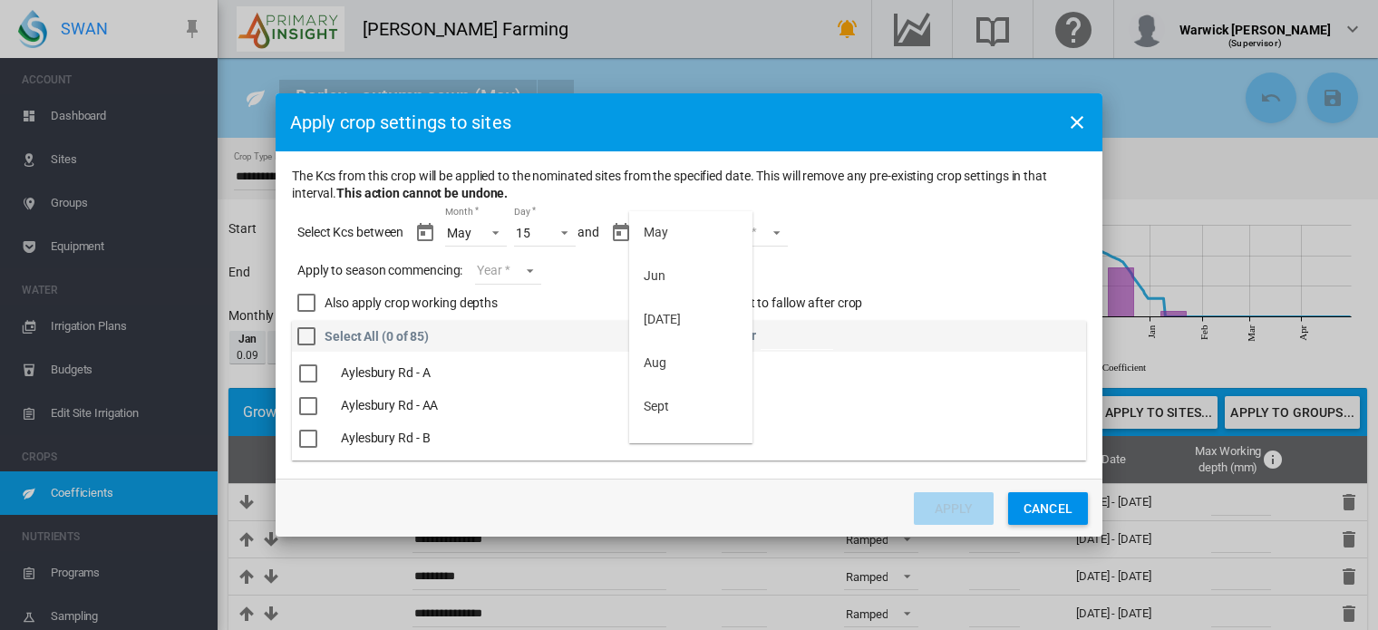
scroll to position [160, 0]
click at [665, 431] on md-option "Jan" at bounding box center [690, 422] width 123 height 44
click at [754, 233] on md-select "Day 01 02 03 04 05 06 07 08 09" at bounding box center [741, 232] width 63 height 27
click at [742, 423] on md-option "09" at bounding box center [759, 422] width 123 height 44
click at [531, 271] on md-select "Year 2027 2026 2025 2024 2023" at bounding box center [507, 270] width 65 height 27
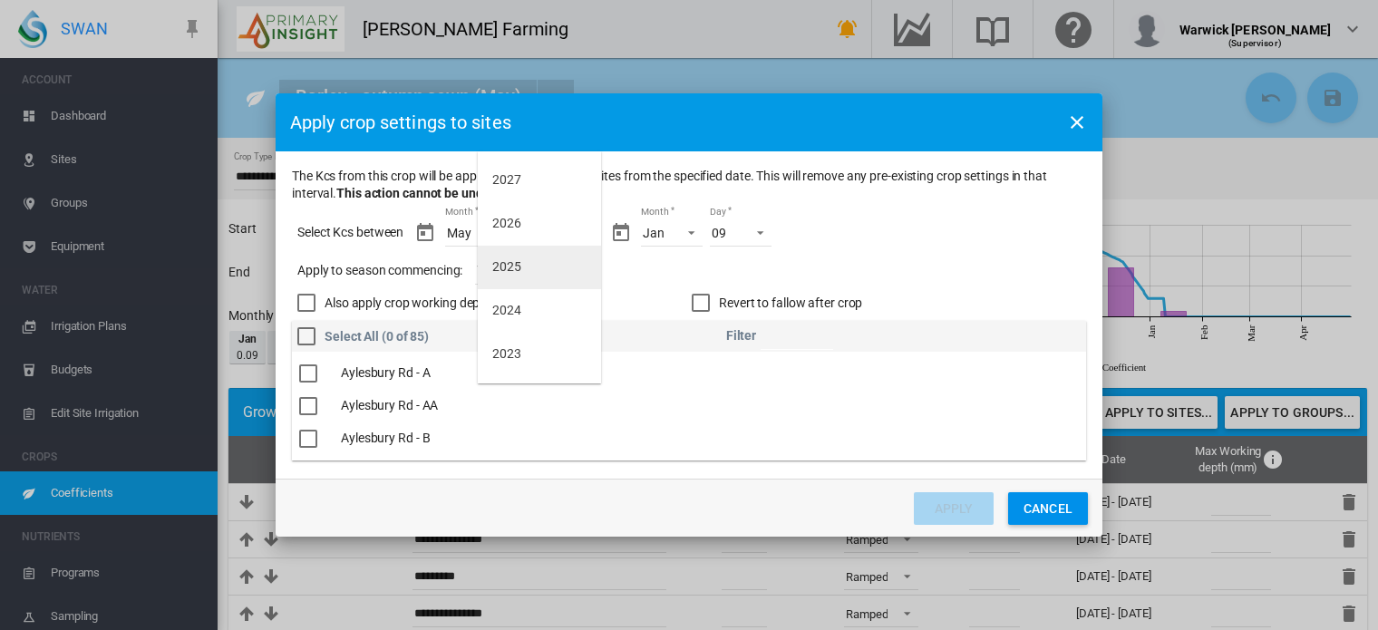
click at [526, 266] on md-option "2025" at bounding box center [539, 268] width 123 height 44
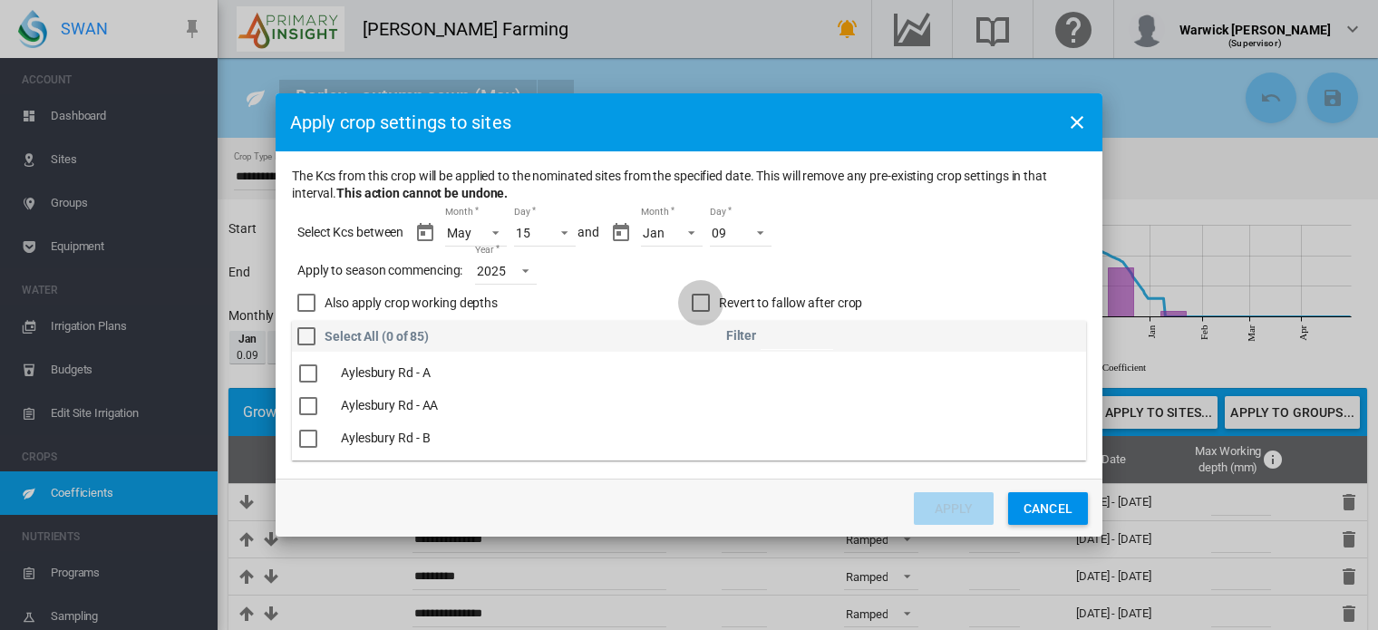
click at [701, 307] on div "Revert to fallow after crop" at bounding box center [701, 303] width 18 height 18
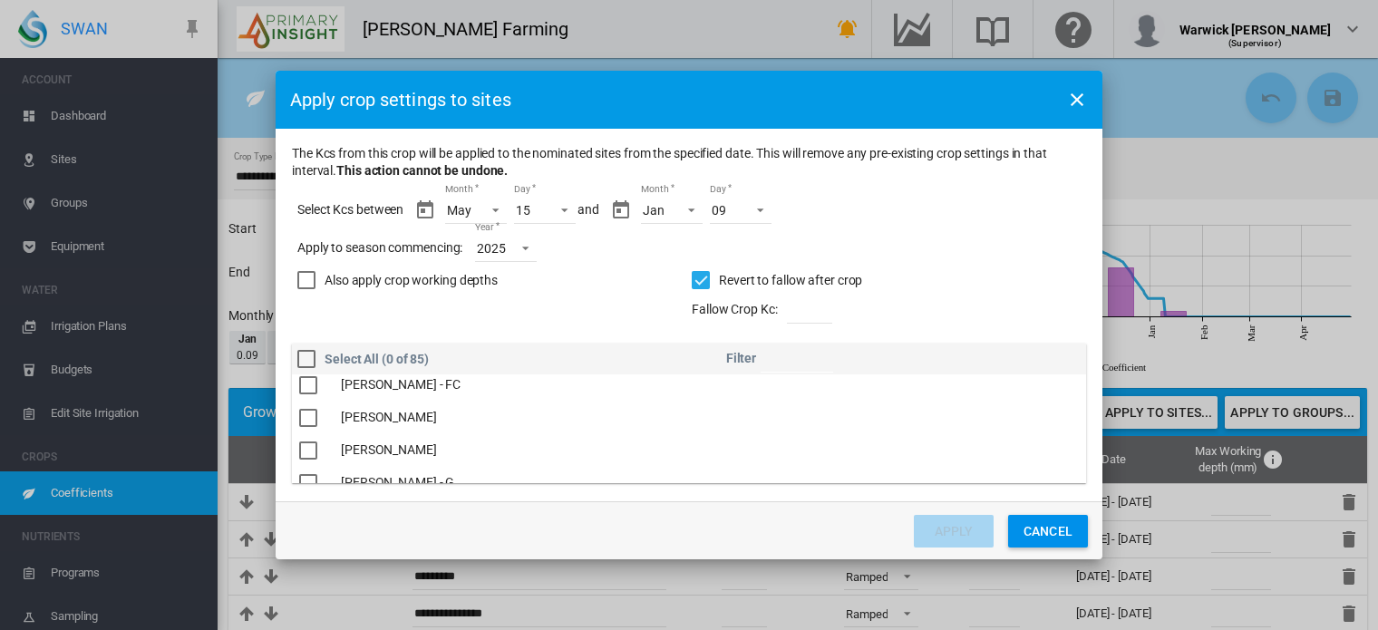
scroll to position [1215, 0]
click at [316, 452] on div "The Kcs ..." at bounding box center [308, 454] width 18 height 18
click at [312, 277] on div "Also apply crop working depths" at bounding box center [306, 280] width 18 height 18
click at [957, 531] on button "Apply" at bounding box center [954, 531] width 80 height 33
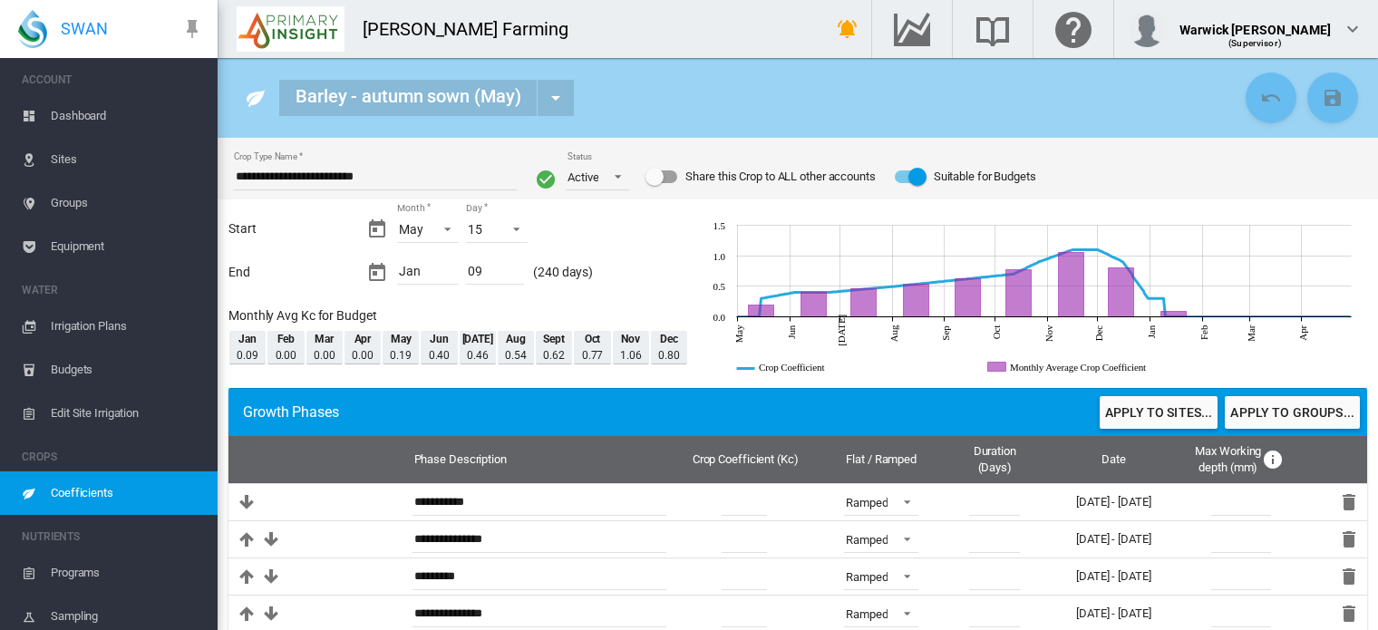
click at [83, 115] on span "Dashboard" at bounding box center [127, 116] width 152 height 44
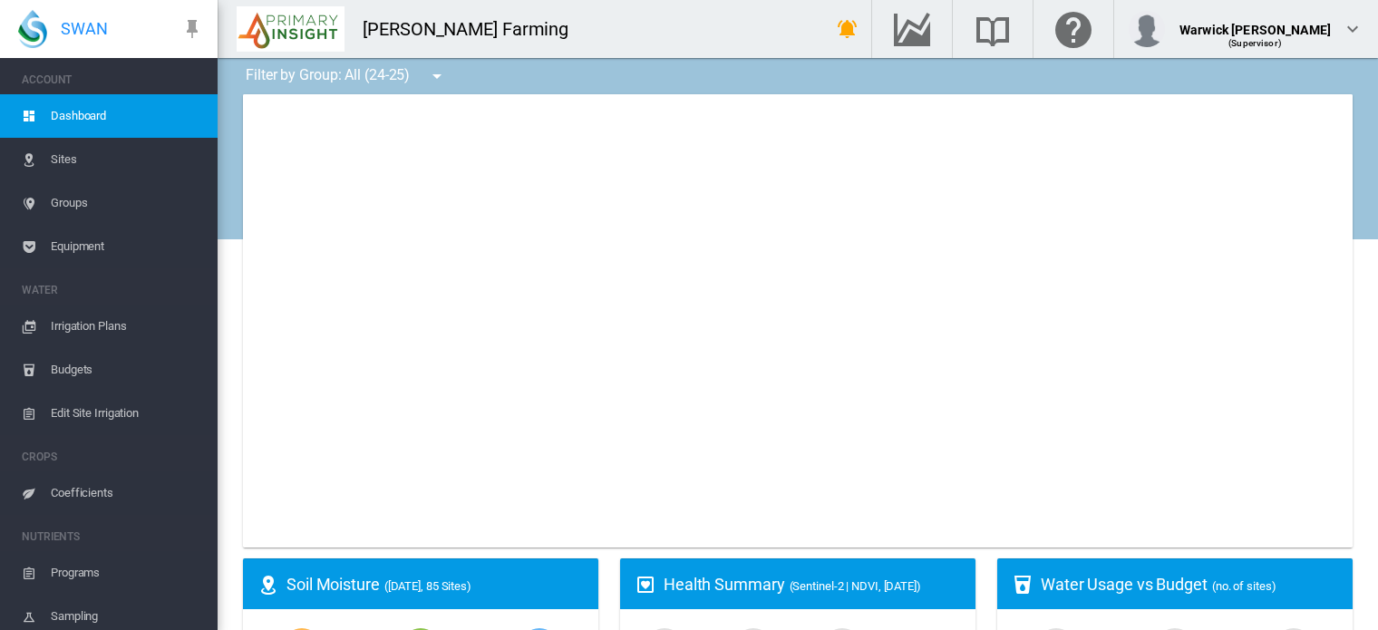
type input "**********"
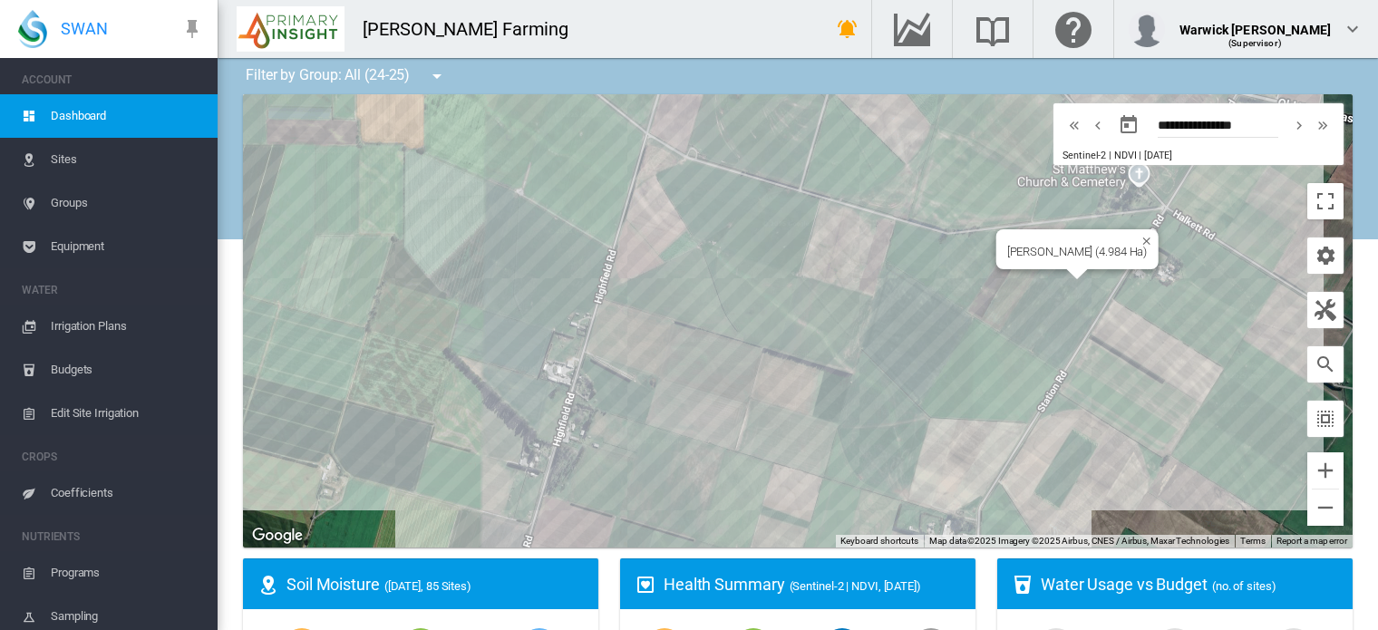
click at [1062, 329] on div "Highfield Rd - FE (4.984 Ha)" at bounding box center [798, 320] width 1110 height 453
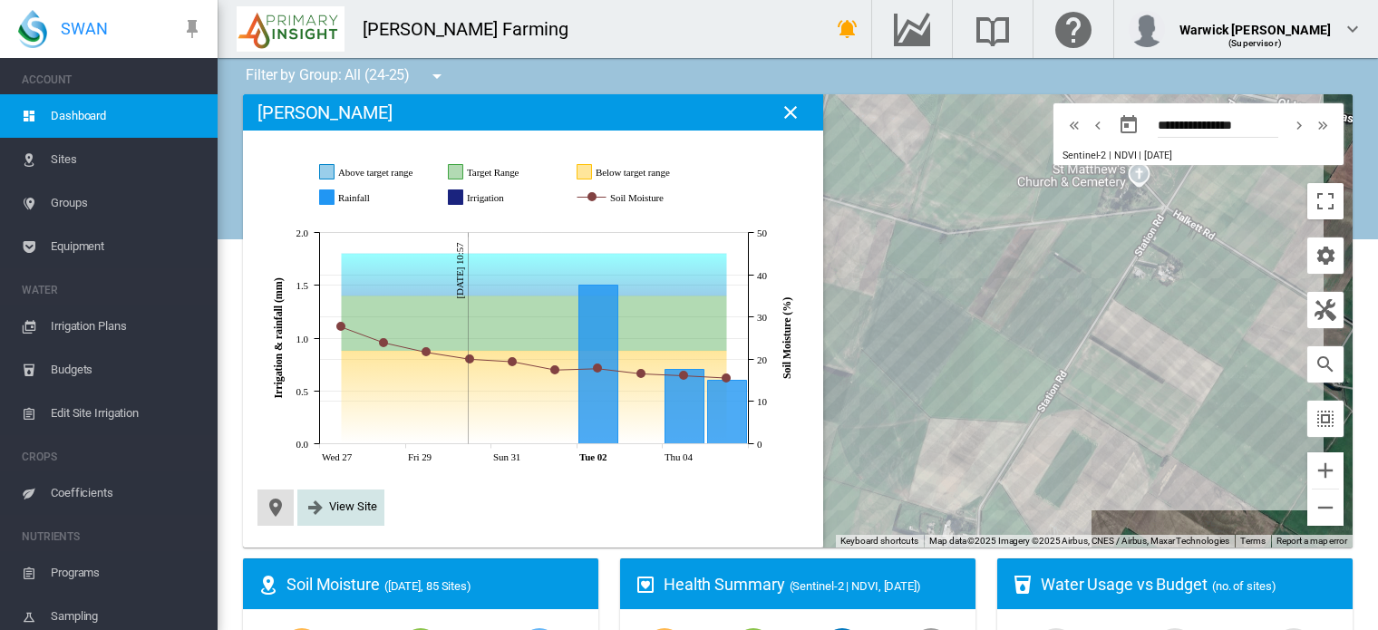
click at [341, 503] on span "View Site" at bounding box center [353, 507] width 48 height 14
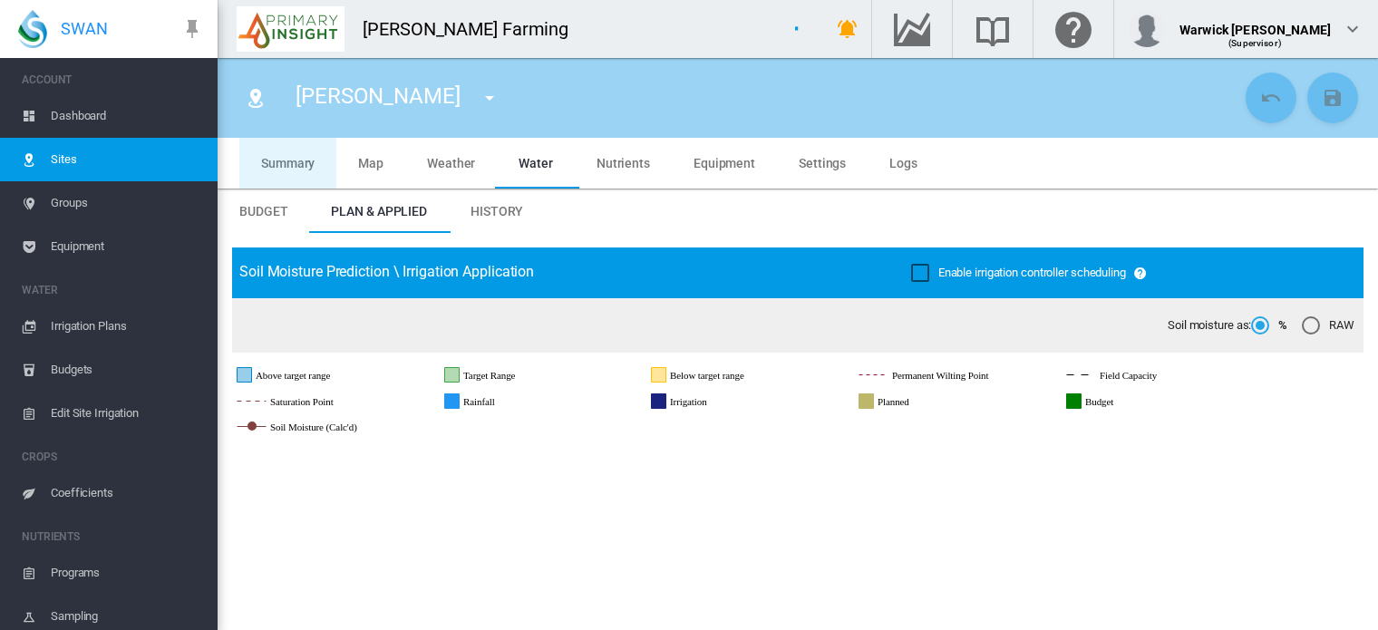
click at [280, 160] on span "Summary" at bounding box center [287, 163] width 53 height 15
